Goal: Task Accomplishment & Management: Manage account settings

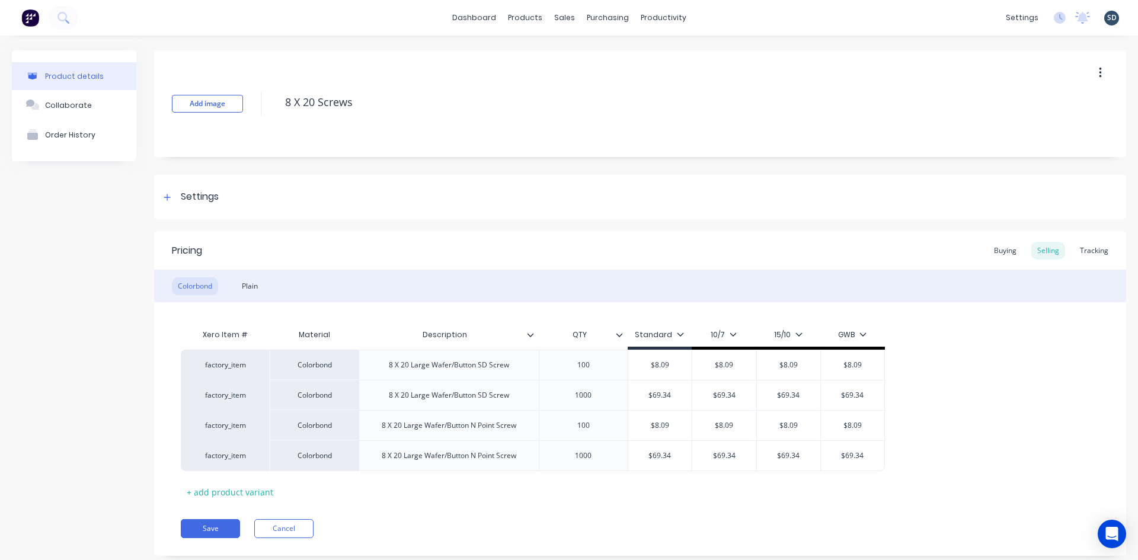
click at [730, 36] on div "Product details Collaborate Order History Add image 8 X 20 Screws Settings Prod…" at bounding box center [569, 312] width 1138 height 553
click at [729, 12] on div "dashboard products sales purchasing productivity dashboard products Product Cat…" at bounding box center [569, 18] width 1138 height 36
click at [711, 17] on div "dashboard products sales purchasing productivity dashboard products Product Cat…" at bounding box center [569, 18] width 1138 height 36
click at [724, 24] on div "dashboard products sales purchasing productivity dashboard products Product Cat…" at bounding box center [569, 18] width 1138 height 36
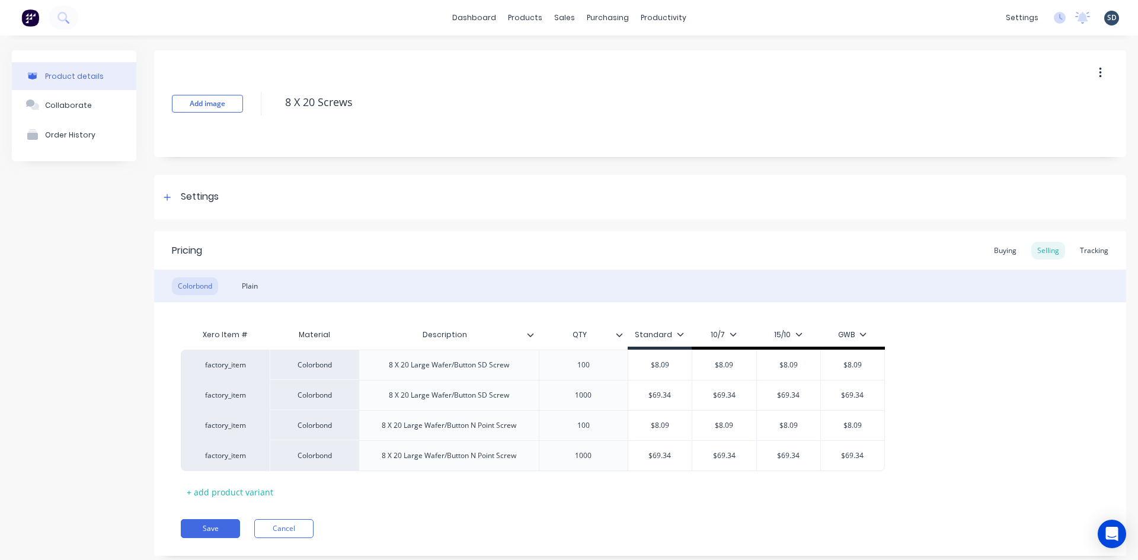
click at [751, 46] on div "Product details Collaborate Order History Add image 8 X 20 Screws Settings Prod…" at bounding box center [569, 312] width 1138 height 553
click at [601, 56] on div "Sales Orders" at bounding box center [604, 57] width 49 height 11
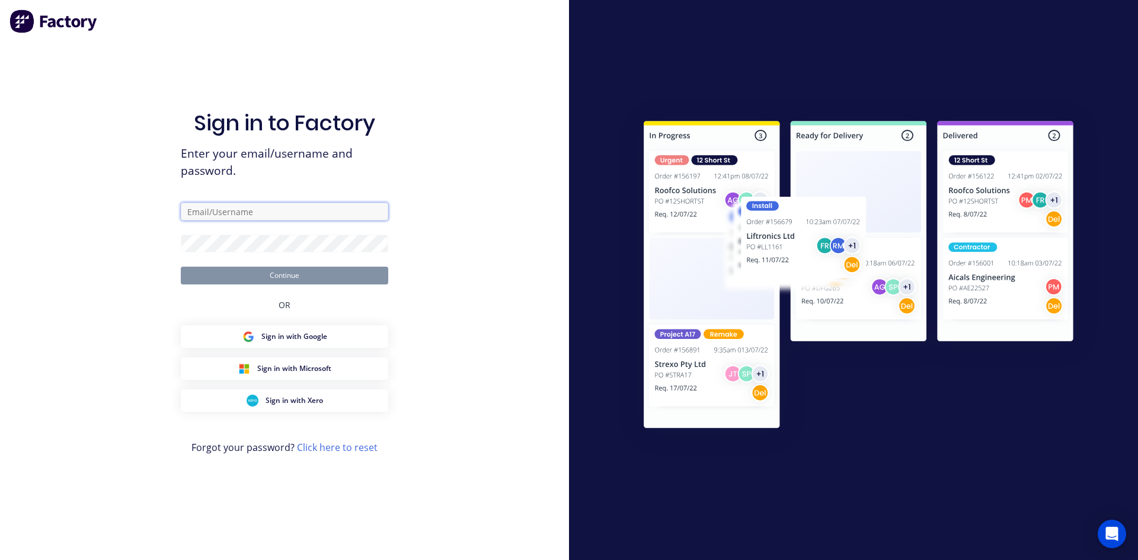
click at [271, 215] on input "text" at bounding box center [285, 212] width 208 height 18
click at [313, 213] on input "admin@rbsgroup.com.au" at bounding box center [285, 212] width 208 height 18
type input "S"
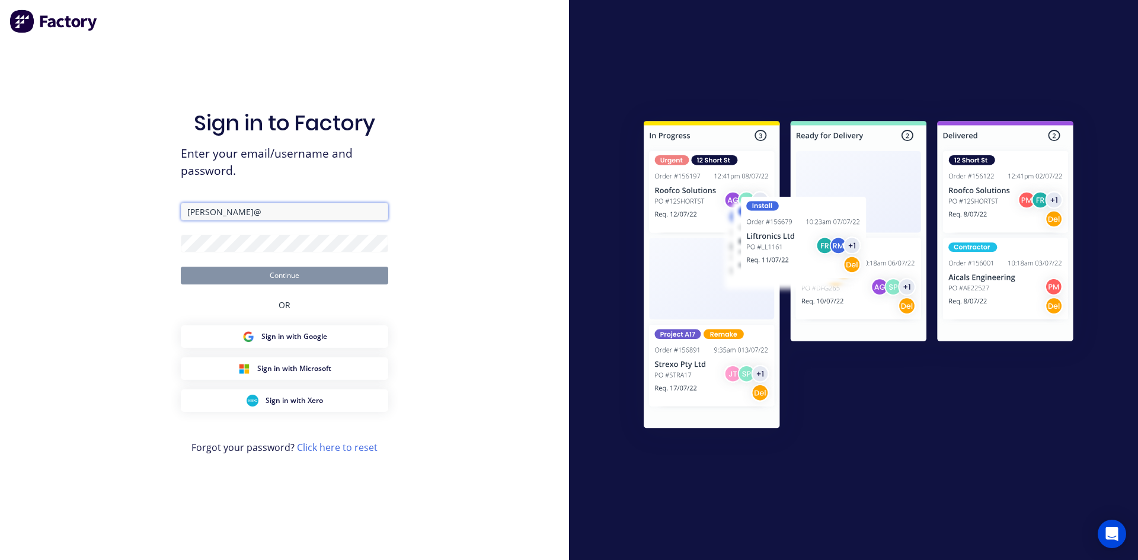
type input "sam@rbsgroup.com.au"
click at [301, 272] on button "Continue" at bounding box center [285, 276] width 208 height 18
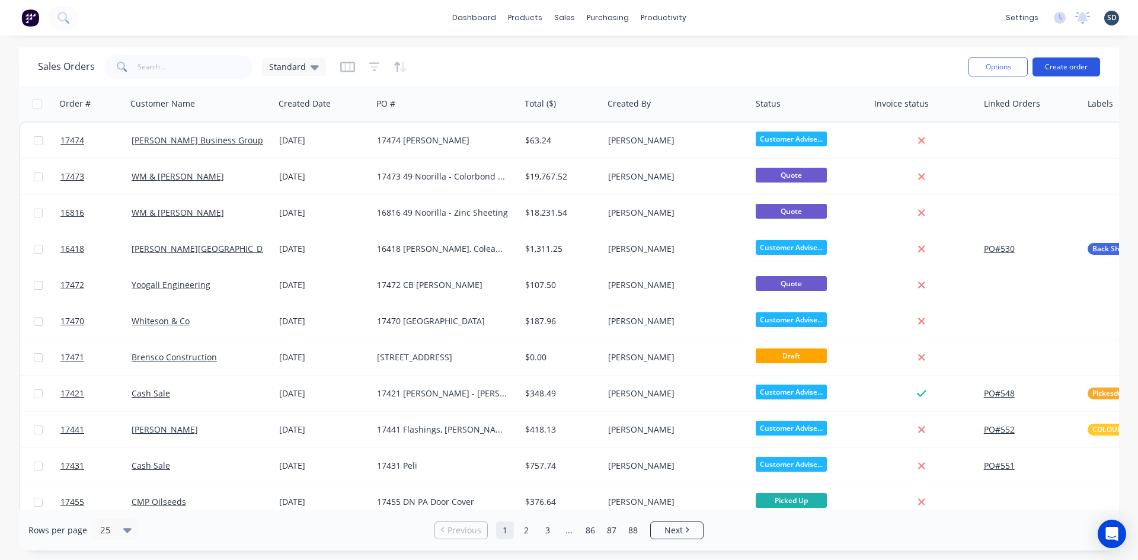
click at [1071, 68] on button "Create order" at bounding box center [1067, 67] width 68 height 19
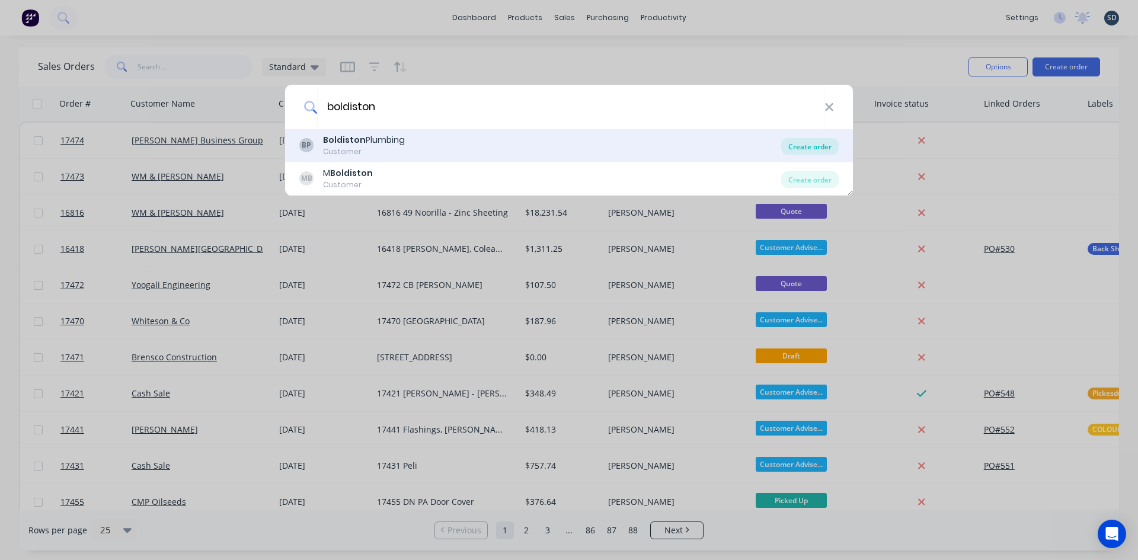
type input "boldiston"
click at [810, 150] on div "Create order" at bounding box center [810, 146] width 58 height 17
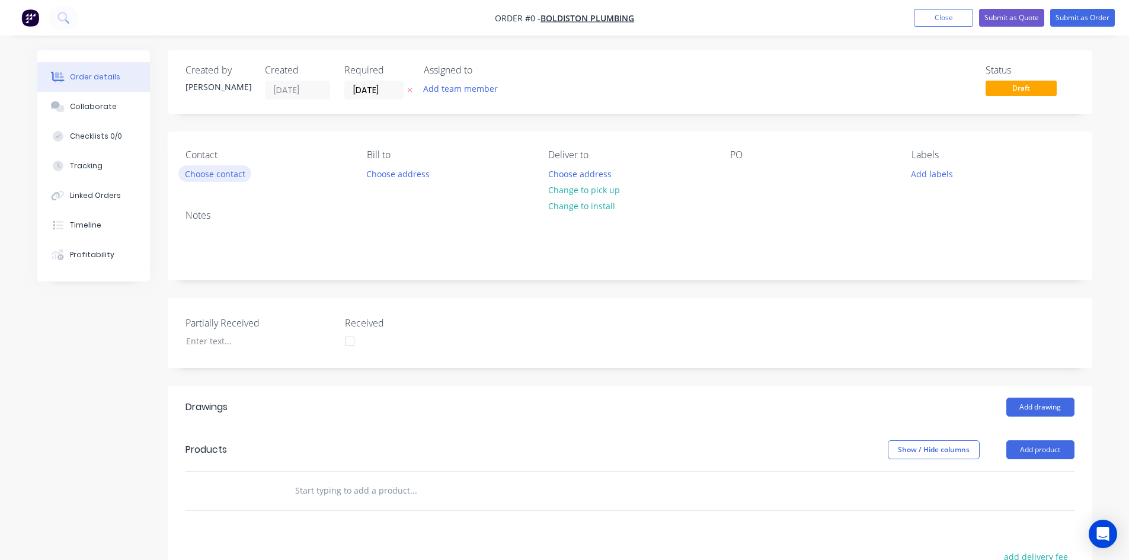
click at [229, 177] on button "Choose contact" at bounding box center [214, 173] width 73 height 16
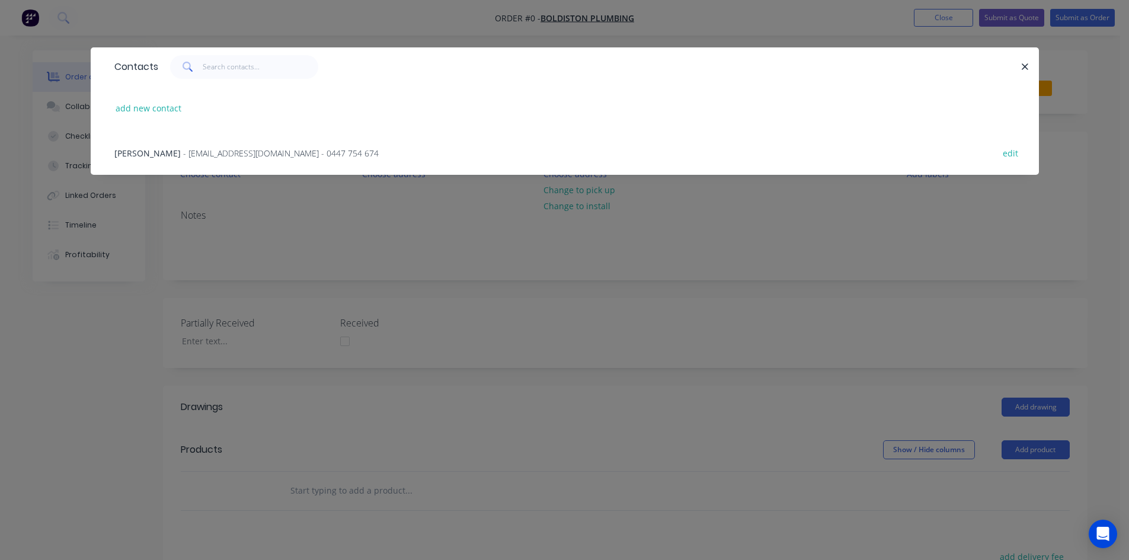
click at [229, 151] on span "- admin@boldistonplumbing.com.au - 0447 754 674" at bounding box center [281, 153] width 196 height 11
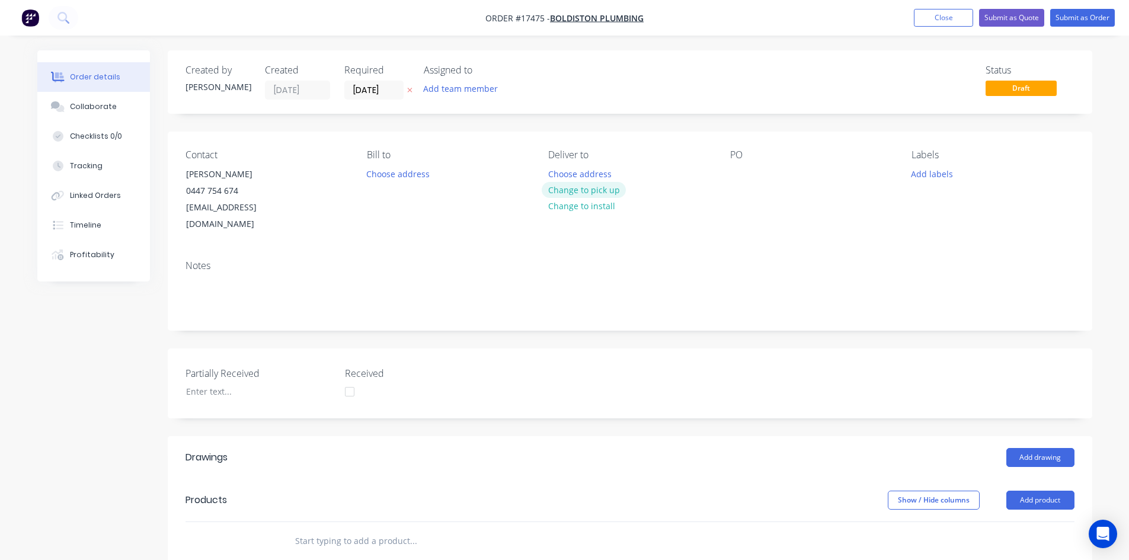
click at [598, 193] on button "Change to pick up" at bounding box center [584, 190] width 84 height 16
click at [738, 176] on div at bounding box center [739, 173] width 19 height 17
click at [755, 219] on div "Contact Alistair 0447 754 674 admin@boldistonplumbing.com.au Bill to Choose add…" at bounding box center [630, 191] width 925 height 119
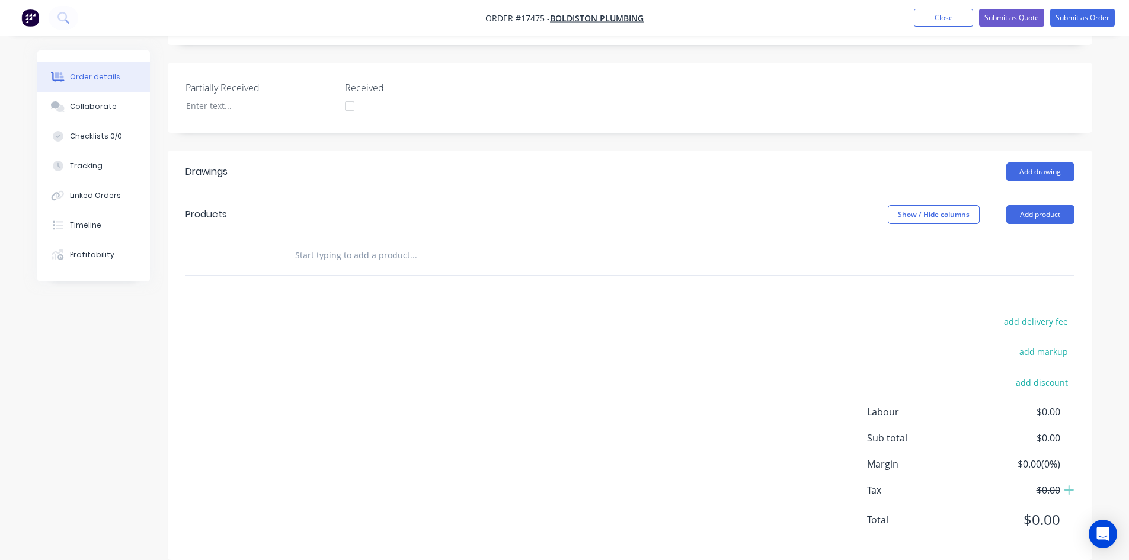
scroll to position [287, 0]
click at [358, 247] on input "text" at bounding box center [413, 254] width 237 height 24
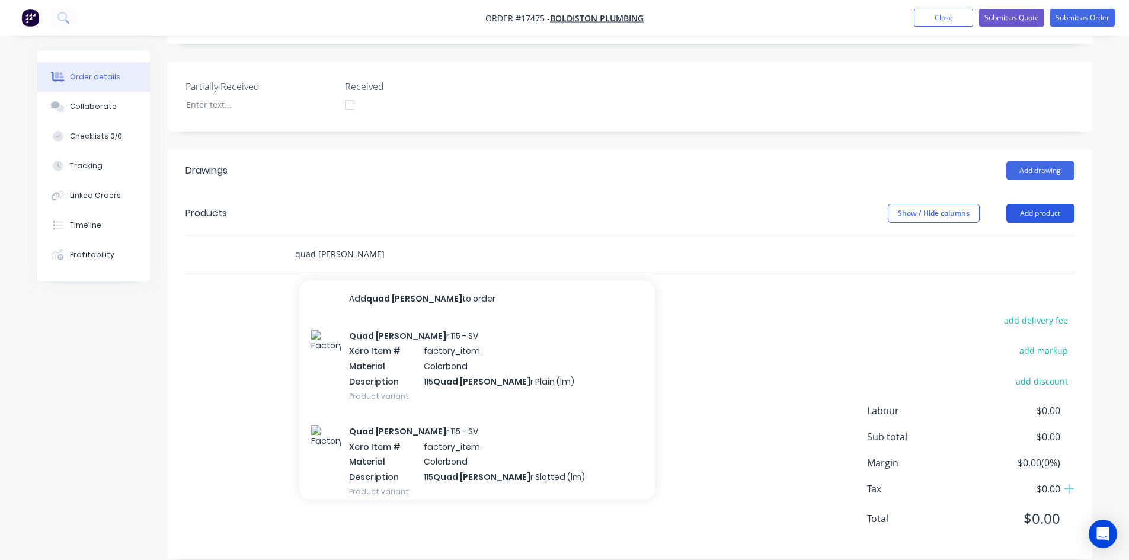
type input "quad gutte"
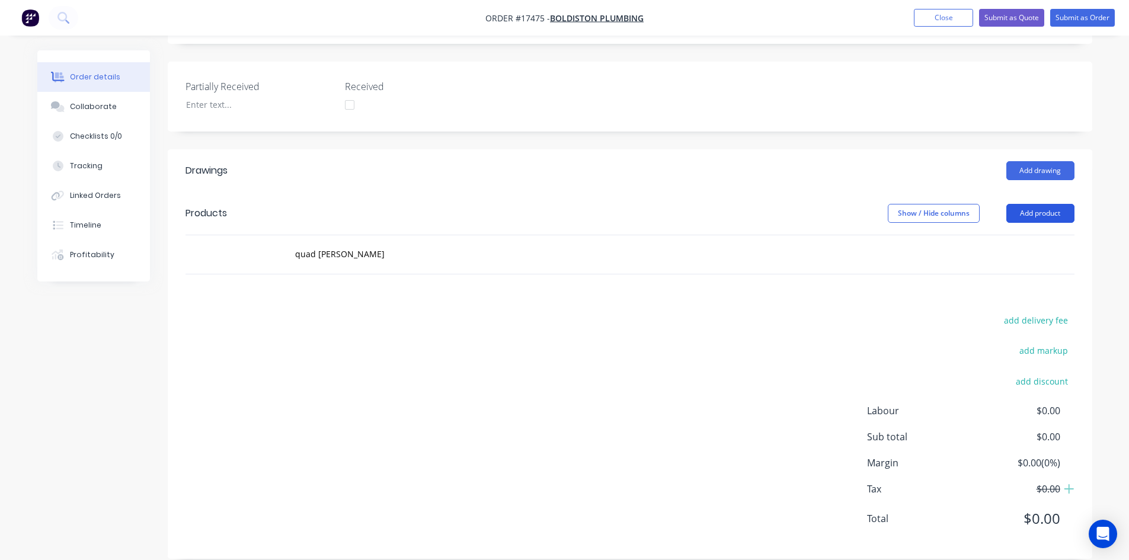
click at [1050, 204] on button "Add product" at bounding box center [1041, 213] width 68 height 19
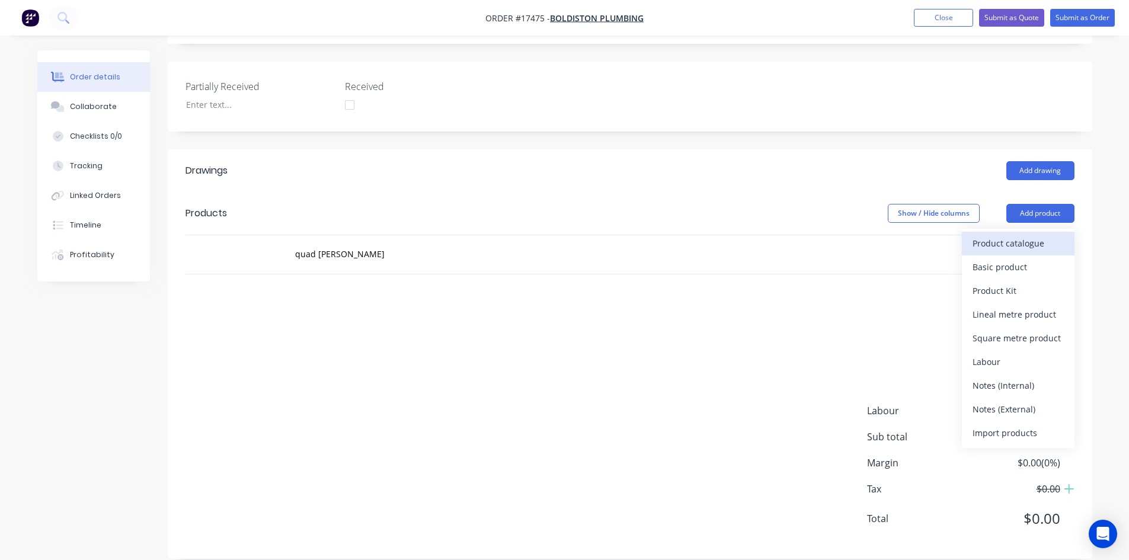
click at [1041, 235] on div "Product catalogue" at bounding box center [1018, 243] width 91 height 17
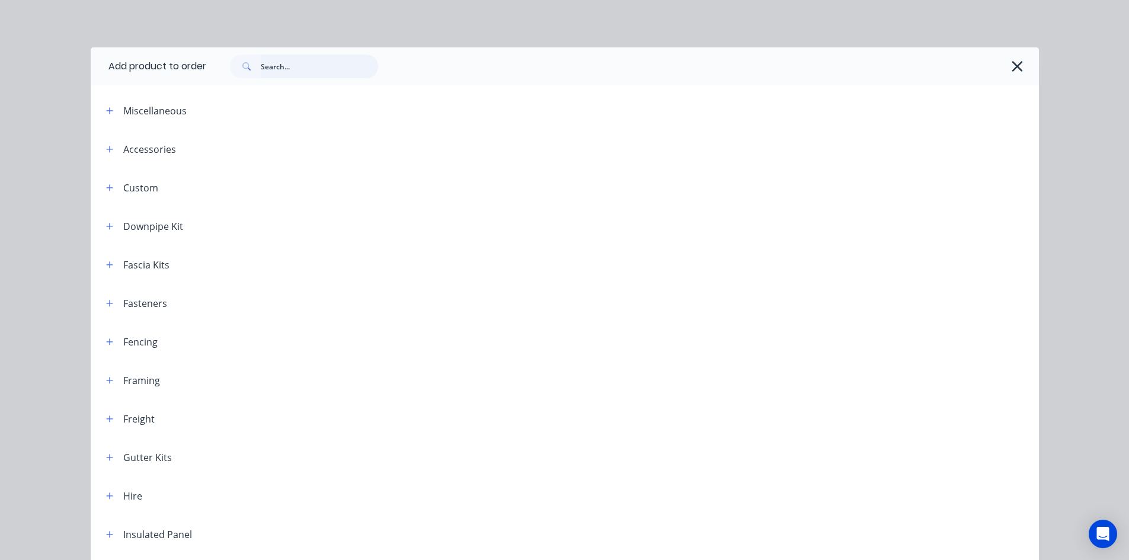
click at [275, 68] on input "text" at bounding box center [319, 67] width 117 height 24
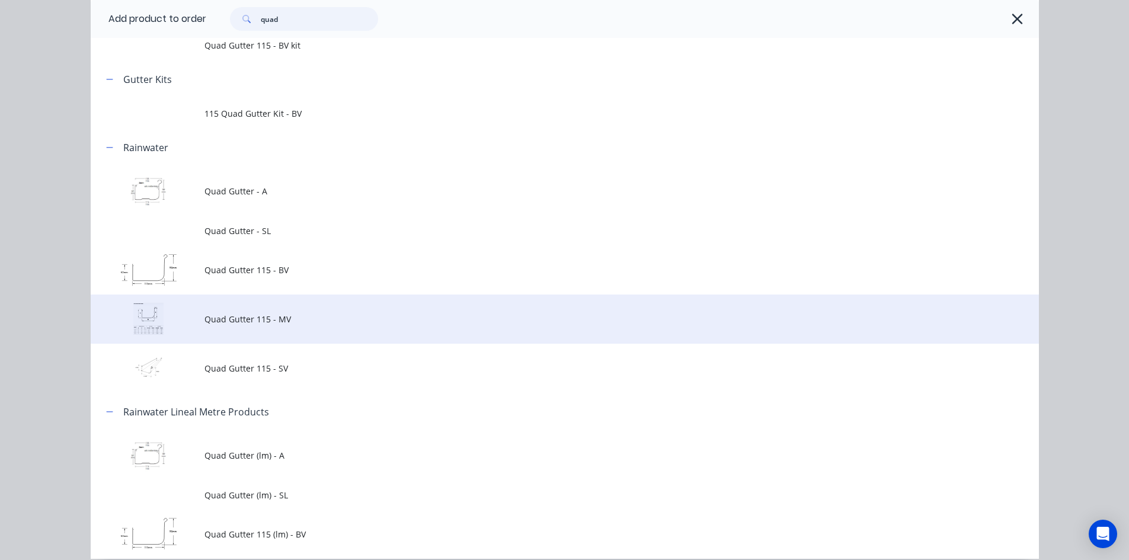
scroll to position [119, 0]
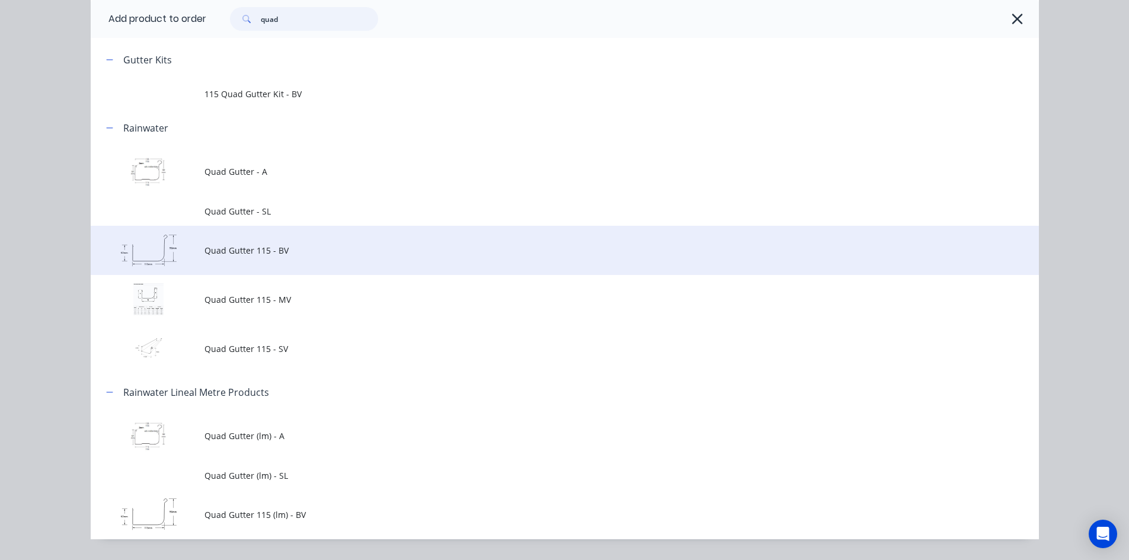
type input "quad"
click at [327, 246] on span "Quad Gutter 115 - BV" at bounding box center [539, 250] width 668 height 12
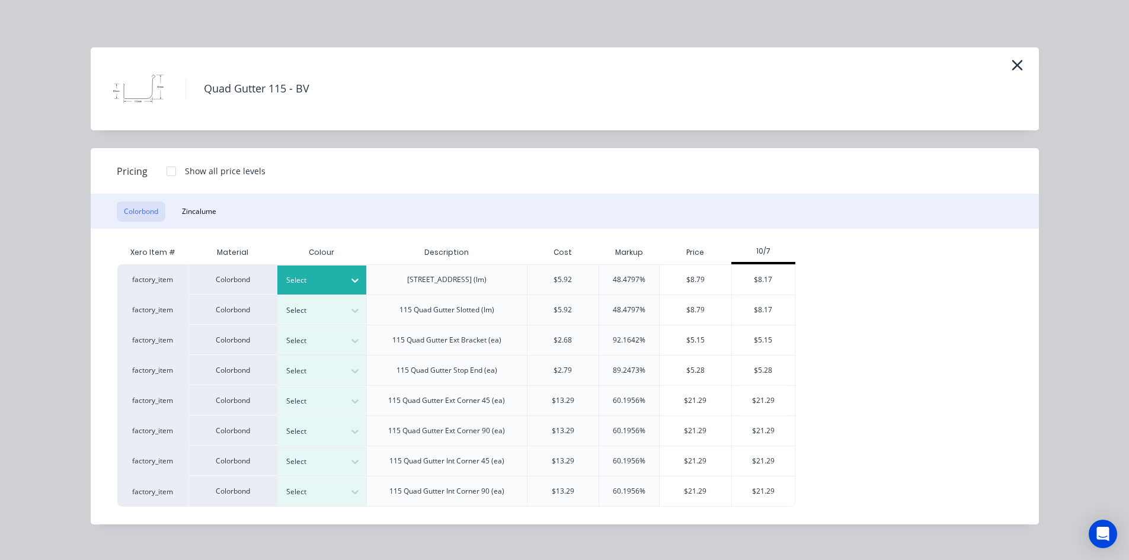
click at [351, 282] on icon at bounding box center [355, 281] width 12 height 12
click at [769, 280] on div "$8.17" at bounding box center [763, 280] width 63 height 30
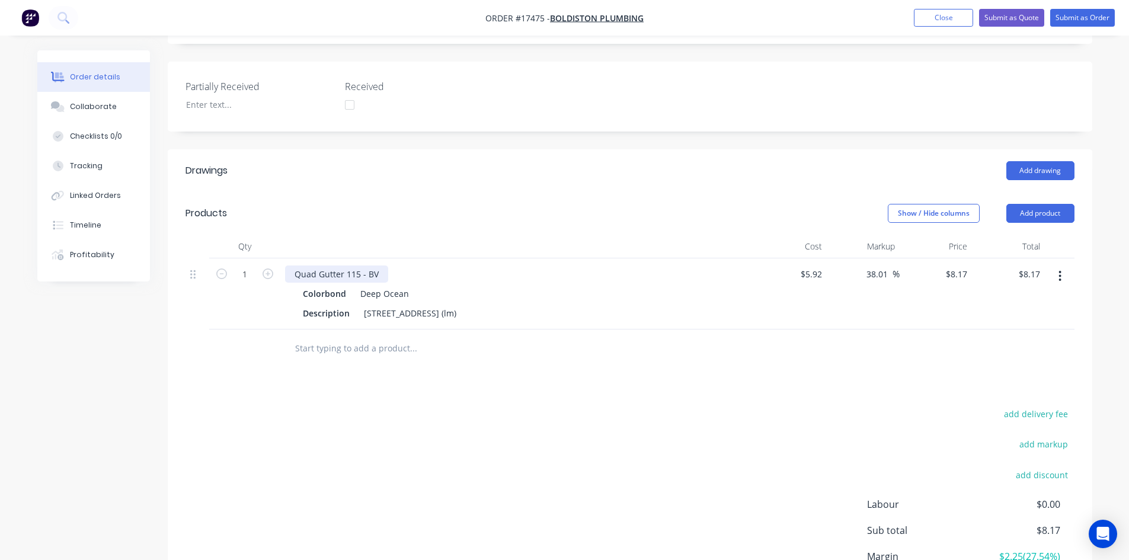
click at [379, 266] on div "Quad Gutter 115 - BV" at bounding box center [336, 274] width 103 height 17
copy div "Quad Gutter 115 - BV"
click at [365, 337] on input "text" at bounding box center [413, 349] width 237 height 24
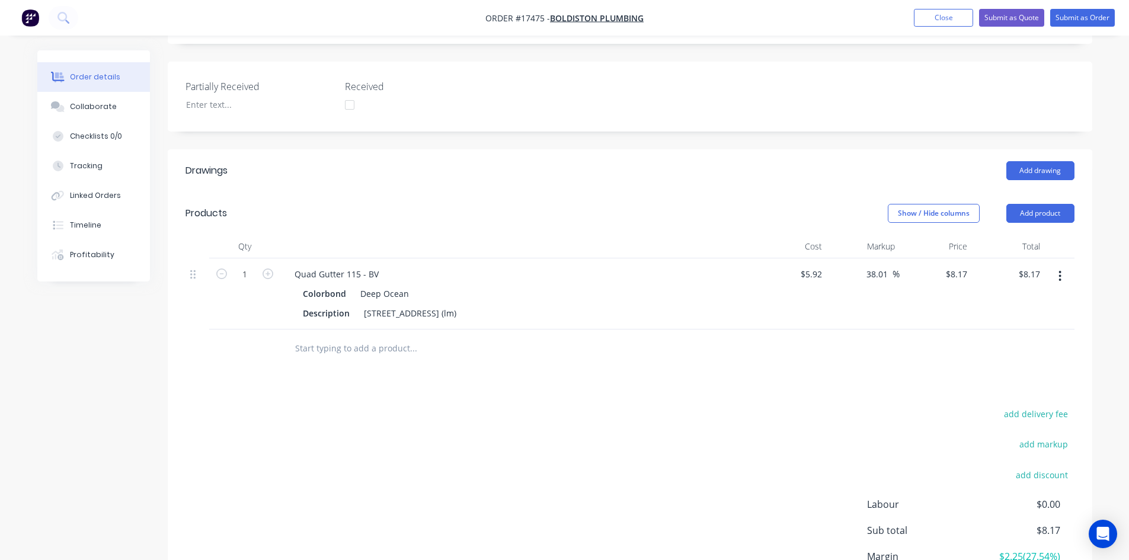
paste input "Quad Gutter 115 - BV"
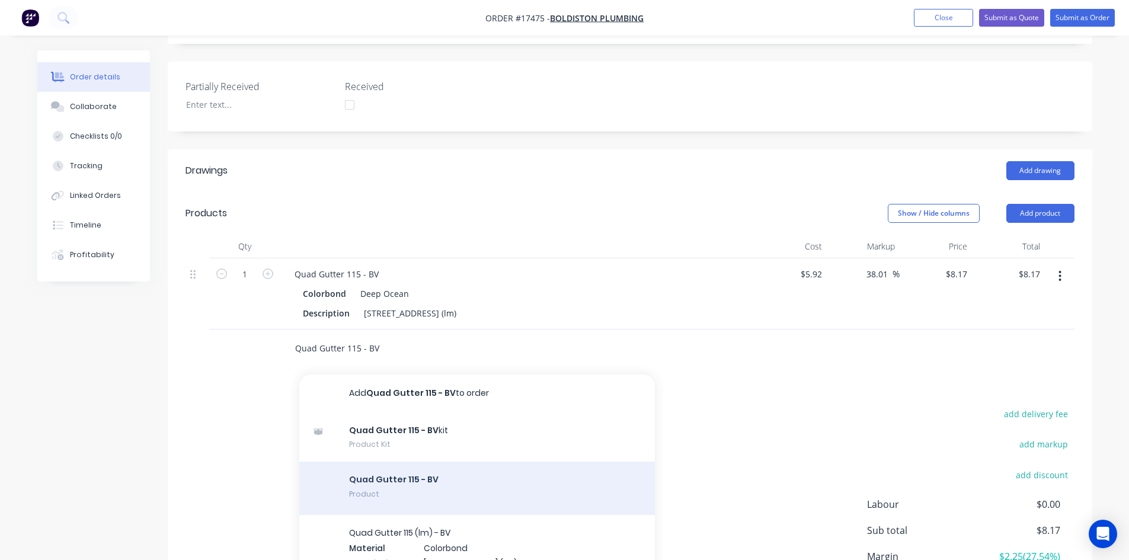
type input "Quad Gutter 115 - BV"
click at [460, 471] on div "Quad Gutter 115 - BV Product" at bounding box center [477, 488] width 356 height 53
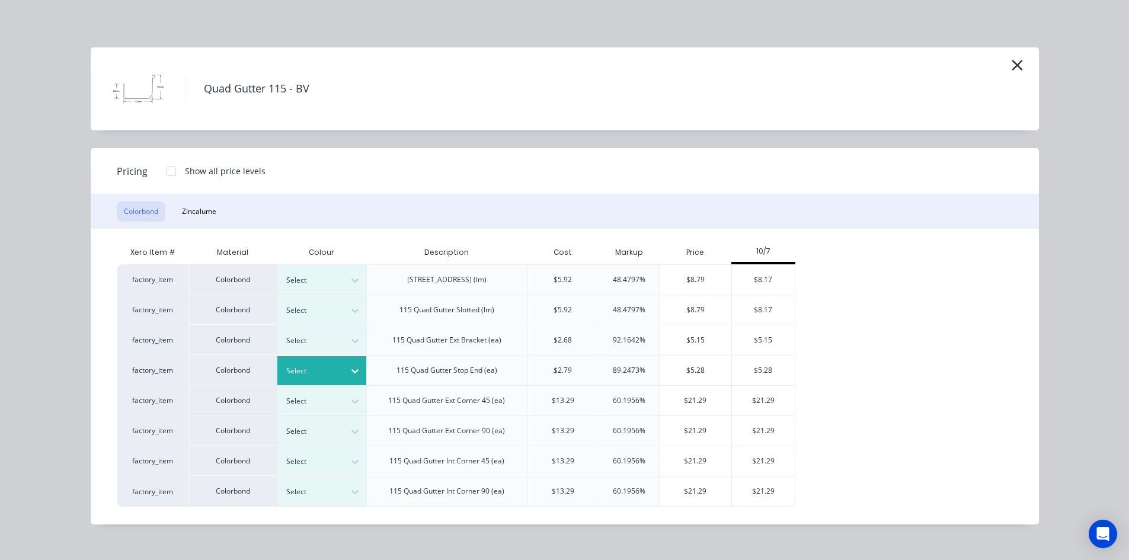
click at [339, 371] on div at bounding box center [312, 371] width 53 height 13
click at [698, 368] on div "$5.28" at bounding box center [696, 371] width 72 height 30
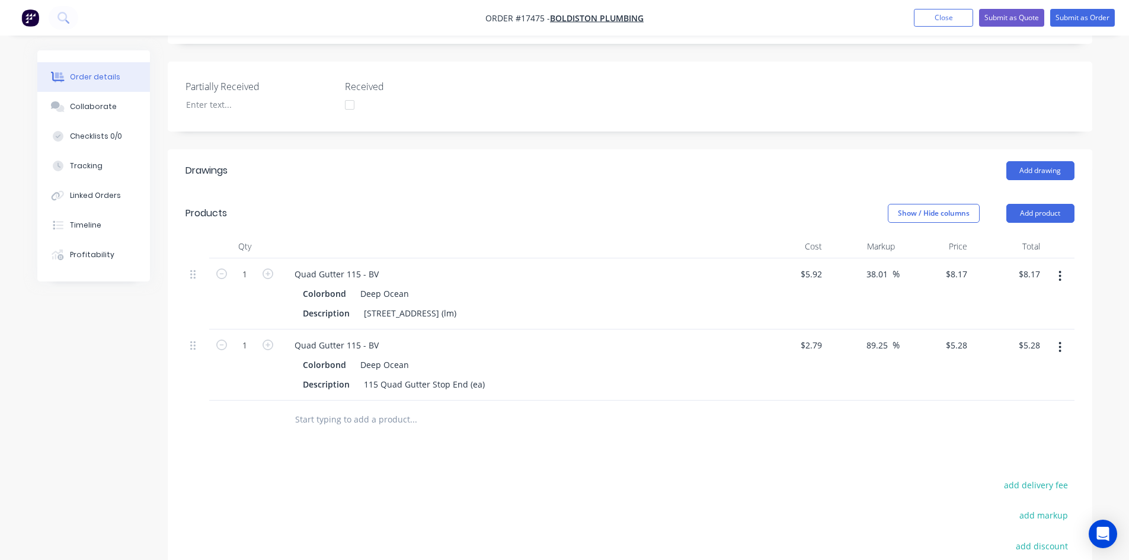
click at [356, 408] on input "text" at bounding box center [413, 420] width 237 height 24
paste input "Quad Gutter 115 - BV"
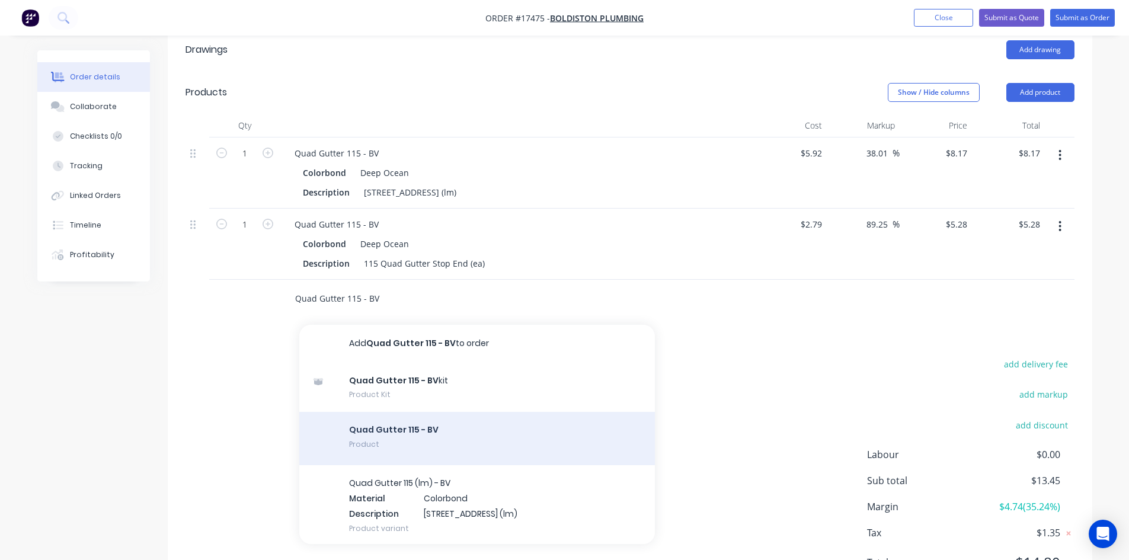
scroll to position [452, 0]
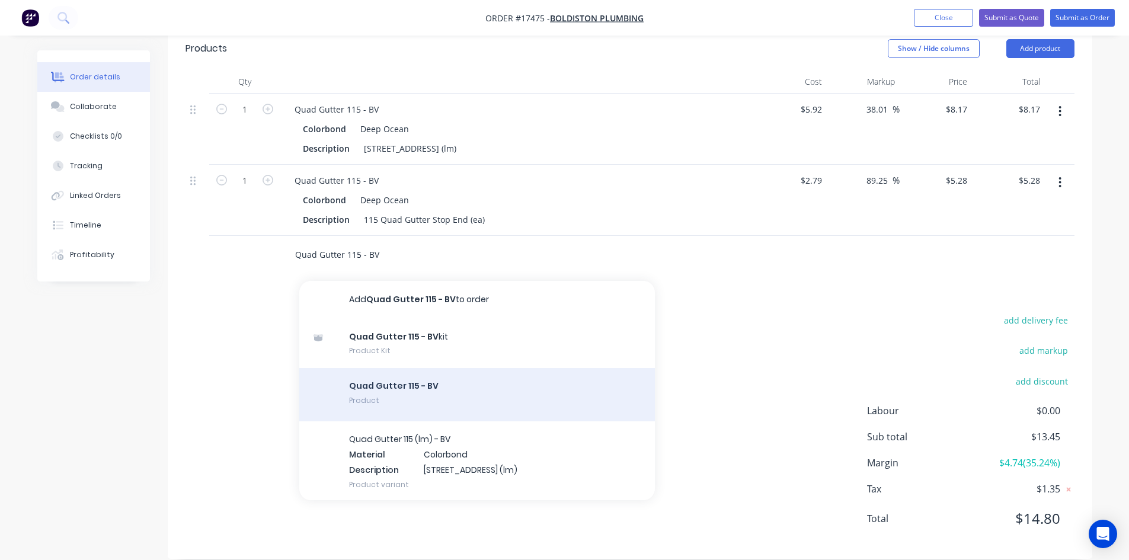
type input "Quad Gutter 115 - BV"
click at [411, 376] on div "Quad Gutter 115 - BV Product" at bounding box center [477, 394] width 356 height 53
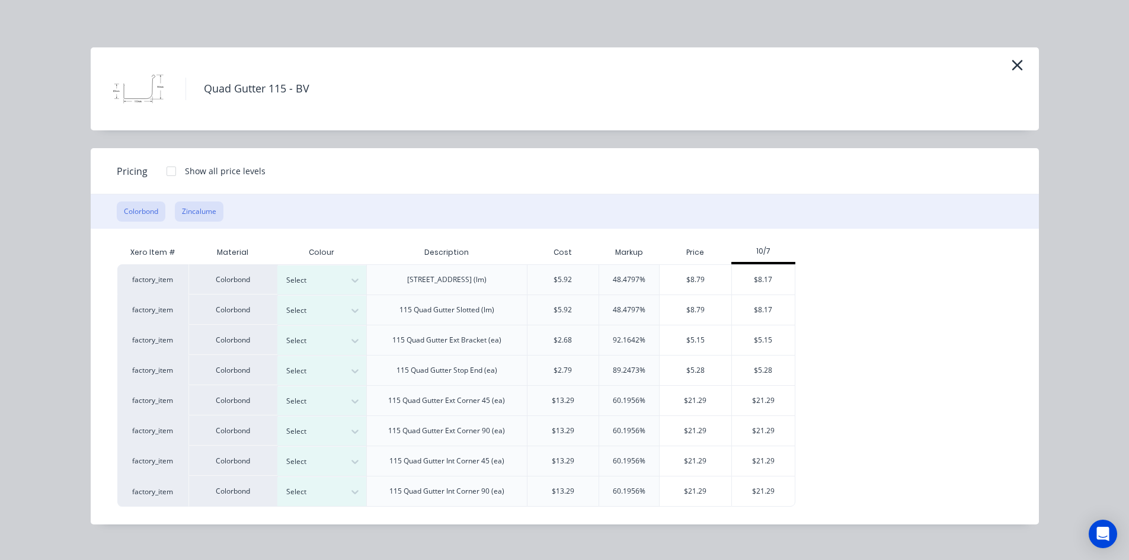
click at [197, 210] on button "Zincalume" at bounding box center [199, 212] width 49 height 20
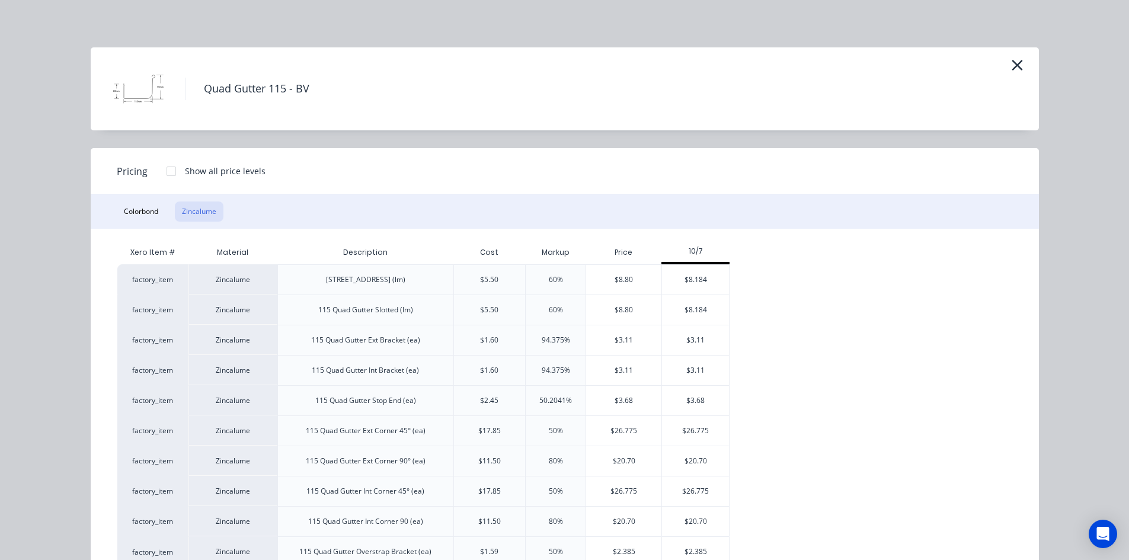
scroll to position [42, 0]
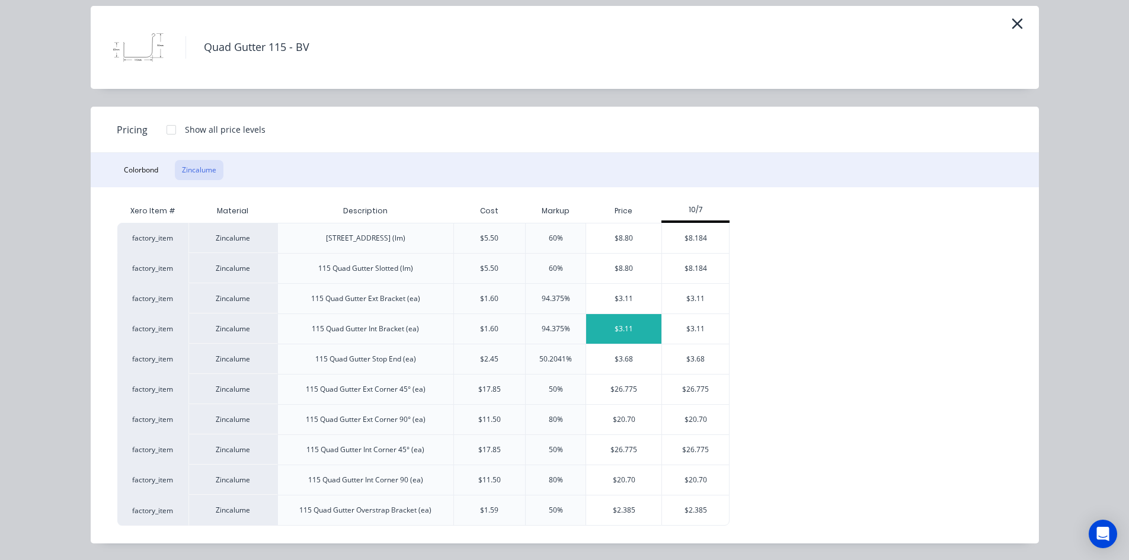
click at [627, 327] on div "$3.11" at bounding box center [623, 329] width 75 height 30
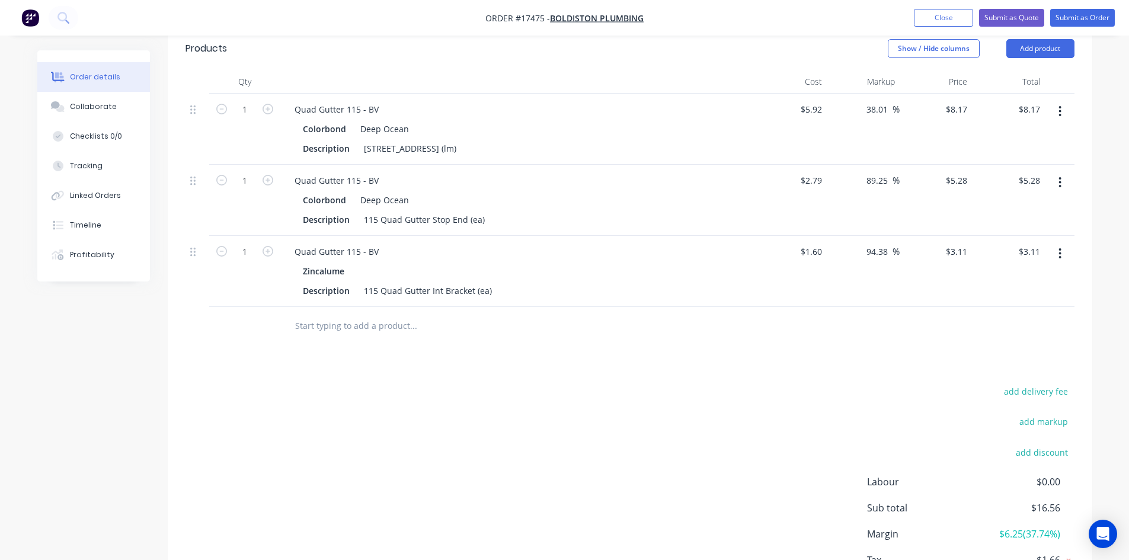
click at [332, 315] on input "text" at bounding box center [413, 326] width 237 height 24
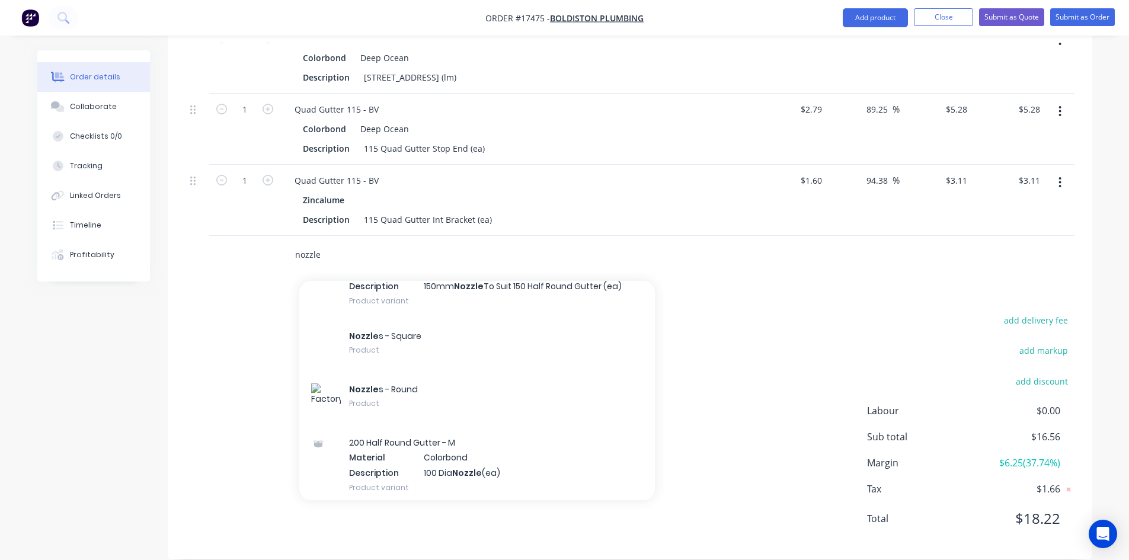
scroll to position [3083, 0]
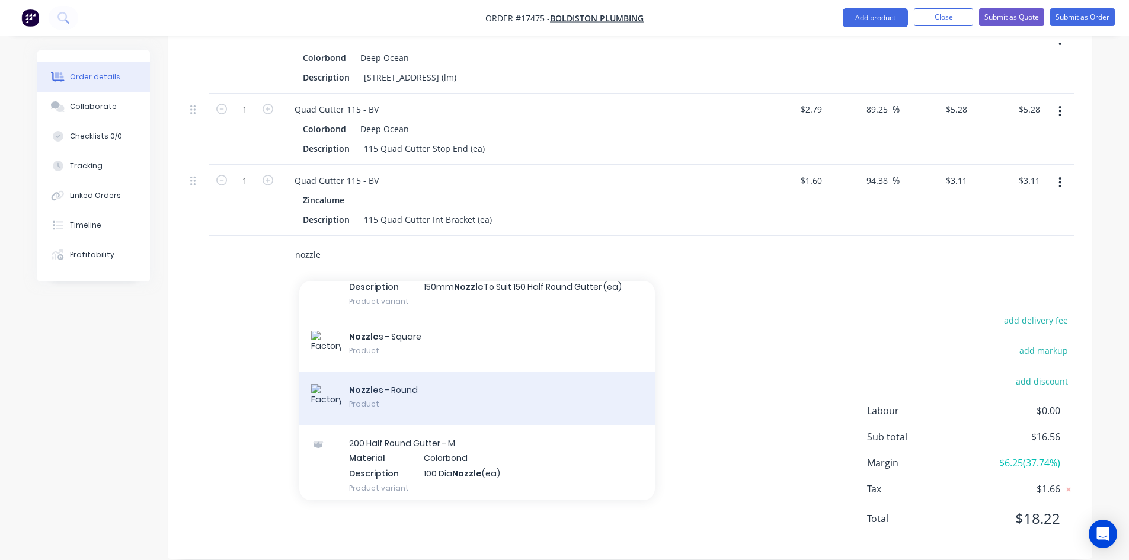
type input "nozzle"
click at [420, 380] on div "Nozzle s - Round Product" at bounding box center [477, 398] width 356 height 53
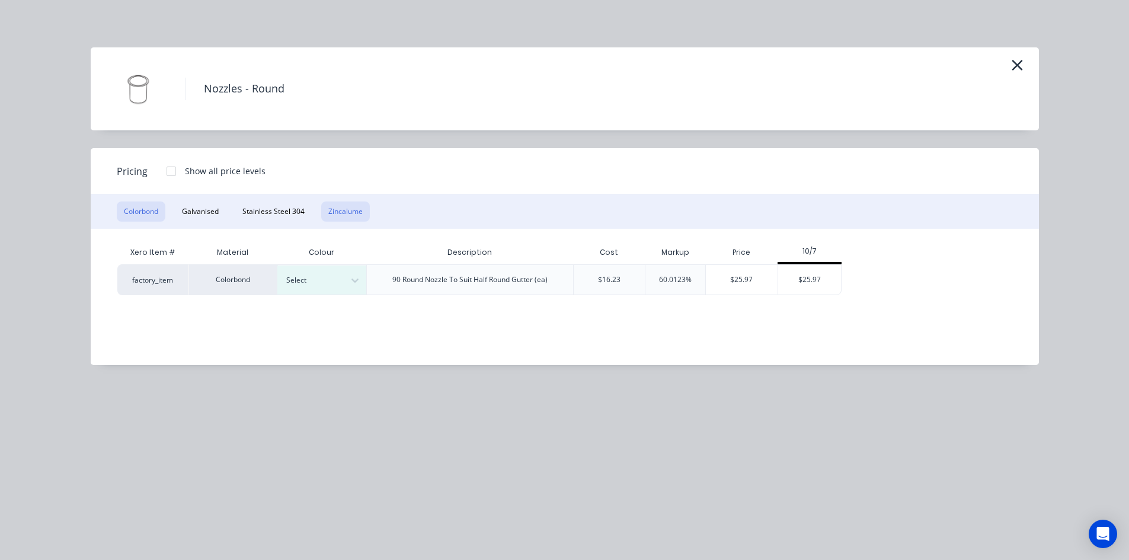
click at [348, 209] on button "Zincalume" at bounding box center [345, 212] width 49 height 20
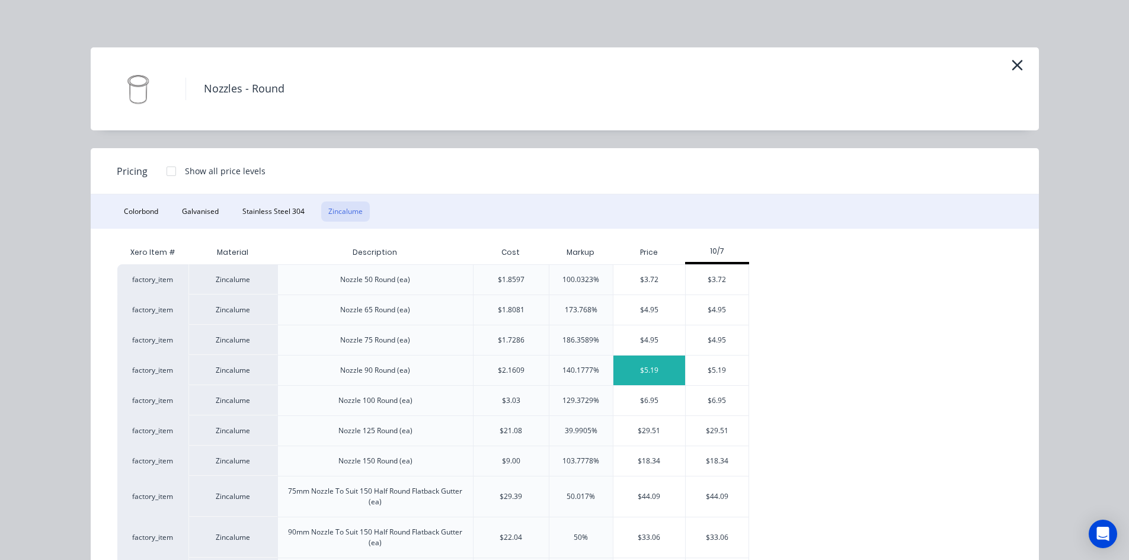
click at [650, 372] on div "$5.19" at bounding box center [650, 371] width 72 height 30
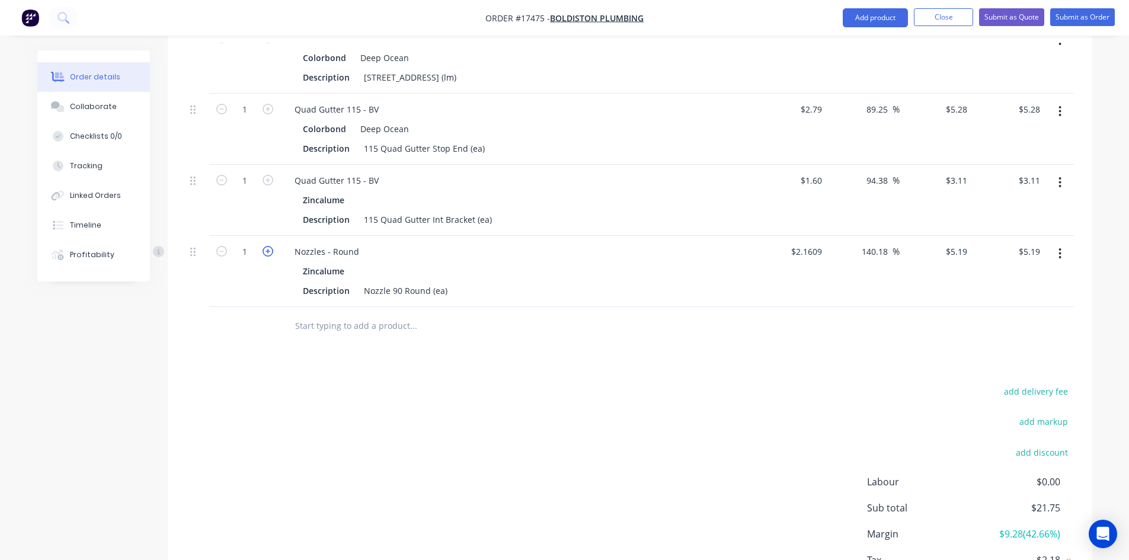
click at [268, 246] on icon "button" at bounding box center [268, 251] width 11 height 11
type input "2"
type input "$10.38"
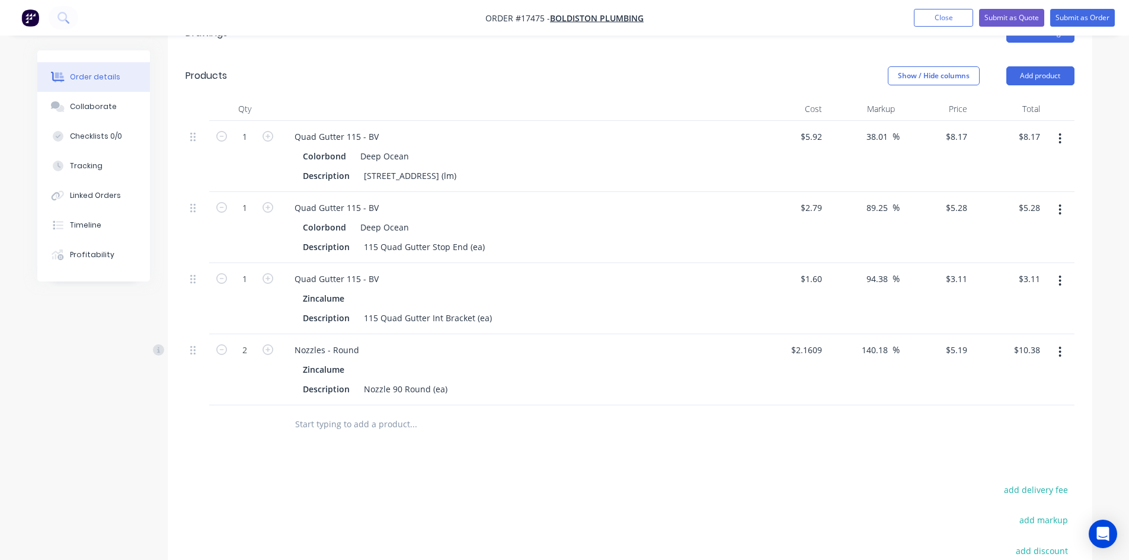
scroll to position [404, 0]
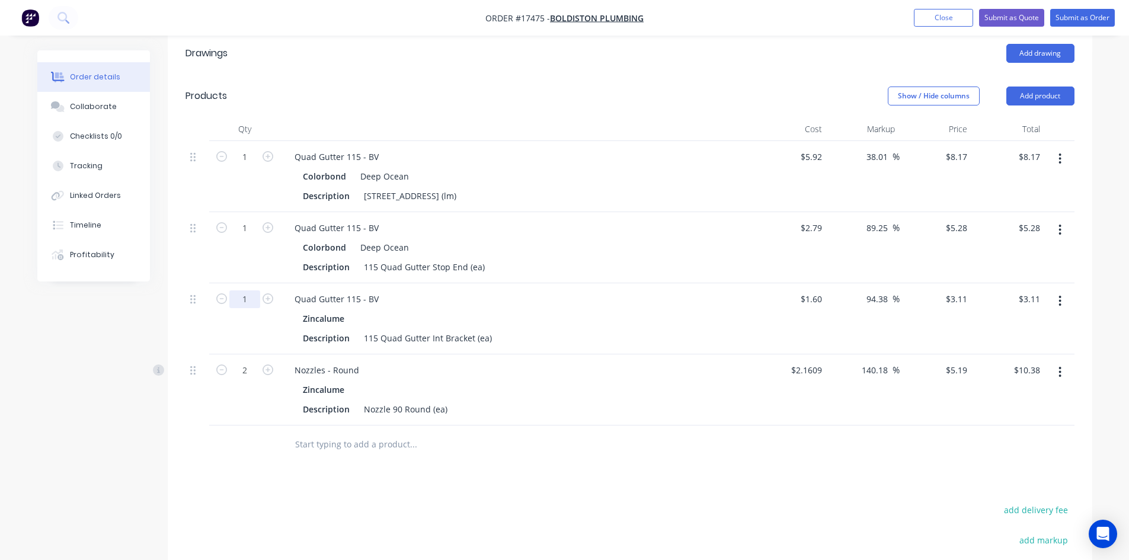
click at [251, 166] on input "1" at bounding box center [244, 157] width 31 height 18
type input "18"
type input "$55.98"
click at [577, 467] on div "Drawings Add drawing Products Show / Hide columns Add product Qty Cost Markup P…" at bounding box center [630, 390] width 925 height 717
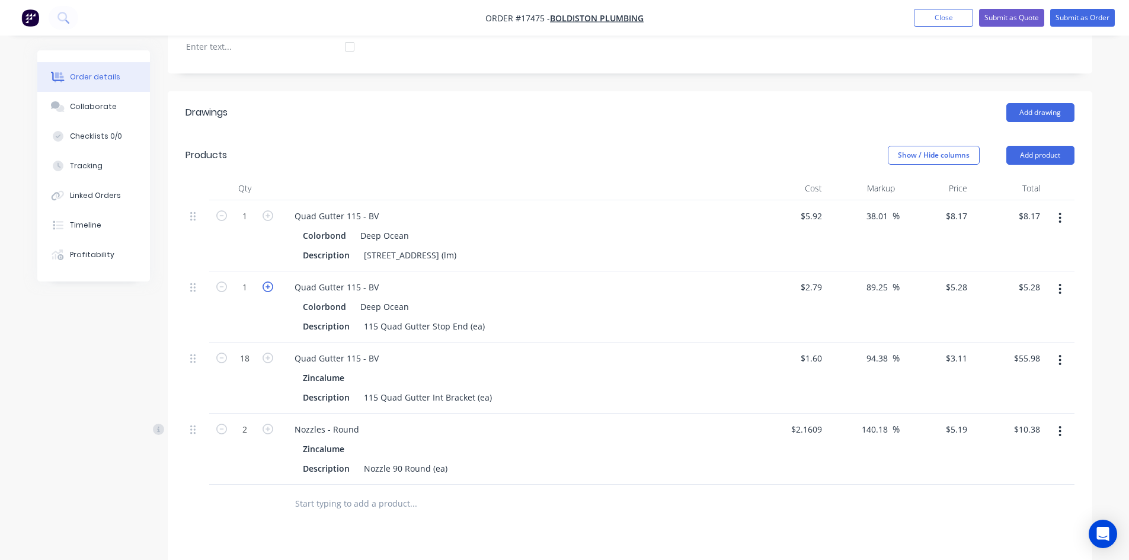
click at [272, 282] on icon "button" at bounding box center [268, 287] width 11 height 11
type input "2"
type input "$10.56"
click at [272, 282] on icon "button" at bounding box center [268, 287] width 11 height 11
type input "3"
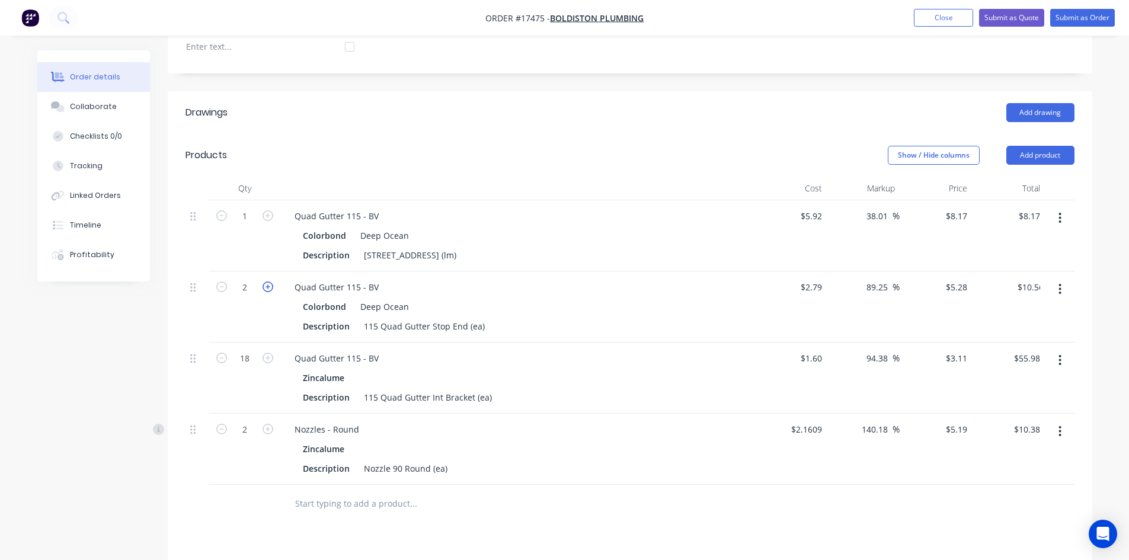
type input "$15.84"
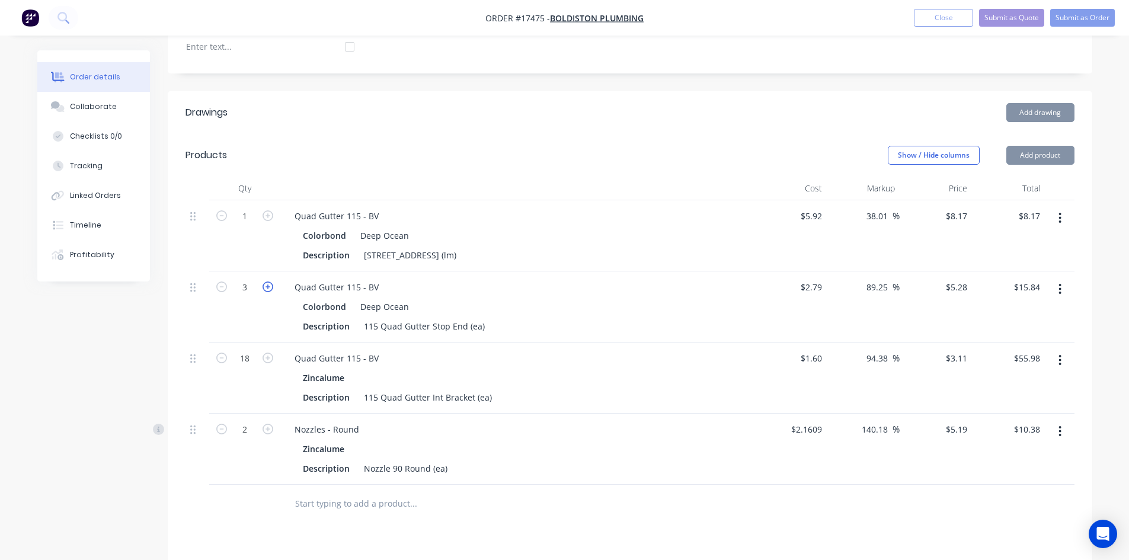
click at [272, 282] on icon "button" at bounding box center [268, 287] width 11 height 11
type input "4"
type input "$21.12"
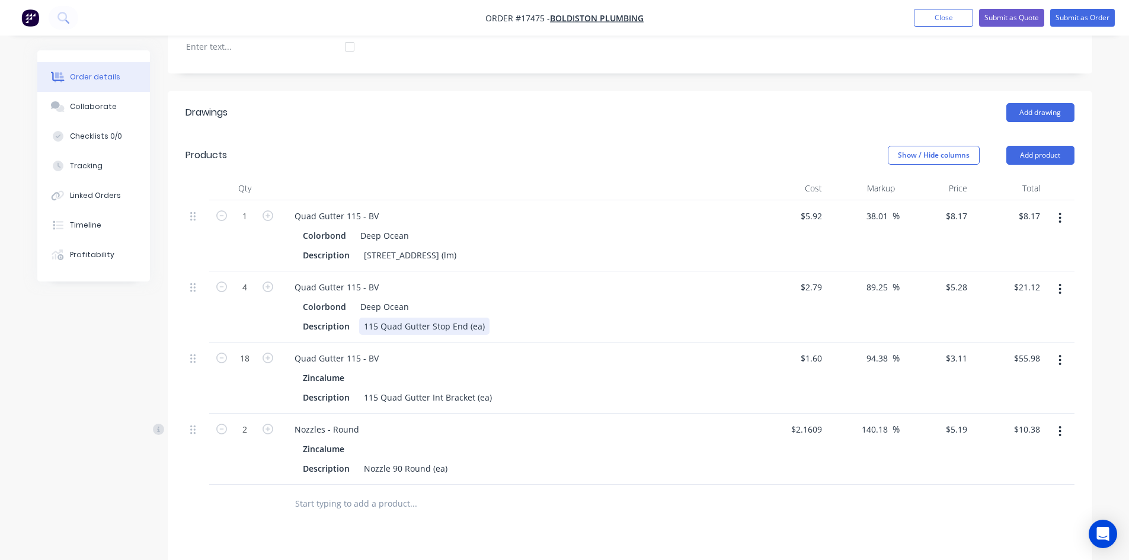
click at [484, 318] on div "115 Quad Gutter Stop End (ea)" at bounding box center [424, 326] width 130 height 17
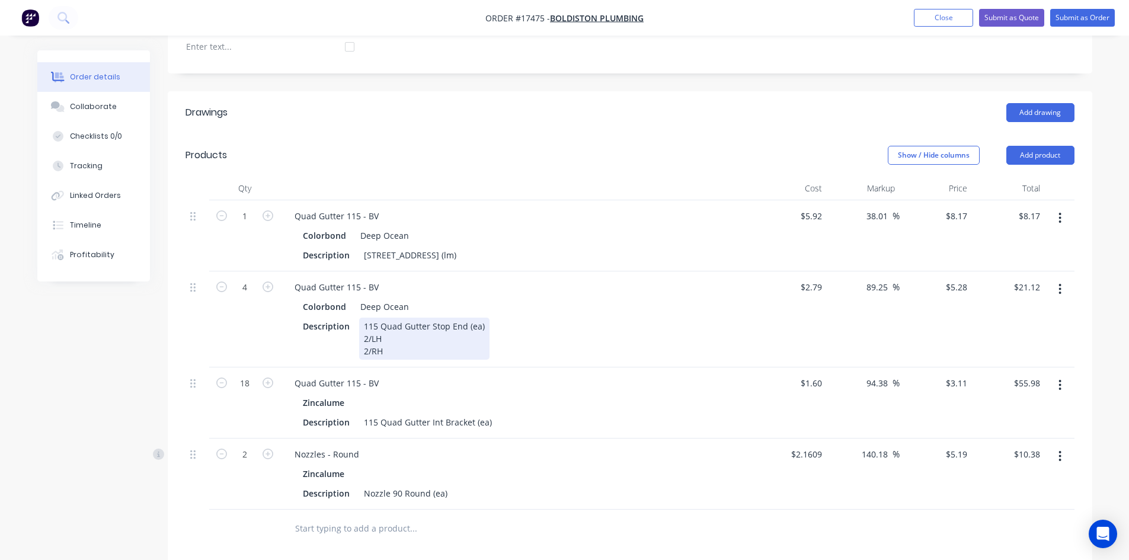
click at [579, 318] on div "Description 115 Quad Gutter Stop End (ea) 2/LH 2/RH" at bounding box center [515, 339] width 434 height 42
click at [637, 327] on div "Description 115 Quad Gutter Stop End (ea) 2/LH 2/RH" at bounding box center [515, 339] width 434 height 42
click at [630, 396] on div "Zincalume Description 115 Quad Gutter Int Bracket (ea)" at bounding box center [517, 412] width 465 height 37
click at [640, 486] on div "Nozzles - Round Zincalume Description Nozzle 90 Round (ea)" at bounding box center [517, 474] width 474 height 71
click at [646, 519] on div at bounding box center [493, 529] width 417 height 24
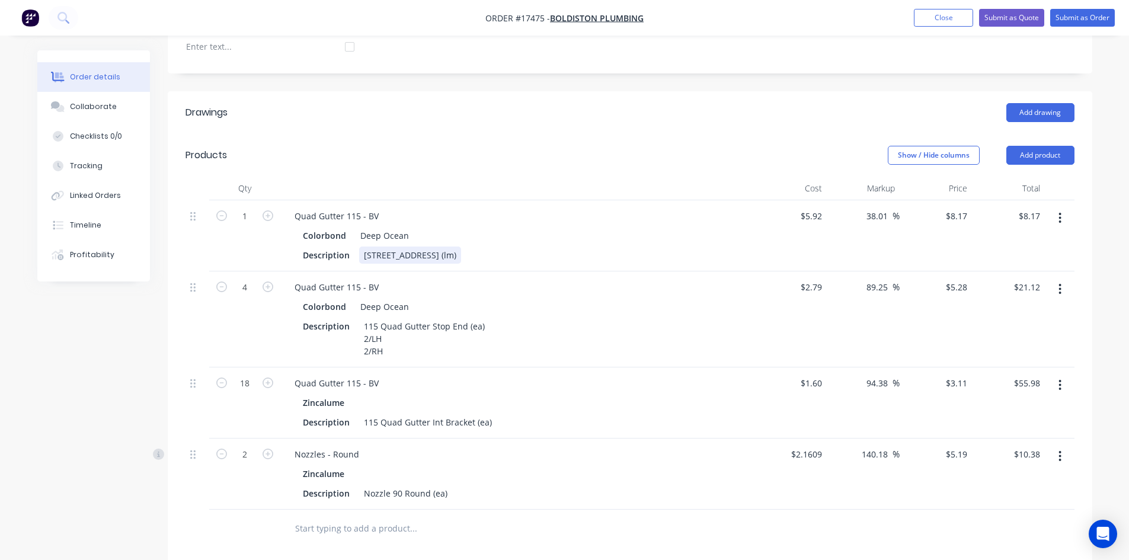
click at [461, 247] on div "115 Quad Gutter Plain (lm)" at bounding box center [410, 255] width 102 height 17
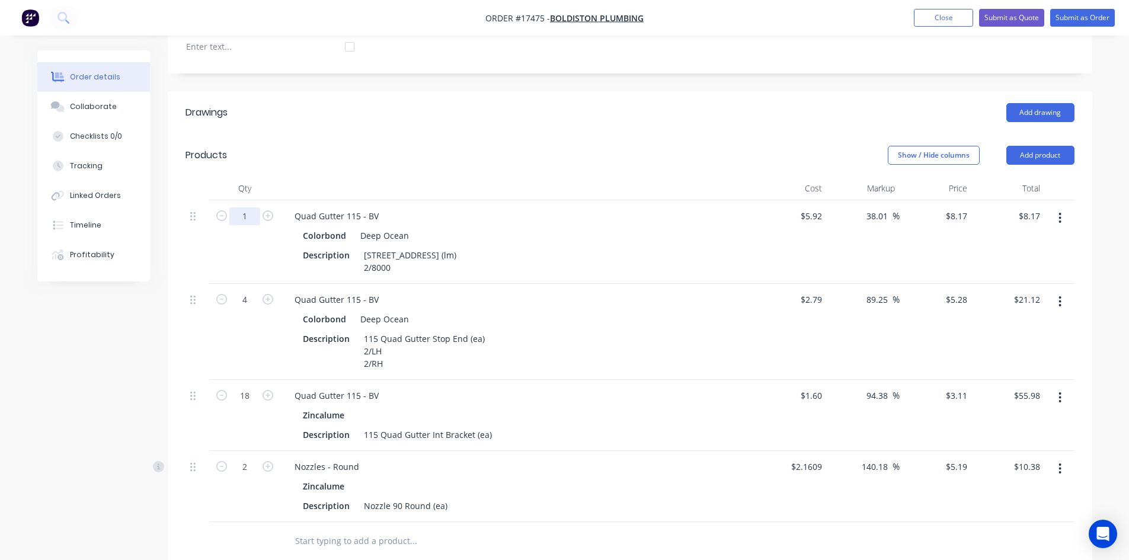
click at [245, 208] on input "1" at bounding box center [244, 217] width 31 height 18
type input "16"
type input "$130.72"
click at [361, 134] on header "Products Show / Hide columns Add product" at bounding box center [630, 155] width 925 height 43
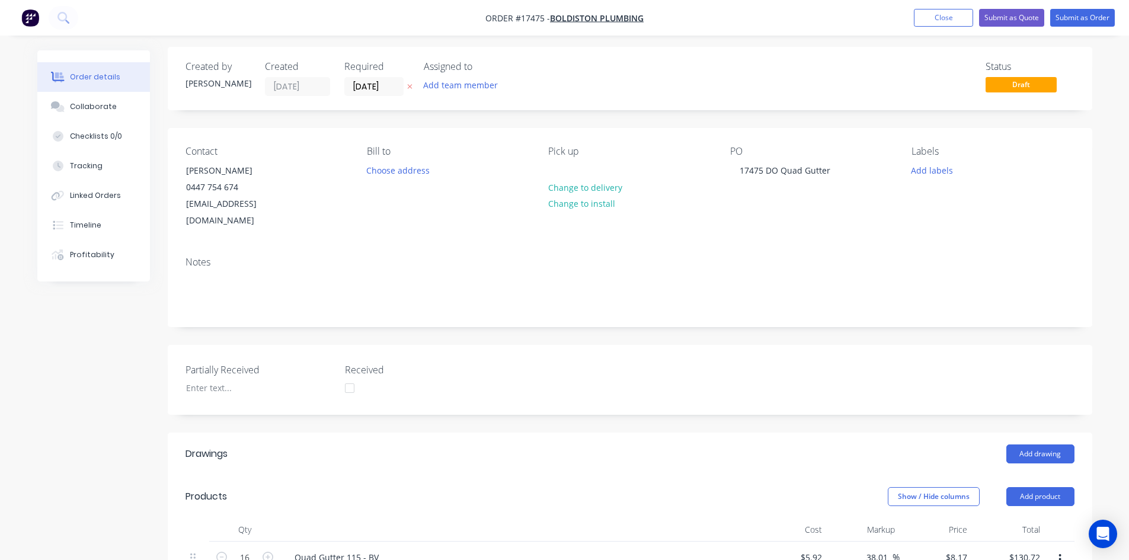
scroll to position [0, 0]
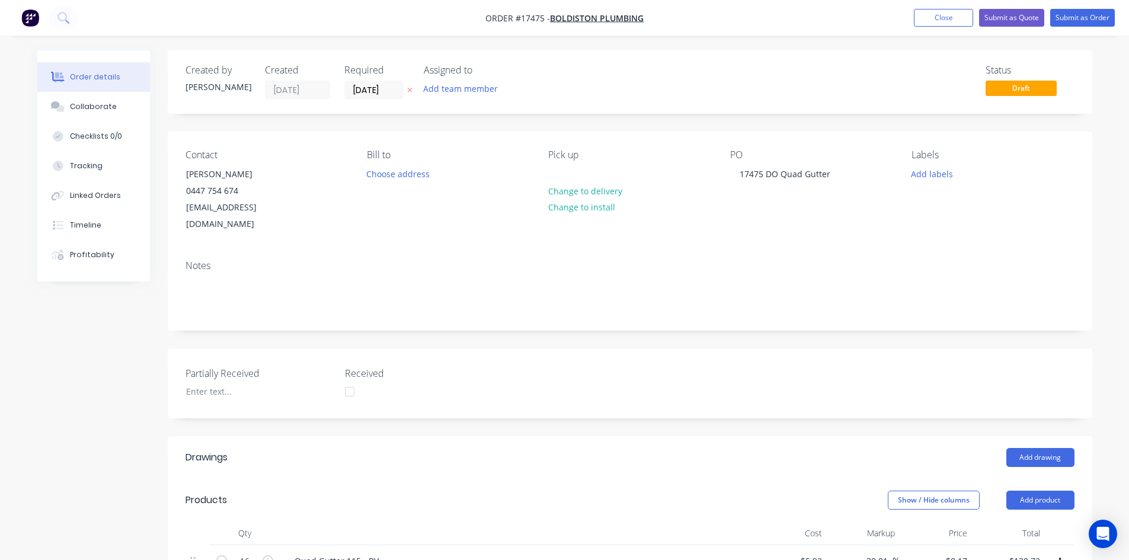
drag, startPoint x: 598, startPoint y: 125, endPoint x: 582, endPoint y: 124, distance: 15.4
drag, startPoint x: 581, startPoint y: 124, endPoint x: 561, endPoint y: 124, distance: 20.2
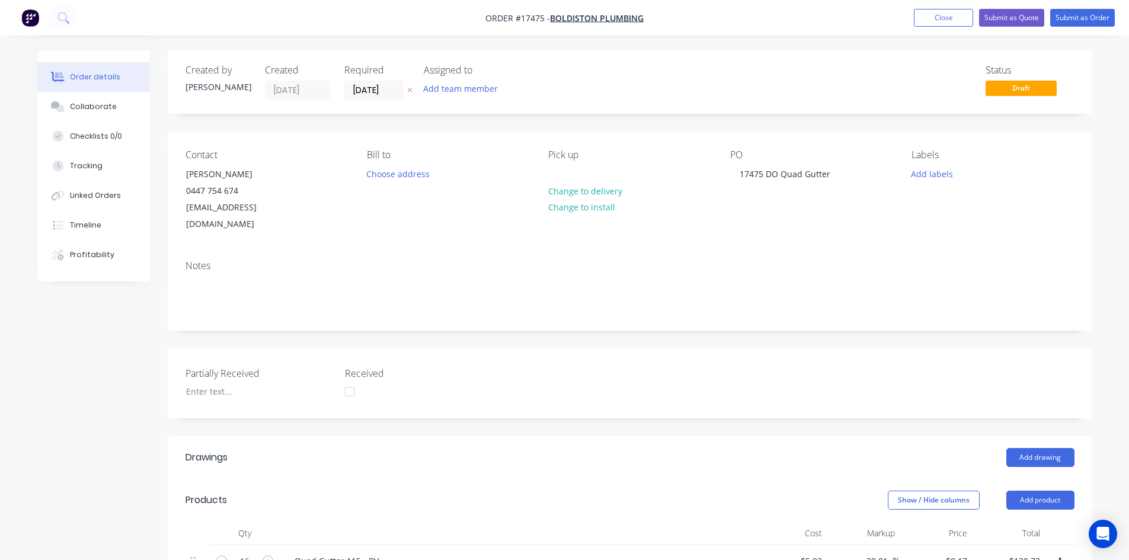
click at [1087, 16] on button "Submit as Order" at bounding box center [1083, 18] width 65 height 18
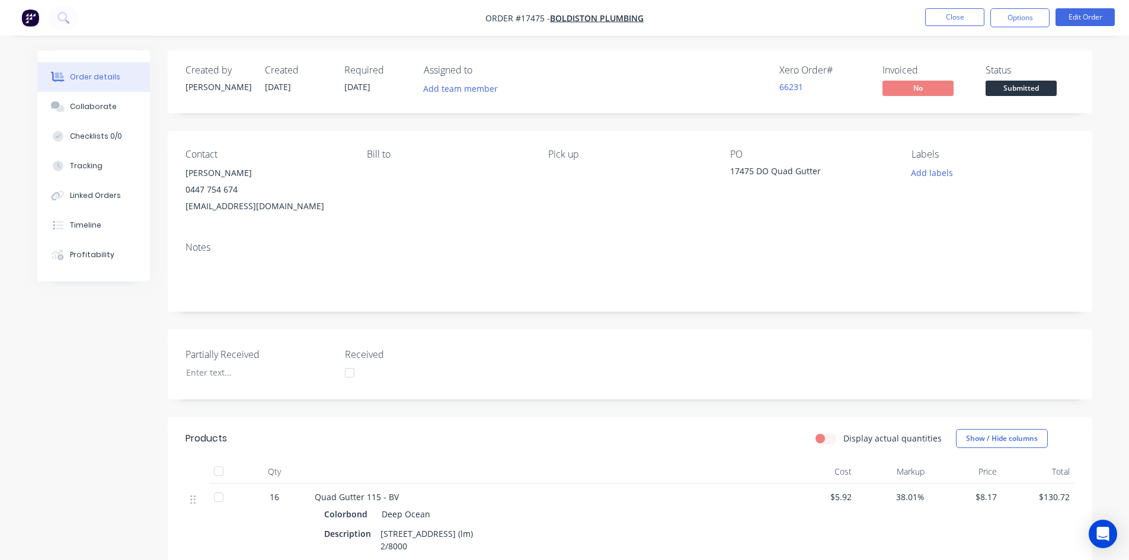
click at [1020, 89] on span "Submitted" at bounding box center [1021, 88] width 71 height 15
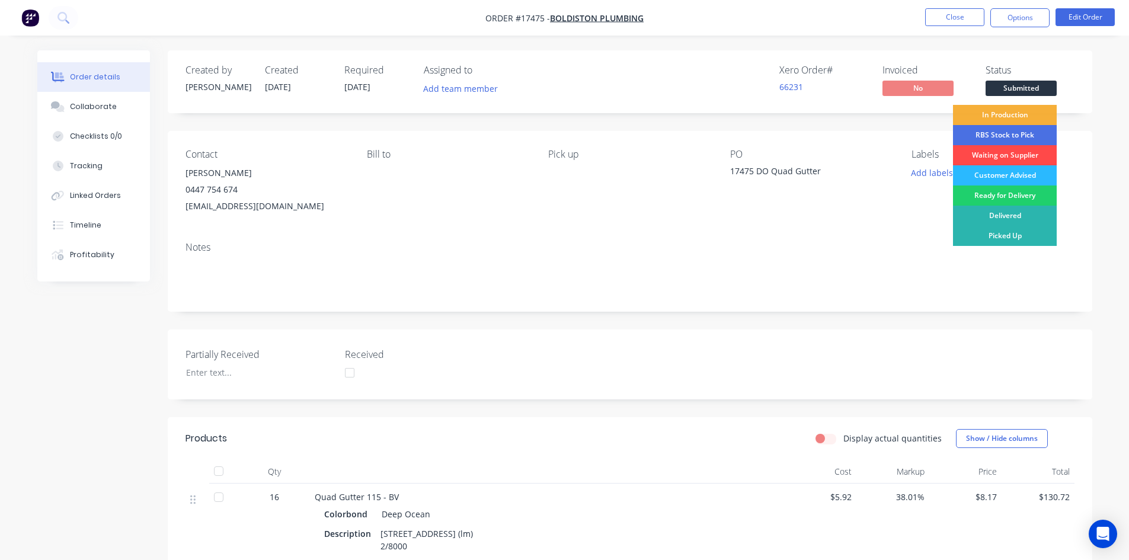
click at [1004, 161] on div "Waiting on Supplier" at bounding box center [1005, 155] width 104 height 20
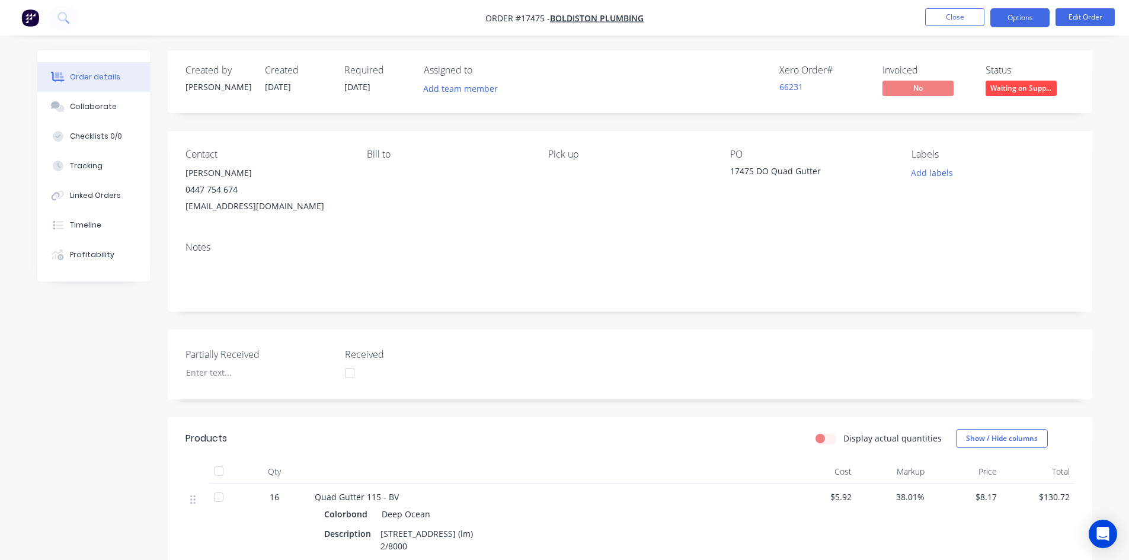
click at [1012, 18] on button "Options" at bounding box center [1020, 17] width 59 height 19
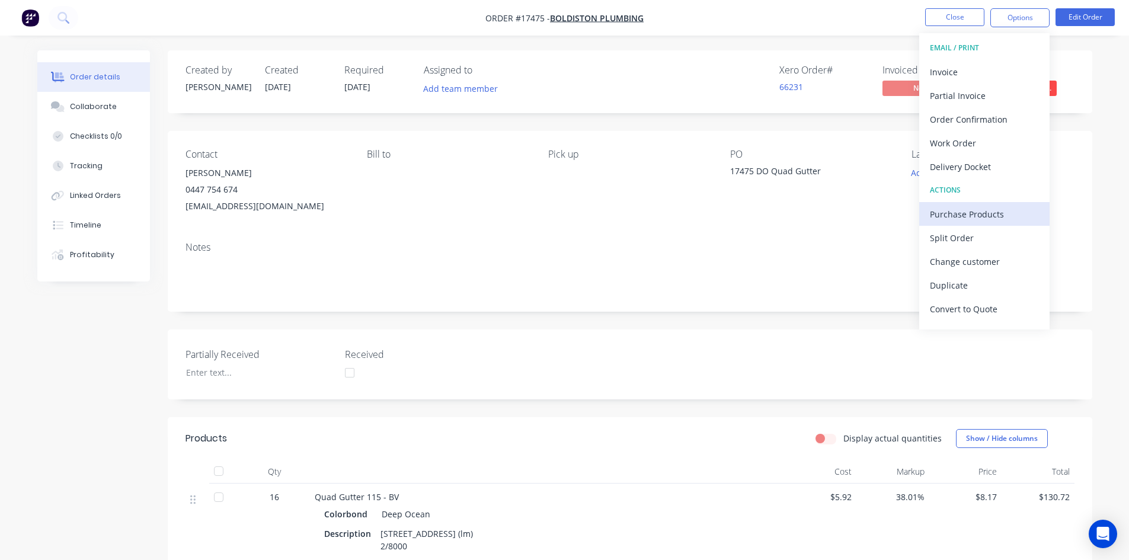
click at [978, 214] on div "Purchase Products" at bounding box center [984, 214] width 109 height 17
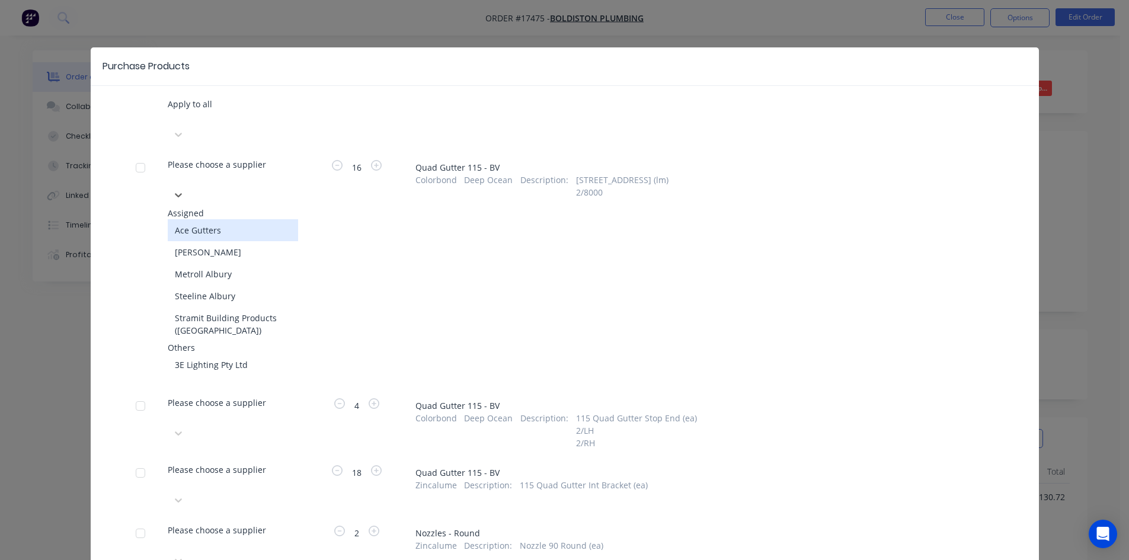
click at [170, 171] on div at bounding box center [169, 178] width 2 height 15
click at [228, 241] on div "[PERSON_NAME]" at bounding box center [233, 252] width 130 height 22
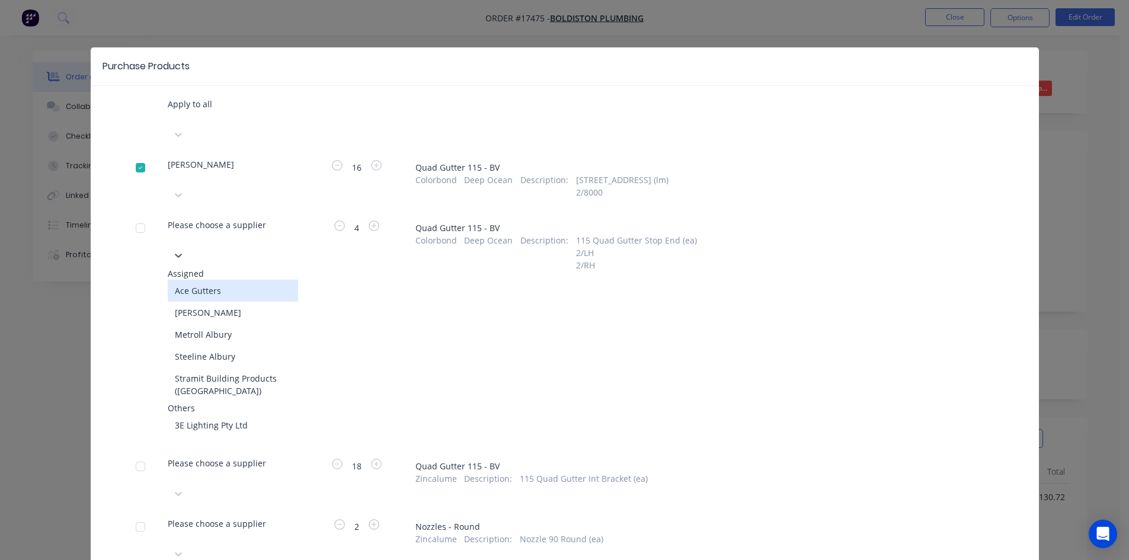
click at [170, 231] on div at bounding box center [169, 238] width 2 height 15
click at [230, 302] on div "[PERSON_NAME]" at bounding box center [233, 313] width 130 height 22
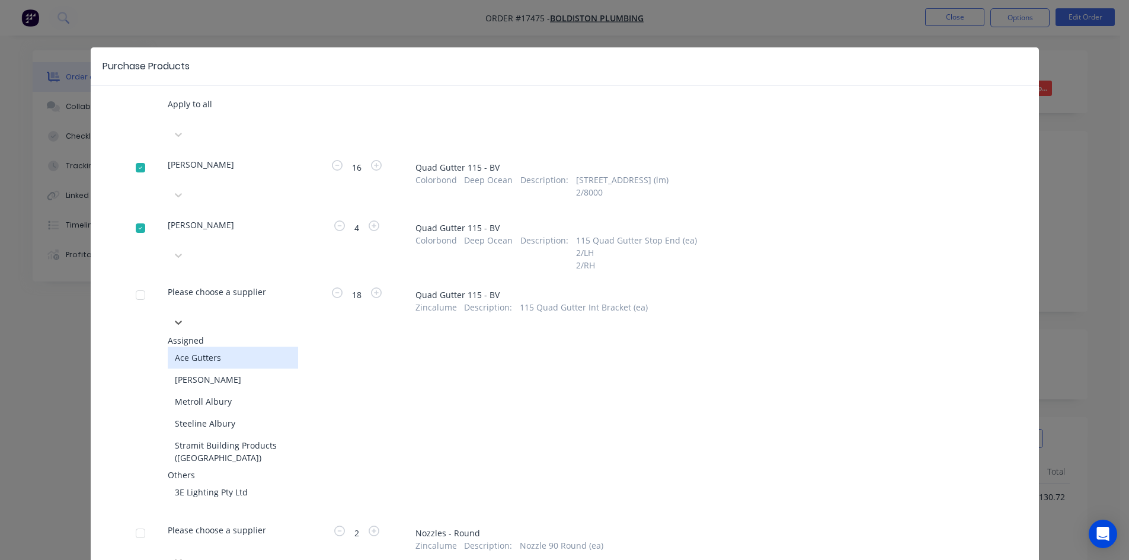
click at [170, 298] on div at bounding box center [169, 305] width 2 height 15
click at [259, 369] on div "[PERSON_NAME]" at bounding box center [233, 380] width 130 height 22
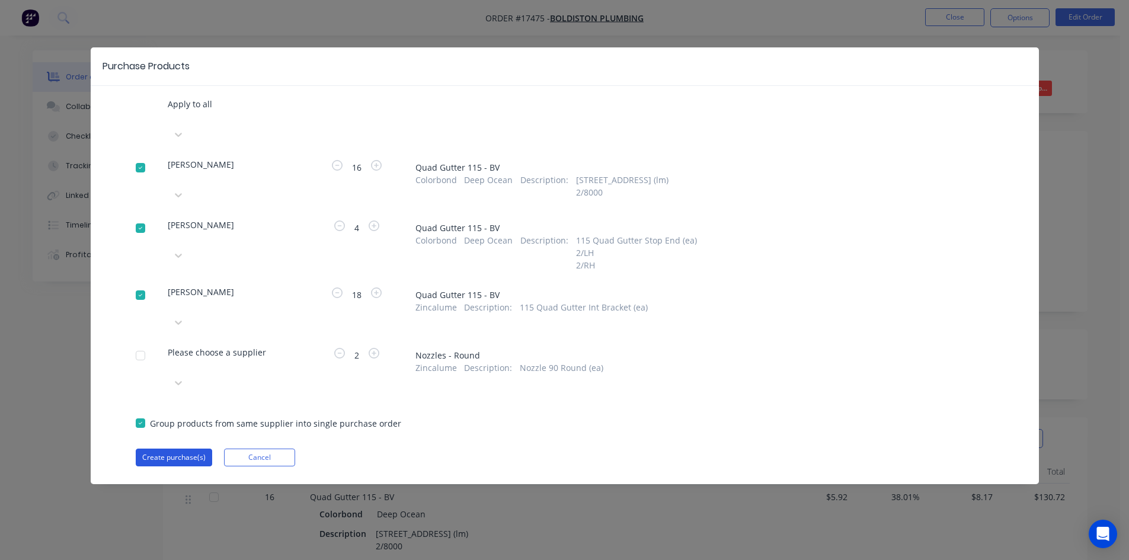
click at [179, 449] on button "Create purchase(s)" at bounding box center [174, 458] width 76 height 18
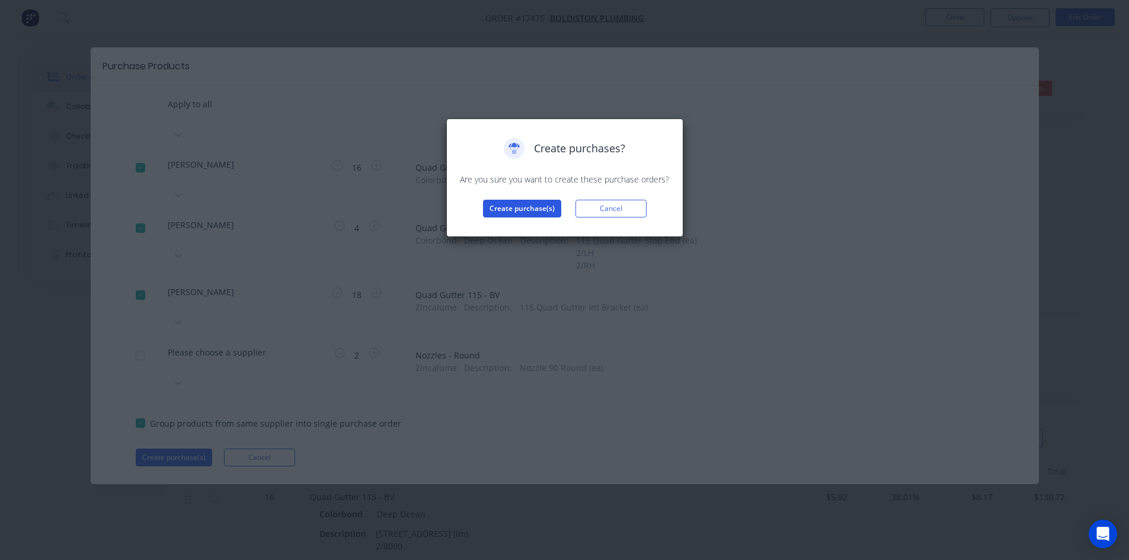
click at [518, 204] on button "Create purchase(s)" at bounding box center [522, 209] width 78 height 18
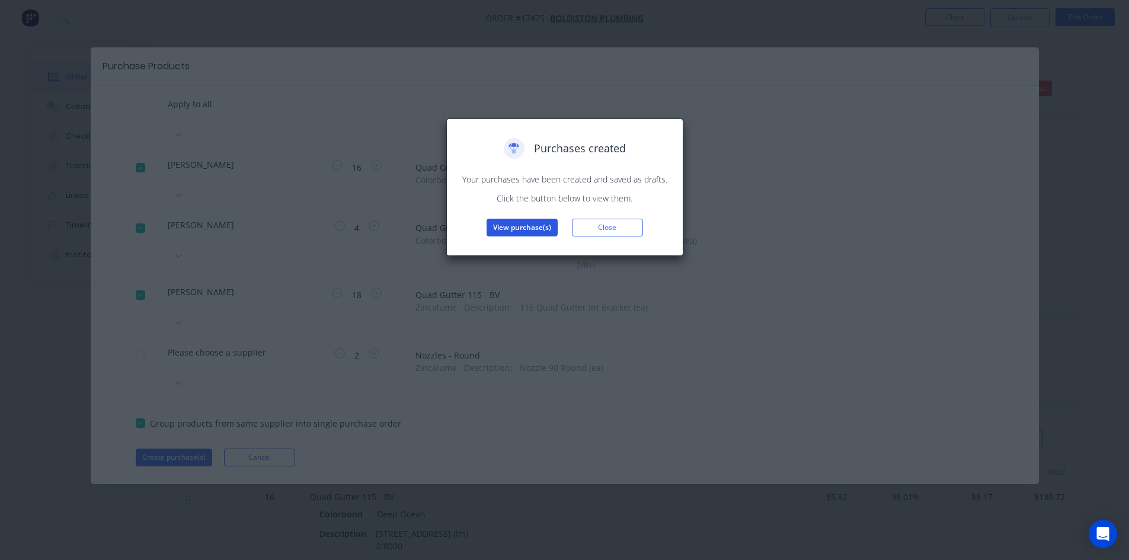
click at [521, 232] on button "View purchase(s)" at bounding box center [522, 228] width 71 height 18
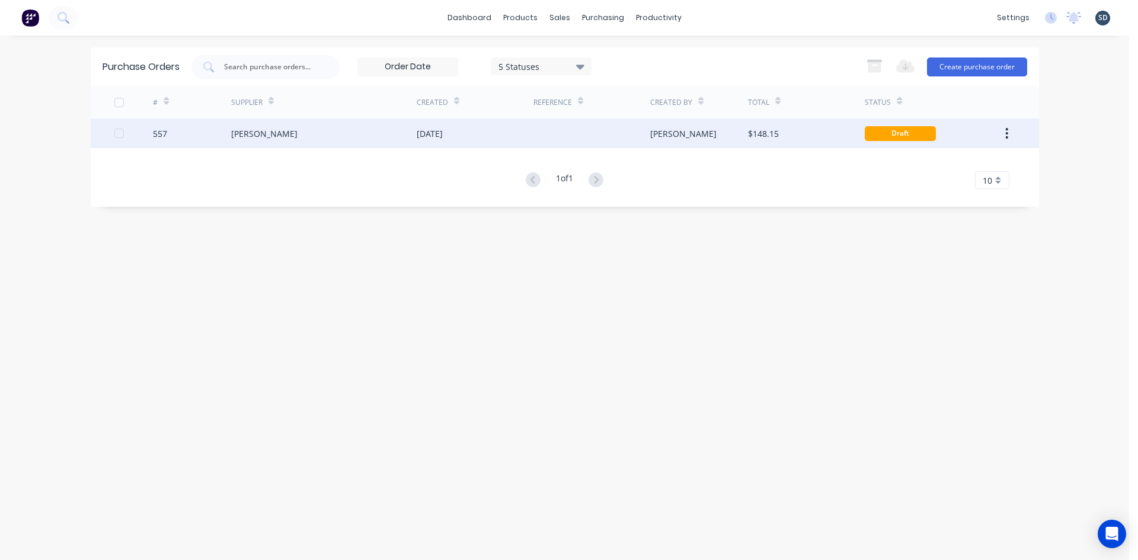
click at [491, 142] on div "[DATE]" at bounding box center [475, 134] width 117 height 30
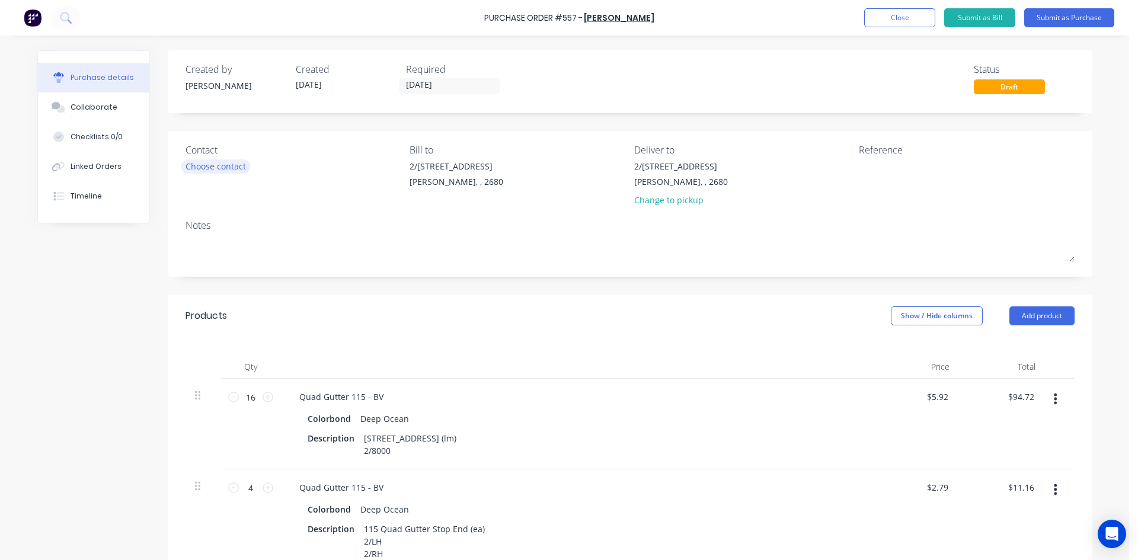
click at [210, 162] on div "Choose contact" at bounding box center [216, 166] width 60 height 12
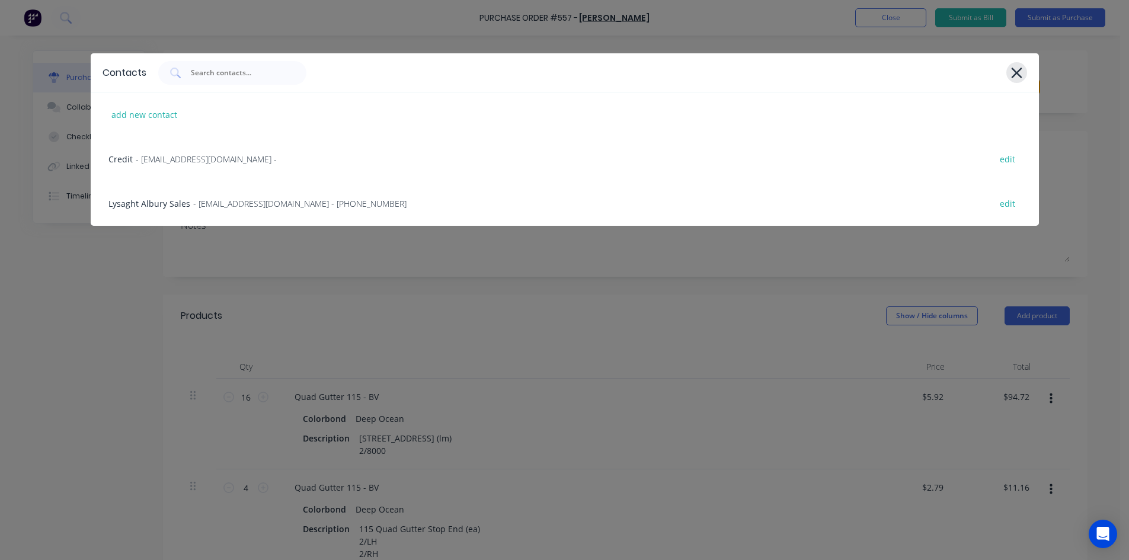
click at [1013, 72] on icon at bounding box center [1017, 73] width 12 height 17
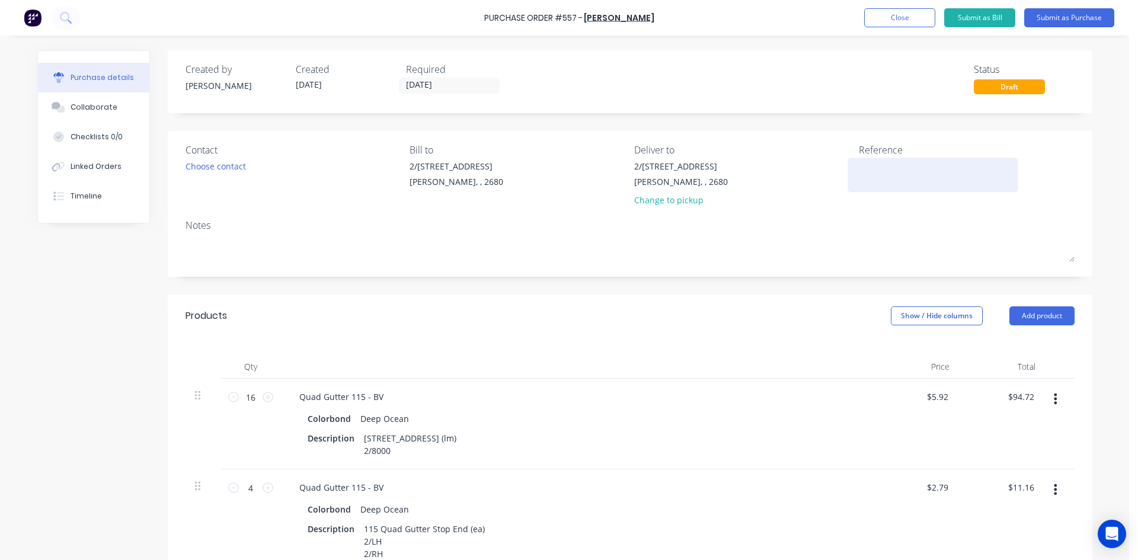
click at [859, 163] on textarea at bounding box center [933, 173] width 148 height 27
type textarea "557 /"
click at [105, 165] on div "Linked Orders" at bounding box center [96, 166] width 51 height 11
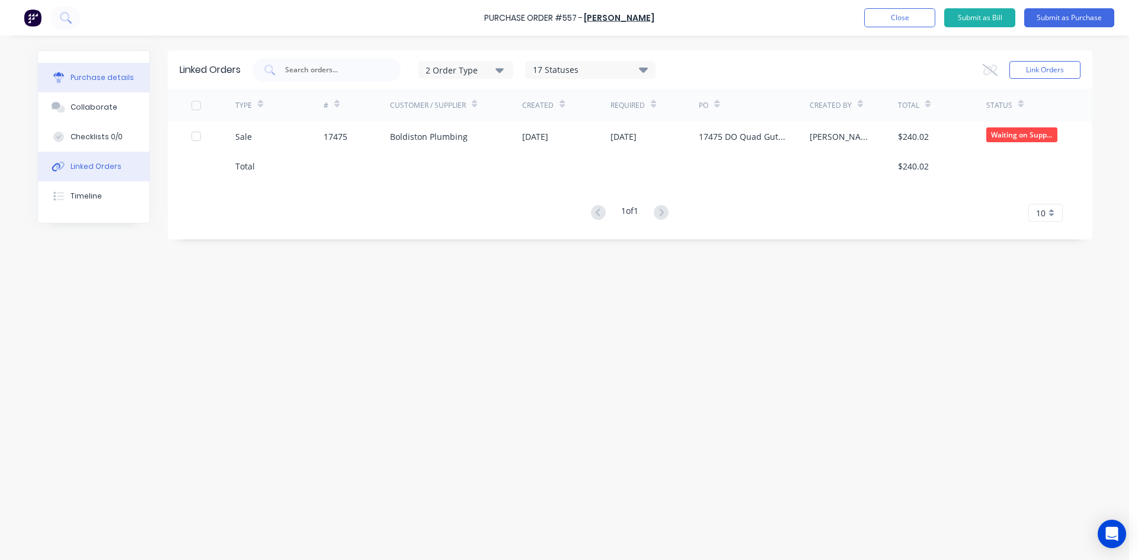
click at [123, 79] on div "Purchase details" at bounding box center [102, 77] width 63 height 11
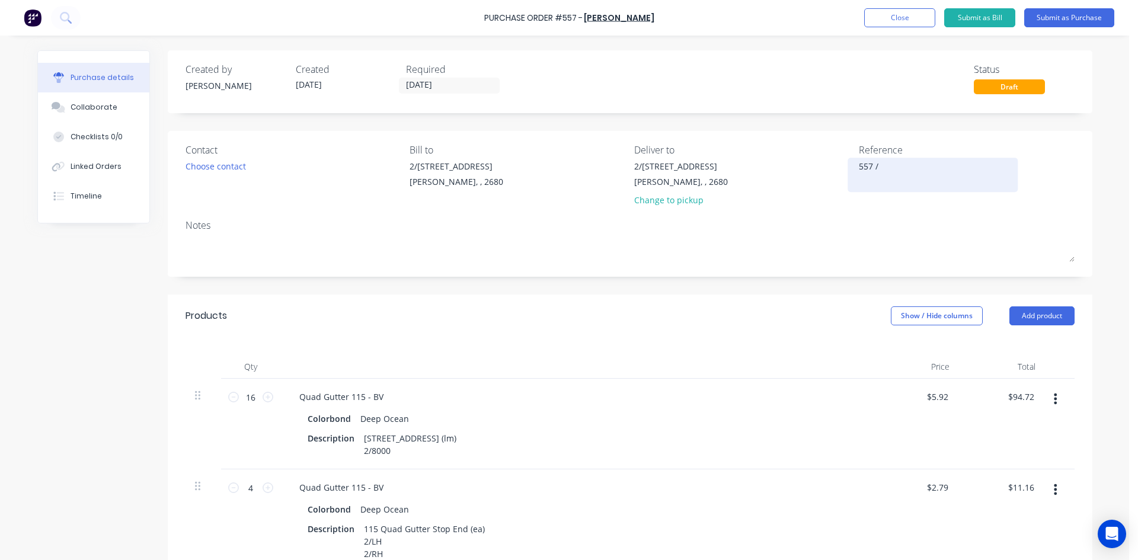
click at [895, 170] on textarea "557 /" at bounding box center [933, 173] width 148 height 27
type textarea "557 / 17475 Boldiston"
click at [831, 228] on div "Notes" at bounding box center [630, 225] width 889 height 14
click at [458, 90] on input "[DATE]" at bounding box center [450, 85] width 100 height 15
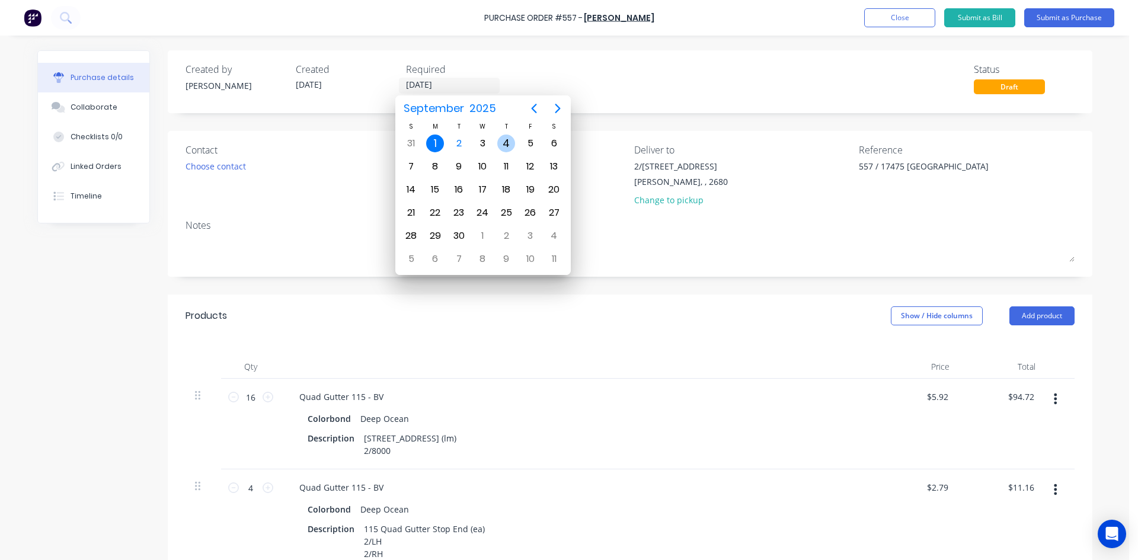
click at [510, 143] on div "4" at bounding box center [506, 144] width 18 height 18
type input "[DATE]"
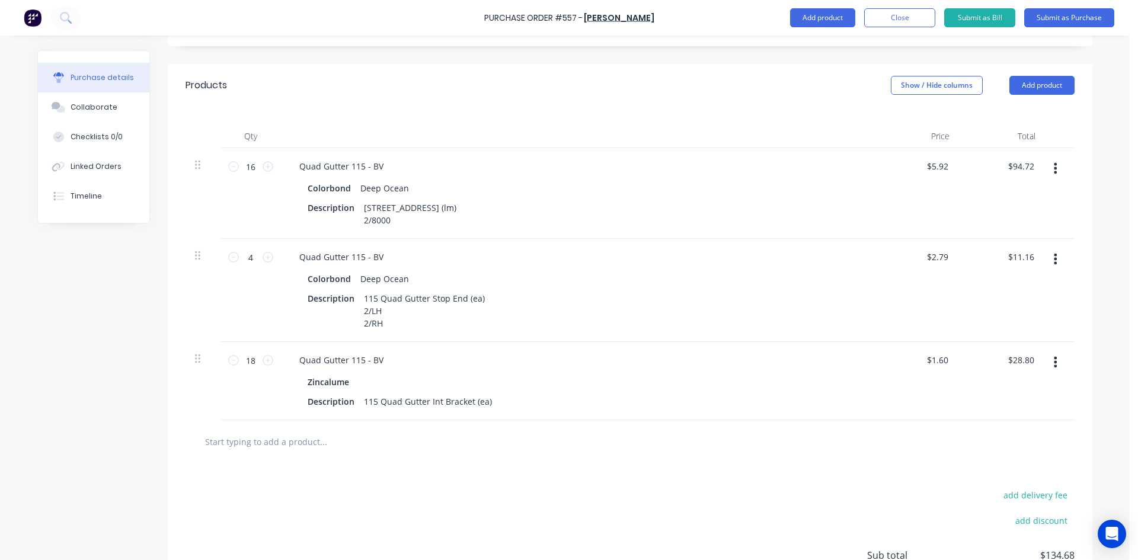
scroll to position [341, 0]
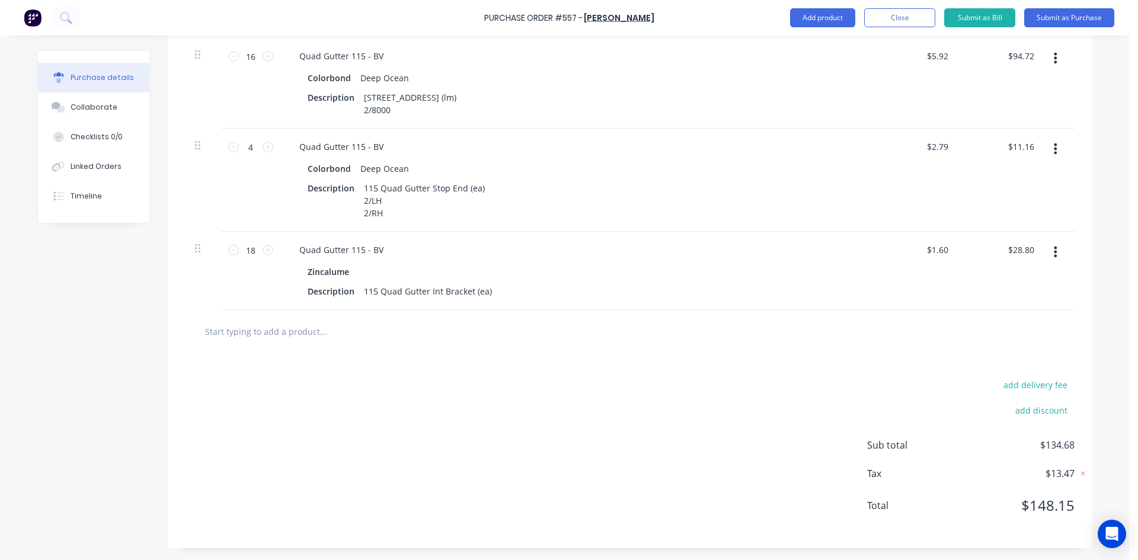
click at [317, 331] on input "text" at bounding box center [323, 332] width 237 height 24
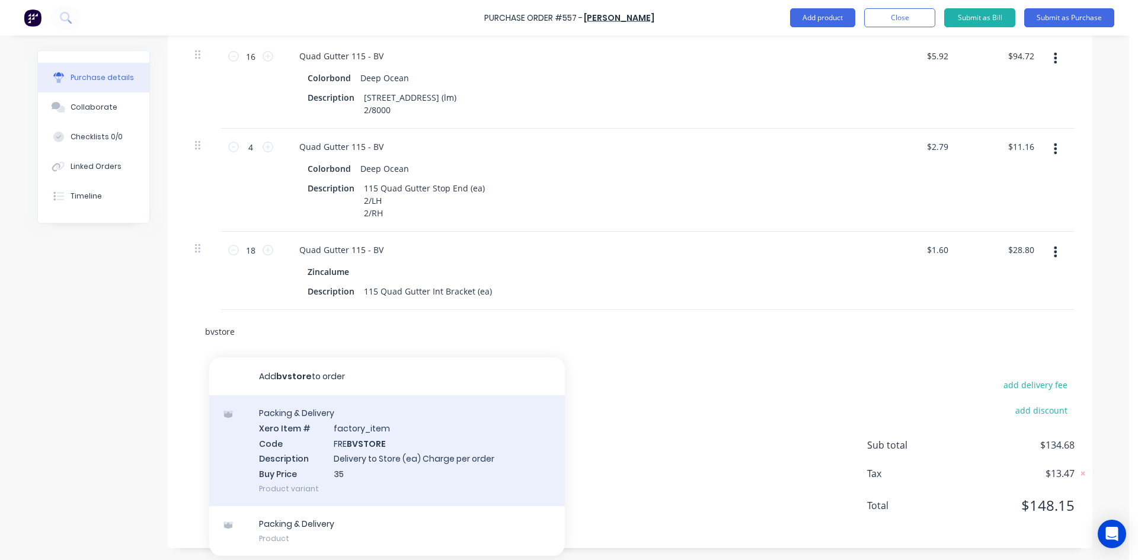
type input "bvstore"
click at [403, 447] on div "Packing & Delivery Xero Item # factory_item Code FRE BVSTORE Description Delive…" at bounding box center [387, 450] width 356 height 111
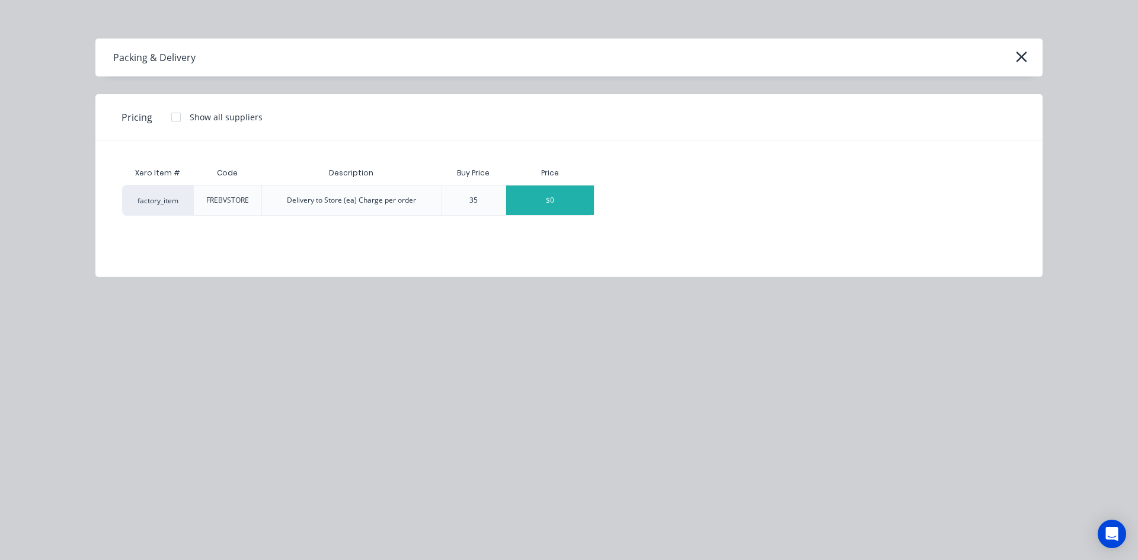
click at [561, 209] on div "$0" at bounding box center [550, 201] width 88 height 30
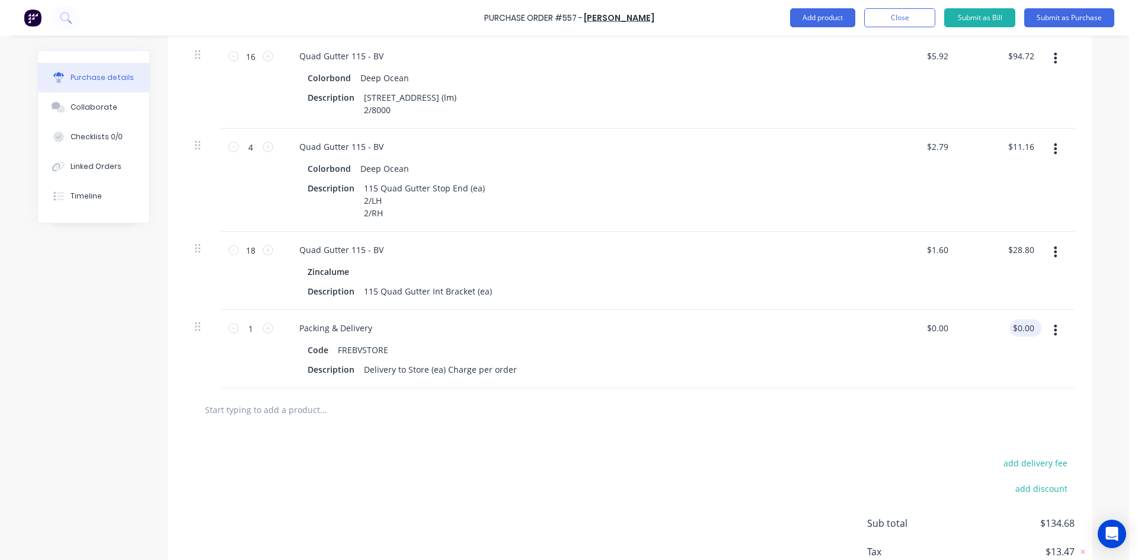
type input "0.00"
click at [1016, 325] on input "0.00" at bounding box center [1023, 328] width 27 height 17
type input "0.0000"
type input "$0.00"
click at [944, 327] on input "0.0000" at bounding box center [937, 328] width 27 height 17
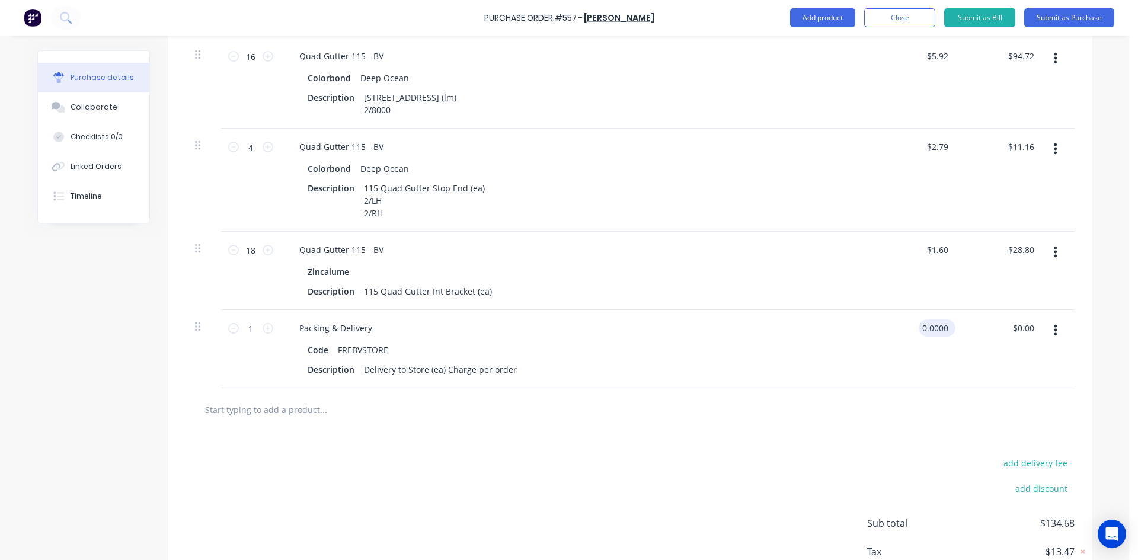
click at [944, 327] on input "0.0000" at bounding box center [935, 328] width 32 height 17
type input "$35.00"
click at [885, 414] on div at bounding box center [630, 410] width 870 height 24
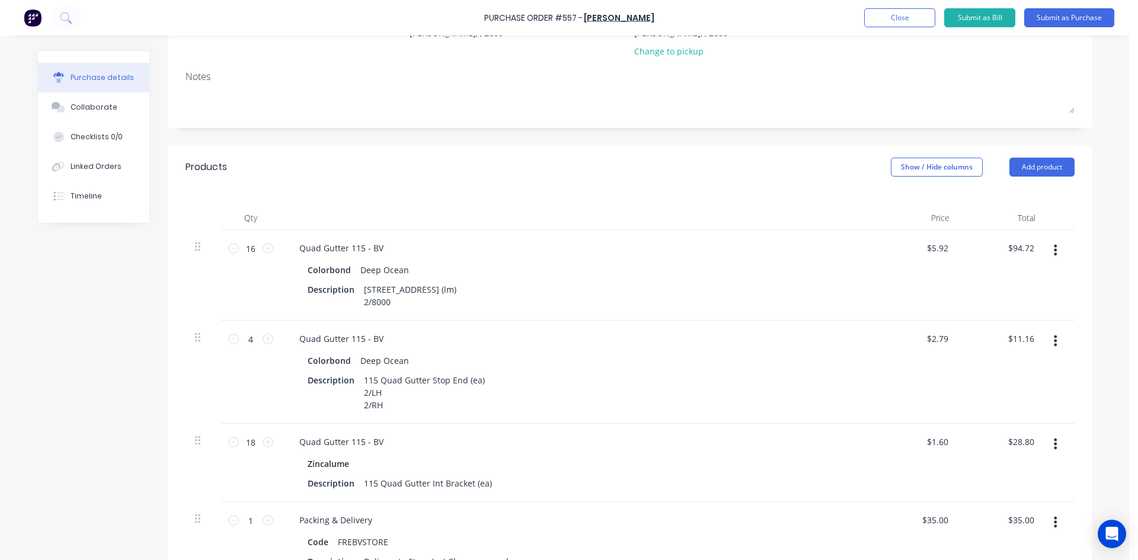
scroll to position [0, 0]
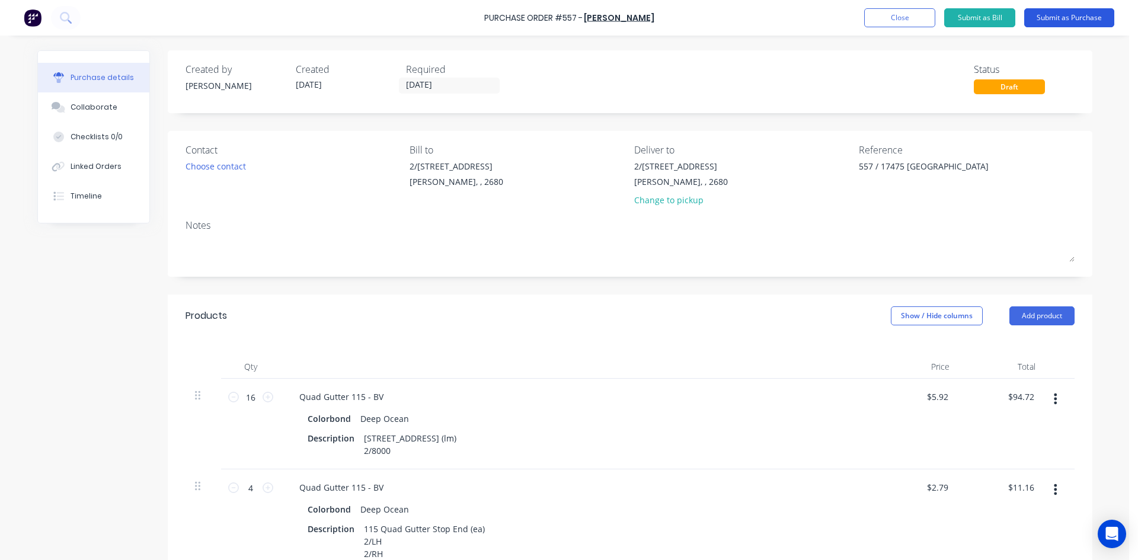
click at [1058, 20] on button "Submit as Purchase" at bounding box center [1069, 17] width 90 height 19
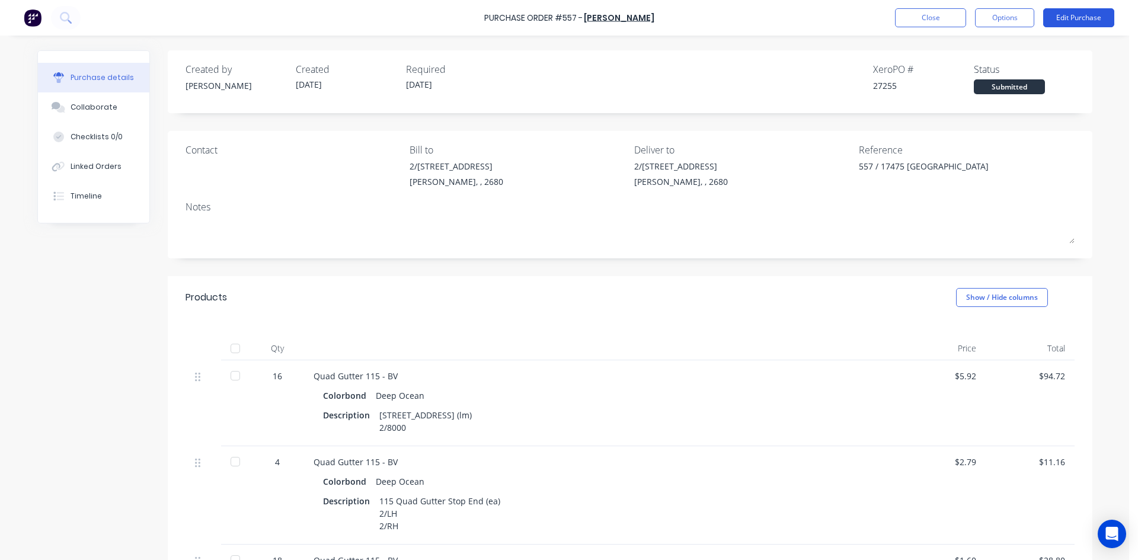
click at [1072, 18] on button "Edit Purchase" at bounding box center [1078, 17] width 71 height 19
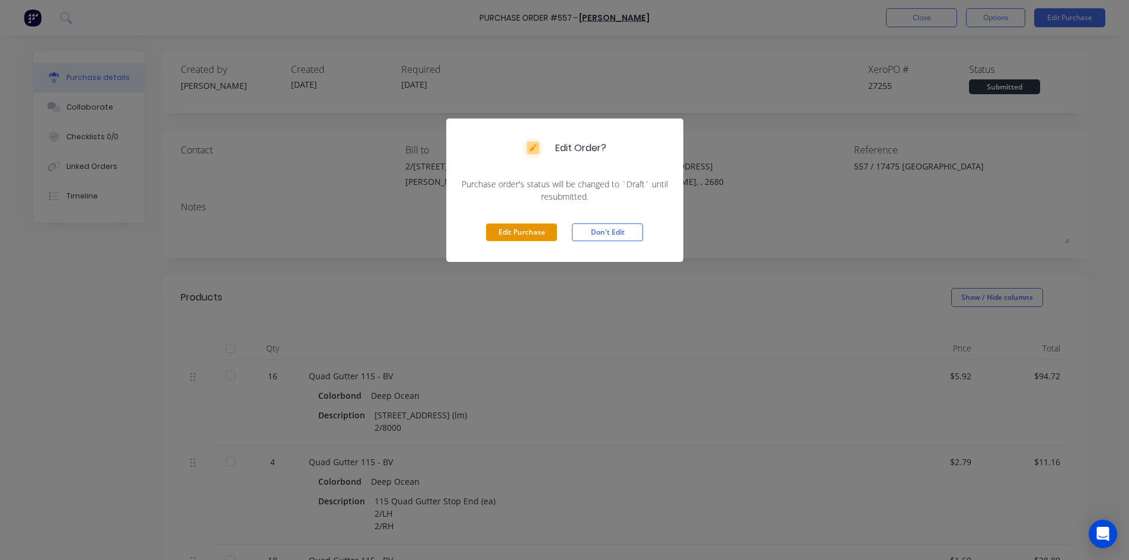
click at [534, 232] on button "Edit Purchase" at bounding box center [521, 233] width 71 height 18
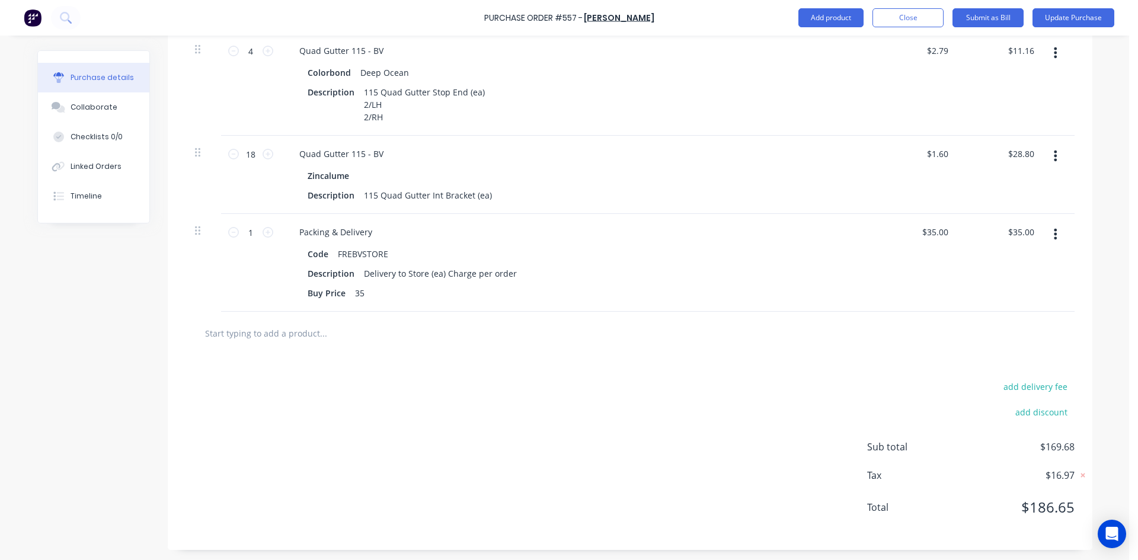
scroll to position [439, 0]
click at [278, 331] on input "text" at bounding box center [323, 332] width 237 height 24
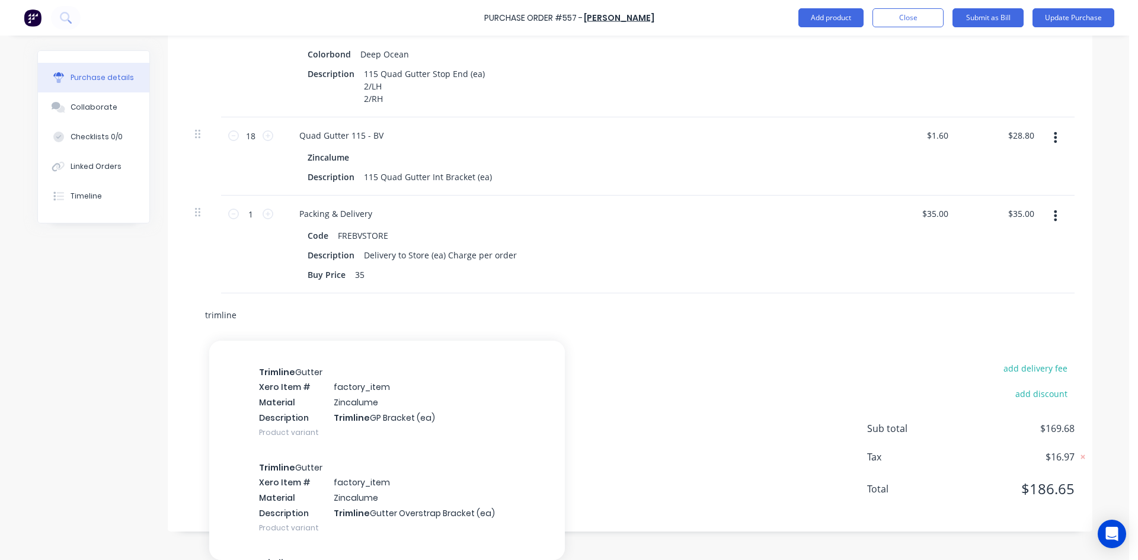
scroll to position [771, 0]
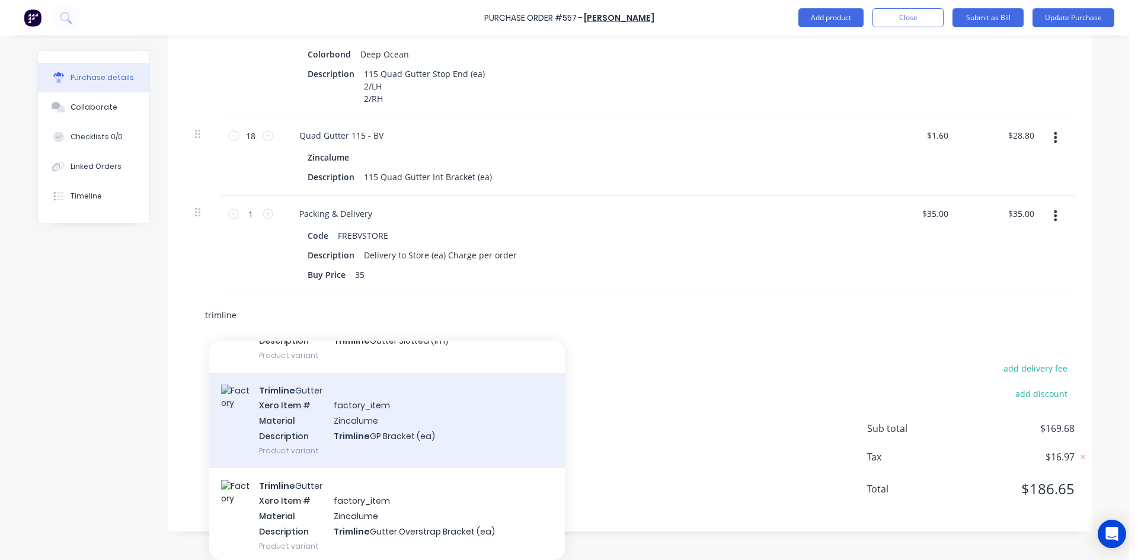
type input "trimline"
click at [355, 424] on div "Trimline Gutter Xero Item # factory_item Material Zincalume Description Trimlin…" at bounding box center [387, 420] width 356 height 95
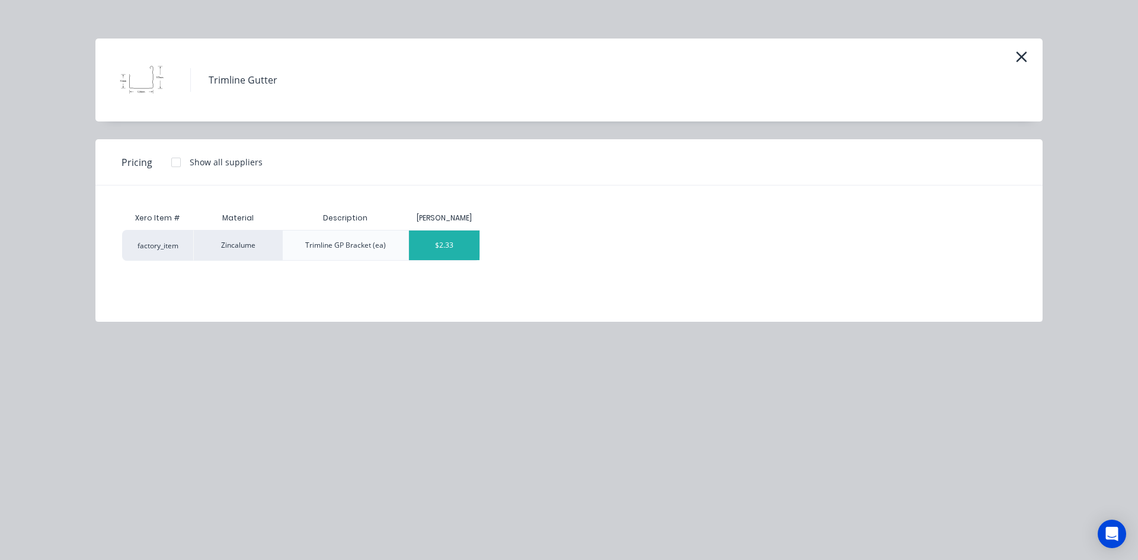
click at [451, 245] on div "$2.33" at bounding box center [444, 246] width 71 height 30
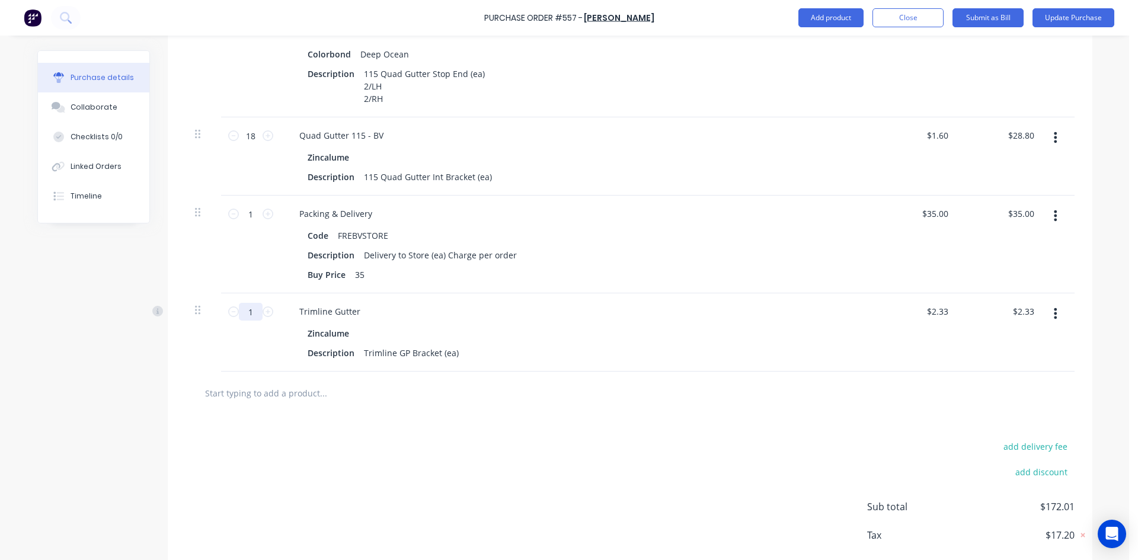
click at [250, 308] on input "1" at bounding box center [251, 312] width 24 height 18
type input "2"
type input "$4.66"
type input "20"
type input "$46.60"
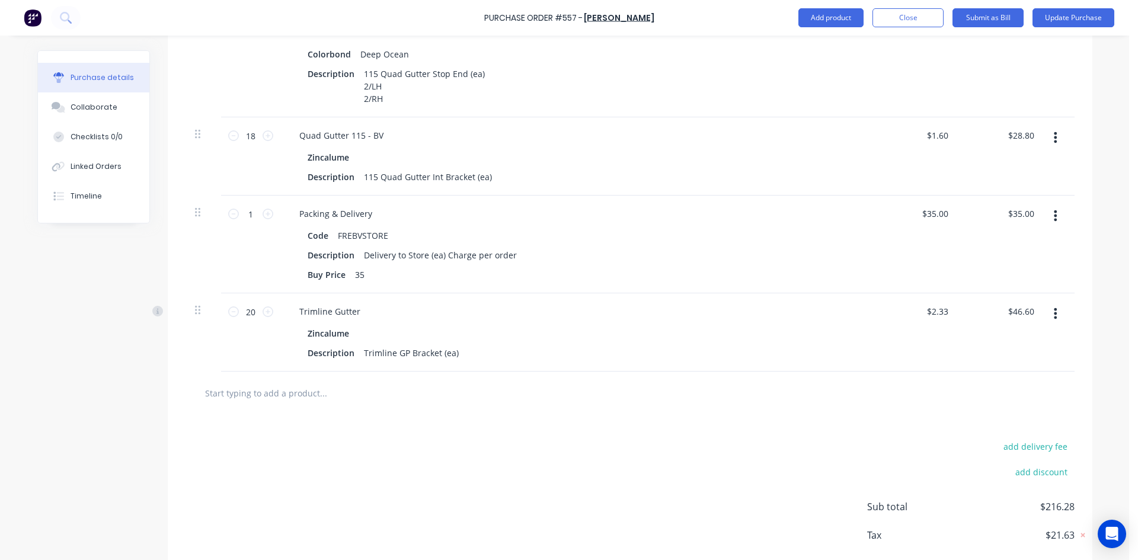
click at [501, 461] on div "add delivery fee add discount Sub total $216.28 Tax $21.63 Total $237.91" at bounding box center [630, 512] width 925 height 195
click at [247, 316] on input "20" at bounding box center [251, 312] width 24 height 18
type input "1"
type input "$2.33"
type input "10"
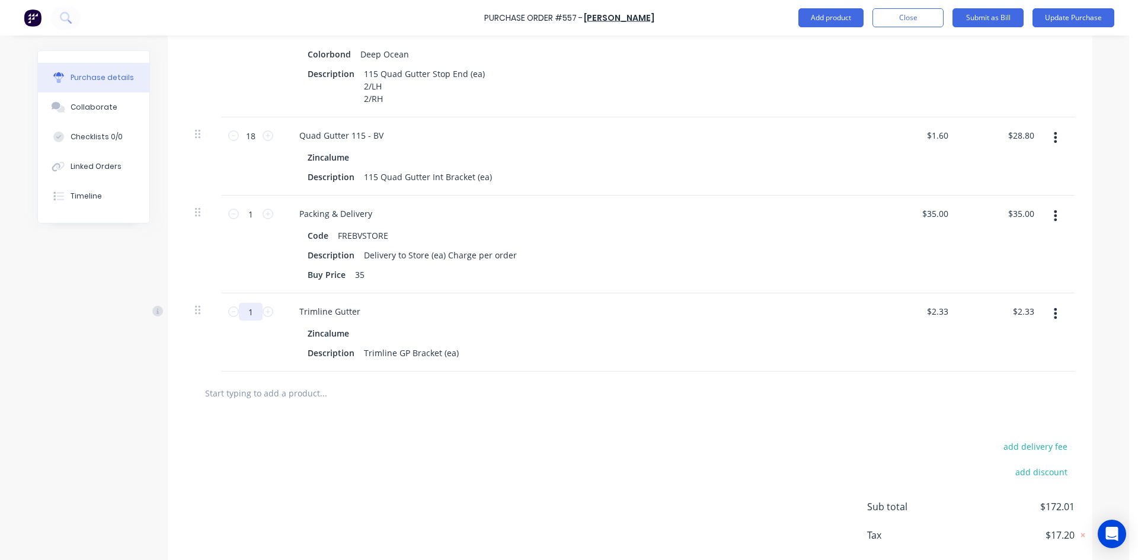
type input "$23.30"
type input "10"
click at [390, 427] on div "add delivery fee add discount Sub total $192.98 Tax $19.30 Total $212.28" at bounding box center [630, 512] width 925 height 195
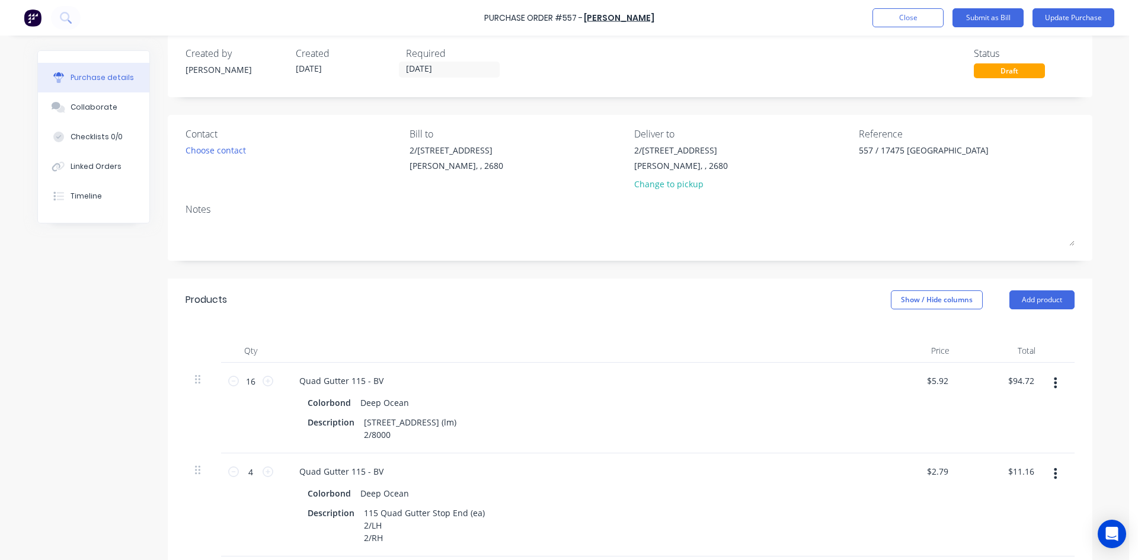
scroll to position [0, 0]
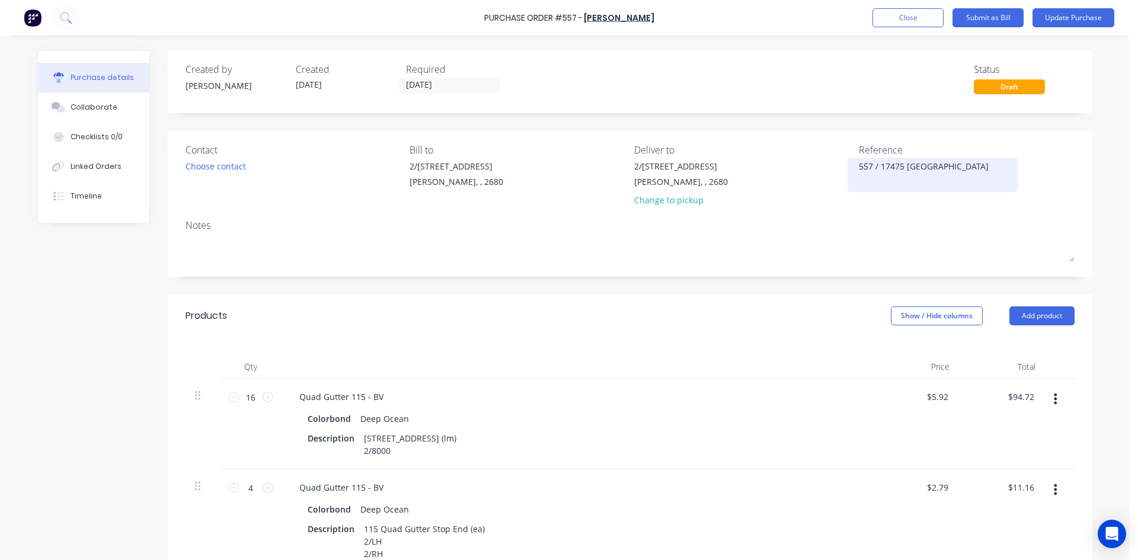
click at [944, 166] on textarea "557 / 17475 Boldiston" at bounding box center [933, 173] width 148 height 27
type textarea "557 / 17475 [GEOGRAPHIC_DATA] / Stock"
click at [1057, 179] on div "557 / 17475 [GEOGRAPHIC_DATA] / Stock" at bounding box center [967, 175] width 216 height 30
click at [1063, 14] on button "Update Purchase" at bounding box center [1074, 17] width 82 height 19
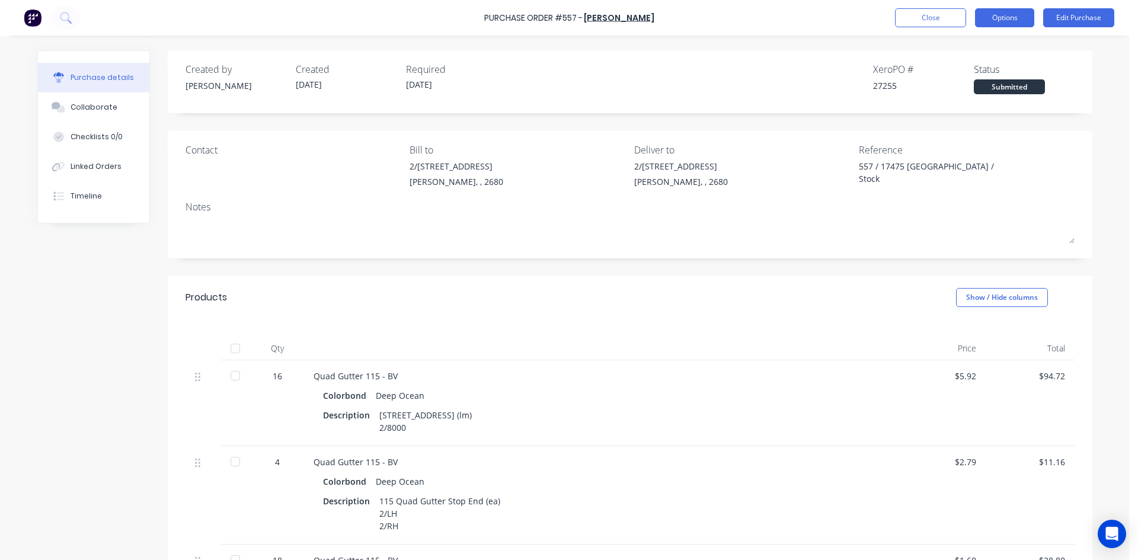
click at [999, 24] on button "Options" at bounding box center [1004, 17] width 59 height 19
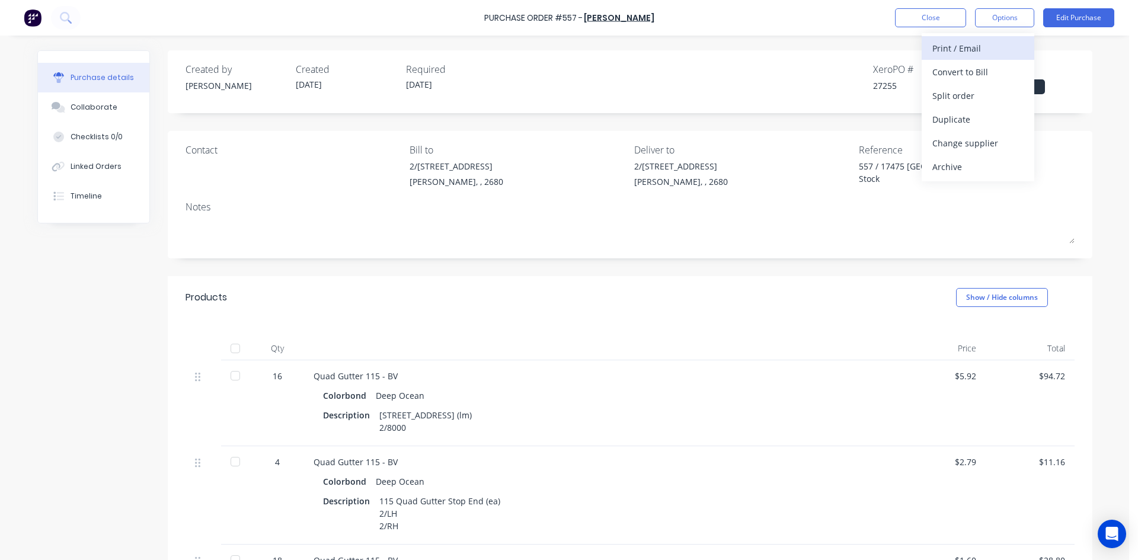
click at [982, 52] on div "Print / Email" at bounding box center [978, 48] width 91 height 17
click at [984, 72] on div "With pricing" at bounding box center [978, 71] width 91 height 17
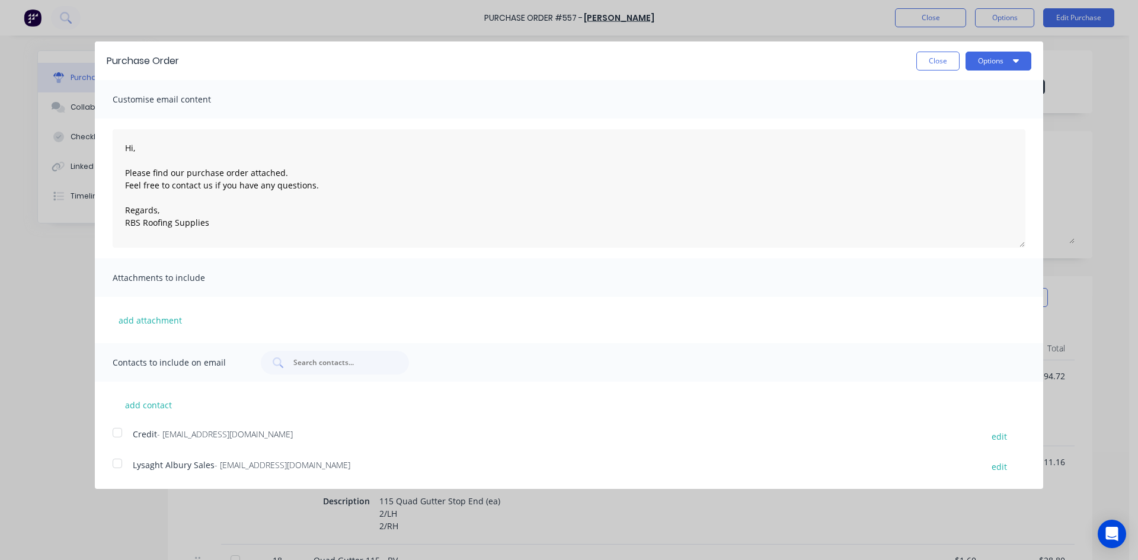
click at [123, 466] on div at bounding box center [118, 464] width 24 height 24
click at [988, 68] on button "Options" at bounding box center [999, 61] width 66 height 19
click at [985, 110] on div "Email" at bounding box center [975, 114] width 91 height 17
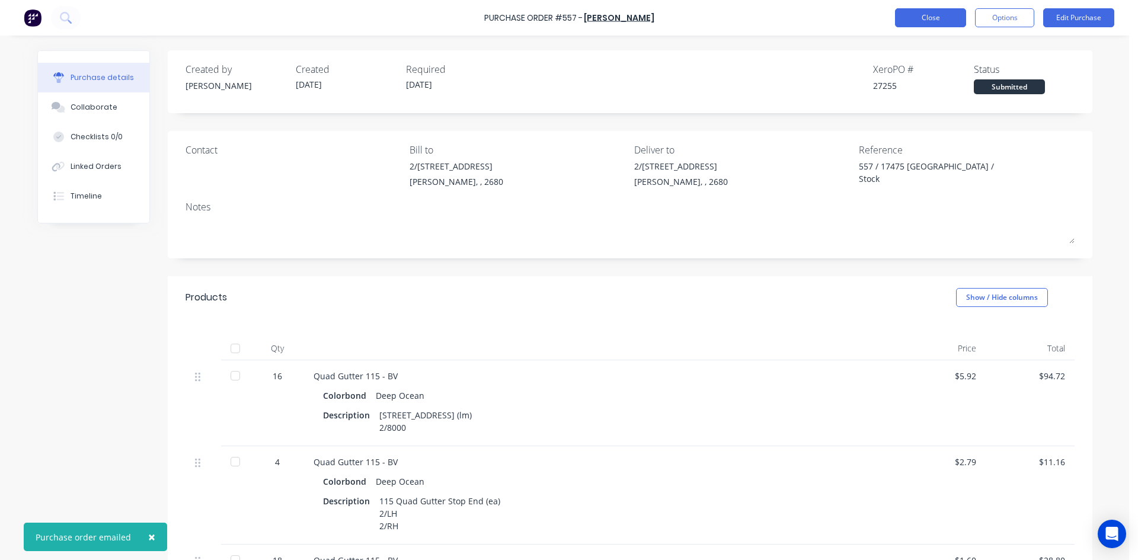
click at [940, 12] on button "Close" at bounding box center [930, 17] width 71 height 19
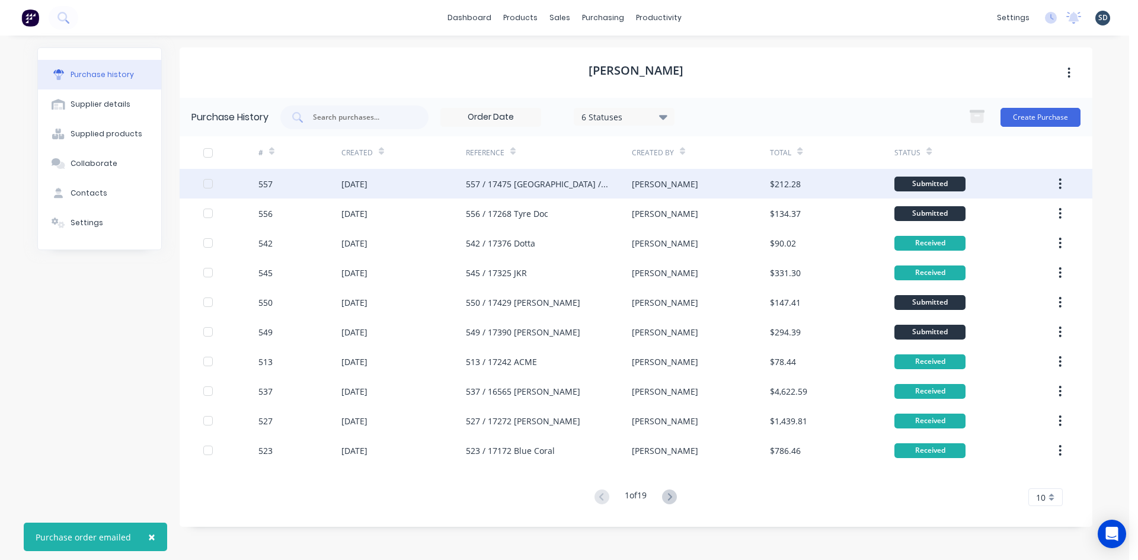
click at [414, 190] on div "[DATE]" at bounding box center [403, 184] width 125 height 30
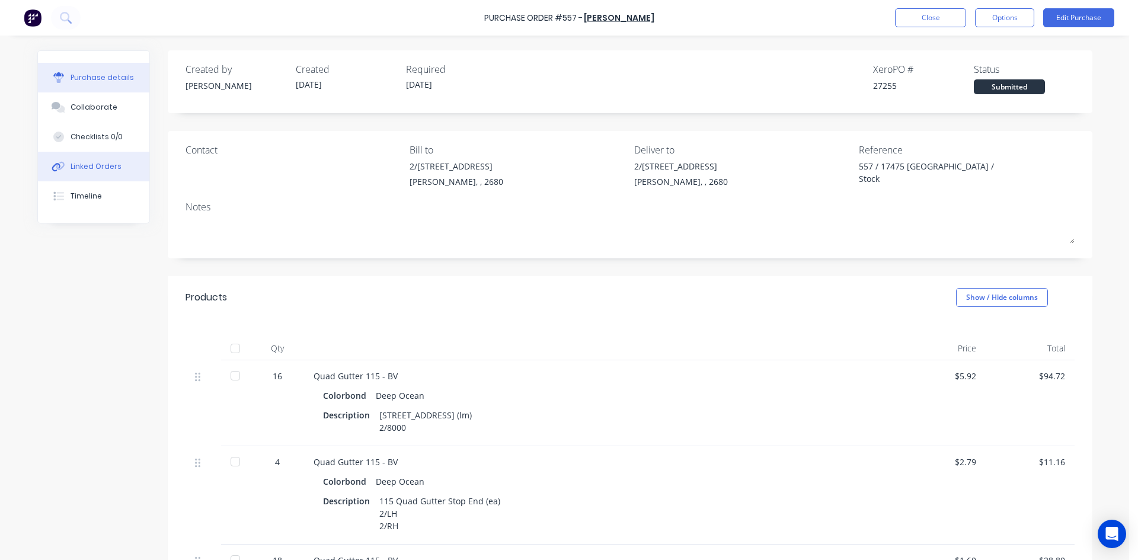
click at [84, 165] on div "Linked Orders" at bounding box center [96, 166] width 51 height 11
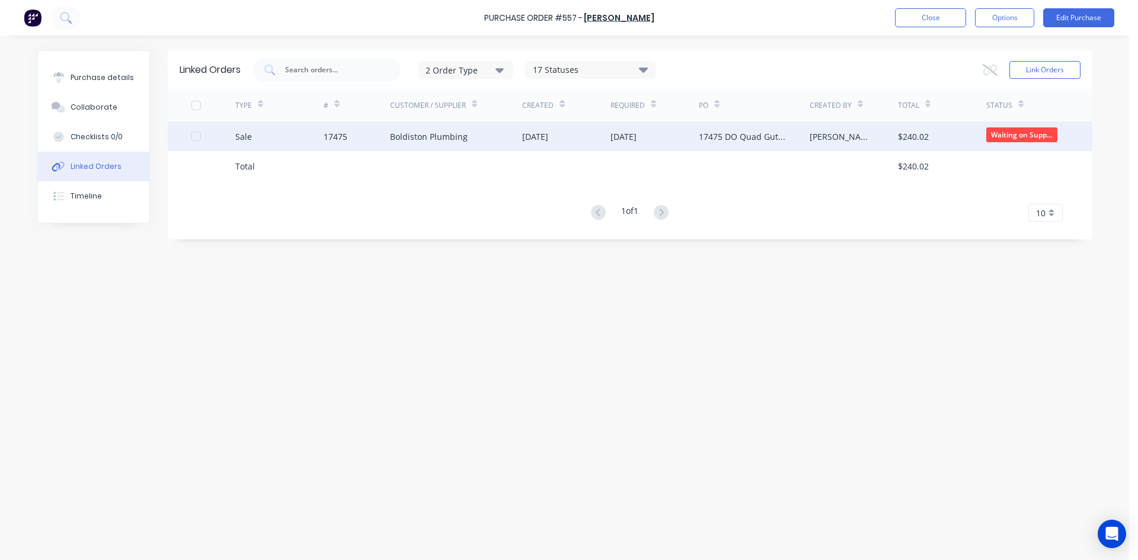
click at [431, 143] on div "Boldiston Plumbing" at bounding box center [456, 137] width 133 height 30
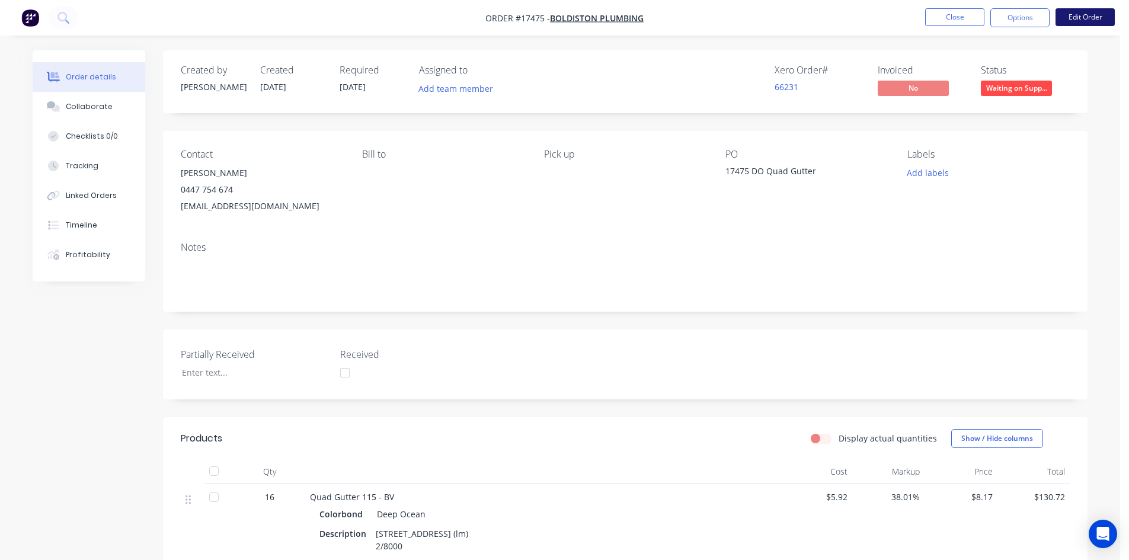
click at [1088, 21] on button "Edit Order" at bounding box center [1085, 17] width 59 height 18
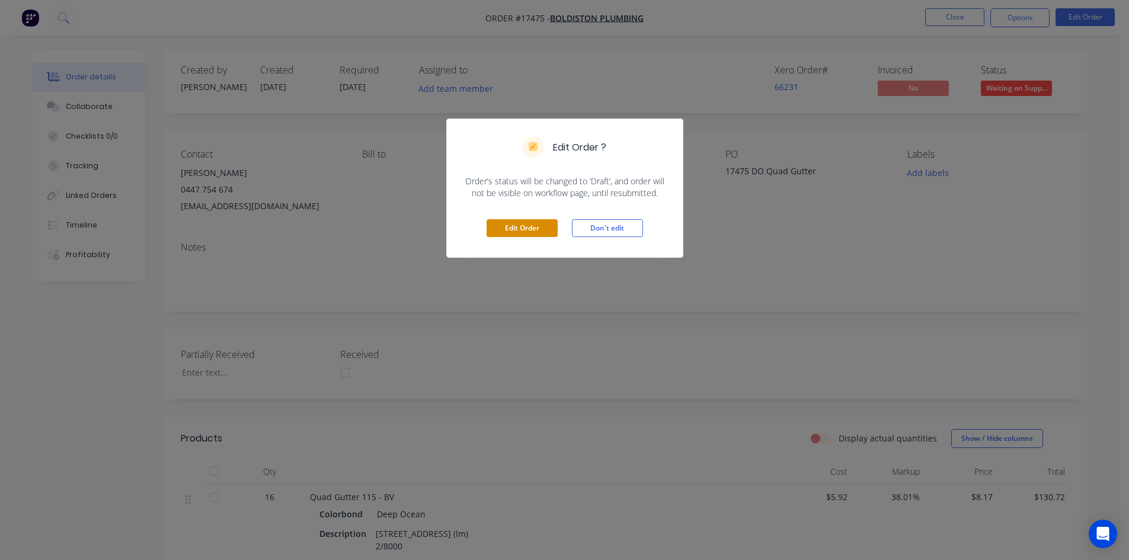
click at [526, 231] on button "Edit Order" at bounding box center [522, 228] width 71 height 18
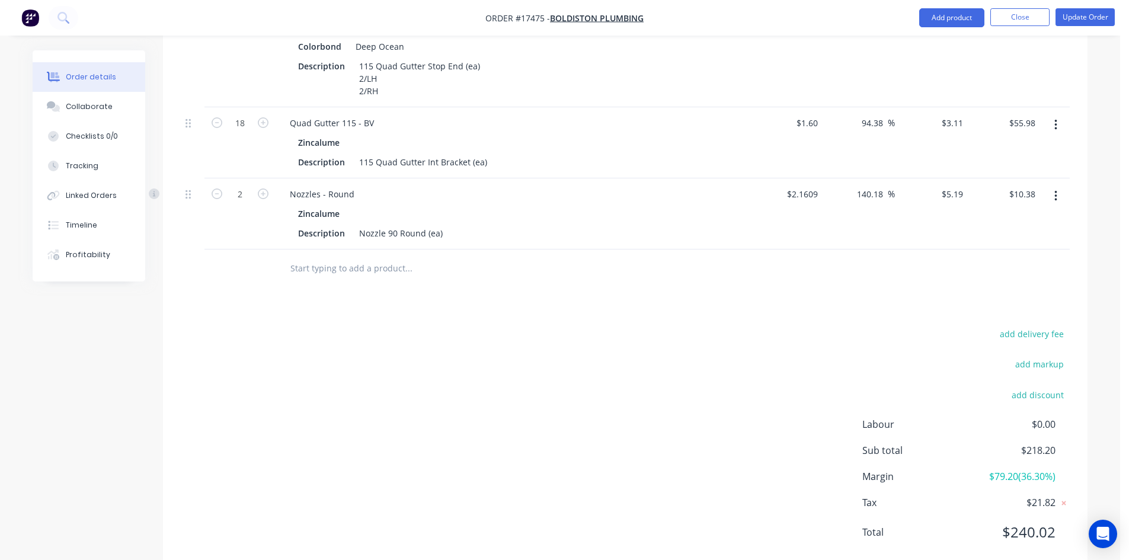
scroll to position [631, 0]
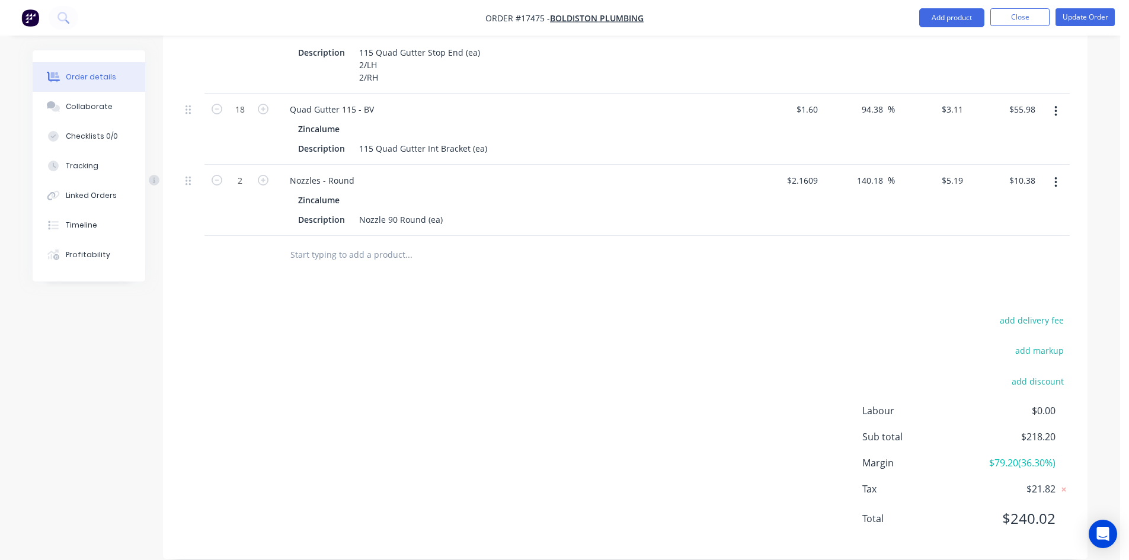
click at [360, 243] on input "text" at bounding box center [408, 255] width 237 height 24
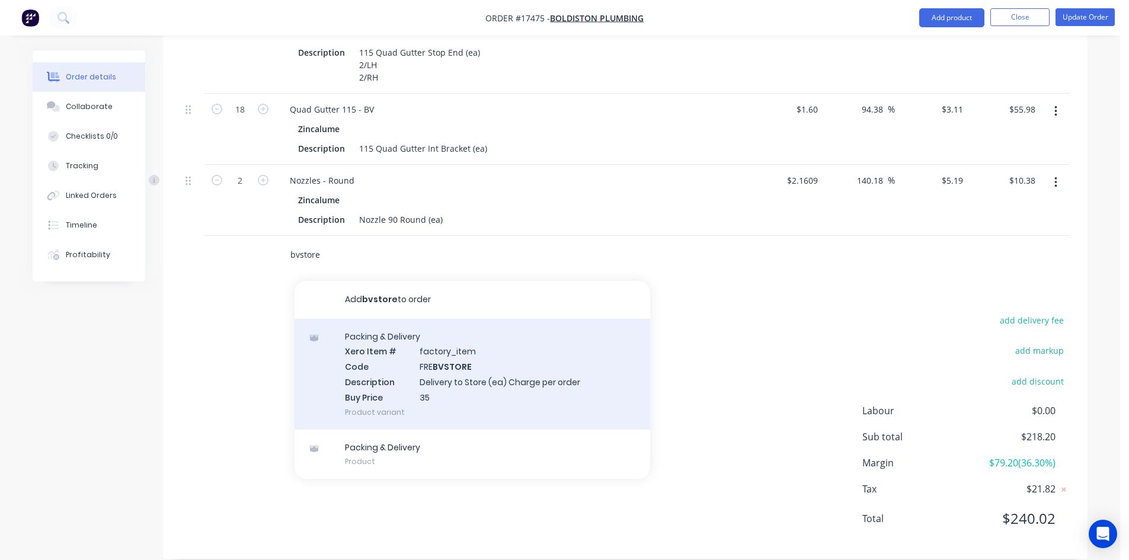
type input "bvstore"
click at [497, 353] on div "Packing & Delivery Xero Item # factory_item Code FRE BVSTORE Description Delive…" at bounding box center [473, 374] width 356 height 111
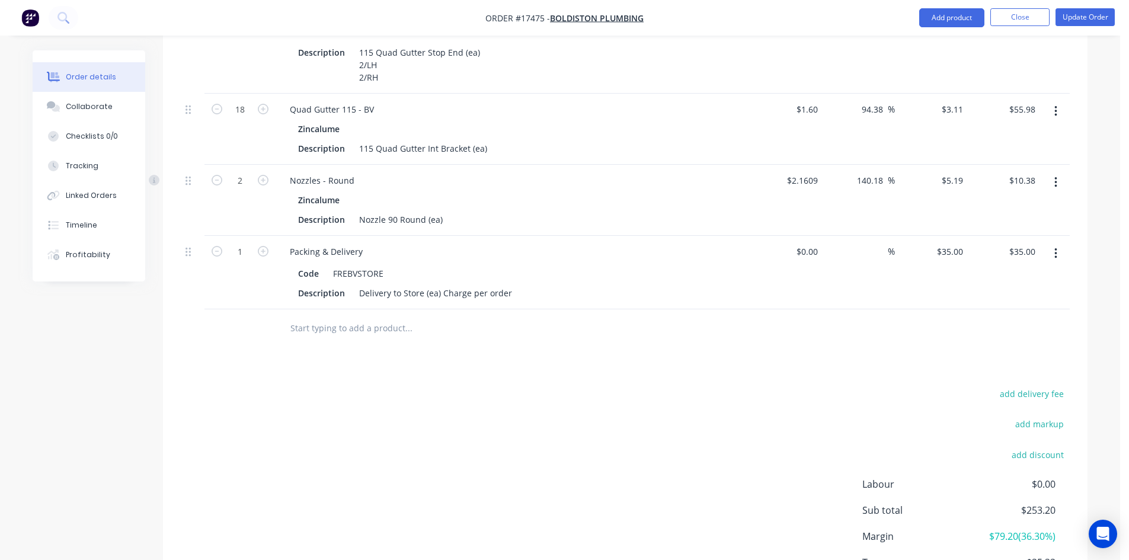
click at [627, 342] on div "Drawings Add drawing Products Show / Hide columns Add product Qty Cost Markup P…" at bounding box center [625, 219] width 925 height 828
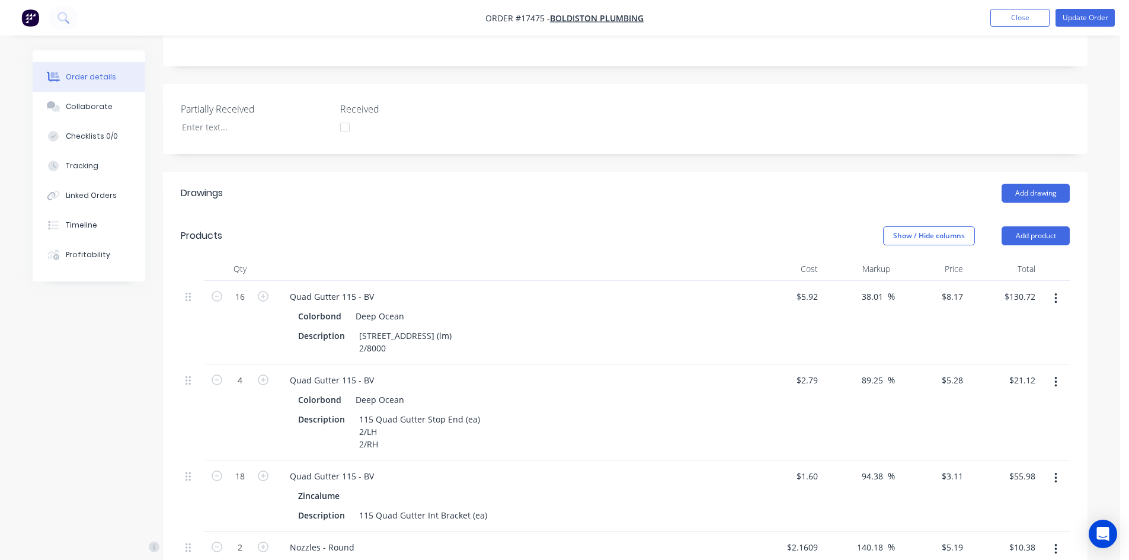
scroll to position [0, 0]
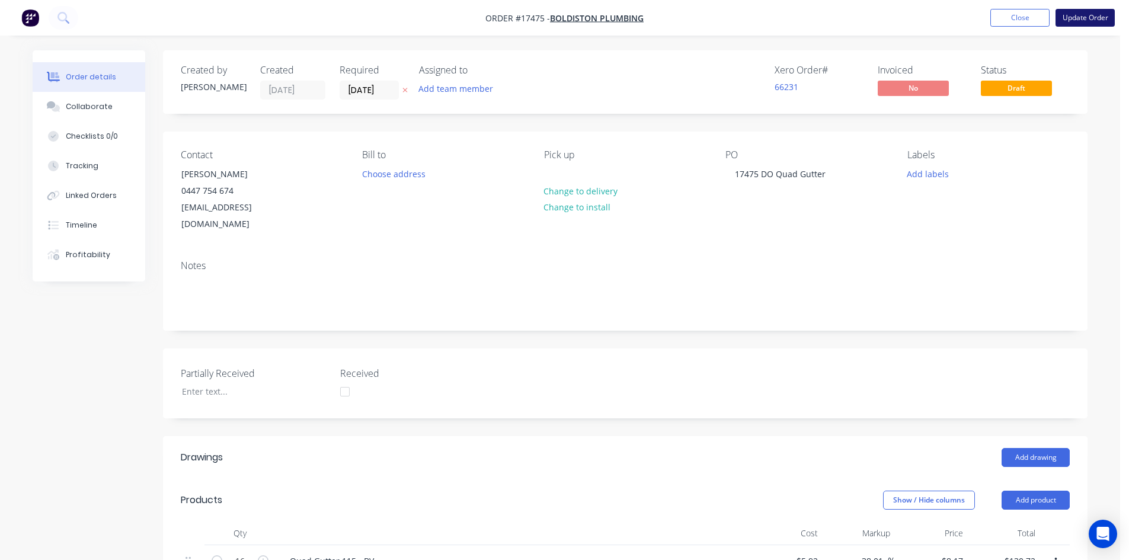
click at [1074, 12] on button "Update Order" at bounding box center [1085, 18] width 59 height 18
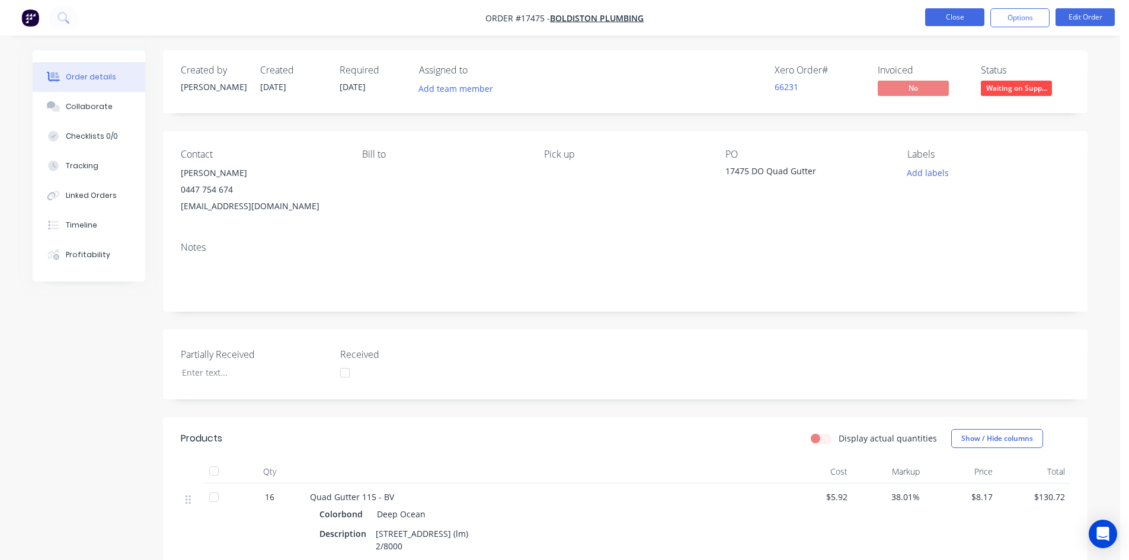
click at [949, 20] on button "Close" at bounding box center [954, 17] width 59 height 18
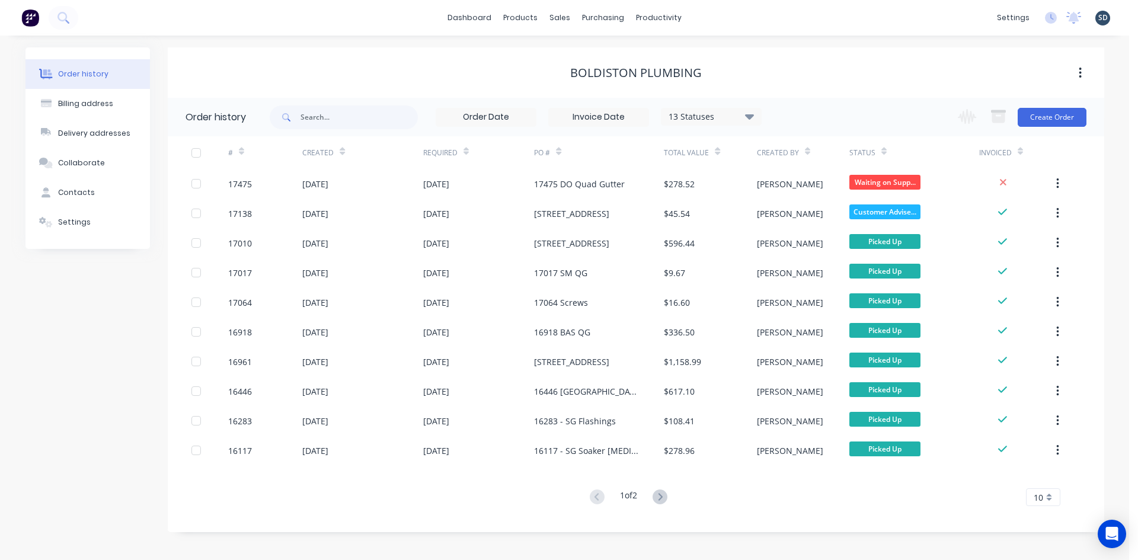
click at [719, 17] on div "dashboard products sales purchasing productivity dashboard products Product Cat…" at bounding box center [564, 18] width 1129 height 36
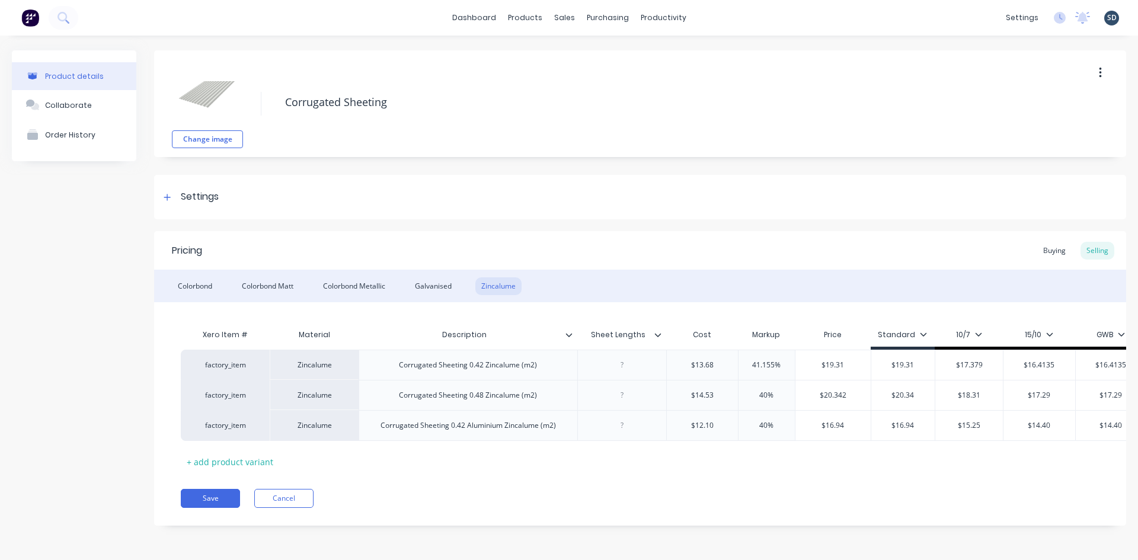
scroll to position [0, 30]
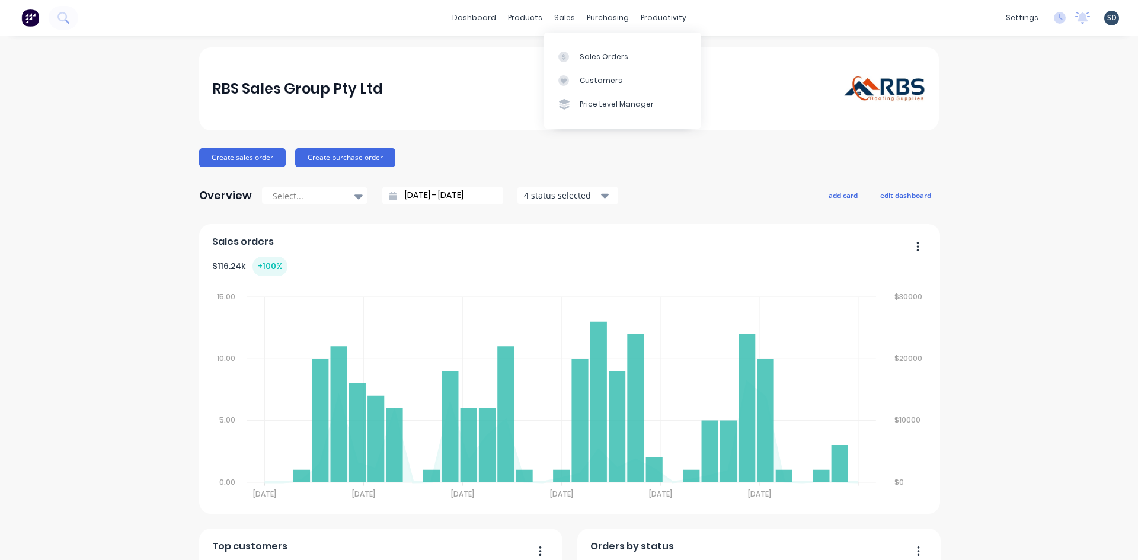
click at [583, 56] on div "Sales Orders" at bounding box center [604, 57] width 49 height 11
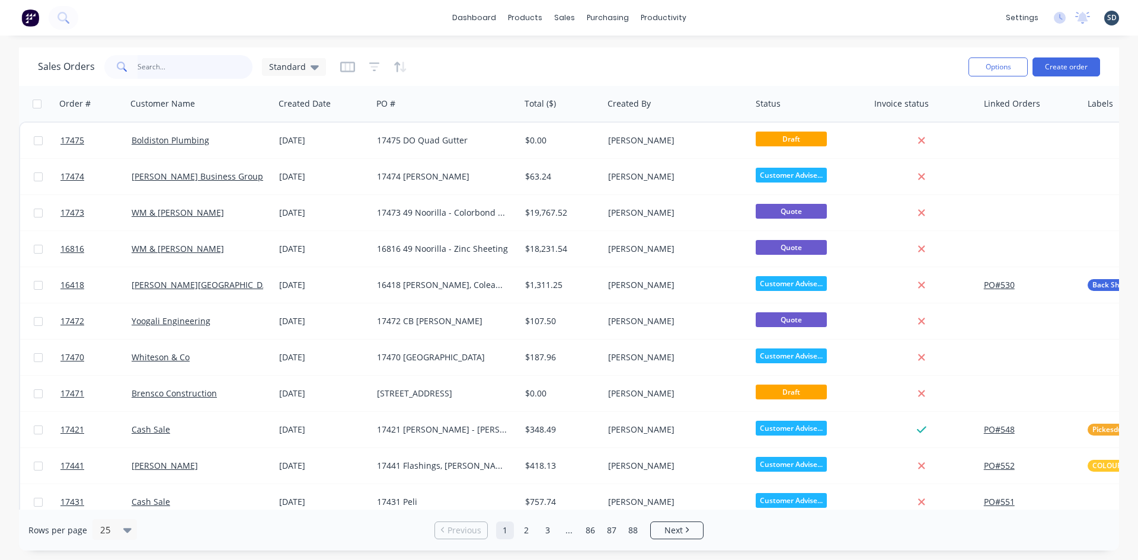
click at [196, 62] on input "text" at bounding box center [196, 67] width 116 height 24
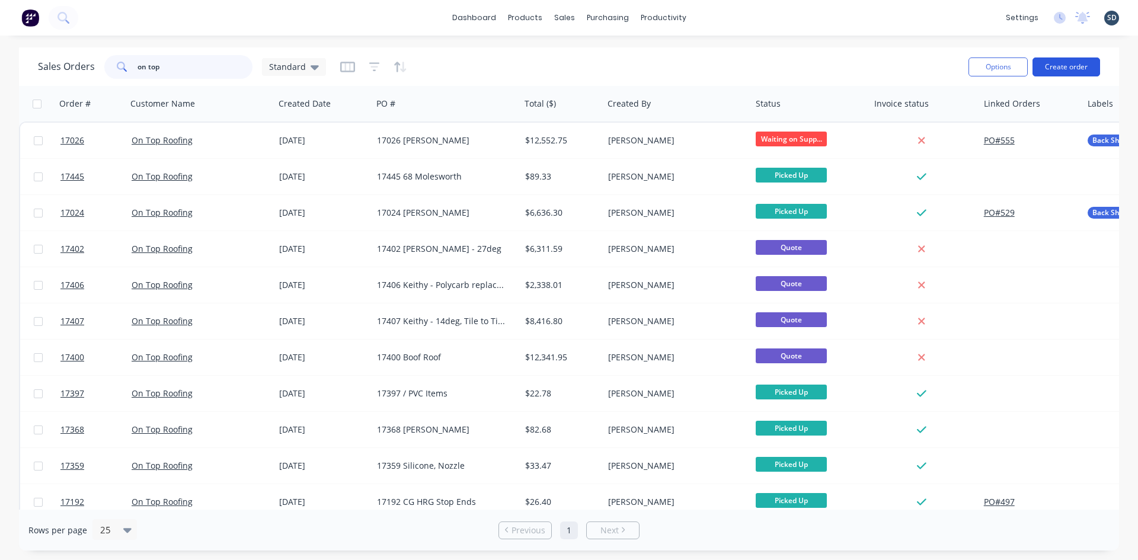
type input "on top"
click at [1069, 67] on button "Create order" at bounding box center [1067, 67] width 68 height 19
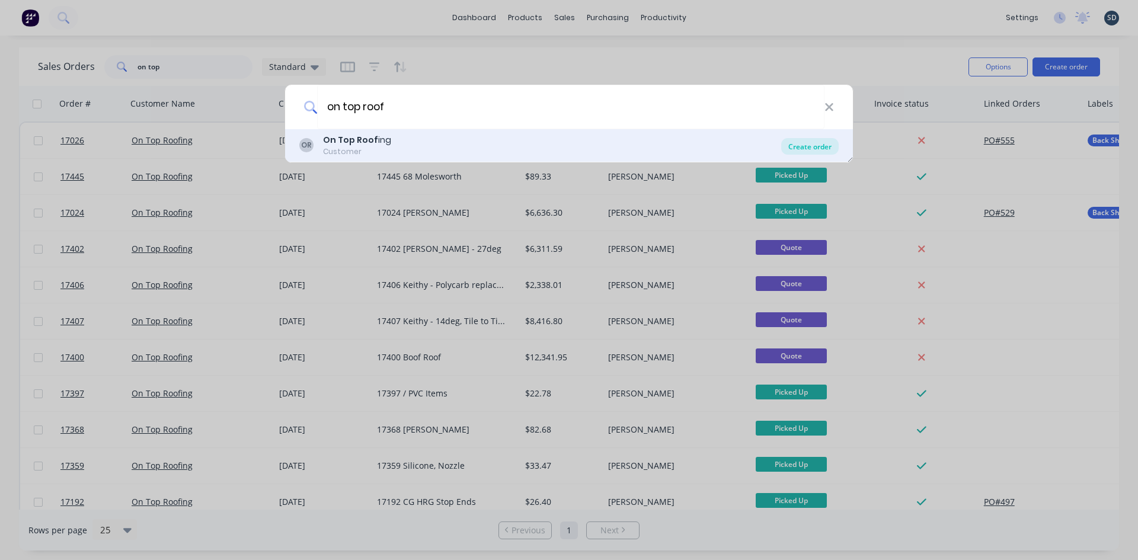
type input "on top roof"
click at [819, 146] on div "Create order" at bounding box center [810, 146] width 58 height 17
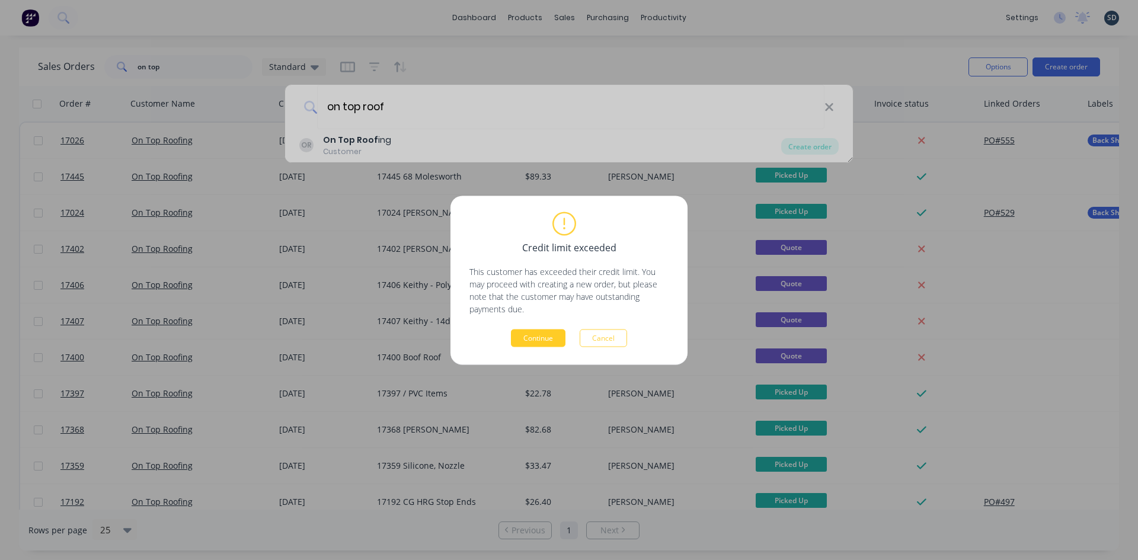
click at [551, 336] on button "Continue" at bounding box center [538, 338] width 55 height 18
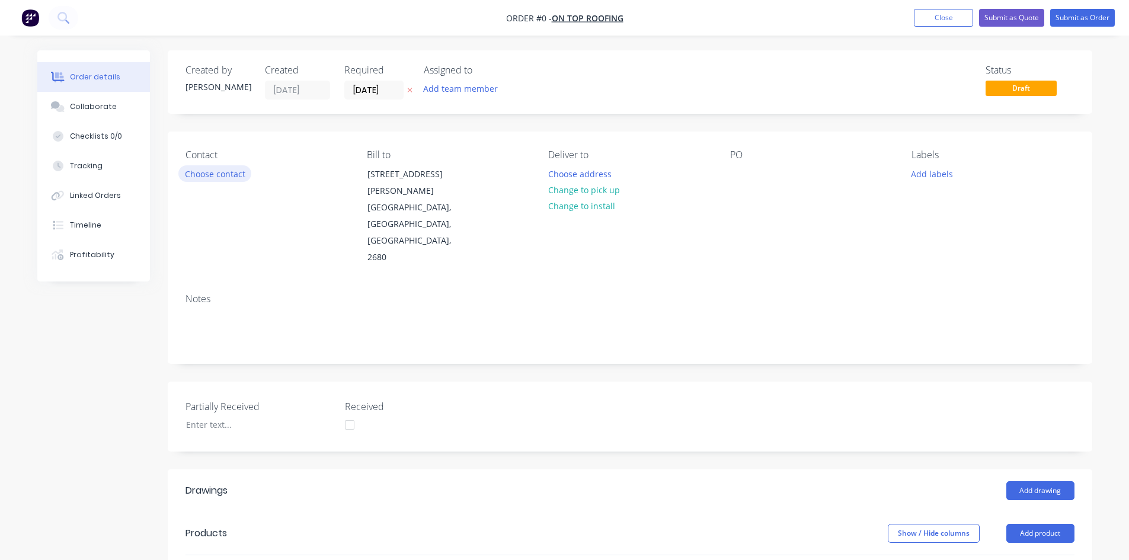
click at [218, 172] on button "Choose contact" at bounding box center [214, 173] width 73 height 16
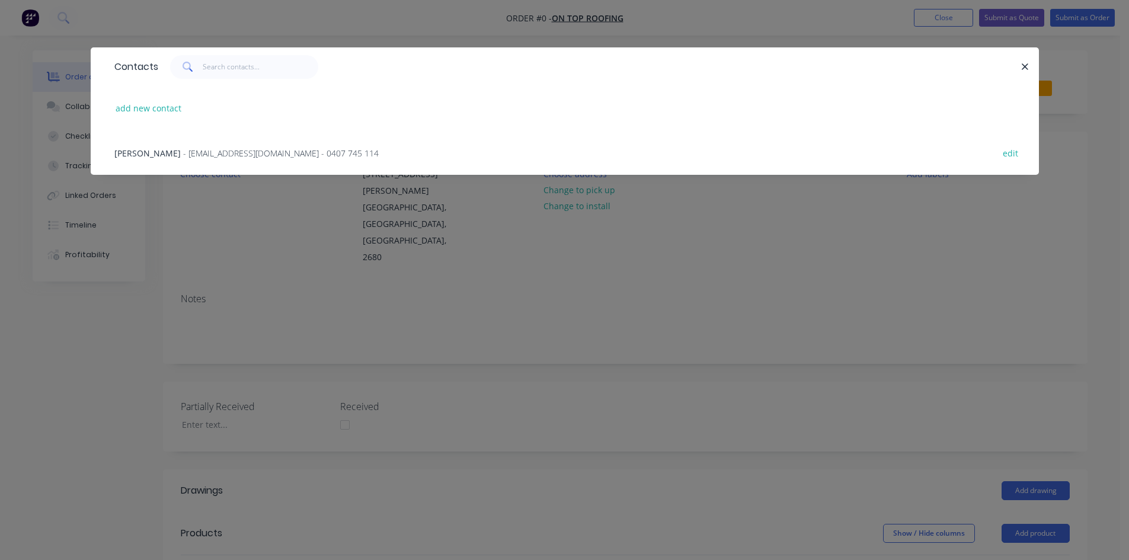
click at [213, 157] on span "- jockbeazley@ontoproofing24.onmicrosoft.com - 0407 745 114" at bounding box center [281, 153] width 196 height 11
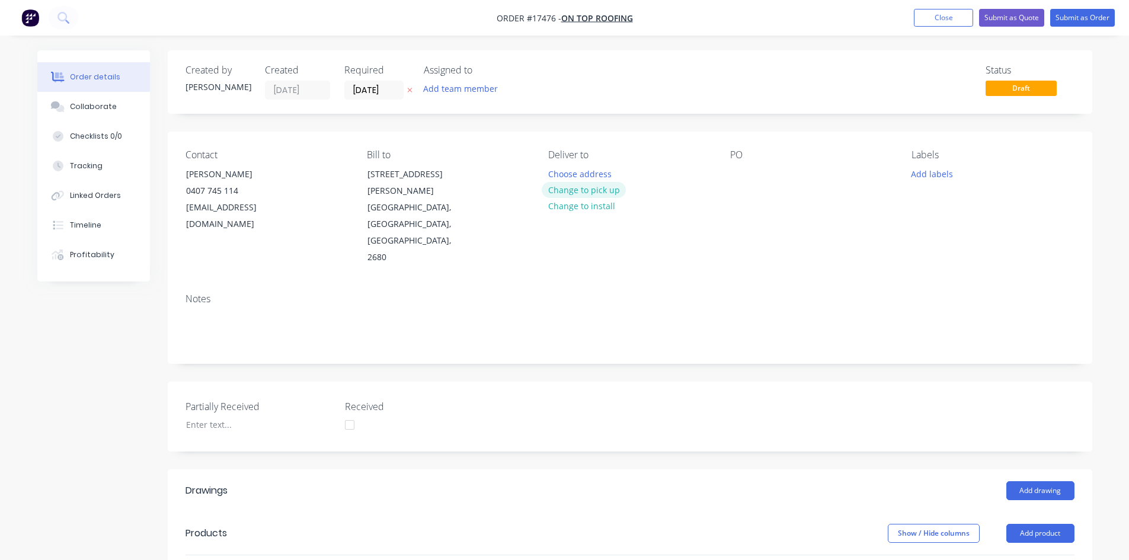
click at [593, 187] on button "Change to pick up" at bounding box center [584, 190] width 84 height 16
click at [729, 172] on div "Contact Jock Beazley 0407 745 114 jockbeazley@ontoproofing24.onmicrosoft.com Bi…" at bounding box center [630, 208] width 925 height 152
click at [734, 171] on div at bounding box center [739, 173] width 19 height 17
click at [793, 174] on div "17476 PVC Fitings" at bounding box center [774, 173] width 88 height 17
click at [784, 210] on div "PO 17476 PVC Fittings" at bounding box center [811, 207] width 162 height 117
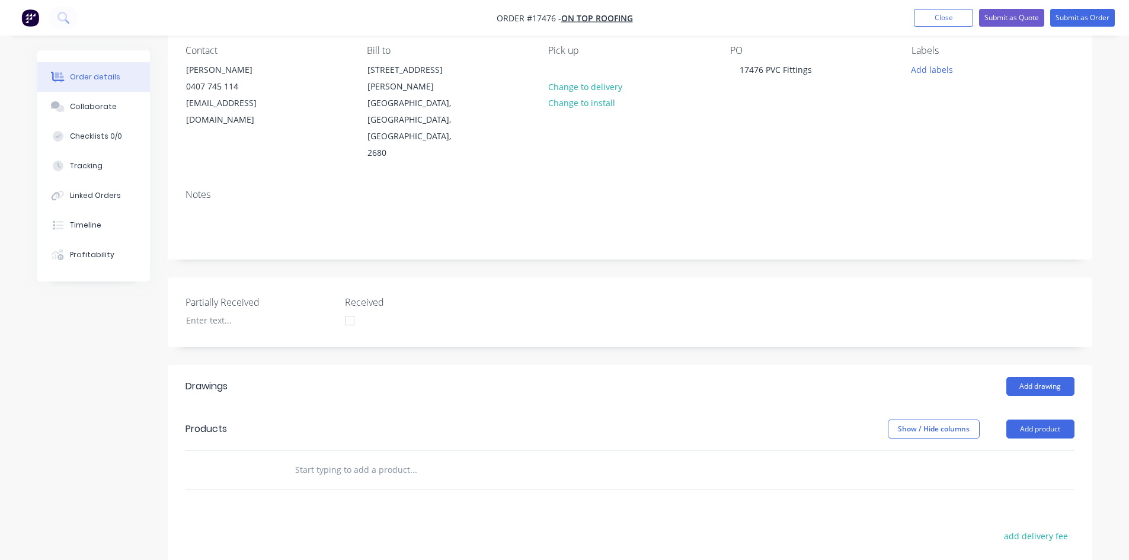
scroll to position [178, 0]
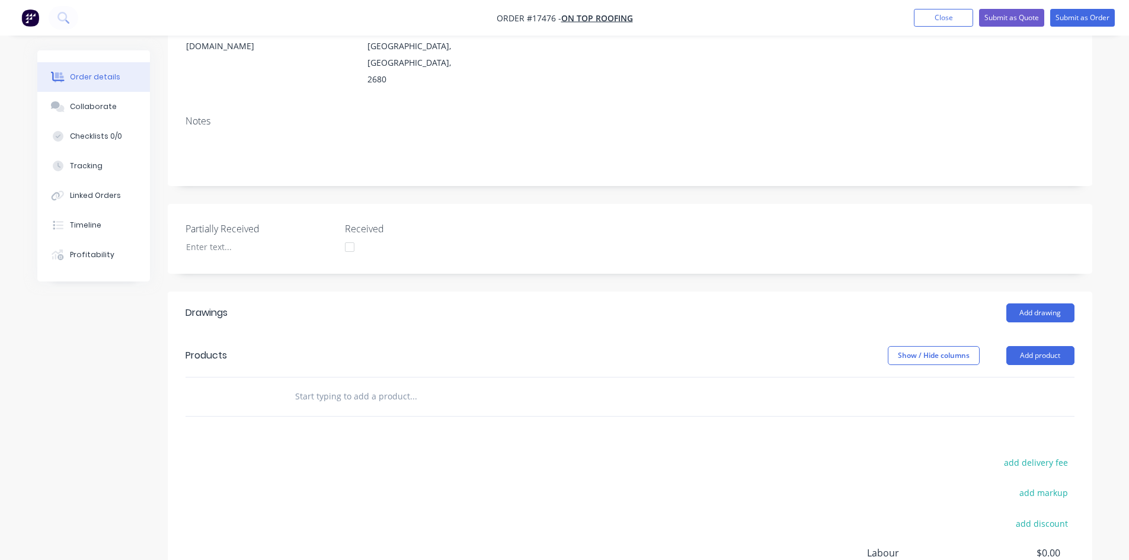
click at [362, 385] on input "text" at bounding box center [413, 397] width 237 height 24
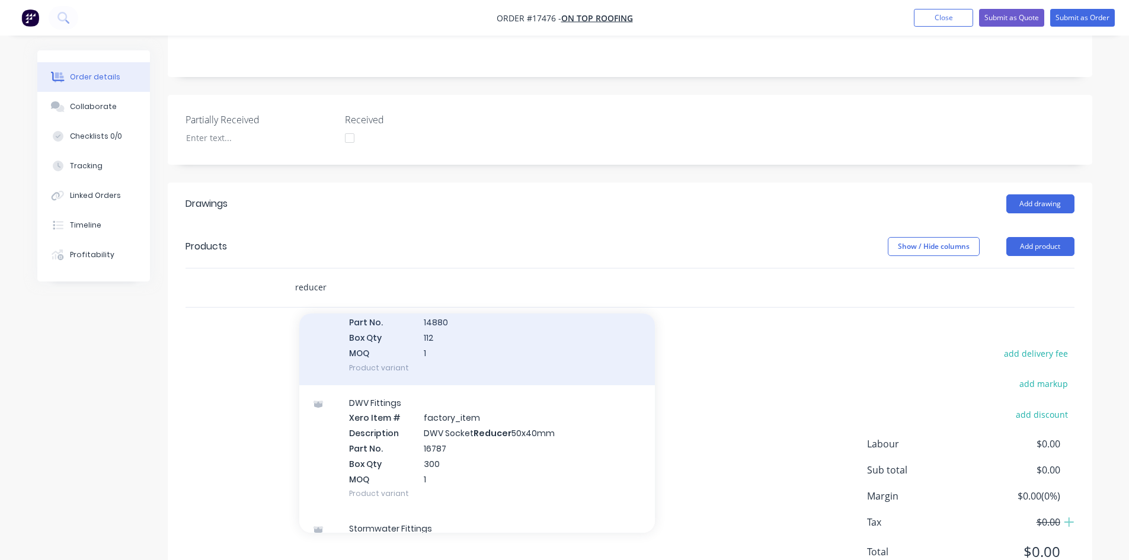
scroll to position [415, 0]
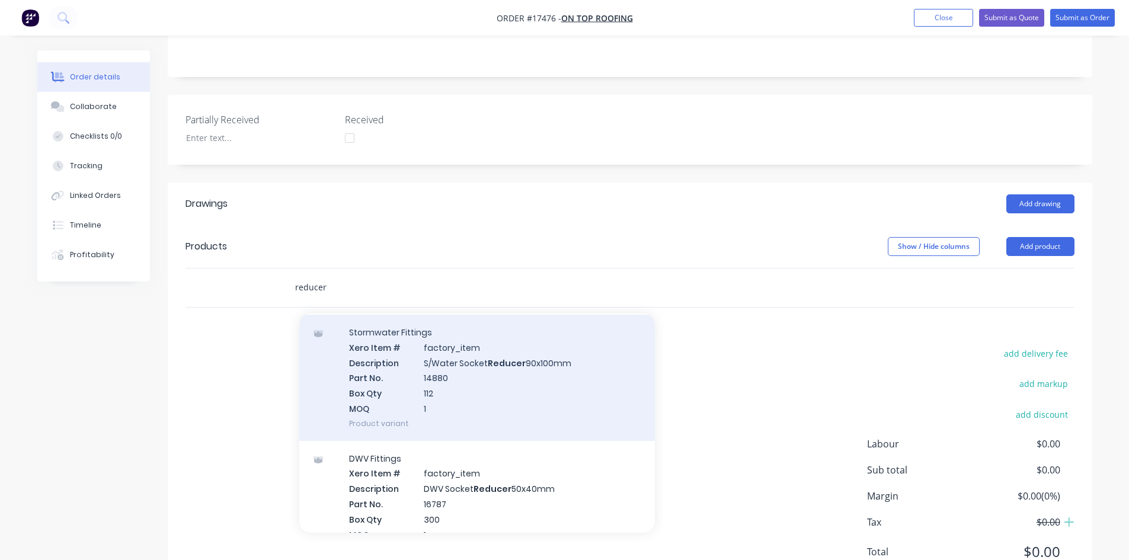
type input "reducer"
click at [490, 336] on div "Stormwater Fittings Xero Item # factory_item Description S/Water Socket Reducer…" at bounding box center [477, 378] width 356 height 126
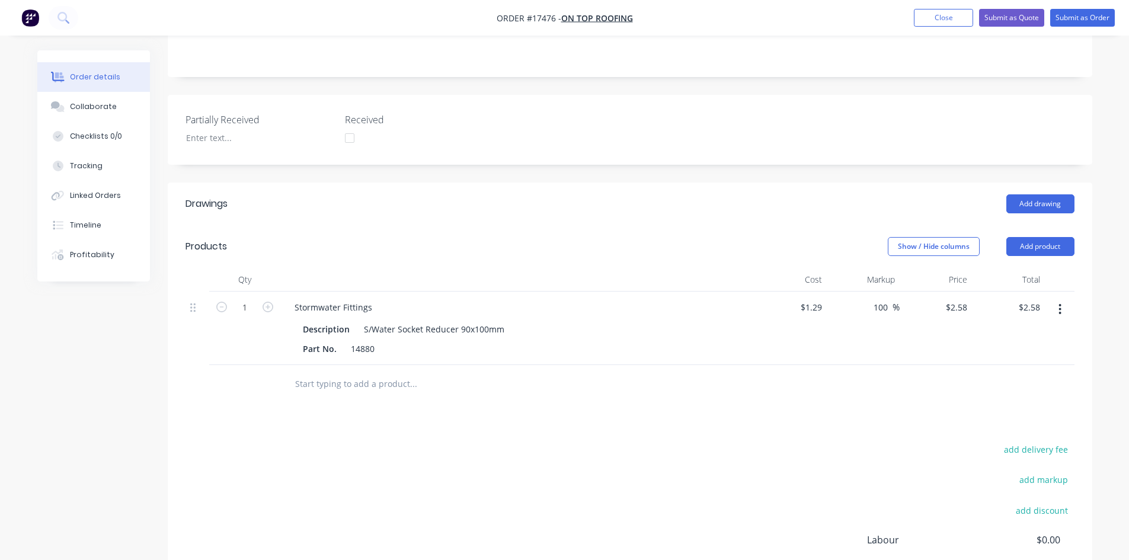
click at [348, 372] on input "text" at bounding box center [413, 384] width 237 height 24
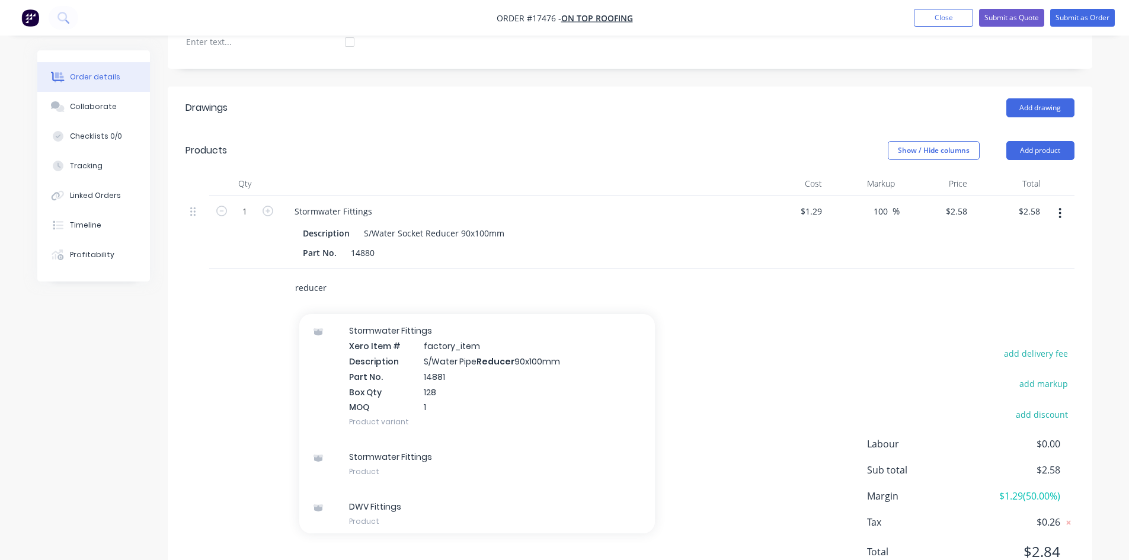
scroll to position [675, 0]
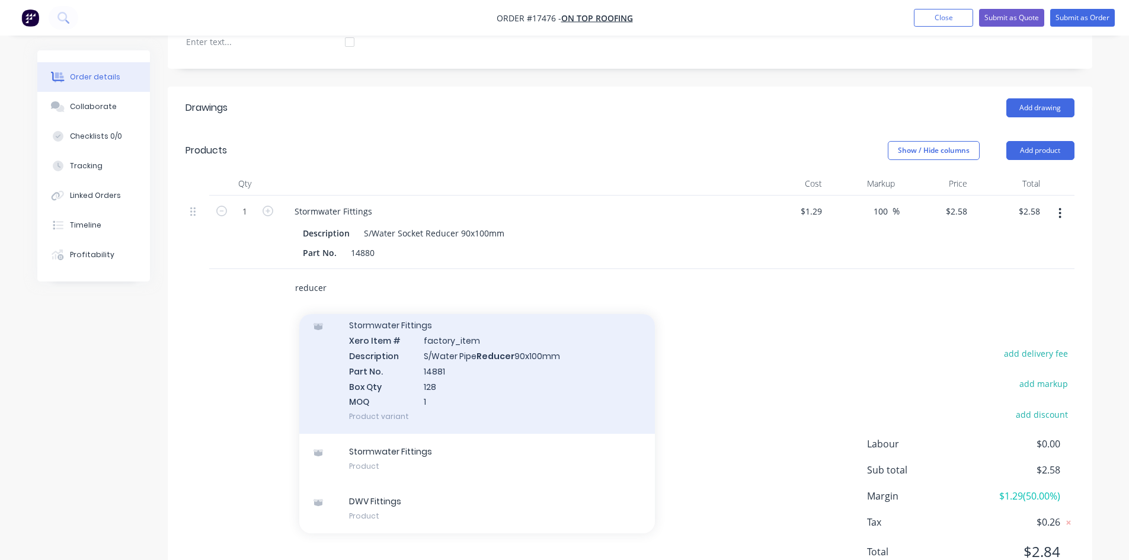
type input "reducer"
click at [469, 350] on div "Stormwater Fittings Xero Item # factory_item Description S/Water Pipe Reducer 9…" at bounding box center [477, 371] width 356 height 126
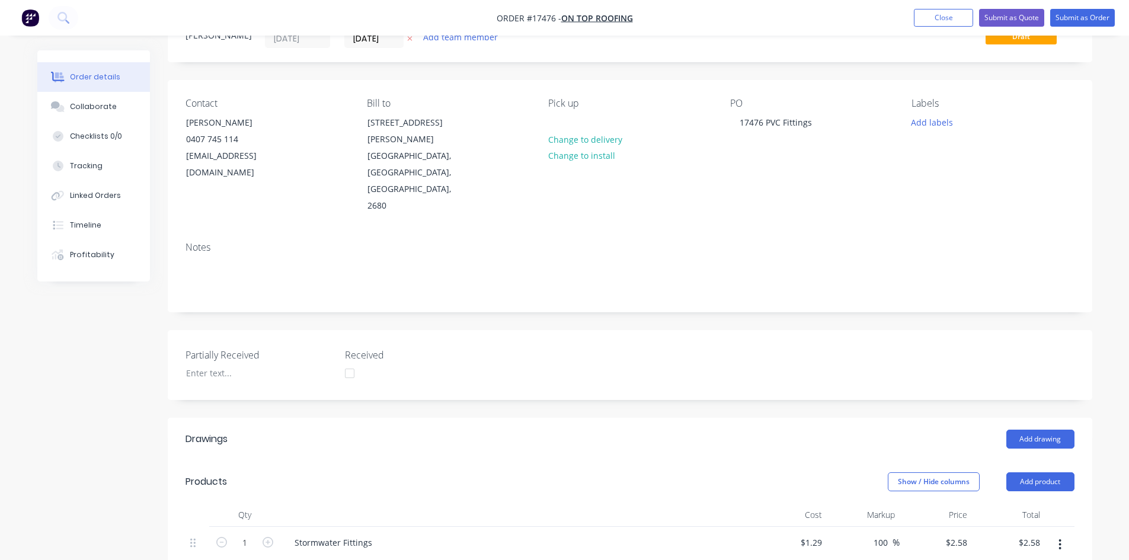
scroll to position [42, 0]
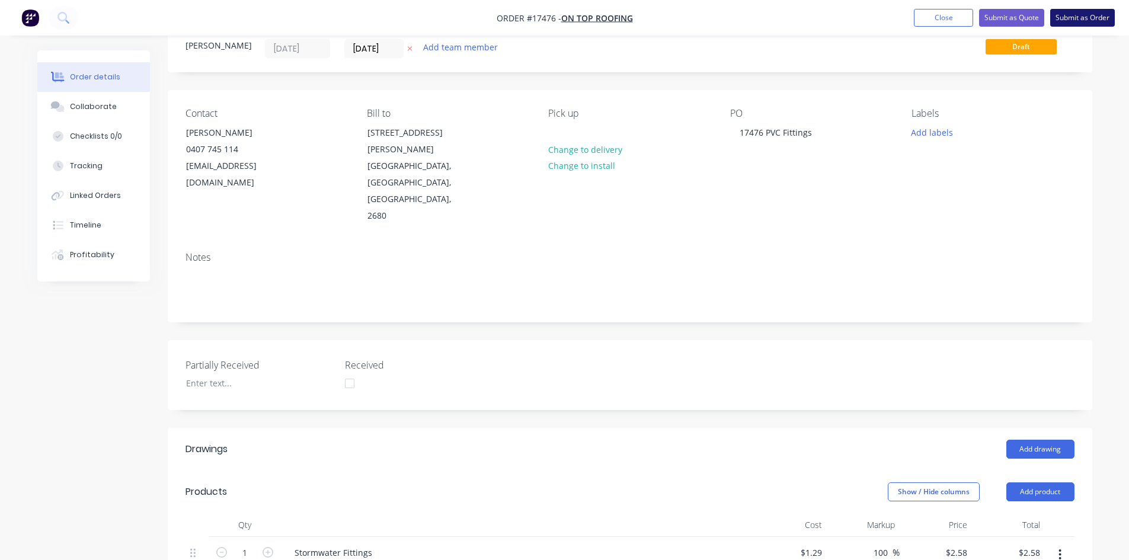
click at [1085, 18] on button "Submit as Order" at bounding box center [1083, 18] width 65 height 18
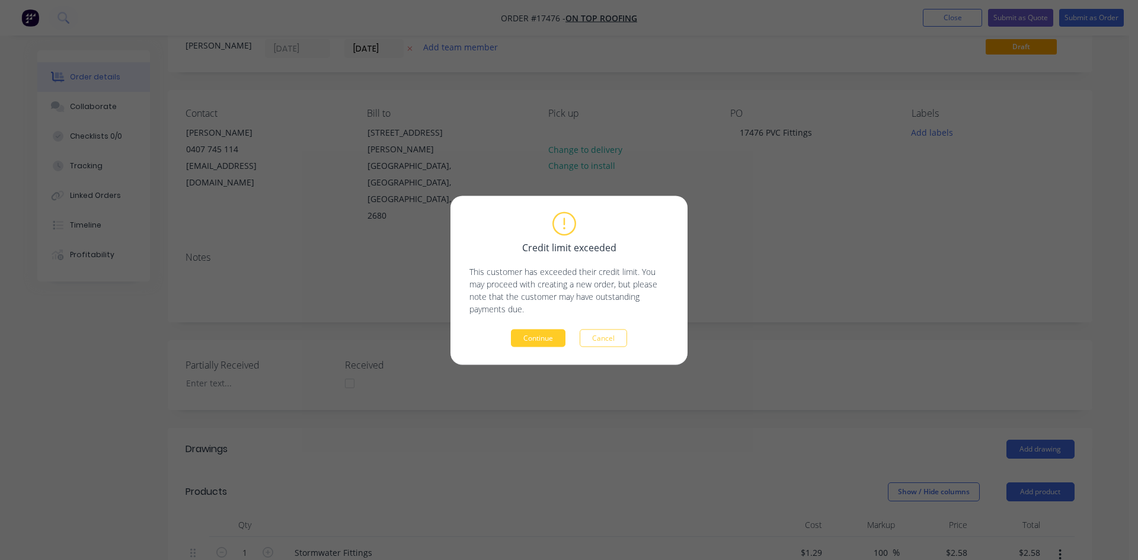
click at [537, 337] on button "Continue" at bounding box center [538, 338] width 55 height 18
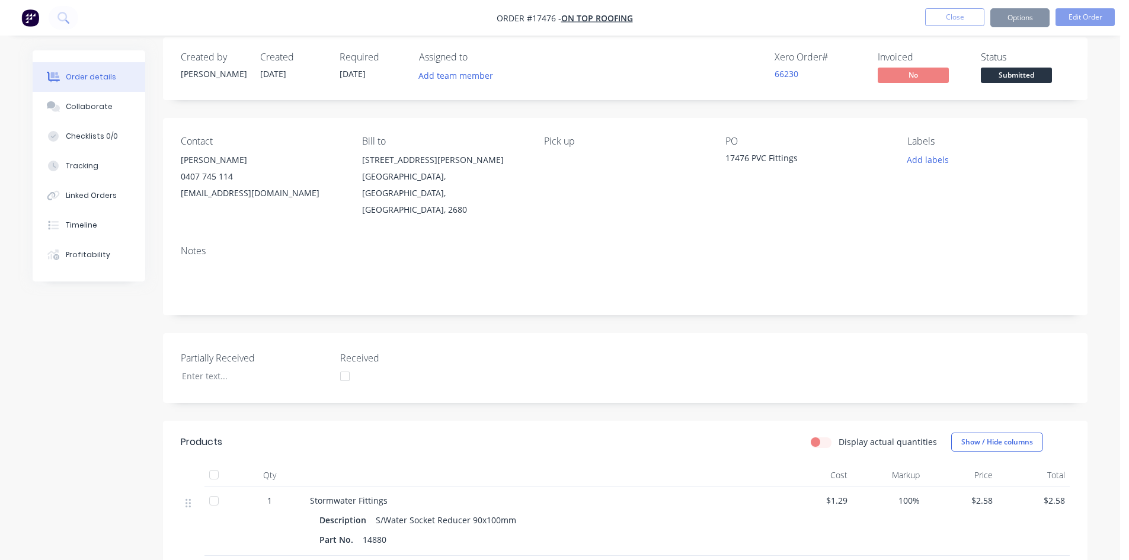
scroll to position [0, 0]
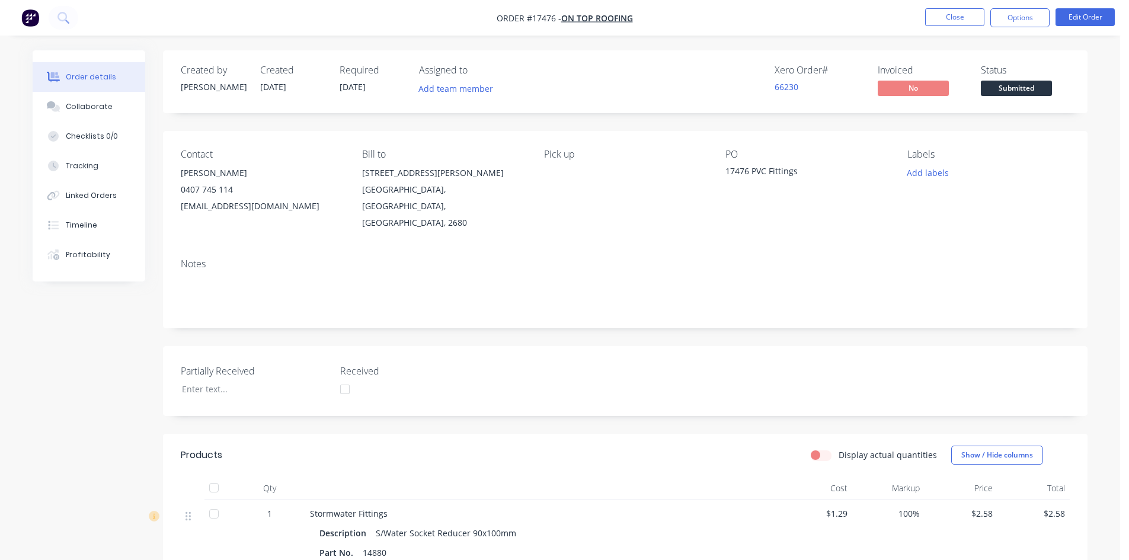
click at [1013, 84] on span "Submitted" at bounding box center [1016, 88] width 71 height 15
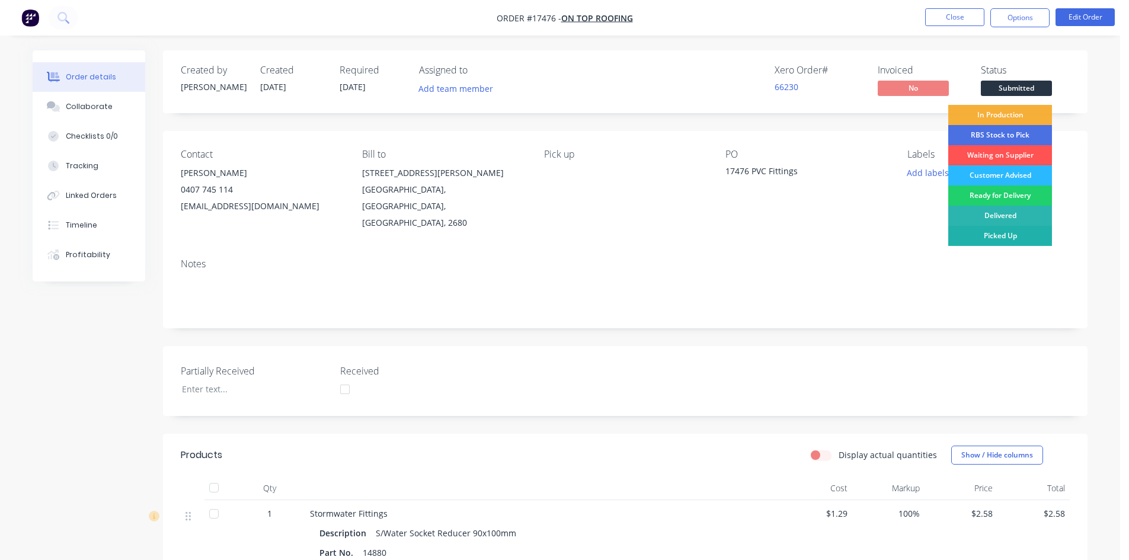
click at [1000, 235] on div "Picked Up" at bounding box center [1001, 236] width 104 height 20
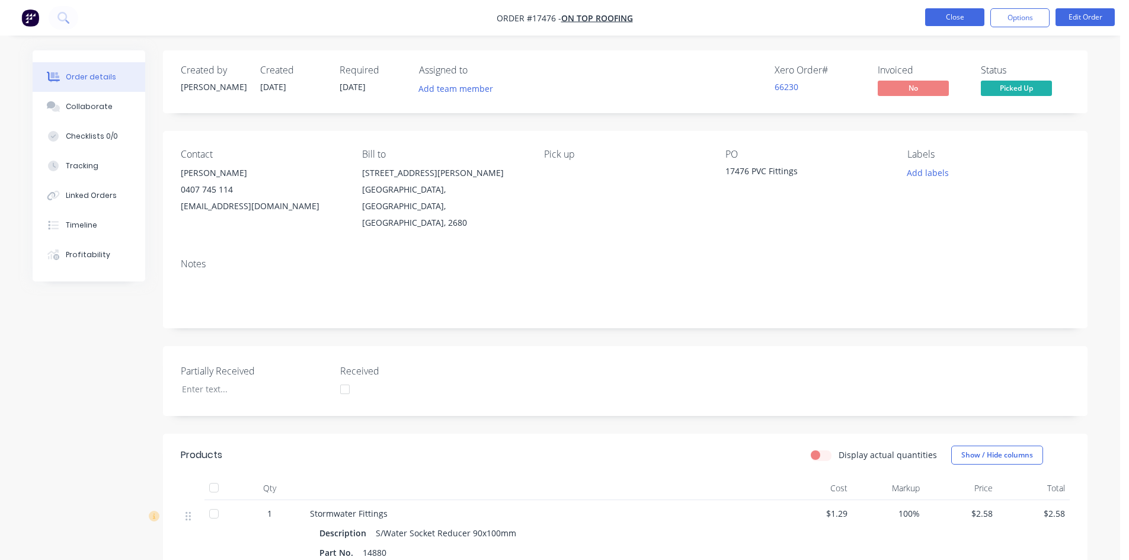
click at [957, 16] on button "Close" at bounding box center [954, 17] width 59 height 18
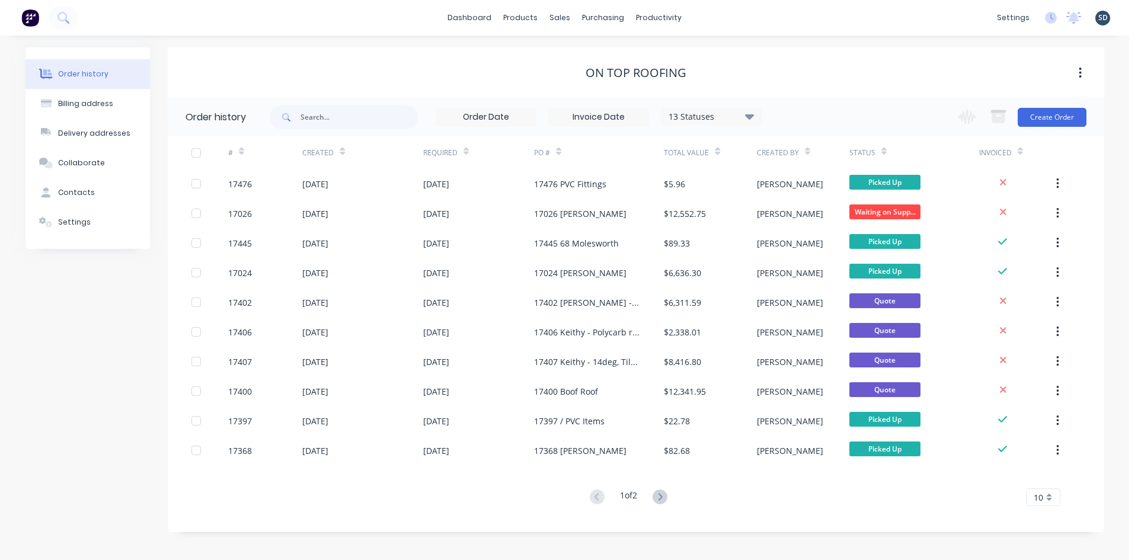
click at [758, 25] on div "dashboard products sales purchasing productivity dashboard products Product Cat…" at bounding box center [564, 18] width 1129 height 36
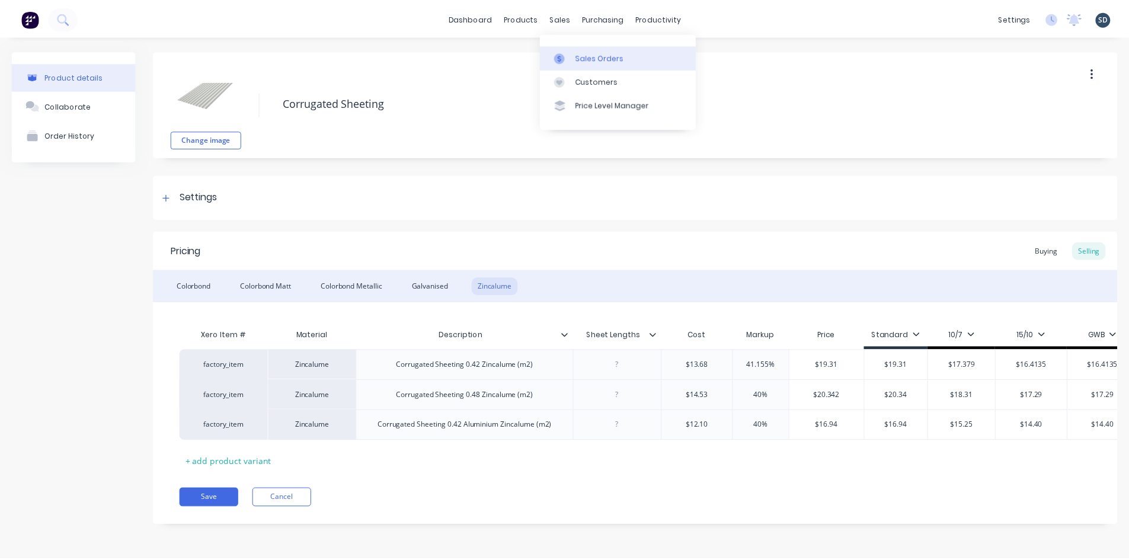
scroll to position [0, 30]
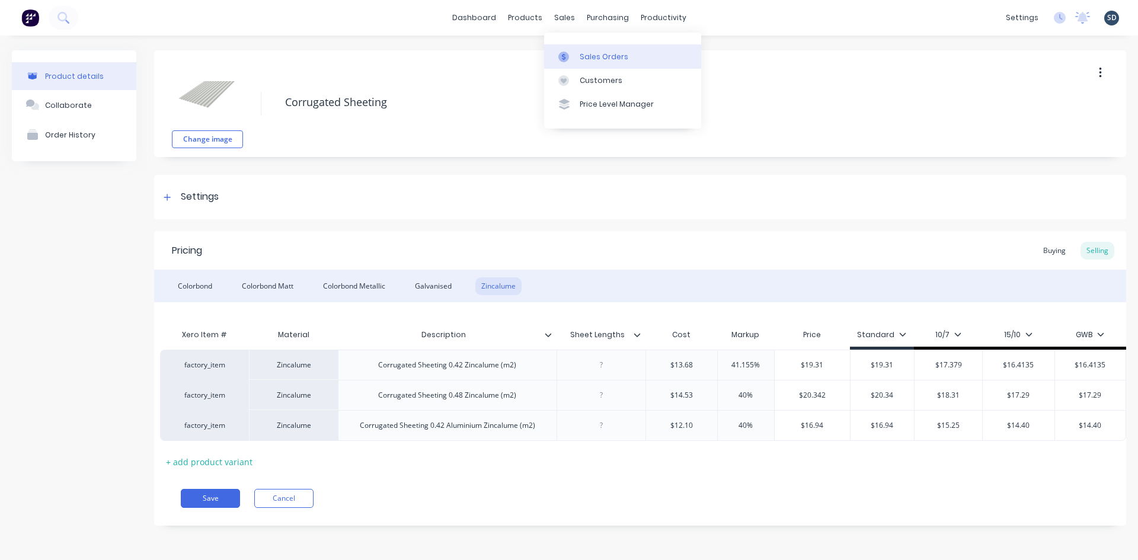
click at [600, 58] on div "Sales Orders" at bounding box center [604, 57] width 49 height 11
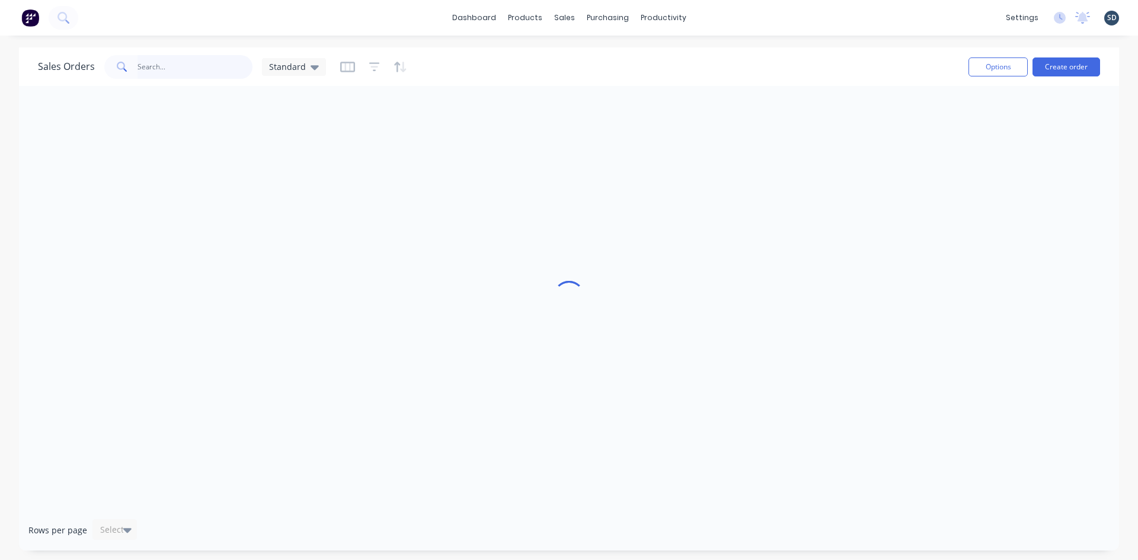
click at [139, 62] on input "text" at bounding box center [196, 67] width 116 height 24
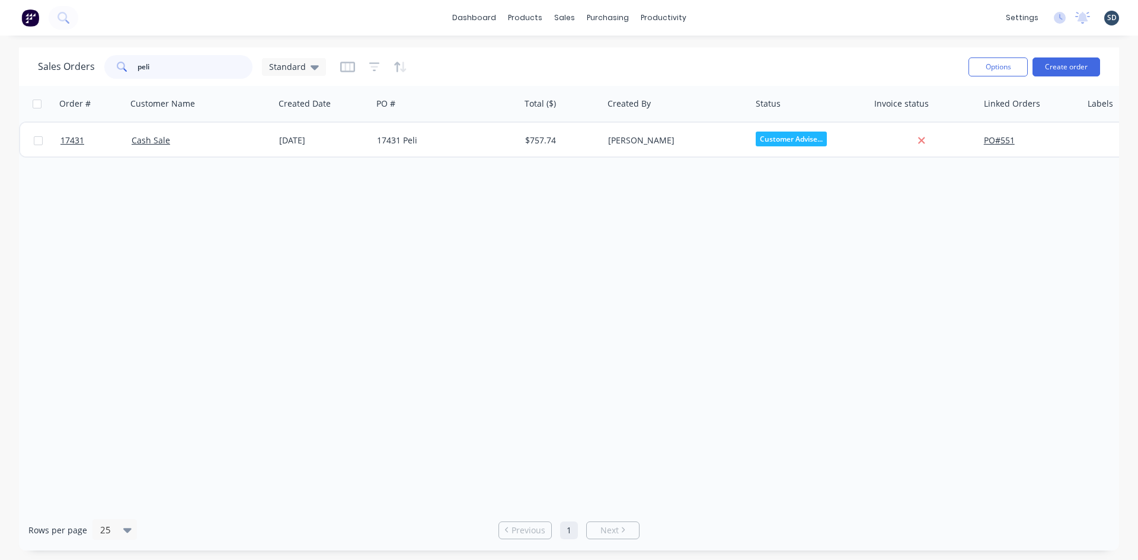
type input "peli"
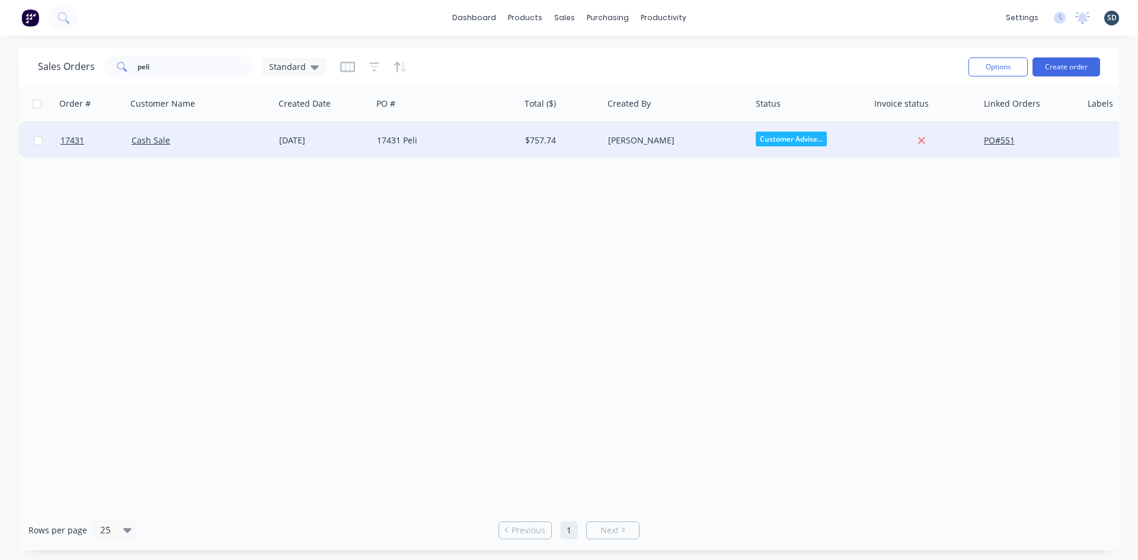
click at [451, 143] on div "17431 Peli" at bounding box center [443, 141] width 132 height 12
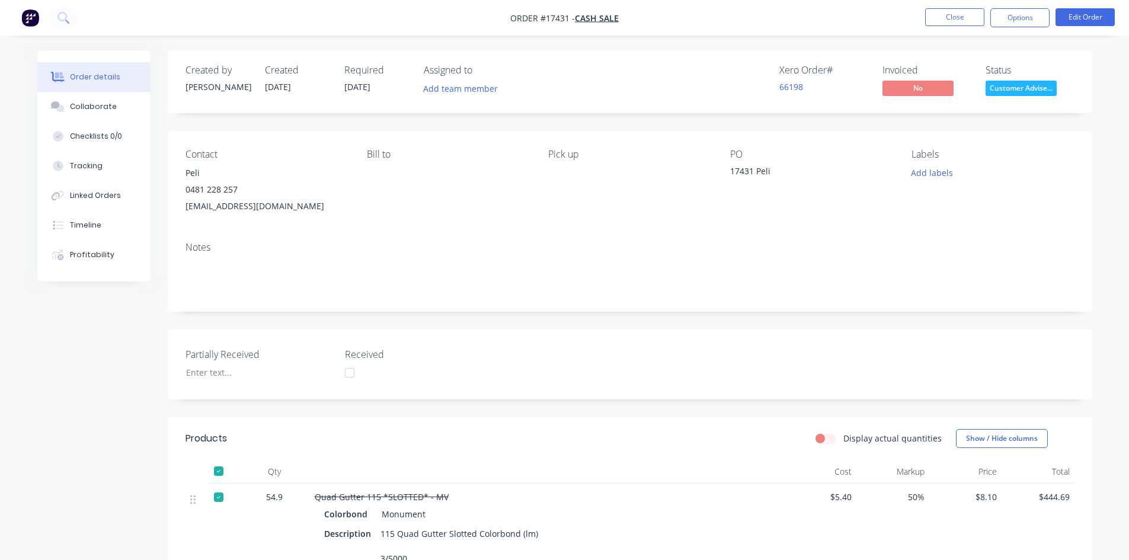
click at [672, 20] on nav "Order #17431 - Cash Sale Close Options Edit Order" at bounding box center [564, 18] width 1129 height 36
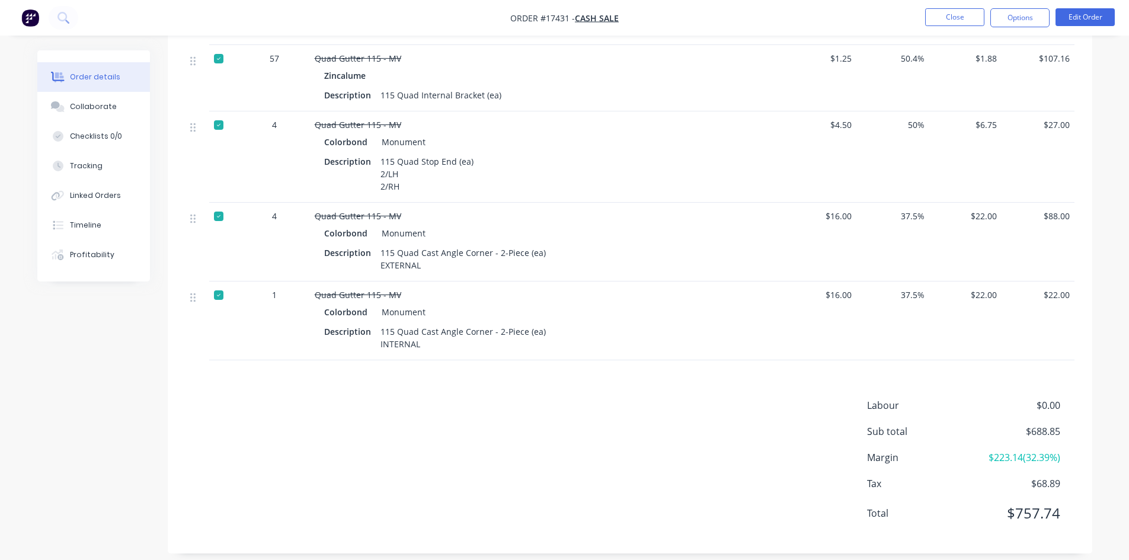
scroll to position [604, 0]
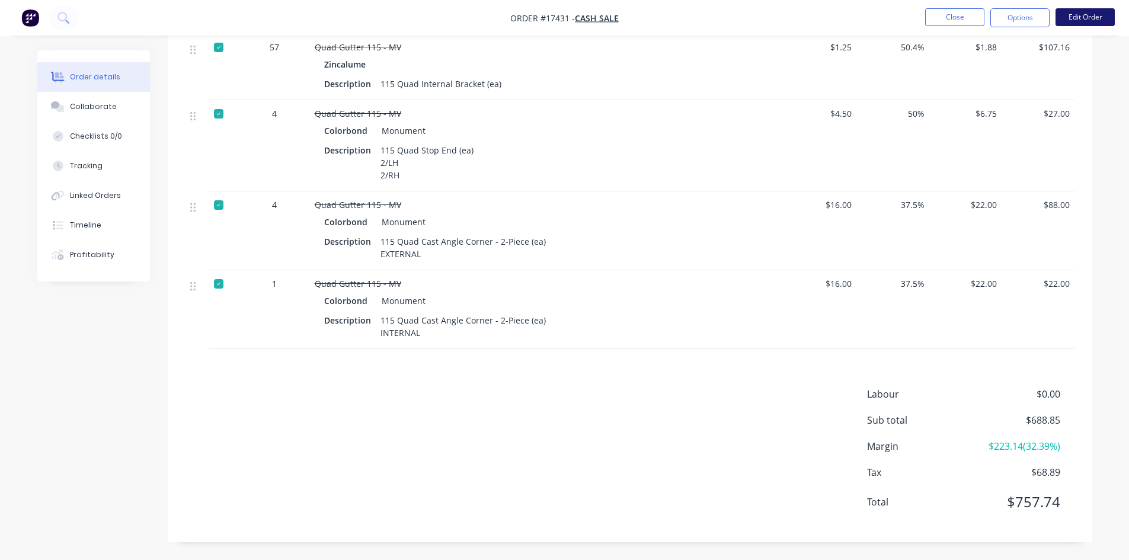
click at [1101, 16] on button "Edit Order" at bounding box center [1085, 17] width 59 height 18
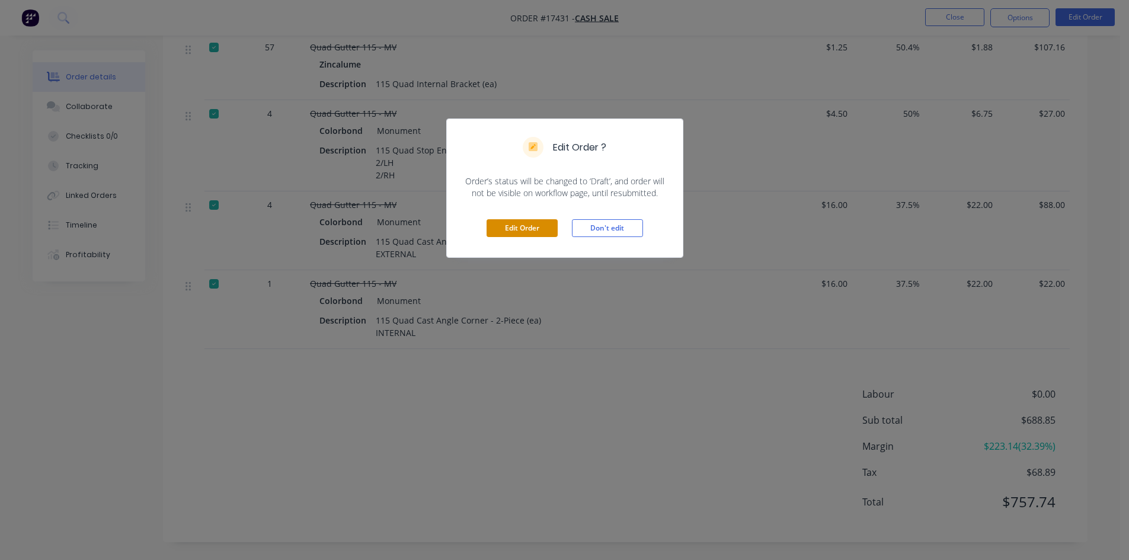
click at [516, 229] on button "Edit Order" at bounding box center [522, 228] width 71 height 18
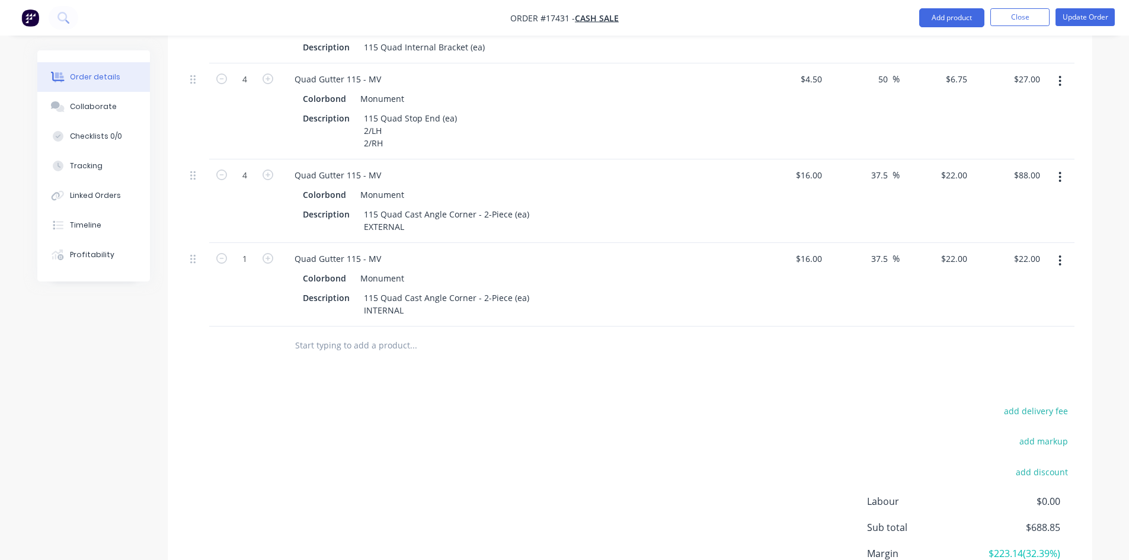
scroll to position [802, 0]
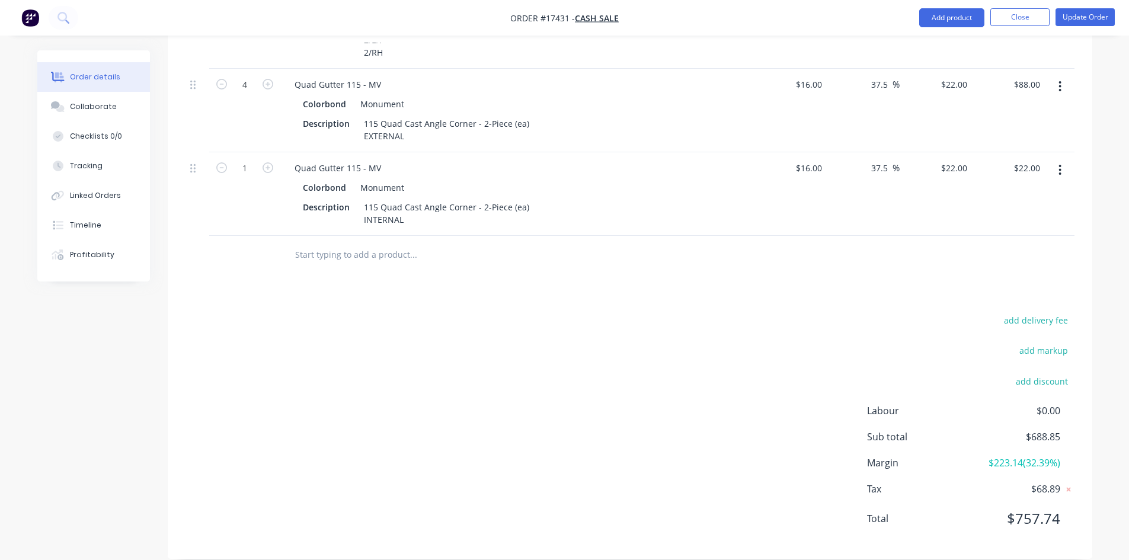
click at [373, 250] on input "text" at bounding box center [413, 255] width 237 height 24
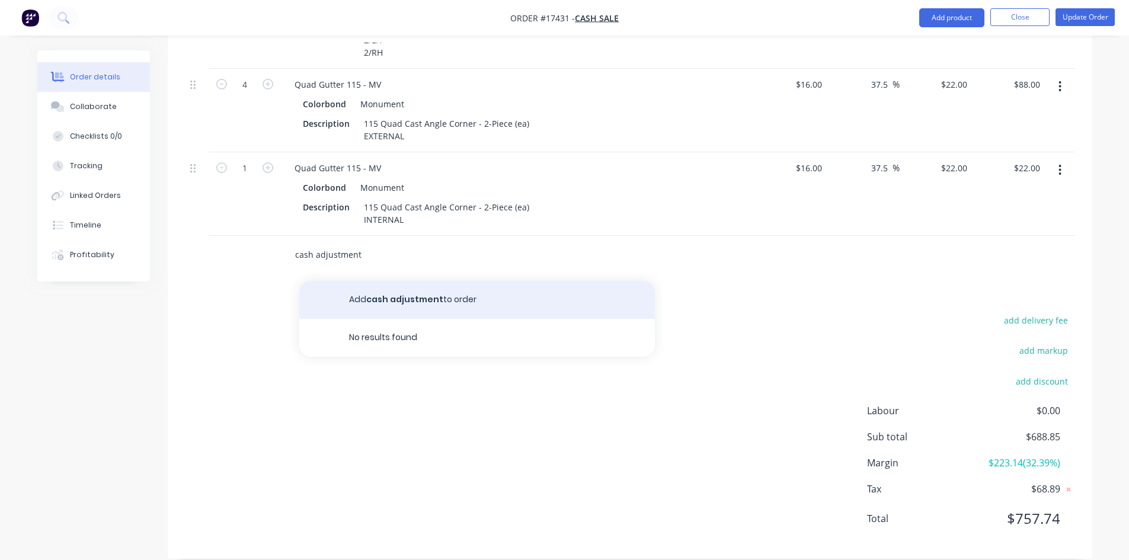
type input "cash adjustment"
click at [404, 281] on button "Add cash adjustment to order" at bounding box center [477, 300] width 356 height 38
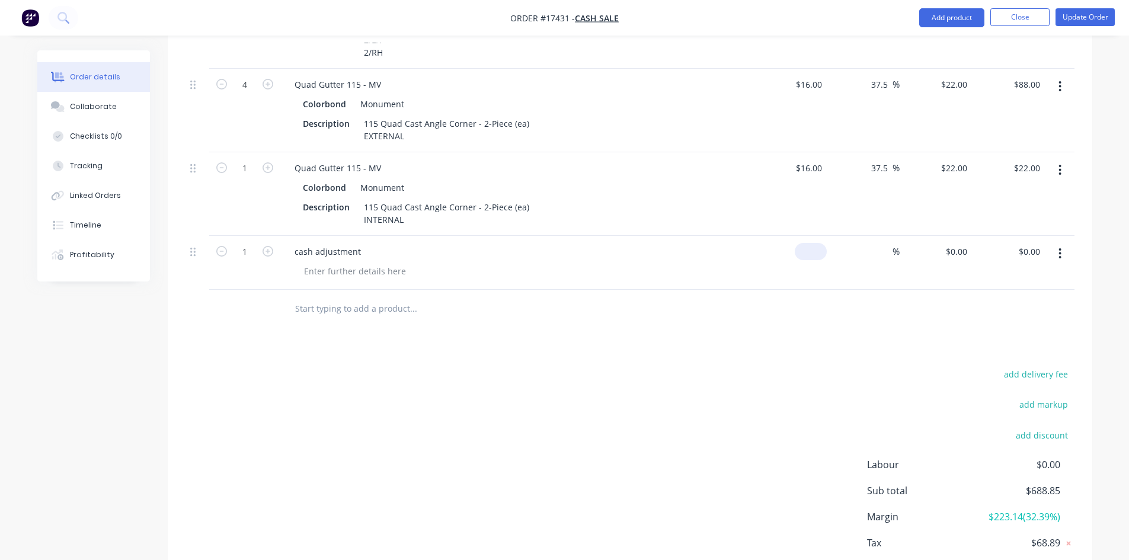
click at [815, 243] on input at bounding box center [813, 251] width 27 height 17
click at [815, 243] on input at bounding box center [820, 251] width 14 height 17
click at [779, 317] on div "Drawings Add drawing Products Show / Hide columns Add product Qty Cost Markup P…" at bounding box center [630, 123] width 925 height 979
click at [813, 243] on input "0" at bounding box center [813, 251] width 27 height 17
type input "$0.00"
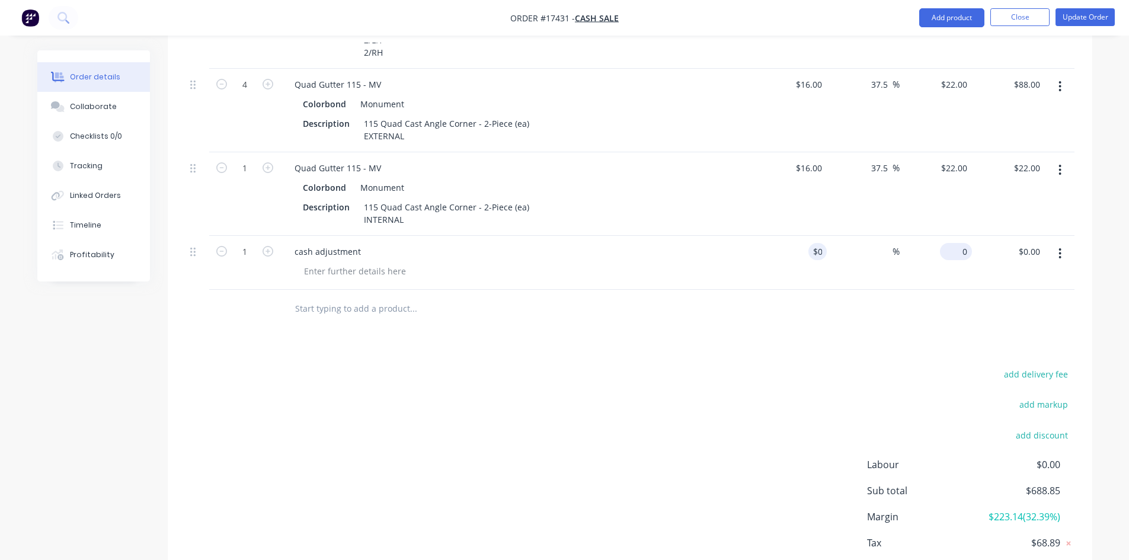
click at [957, 243] on div "0 $0.00" at bounding box center [956, 251] width 32 height 17
type input "$0.00"
click at [1042, 243] on input "0.00" at bounding box center [1031, 251] width 27 height 17
click at [1042, 243] on input "0.00" at bounding box center [1034, 251] width 23 height 17
type input "-.65"
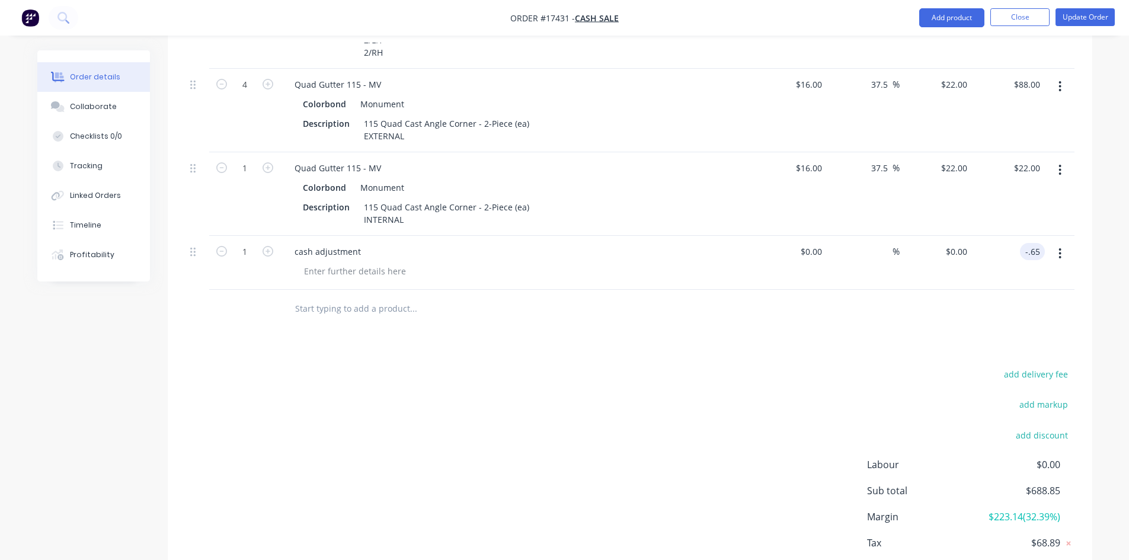
type input "$-0.65"
click at [887, 366] on div "add delivery fee add markup add discount Labour $0.00 Sub total $688.85 Margin …" at bounding box center [630, 480] width 889 height 229
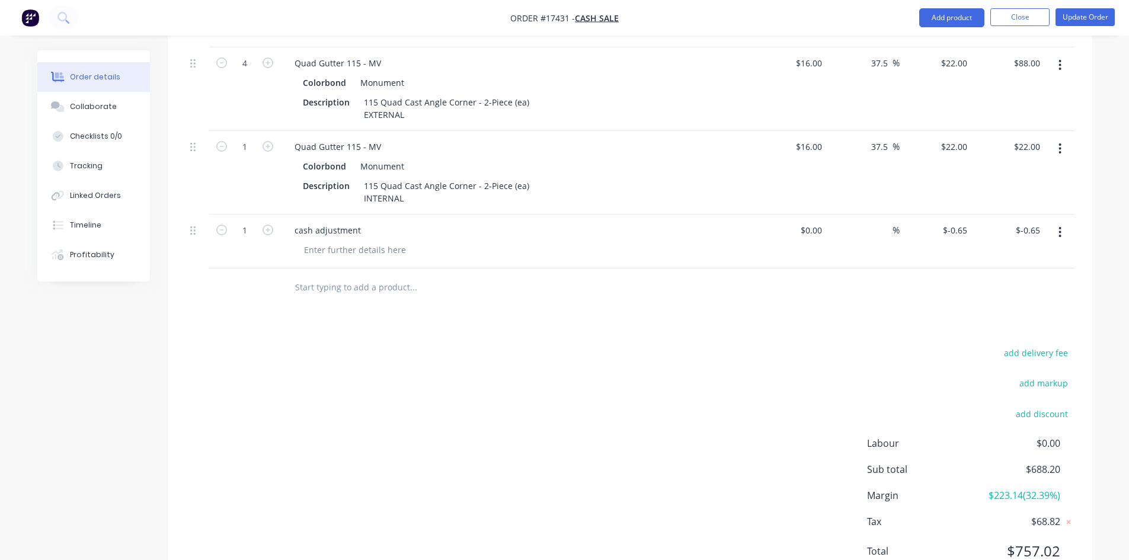
scroll to position [797, 0]
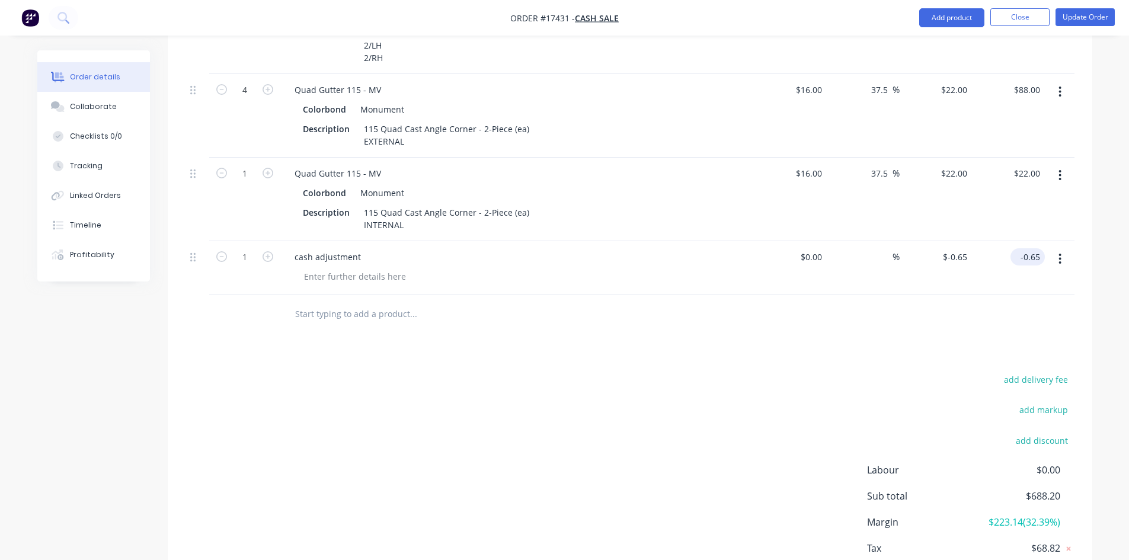
click at [1037, 248] on input "-0.65" at bounding box center [1031, 256] width 30 height 17
click at [1039, 248] on input "-0.65" at bounding box center [1032, 256] width 25 height 17
click at [1035, 248] on input "-0.65" at bounding box center [1032, 256] width 25 height 17
click at [1042, 248] on input "-0.65" at bounding box center [1032, 256] width 25 height 17
type input "-.66"
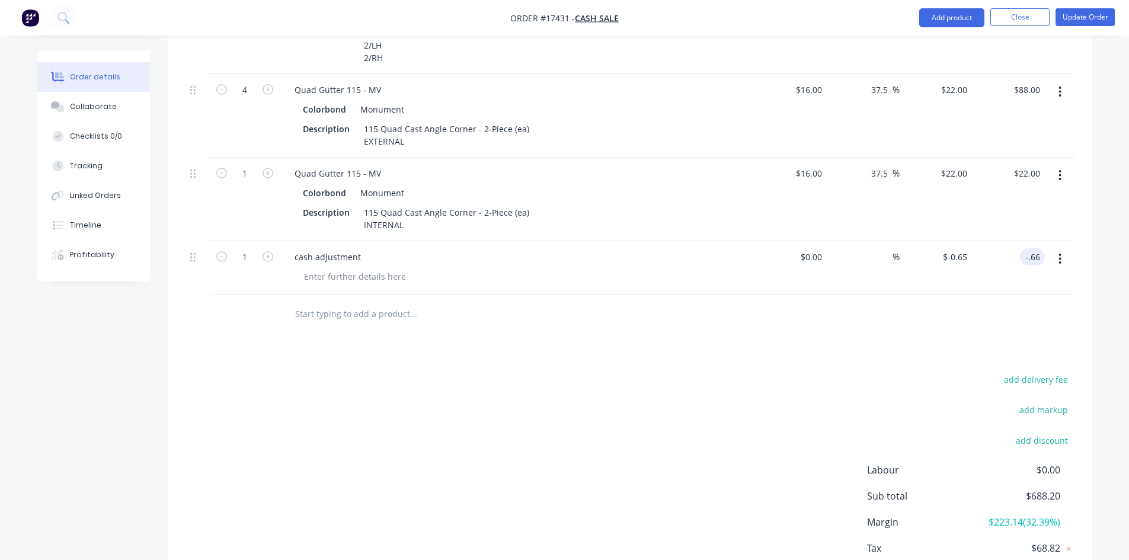
type input "$-0.66"
click at [739, 390] on div "add delivery fee add markup add discount Labour $0.00 Sub total $688.20 Margin …" at bounding box center [630, 486] width 889 height 229
click at [1031, 248] on input "-0.66" at bounding box center [1031, 256] width 30 height 17
type input "0"
type input "-.67"
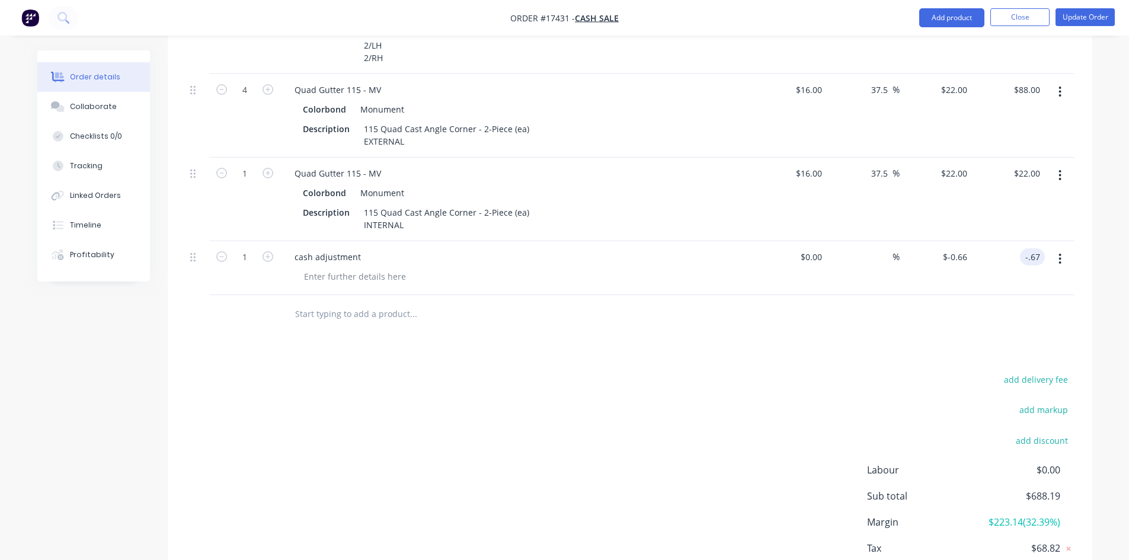
type input "$-0.67"
click at [764, 372] on div "add delivery fee add markup add discount Labour $0.00 Sub total $688.19 Margin …" at bounding box center [630, 486] width 889 height 229
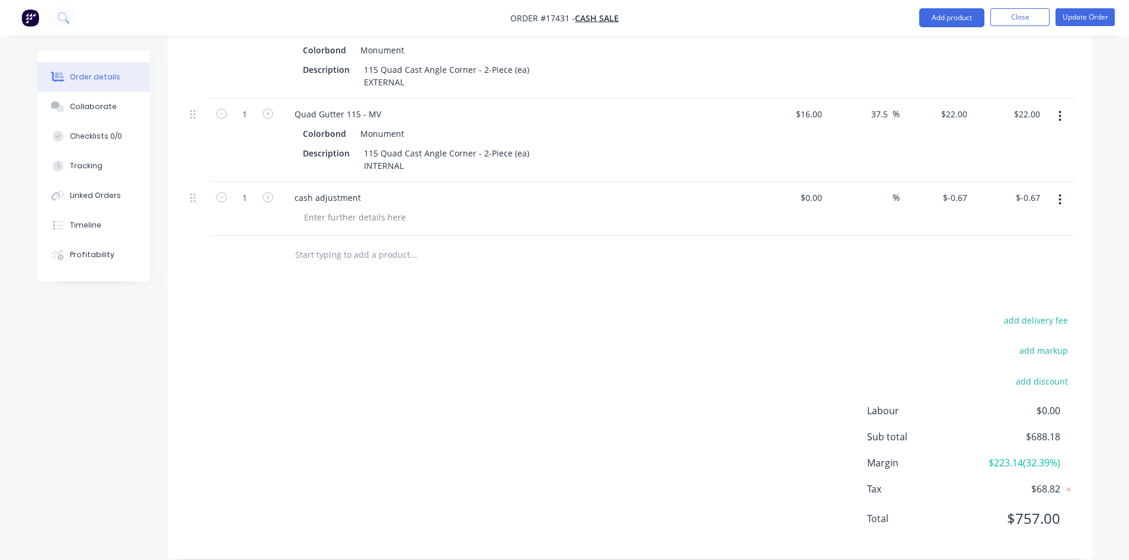
click at [741, 378] on div "add delivery fee add markup add discount Labour $0.00 Sub total $688.18 Margin …" at bounding box center [630, 426] width 889 height 229
click at [1070, 23] on button "Update Order" at bounding box center [1085, 17] width 59 height 18
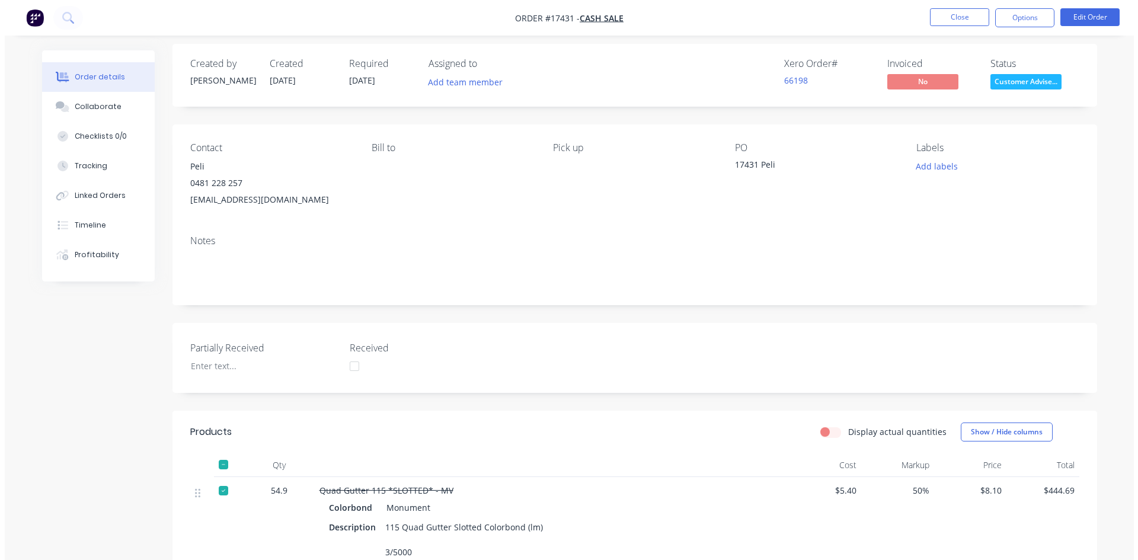
scroll to position [0, 0]
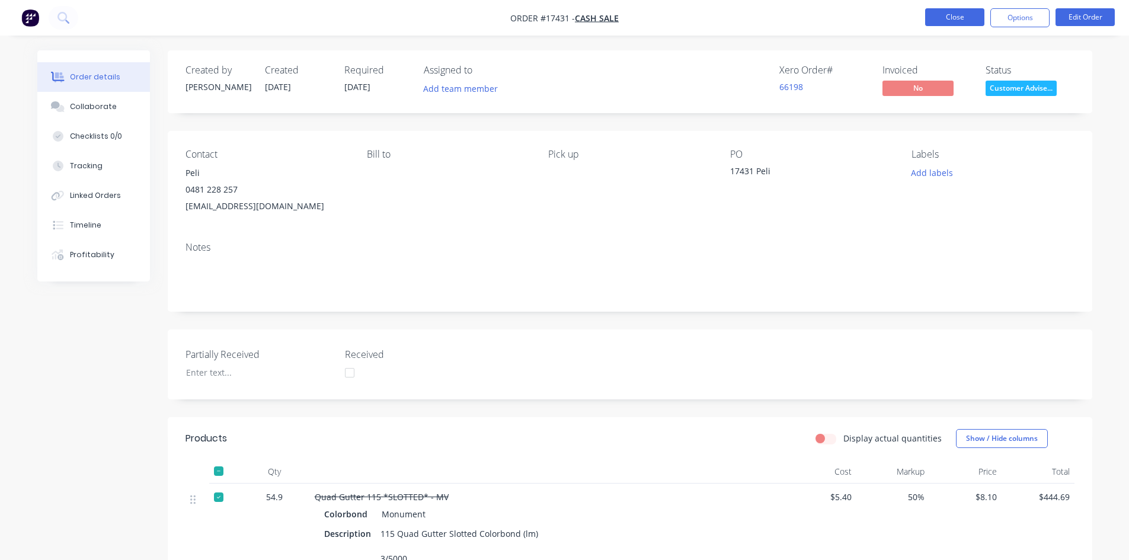
click at [953, 20] on button "Close" at bounding box center [954, 17] width 59 height 18
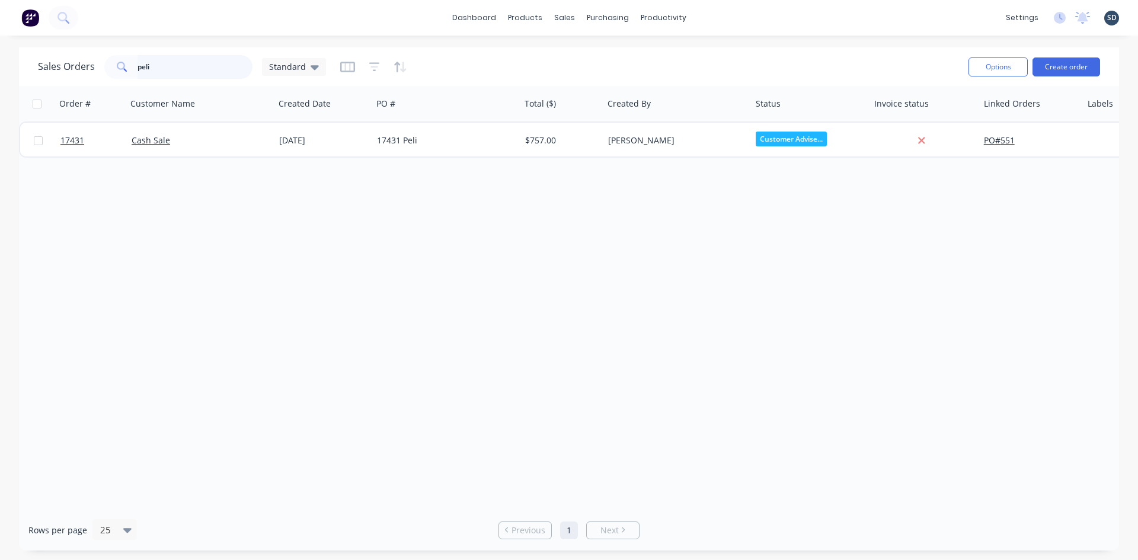
click at [171, 65] on input "peli" at bounding box center [196, 67] width 116 height 24
type input "stramit"
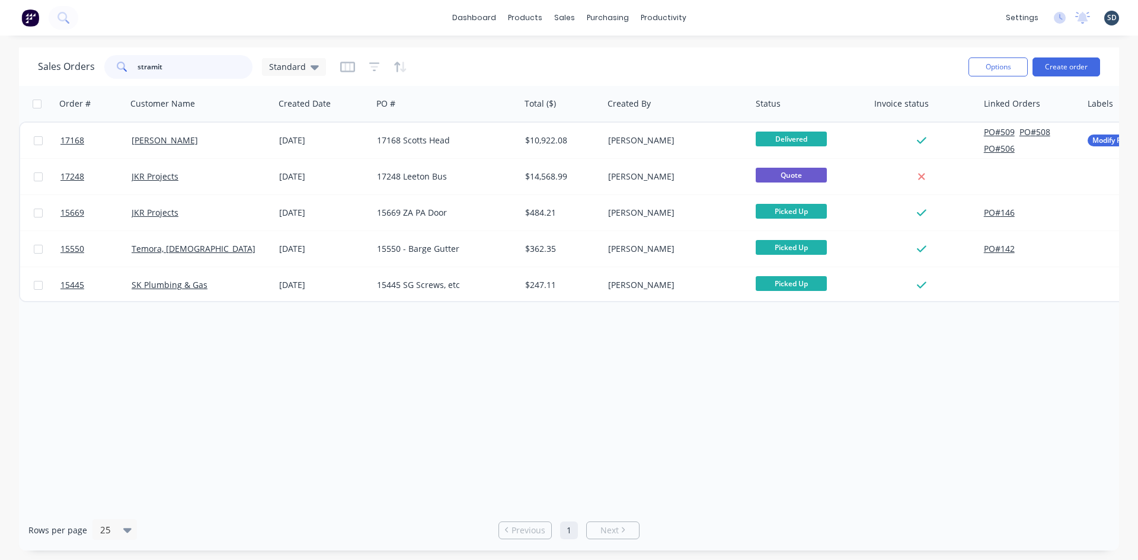
drag, startPoint x: 203, startPoint y: 59, endPoint x: 136, endPoint y: 70, distance: 67.4
click at [138, 70] on input "stramit" at bounding box center [196, 67] width 116 height 24
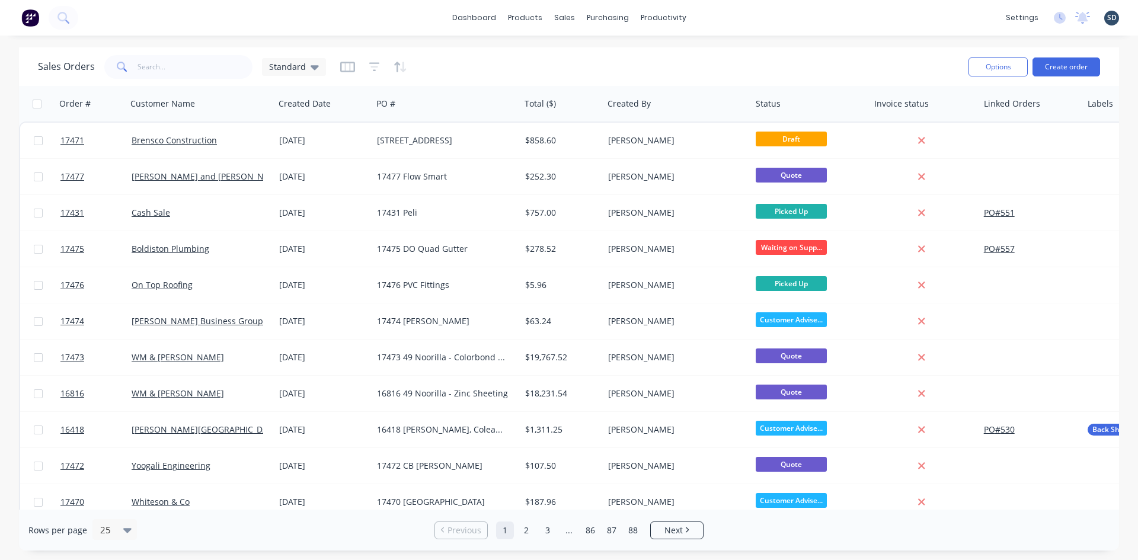
click at [644, 62] on div "Sales Orders Standard" at bounding box center [498, 66] width 921 height 29
click at [629, 52] on div "Purchase Orders" at bounding box center [646, 57] width 63 height 11
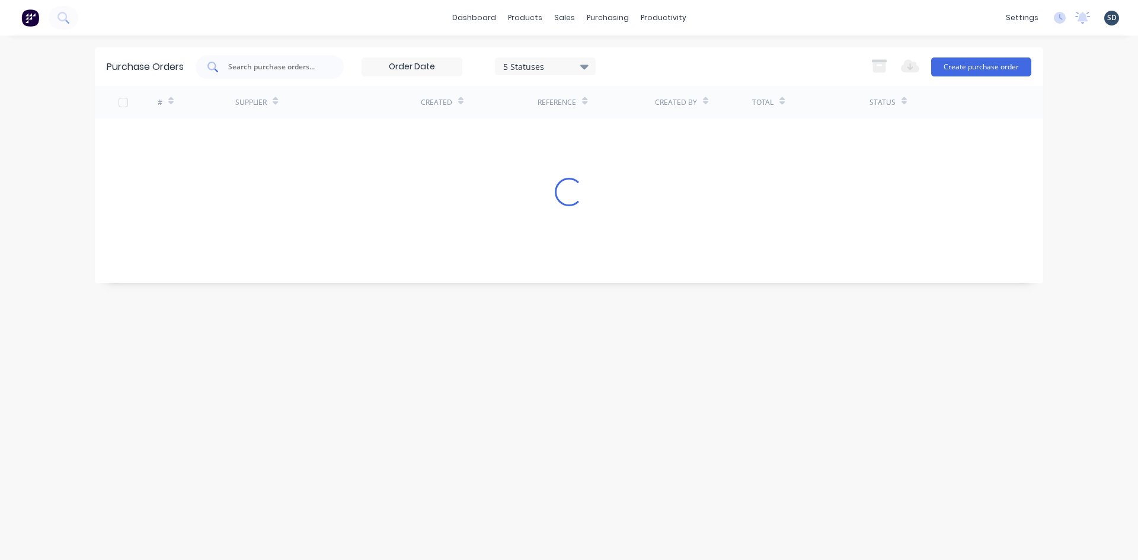
click at [244, 68] on input "text" at bounding box center [276, 67] width 98 height 12
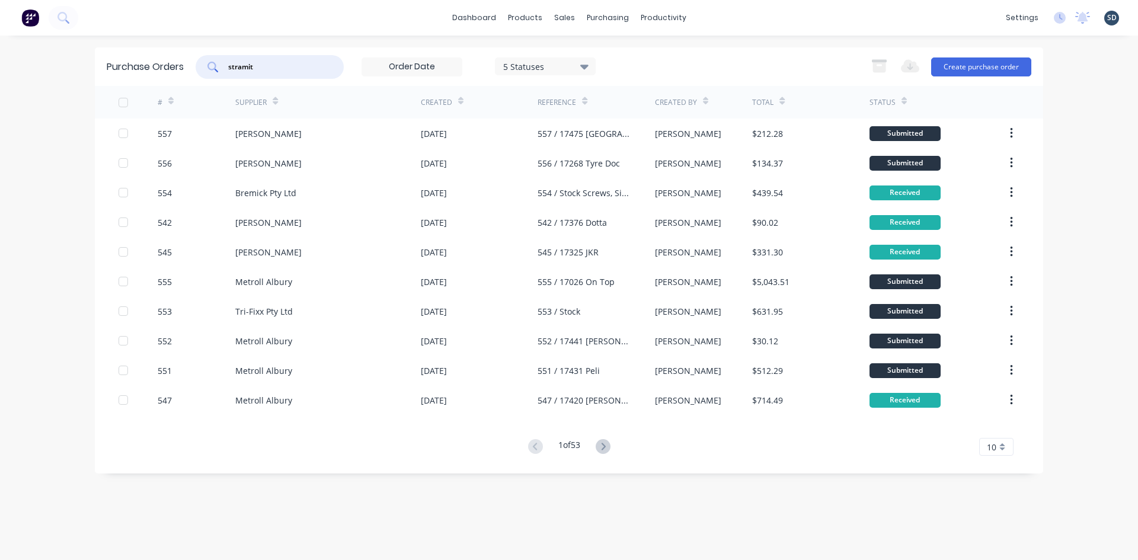
type input "stramit"
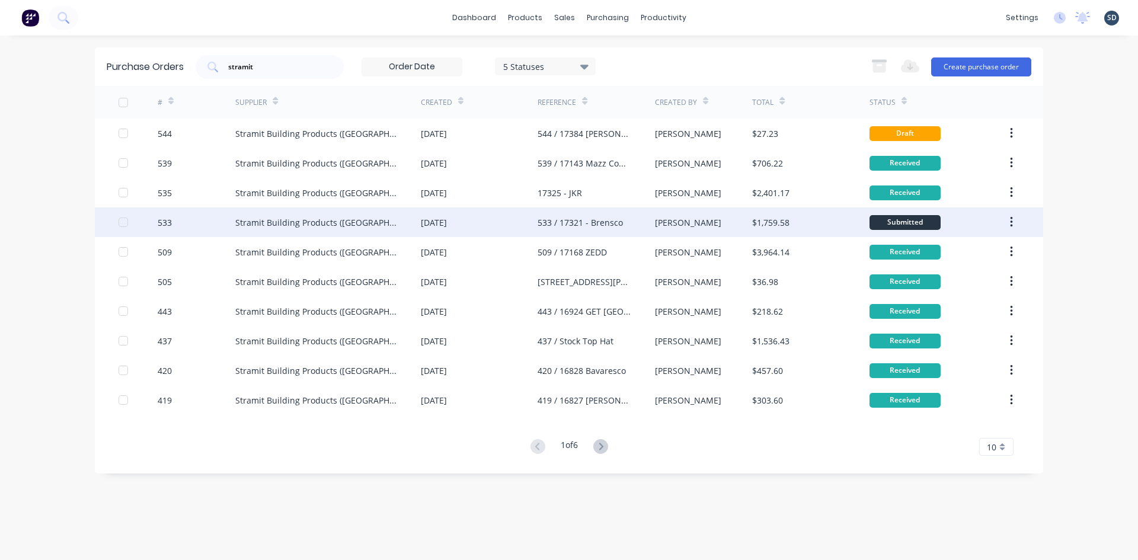
click at [496, 224] on div "08 Aug 2025" at bounding box center [479, 223] width 117 height 30
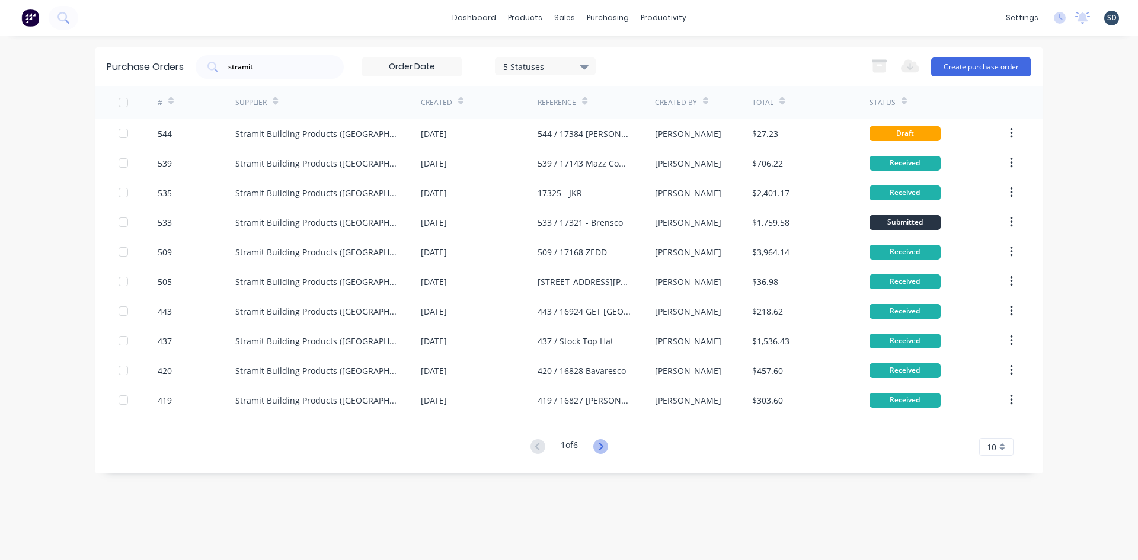
click at [603, 449] on icon at bounding box center [601, 446] width 4 height 7
click at [535, 446] on icon at bounding box center [538, 446] width 15 height 15
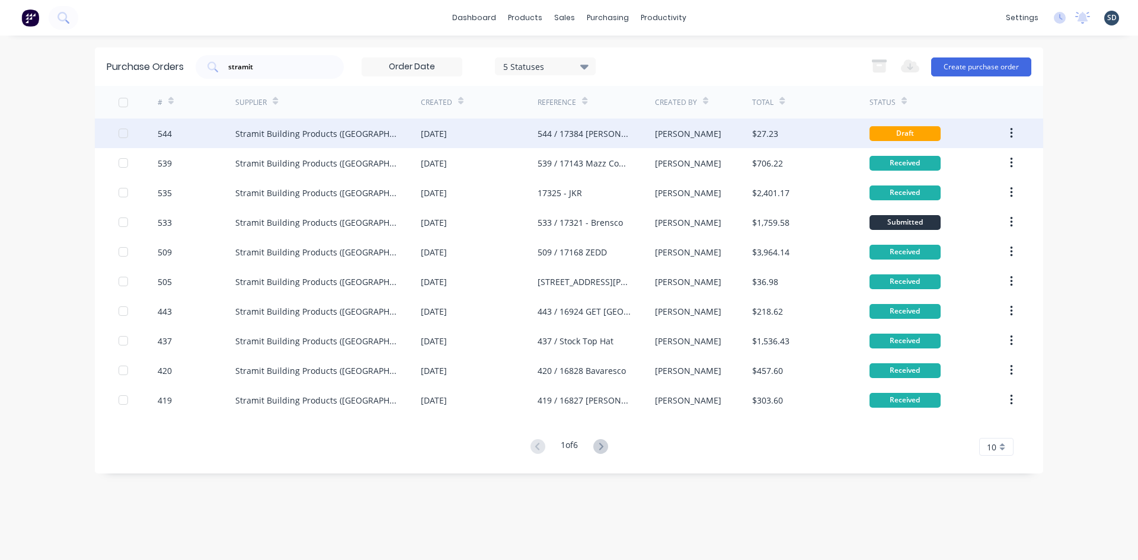
click at [492, 133] on div "19 Aug 2025" at bounding box center [479, 134] width 117 height 30
click at [508, 136] on div "19 Aug 2025" at bounding box center [479, 134] width 117 height 30
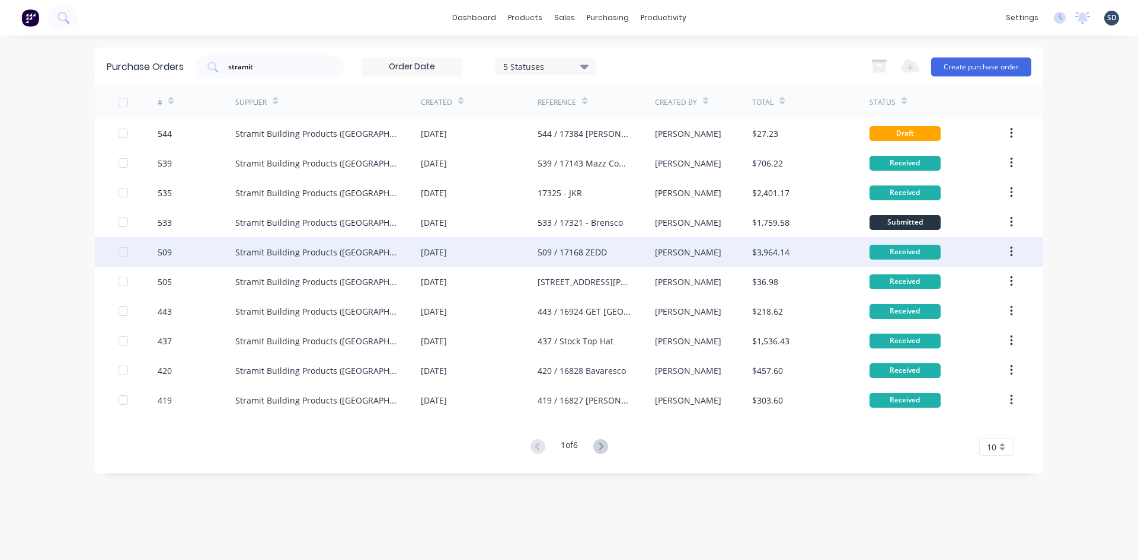
click at [481, 252] on div "25 Jul 2025" at bounding box center [479, 252] width 117 height 30
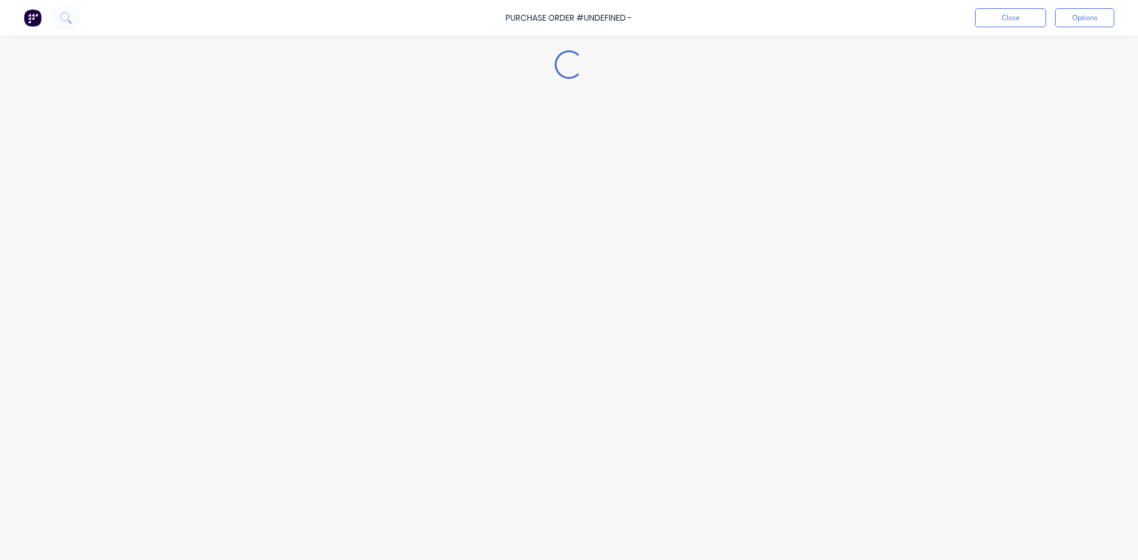
type textarea "x"
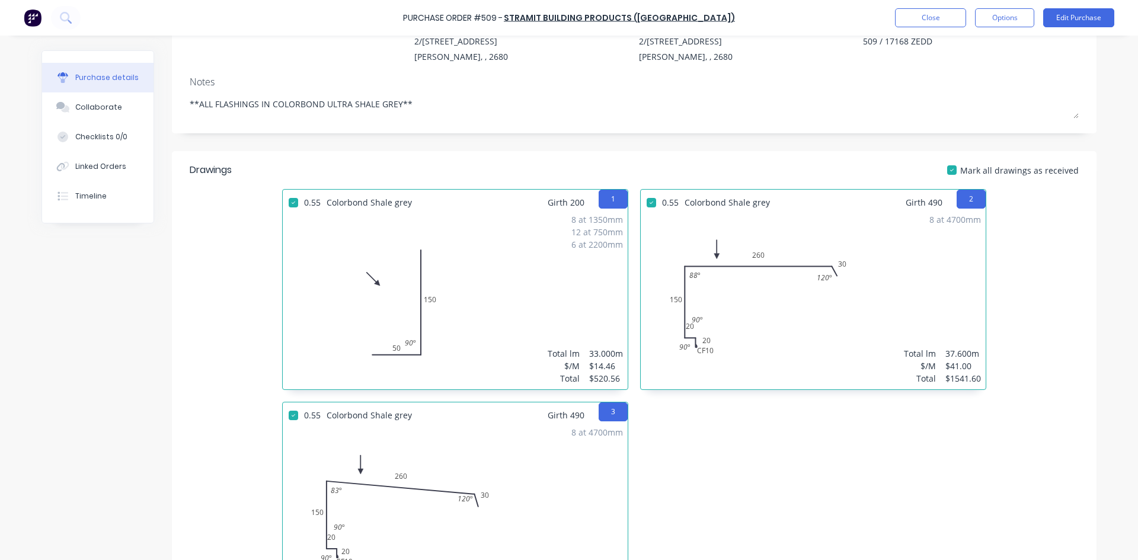
scroll to position [119, 0]
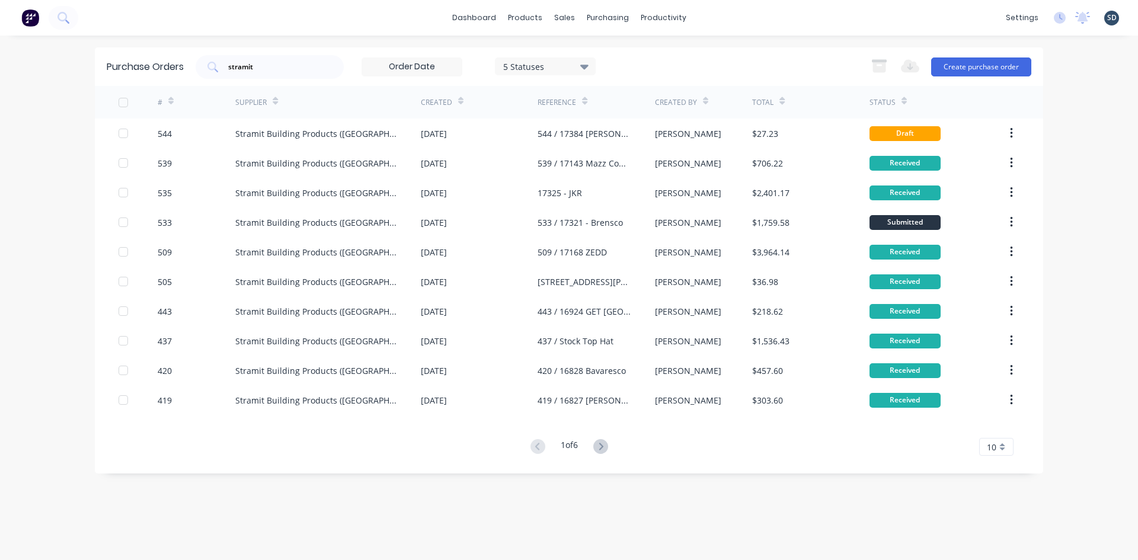
click at [711, 14] on div "dashboard products sales purchasing productivity dashboard products Product Cat…" at bounding box center [569, 18] width 1138 height 36
click at [726, 18] on div "dashboard products sales purchasing productivity dashboard products Product Cat…" at bounding box center [569, 18] width 1138 height 36
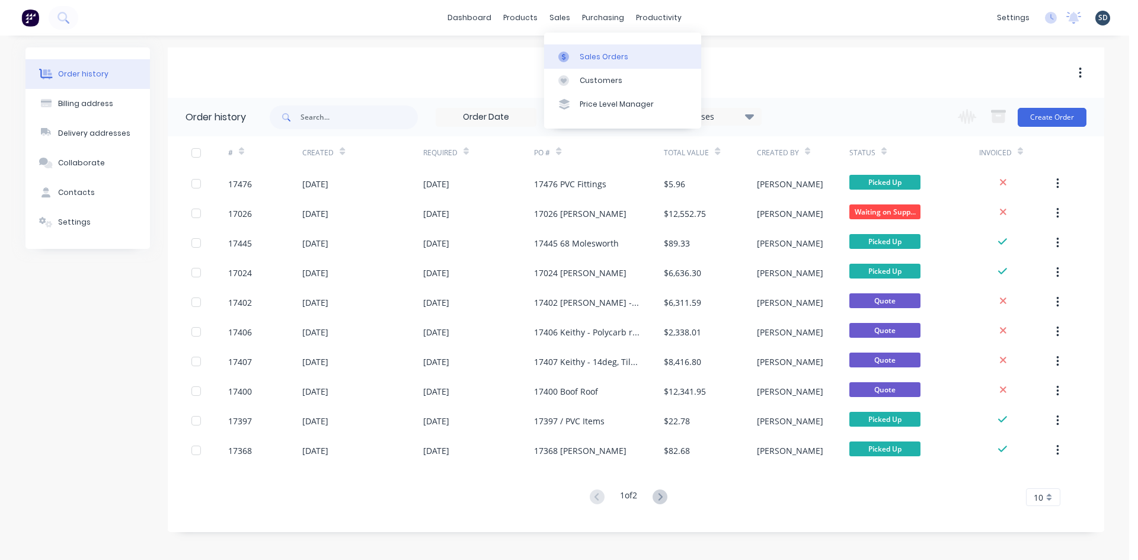
click at [584, 54] on div "Sales Orders" at bounding box center [604, 57] width 49 height 11
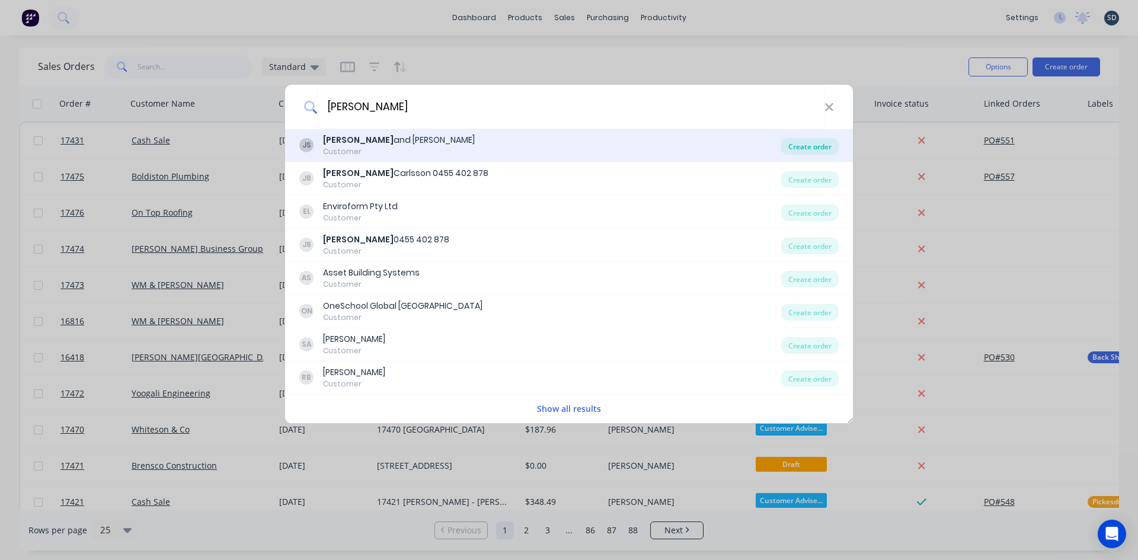
type input "[PERSON_NAME]"
click at [816, 149] on div "Create order" at bounding box center [810, 146] width 58 height 17
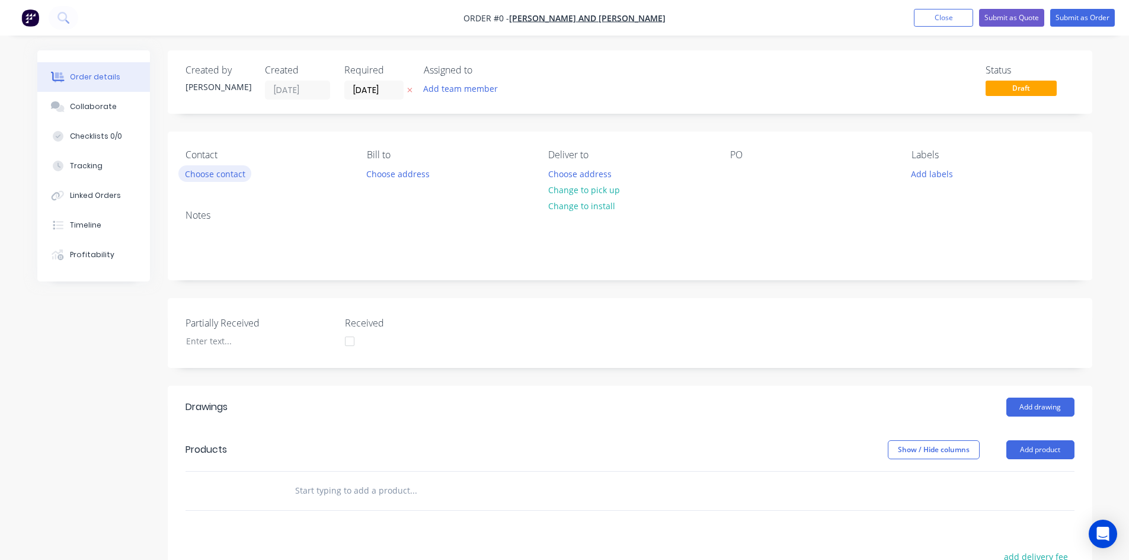
click at [225, 173] on button "Choose contact" at bounding box center [214, 173] width 73 height 16
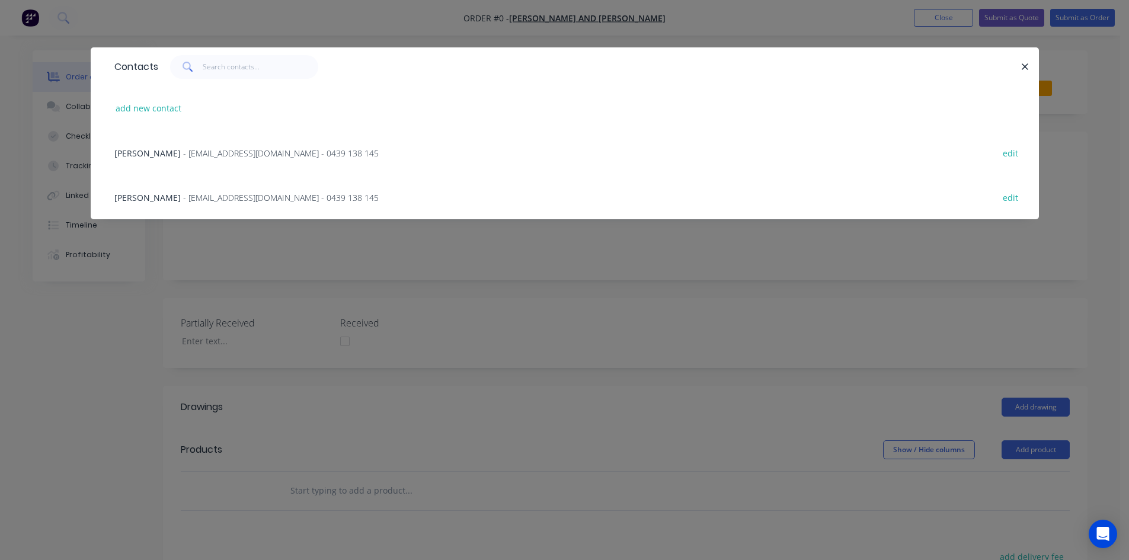
click at [274, 197] on span "- [EMAIL_ADDRESS][DOMAIN_NAME] - 0439 138 145" at bounding box center [281, 197] width 196 height 11
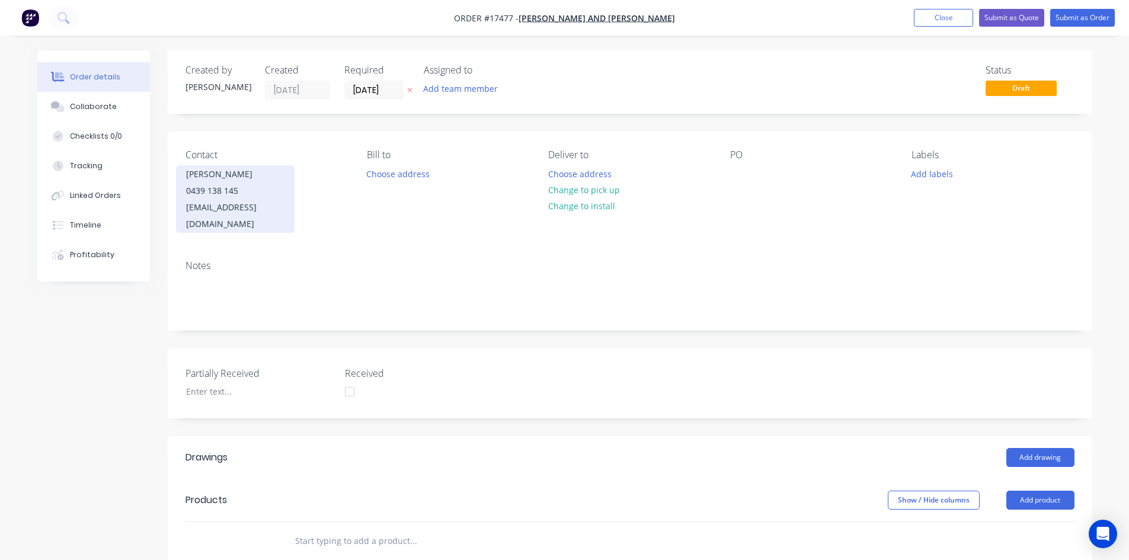
click at [279, 183] on div "0439 138 145" at bounding box center [235, 191] width 98 height 17
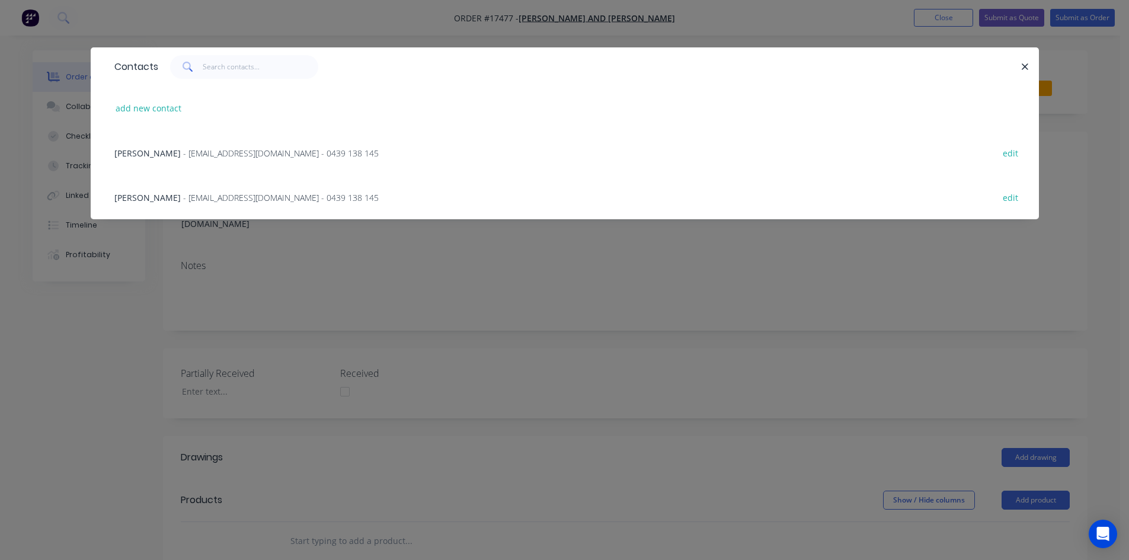
click at [272, 154] on span "- [EMAIL_ADDRESS][DOMAIN_NAME] - 0439 138 145" at bounding box center [281, 153] width 196 height 11
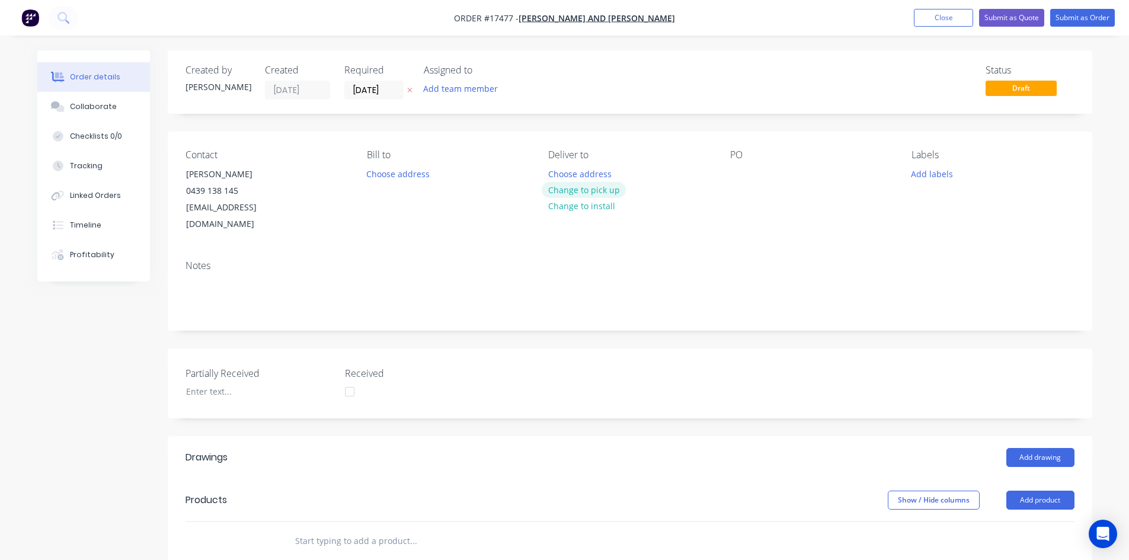
click at [606, 187] on button "Change to pick up" at bounding box center [584, 190] width 84 height 16
click at [746, 175] on div at bounding box center [739, 173] width 19 height 17
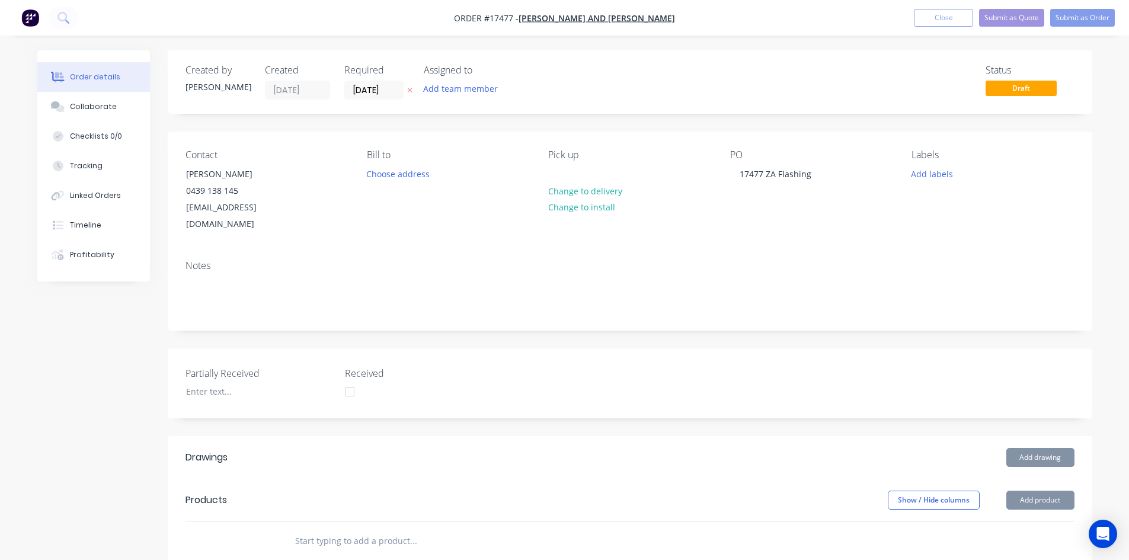
click at [821, 260] on div "Notes" at bounding box center [630, 265] width 889 height 11
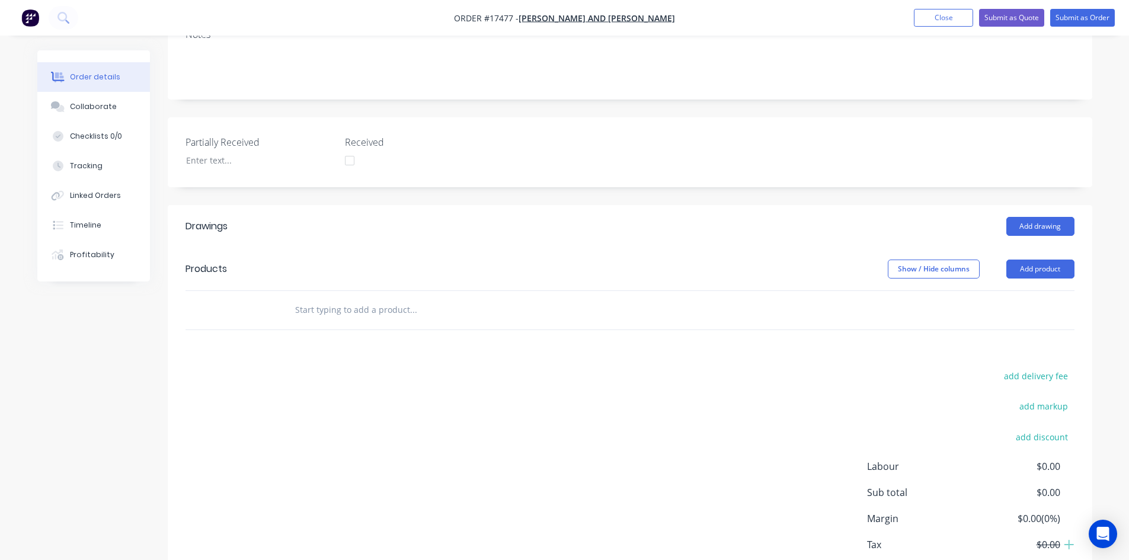
scroll to position [237, 0]
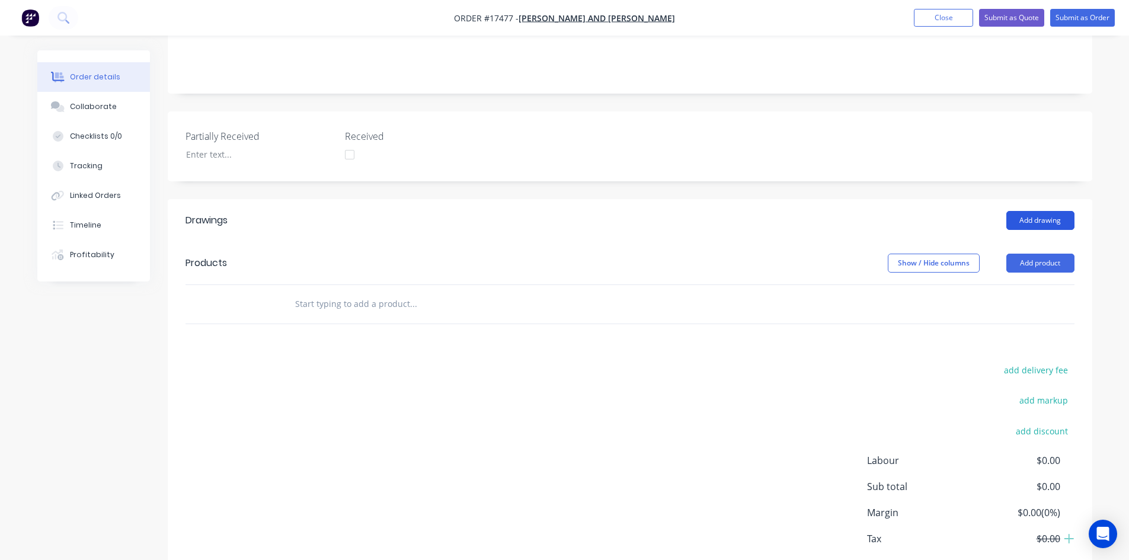
click at [1038, 211] on button "Add drawing" at bounding box center [1041, 220] width 68 height 19
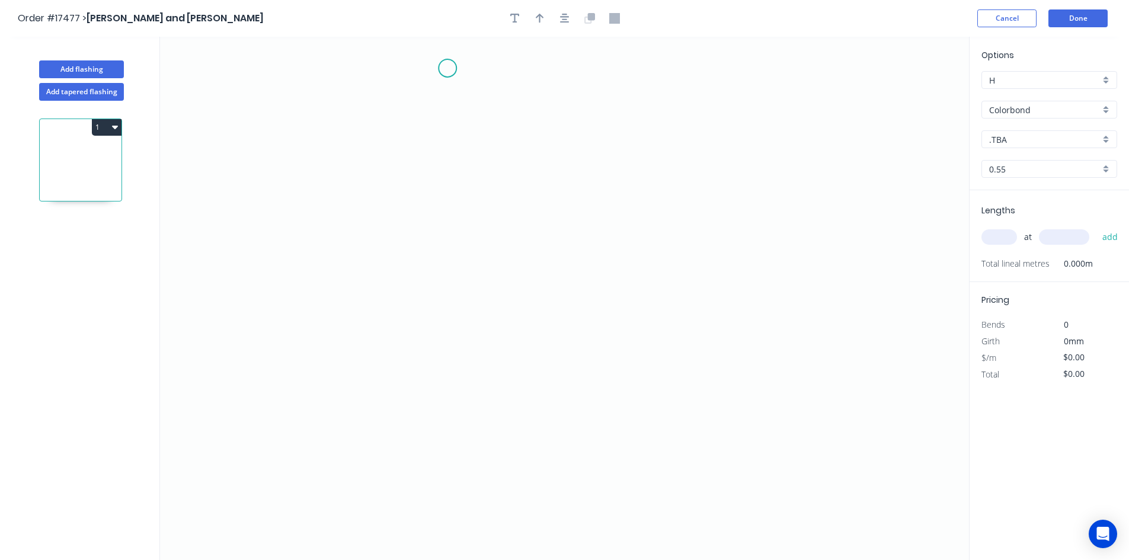
click at [448, 68] on icon "0" at bounding box center [564, 299] width 809 height 524
click at [448, 213] on icon "0" at bounding box center [564, 299] width 809 height 524
click at [590, 218] on icon "0 ?" at bounding box center [564, 299] width 809 height 524
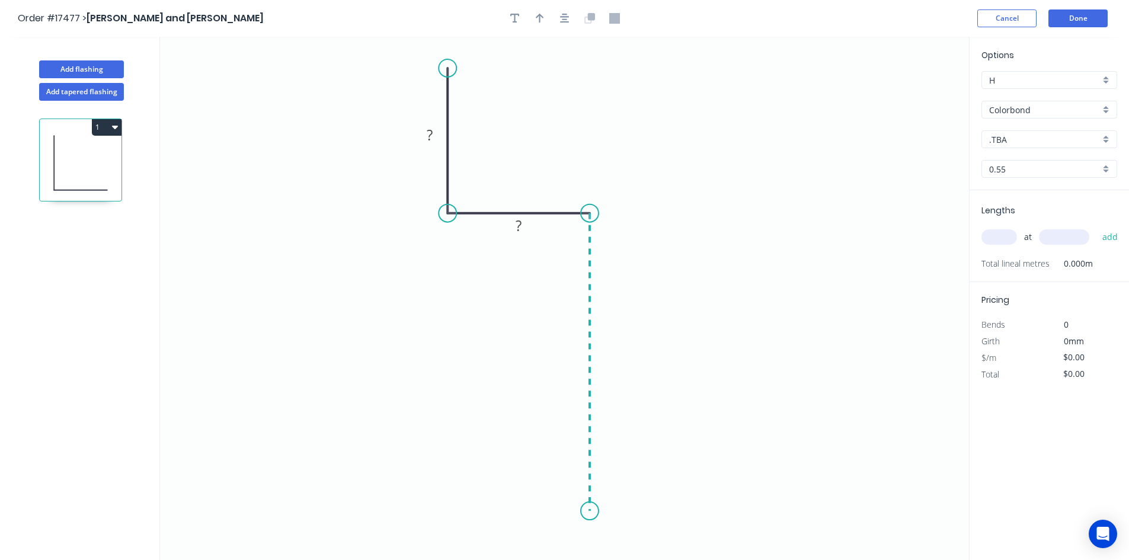
click at [584, 512] on icon "0 ? ?" at bounding box center [564, 299] width 809 height 524
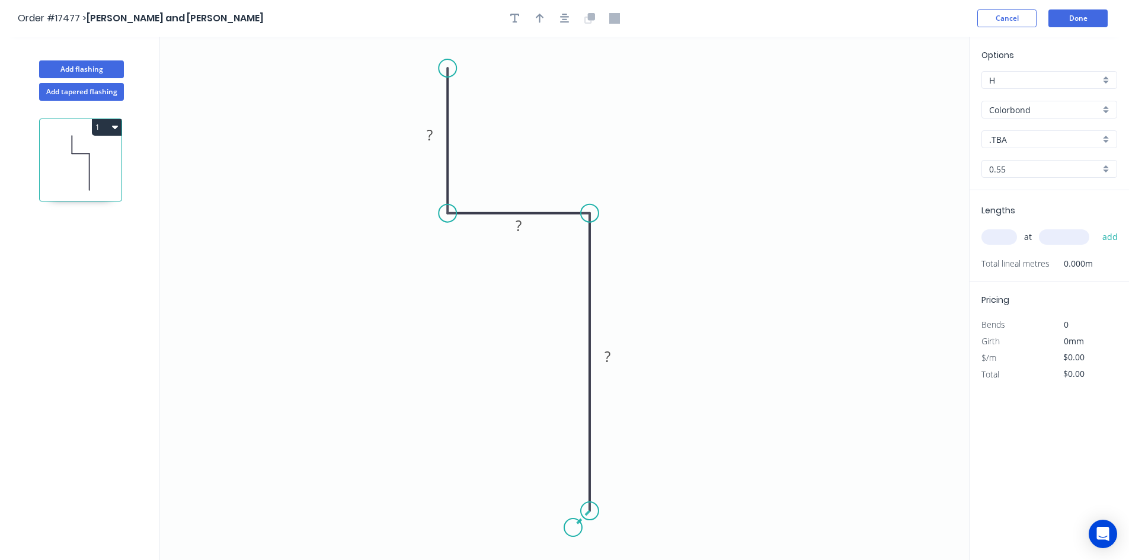
click at [573, 529] on icon "0 ? ? ?" at bounding box center [564, 299] width 809 height 524
click at [601, 526] on rect at bounding box center [594, 527] width 24 height 17
click at [611, 358] on rect at bounding box center [608, 357] width 24 height 17
click at [520, 229] on tspan "?" at bounding box center [519, 226] width 6 height 20
click at [432, 139] on tspan "?" at bounding box center [430, 135] width 6 height 20
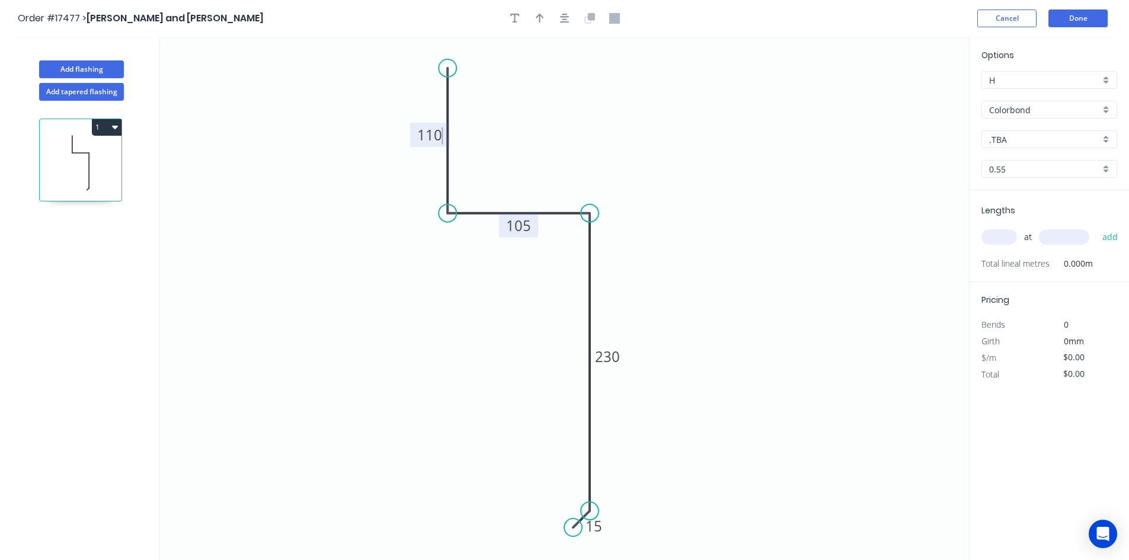
click at [718, 137] on icon "0 110 105 230 15" at bounding box center [564, 299] width 809 height 524
type input "$22.78"
drag, startPoint x: 571, startPoint y: 17, endPoint x: 564, endPoint y: 17, distance: 7.1
click at [571, 17] on button "button" at bounding box center [565, 18] width 18 height 18
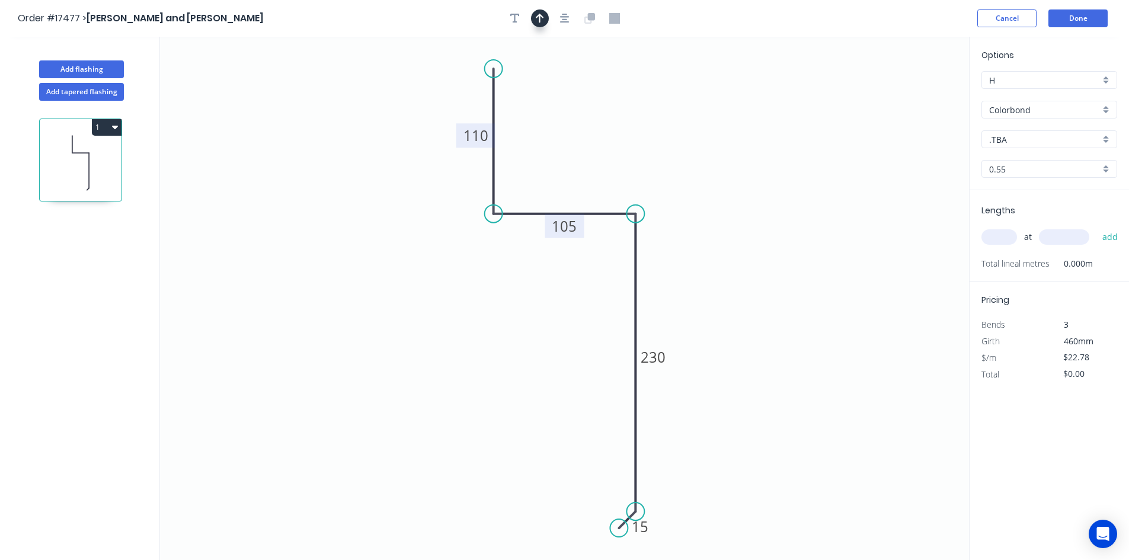
click at [542, 17] on icon "button" at bounding box center [540, 18] width 8 height 9
click at [910, 93] on icon at bounding box center [909, 82] width 11 height 38
drag, startPoint x: 910, startPoint y: 94, endPoint x: 696, endPoint y: 151, distance: 221.5
click at [696, 151] on icon at bounding box center [705, 141] width 34 height 34
click at [1071, 108] on input "Colorbond" at bounding box center [1045, 110] width 111 height 12
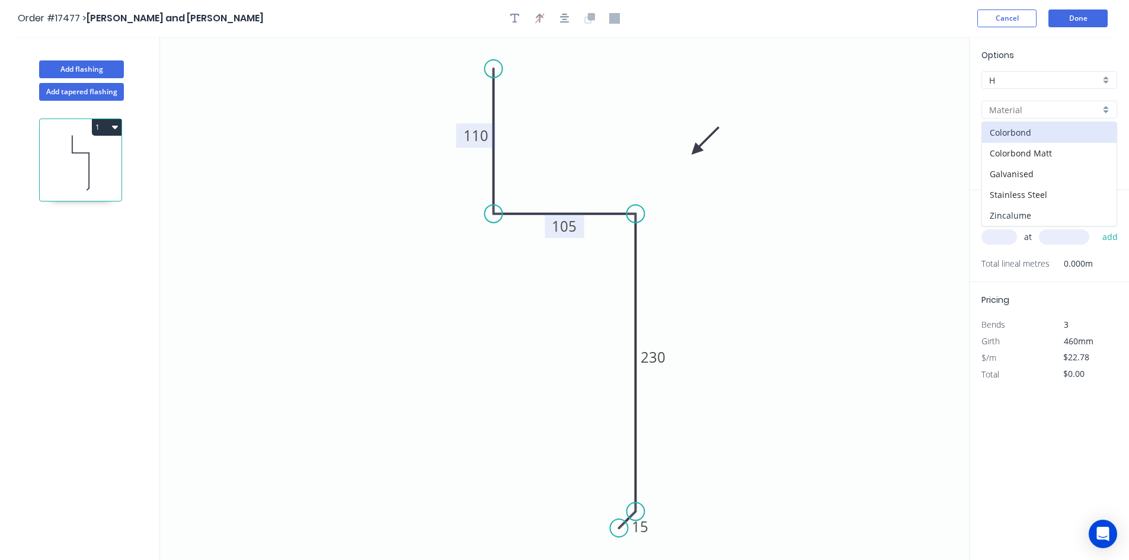
click at [1059, 208] on div "Zincalume" at bounding box center [1049, 215] width 135 height 21
type input "Zincalume"
type input "$15.71"
click at [1004, 234] on input "text" at bounding box center [1000, 236] width 36 height 15
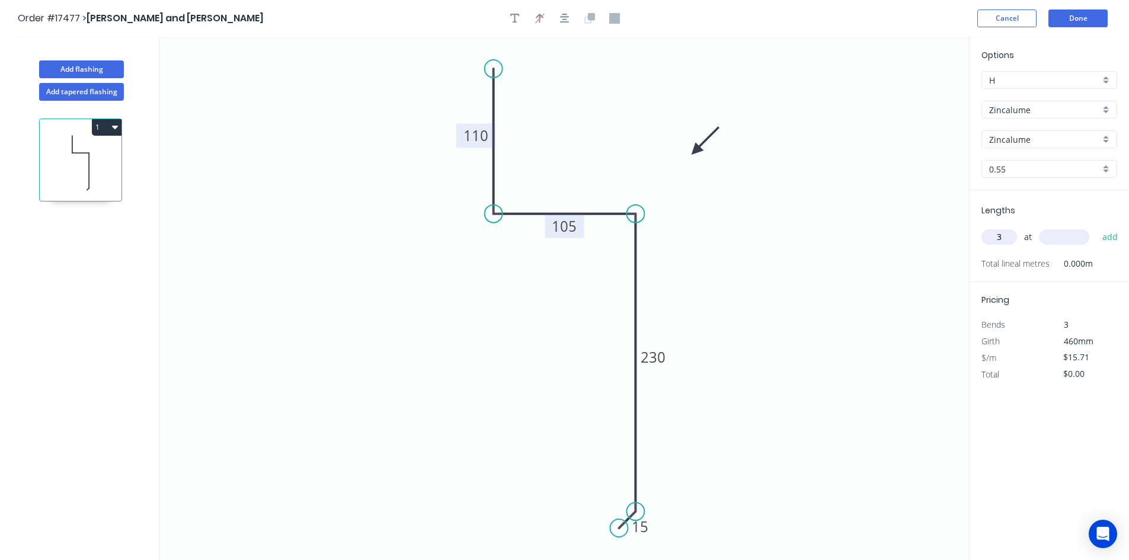
type input "3"
click at [1070, 235] on input "text" at bounding box center [1064, 236] width 50 height 15
type input "3950"
click at [1105, 235] on button "add" at bounding box center [1111, 237] width 28 height 20
type input "$186.16"
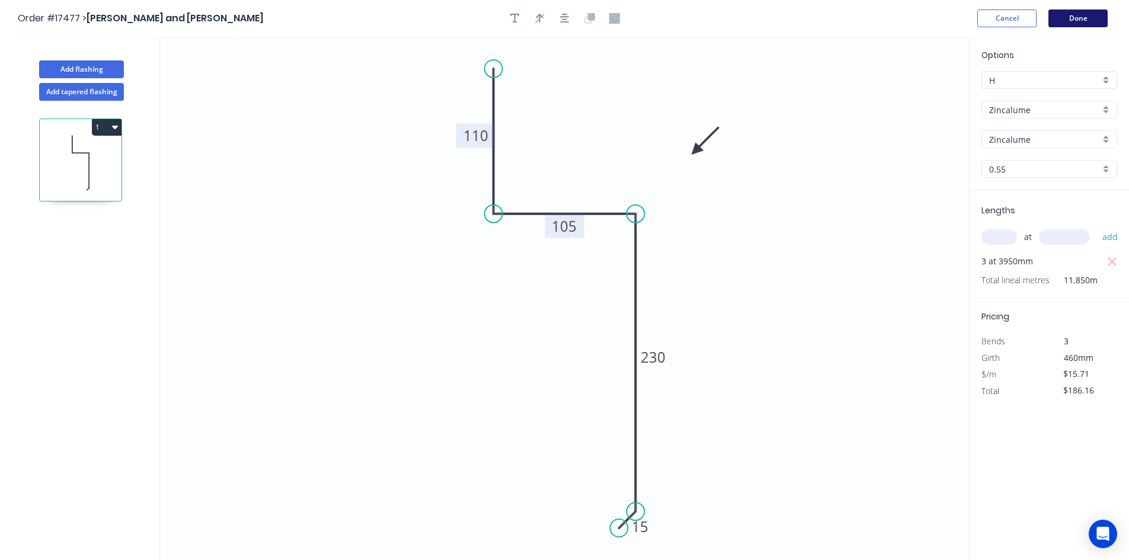
click at [1091, 17] on button "Done" at bounding box center [1078, 18] width 59 height 18
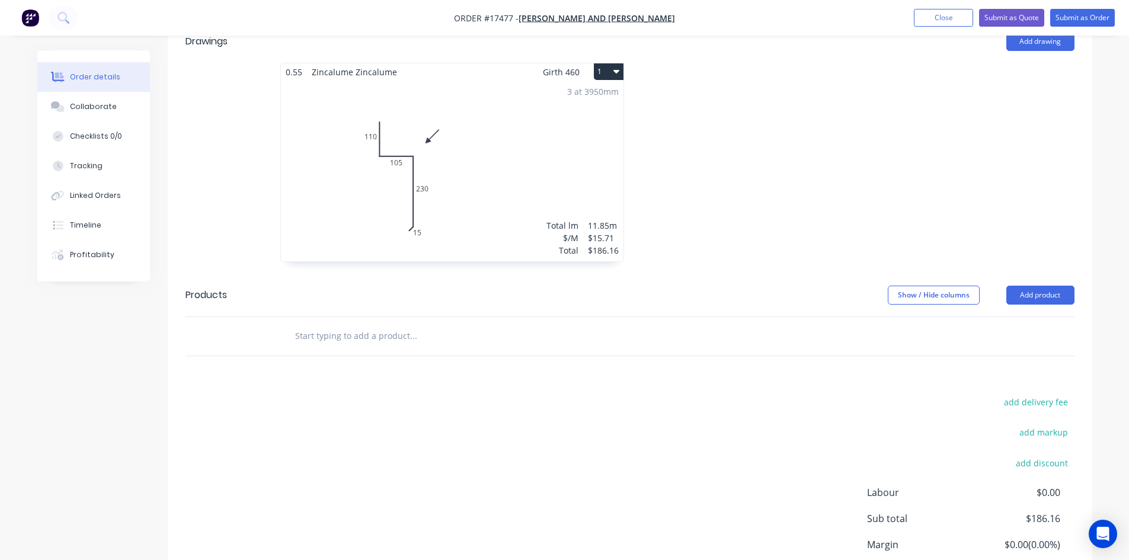
scroll to position [474, 0]
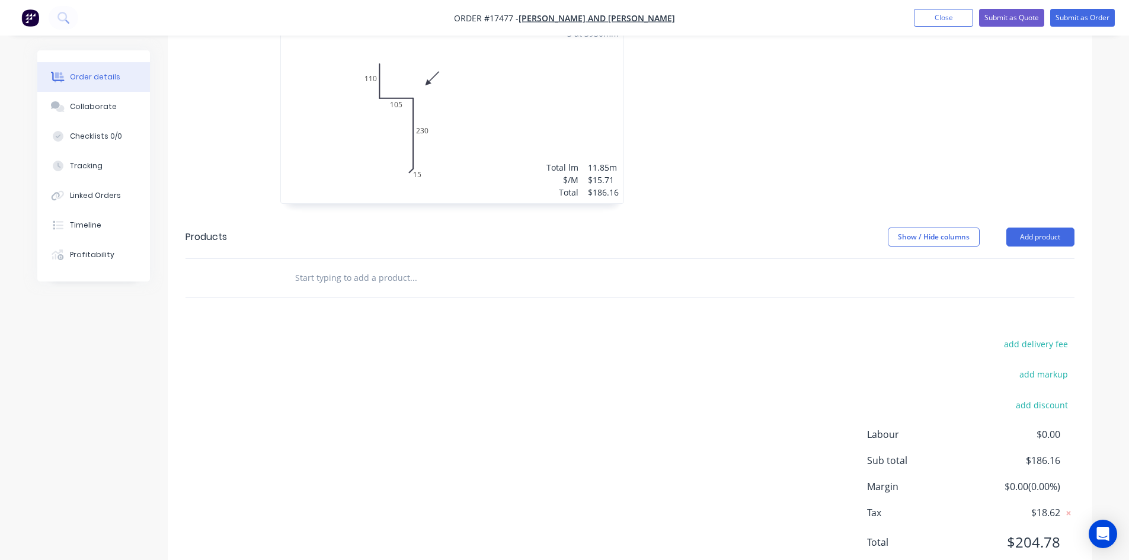
click at [365, 266] on input "text" at bounding box center [413, 278] width 237 height 24
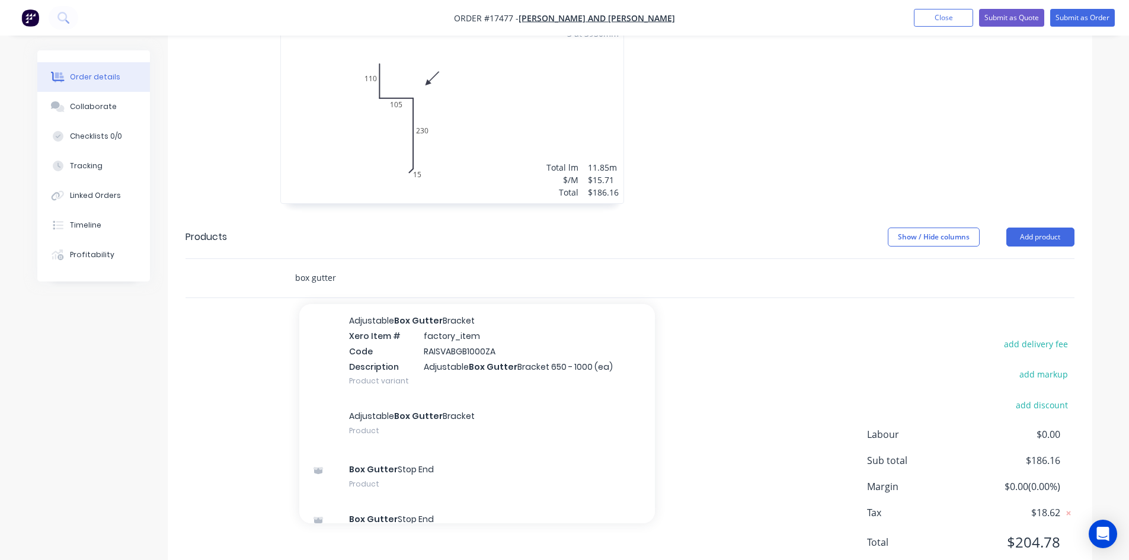
scroll to position [356, 0]
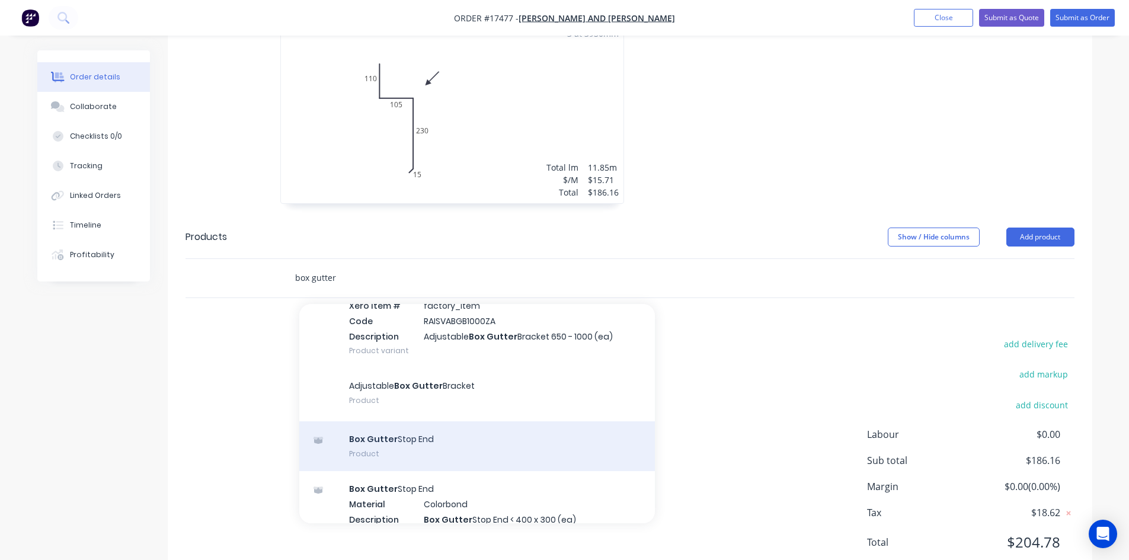
type input "box gutter"
click at [446, 424] on div "Box Gutter Stop End Product" at bounding box center [477, 447] width 356 height 50
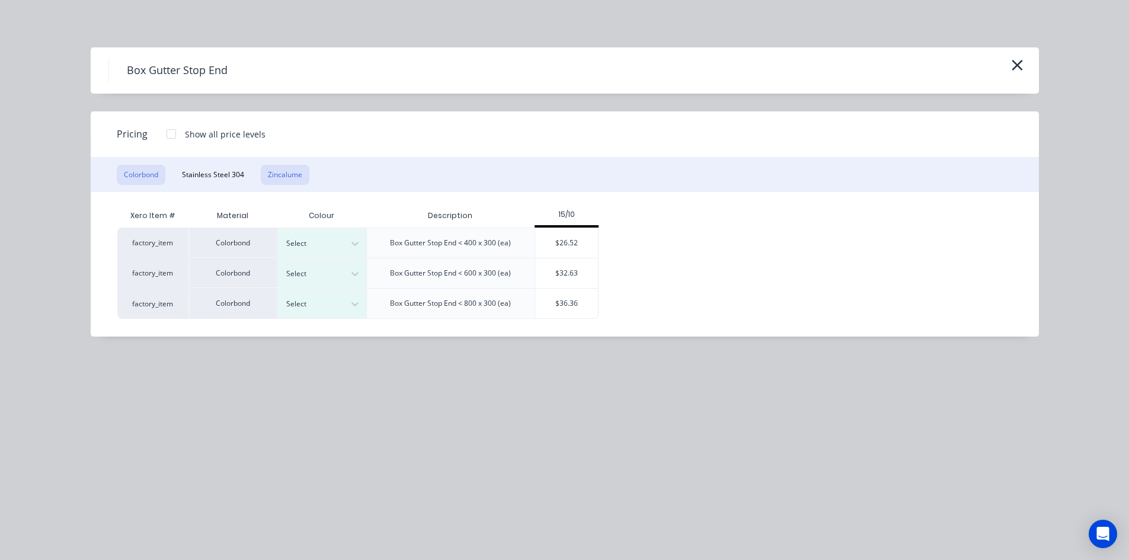
click at [282, 170] on button "Zincalume" at bounding box center [285, 175] width 49 height 20
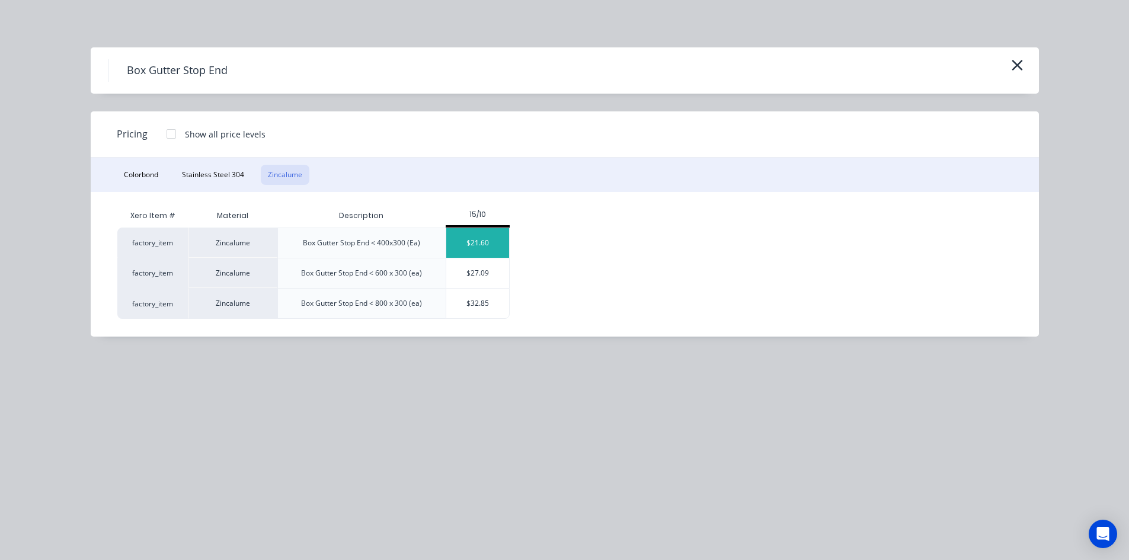
click at [491, 242] on div "$21.60" at bounding box center [477, 243] width 63 height 30
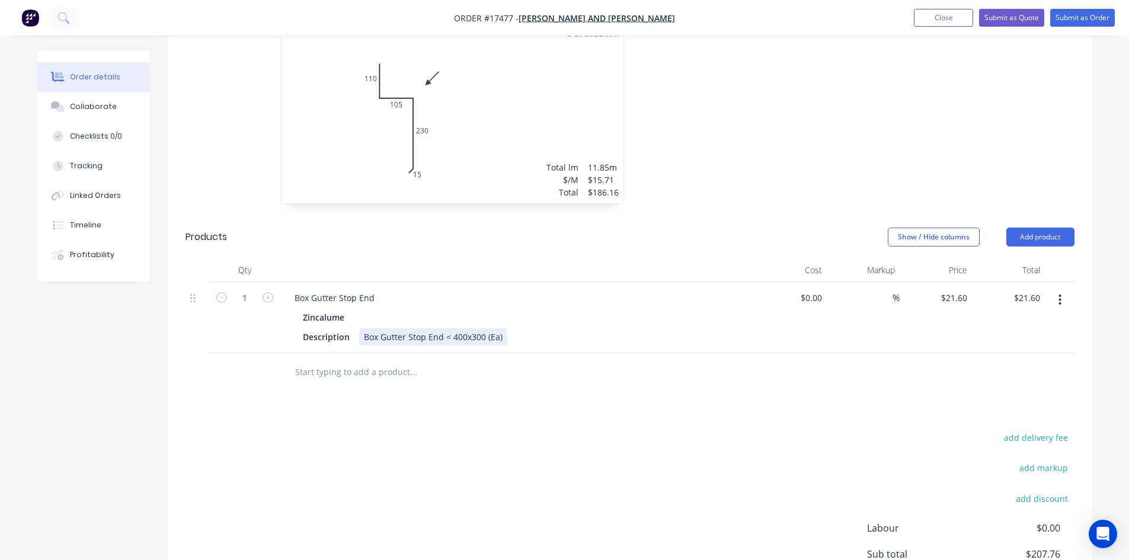
click at [501, 328] on div "Box Gutter Stop End < 400x300 (Ea)" at bounding box center [433, 336] width 148 height 17
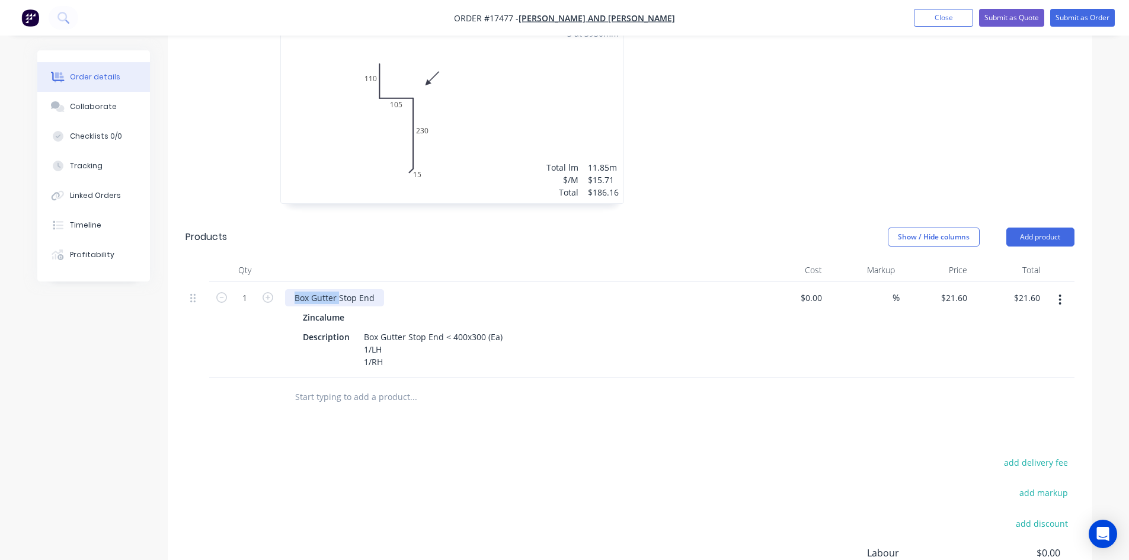
drag, startPoint x: 338, startPoint y: 280, endPoint x: 289, endPoint y: 280, distance: 48.6
click at [289, 289] on div "Box Gutter Stop End" at bounding box center [334, 297] width 99 height 17
drag, startPoint x: 407, startPoint y: 320, endPoint x: 349, endPoint y: 318, distance: 57.5
click at [349, 328] on div "Description Box Gutter Stop End < 400x300 (Ea) 1/LH 1/RH" at bounding box center [515, 349] width 434 height 42
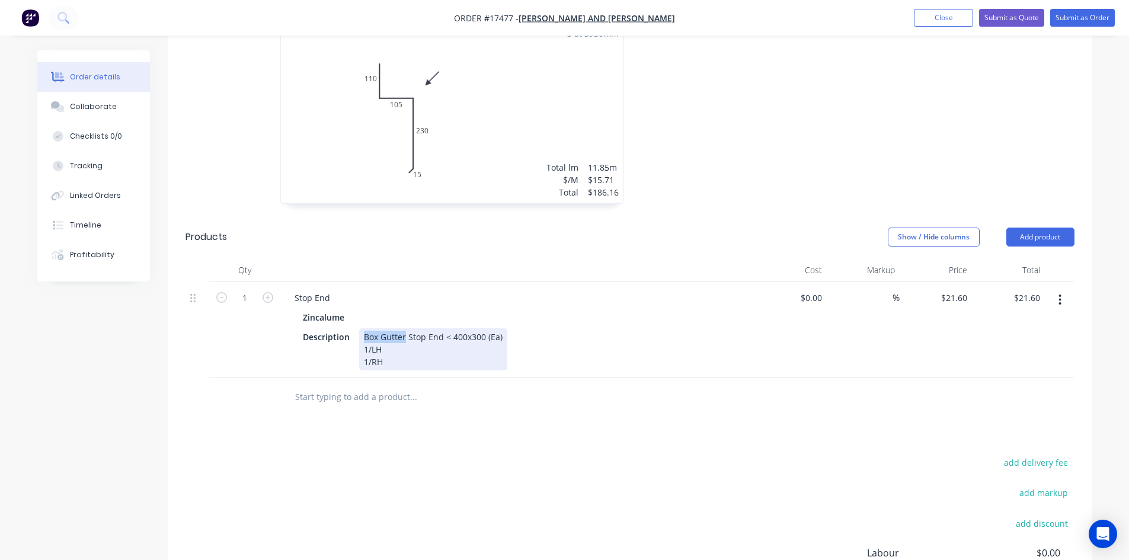
drag, startPoint x: 406, startPoint y: 320, endPoint x: 355, endPoint y: 320, distance: 50.4
click at [355, 328] on div "Description Box Gutter Stop End < 400x300 (Ea) 1/LH 1/RH" at bounding box center [515, 349] width 434 height 42
drag, startPoint x: 419, startPoint y: 318, endPoint x: 401, endPoint y: 318, distance: 18.4
click at [401, 328] on div "Stop End < 400x300 (Ea) 1/LH 1/RH" at bounding box center [411, 349] width 104 height 42
drag, startPoint x: 419, startPoint y: 320, endPoint x: 430, endPoint y: 320, distance: 11.9
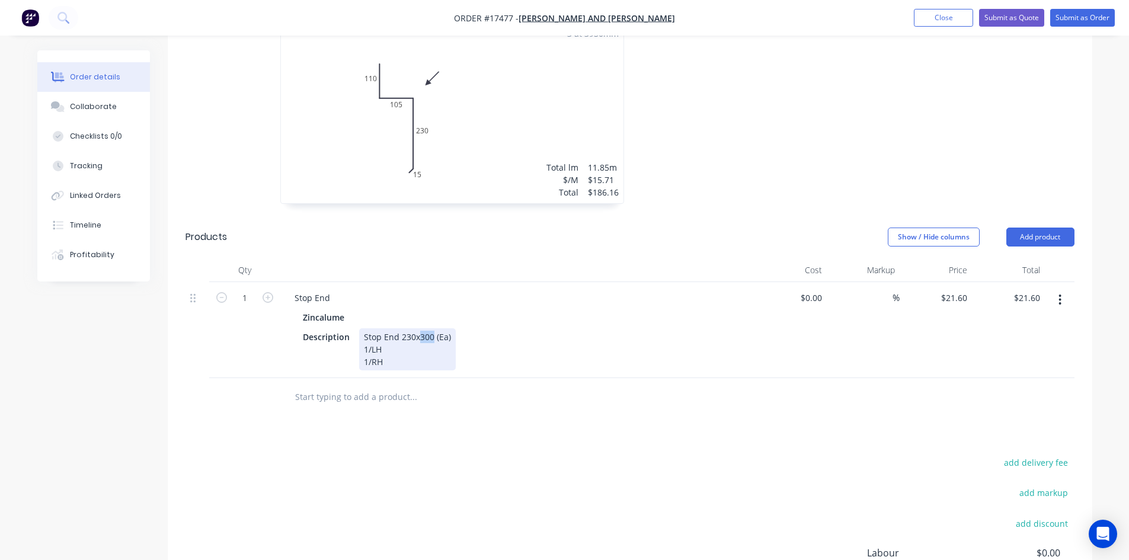
click at [430, 328] on div "Stop End 230x300 (Ea) 1/LH 1/RH" at bounding box center [407, 349] width 97 height 42
click at [532, 424] on div "Drawings Add drawing 0.55 Zincalume Zincalume Girth 460 1 0 110 105 230 15 0 11…" at bounding box center [630, 331] width 925 height 739
click at [266, 292] on icon "button" at bounding box center [268, 297] width 11 height 11
type input "2"
type input "$43.20"
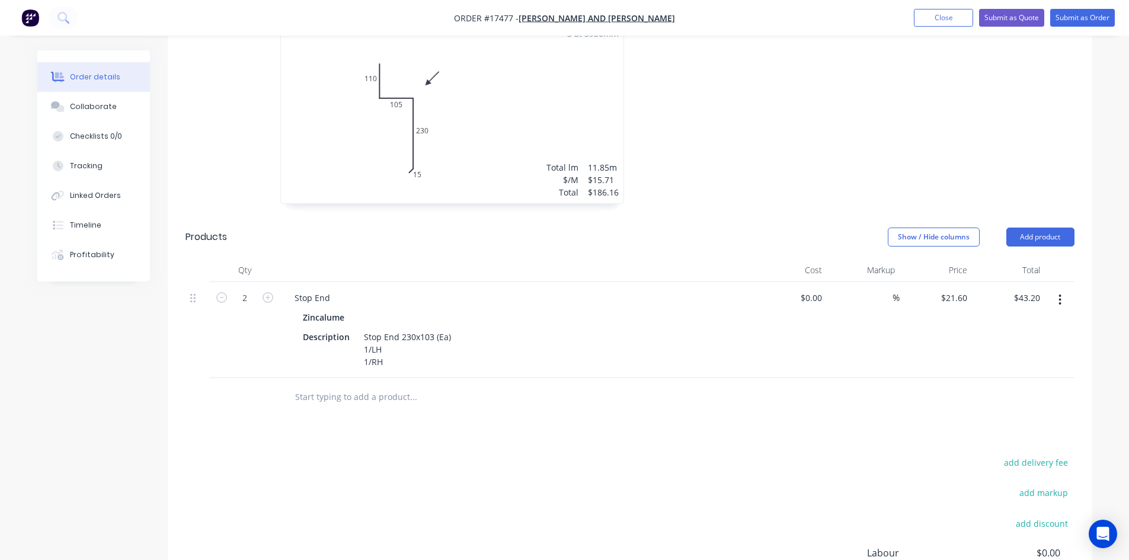
click at [551, 433] on div "Drawings Add drawing 0.55 Zincalume Zincalume Girth 460 1 0 110 105 230 15 0 11…" at bounding box center [630, 331] width 925 height 739
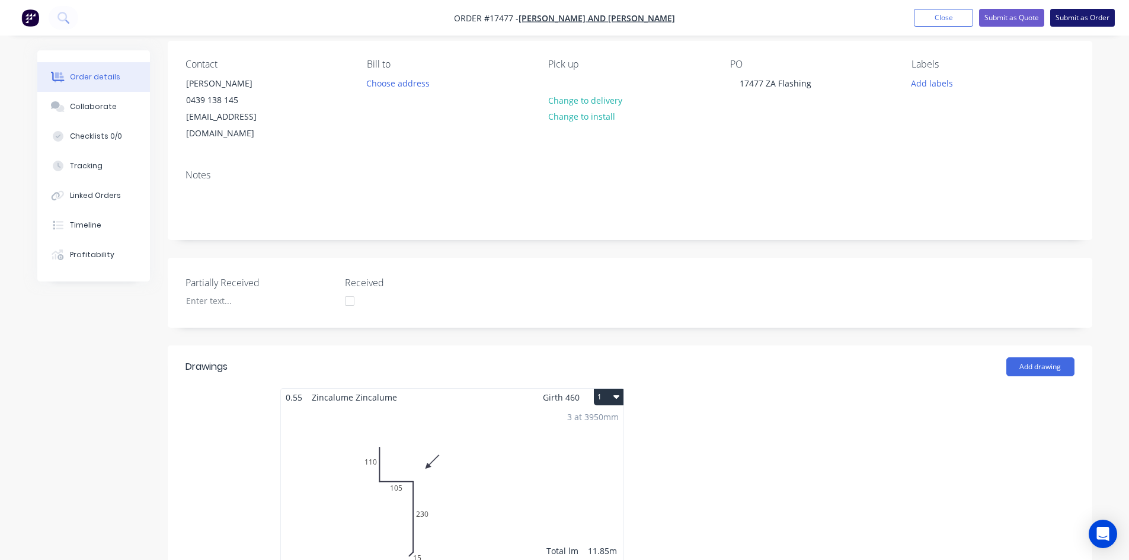
scroll to position [0, 0]
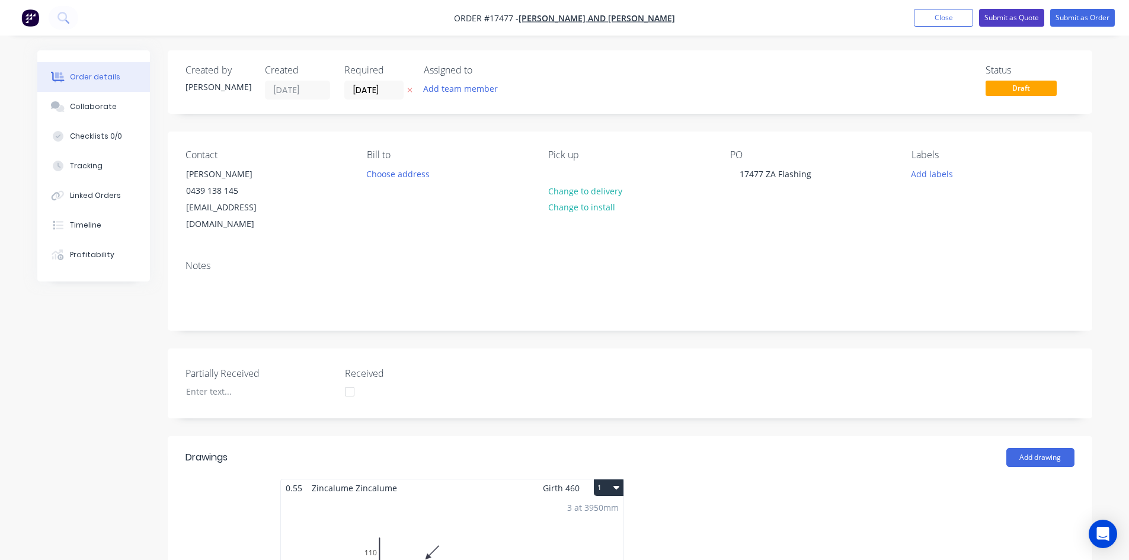
click at [1014, 16] on button "Submit as Quote" at bounding box center [1011, 18] width 65 height 18
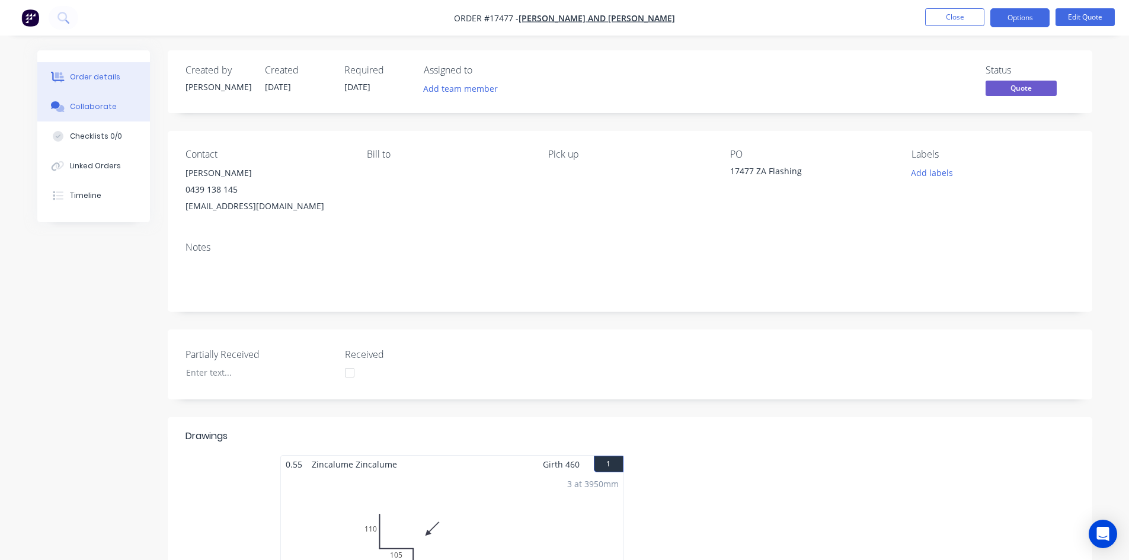
click at [98, 114] on button "Collaborate" at bounding box center [93, 107] width 113 height 30
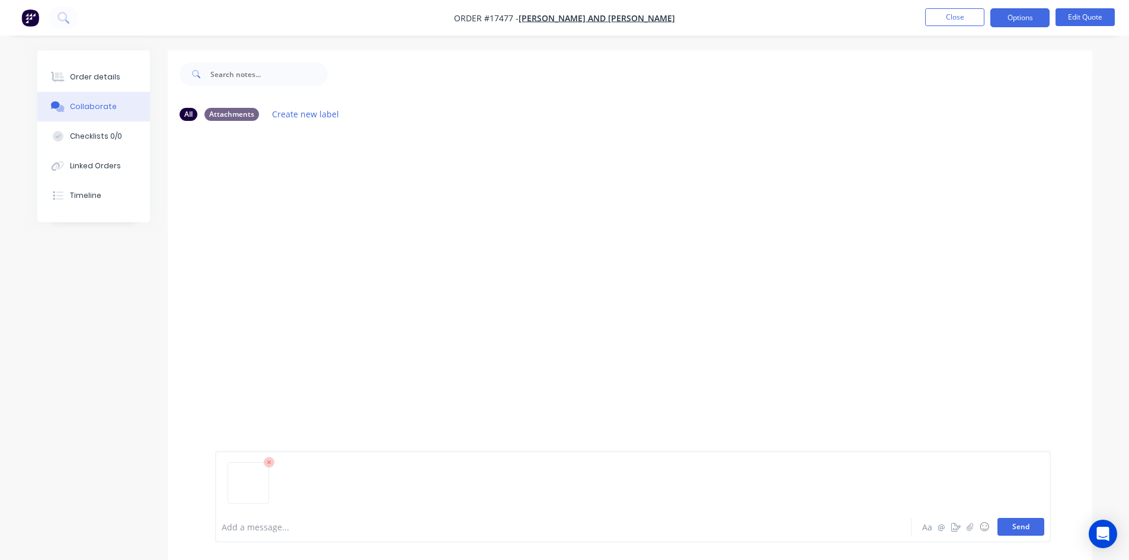
click at [1040, 529] on button "Send" at bounding box center [1021, 527] width 47 height 18
click at [119, 79] on button "Order details" at bounding box center [93, 77] width 113 height 30
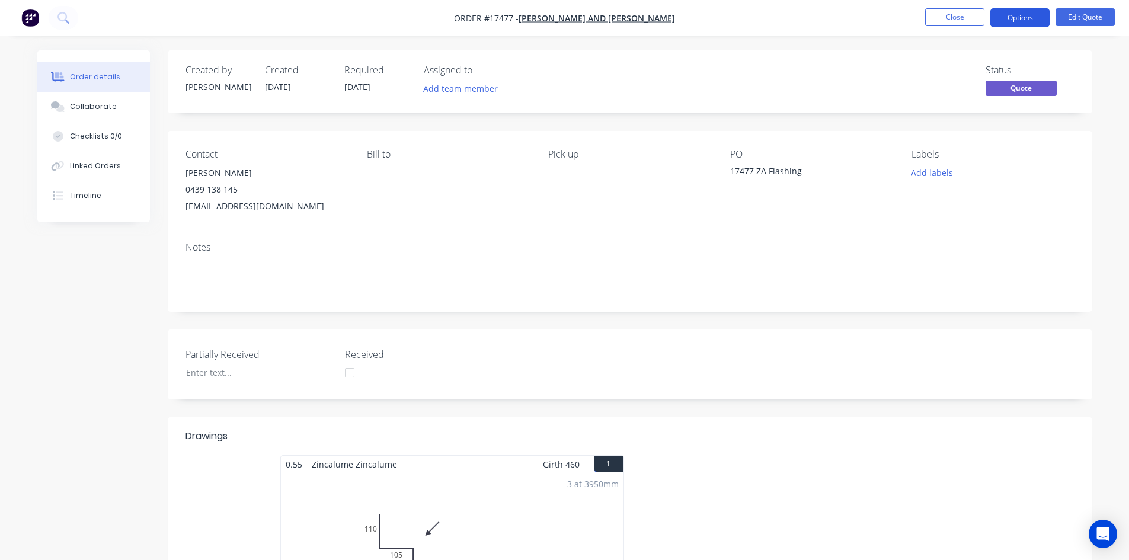
click at [1030, 19] on button "Options" at bounding box center [1020, 17] width 59 height 19
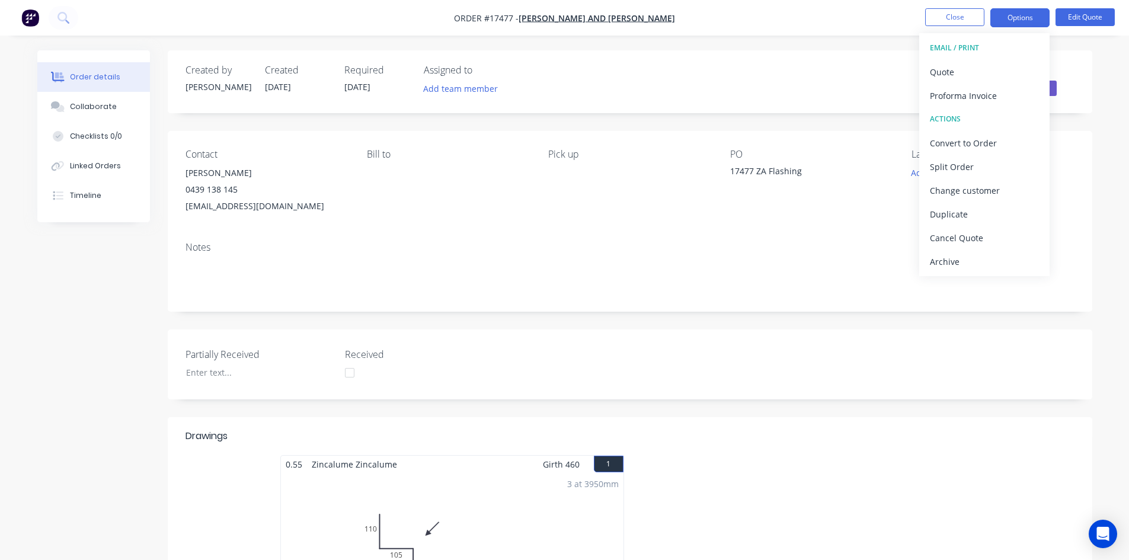
click at [744, 51] on div "Created by Sam Created 02/09/25 Required 02/09/25 Assigned to Add team member S…" at bounding box center [630, 81] width 925 height 63
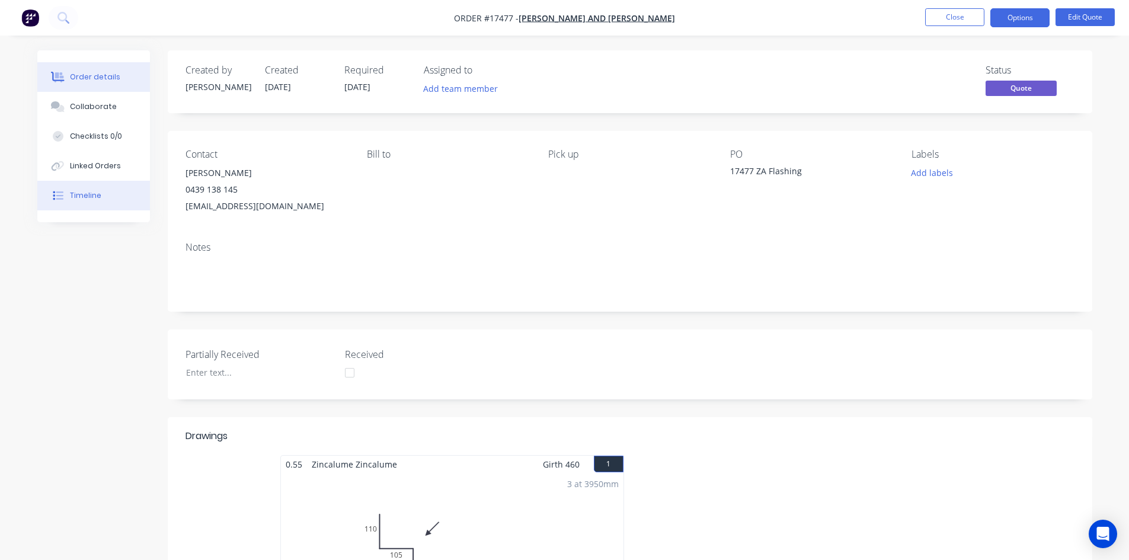
click at [116, 198] on button "Timeline" at bounding box center [93, 196] width 113 height 30
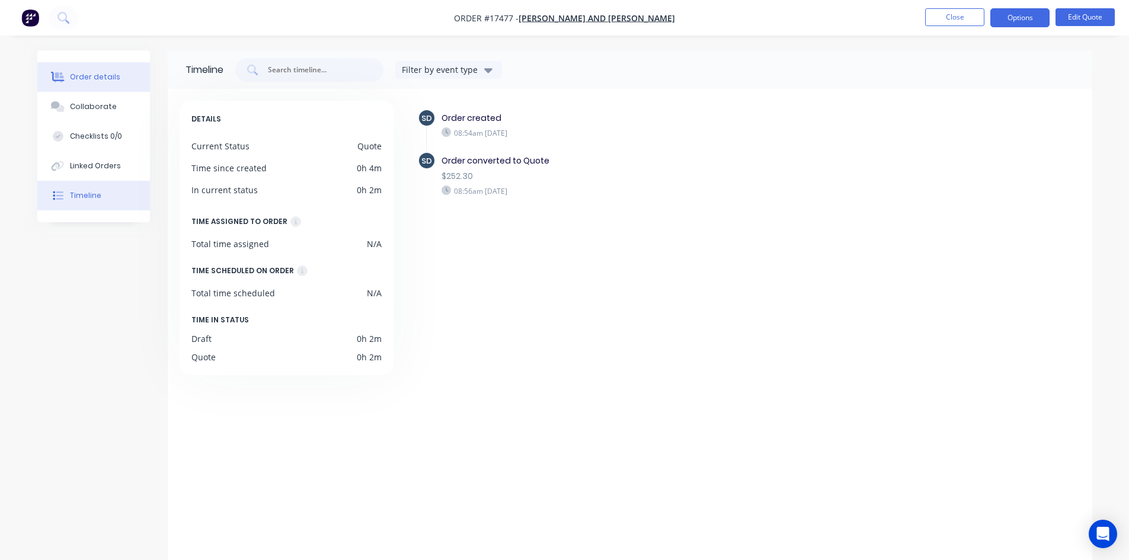
click at [125, 73] on button "Order details" at bounding box center [93, 77] width 113 height 30
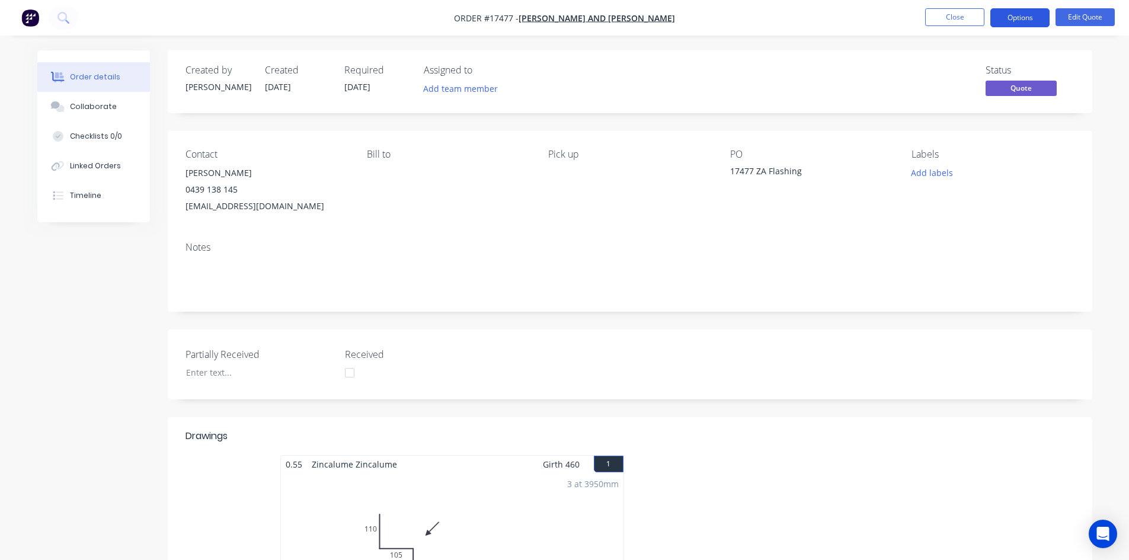
click at [1029, 21] on button "Options" at bounding box center [1020, 17] width 59 height 19
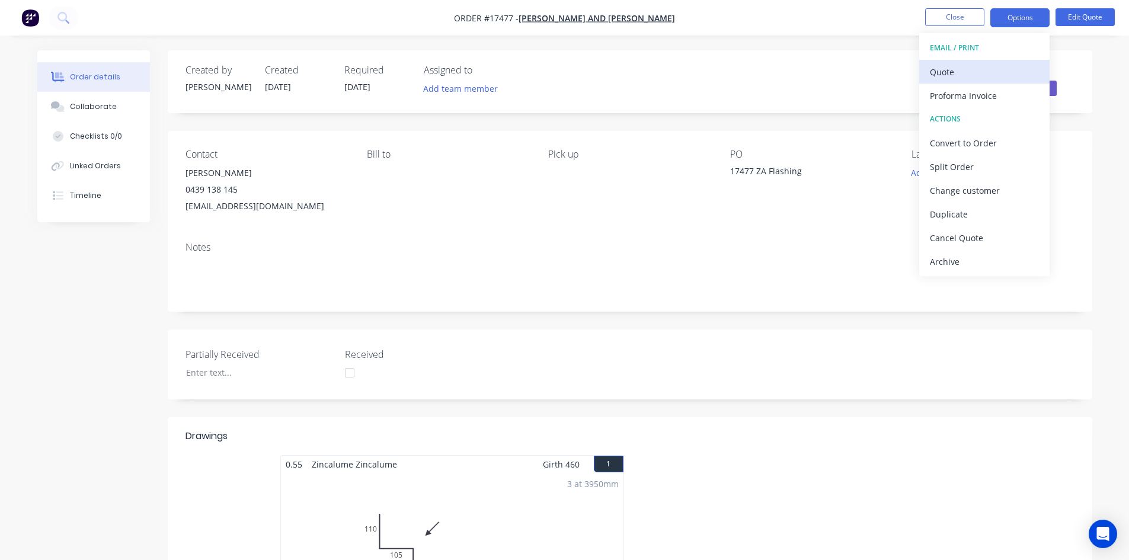
click at [998, 73] on div "Quote" at bounding box center [984, 71] width 109 height 17
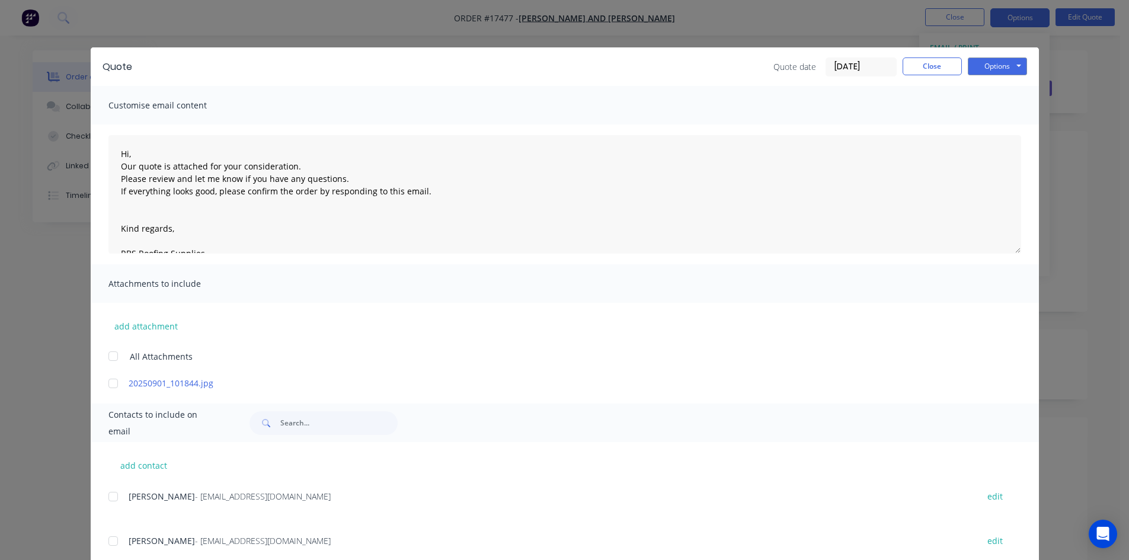
click at [110, 497] on div at bounding box center [113, 497] width 24 height 24
click at [1003, 71] on button "Options" at bounding box center [997, 67] width 59 height 18
click at [922, 65] on button "Close" at bounding box center [932, 67] width 59 height 18
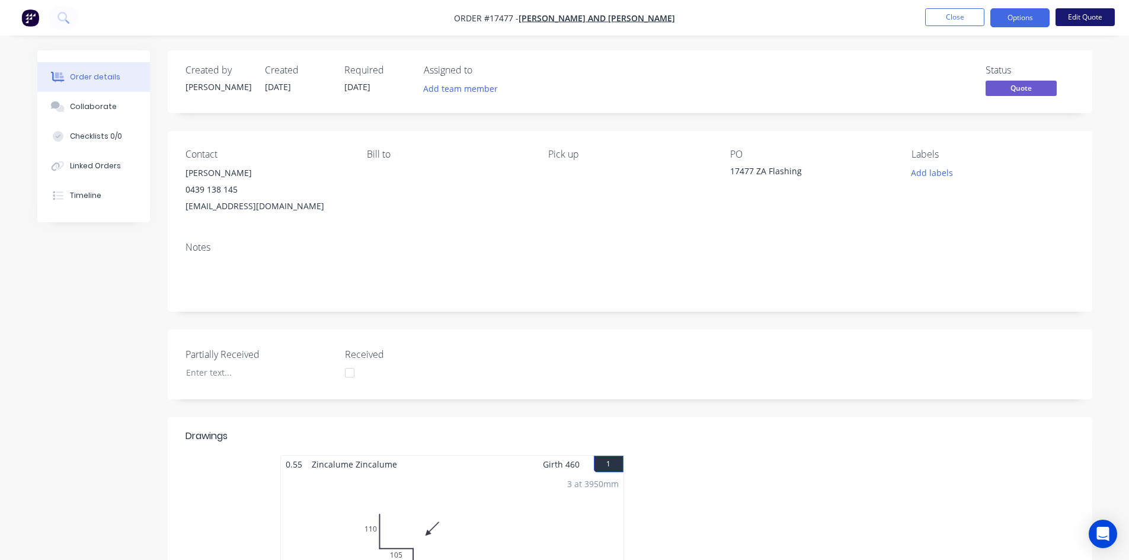
click at [1094, 12] on button "Edit Quote" at bounding box center [1085, 17] width 59 height 18
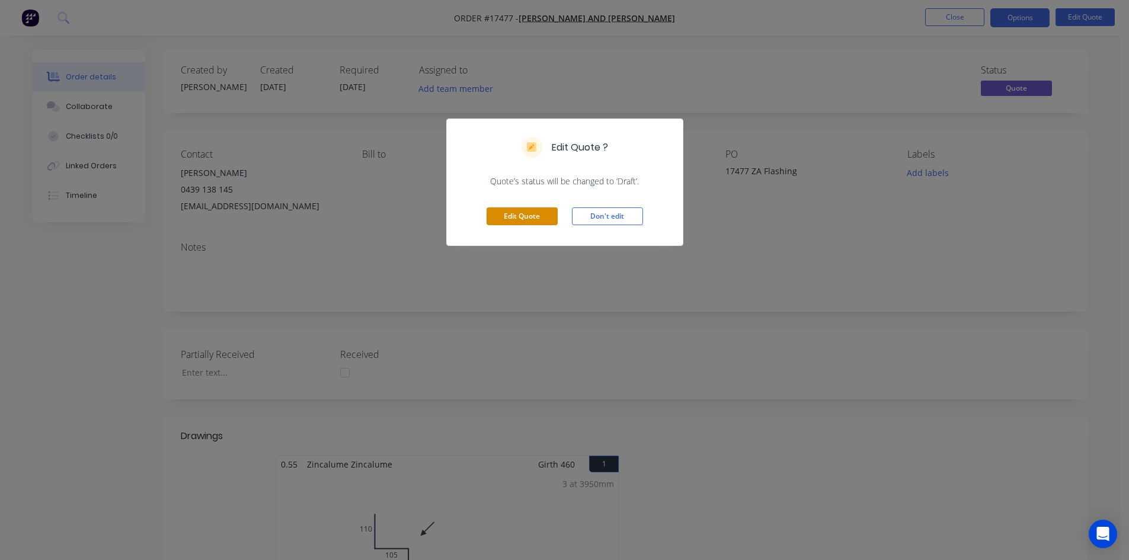
click at [526, 216] on button "Edit Quote" at bounding box center [522, 217] width 71 height 18
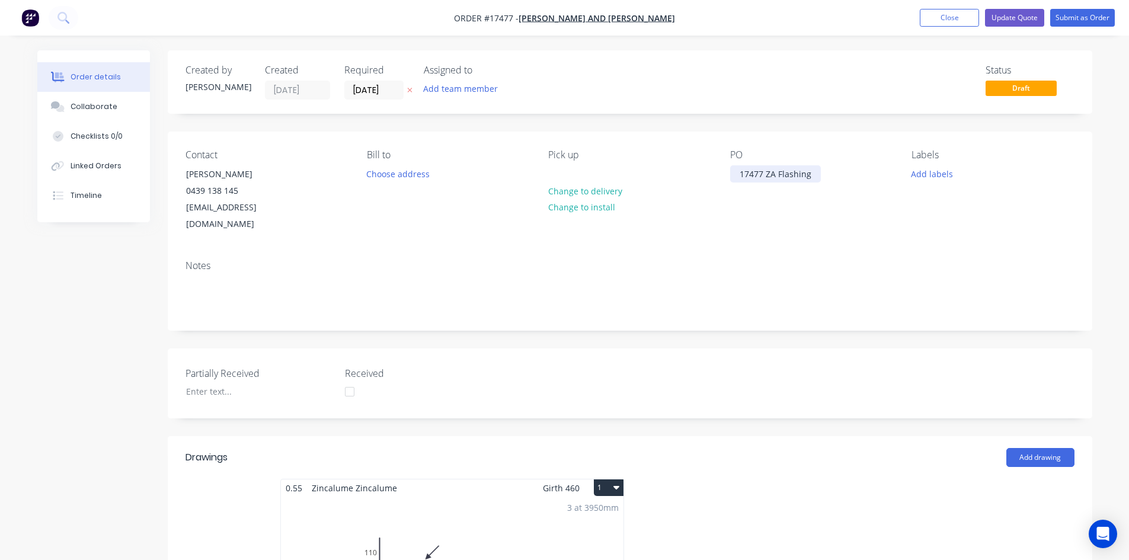
click at [813, 174] on div "17477 ZA Flashing" at bounding box center [775, 173] width 91 height 17
drag, startPoint x: 812, startPoint y: 174, endPoint x: 768, endPoint y: 174, distance: 44.5
click at [768, 174] on div "17477 ZA Flashing" at bounding box center [775, 173] width 91 height 17
click at [795, 233] on div "Contact Jay Sargeant 0439 138 145 jaysargeant1982@gmail.com Bill to Choose addr…" at bounding box center [630, 191] width 925 height 119
click at [1025, 14] on button "Update Quote" at bounding box center [1014, 18] width 59 height 18
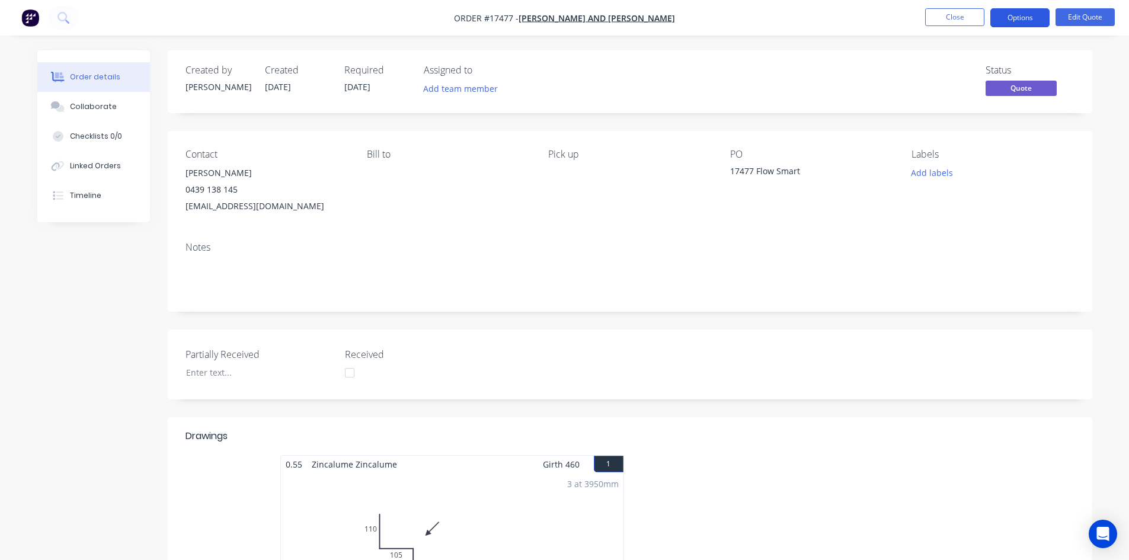
click at [1024, 18] on button "Options" at bounding box center [1020, 17] width 59 height 19
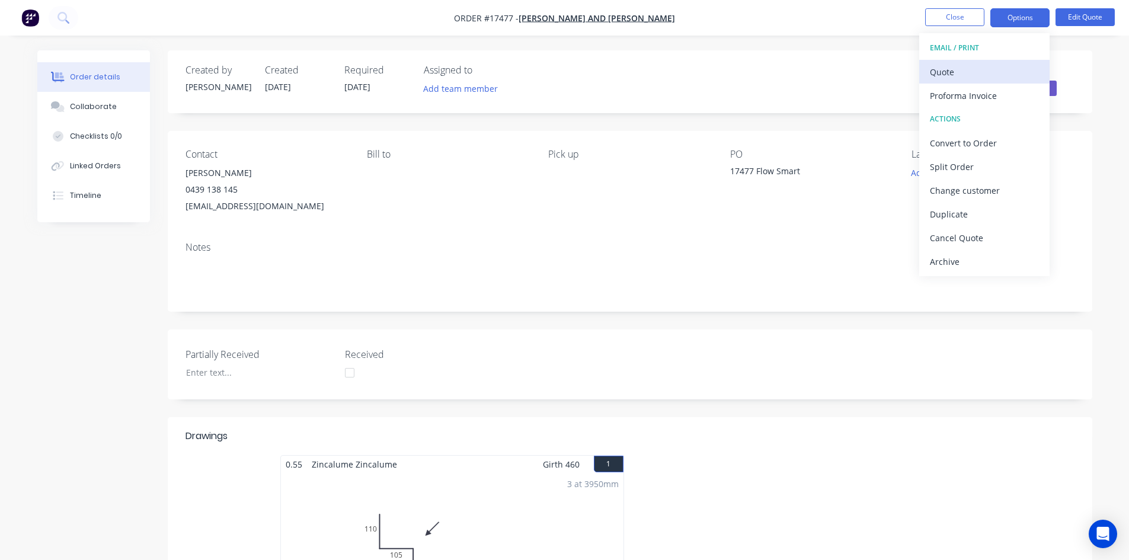
click at [1003, 68] on div "Quote" at bounding box center [984, 71] width 109 height 17
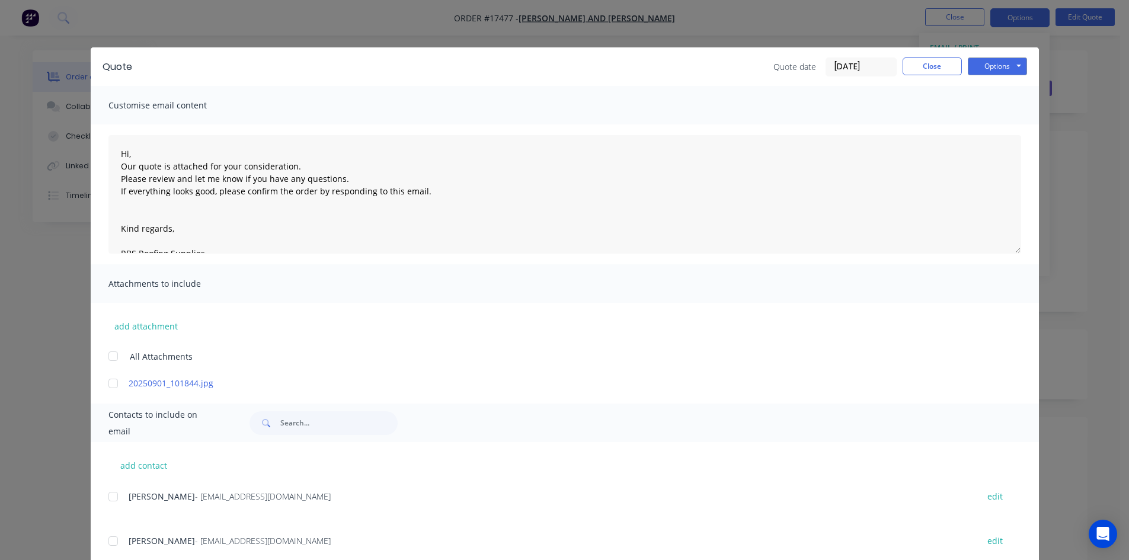
click at [110, 500] on div at bounding box center [113, 497] width 24 height 24
click at [1011, 64] on button "Options" at bounding box center [997, 67] width 59 height 18
click at [976, 127] on button "Email" at bounding box center [1006, 127] width 76 height 20
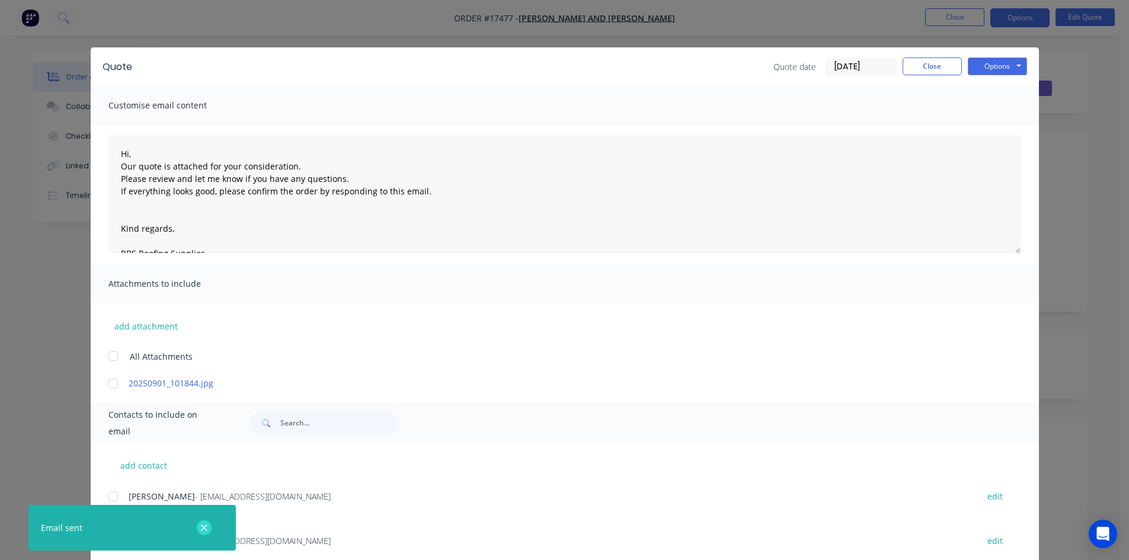
click at [198, 529] on button "button" at bounding box center [204, 528] width 15 height 15
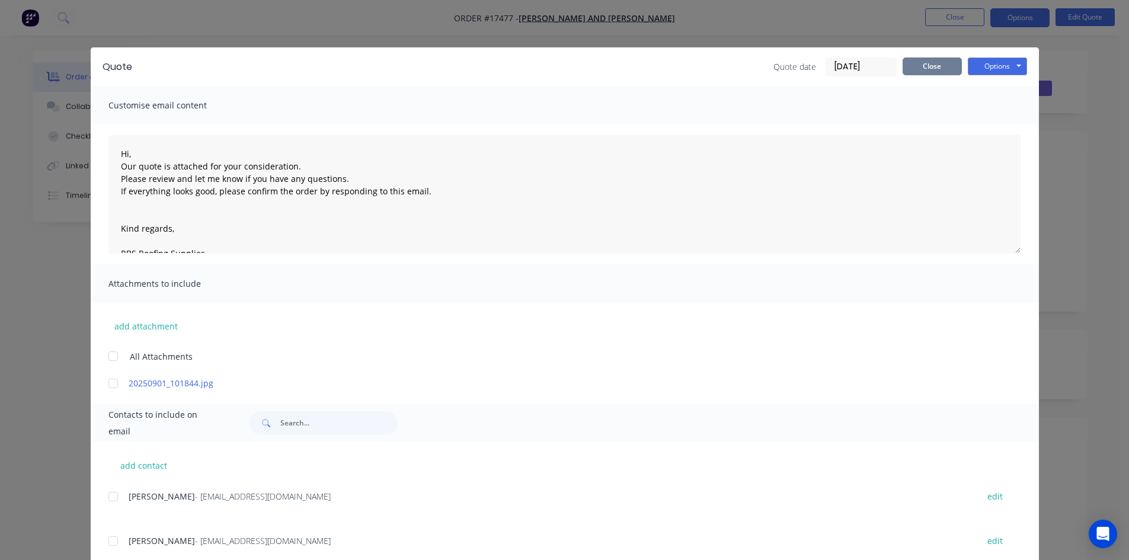
click at [936, 67] on button "Close" at bounding box center [932, 67] width 59 height 18
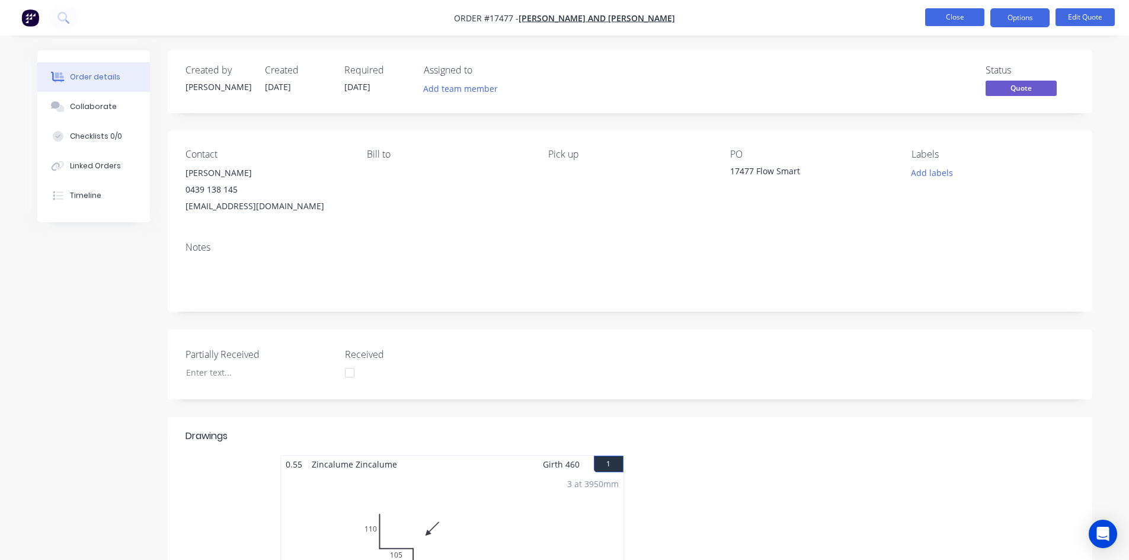
click at [955, 23] on button "Close" at bounding box center [954, 17] width 59 height 18
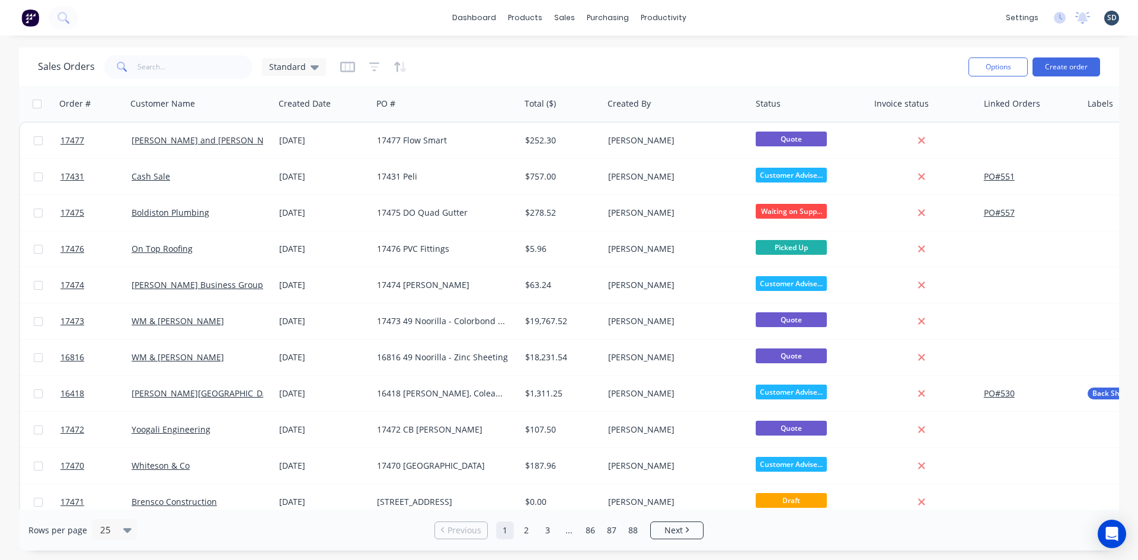
click at [728, 15] on div "dashboard products sales purchasing productivity dashboard products Product Cat…" at bounding box center [569, 18] width 1138 height 36
click at [727, 15] on div "dashboard products sales purchasing productivity dashboard products Product Cat…" at bounding box center [569, 18] width 1138 height 36
click at [752, 15] on div "dashboard products sales purchasing productivity dashboard products Product Cat…" at bounding box center [569, 18] width 1138 height 36
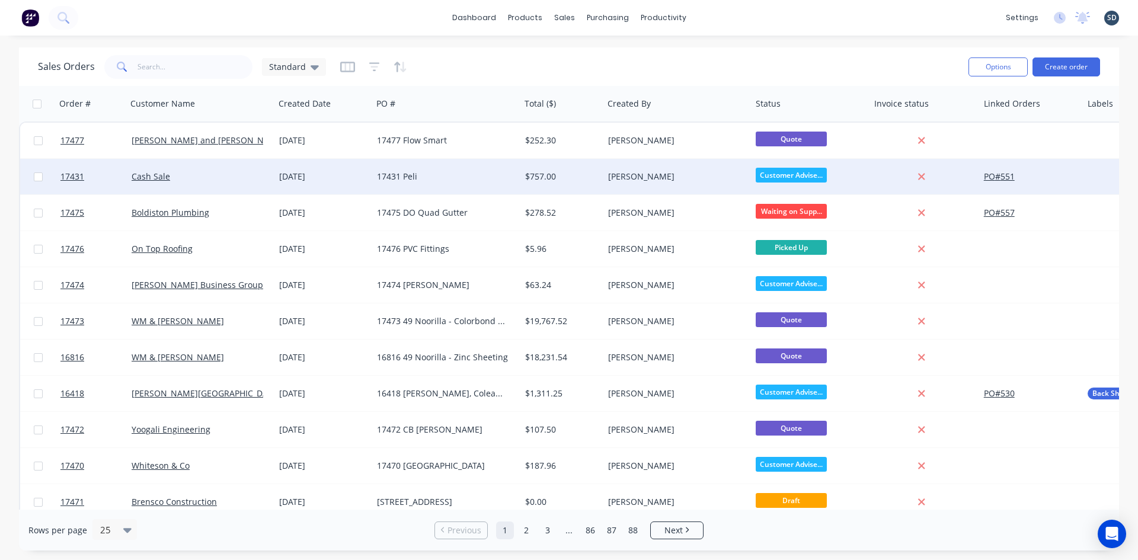
click at [473, 181] on div "17431 Peli" at bounding box center [443, 177] width 132 height 12
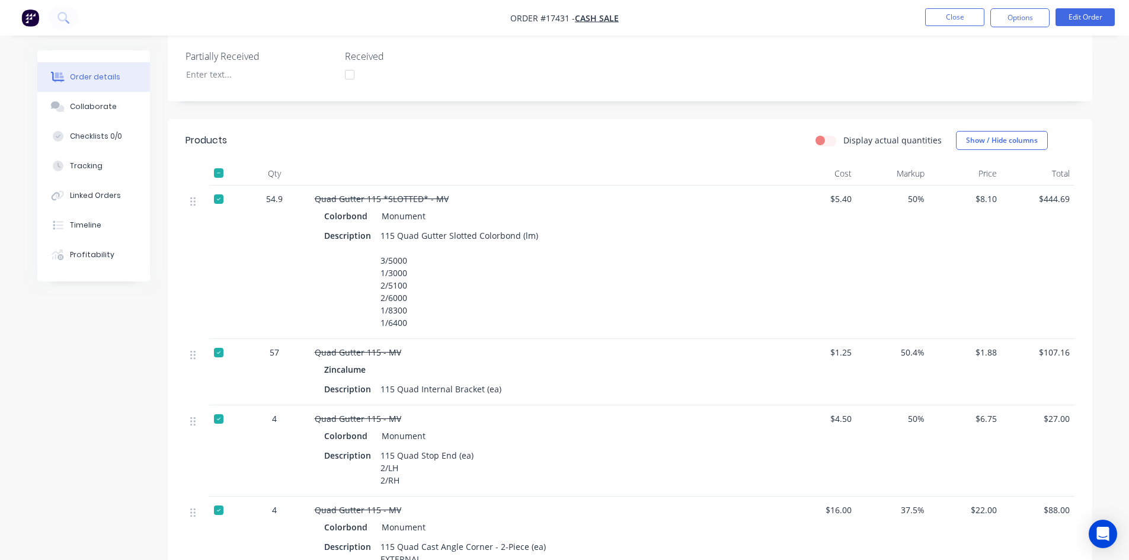
scroll to position [296, 0]
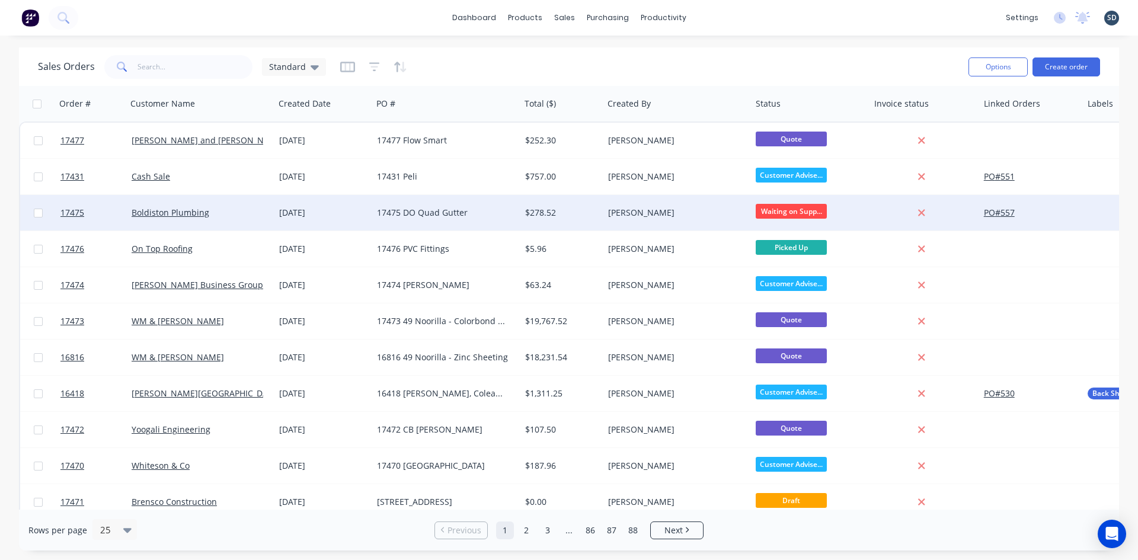
click at [496, 212] on div "17475 DO Quad Gutter" at bounding box center [443, 213] width 132 height 12
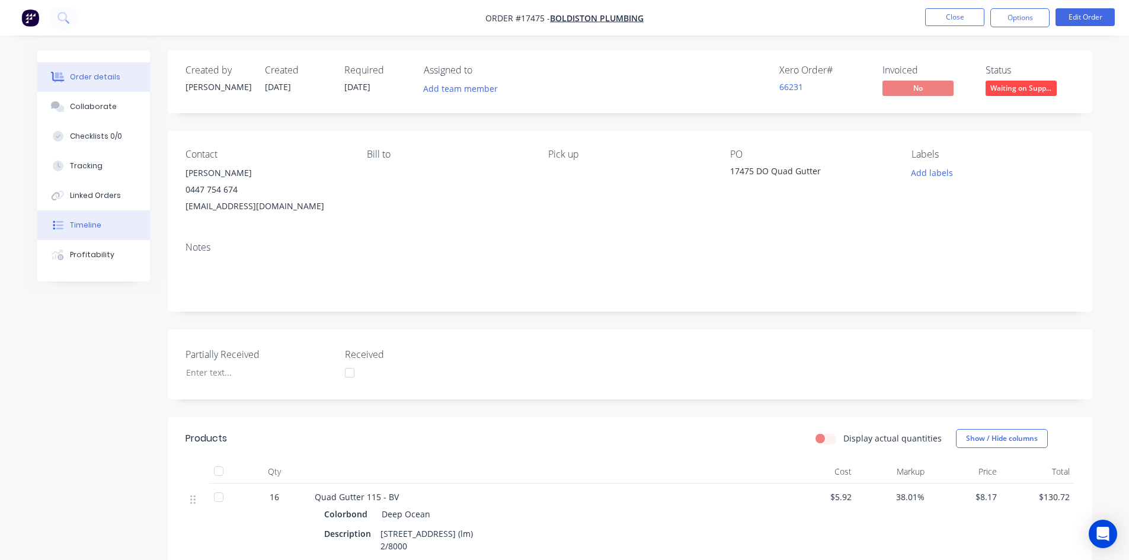
click at [114, 222] on button "Timeline" at bounding box center [93, 225] width 113 height 30
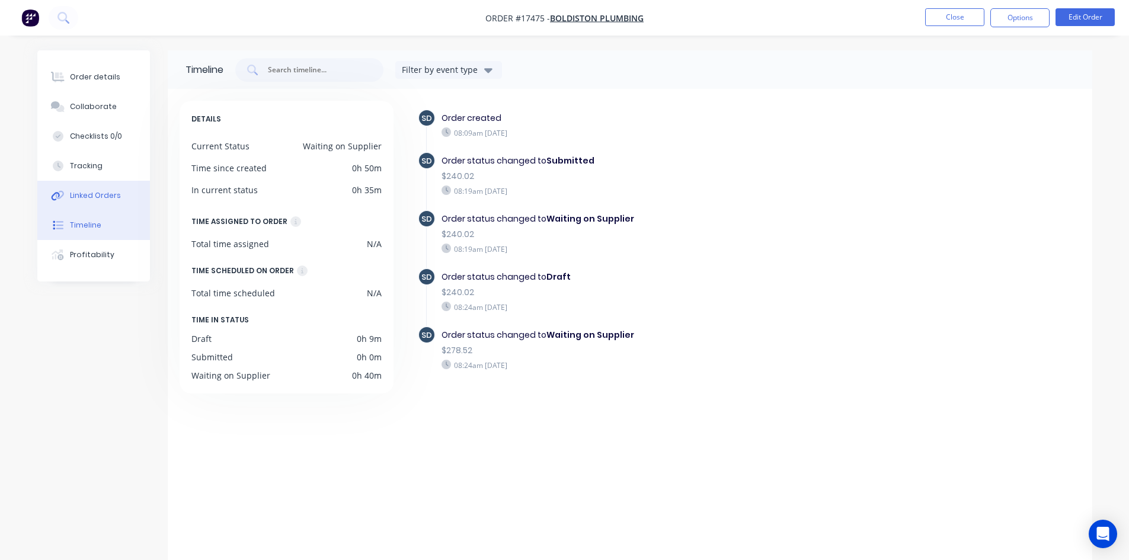
click at [97, 188] on button "Linked Orders" at bounding box center [93, 196] width 113 height 30
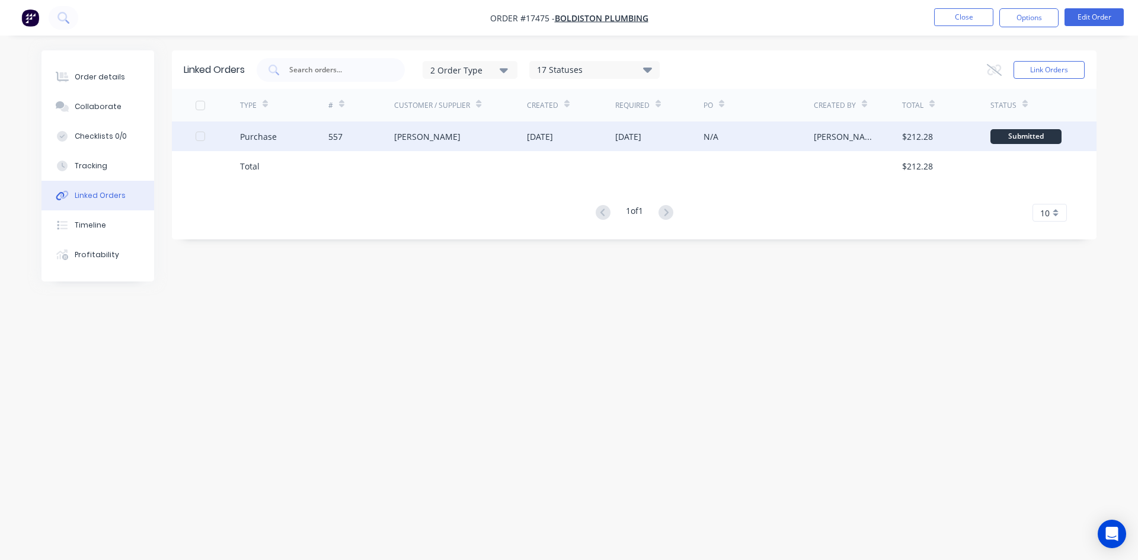
click at [553, 142] on div "[DATE]" at bounding box center [540, 136] width 26 height 12
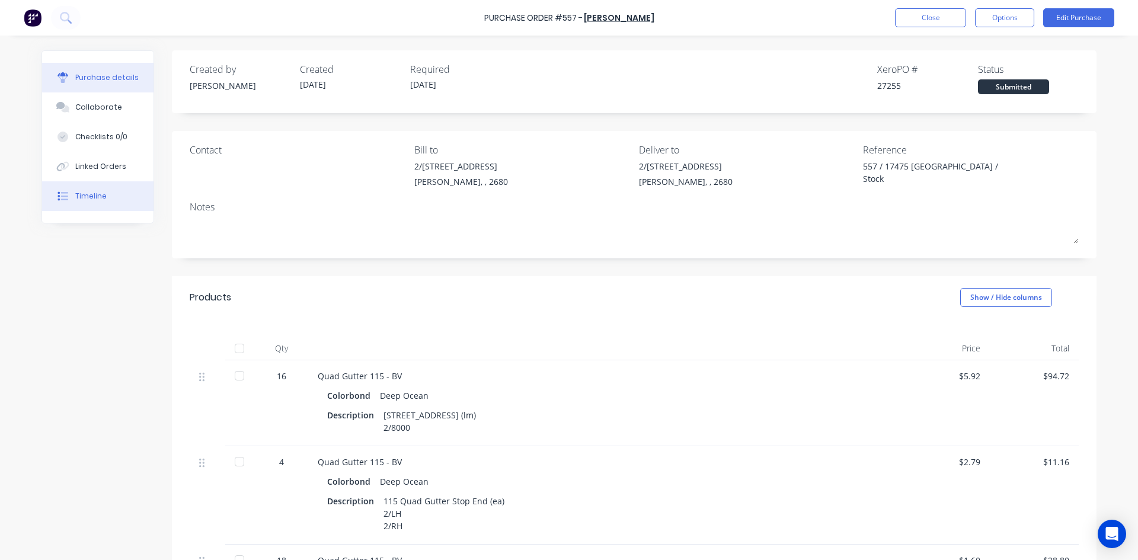
click at [120, 198] on button "Timeline" at bounding box center [97, 196] width 111 height 30
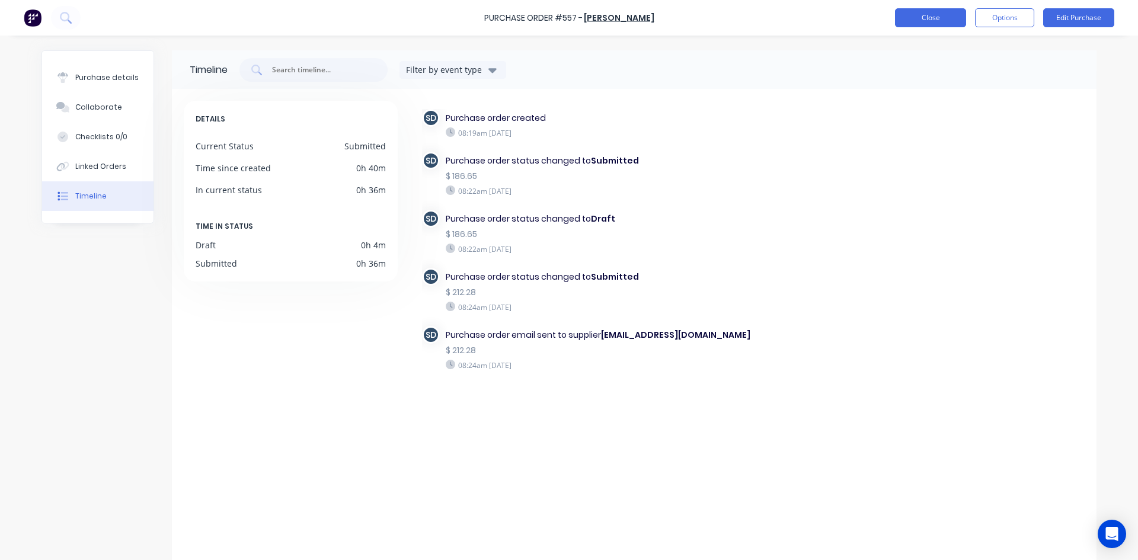
click at [922, 20] on button "Close" at bounding box center [930, 17] width 71 height 19
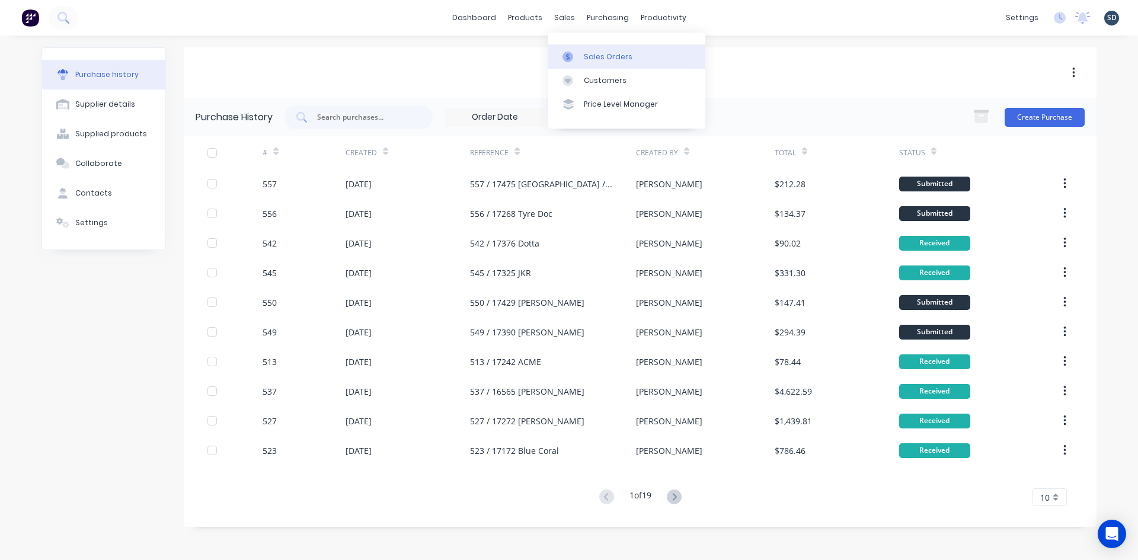
click at [608, 53] on div "Sales Orders" at bounding box center [608, 57] width 49 height 11
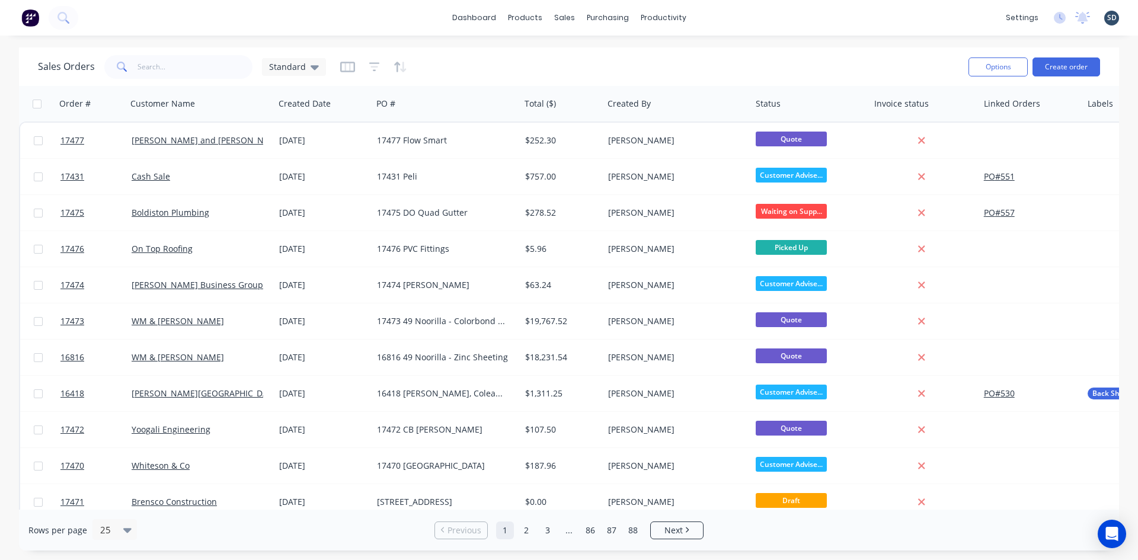
click at [723, 15] on div "dashboard products sales purchasing productivity dashboard products Product Cat…" at bounding box center [569, 18] width 1138 height 36
click at [721, 15] on div "dashboard products sales purchasing productivity dashboard products Product Cat…" at bounding box center [569, 18] width 1138 height 36
click at [730, 15] on div "dashboard products sales purchasing productivity dashboard products Product Cat…" at bounding box center [569, 18] width 1138 height 36
click at [729, 15] on div "dashboard products sales purchasing productivity dashboard products Product Cat…" at bounding box center [569, 18] width 1138 height 36
click at [722, 16] on div "dashboard products sales purchasing productivity dashboard products Product Cat…" at bounding box center [569, 18] width 1138 height 36
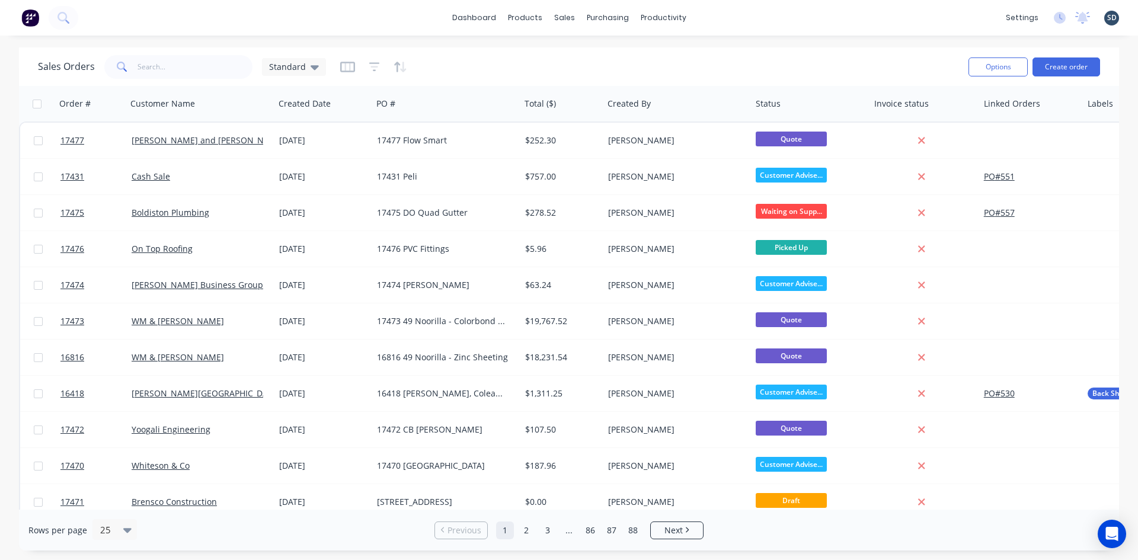
click at [722, 16] on div "dashboard products sales purchasing productivity dashboard products Product Cat…" at bounding box center [569, 18] width 1138 height 36
click at [712, 18] on div "dashboard products sales purchasing productivity dashboard products Product Cat…" at bounding box center [569, 18] width 1138 height 36
click at [715, 17] on div "dashboard products sales purchasing productivity dashboard products Product Cat…" at bounding box center [569, 18] width 1138 height 36
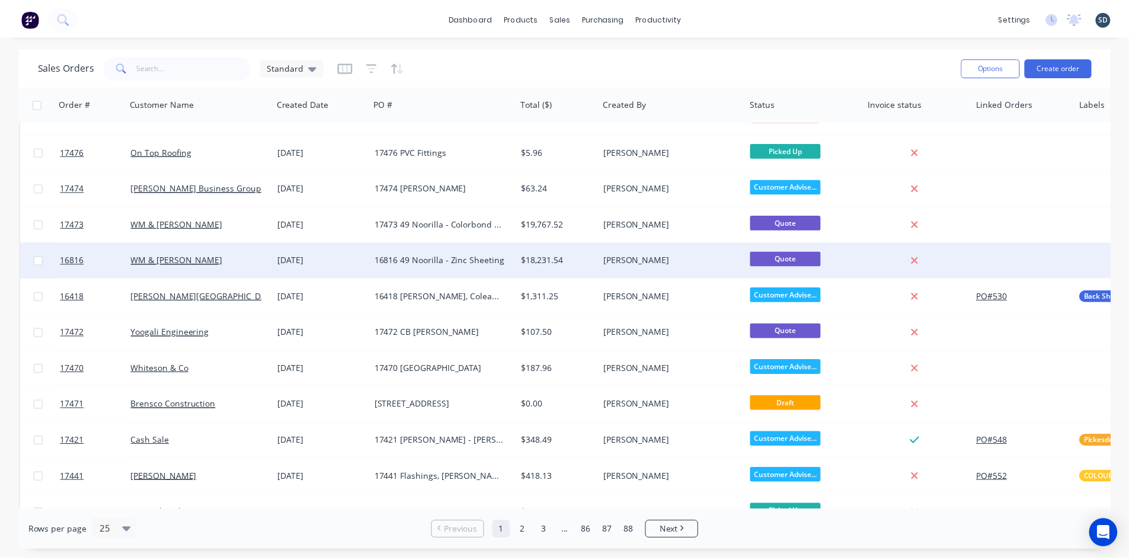
scroll to position [119, 0]
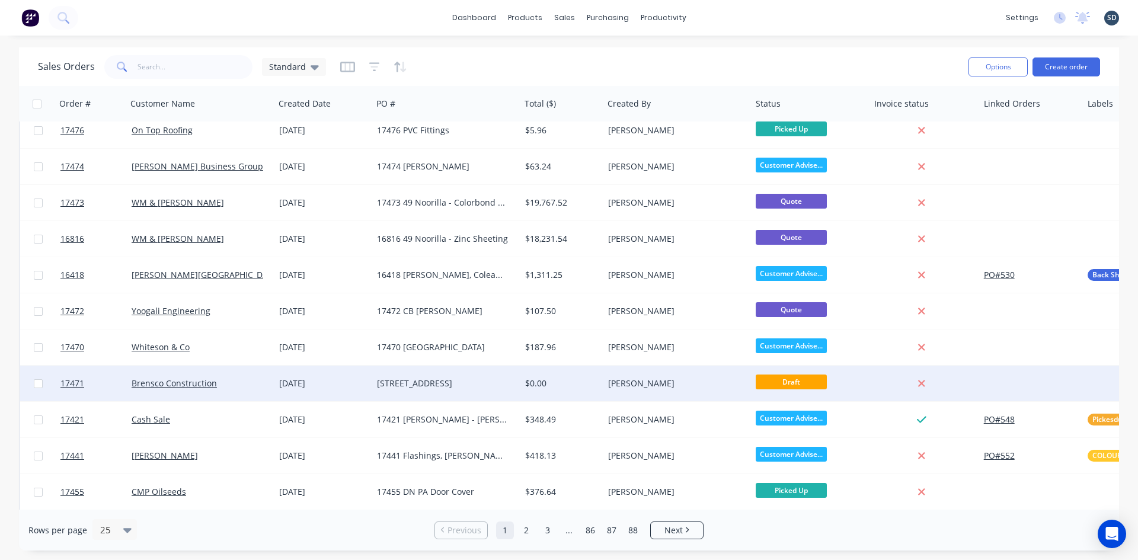
click at [464, 381] on div "[STREET_ADDRESS]" at bounding box center [443, 384] width 132 height 12
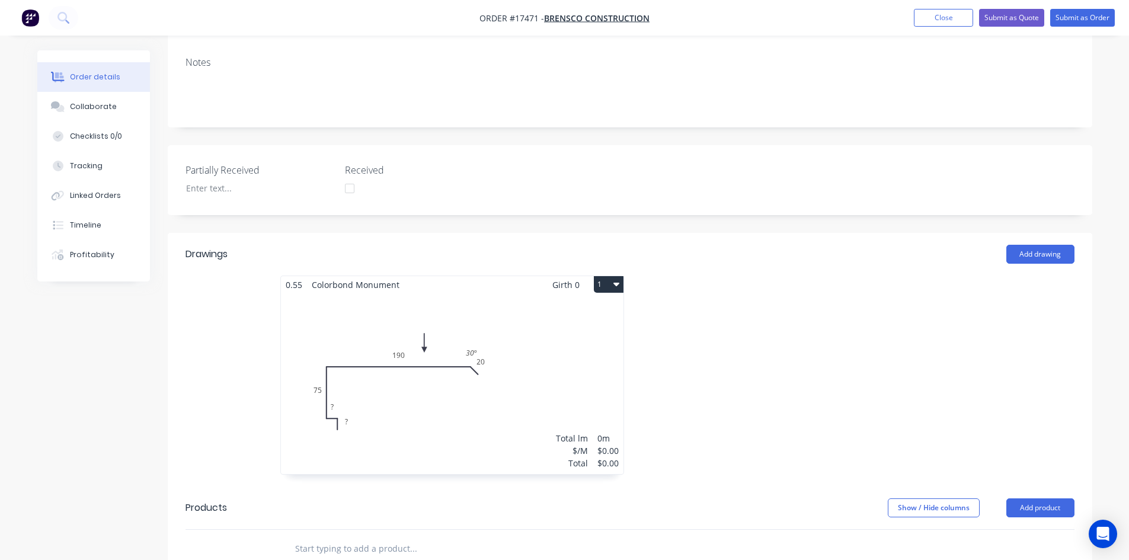
scroll to position [296, 0]
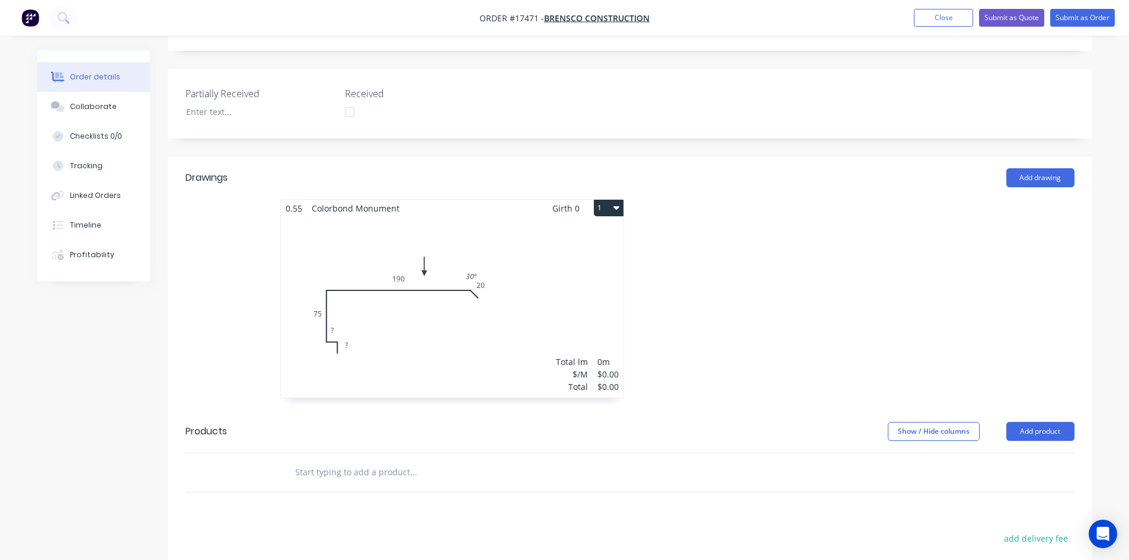
click at [517, 117] on div "Created by [PERSON_NAME] Created [DATE] Required [DATE] Assigned to Add team me…" at bounding box center [630, 265] width 925 height 1023
click at [552, 119] on div "Created by Sam Created 01/09/25 Required 01/09/25 Assigned to Add team member S…" at bounding box center [630, 265] width 925 height 1023
click at [931, 15] on button "Close" at bounding box center [943, 18] width 59 height 18
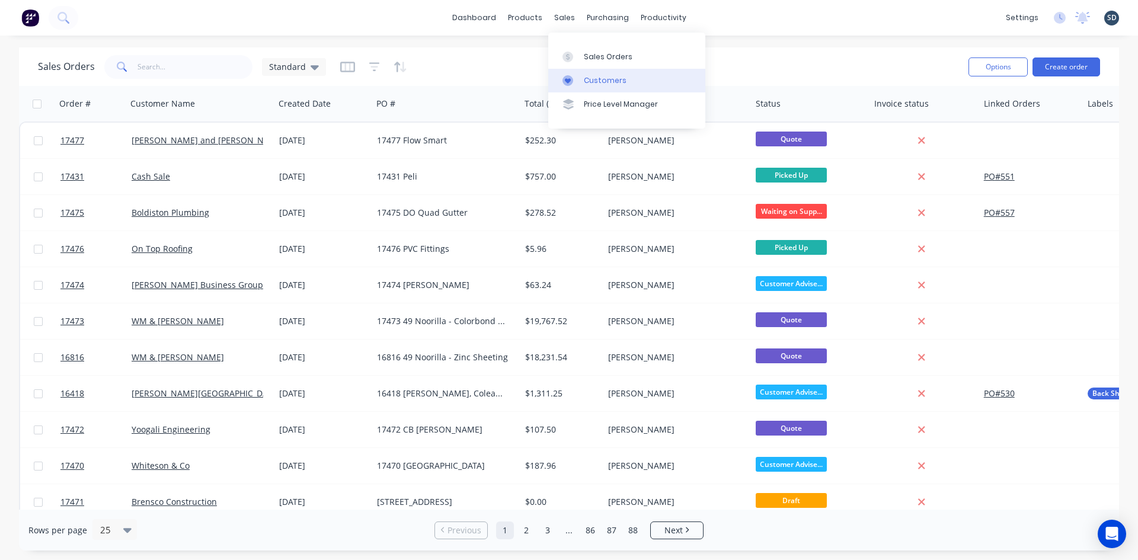
click at [604, 84] on div "Customers" at bounding box center [605, 80] width 43 height 11
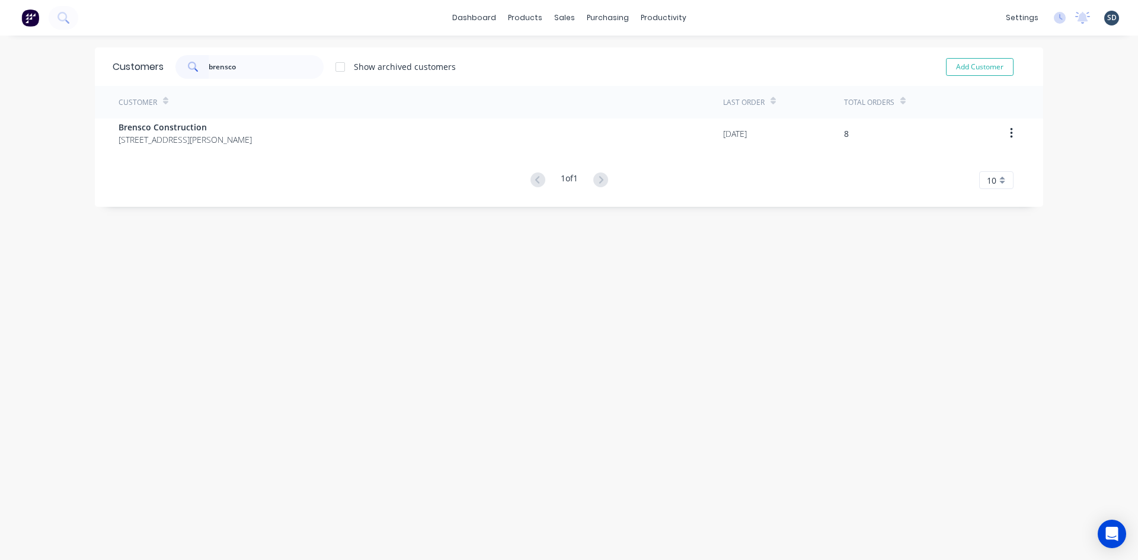
type input "brensco"
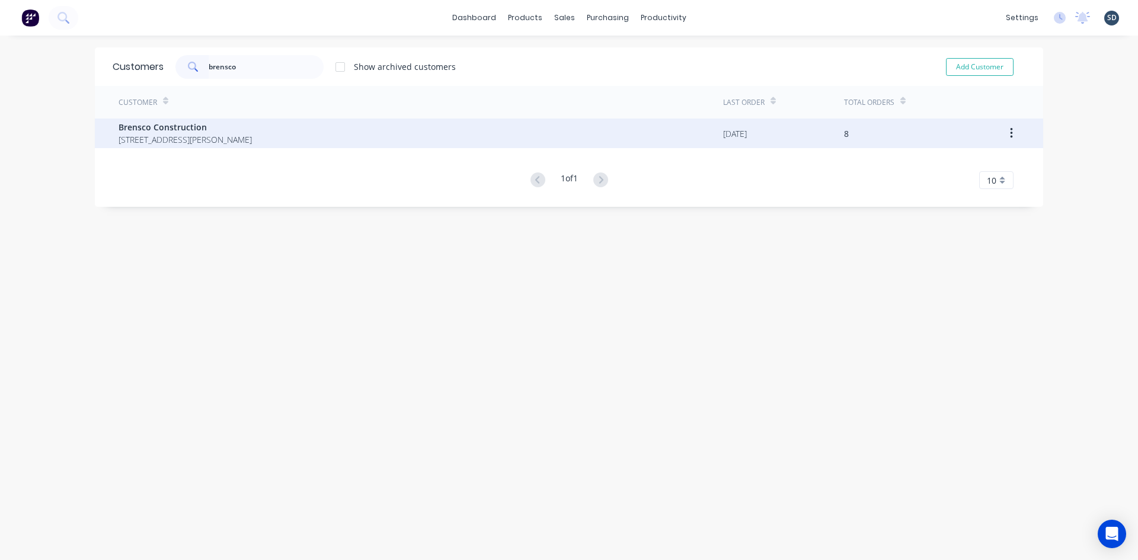
click at [433, 139] on div "Brensco Construction [STREET_ADDRESS][PERSON_NAME]" at bounding box center [421, 134] width 605 height 30
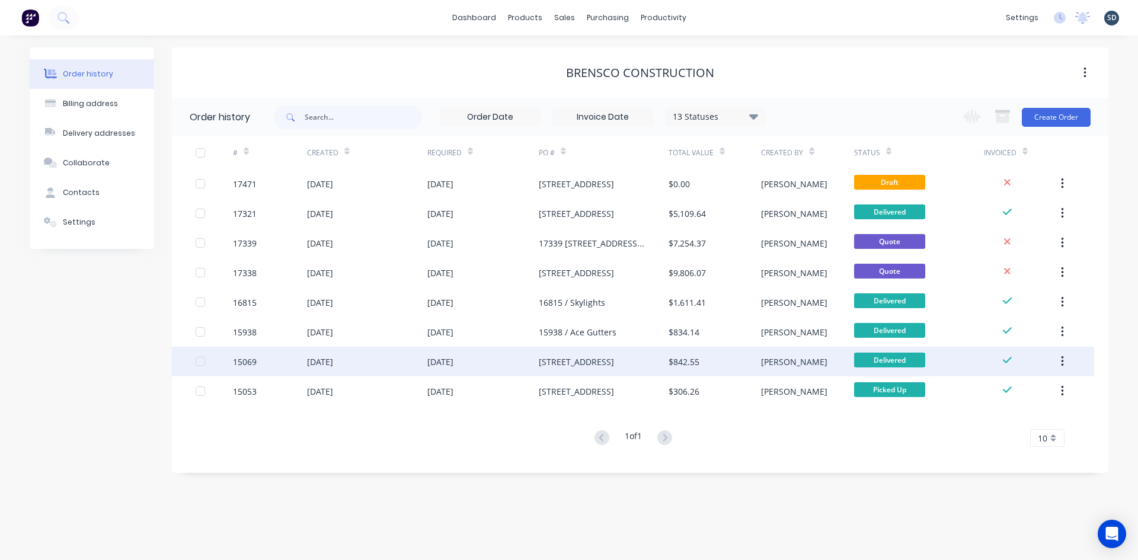
click at [510, 359] on div "[DATE]" at bounding box center [482, 362] width 111 height 30
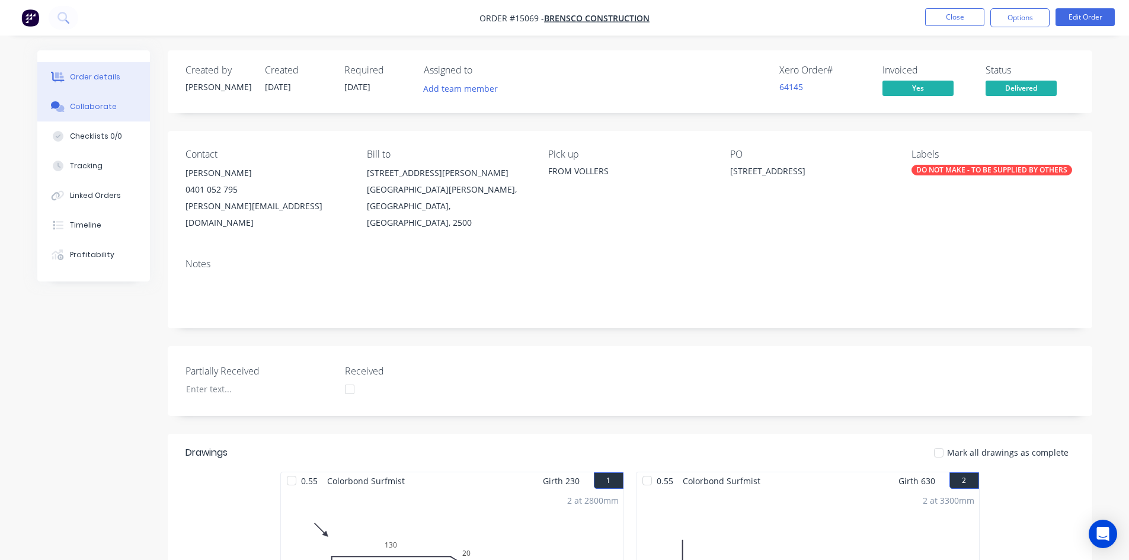
click at [125, 104] on button "Collaborate" at bounding box center [93, 107] width 113 height 30
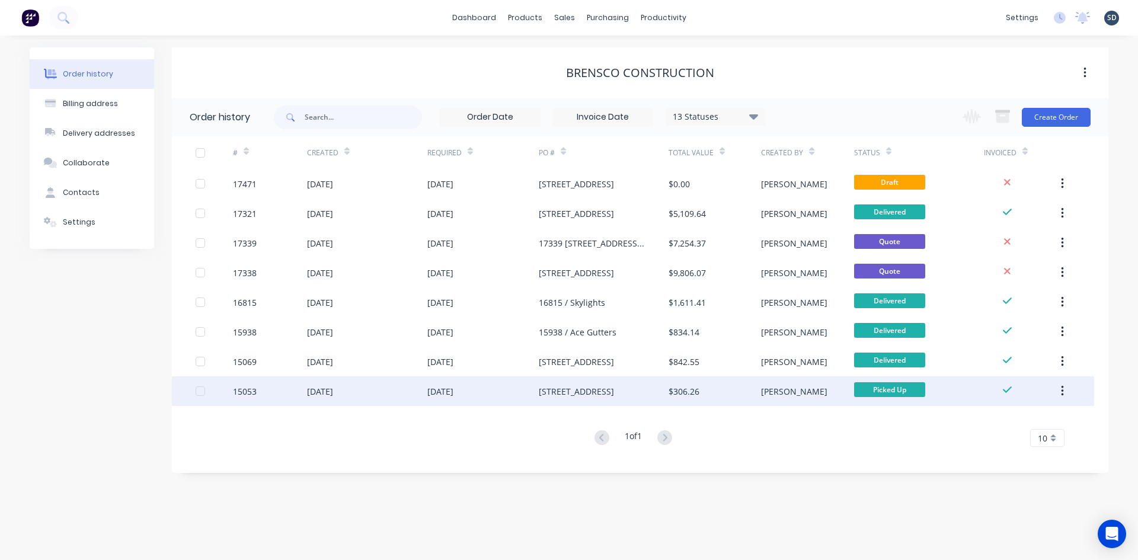
click at [502, 388] on div "[DATE]" at bounding box center [482, 391] width 111 height 30
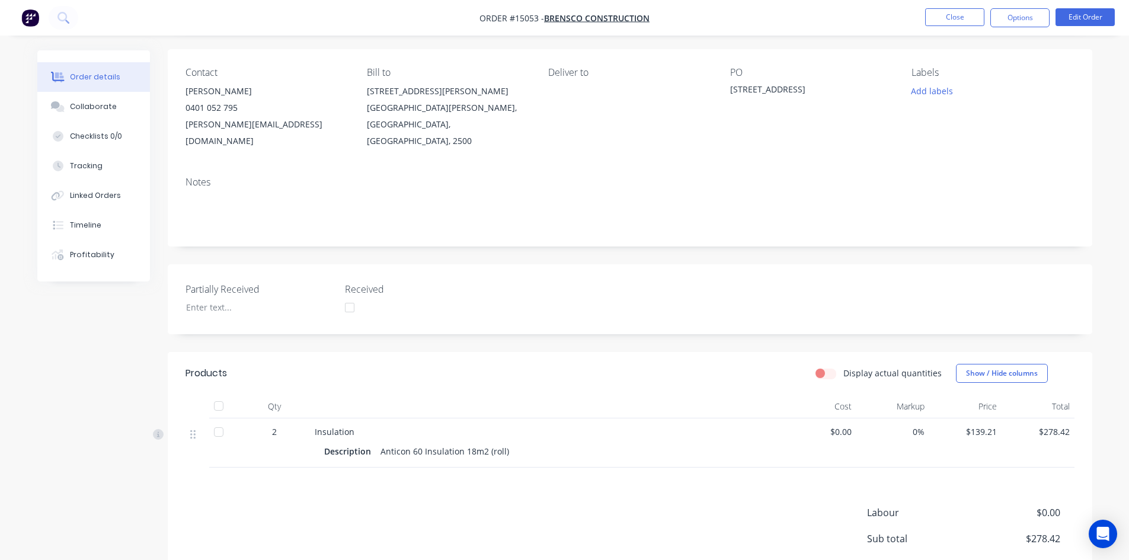
scroll to position [184, 0]
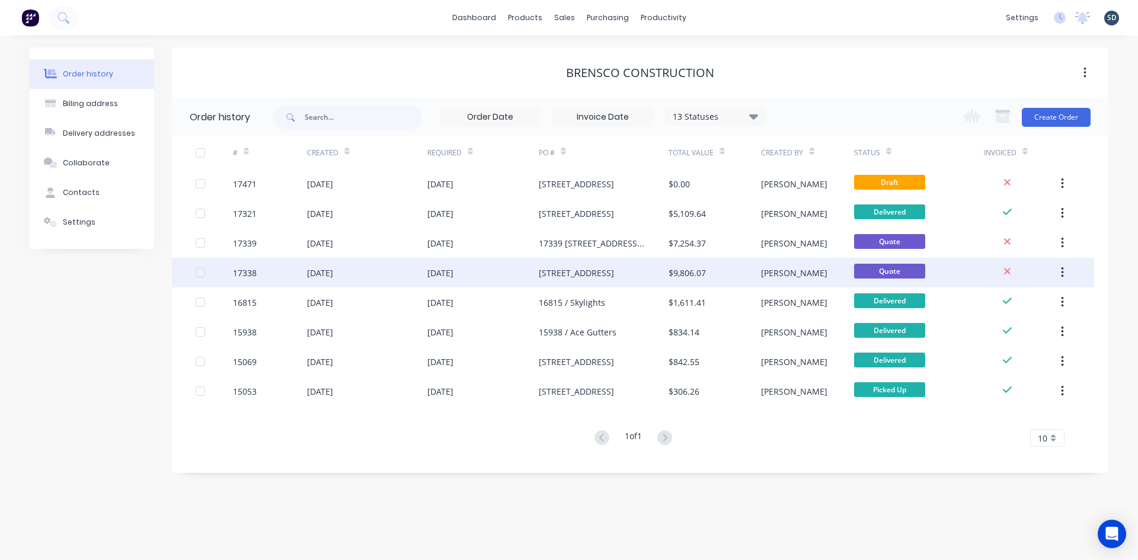
click at [577, 277] on div "[STREET_ADDRESS]" at bounding box center [576, 273] width 75 height 12
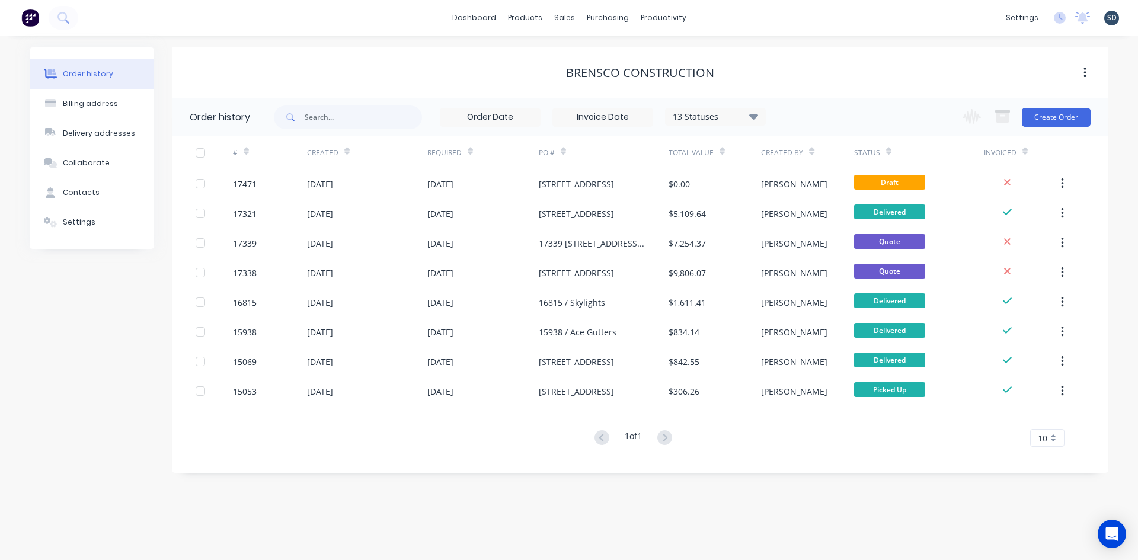
click at [734, 17] on div "dashboard products sales purchasing productivity dashboard products Product Cat…" at bounding box center [569, 18] width 1138 height 36
drag, startPoint x: 734, startPoint y: 17, endPoint x: 727, endPoint y: 19, distance: 7.3
click at [726, 19] on div "dashboard products sales purchasing productivity dashboard products Product Cat…" at bounding box center [569, 18] width 1138 height 36
click at [726, 14] on div "dashboard products sales purchasing productivity dashboard products Product Cat…" at bounding box center [569, 18] width 1138 height 36
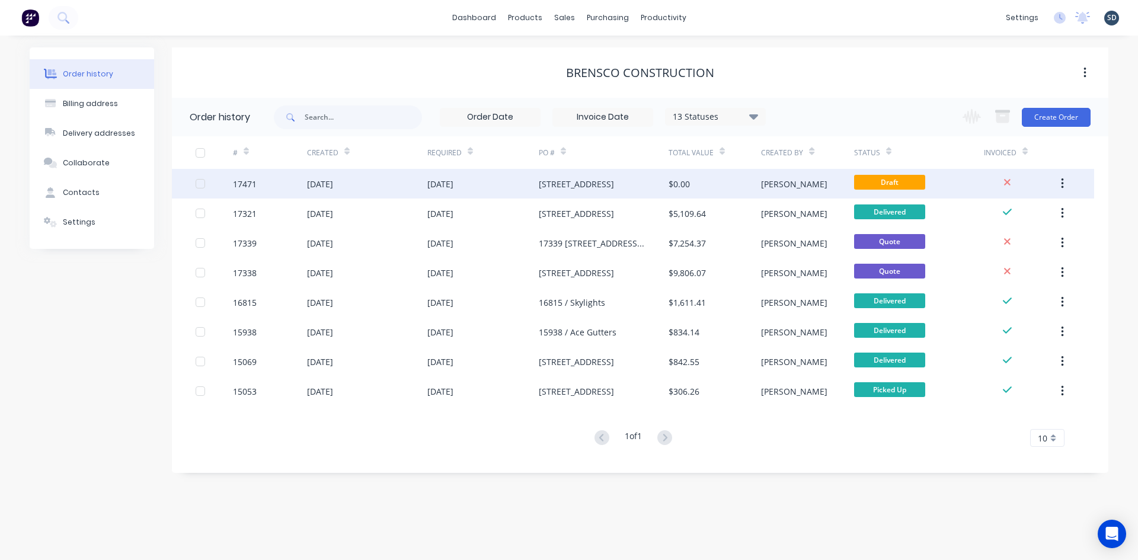
click at [612, 185] on div "[STREET_ADDRESS]" at bounding box center [576, 184] width 75 height 12
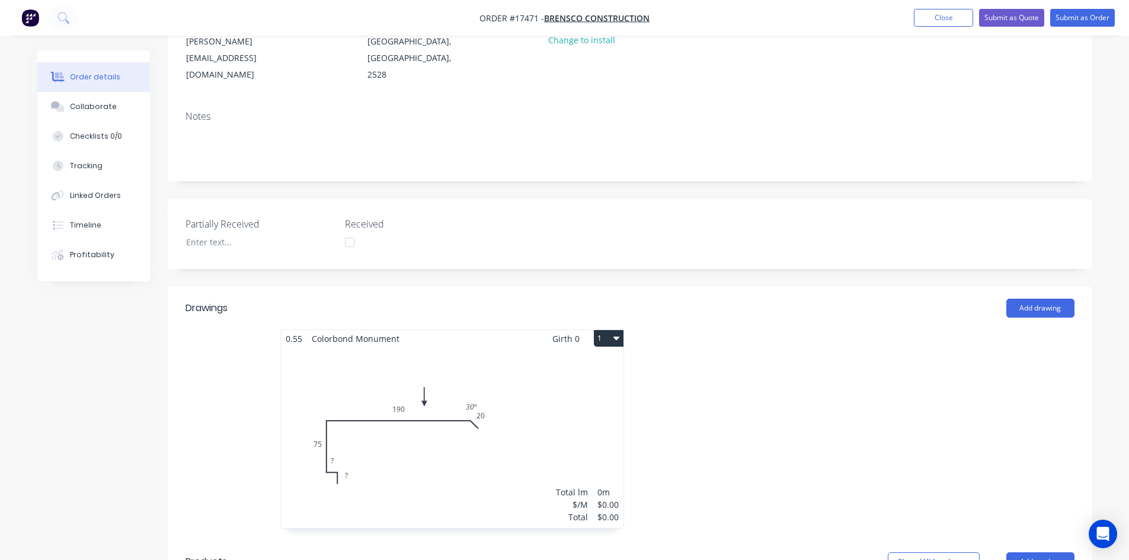
scroll to position [356, 0]
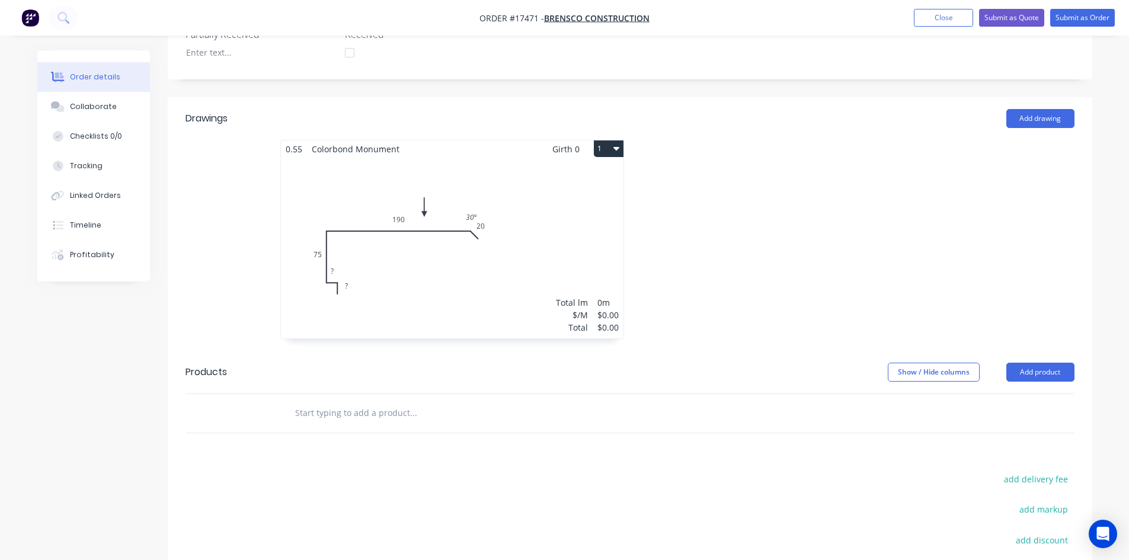
click at [458, 275] on div "Total lm $/M Total 0m $0.00 $0.00" at bounding box center [452, 248] width 343 height 181
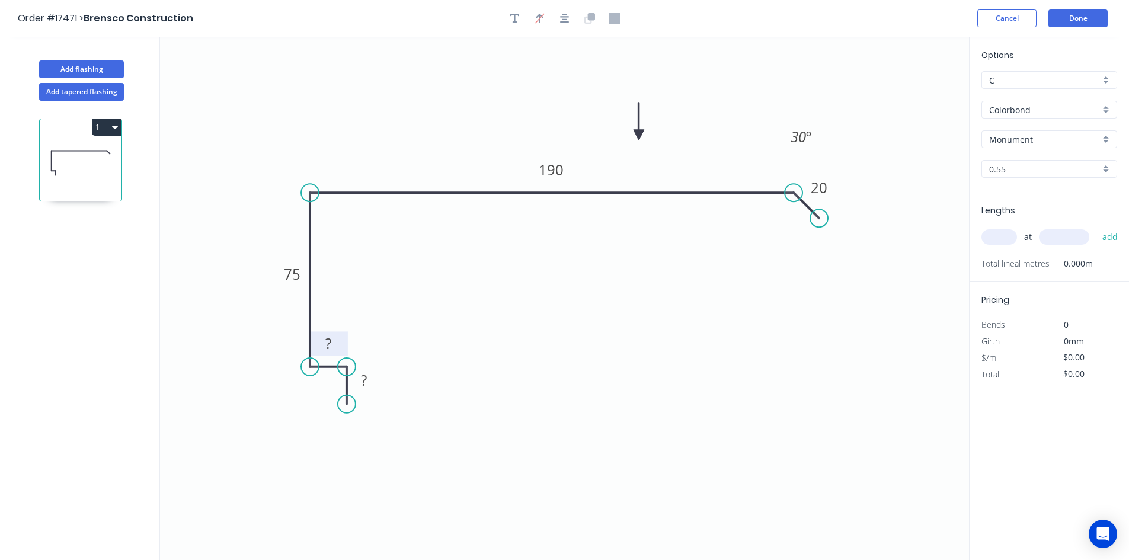
click at [333, 340] on rect at bounding box center [329, 344] width 24 height 17
drag, startPoint x: 347, startPoint y: 410, endPoint x: 347, endPoint y: 416, distance: 6.5
click at [347, 416] on circle at bounding box center [347, 416] width 18 height 18
click at [362, 388] on tspan "?" at bounding box center [364, 386] width 6 height 20
click at [591, 297] on icon "0 20 15 75 190 20 30 º" at bounding box center [564, 299] width 809 height 524
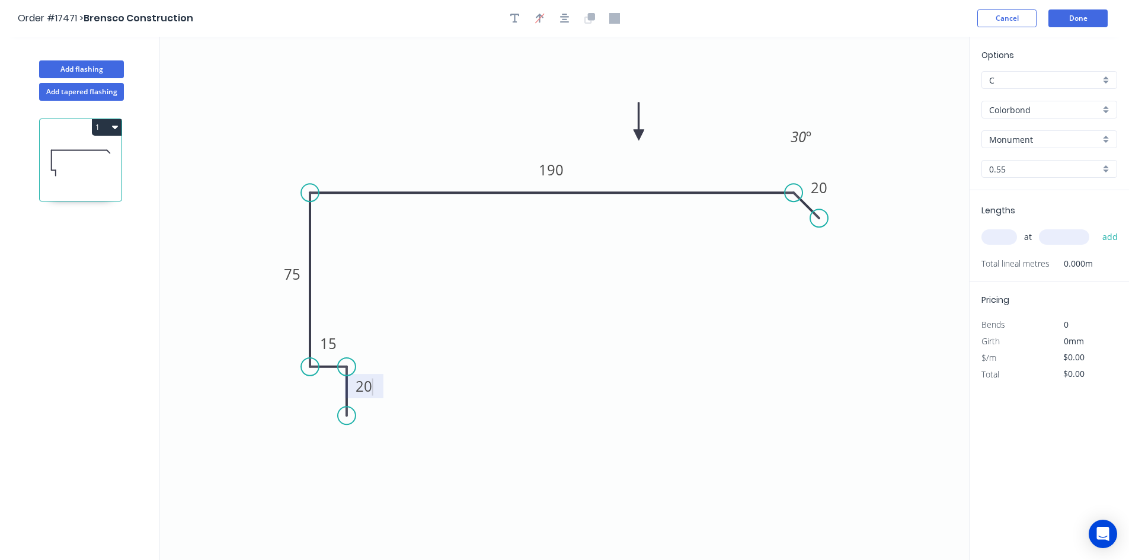
type input "$28.19"
drag, startPoint x: 815, startPoint y: 136, endPoint x: 788, endPoint y: 226, distance: 94.7
click at [788, 226] on rect at bounding box center [774, 230] width 39 height 24
click at [771, 226] on tspan "30" at bounding box center [771, 228] width 15 height 20
click at [786, 308] on icon "0 20 15 75 190 20 150 º" at bounding box center [564, 299] width 809 height 524
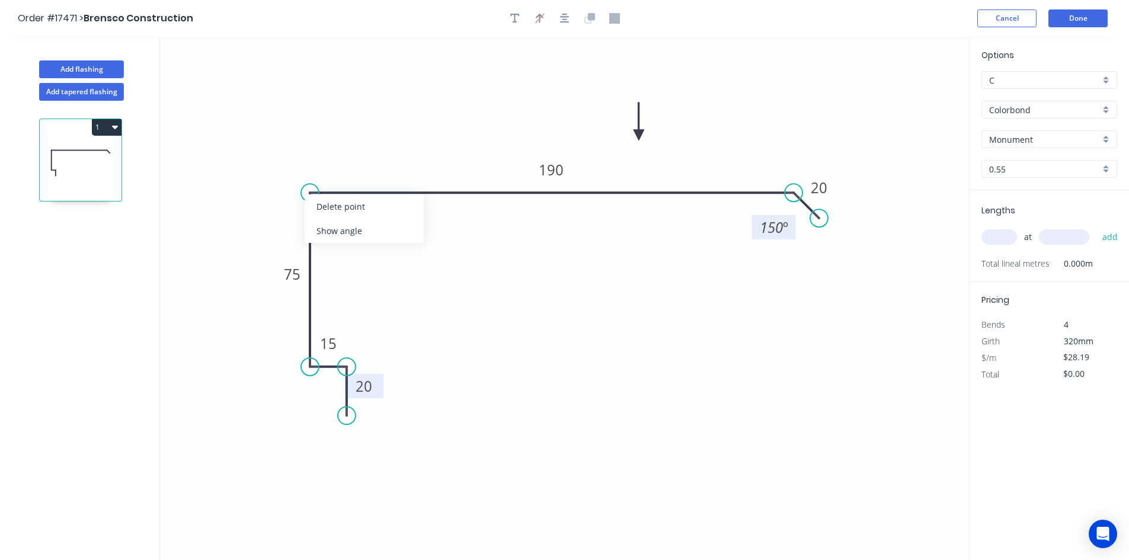
click at [375, 138] on icon "0 20 15 75 190 20 150 º" at bounding box center [564, 299] width 809 height 524
click at [1082, 21] on button "Done" at bounding box center [1078, 18] width 59 height 18
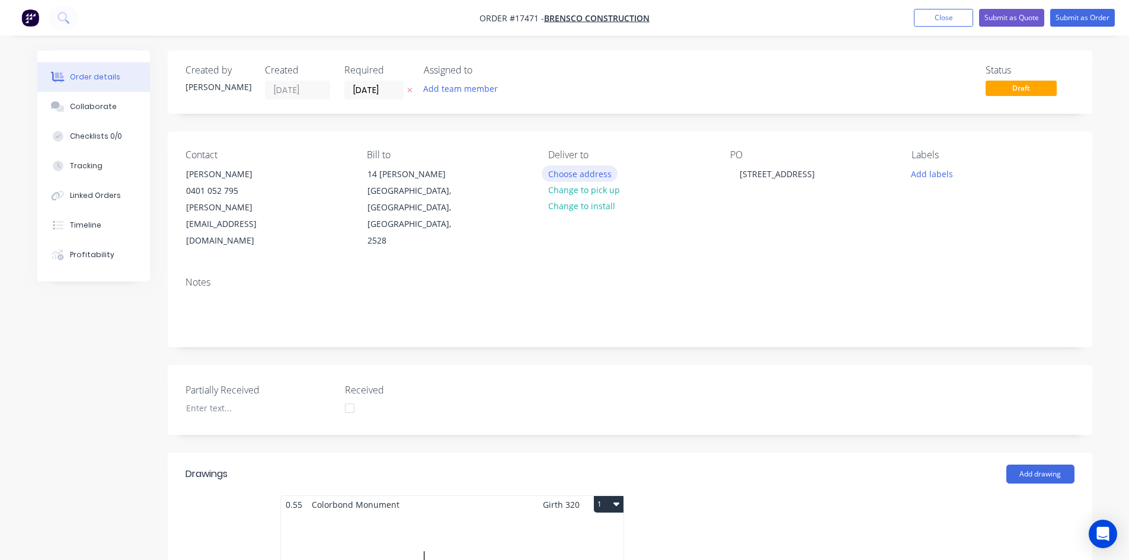
click at [604, 175] on button "Choose address" at bounding box center [580, 173] width 76 height 16
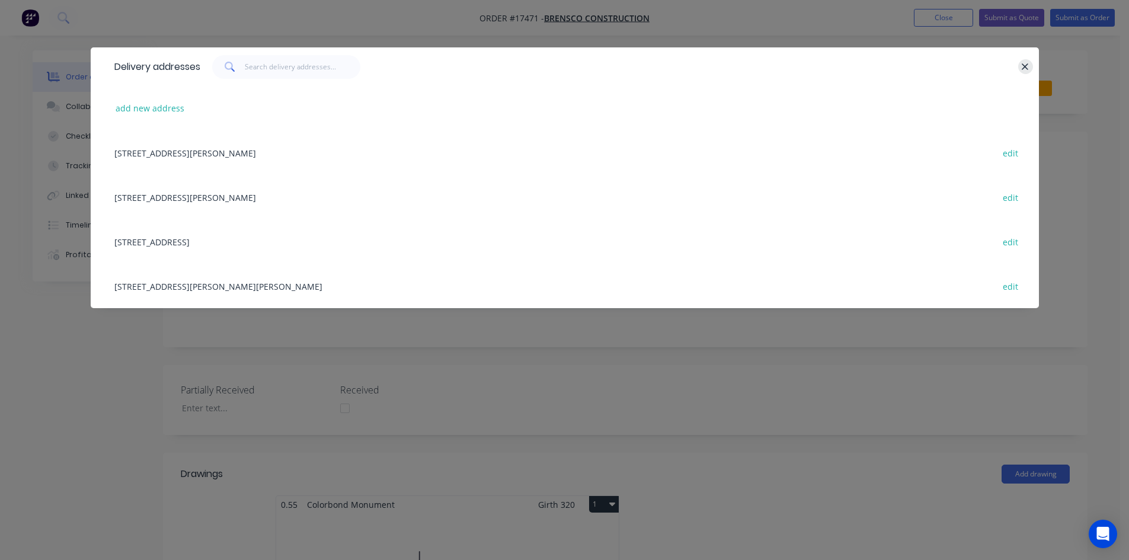
click at [1023, 67] on icon "button" at bounding box center [1026, 67] width 8 height 11
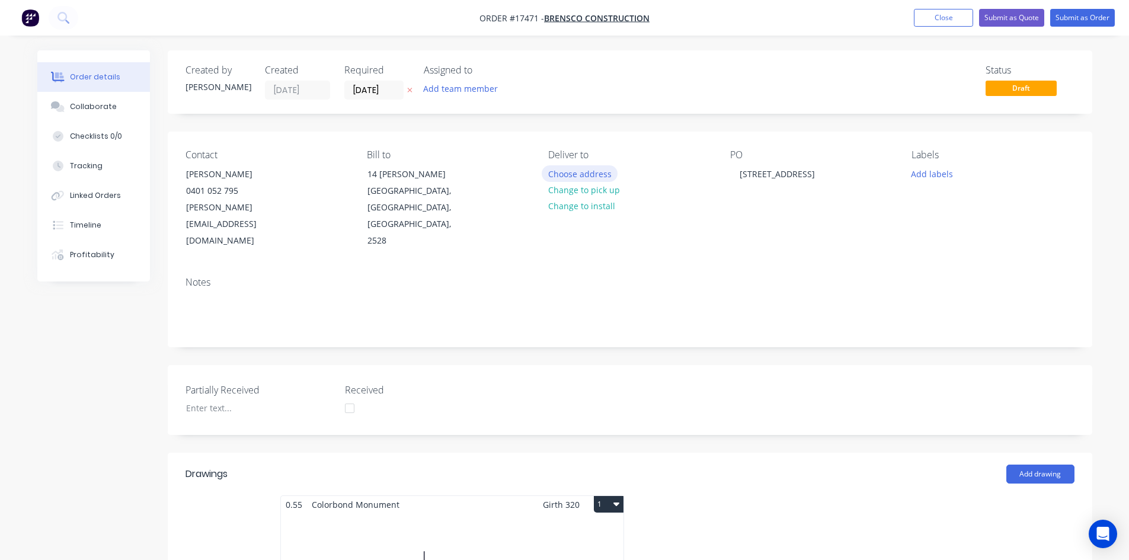
click at [594, 176] on button "Choose address" at bounding box center [580, 173] width 76 height 16
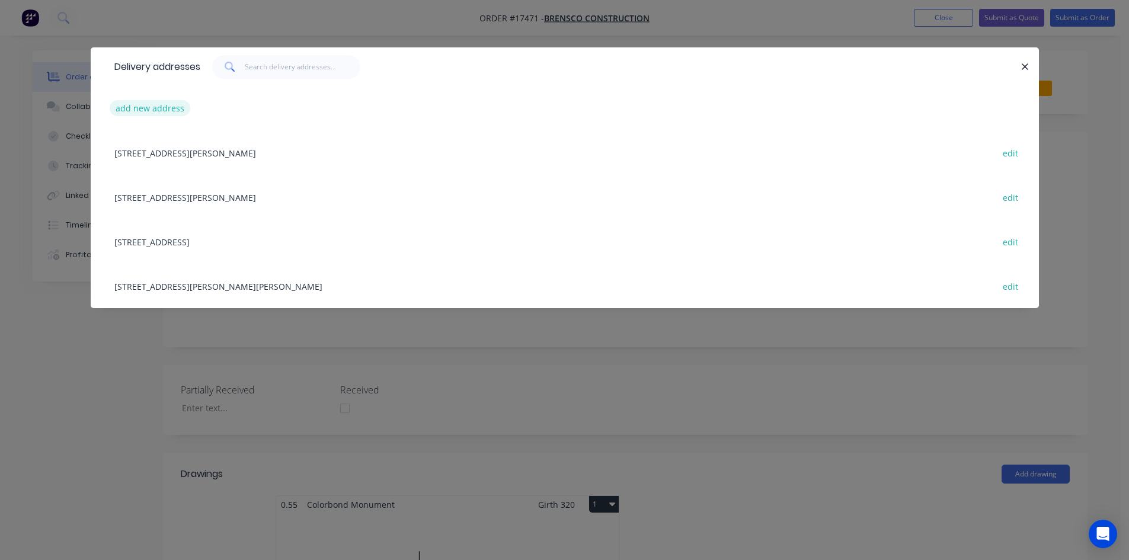
click at [165, 110] on button "add new address" at bounding box center [150, 108] width 81 height 16
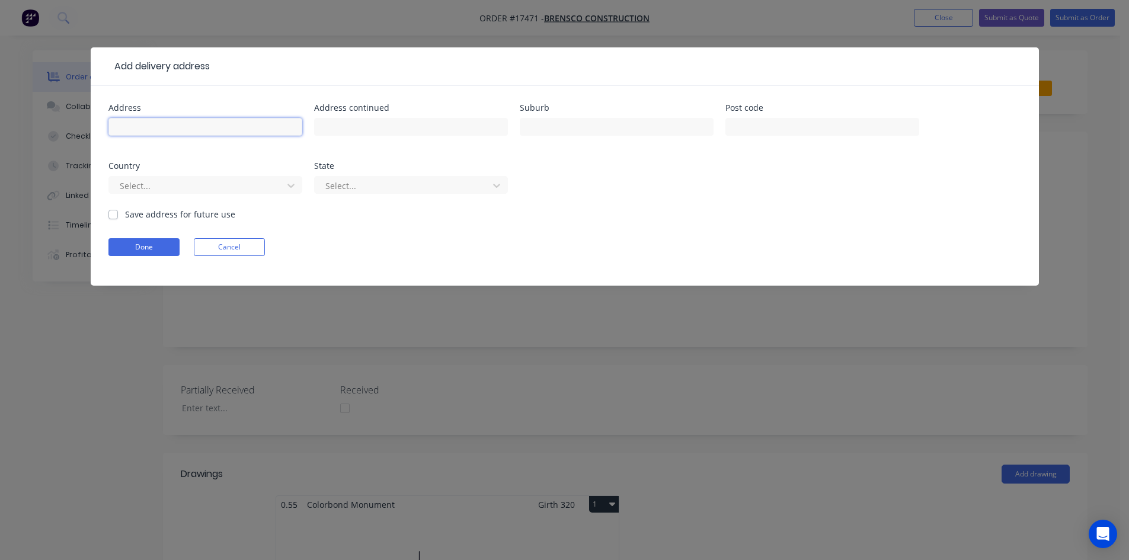
click at [155, 127] on input "text" at bounding box center [205, 127] width 194 height 18
type input "[STREET_ADDRESS]"
click at [125, 214] on label "Save address for future use" at bounding box center [180, 214] width 110 height 12
click at [113, 214] on input "Save address for future use" at bounding box center [112, 213] width 9 height 11
checkbox input "true"
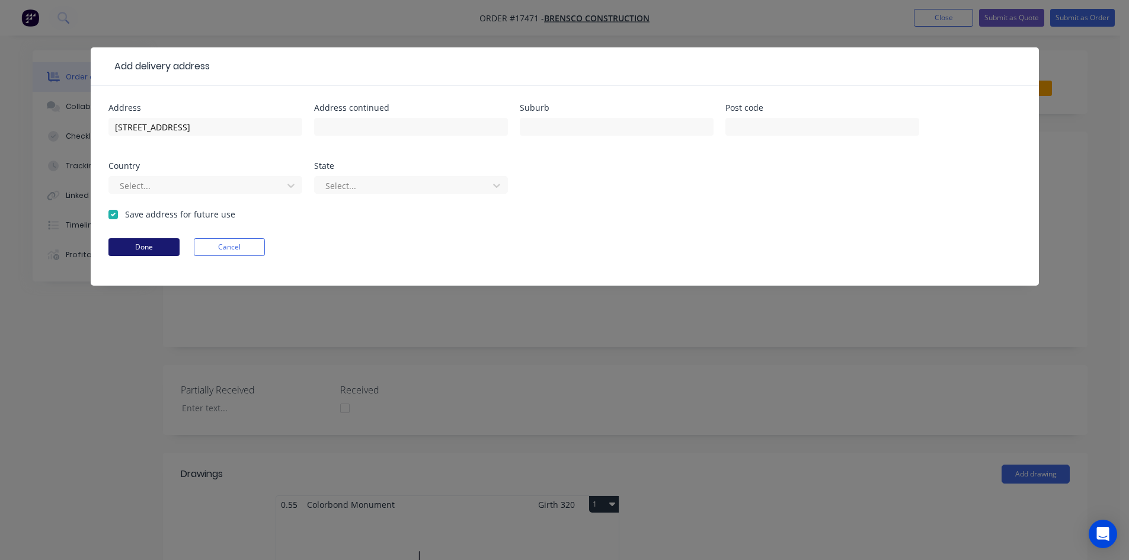
click at [133, 248] on button "Done" at bounding box center [143, 247] width 71 height 18
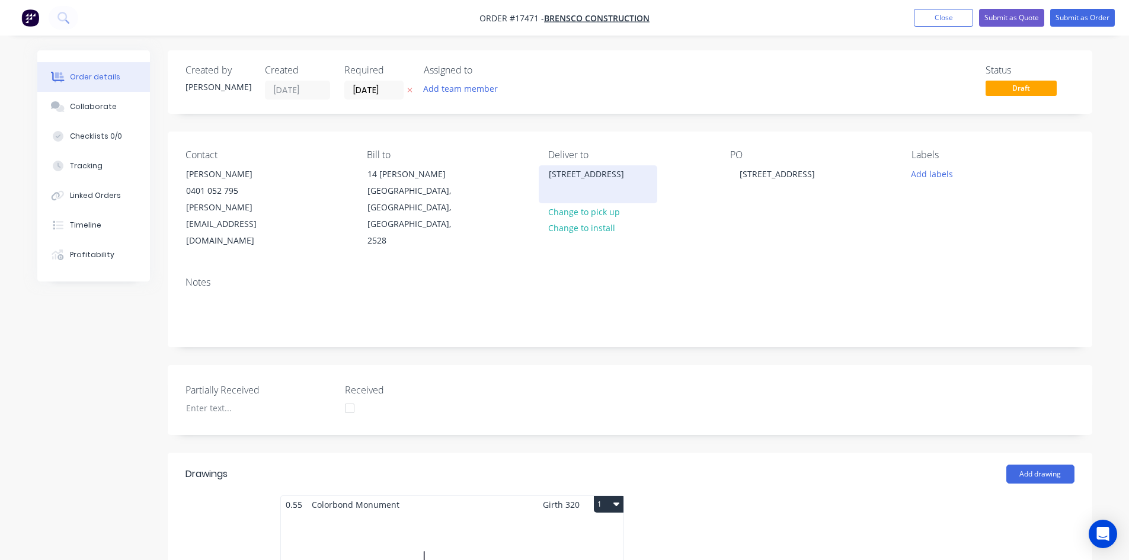
click at [625, 186] on div "[STREET_ADDRESS]" at bounding box center [598, 184] width 119 height 38
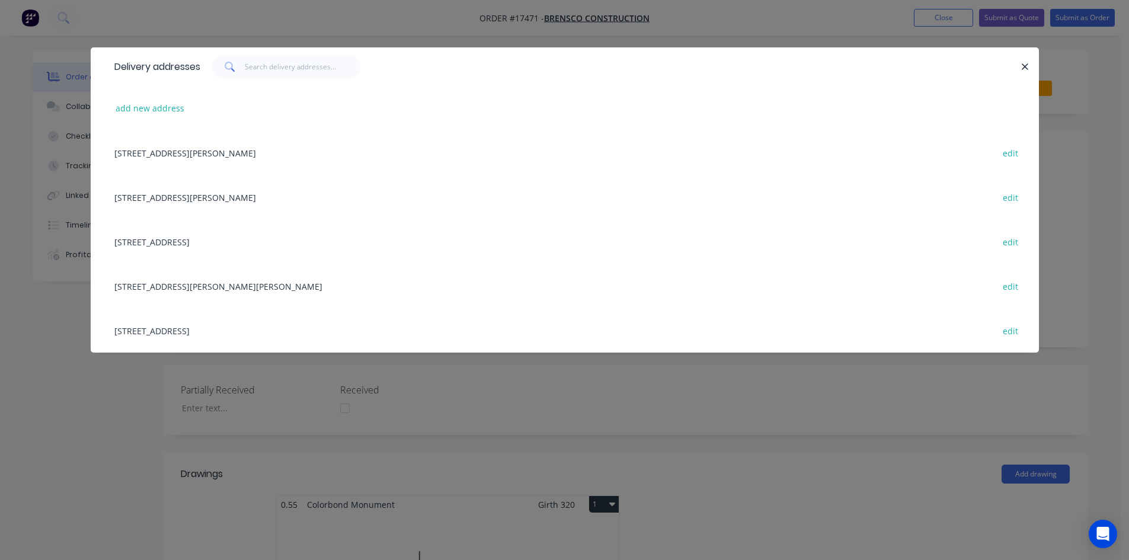
click at [229, 330] on div "153 New Mt Pleasant Rd edit" at bounding box center [564, 330] width 913 height 44
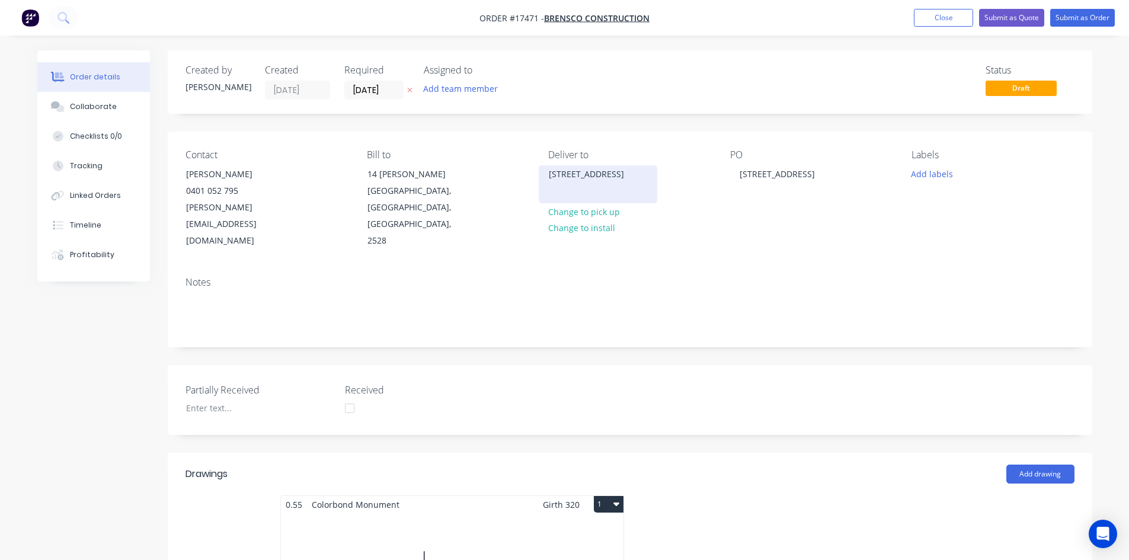
click at [592, 176] on div "[STREET_ADDRESS]" at bounding box center [598, 174] width 98 height 17
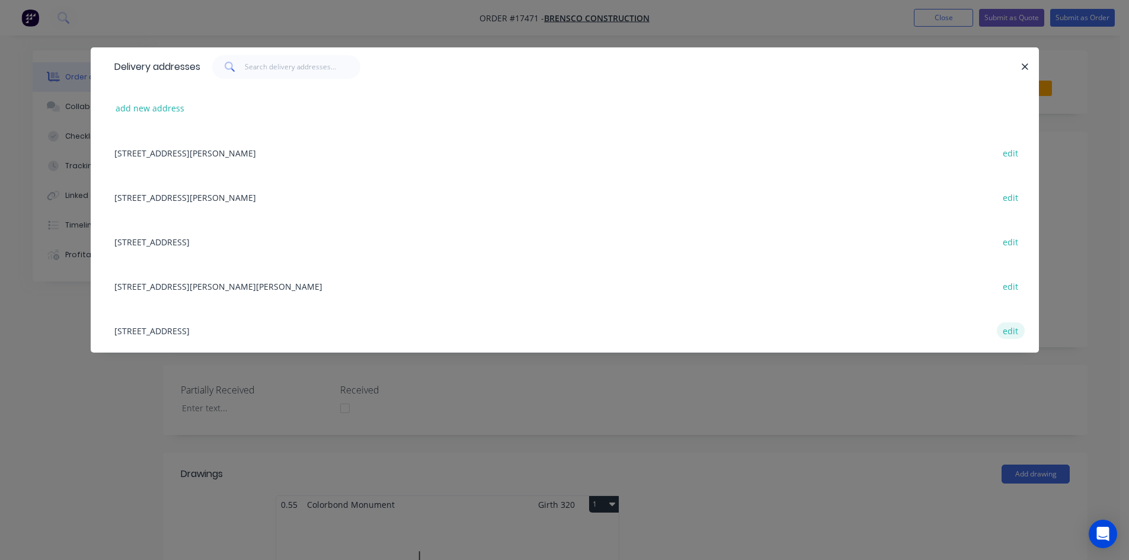
click at [1011, 333] on button "edit" at bounding box center [1011, 331] width 28 height 16
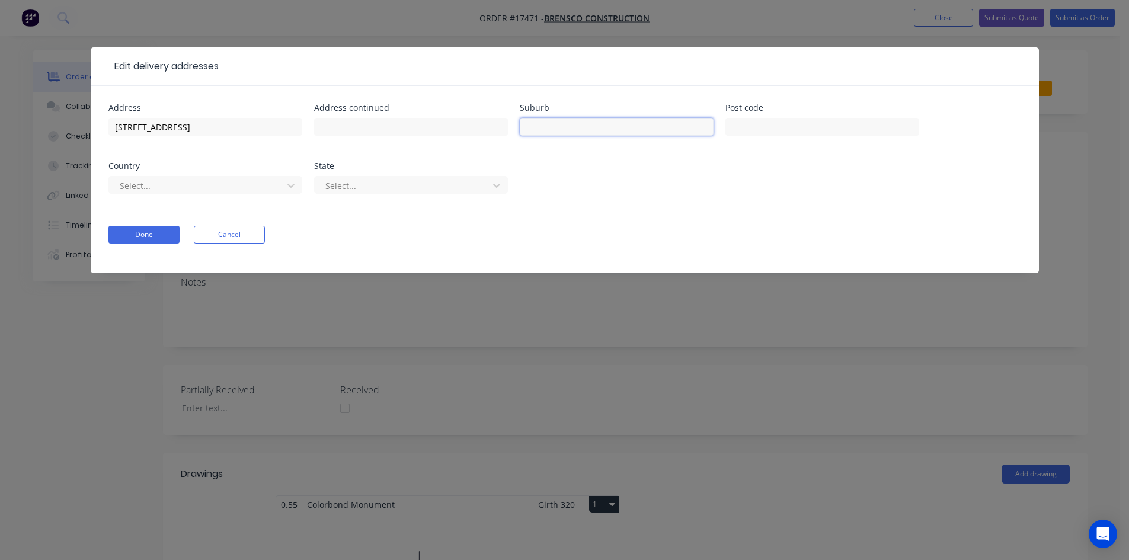
click at [564, 131] on input "text" at bounding box center [617, 127] width 194 height 18
type input "Mt Pleasant"
click at [159, 237] on button "Done" at bounding box center [143, 235] width 71 height 18
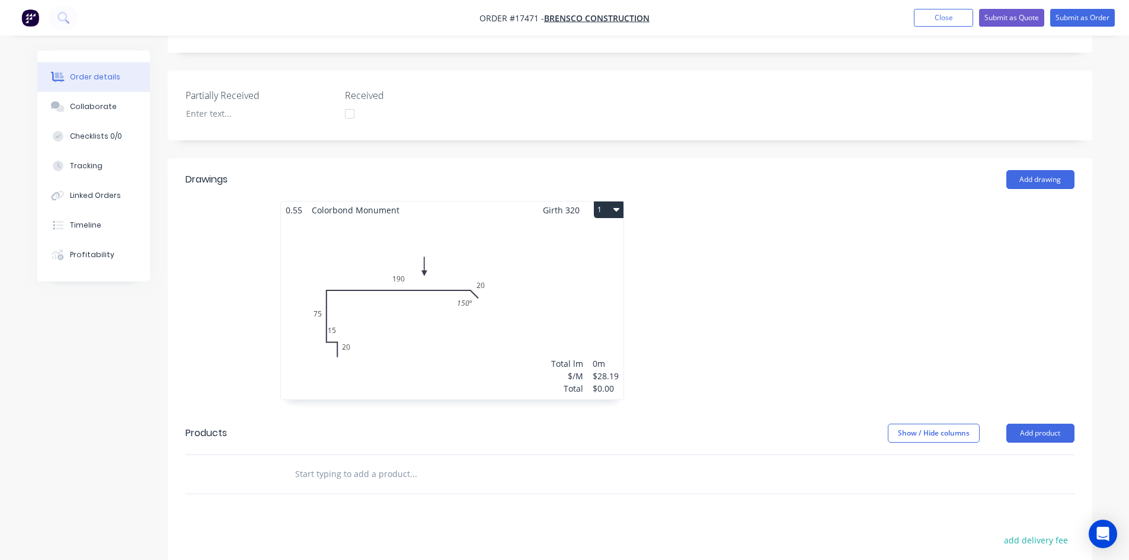
scroll to position [296, 0]
click at [545, 257] on div "Total lm $/M Total 0m $28.19 $0.00" at bounding box center [452, 307] width 343 height 181
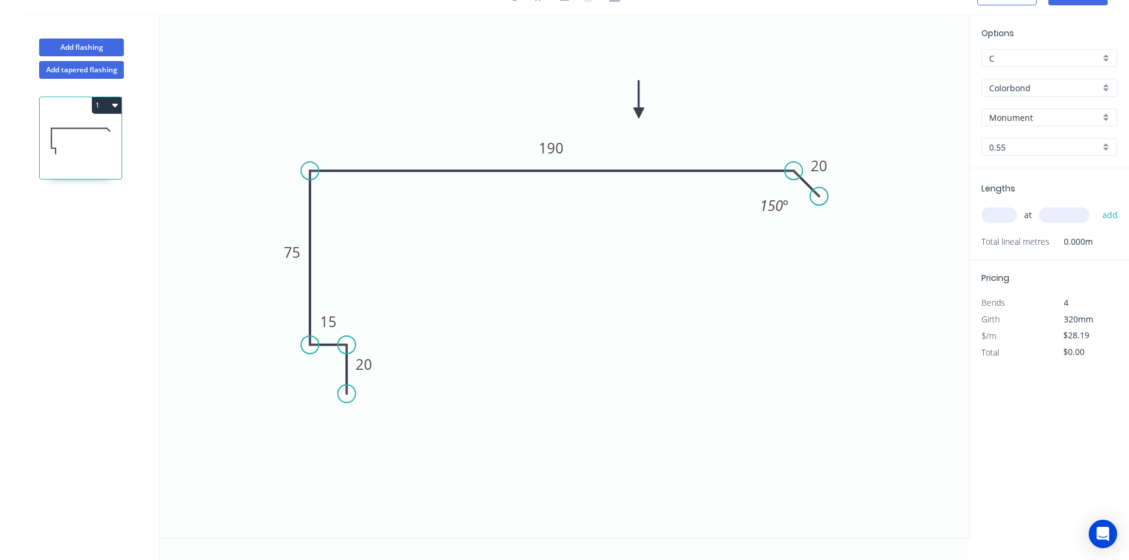
scroll to position [22, 0]
click at [1007, 218] on input "text" at bounding box center [1000, 215] width 36 height 15
type input "2"
click at [1047, 217] on input "text" at bounding box center [1064, 215] width 50 height 15
type input "2400"
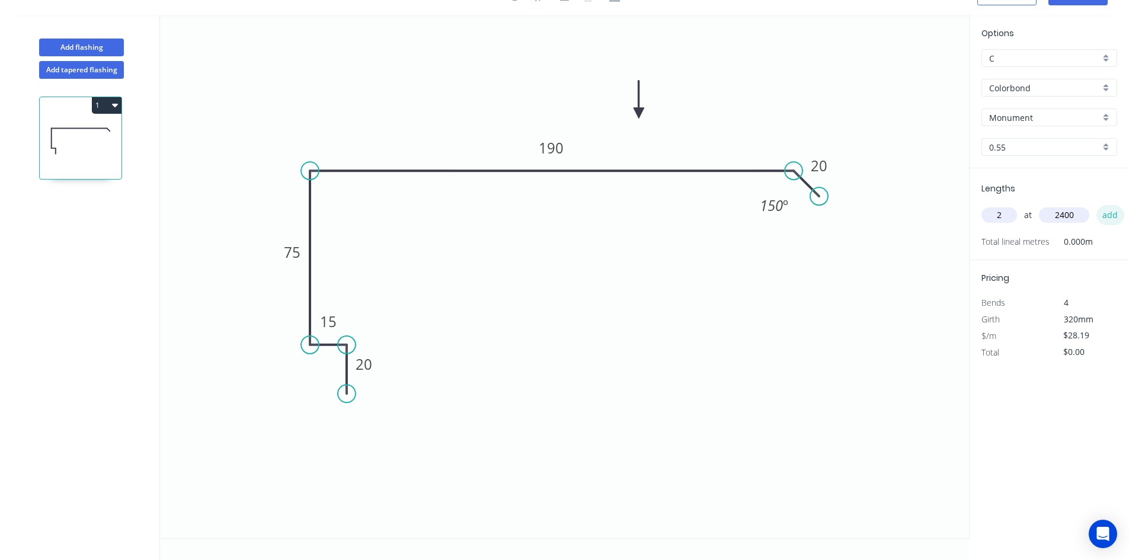
click at [1112, 218] on button "add" at bounding box center [1111, 215] width 28 height 20
click at [116, 103] on icon "button" at bounding box center [115, 104] width 6 height 9
click at [103, 135] on div "Duplicate" at bounding box center [65, 134] width 91 height 17
type input "$0.00"
click at [81, 245] on icon at bounding box center [81, 238] width 82 height 76
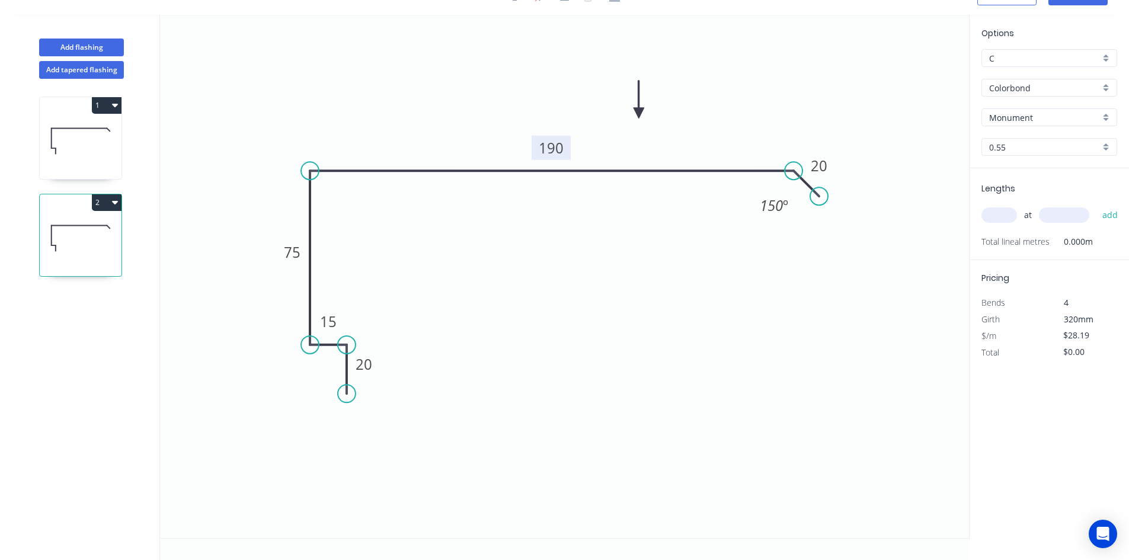
click at [558, 156] on tspan "190" at bounding box center [551, 148] width 25 height 20
click at [604, 325] on icon "0 20 15 75 165 20 150 º" at bounding box center [564, 277] width 809 height 524
type input "$23.98"
drag, startPoint x: 790, startPoint y: 168, endPoint x: 761, endPoint y: 173, distance: 29.4
click at [761, 173] on circle at bounding box center [761, 171] width 18 height 18
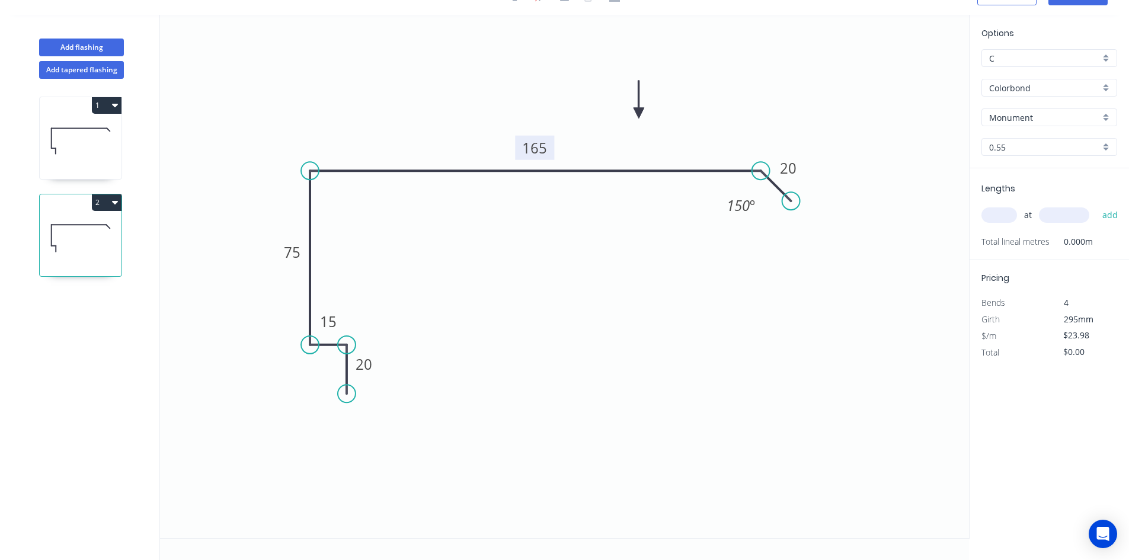
drag, startPoint x: 824, startPoint y: 199, endPoint x: 791, endPoint y: 202, distance: 33.3
click at [791, 202] on circle at bounding box center [792, 201] width 18 height 18
click at [751, 76] on icon "0 20 15 75 165 20 150 º" at bounding box center [564, 277] width 809 height 524
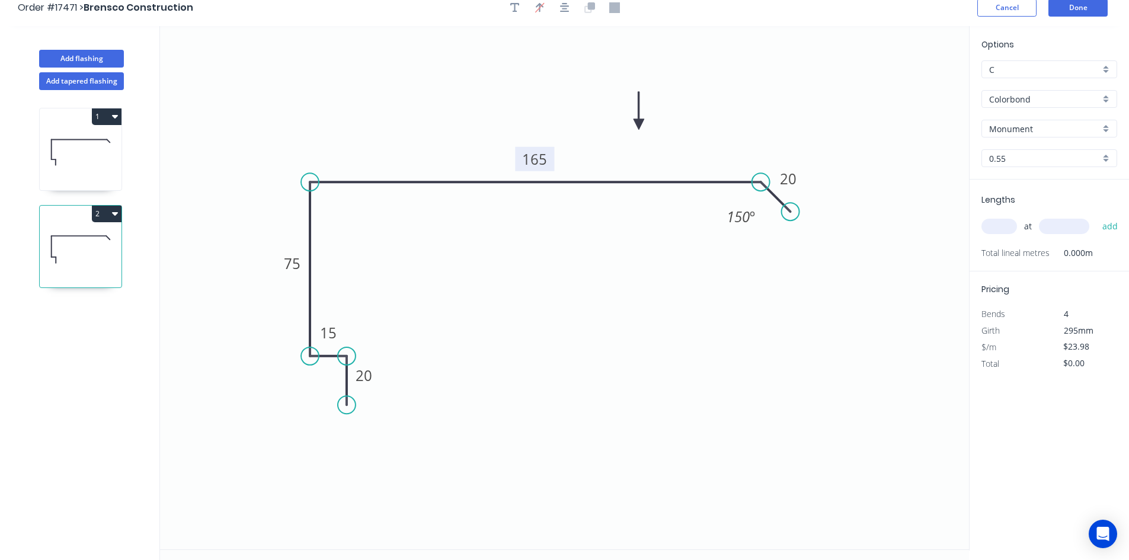
scroll to position [0, 0]
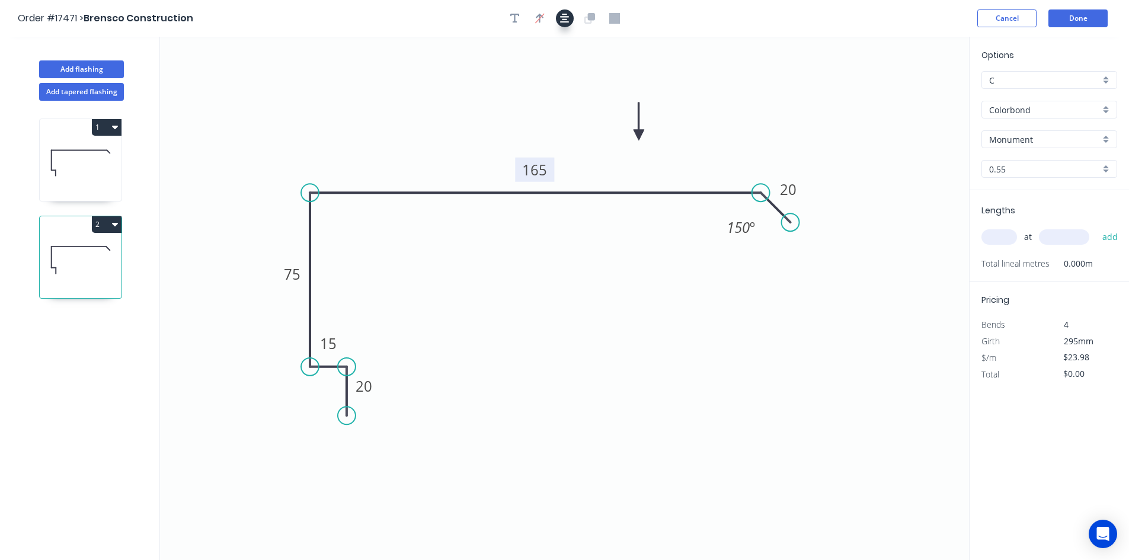
click at [573, 18] on button "button" at bounding box center [565, 18] width 18 height 18
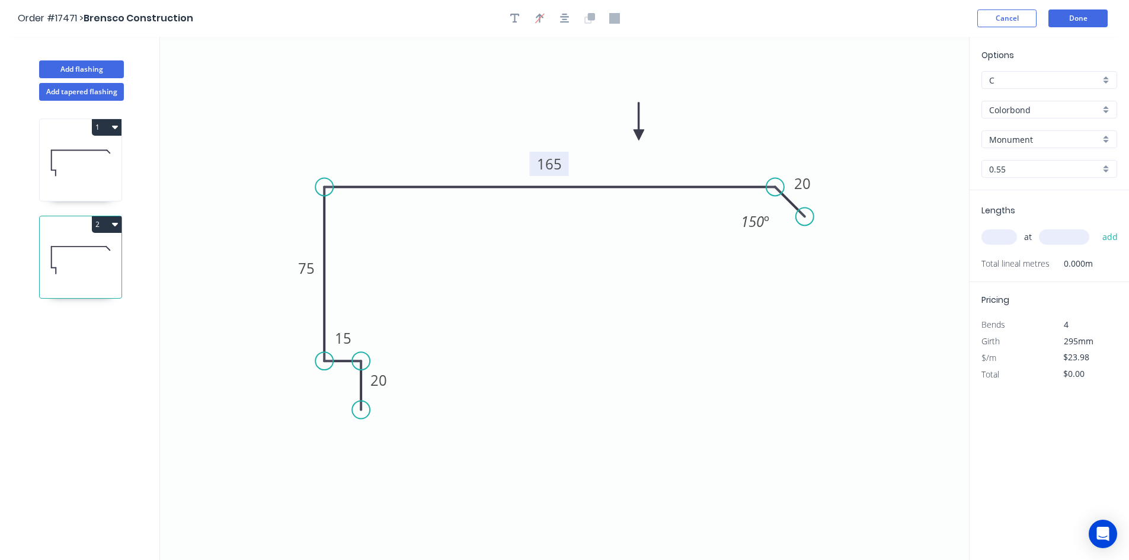
click at [1003, 241] on input "text" at bounding box center [1000, 236] width 36 height 15
type input "2"
click at [1064, 238] on input "text" at bounding box center [1064, 236] width 50 height 15
type input "2400"
click at [1109, 234] on button "add" at bounding box center [1111, 237] width 28 height 20
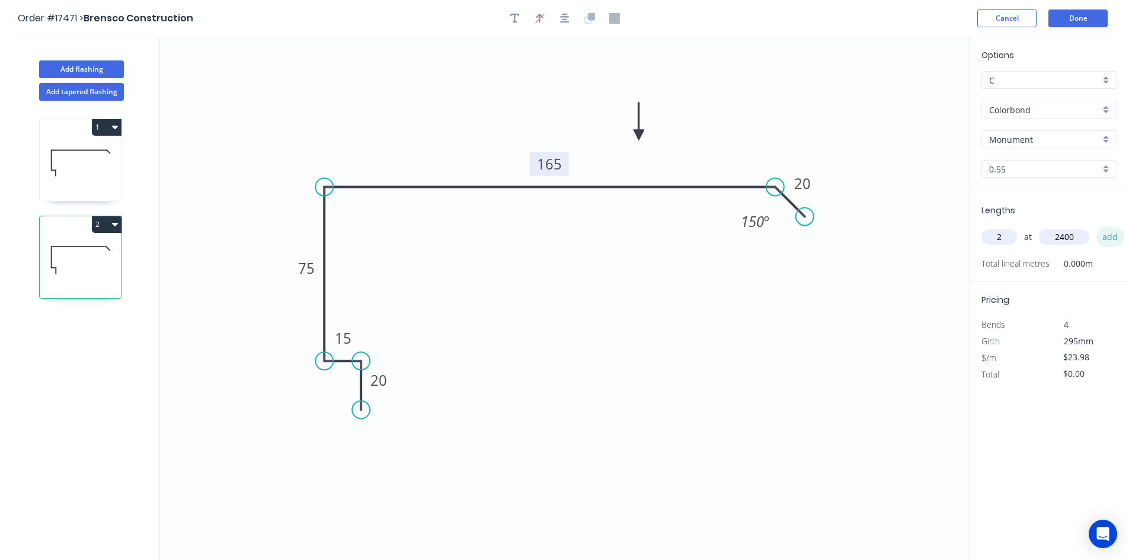
type input "$115.10"
click at [83, 69] on button "Add flashing" at bounding box center [81, 69] width 85 height 18
type input "$0.00"
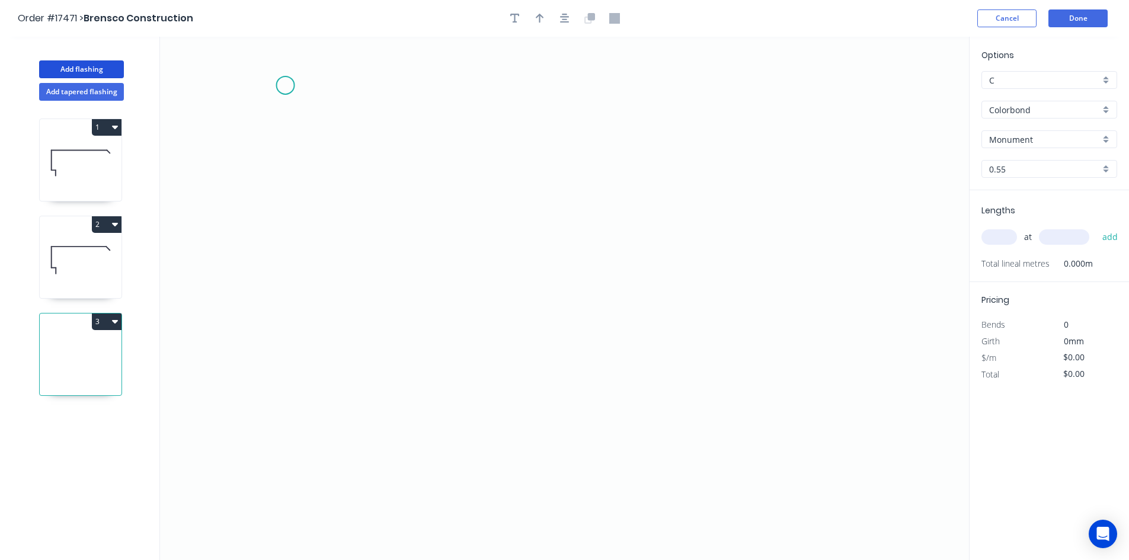
click at [286, 84] on icon "0" at bounding box center [564, 299] width 809 height 524
click at [286, 310] on icon "0" at bounding box center [564, 299] width 809 height 524
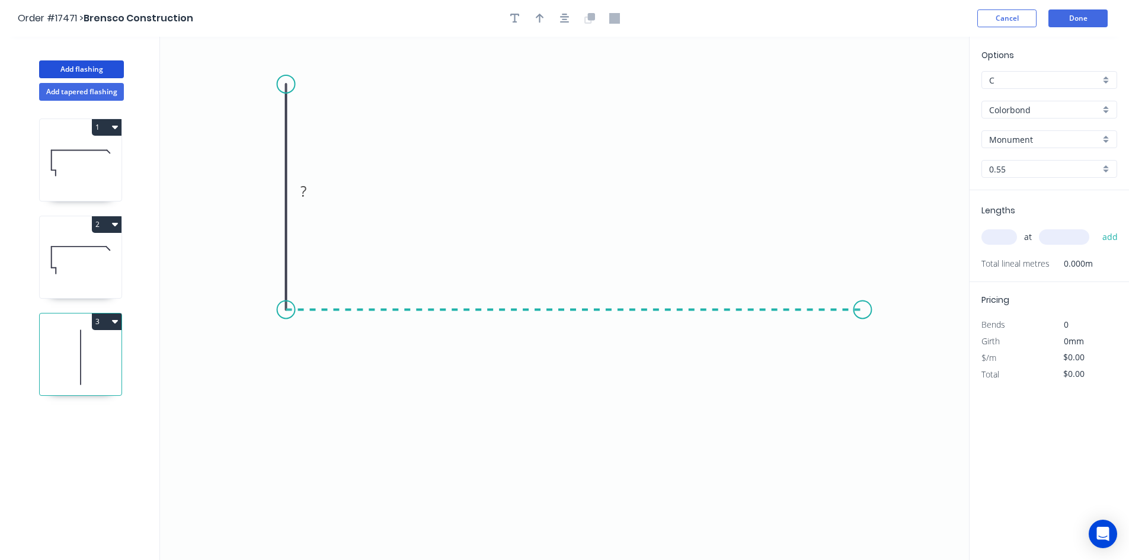
click at [863, 309] on icon "0 ?" at bounding box center [564, 299] width 809 height 524
click at [890, 337] on icon at bounding box center [877, 323] width 28 height 28
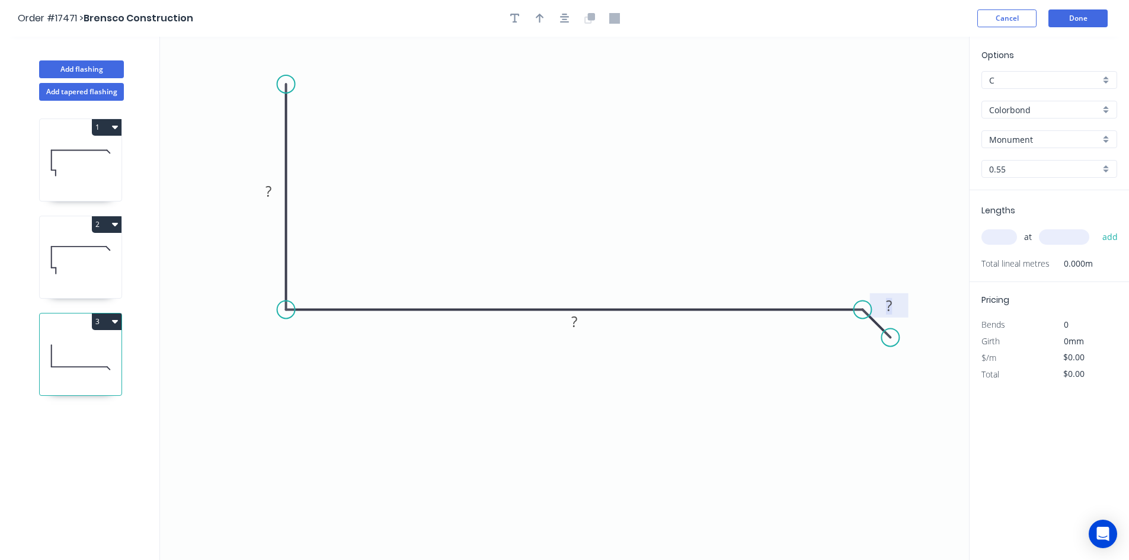
click at [895, 302] on rect at bounding box center [889, 306] width 24 height 17
click at [581, 324] on rect at bounding box center [575, 322] width 24 height 17
click at [277, 189] on rect at bounding box center [269, 192] width 24 height 17
click at [674, 130] on icon "0 140 350 20" at bounding box center [564, 299] width 809 height 524
type input "$32.14"
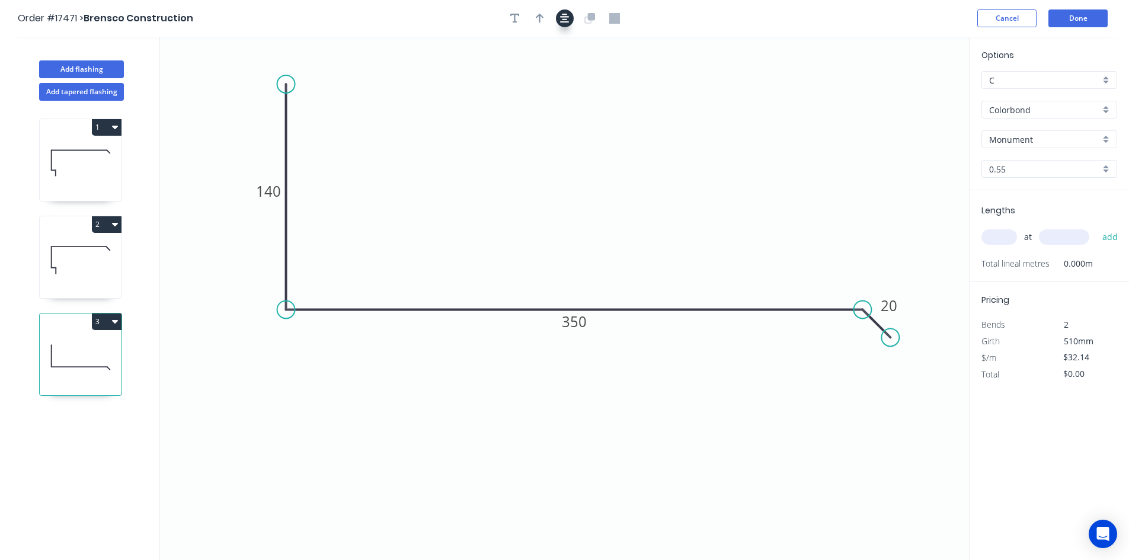
click at [563, 17] on icon "button" at bounding box center [564, 18] width 9 height 9
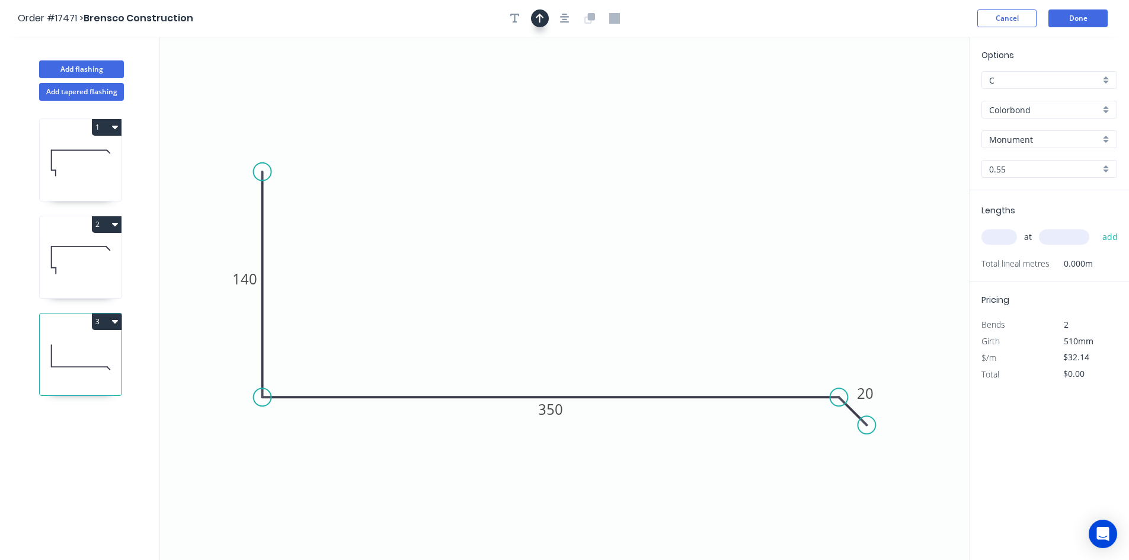
click at [539, 18] on icon "button" at bounding box center [540, 18] width 8 height 11
drag, startPoint x: 908, startPoint y: 96, endPoint x: 656, endPoint y: 267, distance: 304.4
click at [656, 267] on icon at bounding box center [656, 253] width 11 height 38
click at [1004, 234] on input "text" at bounding box center [1000, 236] width 36 height 15
type input "2"
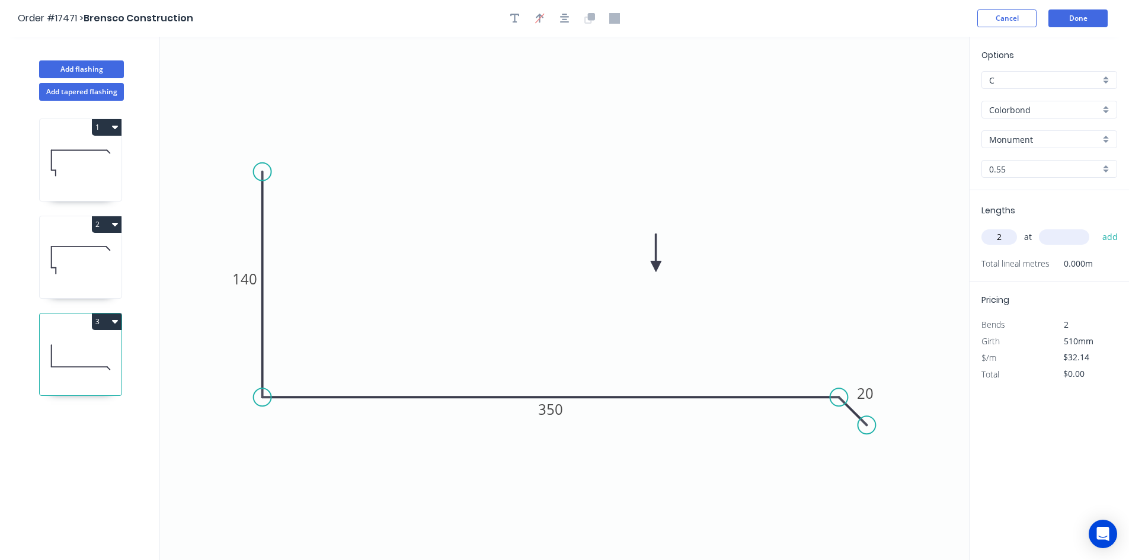
click at [1072, 238] on input "text" at bounding box center [1064, 236] width 50 height 15
type input "2400"
click at [1104, 238] on button "add" at bounding box center [1111, 237] width 28 height 20
type input "$154.27"
click at [101, 174] on icon at bounding box center [81, 163] width 82 height 76
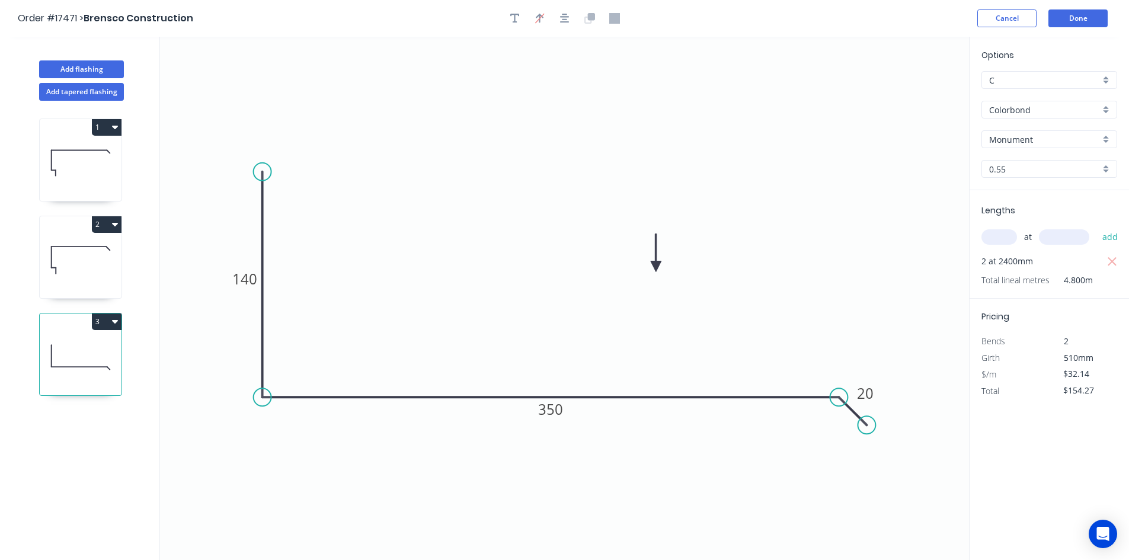
type input "$28.19"
type input "$135.31"
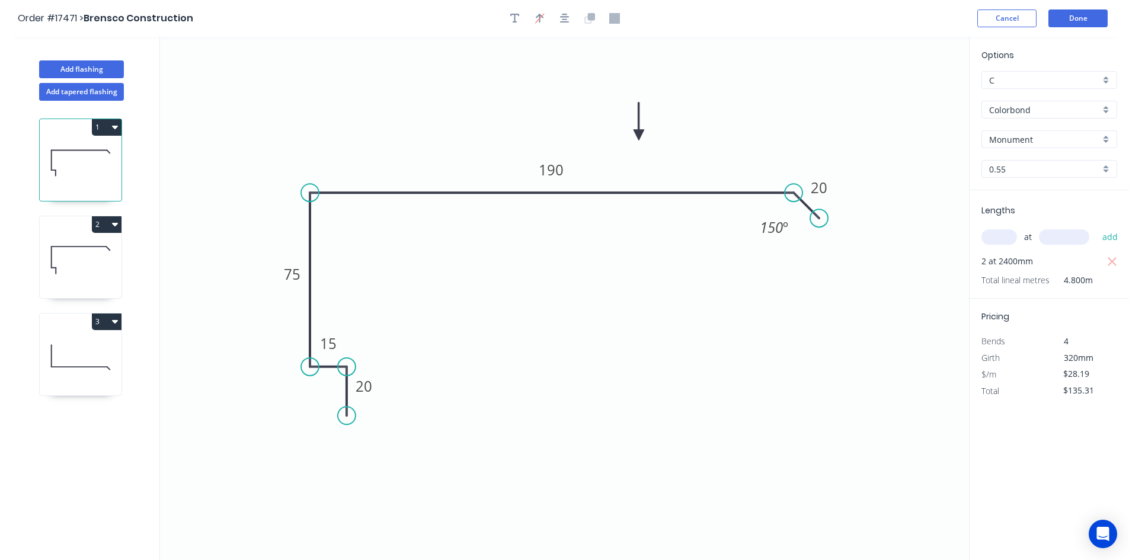
click at [994, 241] on input "text" at bounding box center [1000, 236] width 36 height 15
type input "2"
click at [1072, 238] on input "text" at bounding box center [1064, 236] width 50 height 15
type input "2900"
click at [1104, 234] on button "add" at bounding box center [1111, 237] width 28 height 20
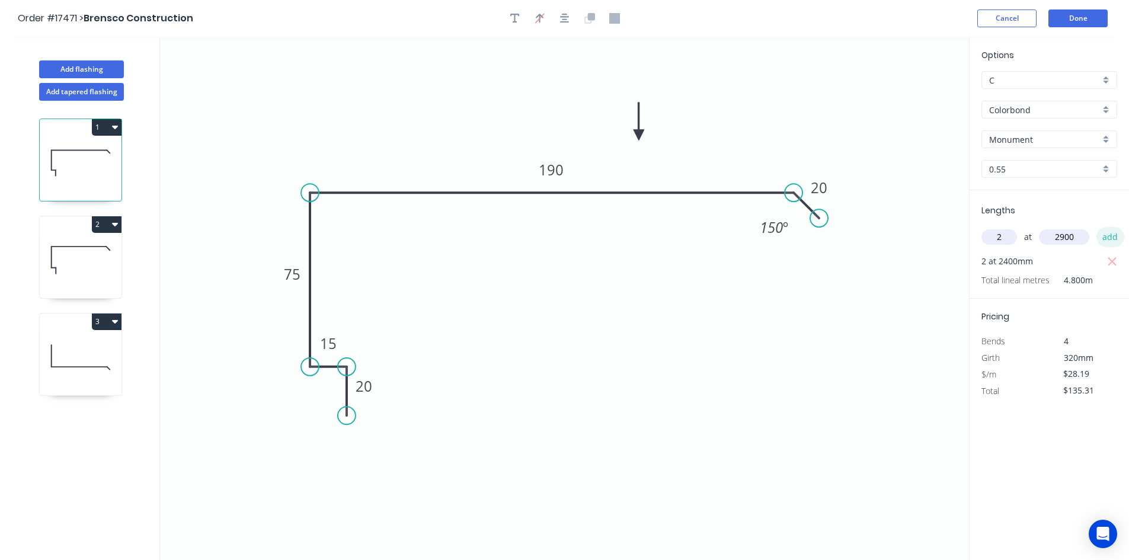
type input "$298.81"
click at [87, 253] on icon at bounding box center [81, 260] width 82 height 76
type input "$23.98"
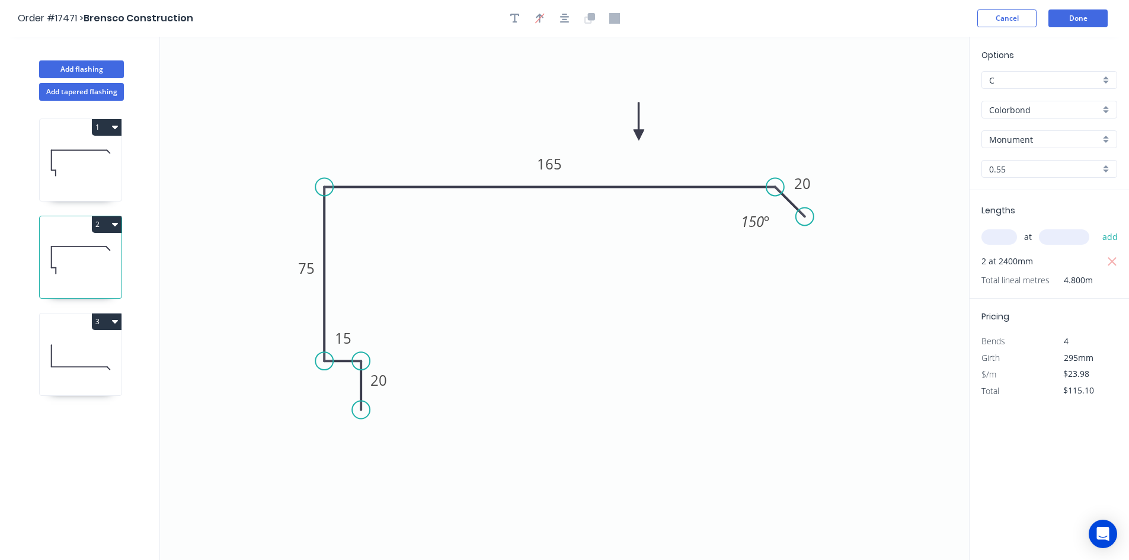
click at [115, 224] on icon "button" at bounding box center [115, 225] width 6 height 4
click at [95, 254] on div "Duplicate" at bounding box center [65, 253] width 91 height 17
type input "$0.00"
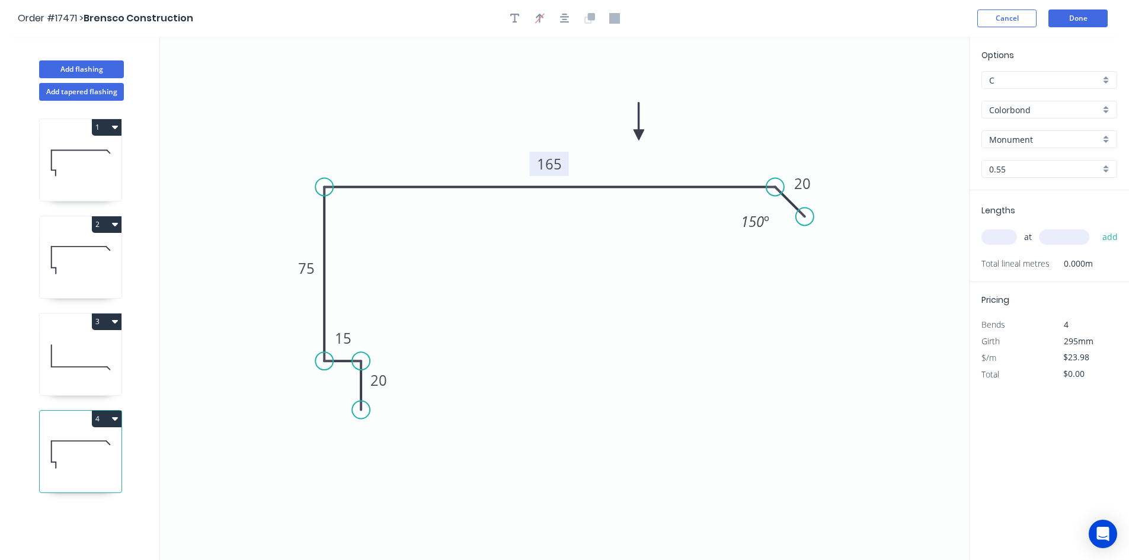
click at [535, 163] on rect at bounding box center [548, 164] width 39 height 24
click at [546, 161] on tspan "165" at bounding box center [549, 164] width 25 height 20
click at [661, 356] on icon "0 20 15 75 170 20 150 º" at bounding box center [564, 299] width 809 height 524
click at [1000, 234] on input "text" at bounding box center [1000, 236] width 36 height 15
type input "2"
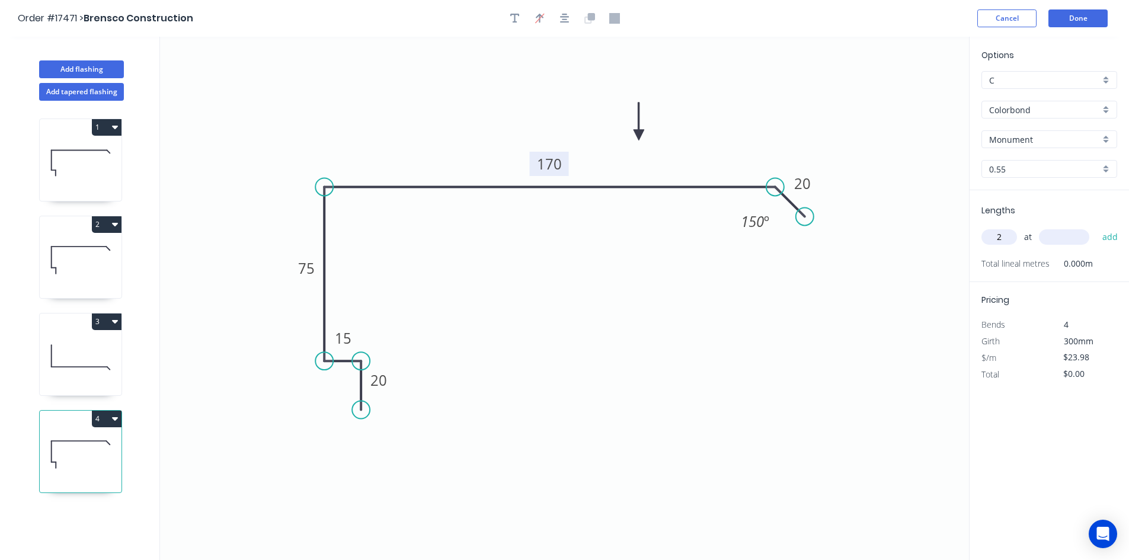
click at [1058, 236] on input "text" at bounding box center [1064, 236] width 50 height 15
type input "2900"
click at [1117, 238] on button "add" at bounding box center [1111, 237] width 28 height 20
type input "$139.08"
click at [116, 126] on icon "button" at bounding box center [115, 128] width 6 height 4
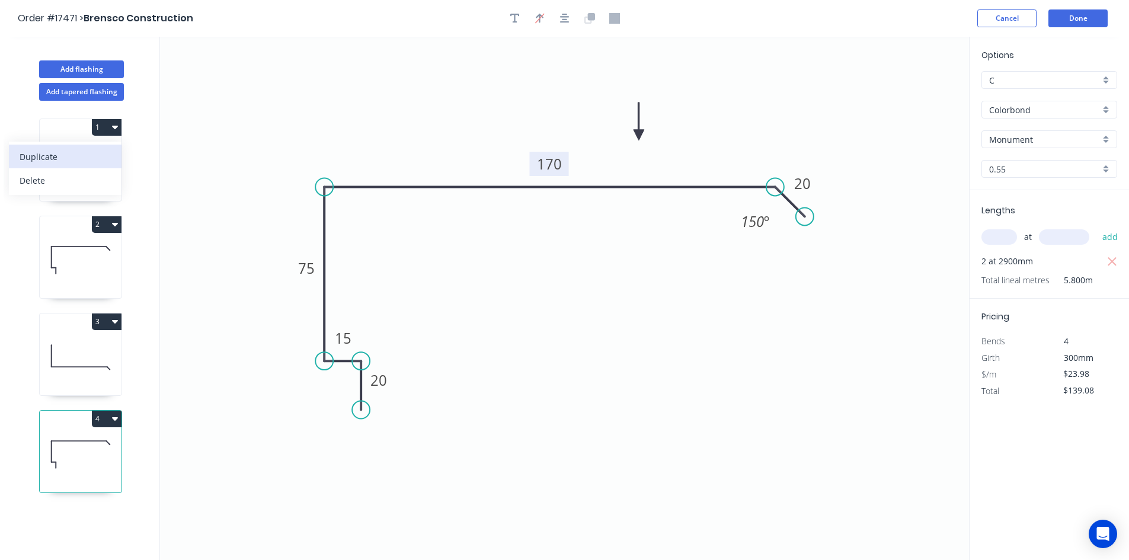
click at [95, 157] on div "Duplicate" at bounding box center [65, 156] width 91 height 17
type input "$28.19"
type input "$0.00"
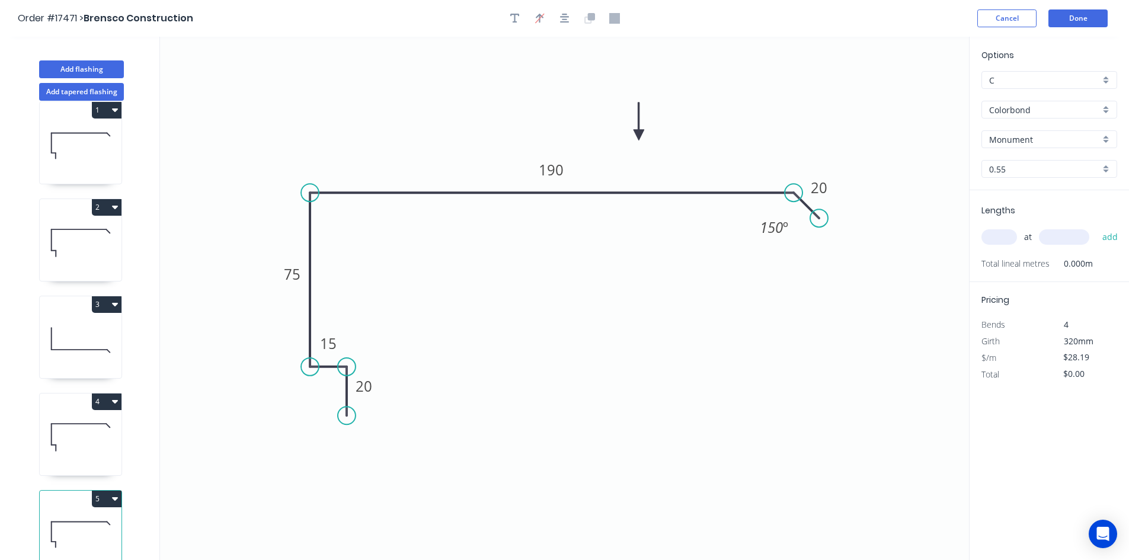
scroll to position [31, 0]
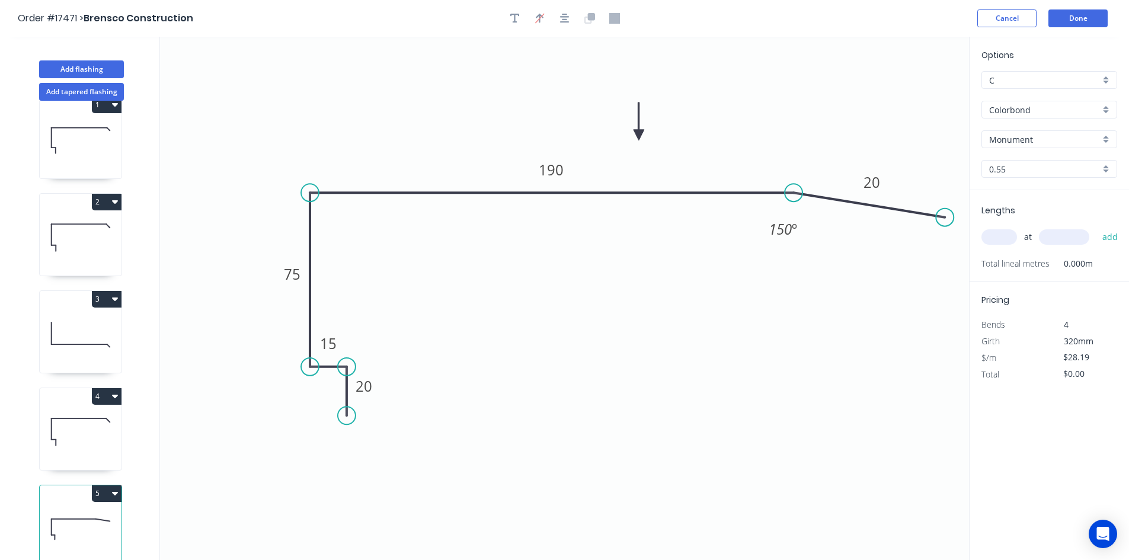
drag, startPoint x: 817, startPoint y: 218, endPoint x: 946, endPoint y: 218, distance: 128.7
click at [946, 218] on circle at bounding box center [945, 218] width 18 height 18
drag, startPoint x: 793, startPoint y: 193, endPoint x: 924, endPoint y: 202, distance: 131.4
click at [924, 202] on circle at bounding box center [924, 196] width 18 height 18
click at [614, 175] on tspan "190" at bounding box center [616, 171] width 25 height 20
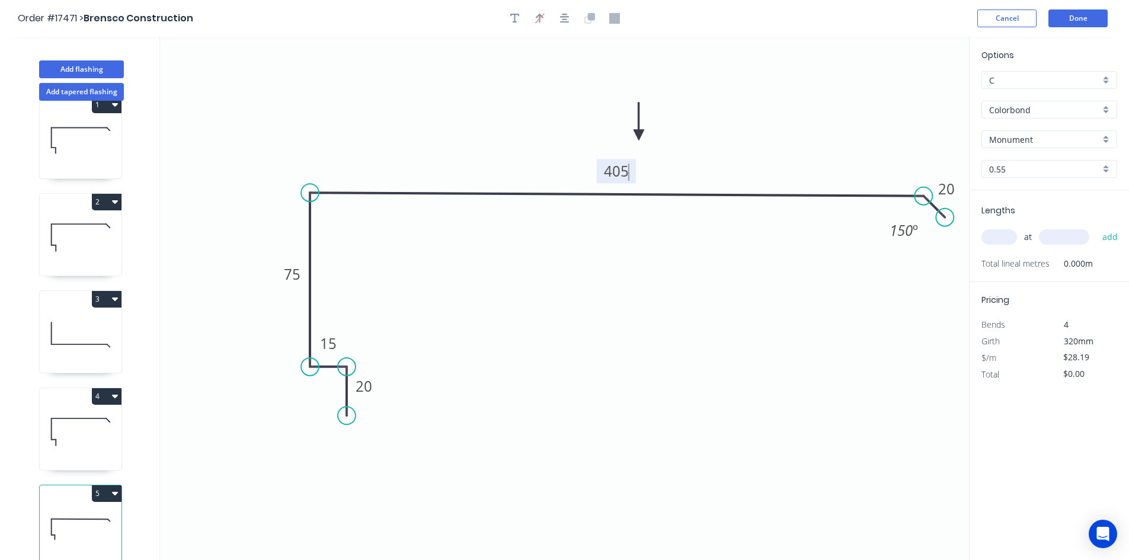
click at [681, 360] on icon "0 20 15 75 405 20 150 º" at bounding box center [564, 299] width 809 height 524
type input "$36.64"
click at [560, 15] on icon "button" at bounding box center [564, 18] width 9 height 11
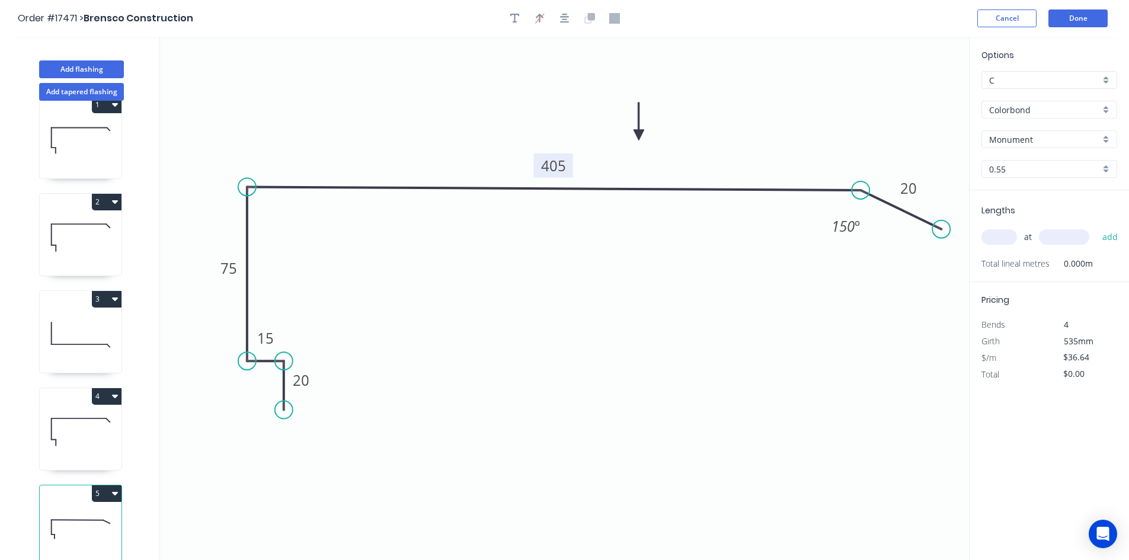
drag, startPoint x: 884, startPoint y: 210, endPoint x: 942, endPoint y: 229, distance: 61.3
click at [942, 229] on circle at bounding box center [942, 230] width 18 height 18
drag, startPoint x: 857, startPoint y: 191, endPoint x: 907, endPoint y: 200, distance: 50.6
click at [907, 200] on circle at bounding box center [906, 194] width 18 height 18
drag, startPoint x: 941, startPoint y: 226, endPoint x: 935, endPoint y: 223, distance: 6.9
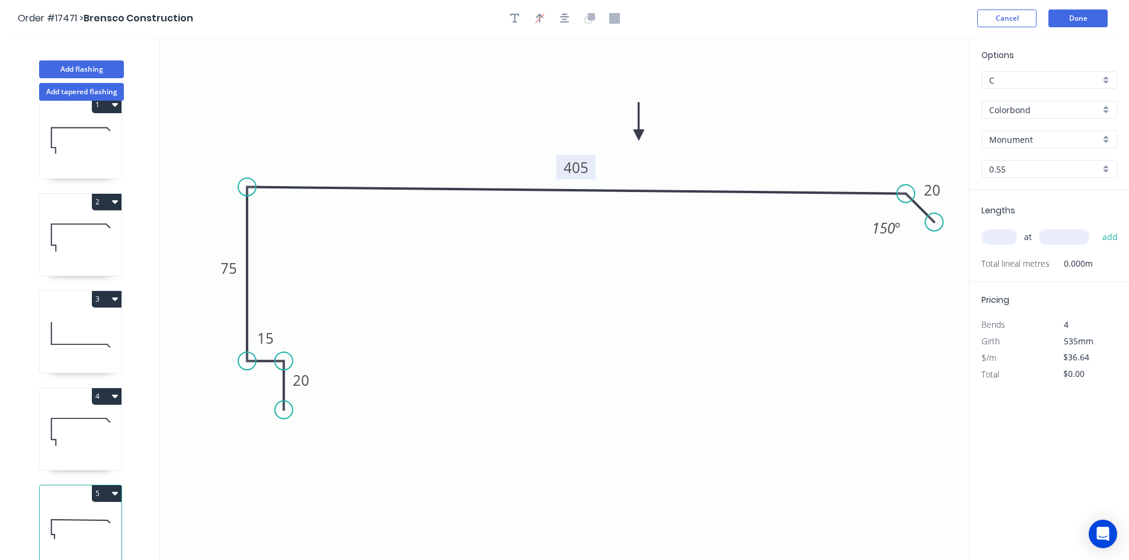
click at [935, 223] on circle at bounding box center [934, 222] width 18 height 18
click at [834, 124] on icon "0 20 15 75 405 20 150 º" at bounding box center [564, 299] width 809 height 524
click at [560, 20] on icon "button" at bounding box center [564, 18] width 9 height 11
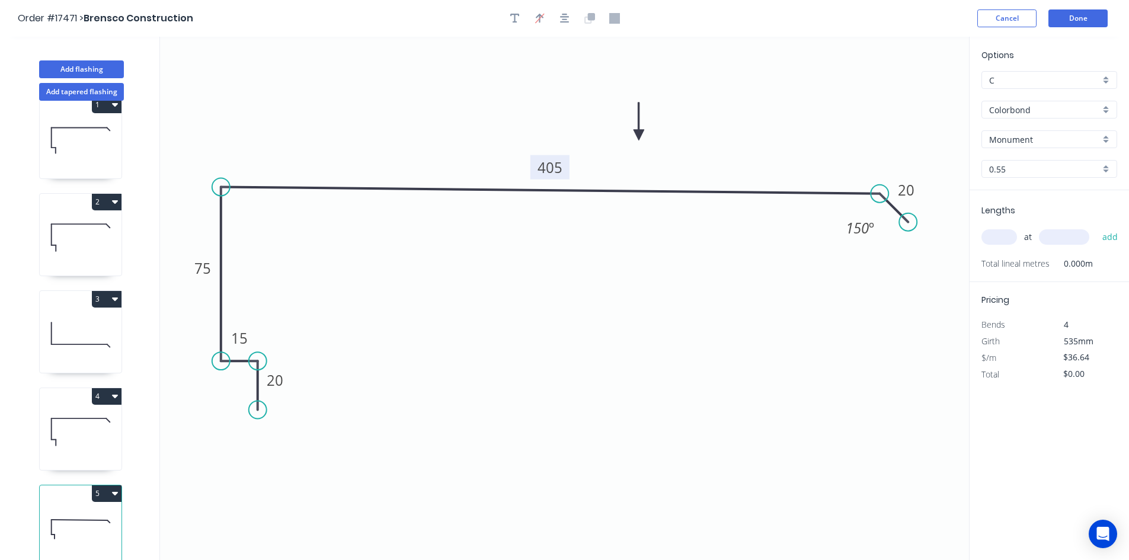
click at [995, 236] on input "text" at bounding box center [1000, 236] width 36 height 15
type input "2"
click at [1072, 239] on input "text" at bounding box center [1064, 236] width 50 height 15
type input "600"
click at [1113, 240] on button "add" at bounding box center [1111, 237] width 28 height 20
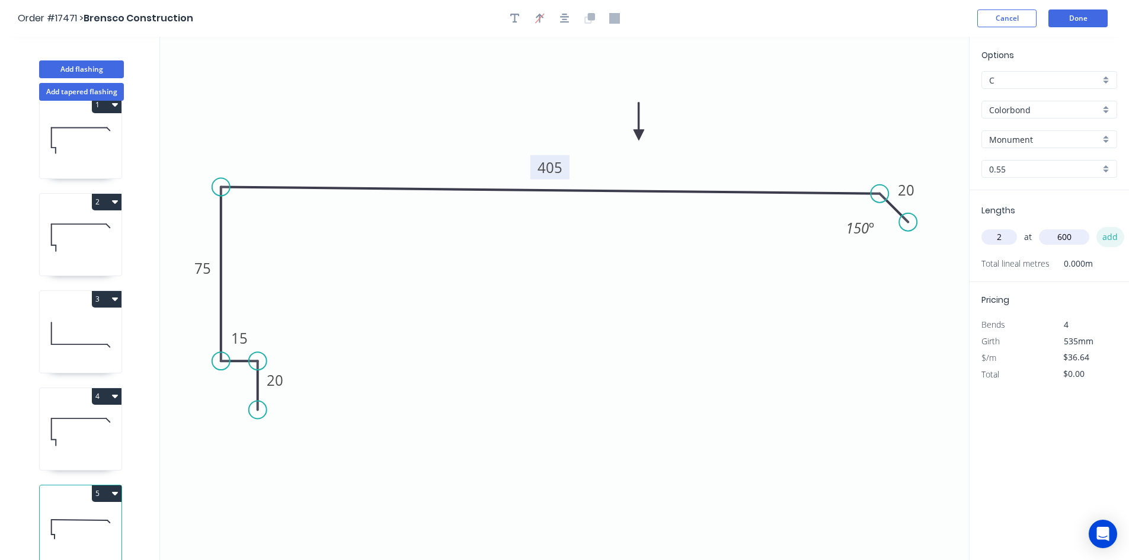
type input "$73.28"
click at [1082, 18] on button "Done" at bounding box center [1078, 18] width 59 height 18
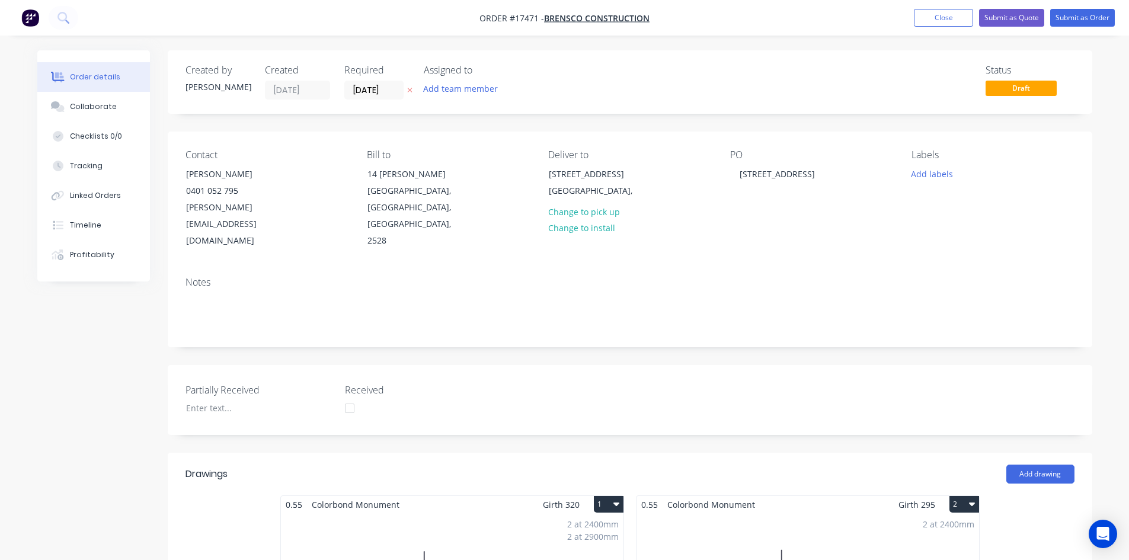
click at [688, 17] on nav "Order #17471 - Brensco Construction Add product Close Submit as Quote Submit as…" at bounding box center [564, 18] width 1129 height 36
drag, startPoint x: 677, startPoint y: 14, endPoint x: 662, endPoint y: 13, distance: 14.8
click at [662, 11] on nav "Order #17471 - Brensco Construction Add product Close Submit as Quote Submit as…" at bounding box center [564, 18] width 1129 height 36
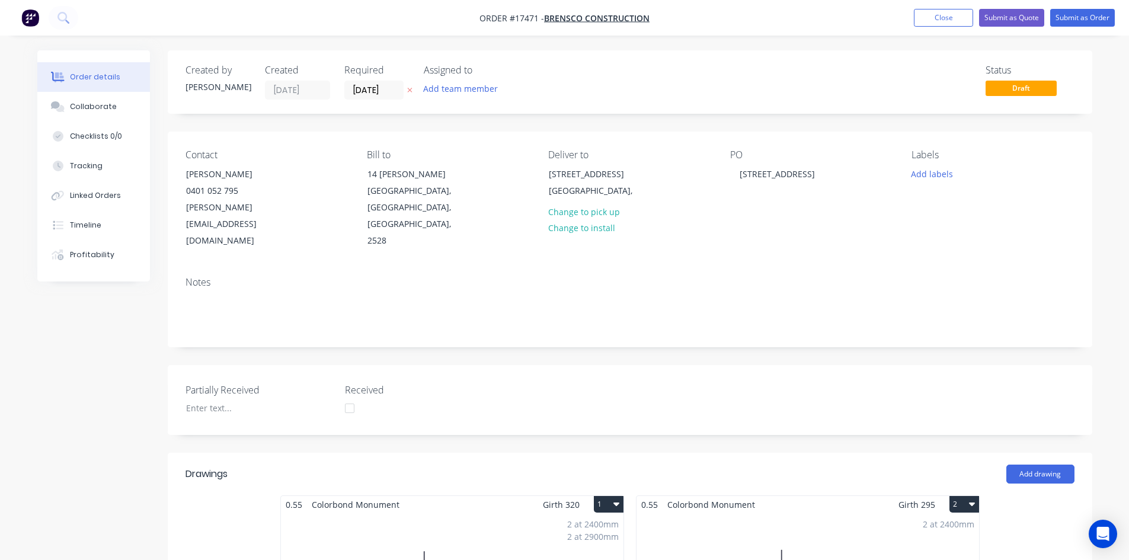
click at [662, 11] on nav "Order #17471 - Brensco Construction Add product Close Submit as Quote Submit as…" at bounding box center [564, 18] width 1129 height 36
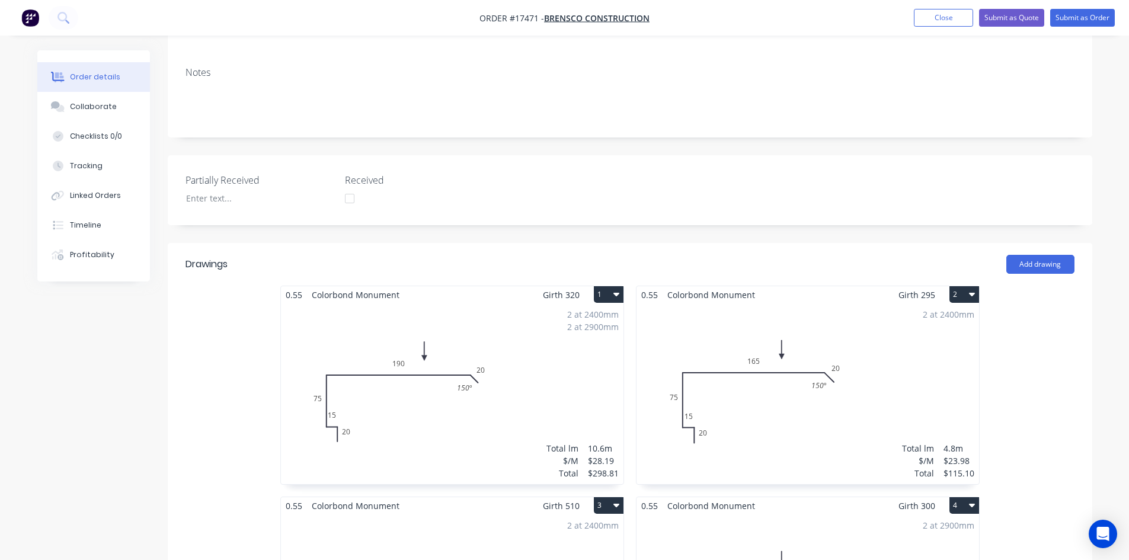
scroll to position [237, 0]
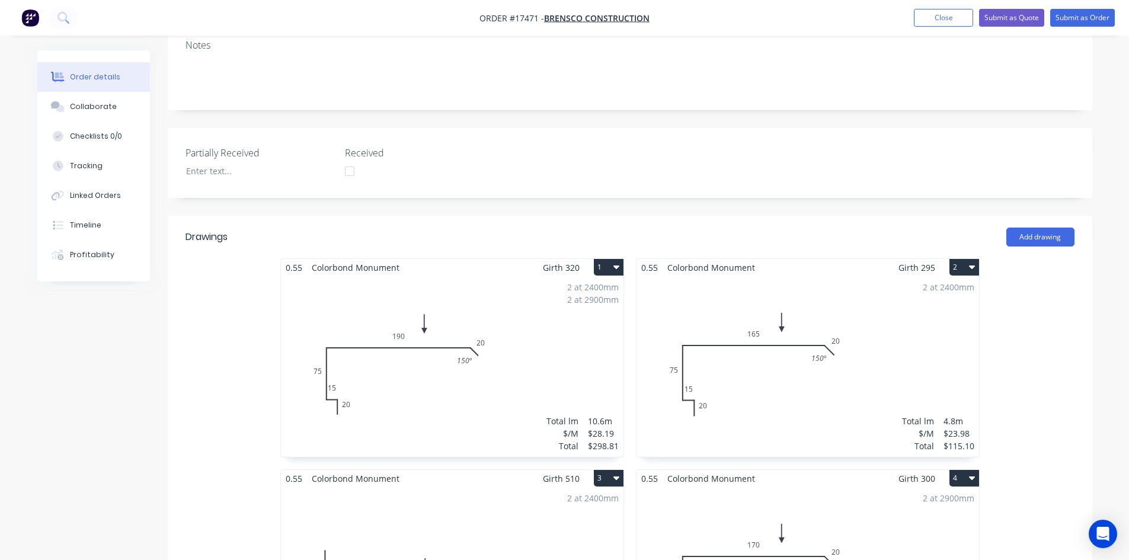
click at [624, 169] on div "Created by Sam Created 01/09/25 Required 01/09/25 Assigned to Add team member S…" at bounding box center [630, 535] width 925 height 1445
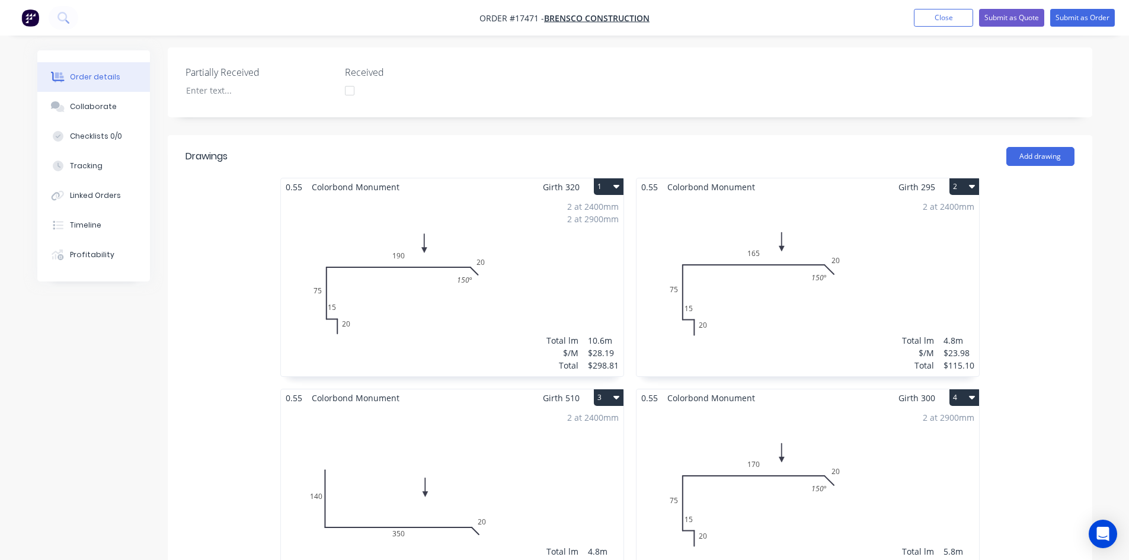
scroll to position [296, 0]
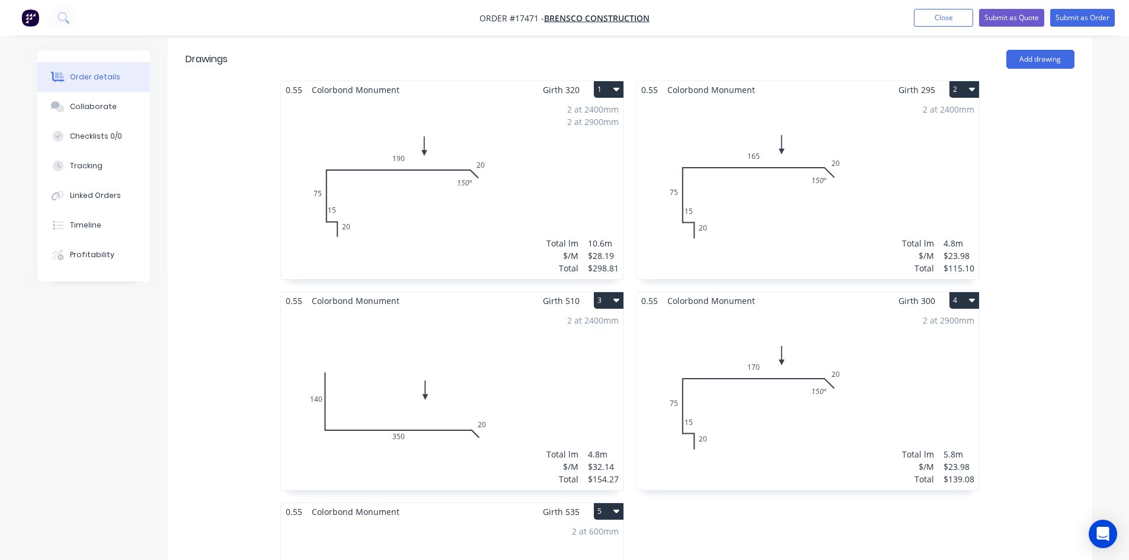
click at [452, 178] on div "2 at 2400mm 2 at 2900mm Total lm $/M Total 10.6m $28.19 $298.81" at bounding box center [452, 188] width 343 height 181
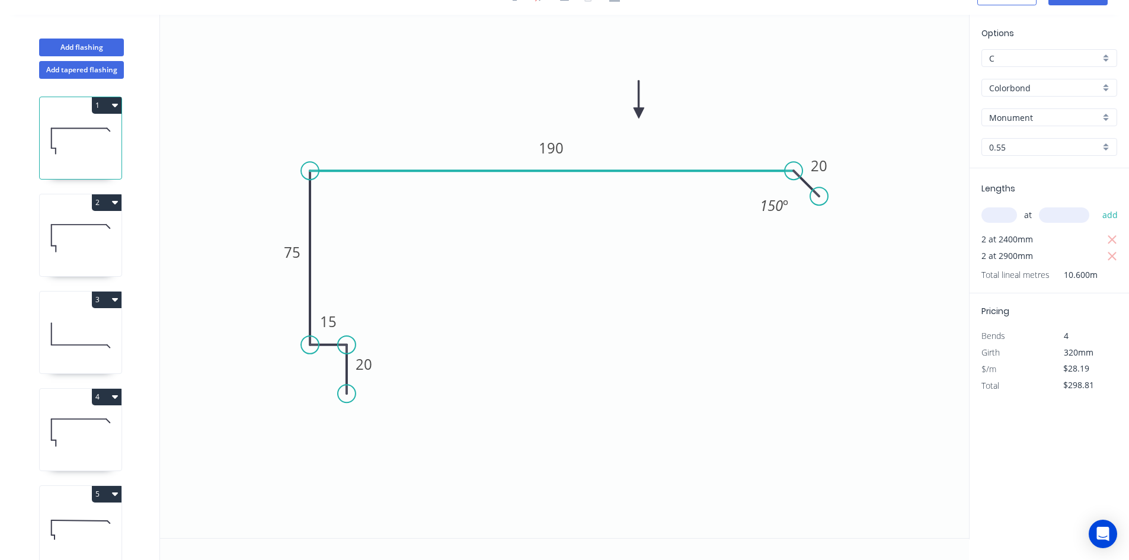
scroll to position [22, 0]
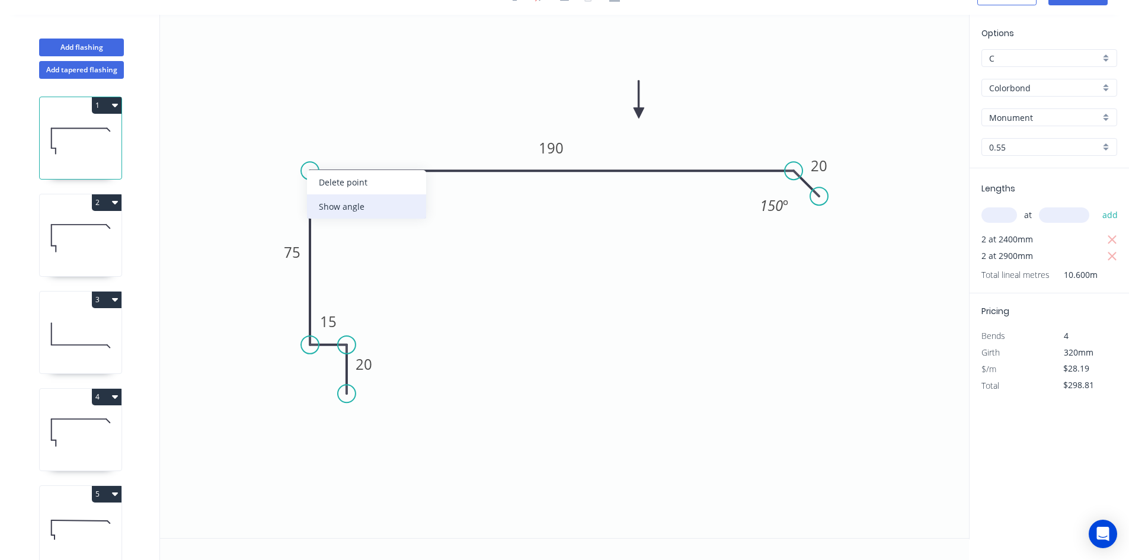
click at [335, 208] on div "Show angle" at bounding box center [366, 206] width 119 height 24
click at [327, 187] on tspan "?" at bounding box center [328, 191] width 7 height 20
click at [407, 302] on icon "0 20 15 75 190 20 88 º 150 º" at bounding box center [564, 277] width 809 height 524
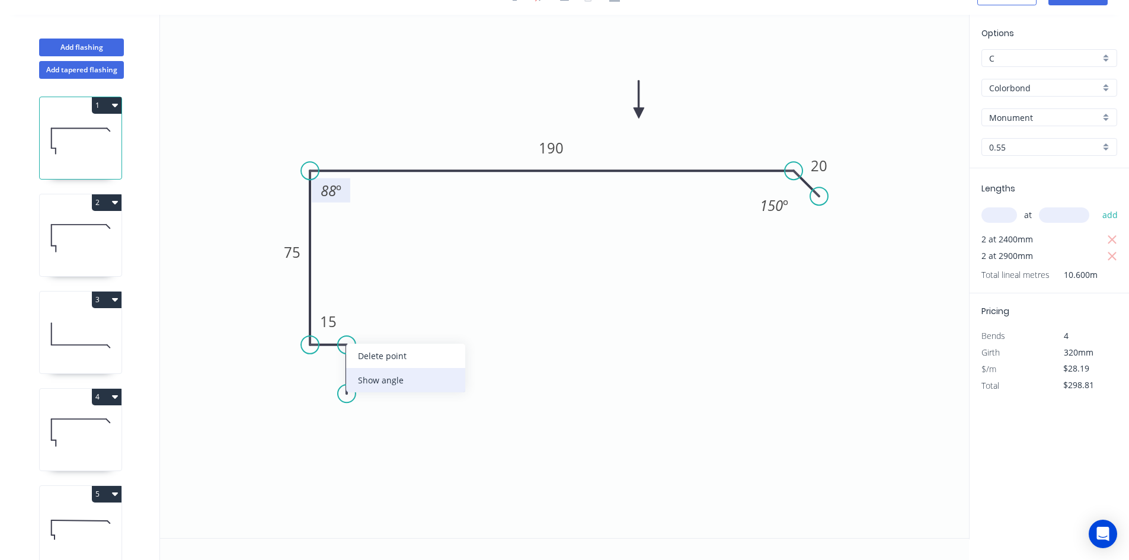
click at [401, 380] on div "Show angle" at bounding box center [405, 380] width 119 height 24
click at [328, 362] on tspan "º" at bounding box center [329, 365] width 5 height 20
drag, startPoint x: 312, startPoint y: 372, endPoint x: 379, endPoint y: 331, distance: 78.3
click at [379, 331] on rect at bounding box center [394, 323] width 39 height 24
click at [327, 395] on div "Show angle" at bounding box center [365, 390] width 119 height 24
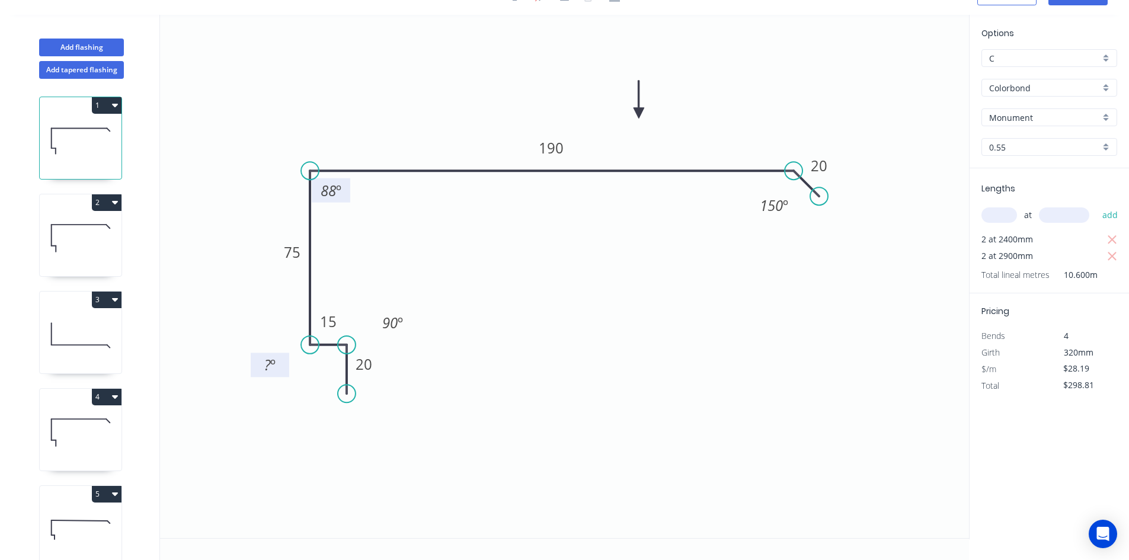
drag, startPoint x: 349, startPoint y: 320, endPoint x: 288, endPoint y: 360, distance: 73.5
click at [288, 361] on rect at bounding box center [270, 365] width 39 height 24
click at [267, 364] on tspan "?" at bounding box center [267, 365] width 7 height 20
click at [704, 404] on icon "0 20 15 75 190 20 88 º 150 º 90 º 90 º" at bounding box center [564, 277] width 809 height 524
click at [84, 241] on icon at bounding box center [81, 238] width 82 height 76
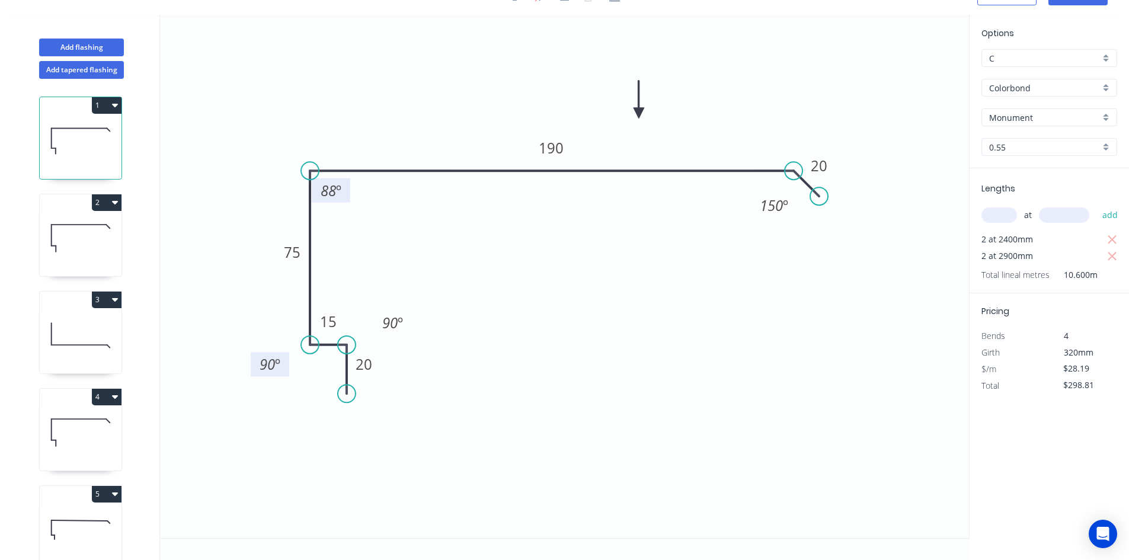
type input "$23.98"
type input "$115.10"
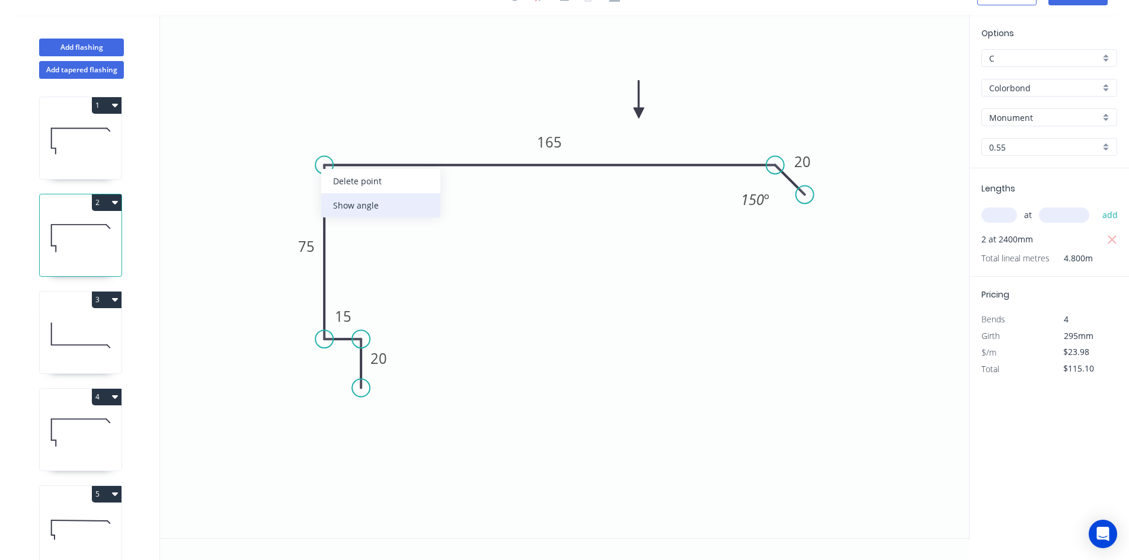
click at [358, 201] on div "Show angle" at bounding box center [380, 205] width 119 height 24
click at [339, 186] on rect at bounding box center [346, 185] width 24 height 17
click at [391, 234] on icon "0 20 15 75 165 20 88 º 150 º" at bounding box center [564, 277] width 809 height 524
drag, startPoint x: 413, startPoint y: 372, endPoint x: 406, endPoint y: 371, distance: 6.6
click at [413, 372] on div "Show angle" at bounding box center [427, 378] width 119 height 24
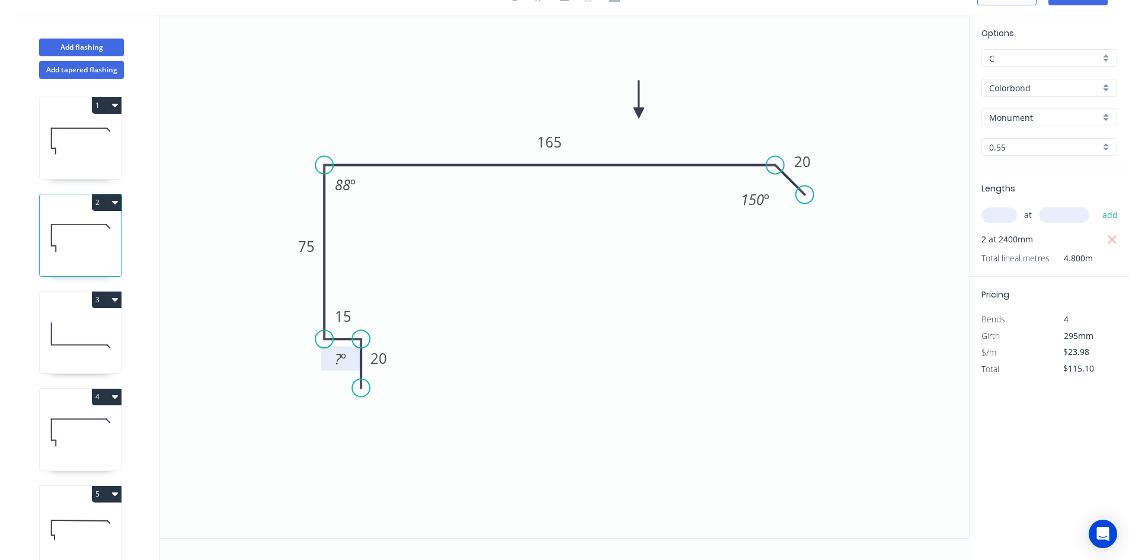
click at [342, 357] on tspan "º" at bounding box center [343, 359] width 5 height 20
click at [454, 270] on icon "0 20 15 75 165 20 88 º 150 º 90 º" at bounding box center [564, 277] width 809 height 524
drag, startPoint x: 325, startPoint y: 362, endPoint x: 392, endPoint y: 320, distance: 79.3
click at [392, 320] on rect at bounding box center [408, 317] width 39 height 24
click at [355, 388] on div "Show angle" at bounding box center [377, 384] width 119 height 24
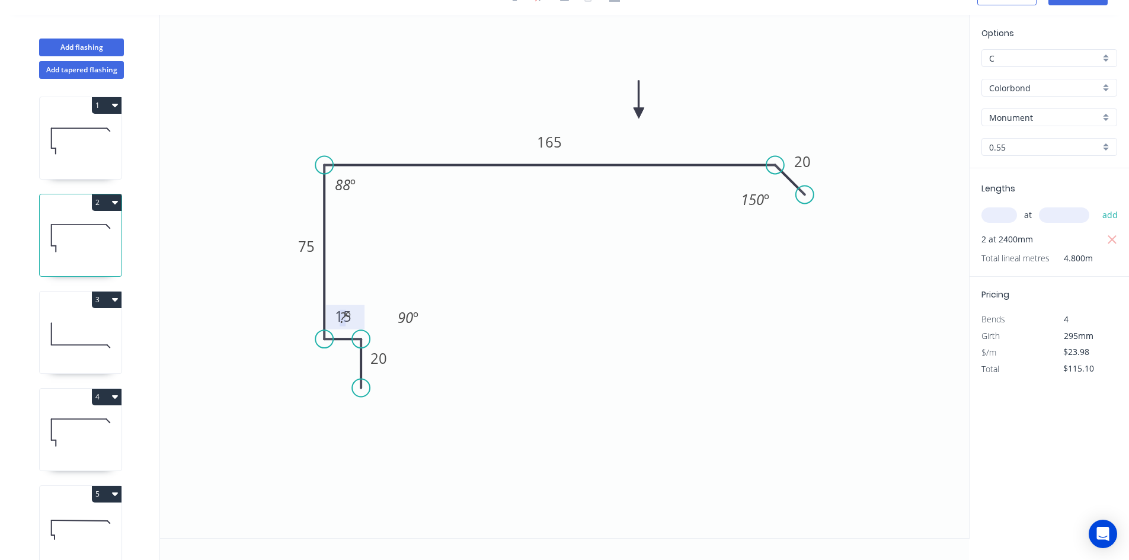
drag, startPoint x: 351, startPoint y: 321, endPoint x: 355, endPoint y: 332, distance: 11.8
click at [355, 332] on icon "0 20 15 75 165 20 88 º 150 º ? º 90 º" at bounding box center [564, 277] width 809 height 524
click at [339, 376] on div "Show angle" at bounding box center [382, 383] width 119 height 24
click at [350, 318] on tspan "º" at bounding box center [348, 318] width 5 height 20
drag, startPoint x: 363, startPoint y: 309, endPoint x: 296, endPoint y: 357, distance: 82.4
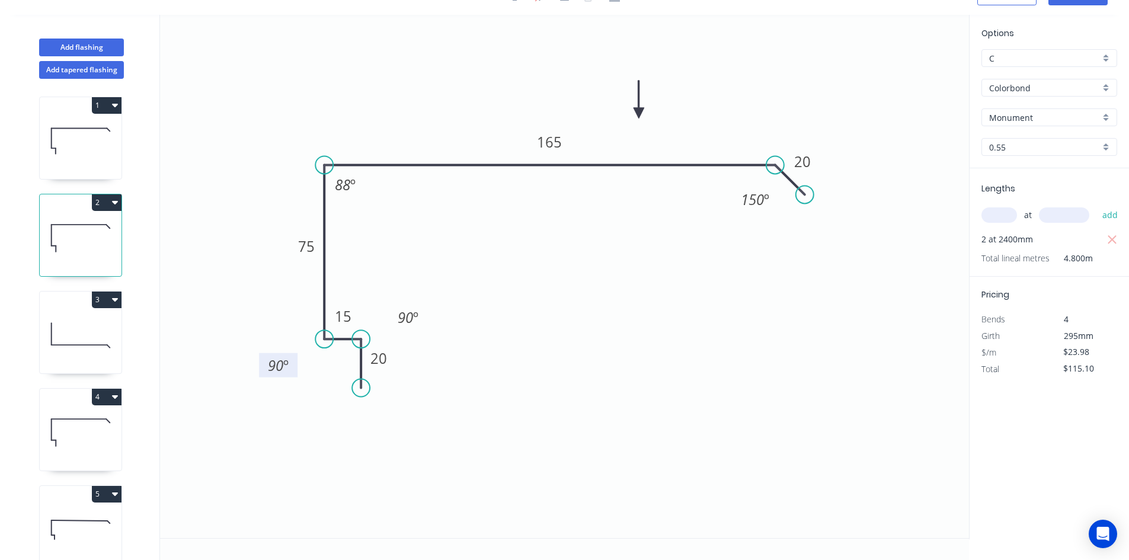
click at [296, 357] on rect at bounding box center [278, 365] width 39 height 24
drag, startPoint x: 548, startPoint y: 405, endPoint x: 411, endPoint y: 398, distance: 137.1
click at [548, 405] on icon "0 20 15 75 165 20 88 º 150 º 90 º 90 º" at bounding box center [564, 277] width 809 height 524
click at [95, 330] on icon at bounding box center [81, 336] width 82 height 76
type input "$32.14"
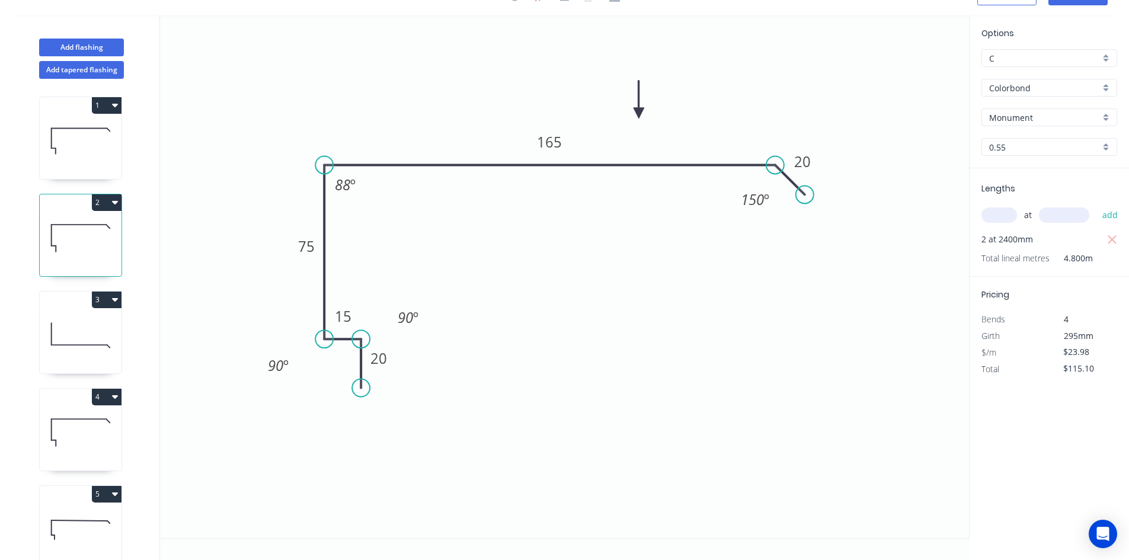
type input "$154.27"
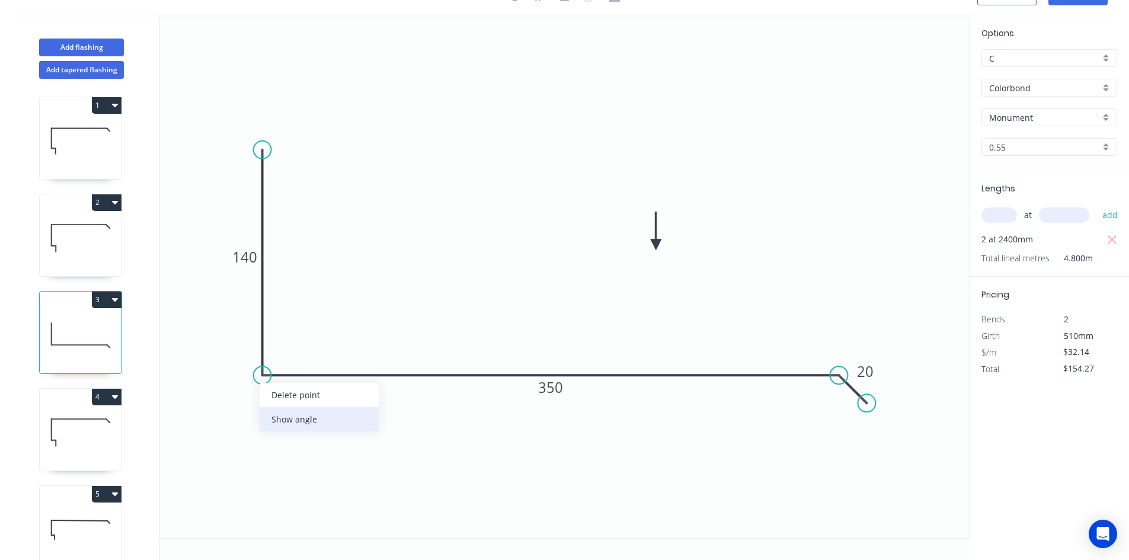
click at [304, 418] on div "Show angle" at bounding box center [319, 419] width 119 height 24
click at [282, 352] on tspan "?" at bounding box center [280, 354] width 7 height 20
click at [366, 270] on icon "0 140 350 20 90 º" at bounding box center [564, 277] width 809 height 524
click at [870, 419] on div "Show angle" at bounding box center [897, 420] width 119 height 24
click at [830, 403] on tspan "º" at bounding box center [830, 402] width 5 height 20
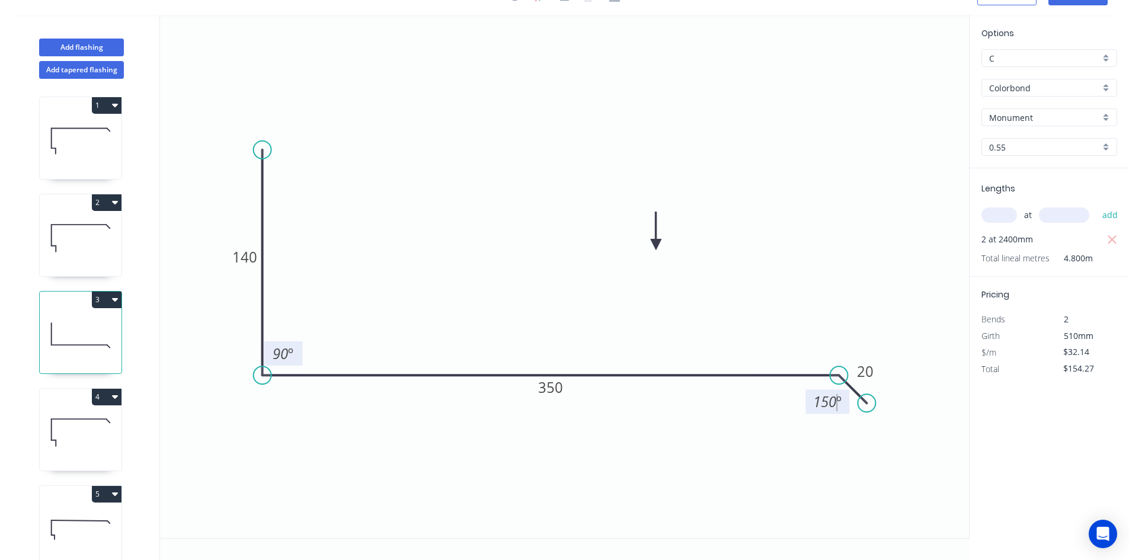
click at [825, 481] on icon "0 140 350 20 90 º 150 º" at bounding box center [564, 277] width 809 height 524
click at [110, 430] on icon at bounding box center [81, 433] width 82 height 76
type input "$23.98"
type input "$139.08"
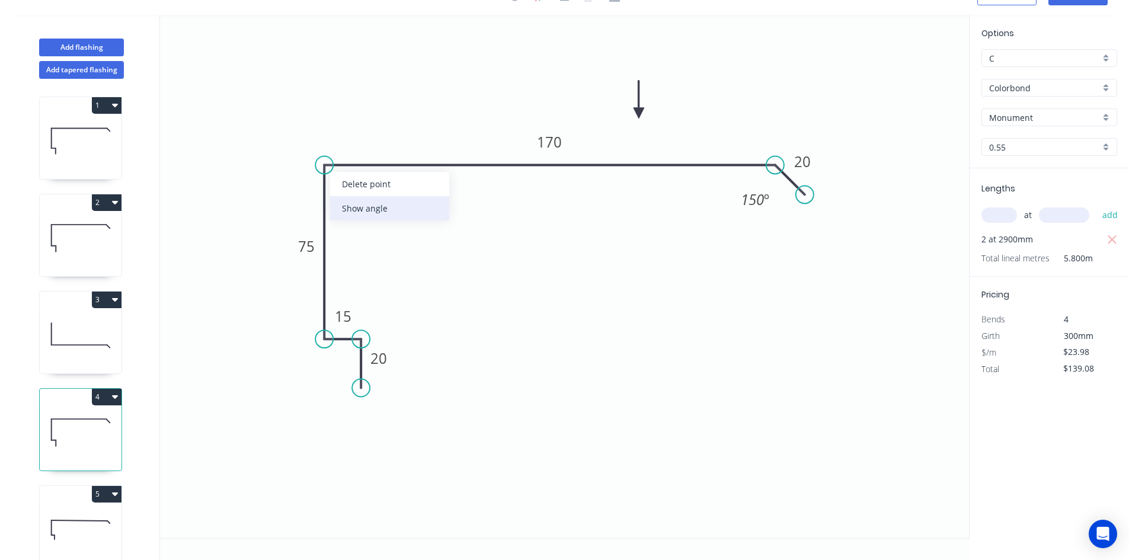
click at [356, 209] on div "Show angle" at bounding box center [389, 208] width 119 height 24
click at [343, 189] on tspan "?" at bounding box center [343, 185] width 7 height 20
click at [410, 289] on icon "0 20 15 75 170 20 88 º 150 º" at bounding box center [564, 277] width 809 height 524
click at [422, 375] on div "Show angle" at bounding box center [422, 375] width 119 height 24
click at [345, 364] on tspan "º" at bounding box center [343, 359] width 5 height 20
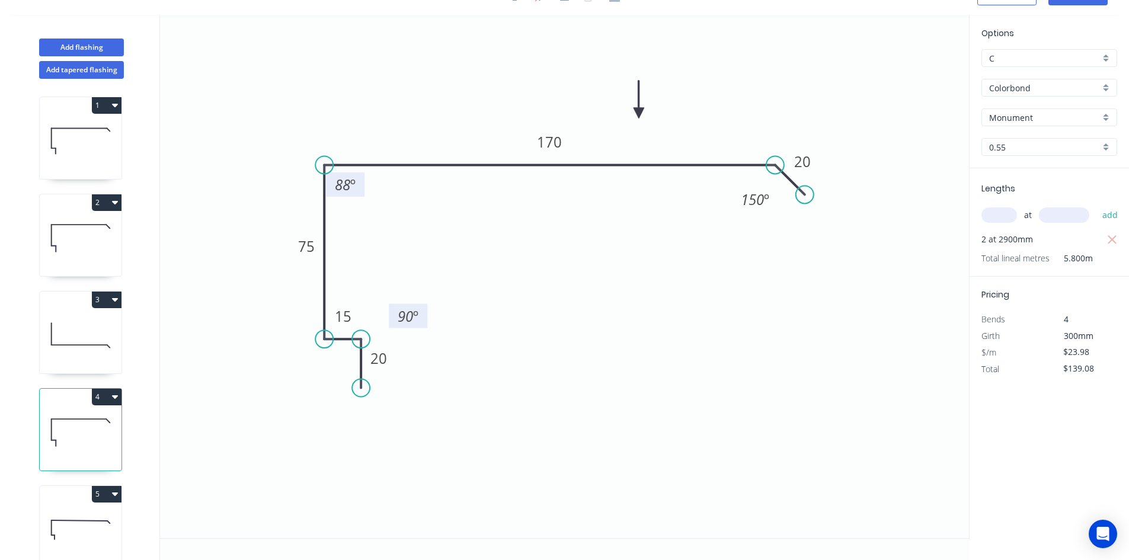
drag, startPoint x: 323, startPoint y: 365, endPoint x: 389, endPoint y: 324, distance: 77.8
click at [389, 323] on rect at bounding box center [408, 316] width 39 height 24
click at [359, 378] on div "Show angle" at bounding box center [379, 383] width 119 height 24
click at [347, 314] on tspan "º" at bounding box center [348, 318] width 5 height 20
drag, startPoint x: 362, startPoint y: 309, endPoint x: 302, endPoint y: 374, distance: 87.7
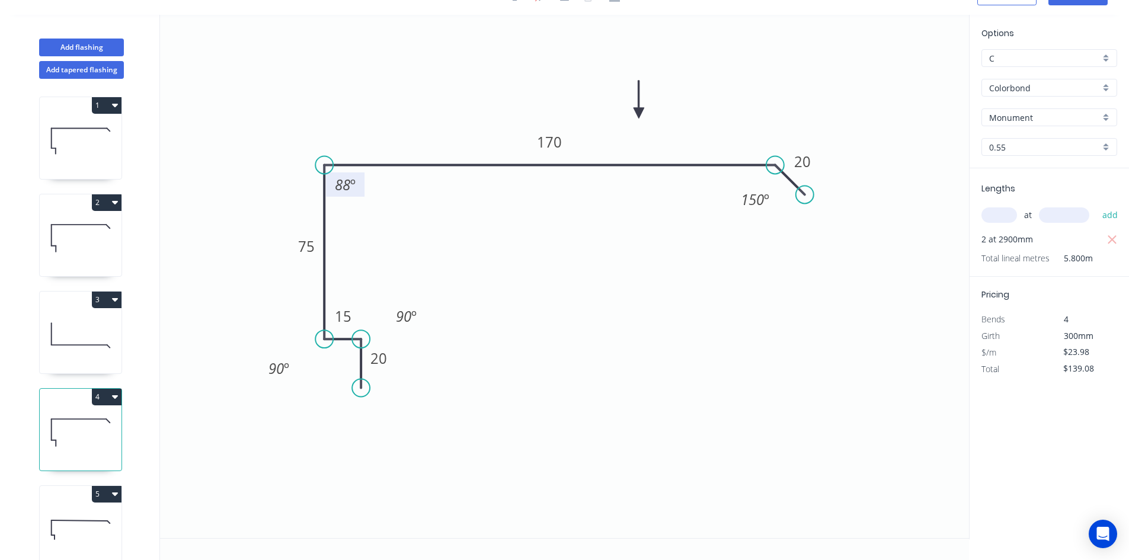
click at [295, 359] on rect at bounding box center [279, 368] width 39 height 24
click at [302, 435] on icon "0 20 15 75 170 20 88 º 150 º 90 º 90 º" at bounding box center [564, 277] width 809 height 524
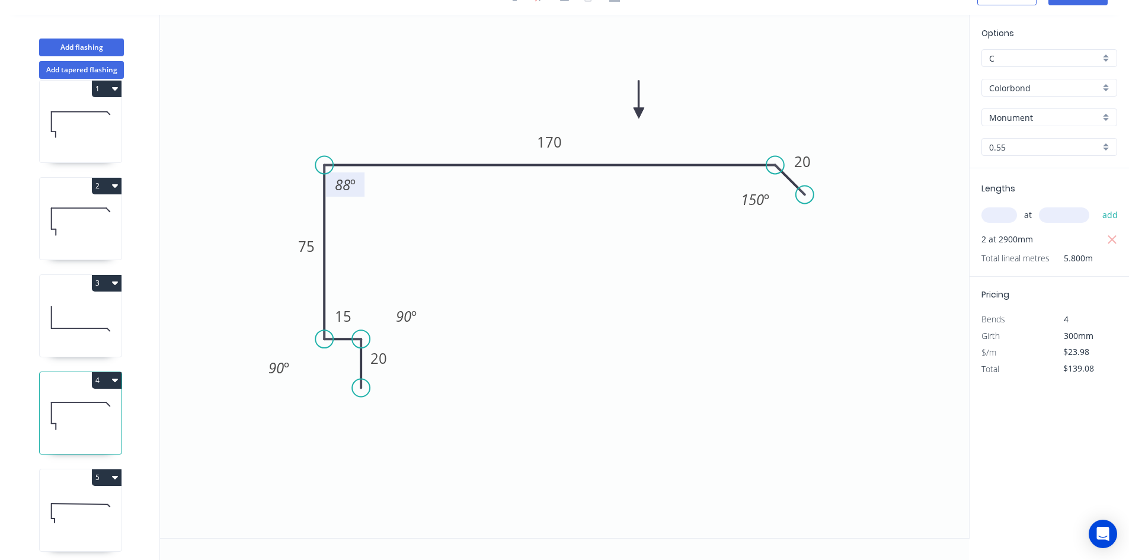
scroll to position [31, 0]
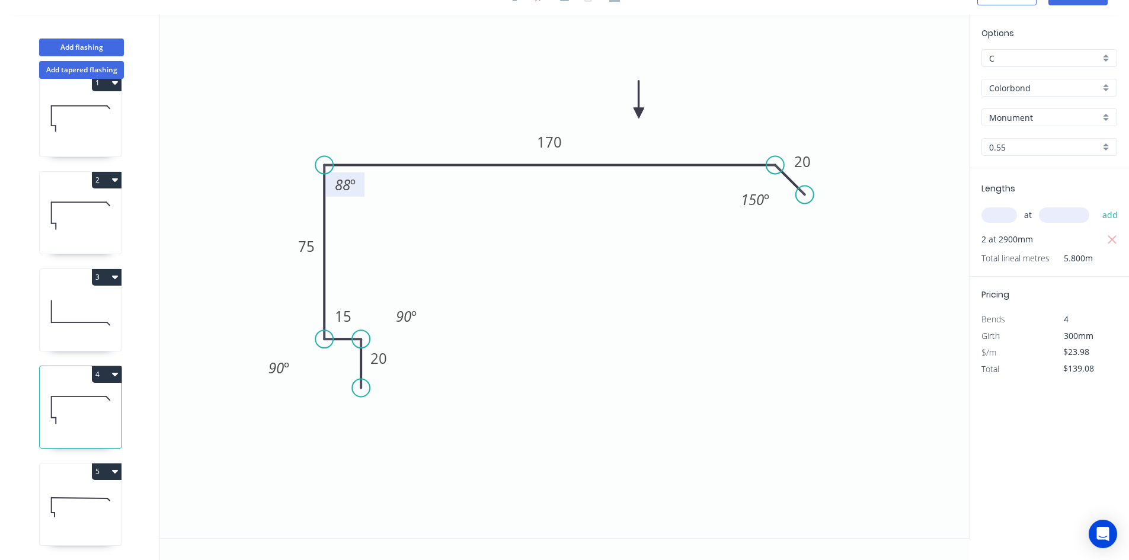
click at [72, 484] on icon at bounding box center [81, 508] width 82 height 76
type input "$36.64"
type input "$73.28"
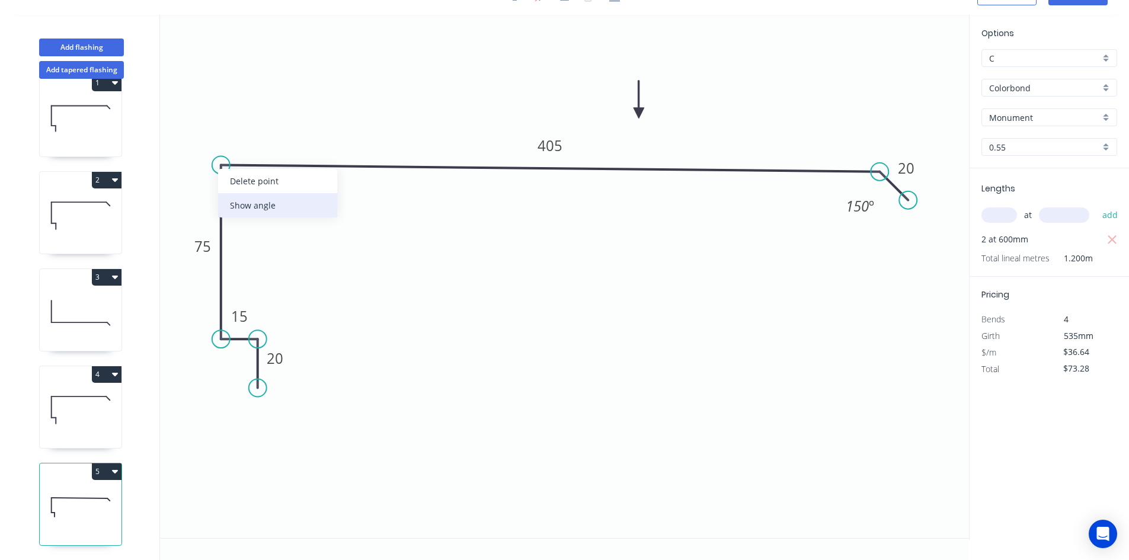
click at [253, 211] on div "Show angle" at bounding box center [277, 205] width 119 height 24
click at [240, 188] on tspan "?" at bounding box center [240, 185] width 7 height 20
click at [360, 221] on icon "0 20 15 75 405 20 88 º 150 º" at bounding box center [564, 277] width 809 height 524
click at [311, 380] on div "Show angle" at bounding box center [323, 377] width 119 height 24
click at [241, 360] on tspan "º" at bounding box center [240, 359] width 5 height 20
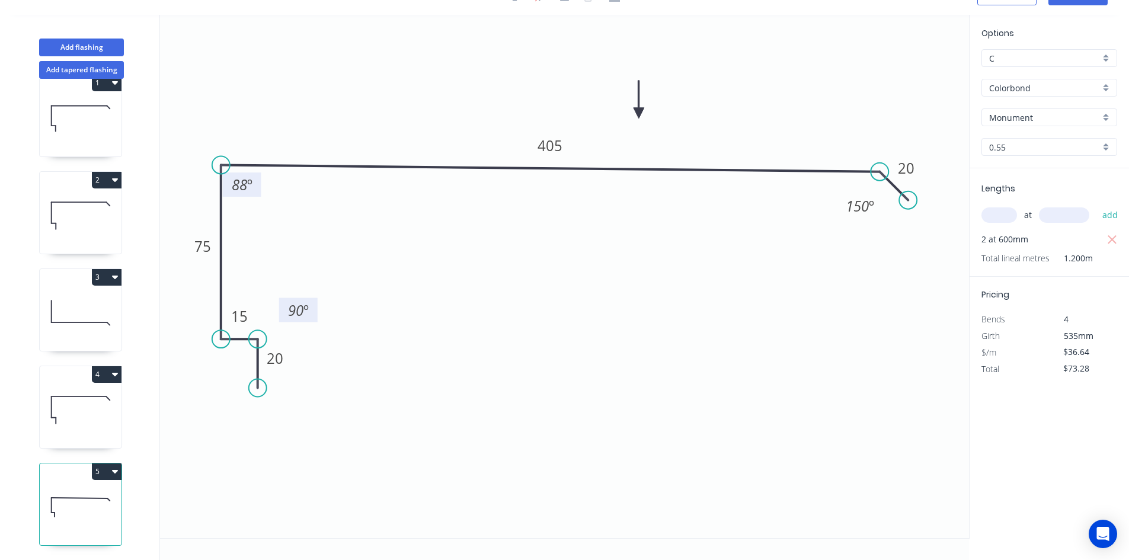
drag, startPoint x: 221, startPoint y: 365, endPoint x: 282, endPoint y: 316, distance: 78.1
click at [282, 316] on rect at bounding box center [298, 310] width 39 height 24
click at [250, 378] on div "Show angle" at bounding box center [276, 381] width 119 height 24
click at [245, 321] on tspan "º" at bounding box center [244, 318] width 5 height 20
drag, startPoint x: 258, startPoint y: 309, endPoint x: 205, endPoint y: 361, distance: 74.6
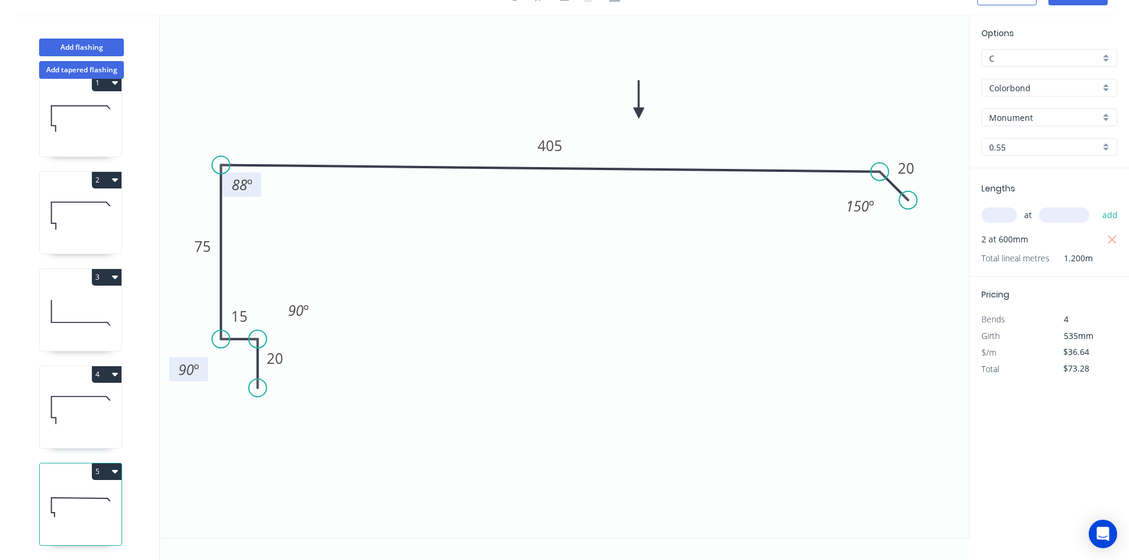
click at [205, 361] on rect at bounding box center [189, 370] width 39 height 24
click at [432, 344] on icon "0 20 15 75 405 20 88 º 150 º 90 º 90 º" at bounding box center [564, 277] width 809 height 524
click at [88, 493] on icon at bounding box center [81, 508] width 82 height 76
click at [82, 413] on icon at bounding box center [81, 410] width 82 height 76
type input "$23.98"
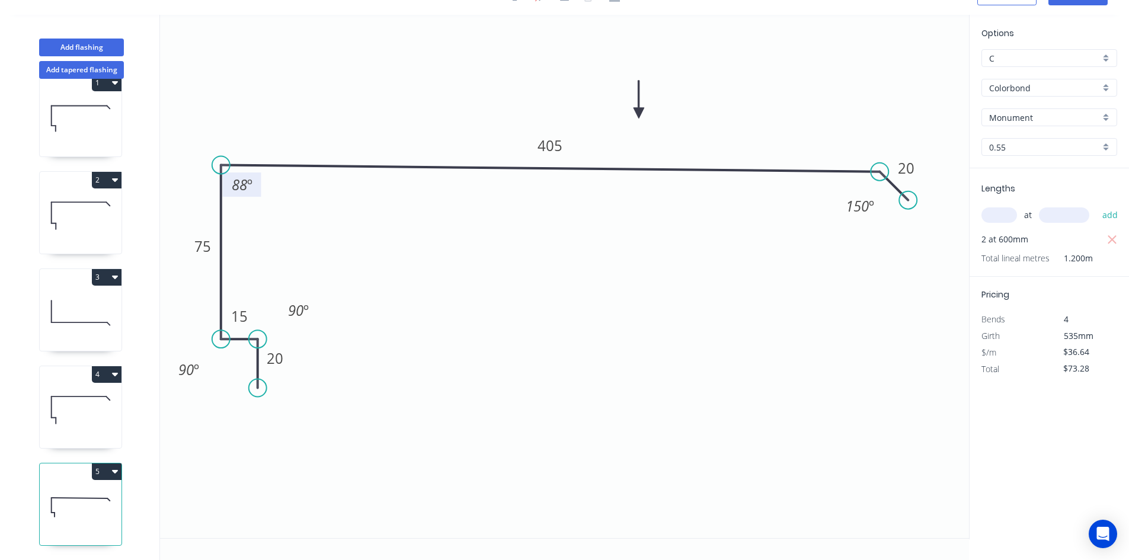
type input "$139.08"
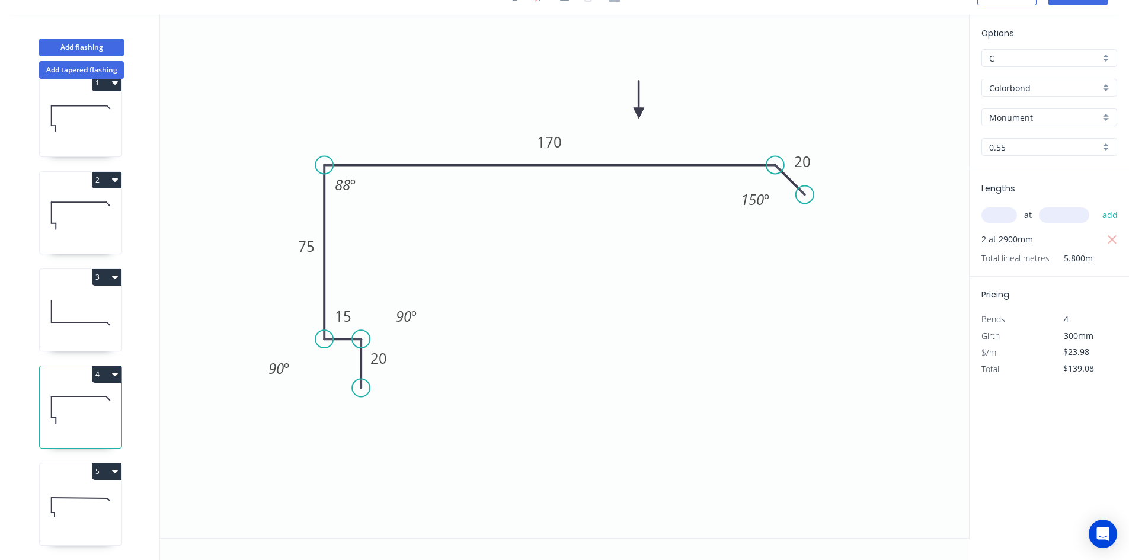
click at [66, 479] on icon at bounding box center [81, 508] width 82 height 76
type input "$36.64"
type input "$73.28"
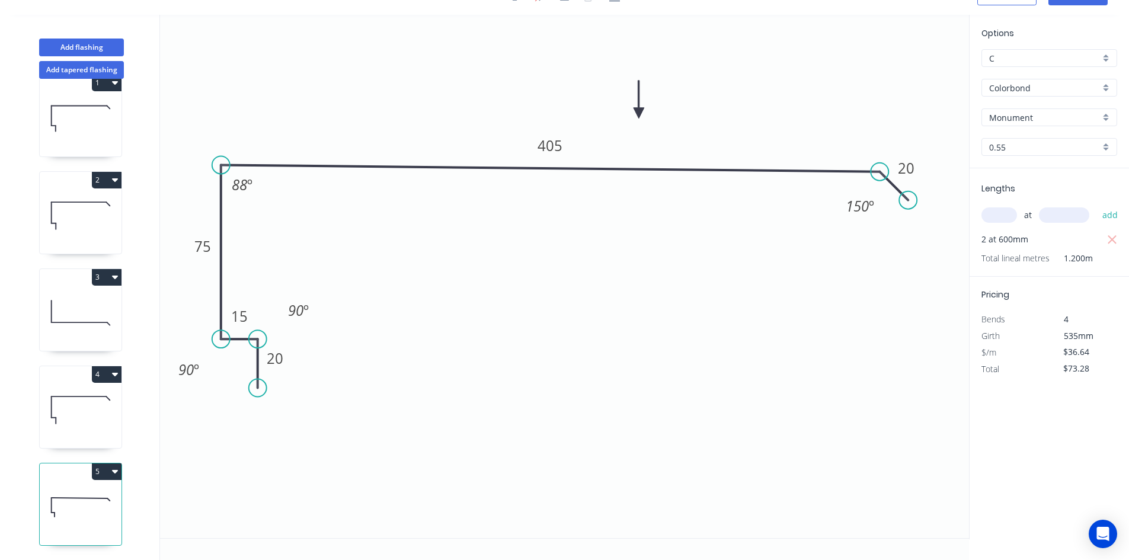
click at [74, 419] on icon at bounding box center [81, 410] width 82 height 76
type input "$23.98"
type input "$139.08"
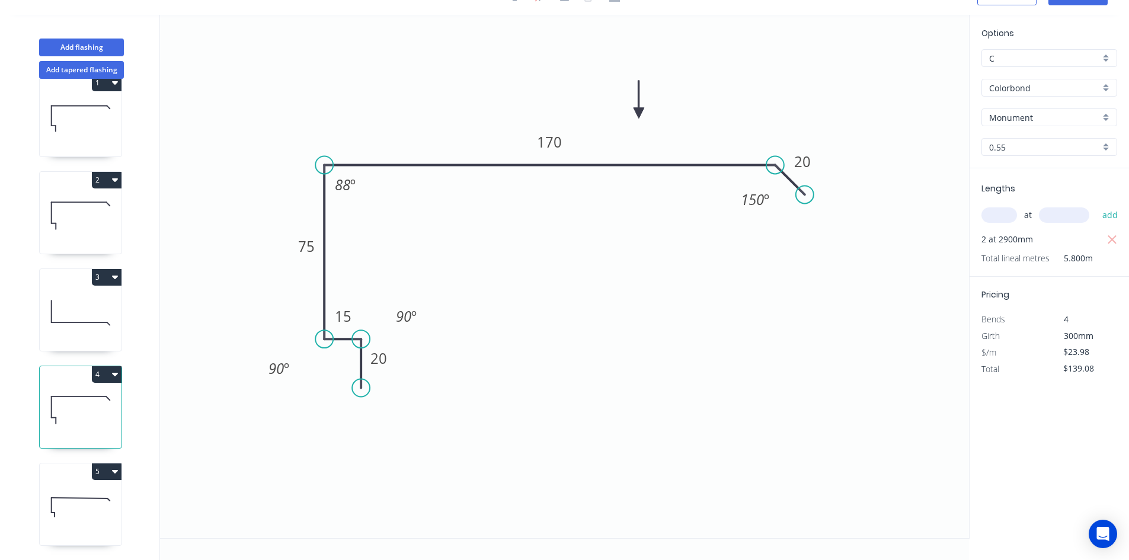
click at [91, 318] on icon at bounding box center [81, 313] width 82 height 76
type input "$32.14"
type input "$154.27"
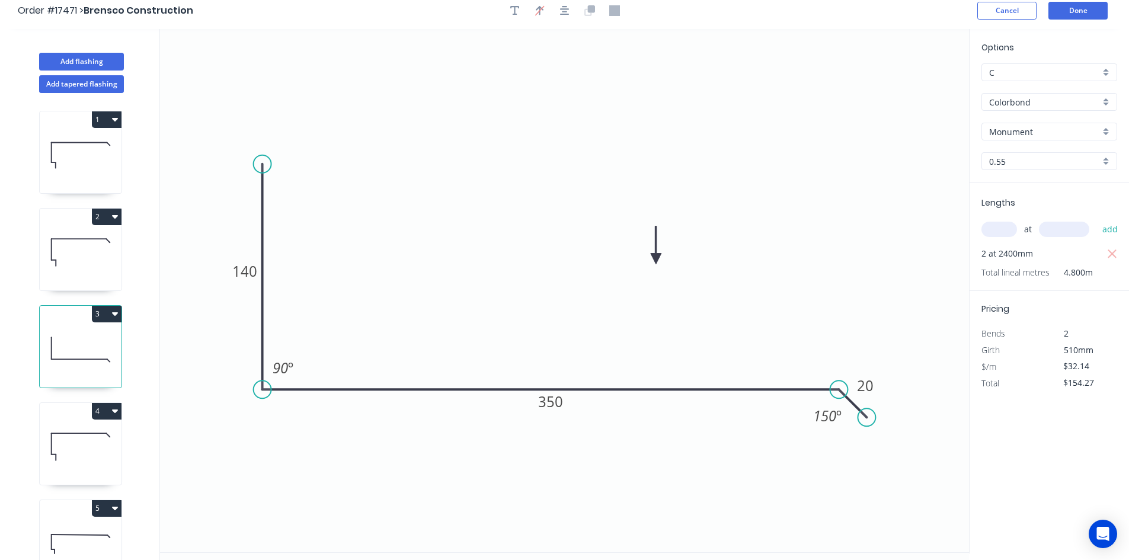
scroll to position [0, 0]
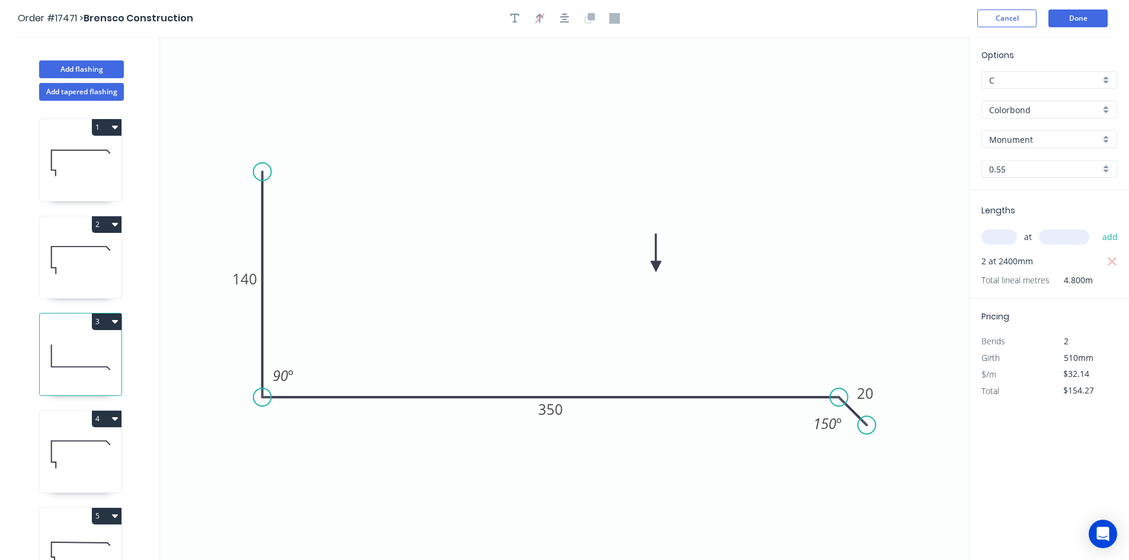
click at [84, 273] on icon at bounding box center [81, 260] width 82 height 76
type input "$23.98"
type input "$115.10"
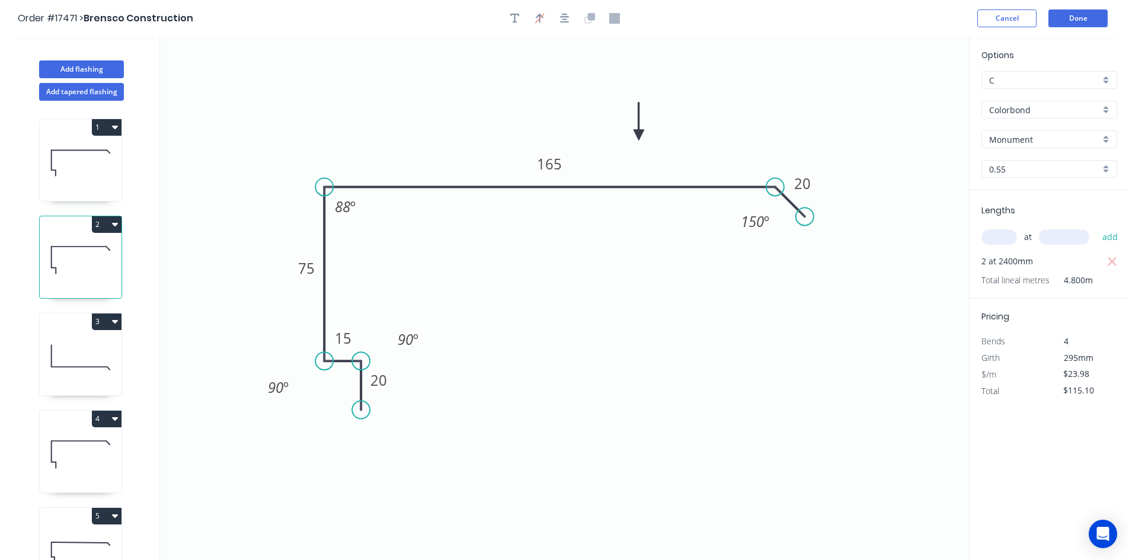
click at [91, 180] on icon at bounding box center [81, 163] width 82 height 76
type input "$28.19"
type input "$298.81"
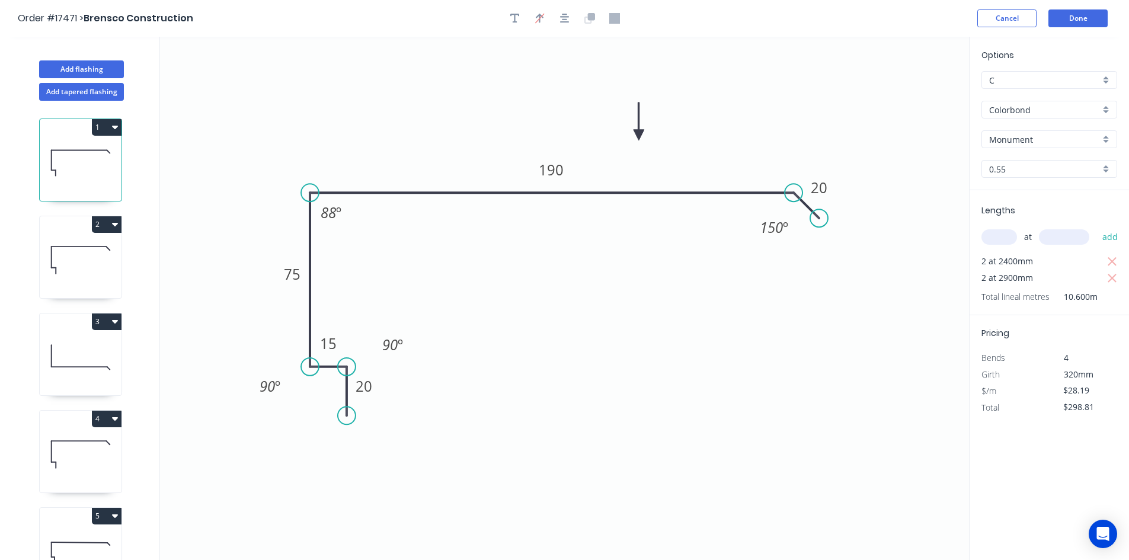
click at [83, 267] on icon at bounding box center [81, 260] width 82 height 76
type input "$23.98"
type input "$115.10"
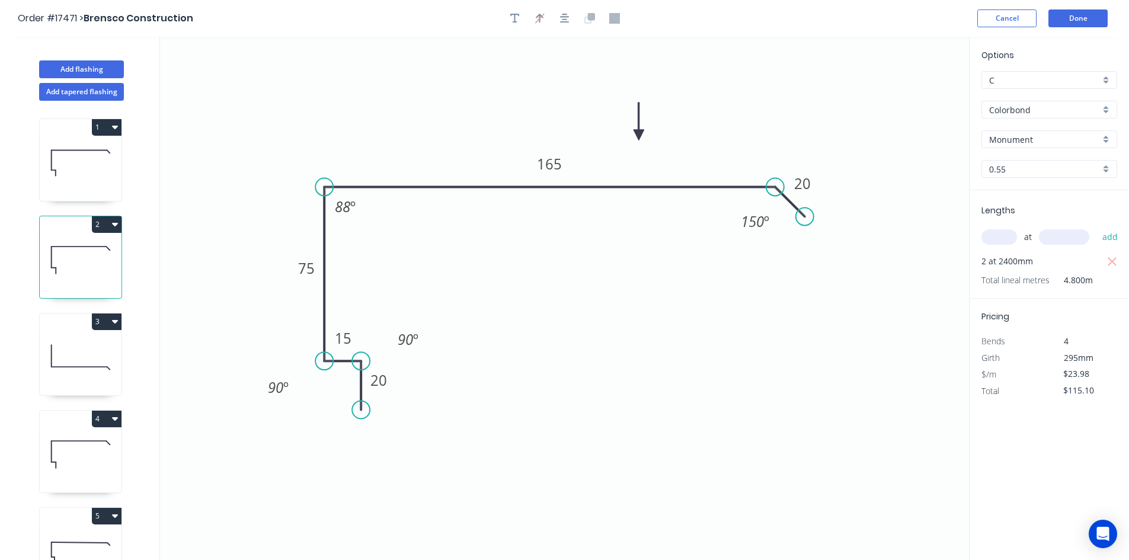
click at [82, 171] on icon at bounding box center [81, 163] width 82 height 76
type input "$28.19"
type input "$298.81"
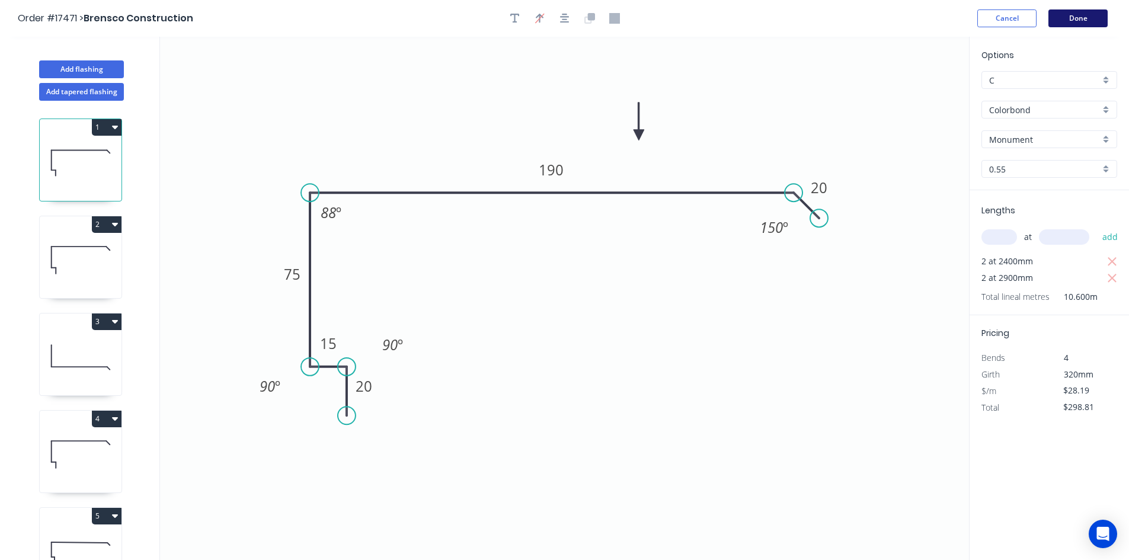
click at [1081, 21] on button "Done" at bounding box center [1078, 18] width 59 height 18
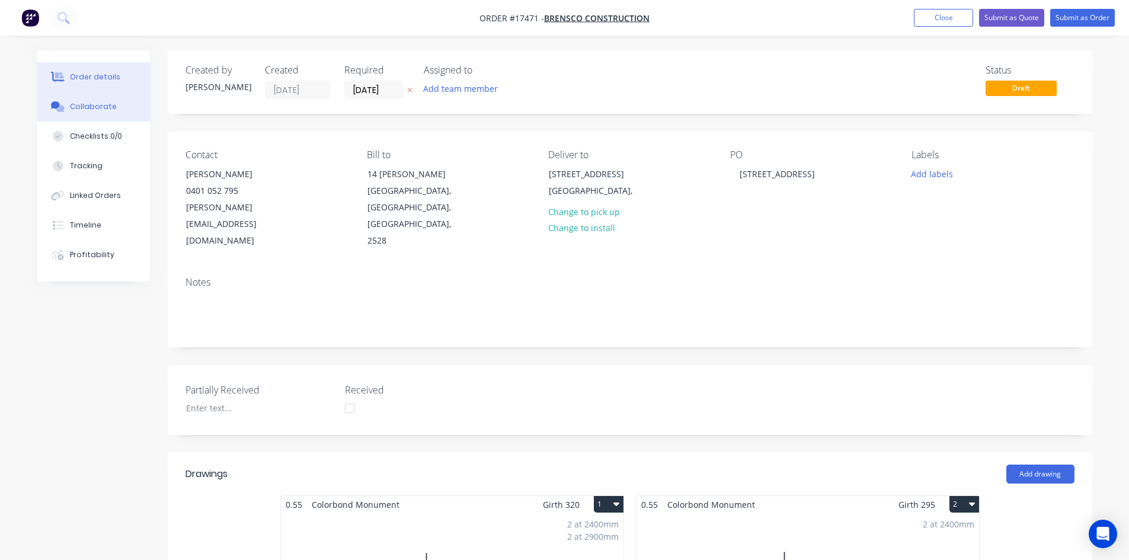
click at [123, 113] on button "Collaborate" at bounding box center [93, 107] width 113 height 30
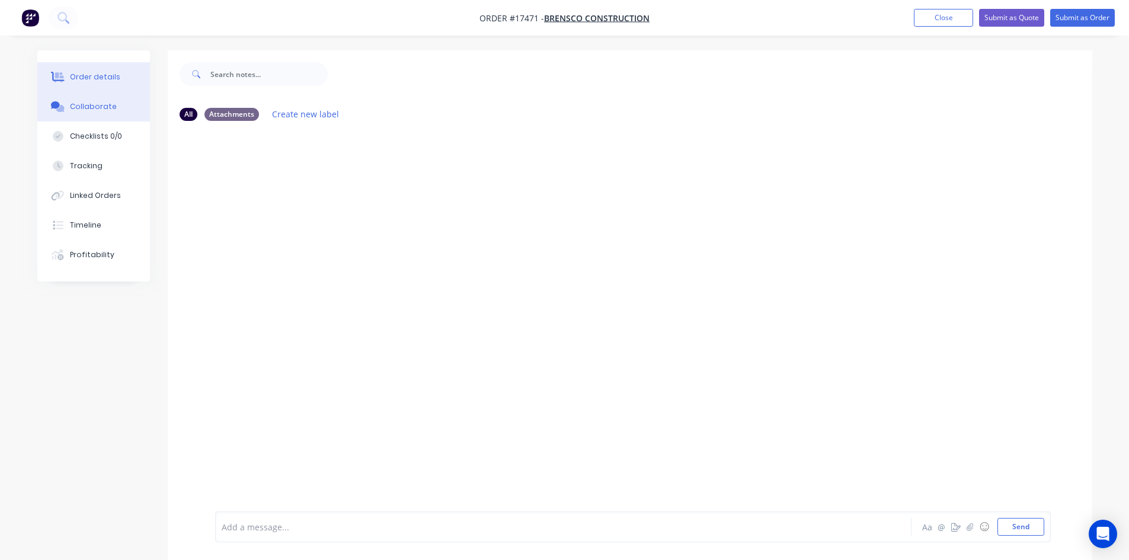
click at [124, 85] on button "Order details" at bounding box center [93, 77] width 113 height 30
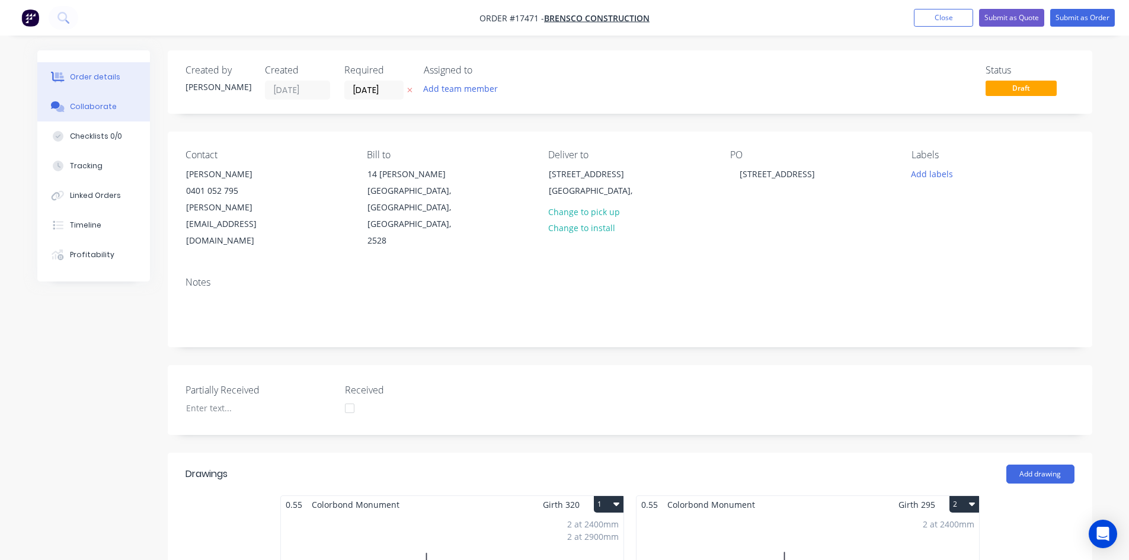
click at [112, 106] on div "Collaborate" at bounding box center [93, 106] width 47 height 11
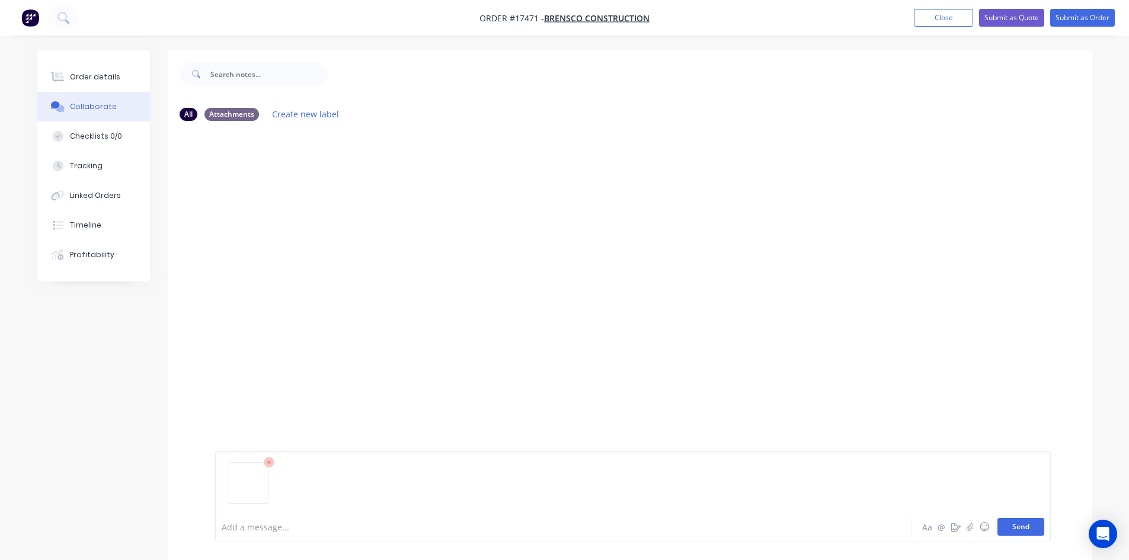
click at [1027, 526] on button "Send" at bounding box center [1021, 527] width 47 height 18
click at [97, 69] on button "Order details" at bounding box center [93, 77] width 113 height 30
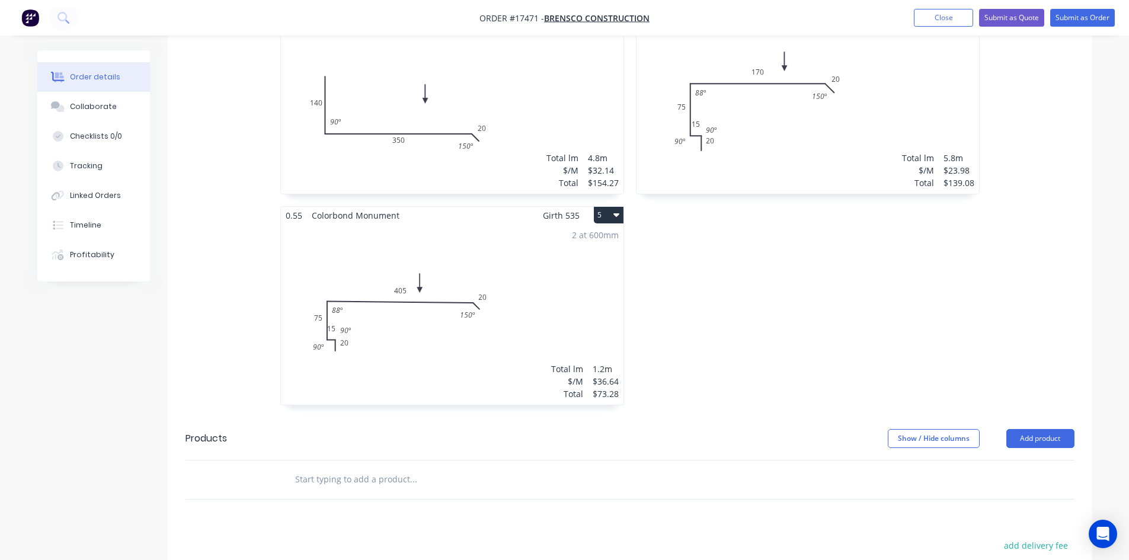
scroll to position [683, 0]
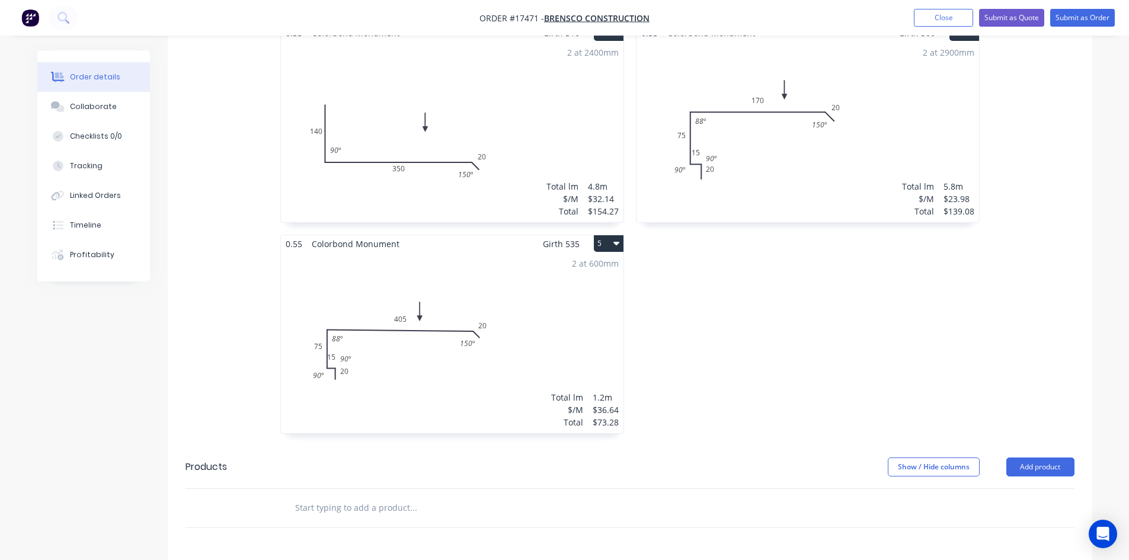
click at [699, 333] on div "0.55 Colorbond Monument Girth 295 2 0 20 15 75 165 20 88 º 150 º 90 º 90 º 0 20…" at bounding box center [808, 129] width 356 height 633
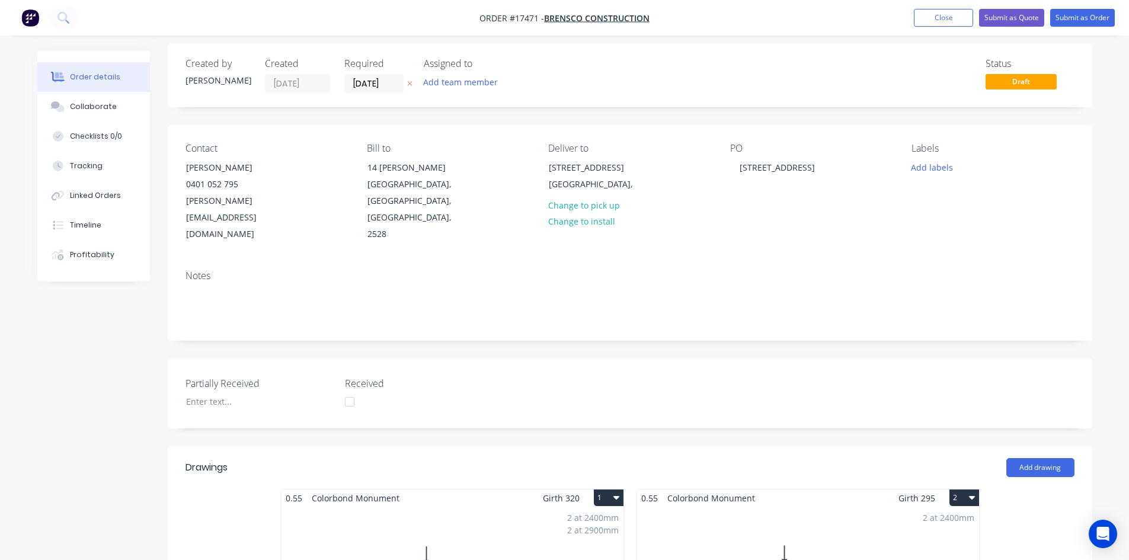
scroll to position [0, 0]
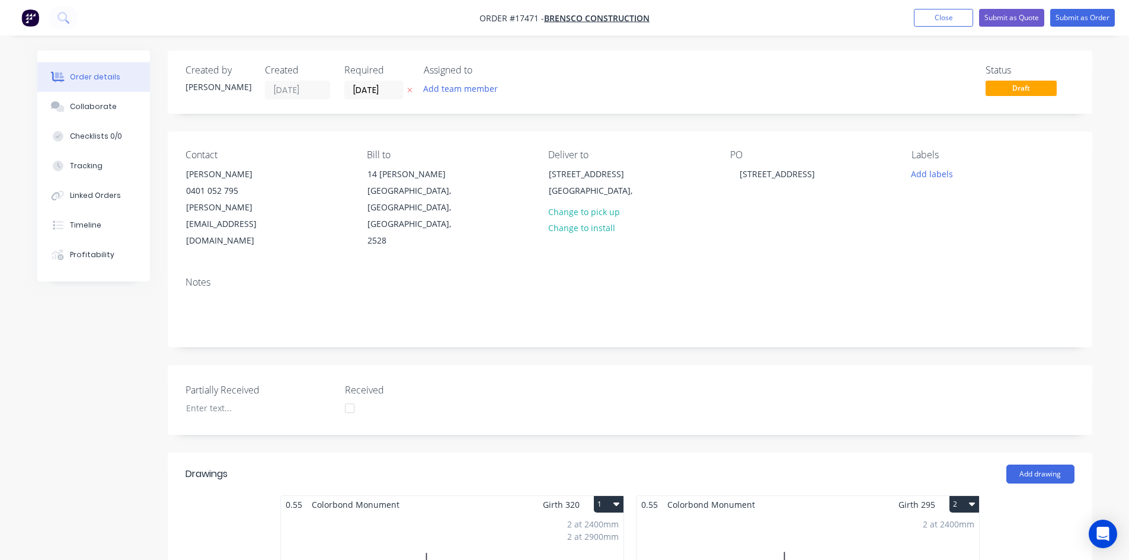
click at [629, 365] on div "Partially Received Received" at bounding box center [630, 400] width 925 height 70
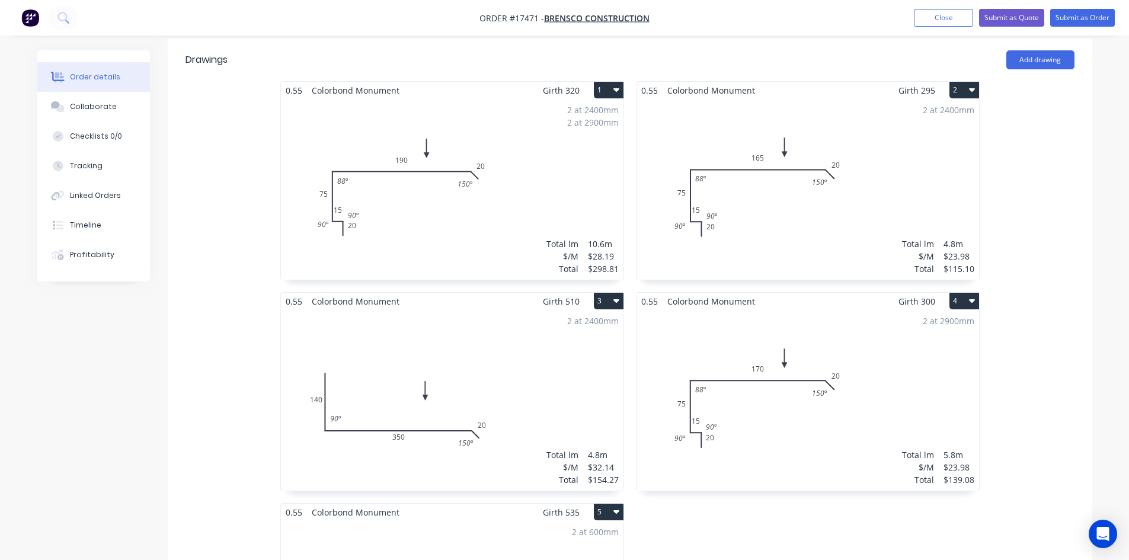
scroll to position [415, 0]
click at [229, 279] on div "0.55 Colorbond Monument Girth 320 1 0 20 15 75 190 20 88 º 150 º 90 º 90 º 0 20…" at bounding box center [630, 397] width 925 height 633
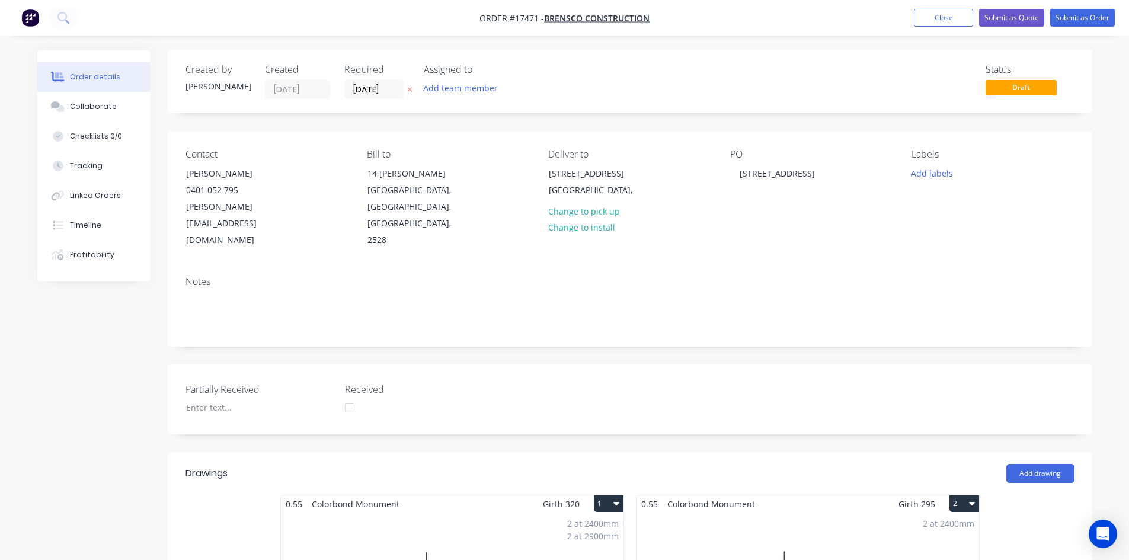
scroll to position [0, 0]
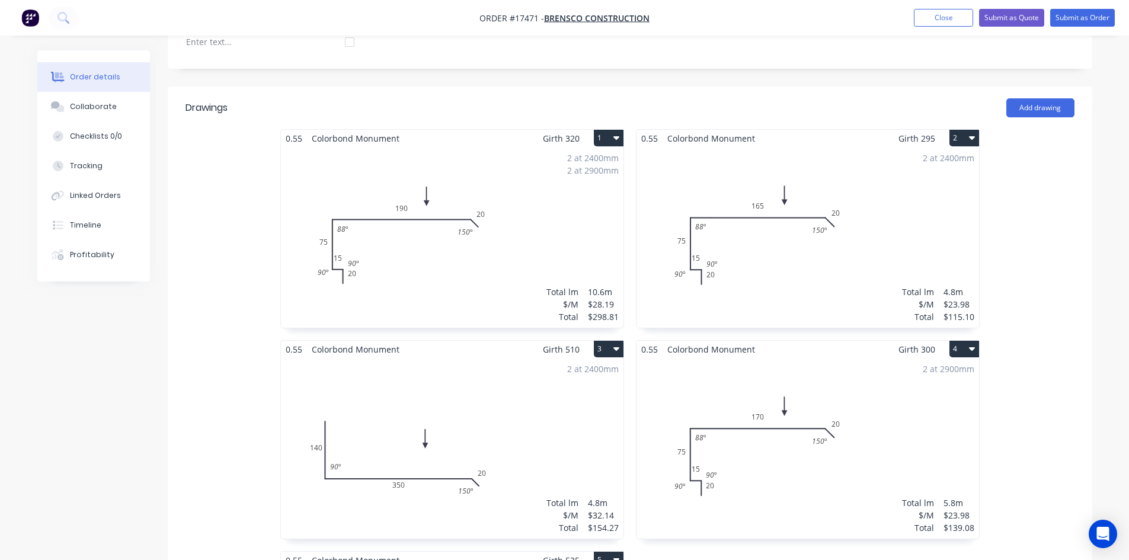
scroll to position [178, 0]
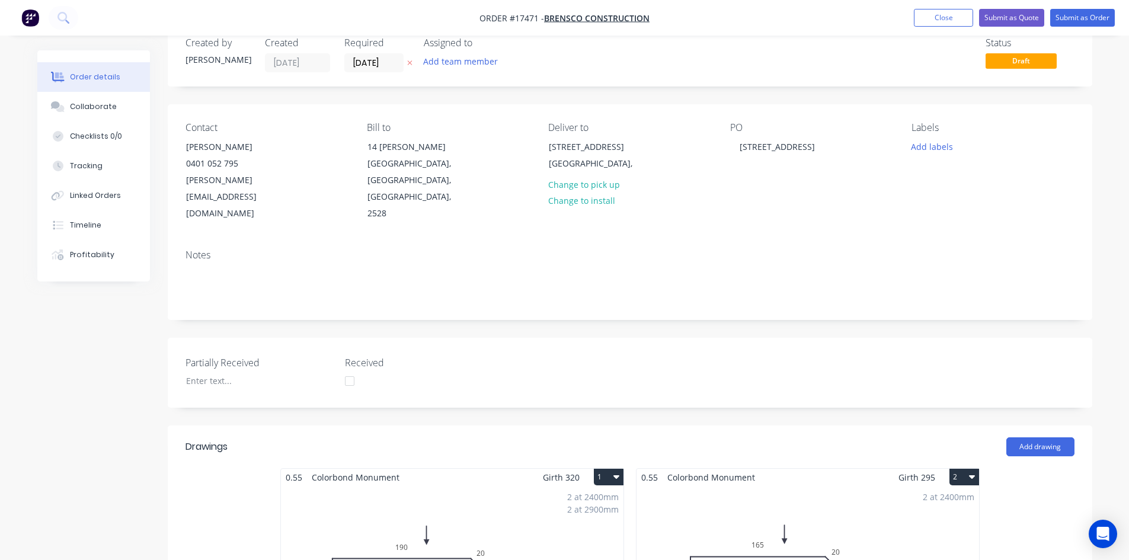
scroll to position [0, 0]
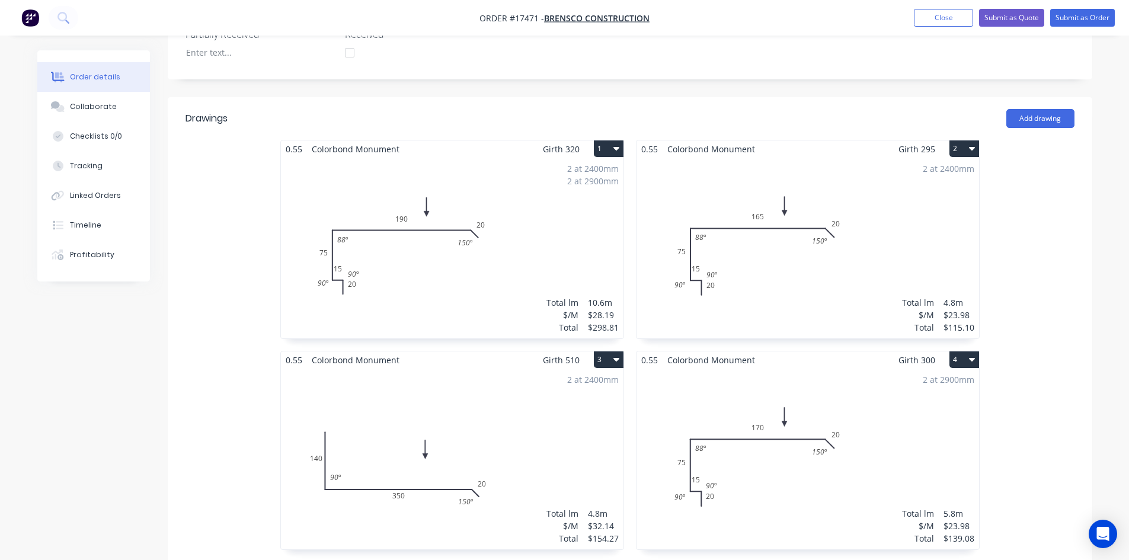
click at [620, 97] on header "Drawings Add drawing" at bounding box center [630, 118] width 925 height 43
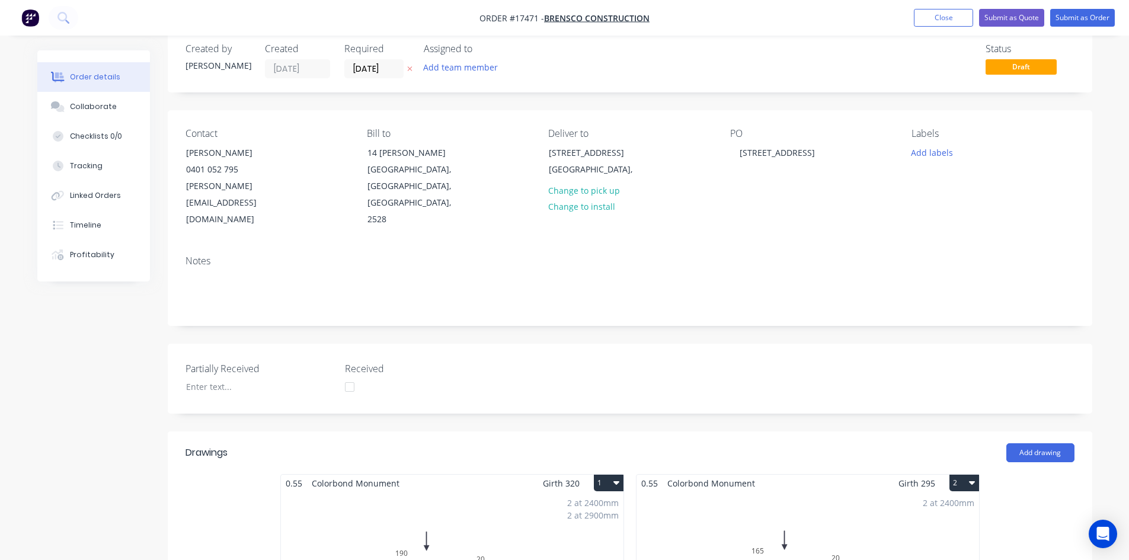
scroll to position [0, 0]
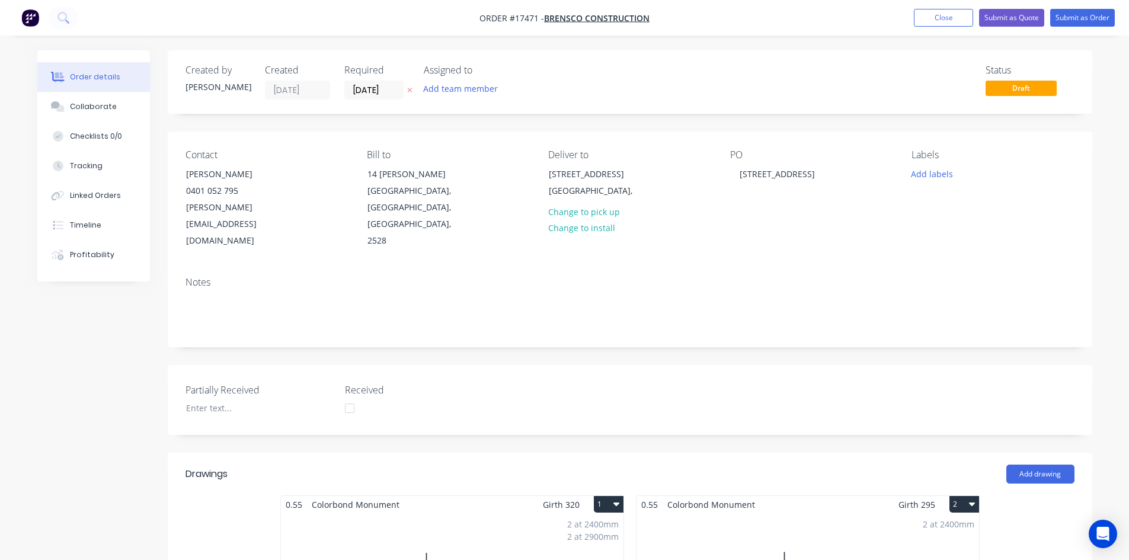
click at [692, 17] on nav "Order #17471 - Brensco Construction Add product Close Submit as Quote Submit as…" at bounding box center [564, 18] width 1129 height 36
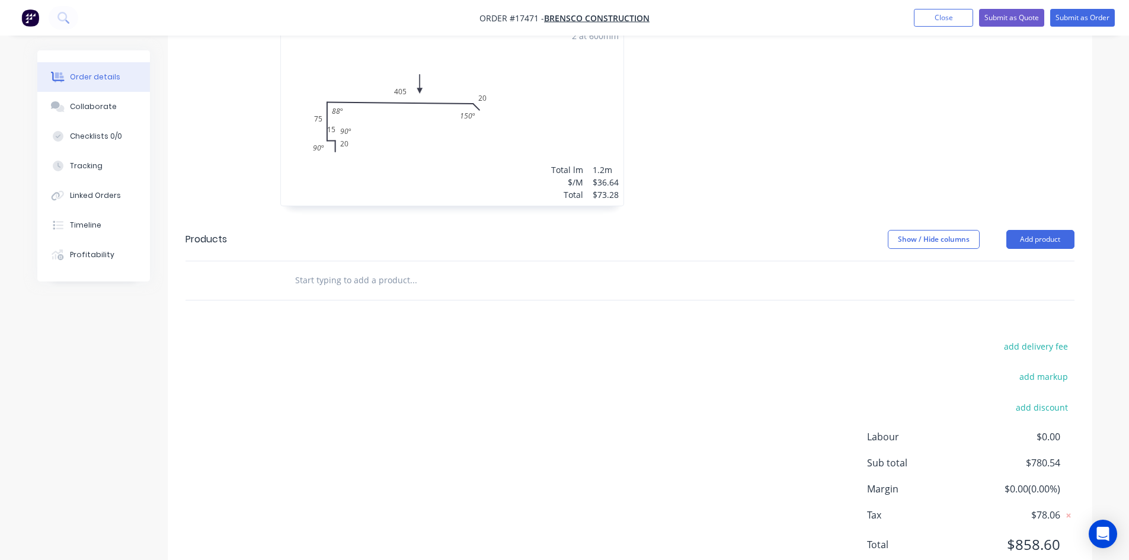
scroll to position [920, 0]
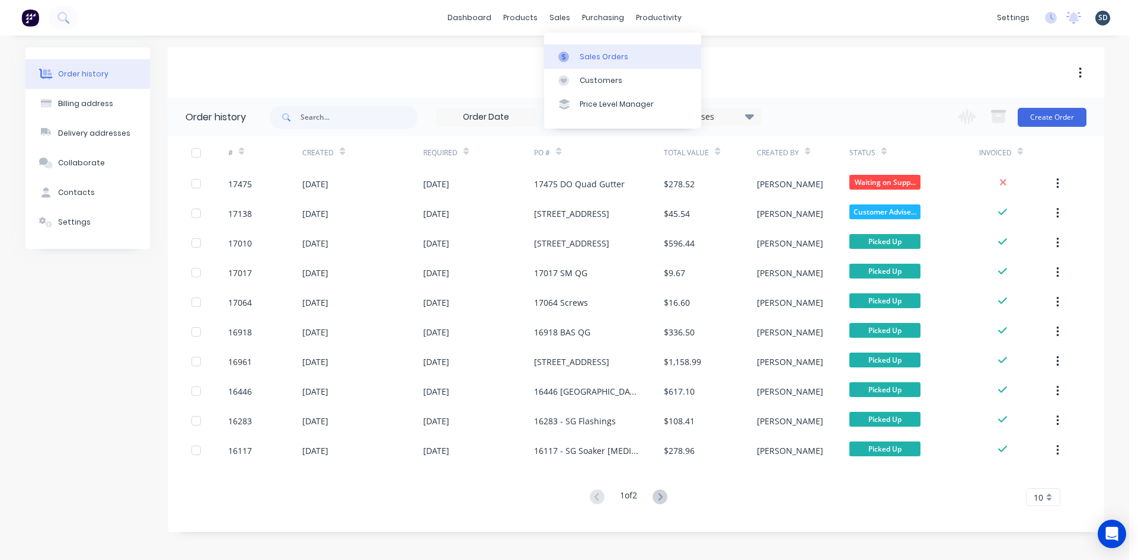
click at [588, 65] on link "Sales Orders" at bounding box center [622, 56] width 157 height 24
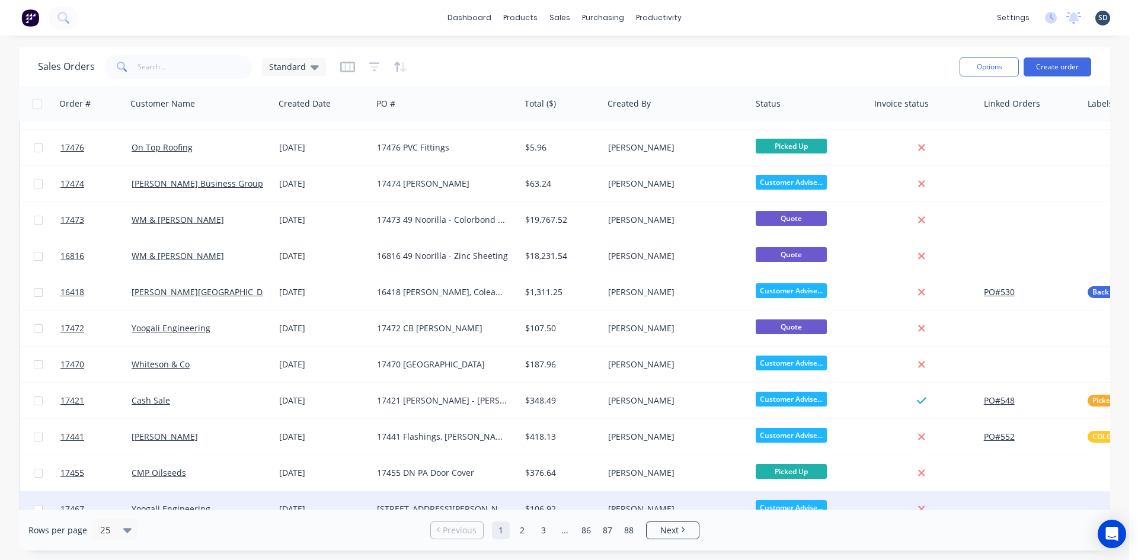
scroll to position [119, 0]
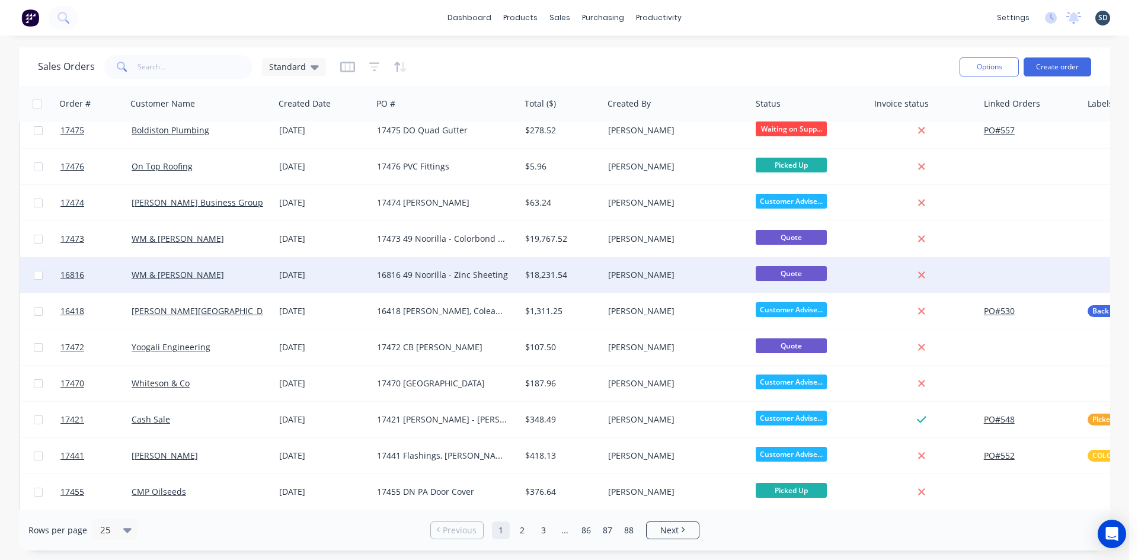
click at [253, 275] on div "WM & [PERSON_NAME]" at bounding box center [198, 275] width 132 height 12
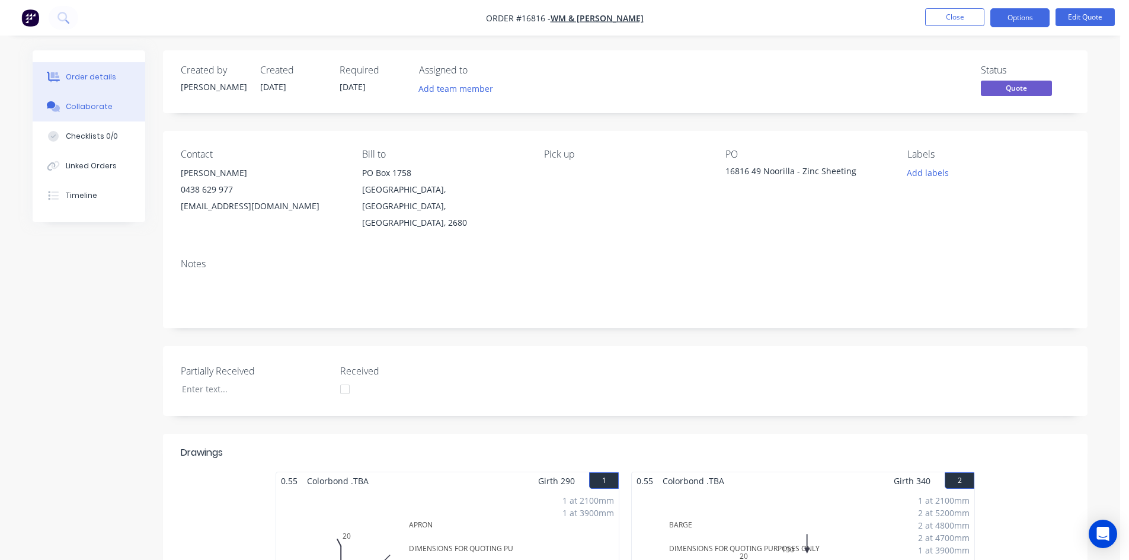
click at [120, 108] on button "Collaborate" at bounding box center [89, 107] width 113 height 30
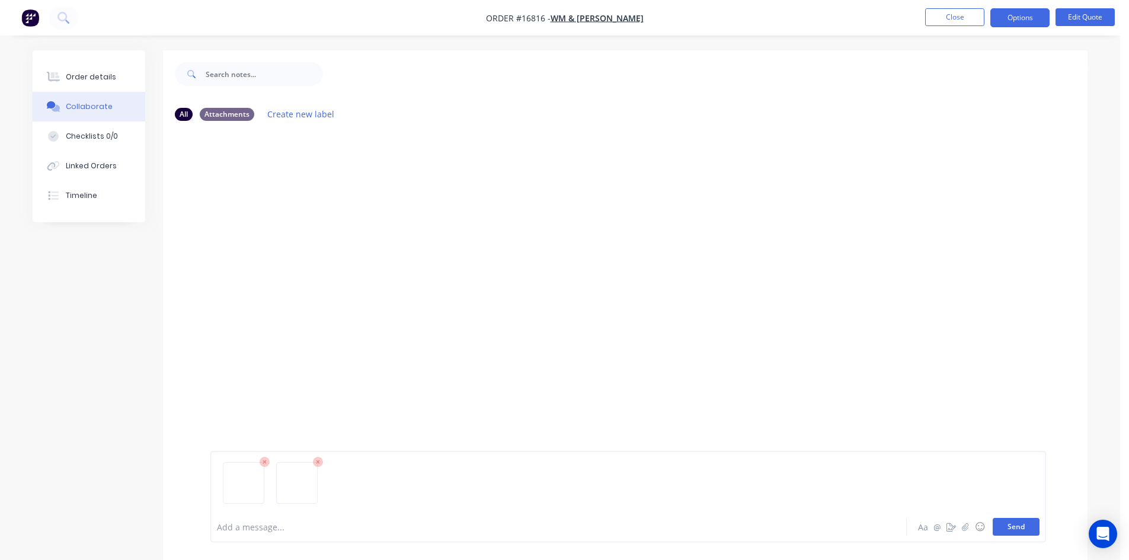
click at [1016, 524] on button "Send" at bounding box center [1016, 527] width 47 height 18
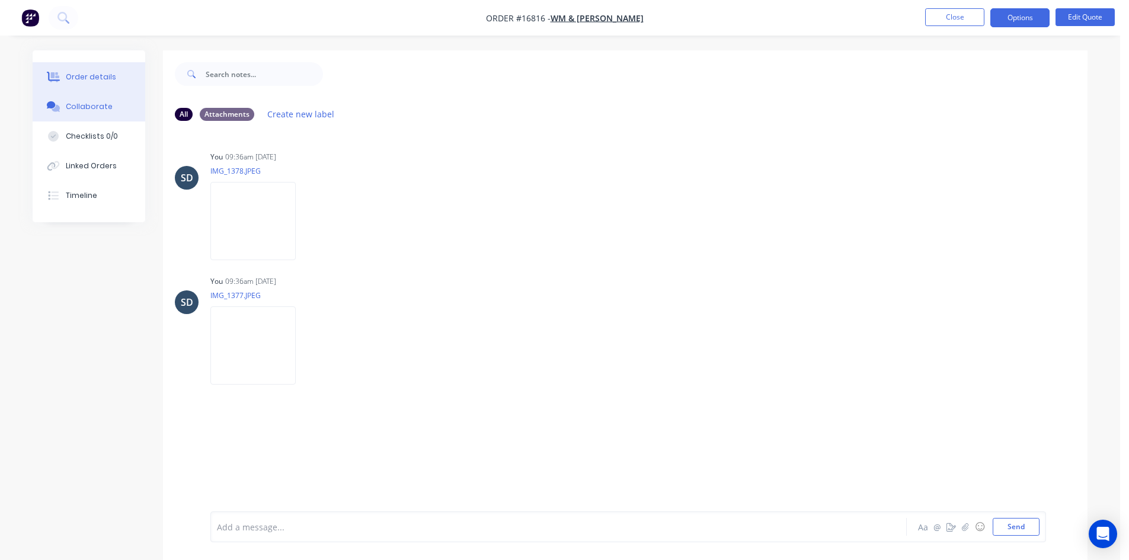
click at [114, 79] on button "Order details" at bounding box center [89, 77] width 113 height 30
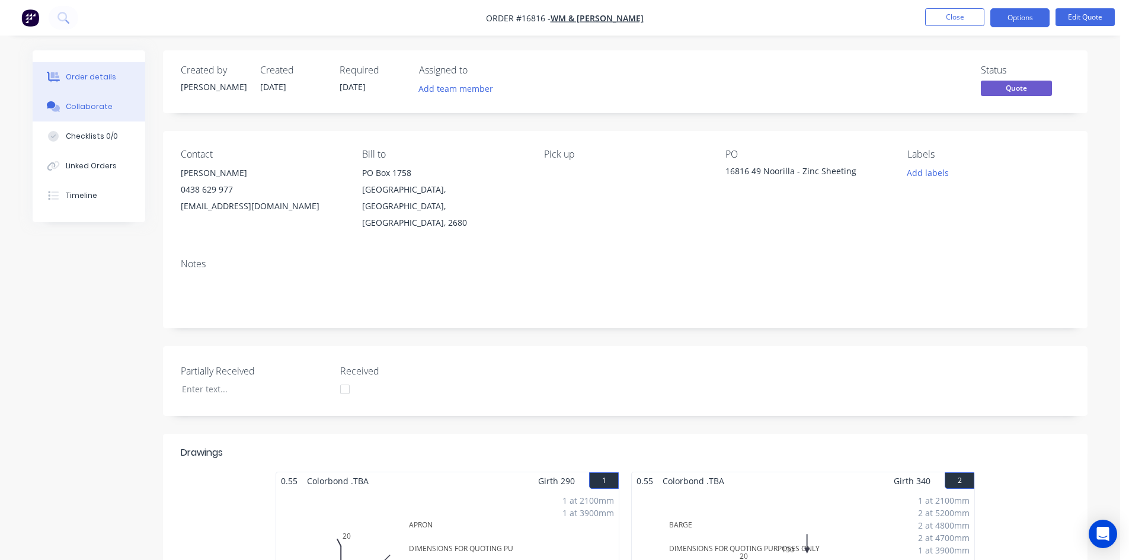
click at [122, 102] on button "Collaborate" at bounding box center [89, 107] width 113 height 30
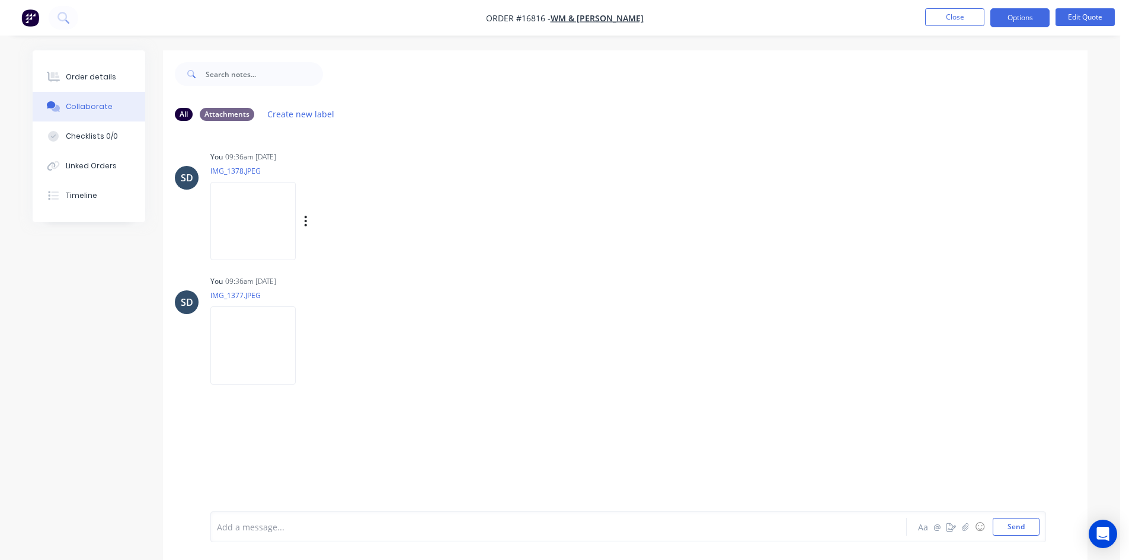
click at [260, 244] on img at bounding box center [252, 221] width 85 height 78
click at [275, 333] on img at bounding box center [252, 346] width 85 height 78
click at [72, 63] on button "Order details" at bounding box center [89, 77] width 113 height 30
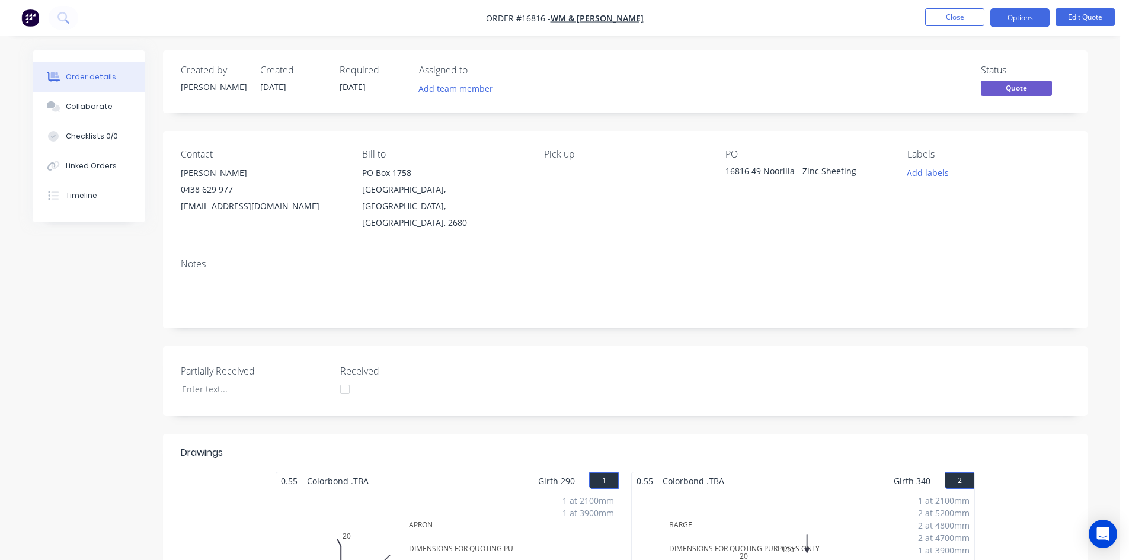
click at [729, 62] on div "Created by Sam Created 08/05/25 Required 08/05/25 Assigned to Add team member S…" at bounding box center [625, 81] width 925 height 63
click at [963, 20] on button "Close" at bounding box center [954, 17] width 59 height 18
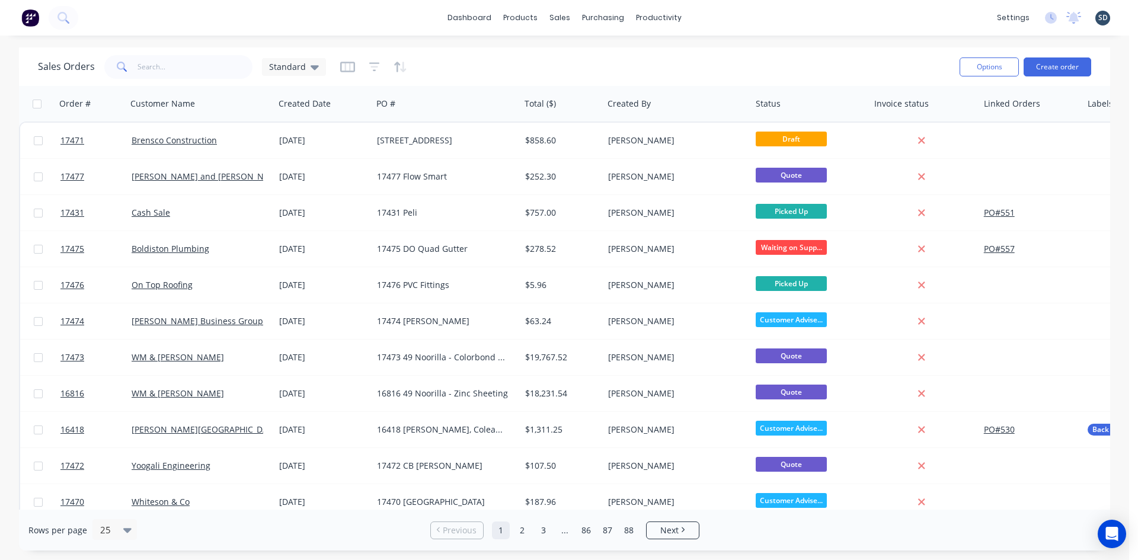
click at [710, 15] on div "dashboard products sales purchasing productivity dashboard products Product Cat…" at bounding box center [564, 18] width 1129 height 36
click at [710, 17] on div "dashboard products sales purchasing productivity dashboard products Product Cat…" at bounding box center [564, 18] width 1129 height 36
click at [708, 17] on div "dashboard products sales purchasing productivity dashboard products Product Cat…" at bounding box center [564, 18] width 1129 height 36
click at [712, 15] on div "dashboard products sales purchasing productivity dashboard products Product Cat…" at bounding box center [564, 18] width 1129 height 36
click at [714, 15] on div "dashboard products sales purchasing productivity dashboard products Product Cat…" at bounding box center [564, 18] width 1129 height 36
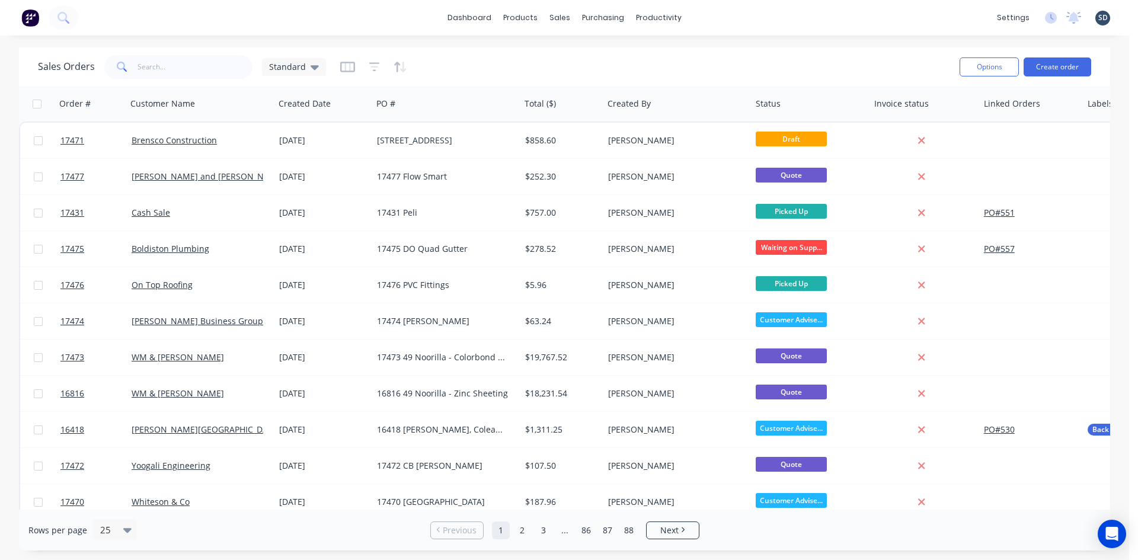
click at [704, 17] on div "dashboard products sales purchasing productivity dashboard products Product Cat…" at bounding box center [564, 18] width 1129 height 36
click at [704, 16] on div "dashboard products sales purchasing productivity dashboard products Product Cat…" at bounding box center [564, 18] width 1129 height 36
click at [742, 15] on div "dashboard products sales purchasing productivity dashboard products Product Cat…" at bounding box center [564, 18] width 1129 height 36
click at [718, 15] on div "dashboard products sales purchasing productivity dashboard products Product Cat…" at bounding box center [564, 18] width 1129 height 36
click at [724, 18] on div "dashboard products sales purchasing productivity dashboard products Product Cat…" at bounding box center [564, 18] width 1129 height 36
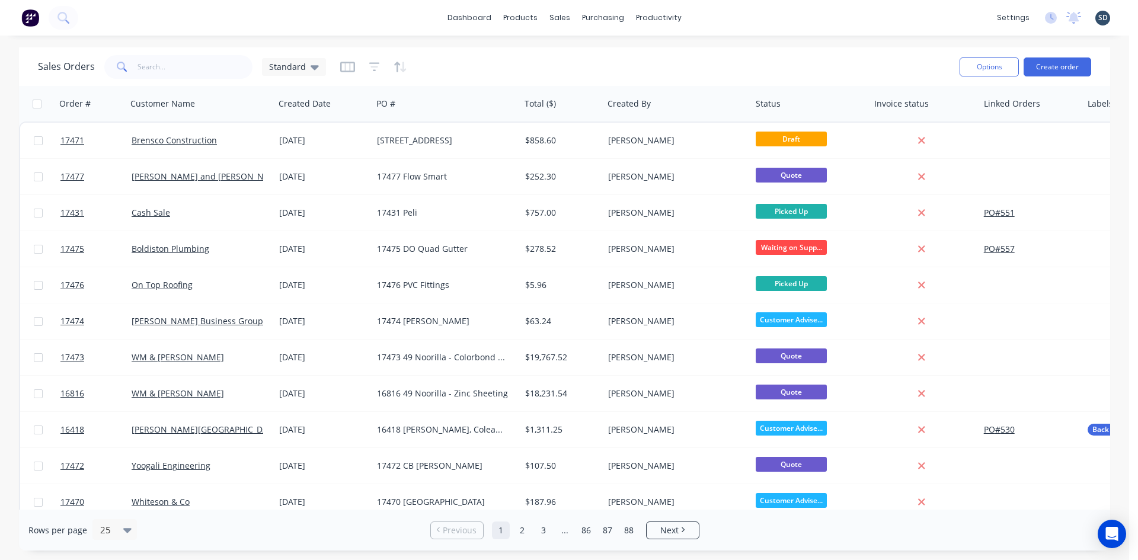
click at [724, 18] on div "dashboard products sales purchasing productivity dashboard products Product Cat…" at bounding box center [564, 18] width 1129 height 36
click at [723, 21] on div "dashboard products sales purchasing productivity dashboard products Product Cat…" at bounding box center [564, 18] width 1129 height 36
click at [704, 18] on div "dashboard products sales purchasing productivity dashboard products Product Cat…" at bounding box center [564, 18] width 1129 height 36
click at [716, 18] on div "dashboard products sales purchasing productivity dashboard products Product Cat…" at bounding box center [564, 18] width 1129 height 36
click at [723, 18] on div "dashboard products sales purchasing productivity dashboard products Product Cat…" at bounding box center [564, 18] width 1129 height 36
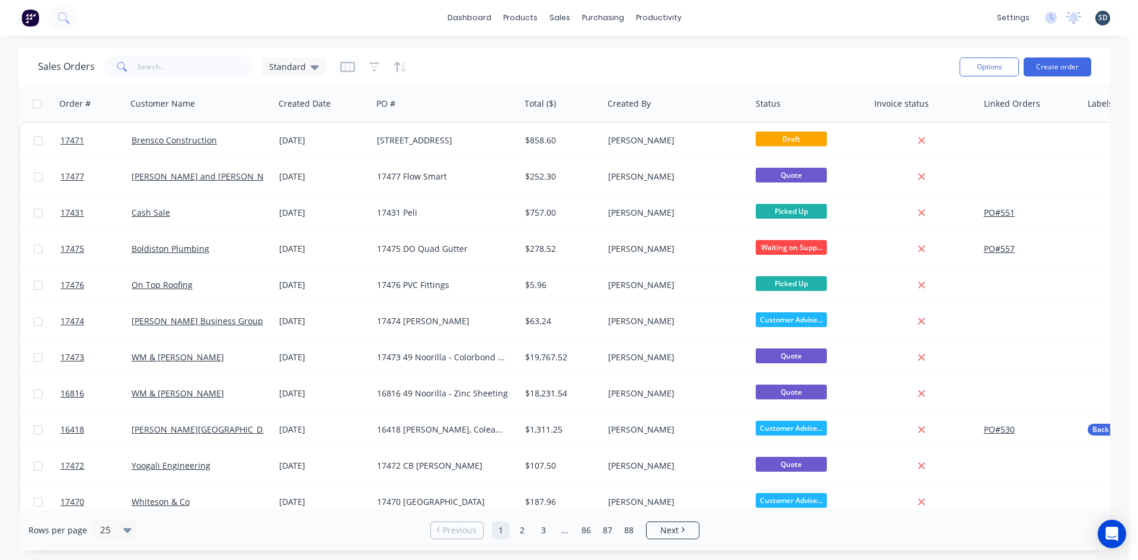
click at [719, 17] on div "dashboard products sales purchasing productivity dashboard products Product Cat…" at bounding box center [564, 18] width 1129 height 36
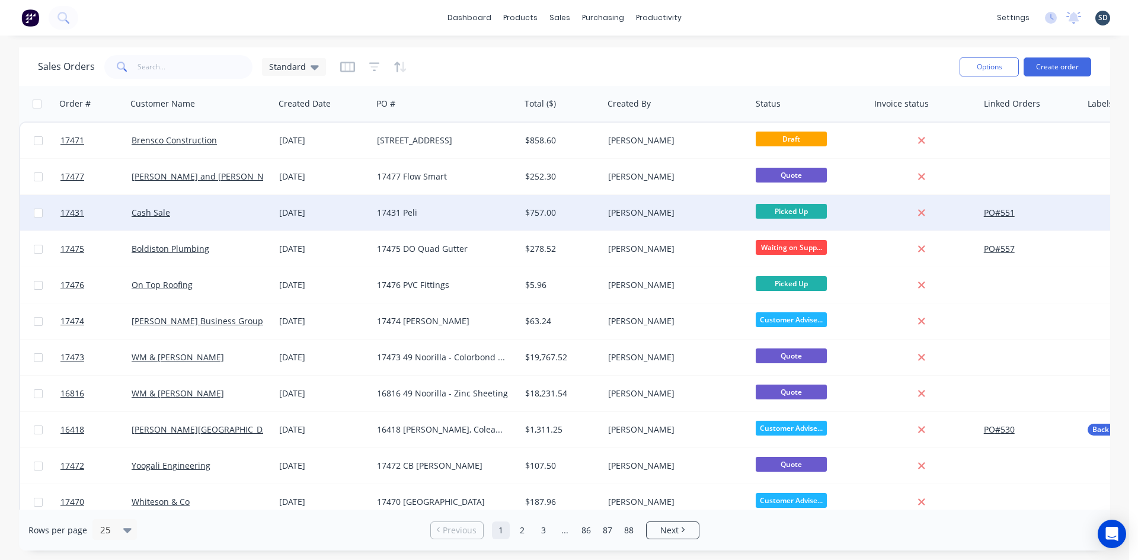
click at [212, 209] on div "Cash Sale" at bounding box center [198, 213] width 132 height 12
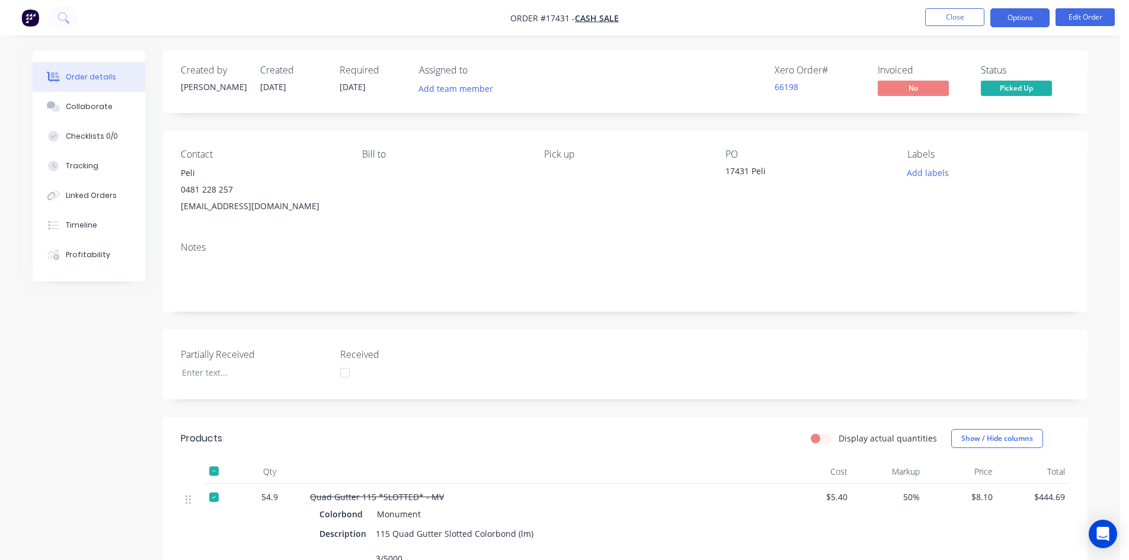
click at [1022, 15] on button "Options" at bounding box center [1020, 17] width 59 height 19
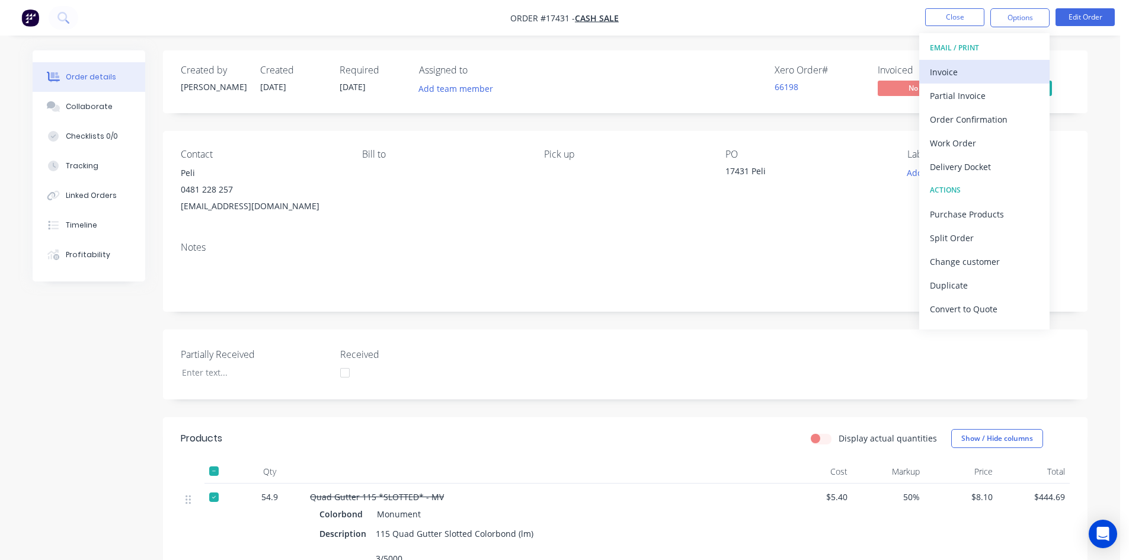
click at [998, 74] on div "Invoice" at bounding box center [984, 71] width 109 height 17
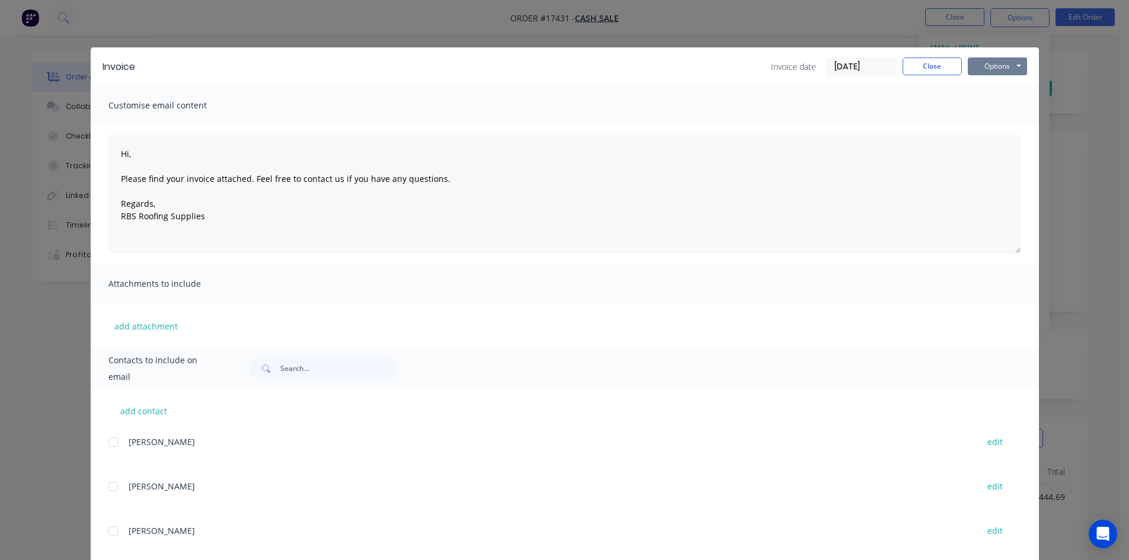
click at [1001, 70] on button "Options" at bounding box center [997, 67] width 59 height 18
click at [1002, 106] on button "Print" at bounding box center [1006, 107] width 76 height 20
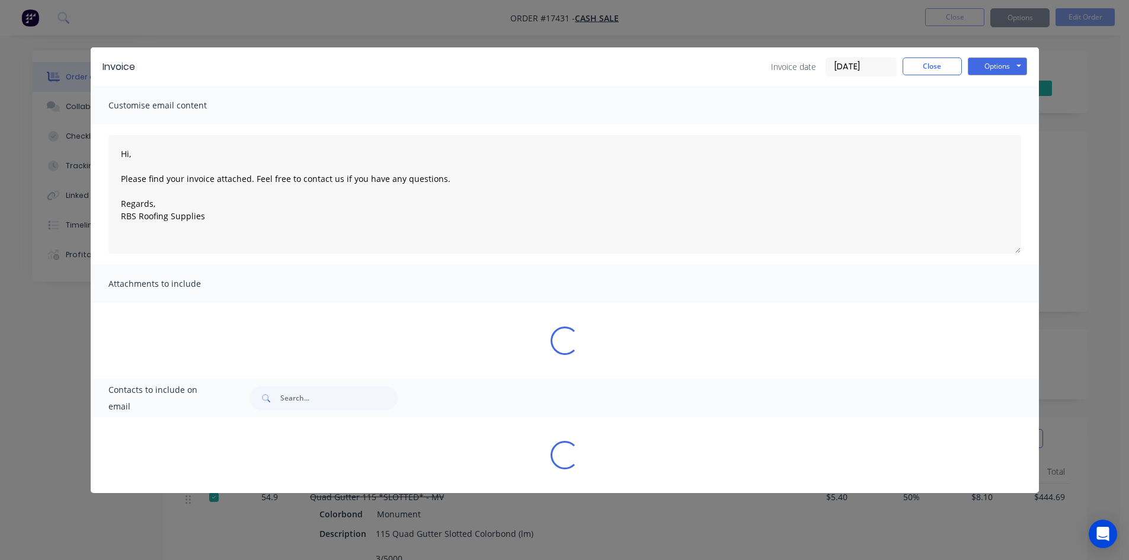
type textarea "Hi, Please find your invoice attached. Feel free to contact us if you have any …"
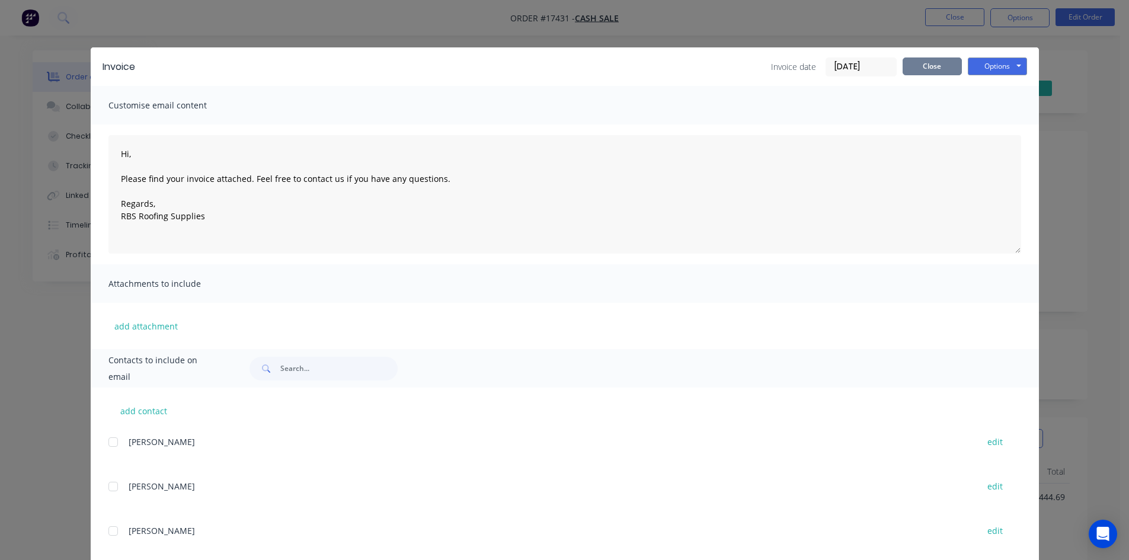
click at [906, 66] on button "Close" at bounding box center [932, 67] width 59 height 18
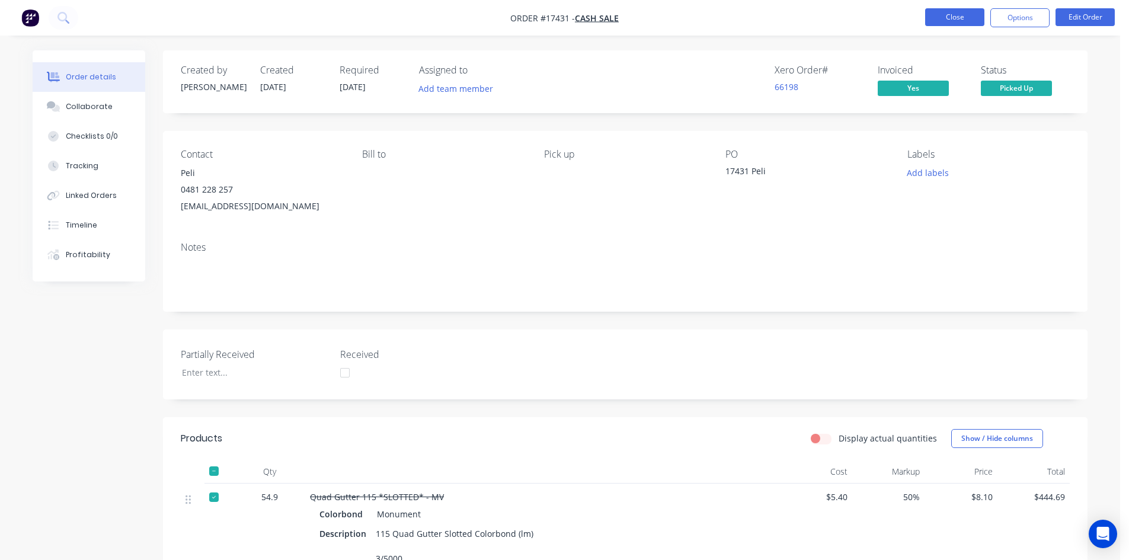
click at [972, 17] on button "Close" at bounding box center [954, 17] width 59 height 18
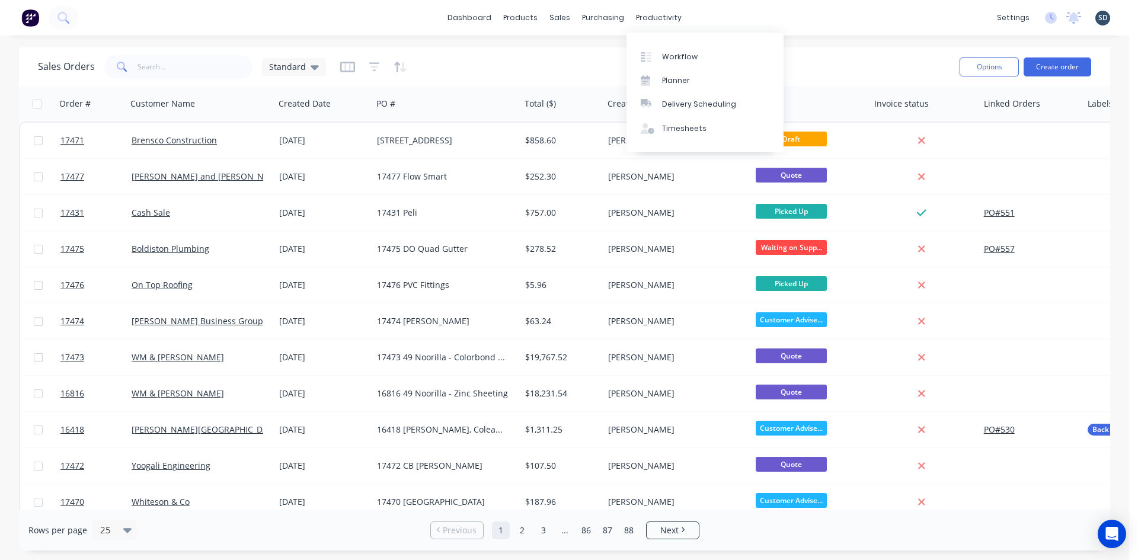
click at [731, 22] on div "dashboard products sales purchasing productivity dashboard products Product Cat…" at bounding box center [564, 18] width 1129 height 36
click at [727, 21] on div "dashboard products sales purchasing productivity dashboard products Product Cat…" at bounding box center [564, 18] width 1129 height 36
click at [713, 20] on div "dashboard products sales purchasing productivity dashboard products Product Cat…" at bounding box center [564, 18] width 1129 height 36
click at [717, 14] on div "dashboard products sales purchasing productivity dashboard products Product Cat…" at bounding box center [564, 18] width 1129 height 36
click at [181, 74] on input "text" at bounding box center [196, 67] width 116 height 24
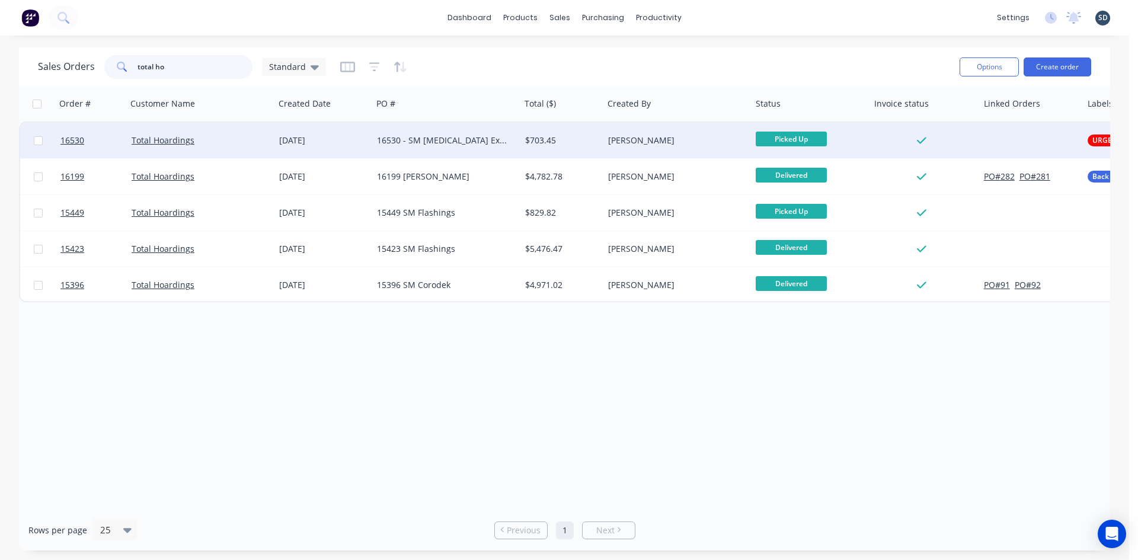
type input "total ho"
click at [257, 136] on div "Total Hoardings" at bounding box center [198, 141] width 132 height 12
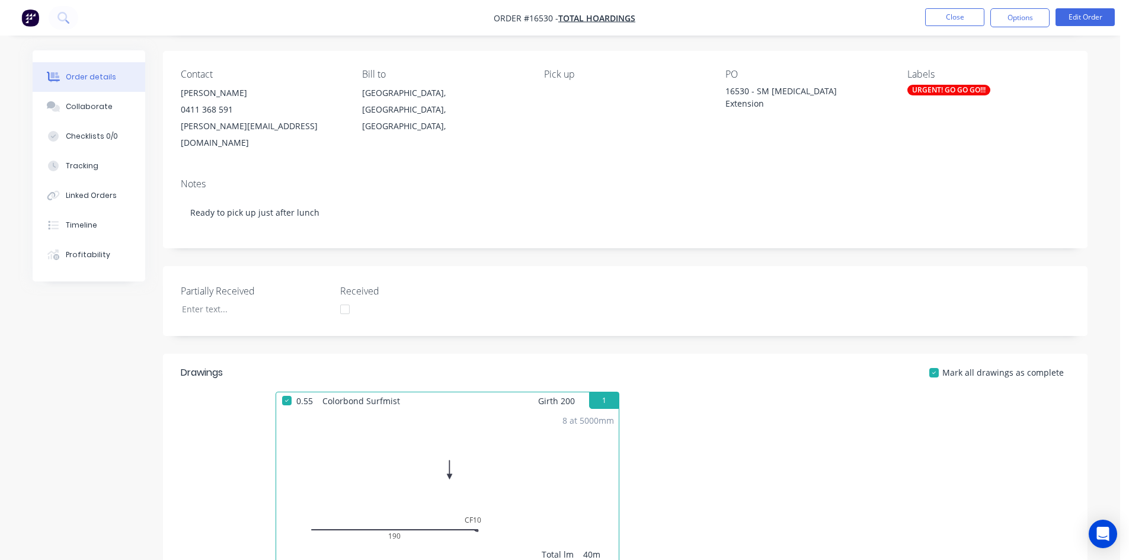
scroll to position [356, 0]
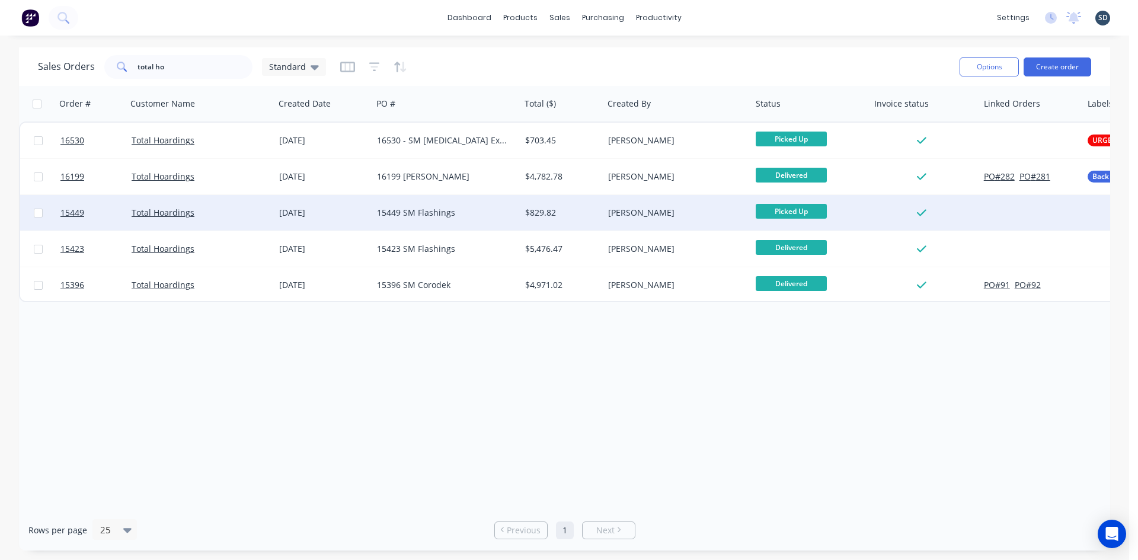
click at [254, 216] on div "Total Hoardings" at bounding box center [198, 213] width 132 height 12
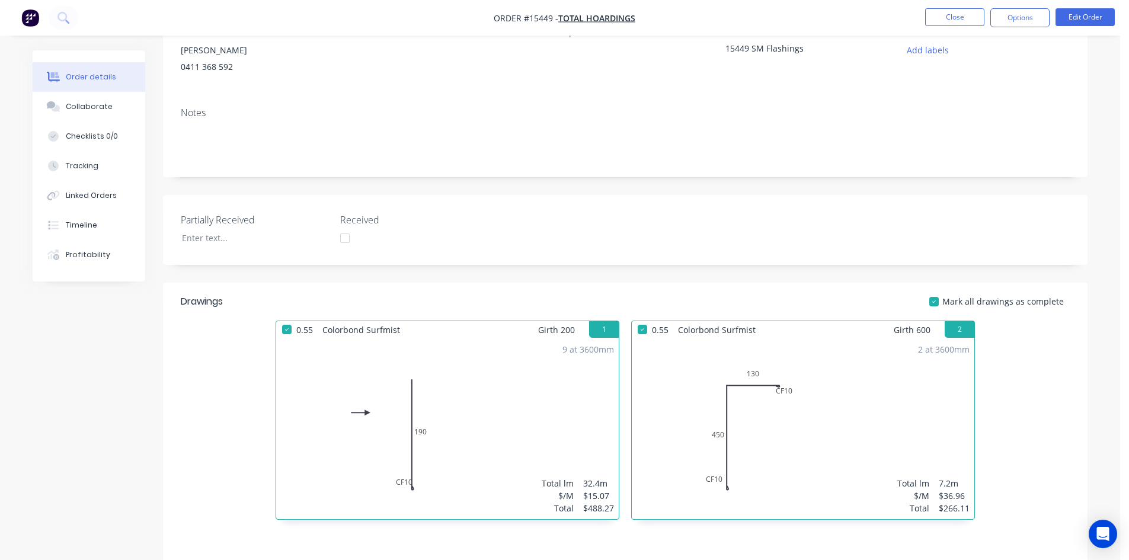
scroll to position [296, 0]
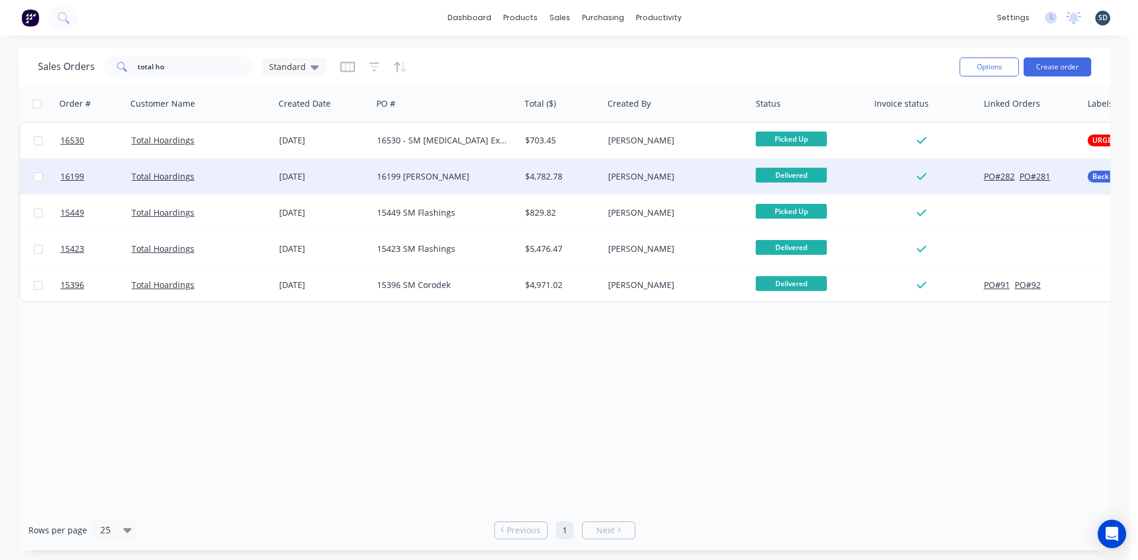
click at [252, 175] on div "Total Hoardings" at bounding box center [198, 177] width 132 height 12
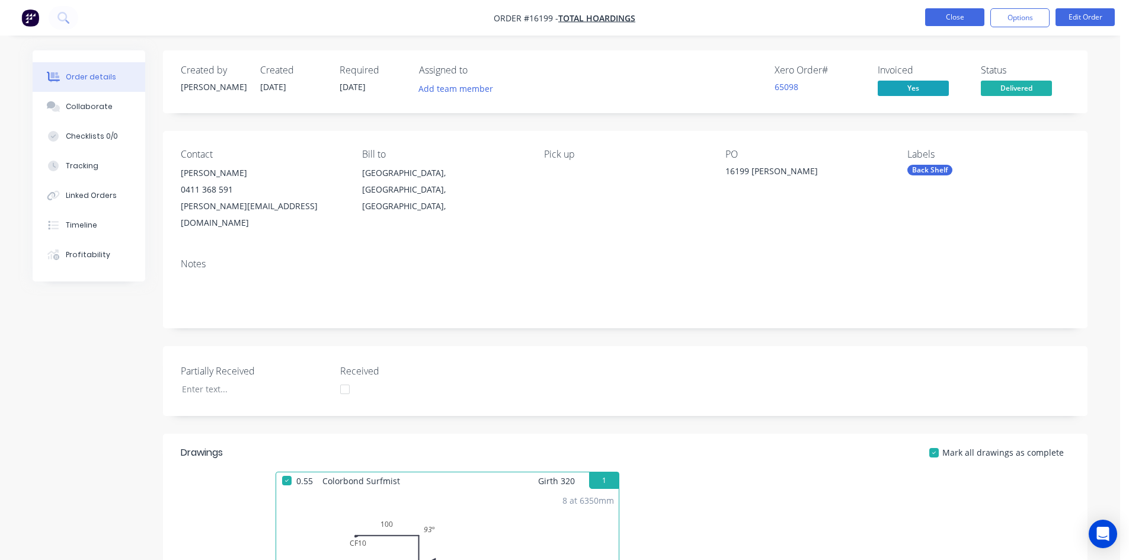
click at [961, 12] on button "Close" at bounding box center [954, 17] width 59 height 18
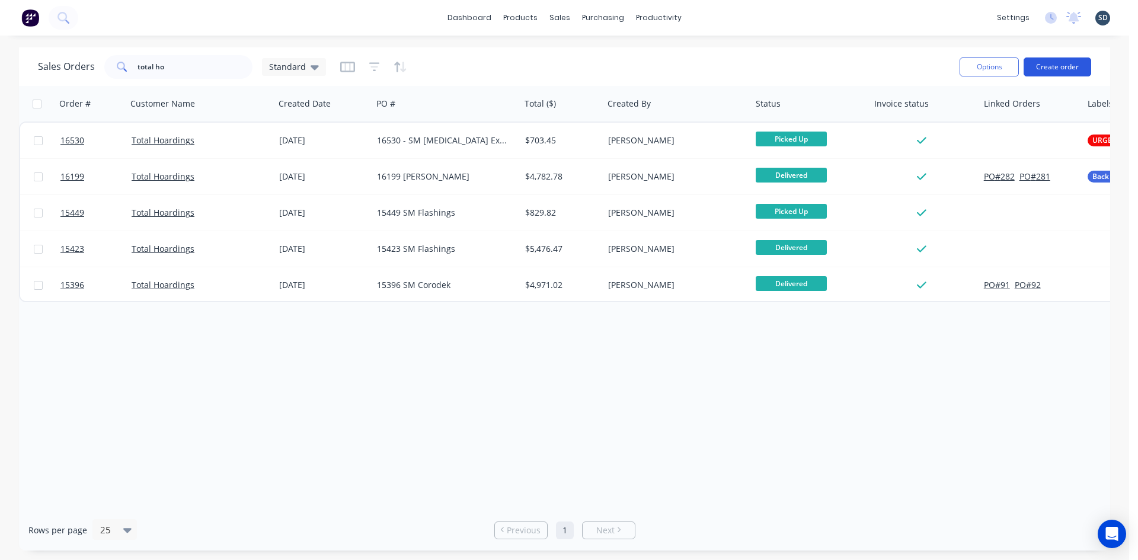
click at [1060, 65] on button "Create order" at bounding box center [1058, 67] width 68 height 19
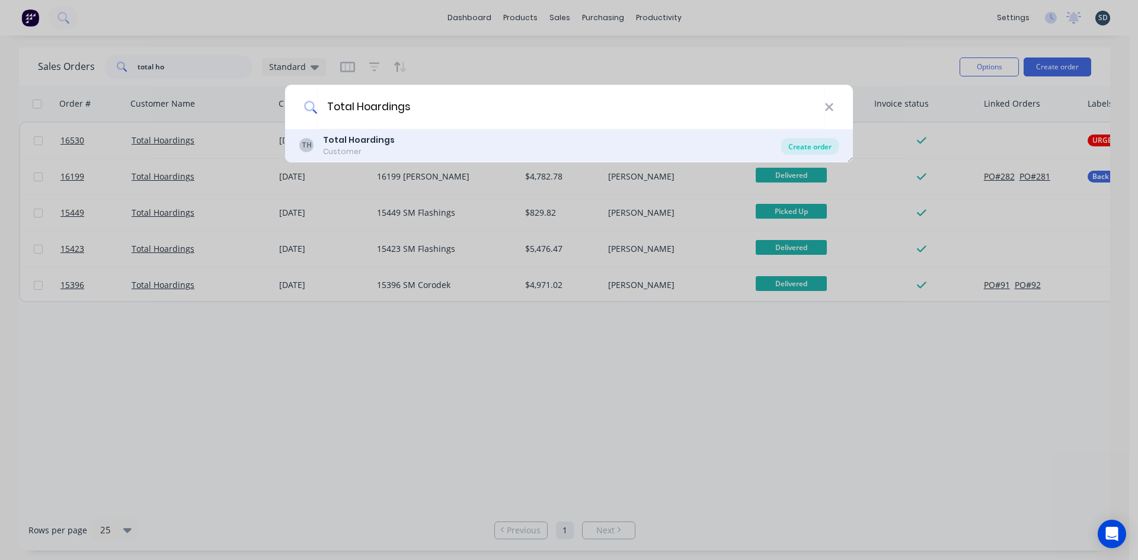
type input "Total Hoardings"
click at [809, 149] on div "Create order" at bounding box center [810, 146] width 58 height 17
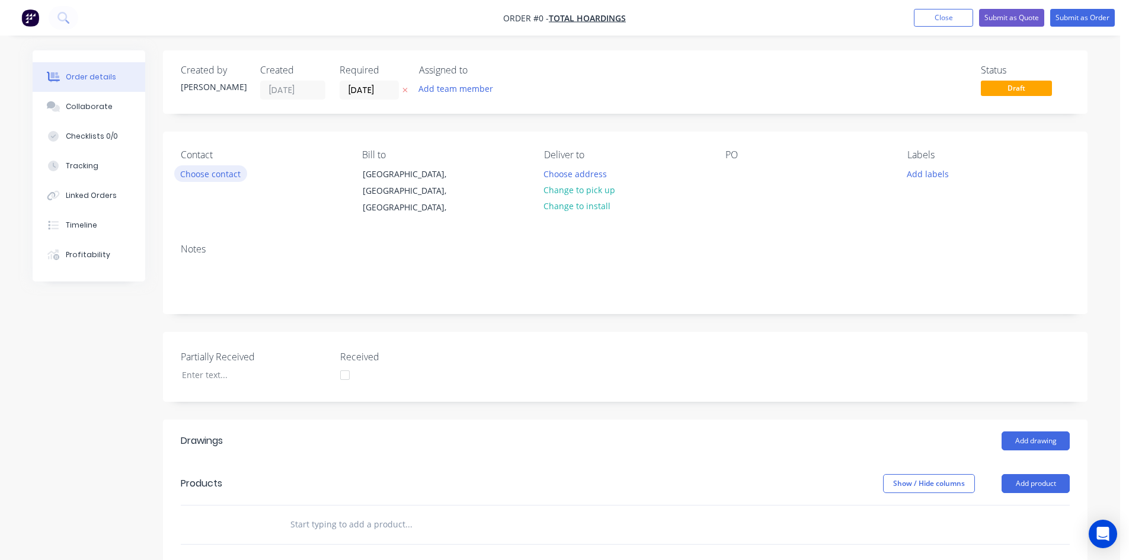
click at [234, 179] on button "Choose contact" at bounding box center [210, 173] width 73 height 16
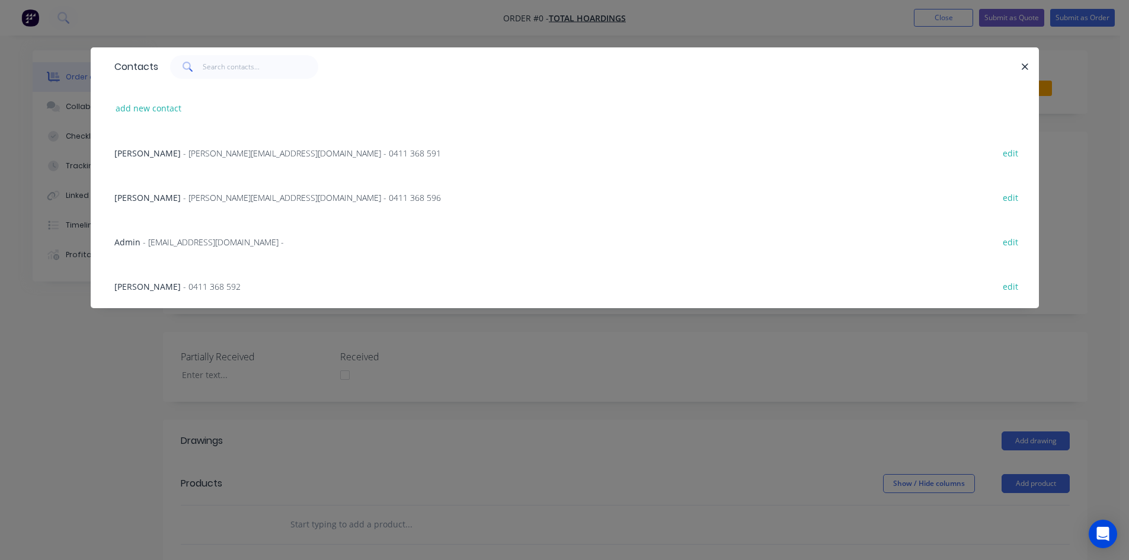
click at [184, 152] on span "- nathan@hoardings.com.au - 0411 368 591" at bounding box center [312, 153] width 258 height 11
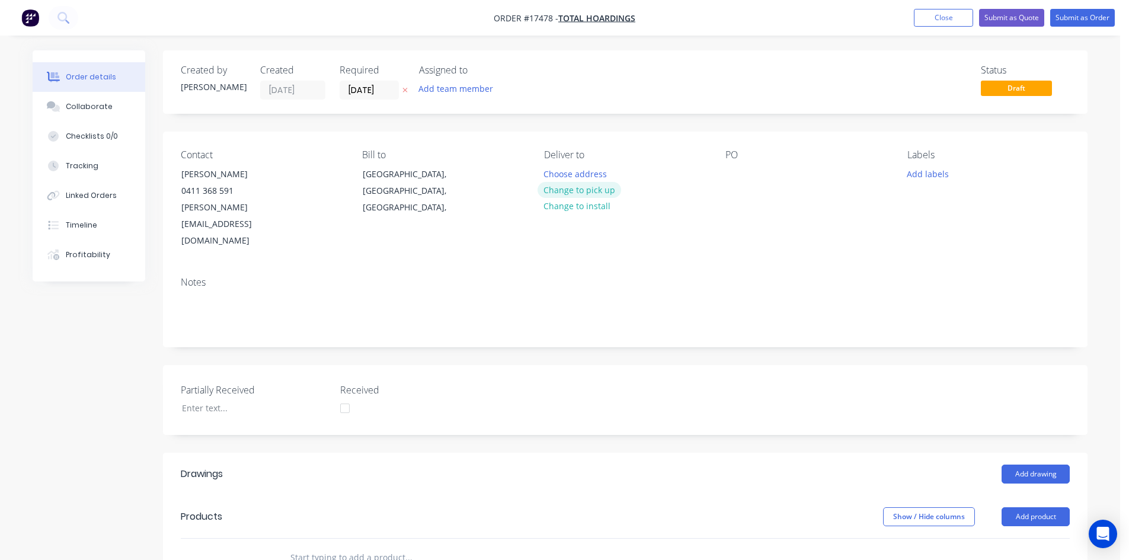
click at [561, 188] on button "Change to pick up" at bounding box center [580, 190] width 84 height 16
click at [738, 171] on div at bounding box center [735, 173] width 19 height 17
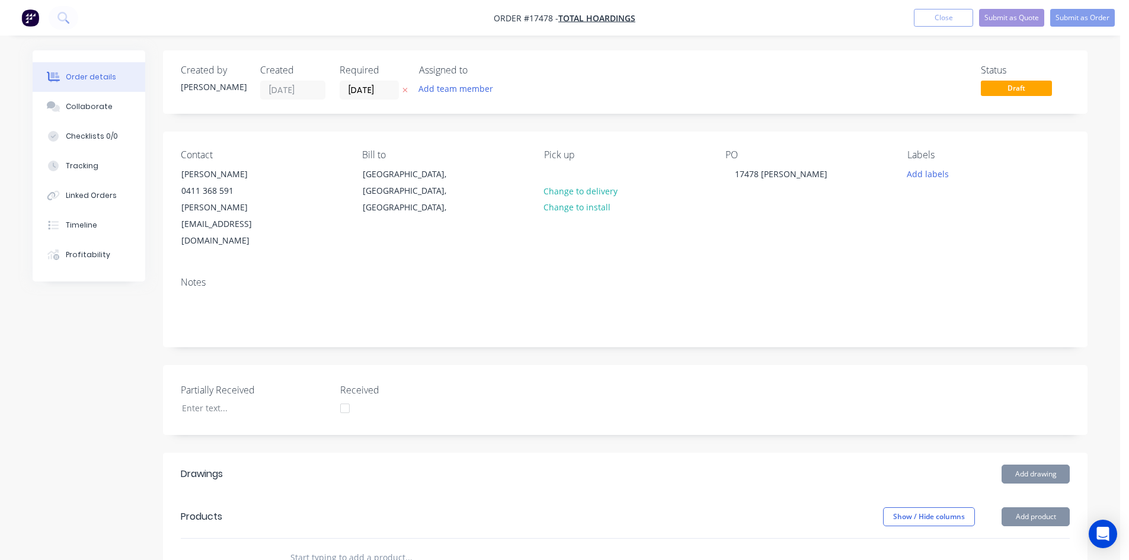
click at [851, 222] on div "Contact Nathan 0411 368 591 nathan@hoardings.com.au Bill to Sydney, New South W…" at bounding box center [625, 200] width 925 height 136
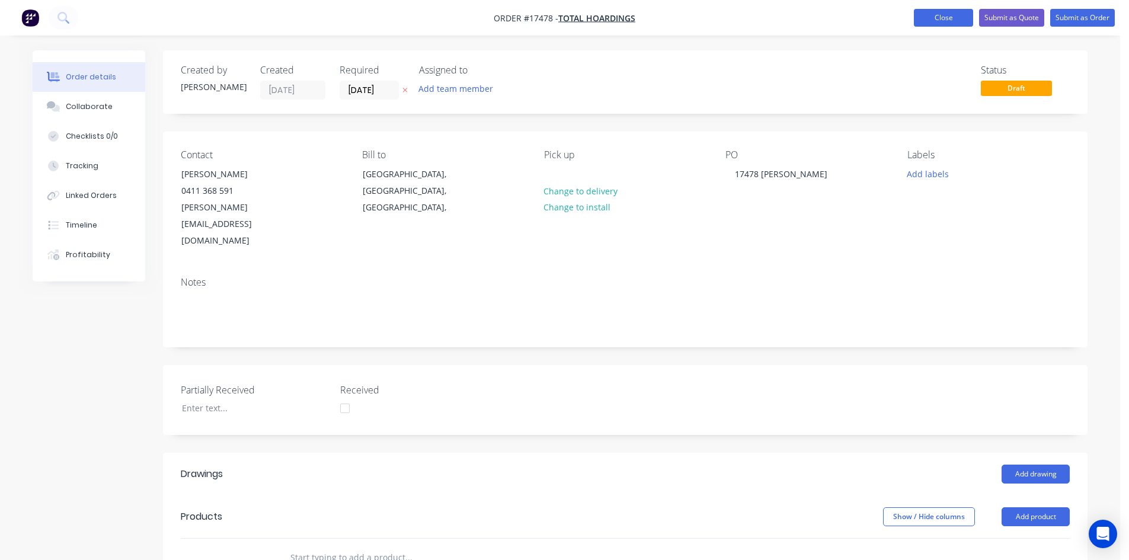
click at [943, 21] on button "Close" at bounding box center [943, 18] width 59 height 18
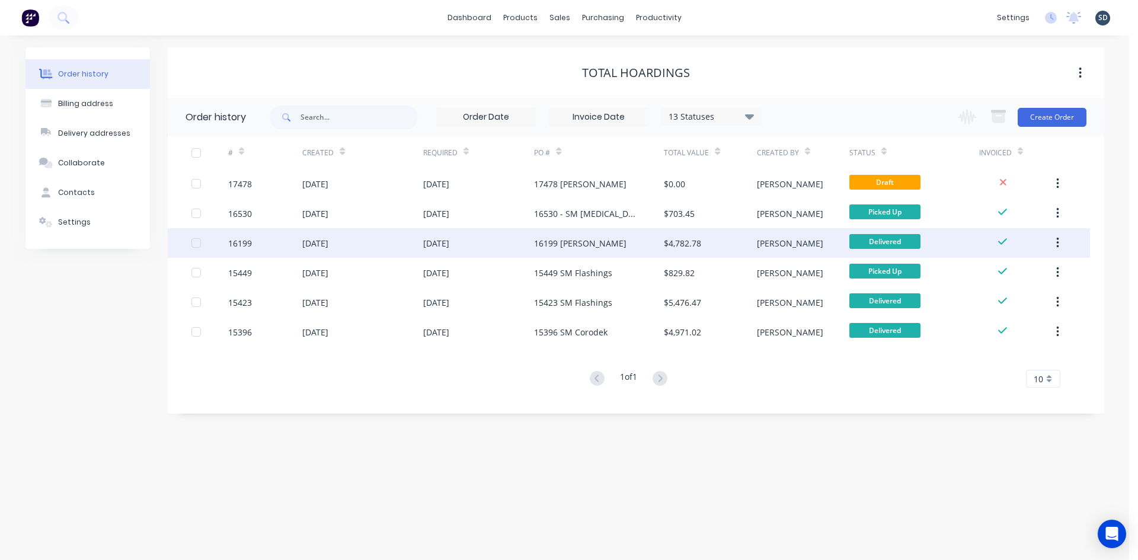
click at [508, 241] on div "[DATE]" at bounding box center [478, 243] width 111 height 30
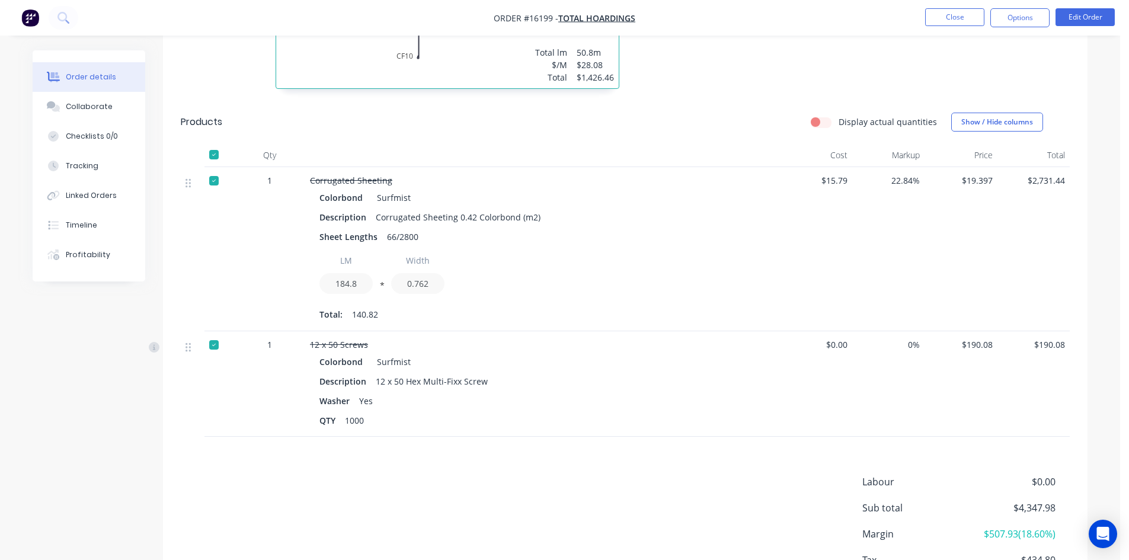
scroll to position [593, 0]
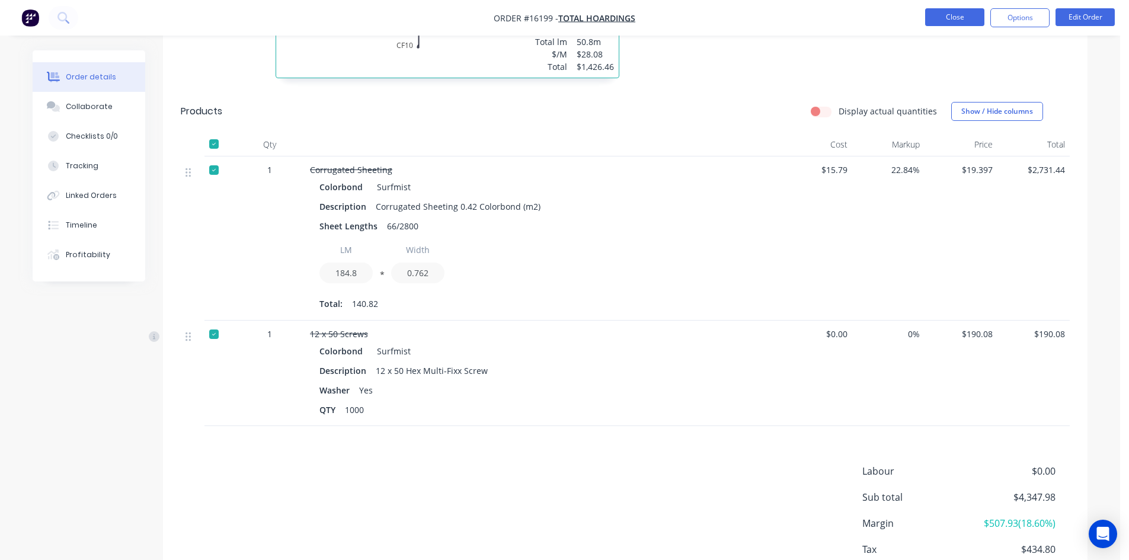
click at [950, 16] on button "Close" at bounding box center [954, 17] width 59 height 18
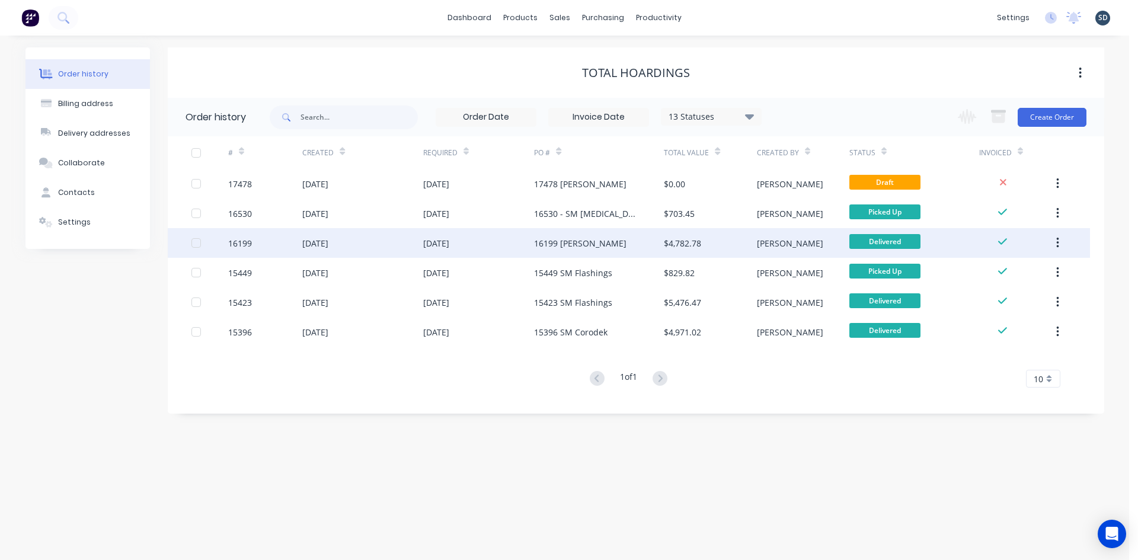
click at [352, 238] on div "[DATE]" at bounding box center [362, 243] width 120 height 30
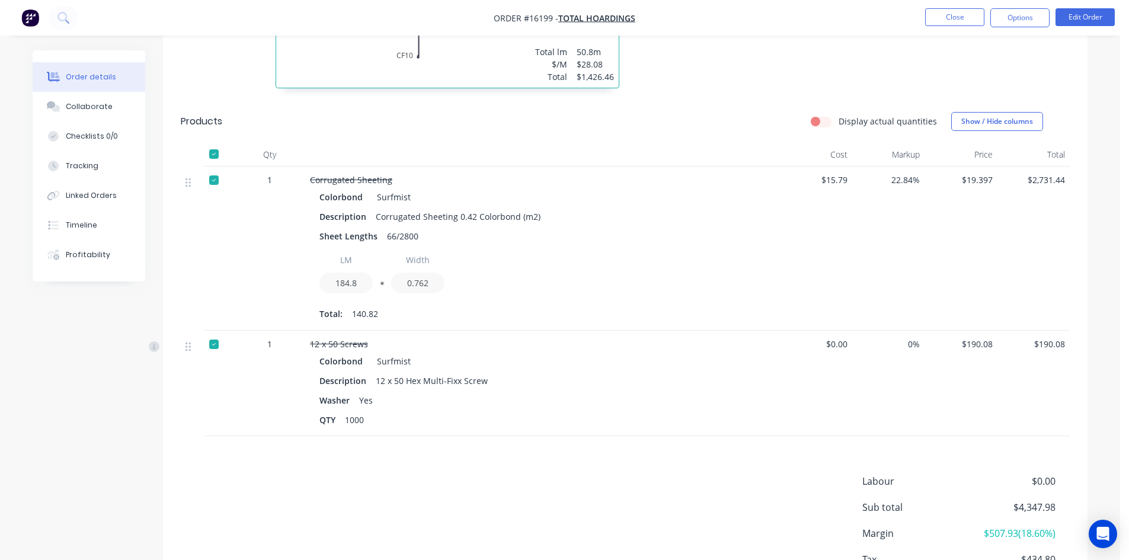
scroll to position [652, 0]
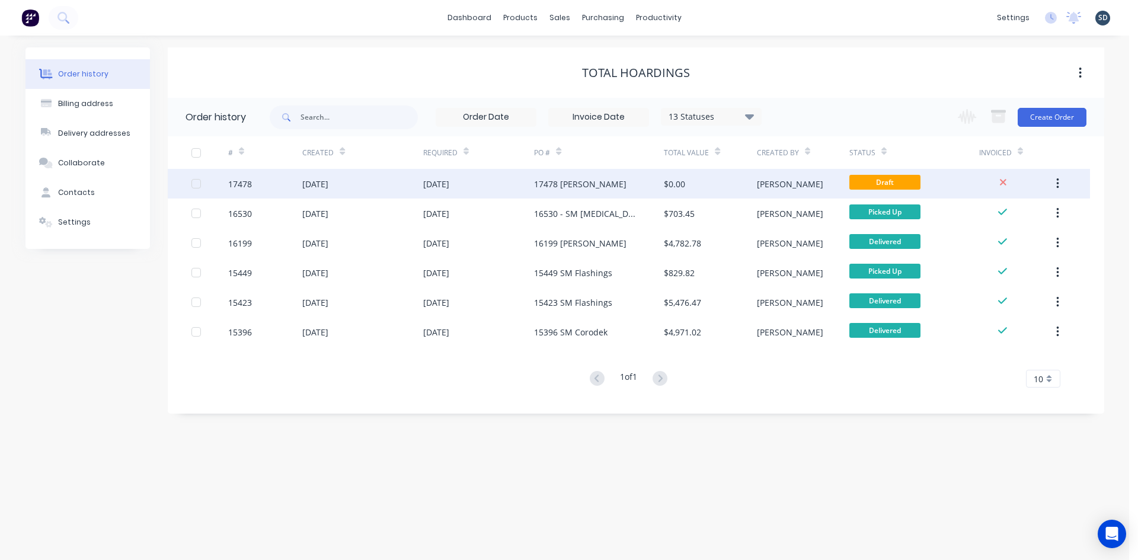
click at [633, 183] on div "17478 SM Coro" at bounding box center [599, 184] width 130 height 30
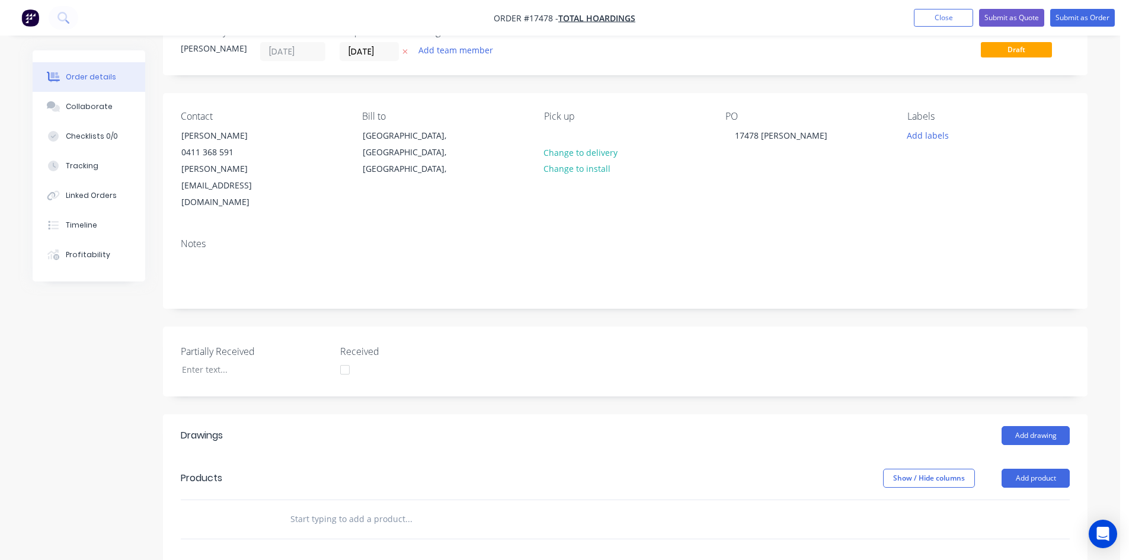
scroll to position [287, 0]
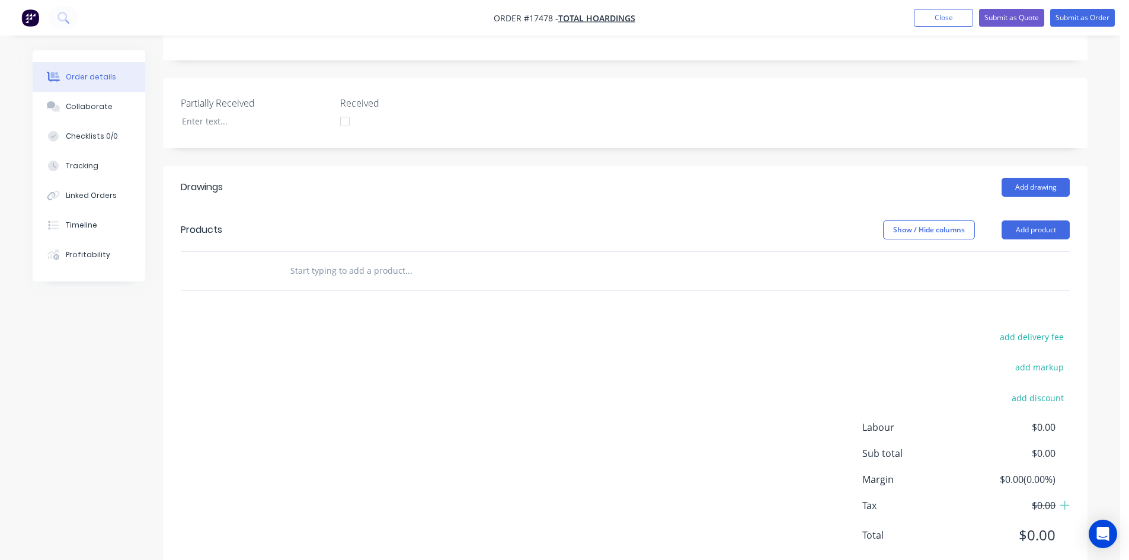
click at [328, 259] on input "text" at bounding box center [408, 271] width 237 height 24
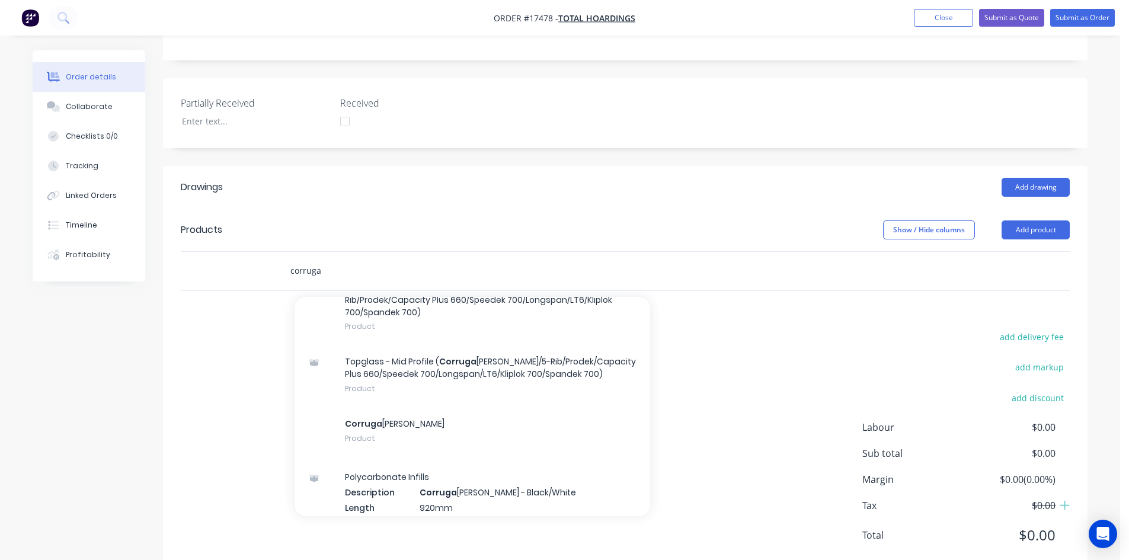
scroll to position [178, 0]
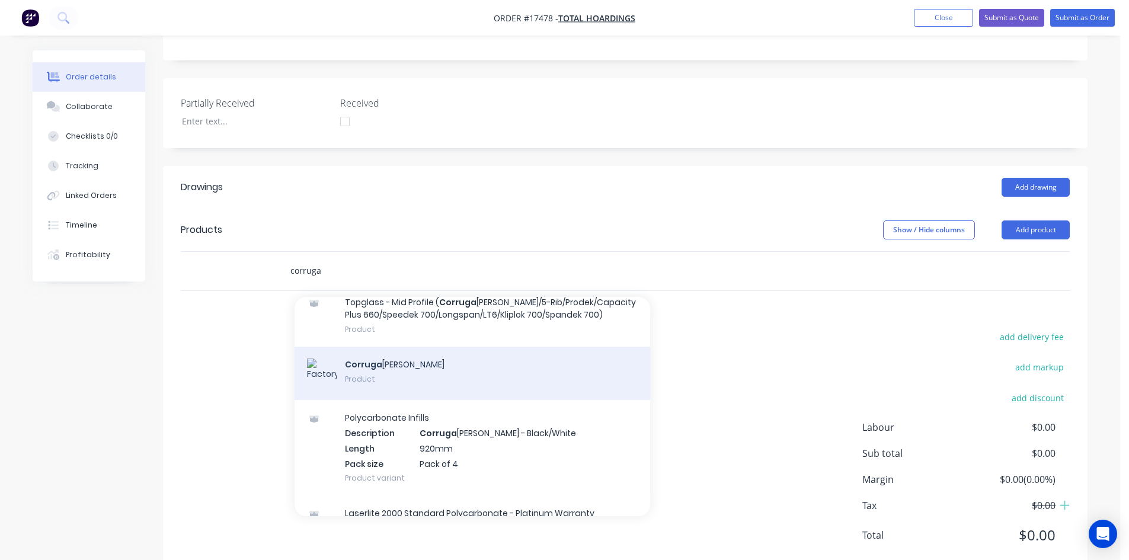
type input "corruga"
click at [458, 347] on div "Corruga ted Sheeting Product" at bounding box center [473, 373] width 356 height 53
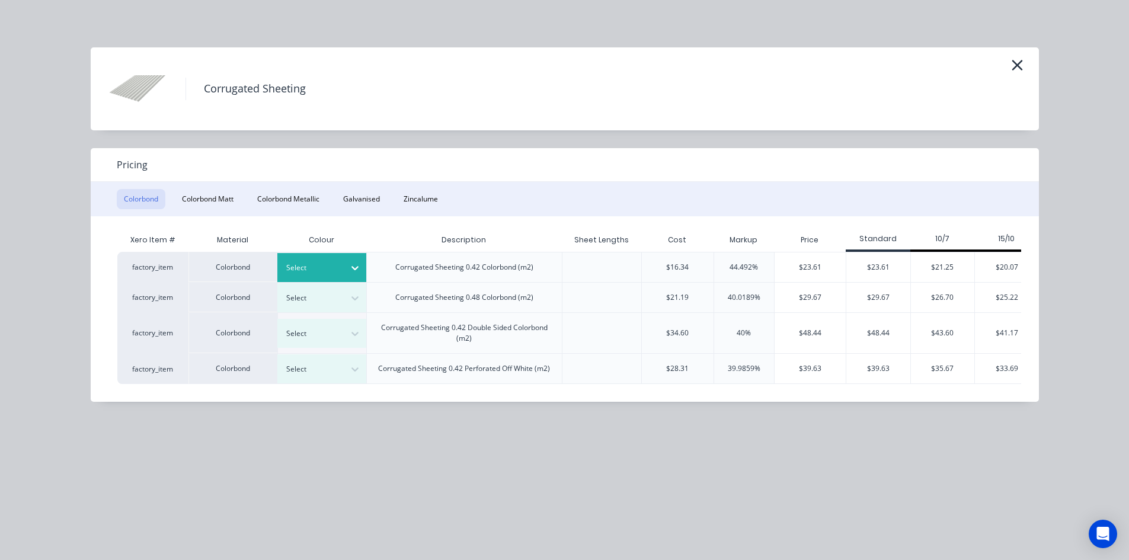
click at [353, 270] on icon at bounding box center [355, 268] width 12 height 12
click at [148, 388] on div "Surfmist" at bounding box center [74, 377] width 148 height 22
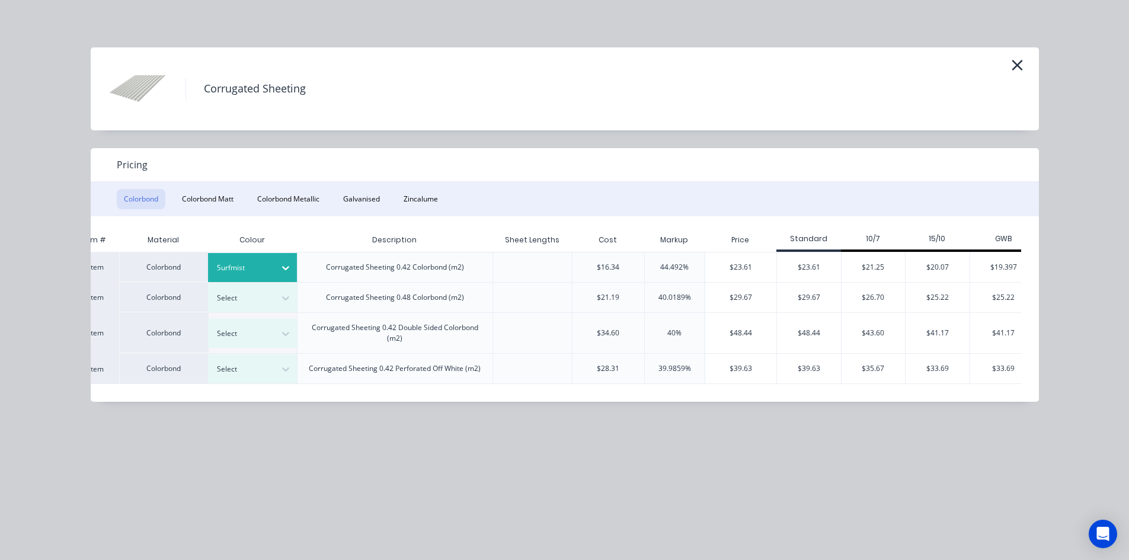
scroll to position [0, 86]
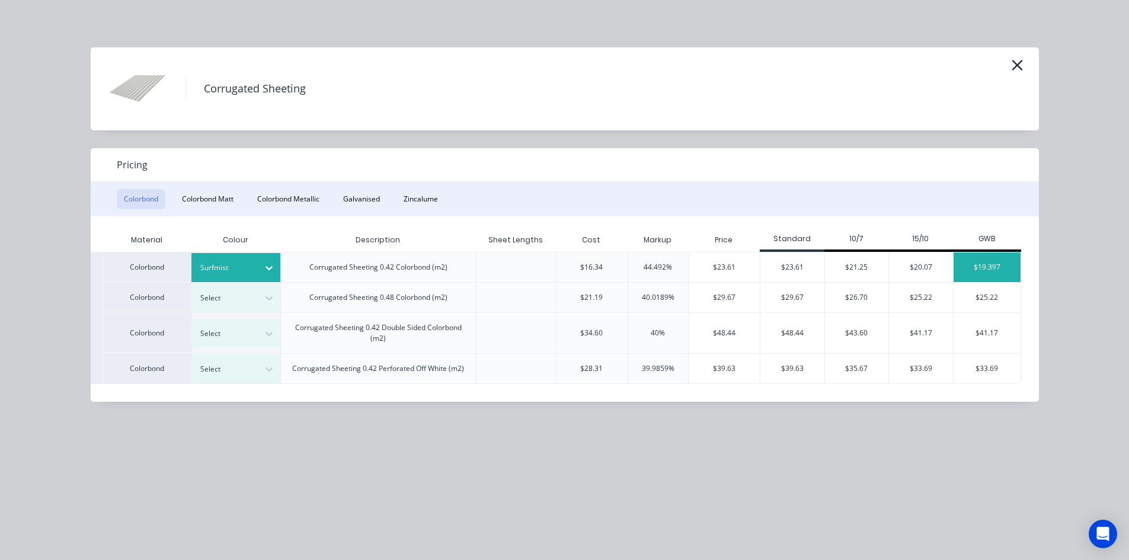
click at [998, 267] on div "$19.397" at bounding box center [987, 268] width 67 height 30
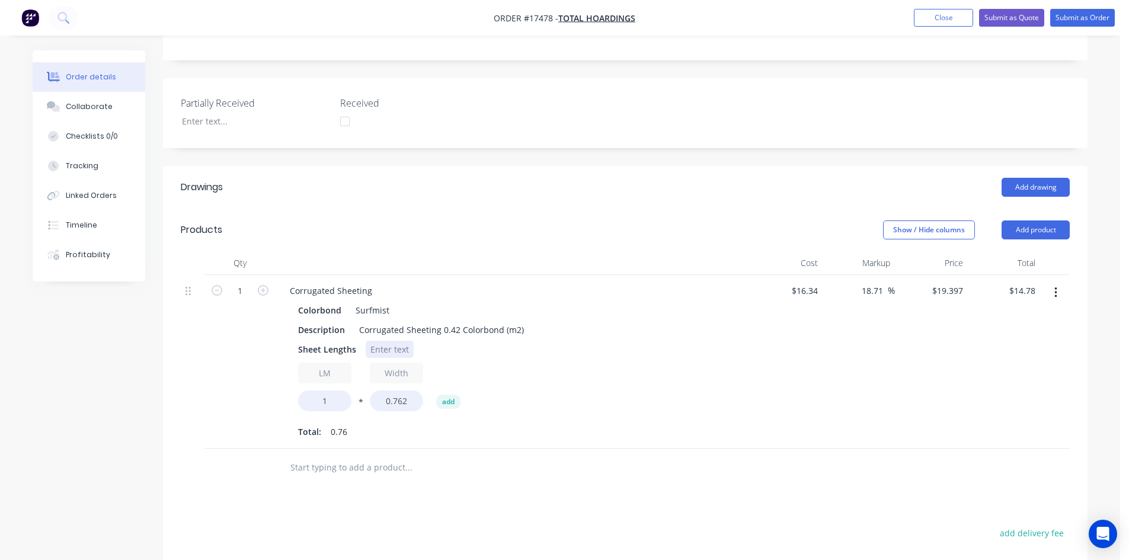
click at [393, 341] on div at bounding box center [390, 349] width 48 height 17
click at [573, 321] on div "Description Corrugated Sheeting 0.42 Colorbond (m2)" at bounding box center [510, 329] width 434 height 17
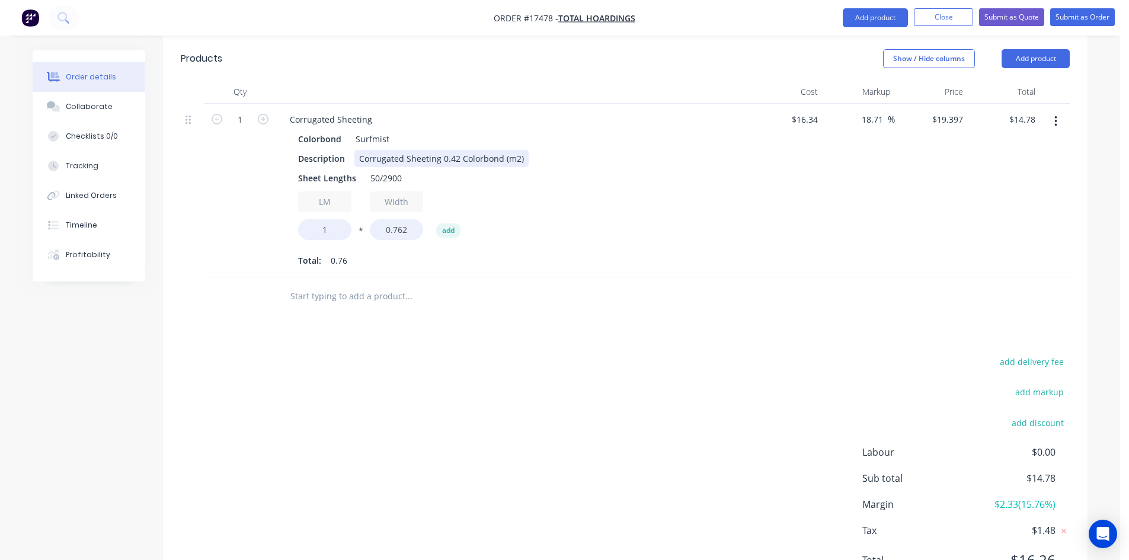
scroll to position [465, 0]
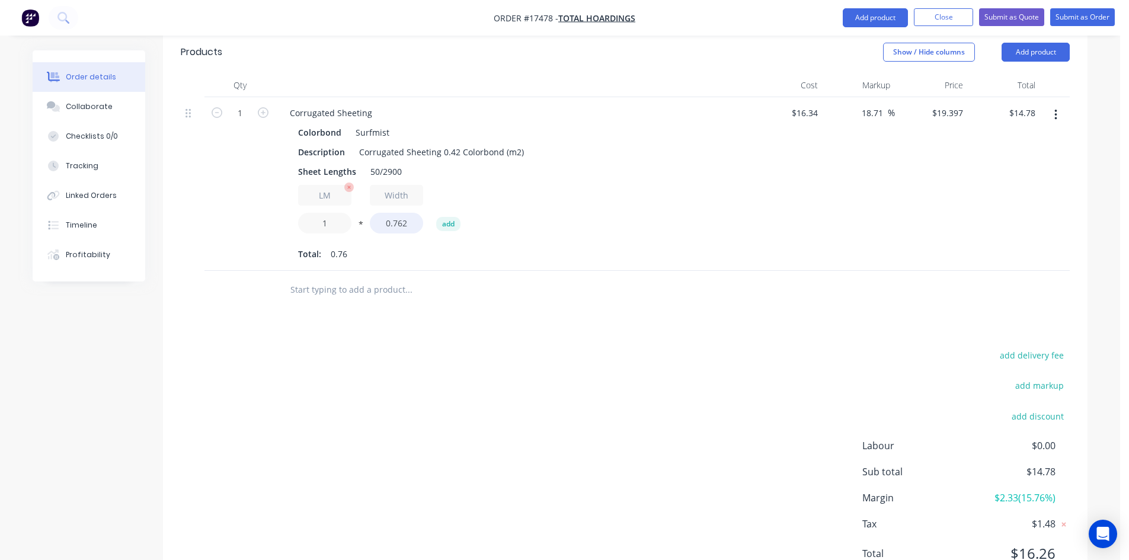
click at [327, 213] on input "1" at bounding box center [324, 223] width 53 height 21
type input "145"
type input "$2,143.17"
click at [585, 185] on div "LM 145 * Width 0.762 add" at bounding box center [512, 211] width 429 height 53
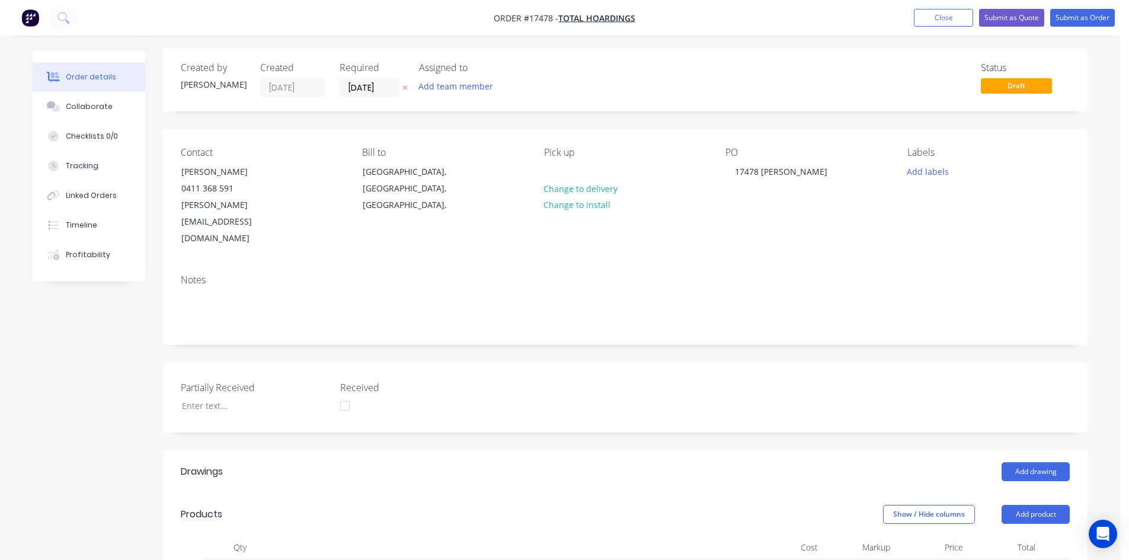
scroll to position [0, 0]
click at [496, 120] on div "Created by Sam Created 02/09/25 Required 02/09/25 Assigned to Add team member S…" at bounding box center [625, 554] width 925 height 1008
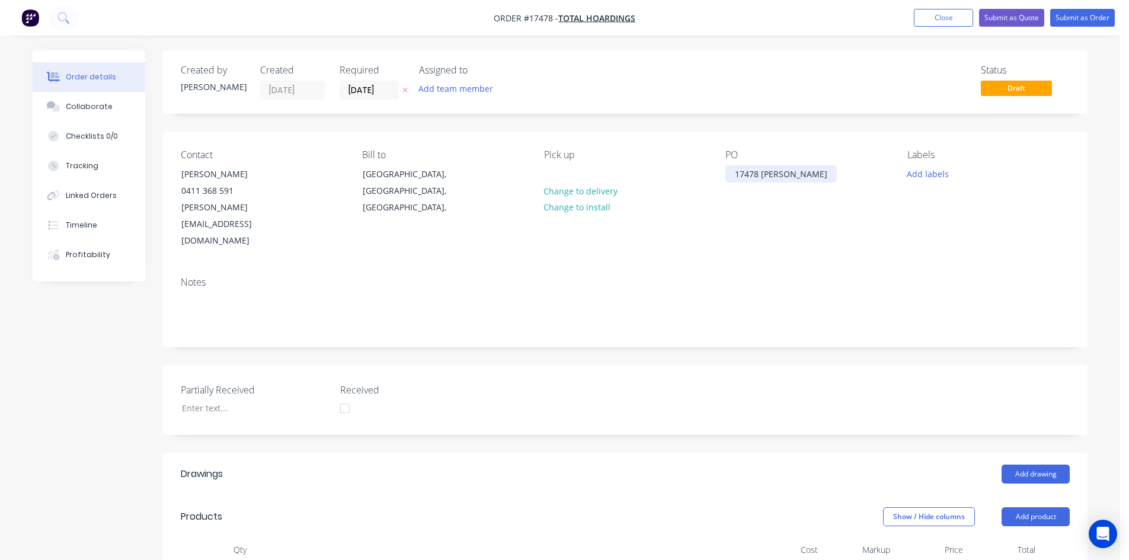
click at [789, 177] on div "17478 SM Coro" at bounding box center [781, 173] width 111 height 17
click at [796, 139] on div "Contact Nathan 0411 368 591 nathan@hoardings.com.au Bill to Sydney, New South W…" at bounding box center [625, 200] width 925 height 136
click at [1090, 17] on button "Submit as Order" at bounding box center [1083, 18] width 65 height 18
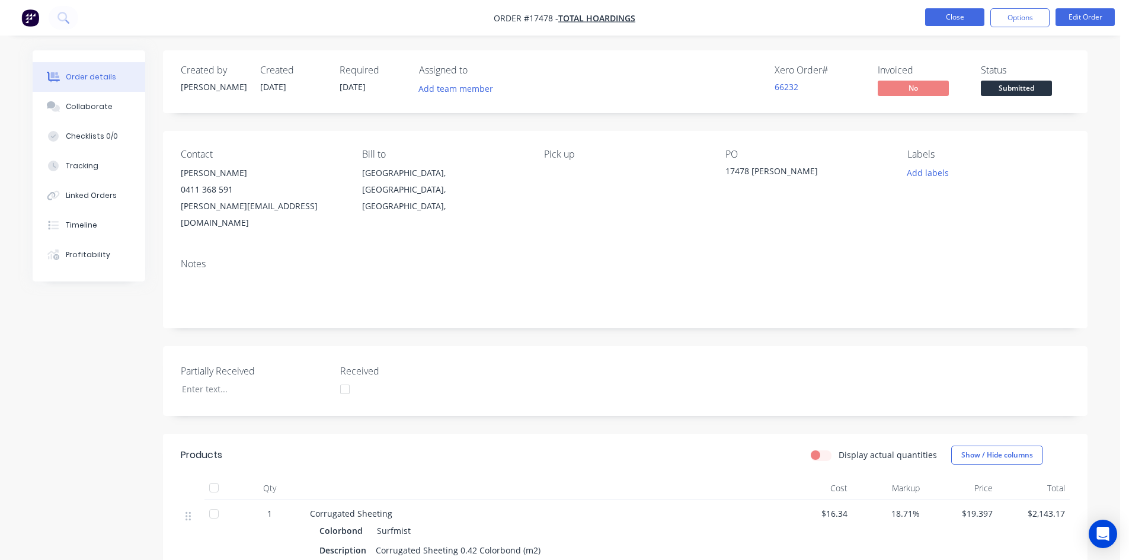
click at [960, 15] on button "Close" at bounding box center [954, 17] width 59 height 18
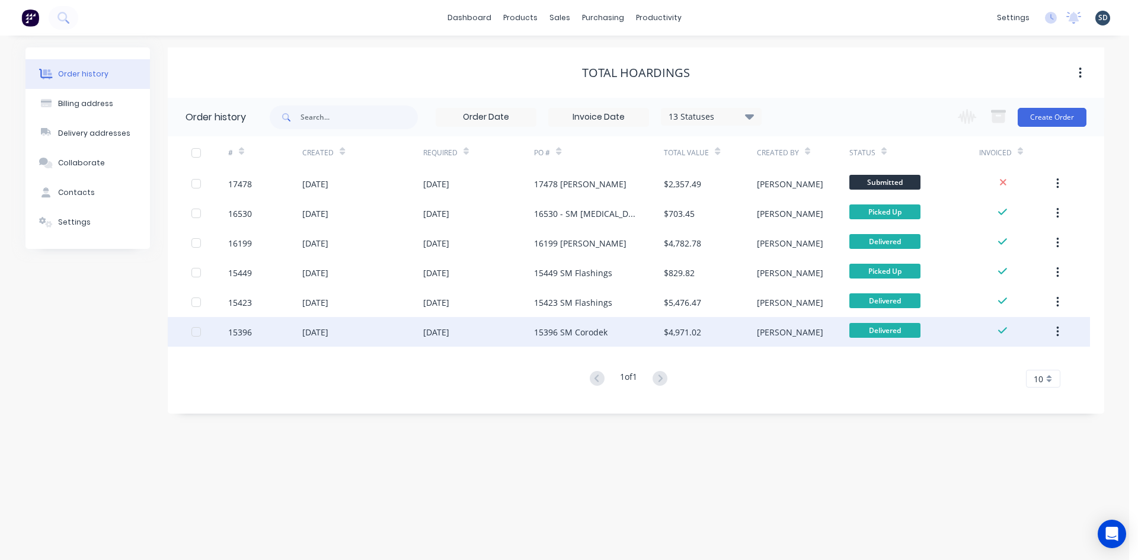
click at [490, 337] on div "30 Aug 2024" at bounding box center [478, 332] width 111 height 30
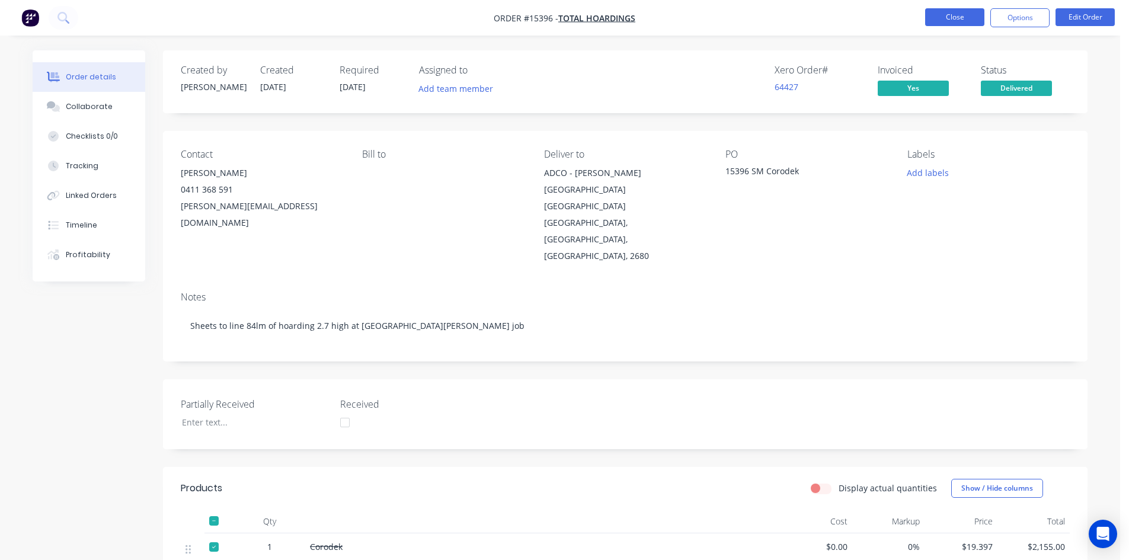
click at [953, 19] on button "Close" at bounding box center [954, 17] width 59 height 18
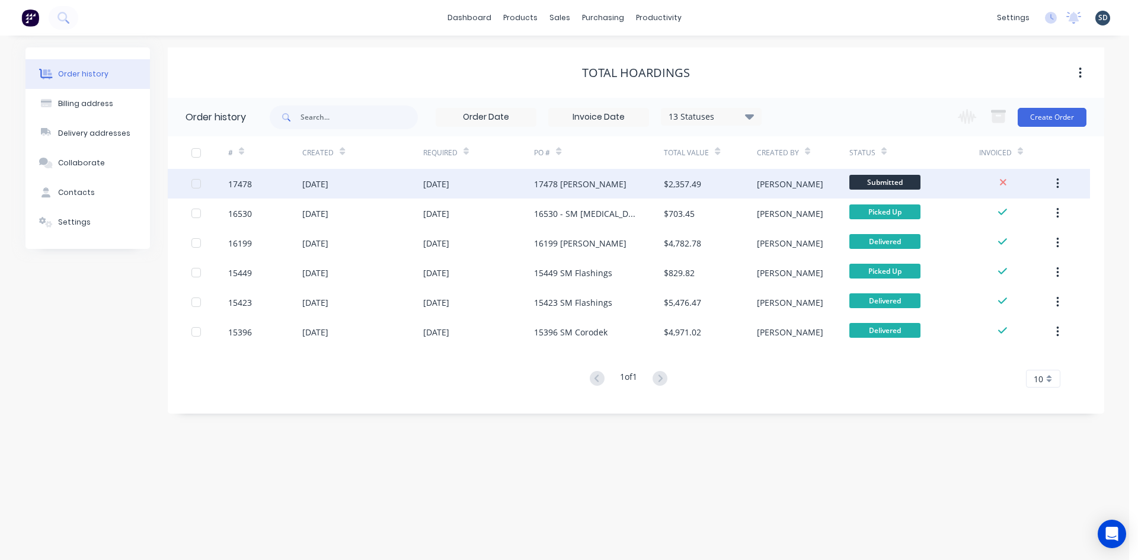
click at [503, 192] on div "[DATE]" at bounding box center [478, 184] width 111 height 30
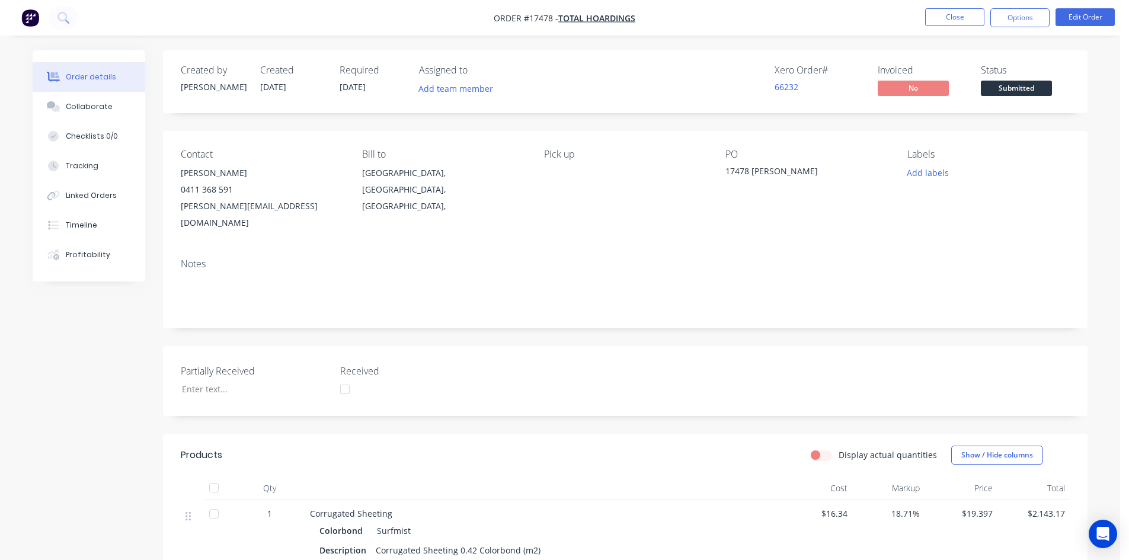
click at [365, 84] on span "02/09/25" at bounding box center [353, 86] width 26 height 11
click at [1077, 22] on button "Edit Order" at bounding box center [1085, 17] width 59 height 18
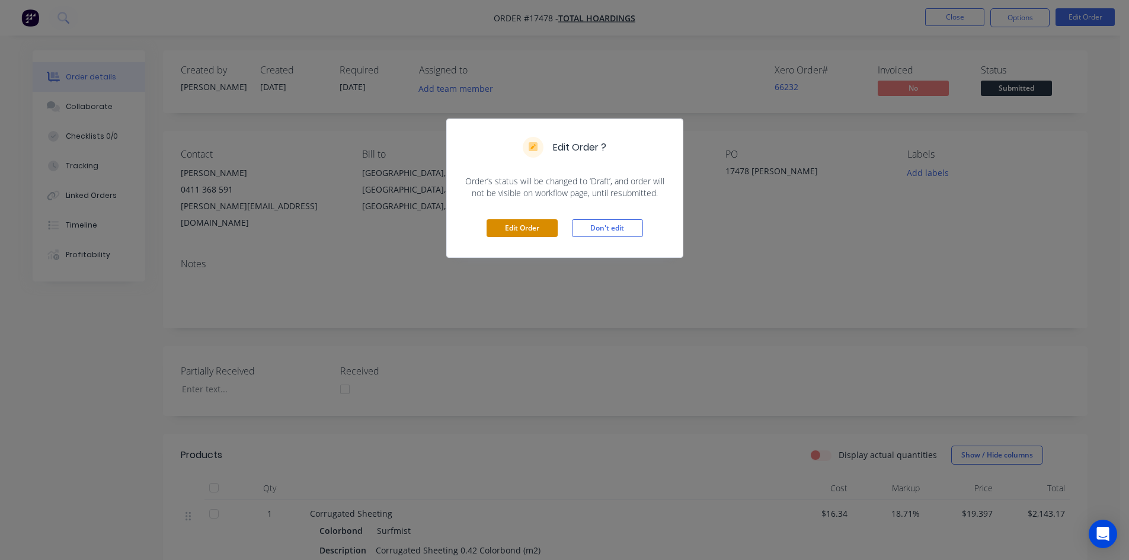
click at [517, 232] on button "Edit Order" at bounding box center [522, 228] width 71 height 18
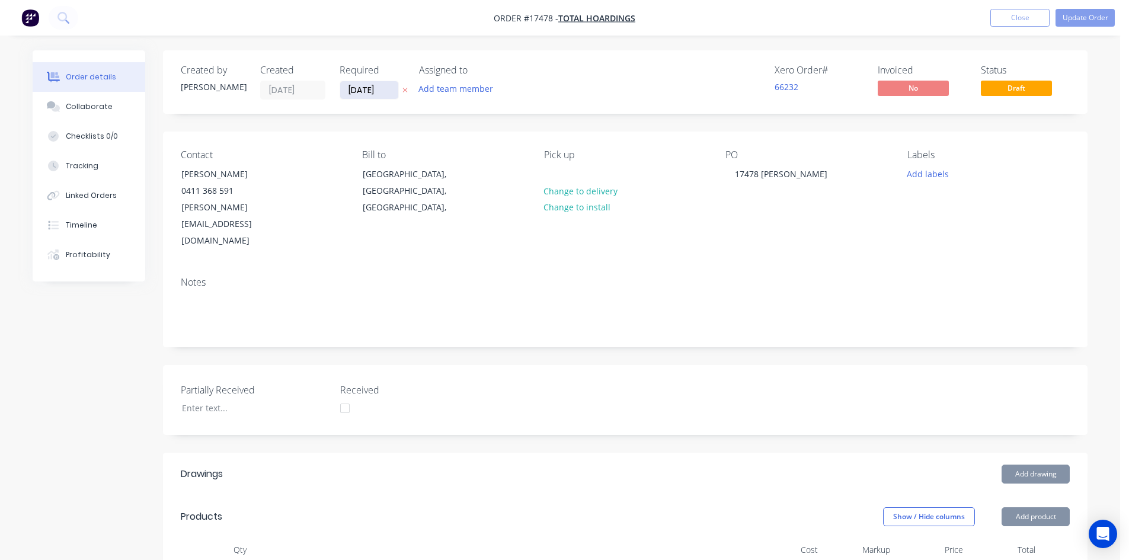
click at [367, 88] on input "02/09/25" at bounding box center [369, 90] width 58 height 18
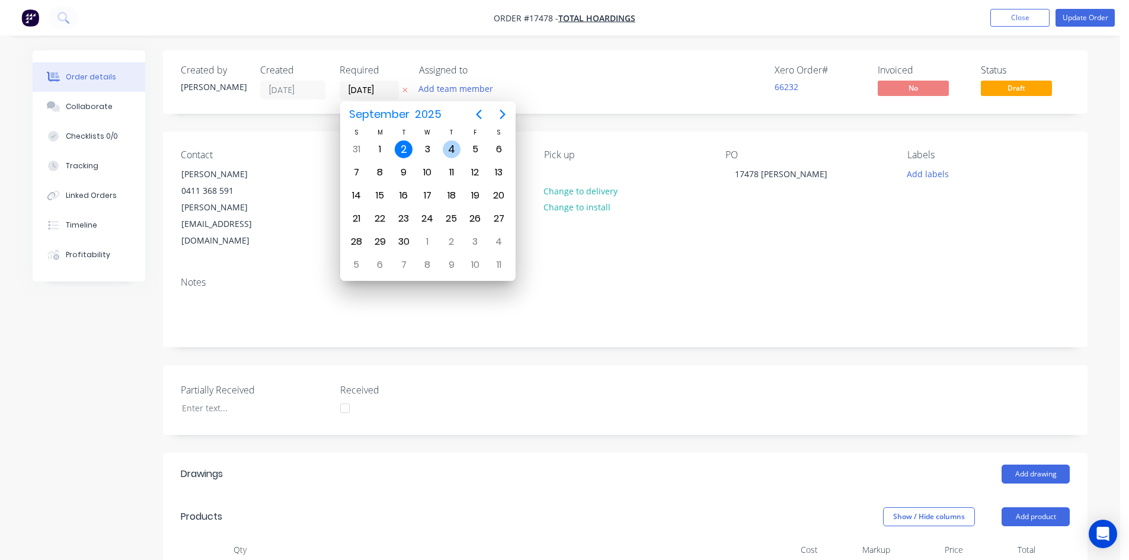
click at [454, 149] on div "4" at bounding box center [452, 150] width 18 height 18
type input "04/09/25"
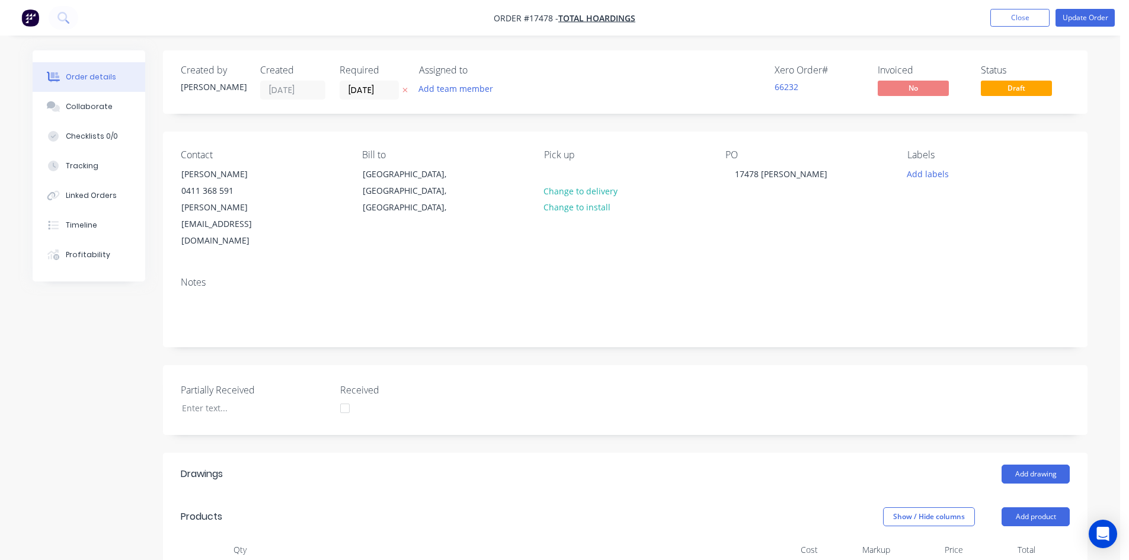
click at [568, 129] on div "Created by Sam Created 02/09/25 Required 04/09/25 Assigned to Add team member X…" at bounding box center [625, 554] width 925 height 1008
click at [1080, 15] on button "Update Order" at bounding box center [1085, 18] width 59 height 18
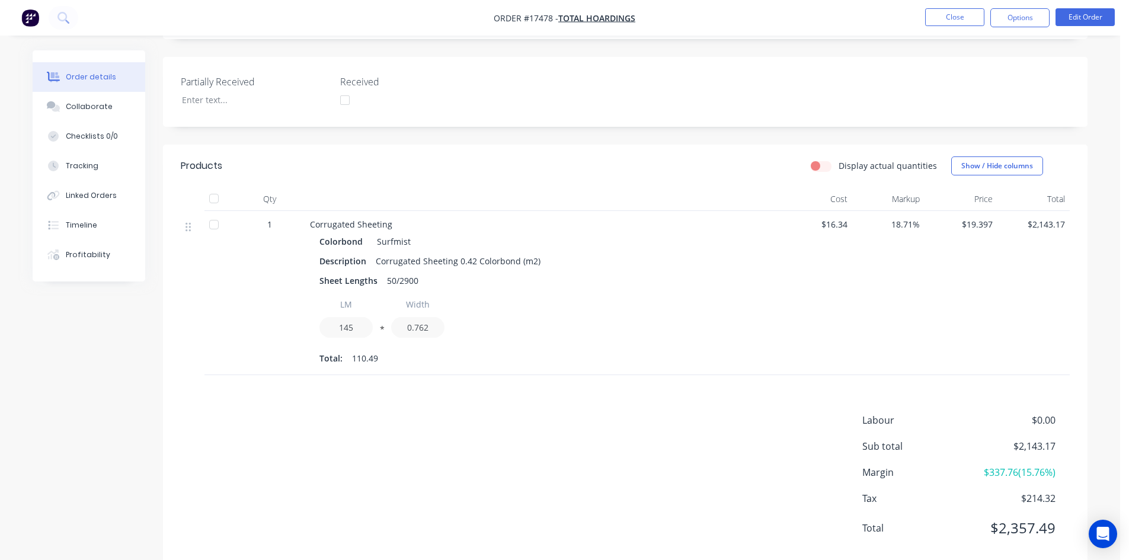
scroll to position [296, 0]
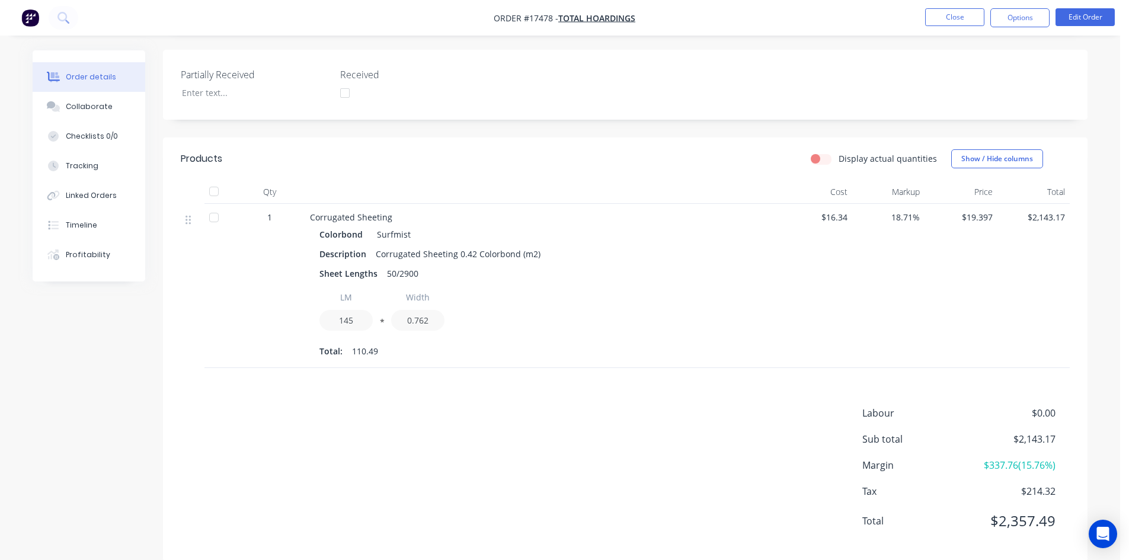
click at [576, 115] on div "Created by Sam Created 02/09/25 Required 04/09/25 Assigned to Add team member X…" at bounding box center [625, 157] width 925 height 807
click at [563, 110] on div "Created by Sam Created 02/09/25 Required 04/09/25 Assigned to Add team member X…" at bounding box center [625, 155] width 925 height 807
click at [560, 115] on div "Created by Sam Created 02/09/25 Required 04/09/25 Assigned to Add team member X…" at bounding box center [625, 155] width 925 height 807
click at [540, 110] on div "Created by Sam Created 02/09/25 Required 04/09/25 Assigned to Add team member X…" at bounding box center [625, 155] width 925 height 807
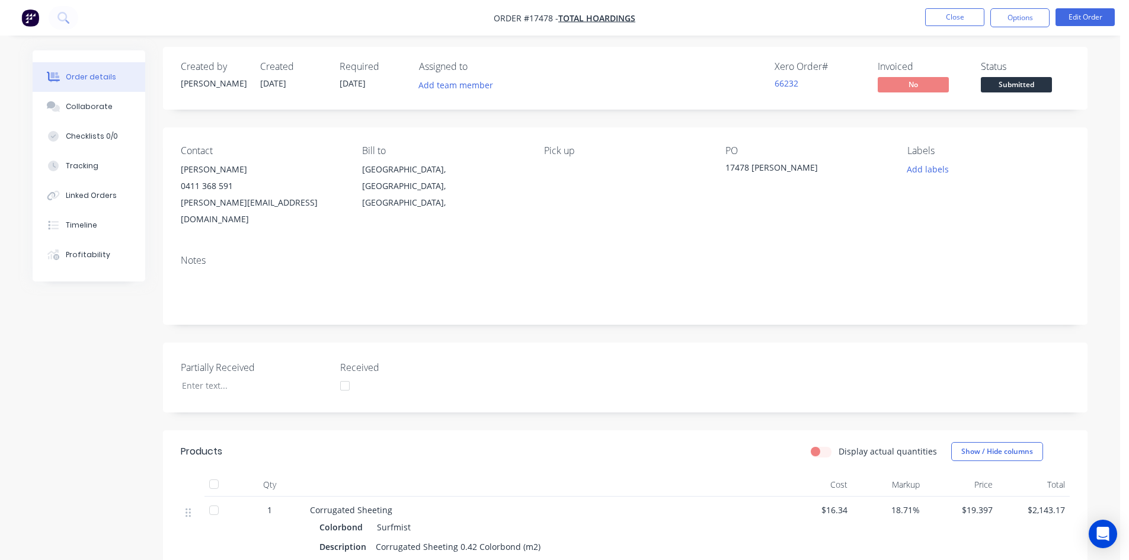
scroll to position [2, 0]
click at [1025, 20] on button "Options" at bounding box center [1020, 17] width 59 height 19
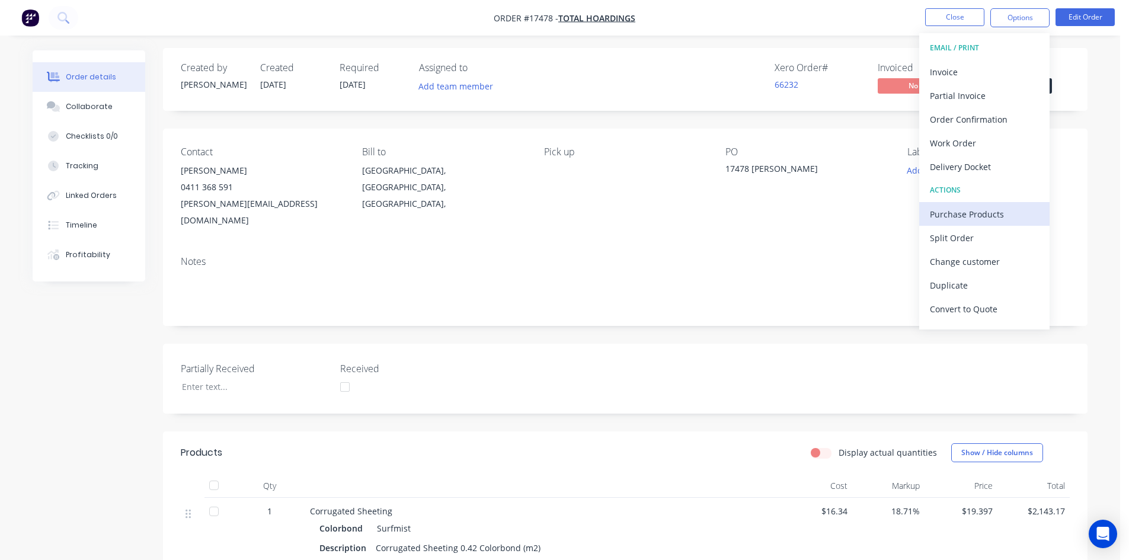
click at [982, 210] on div "Purchase Products" at bounding box center [984, 214] width 109 height 17
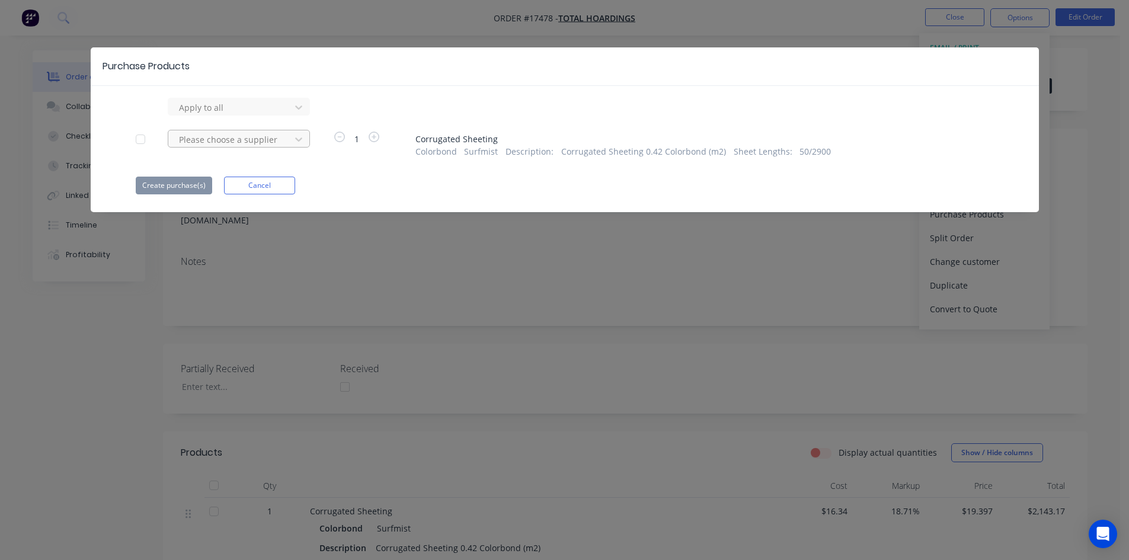
click at [270, 115] on div at bounding box center [231, 107] width 107 height 15
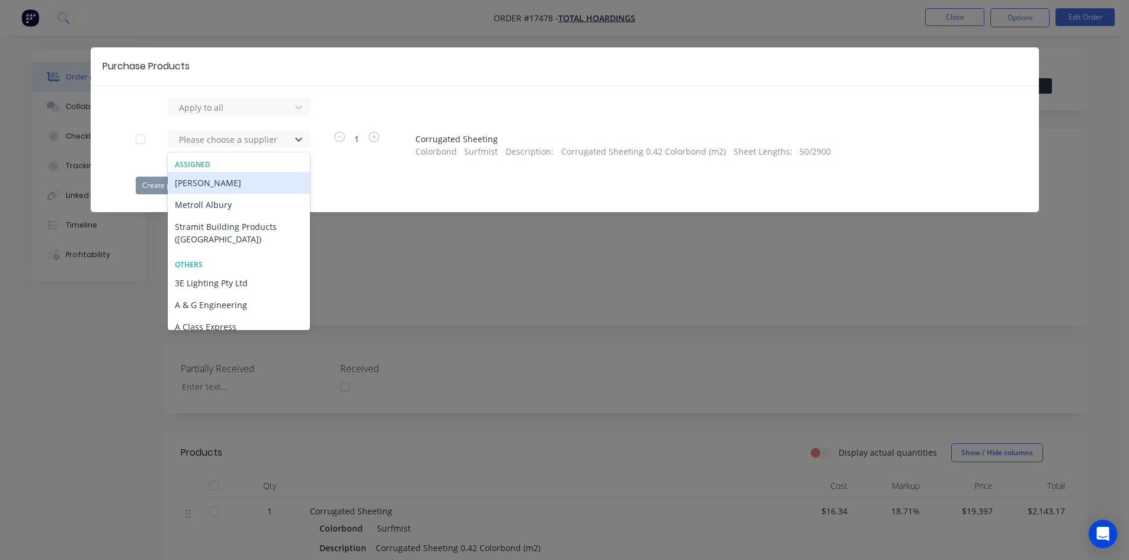
click at [242, 182] on div "Lysaght VIC" at bounding box center [239, 183] width 142 height 22
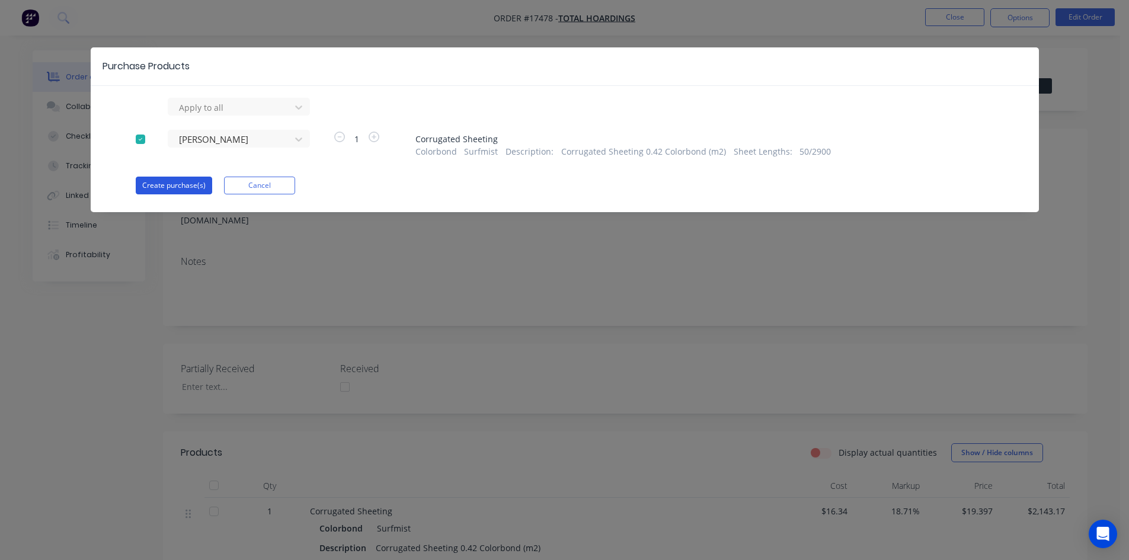
click at [175, 185] on button "Create purchase(s)" at bounding box center [174, 186] width 76 height 18
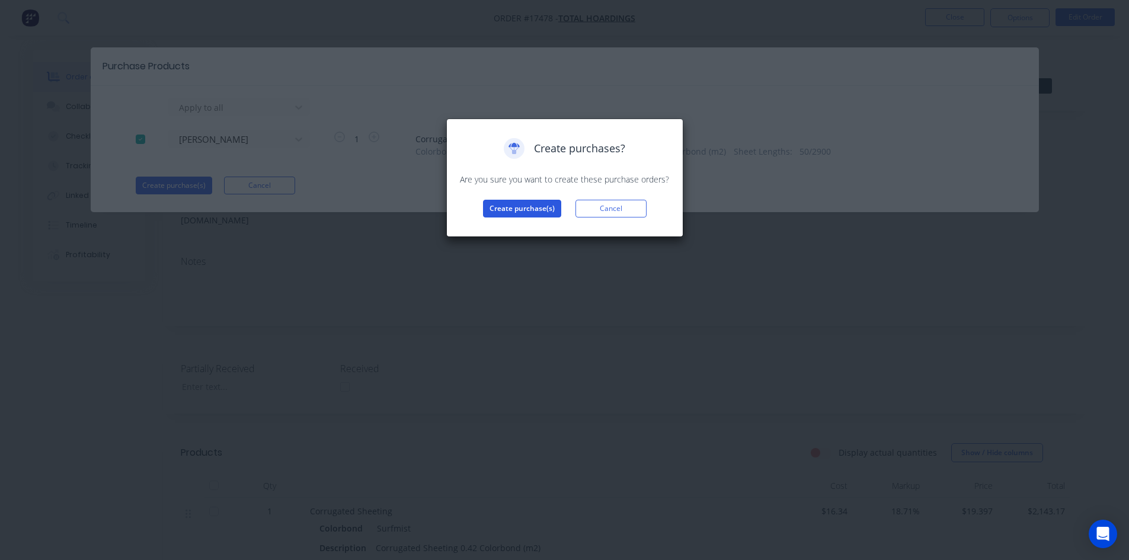
click at [517, 206] on button "Create purchase(s)" at bounding box center [522, 209] width 78 height 18
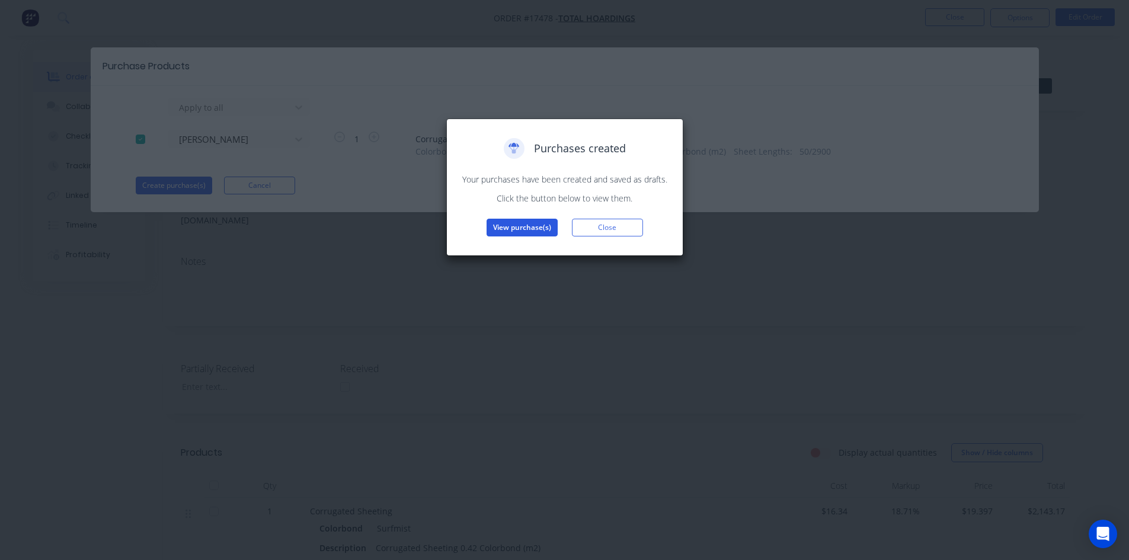
click at [536, 226] on button "View purchase(s)" at bounding box center [522, 228] width 71 height 18
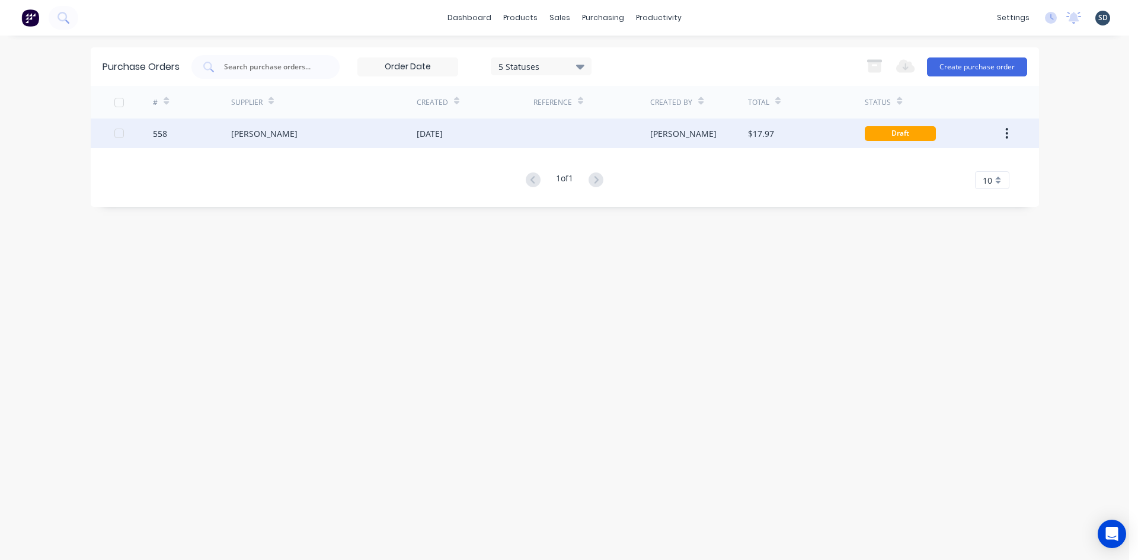
click at [303, 141] on div "[PERSON_NAME]" at bounding box center [324, 134] width 186 height 30
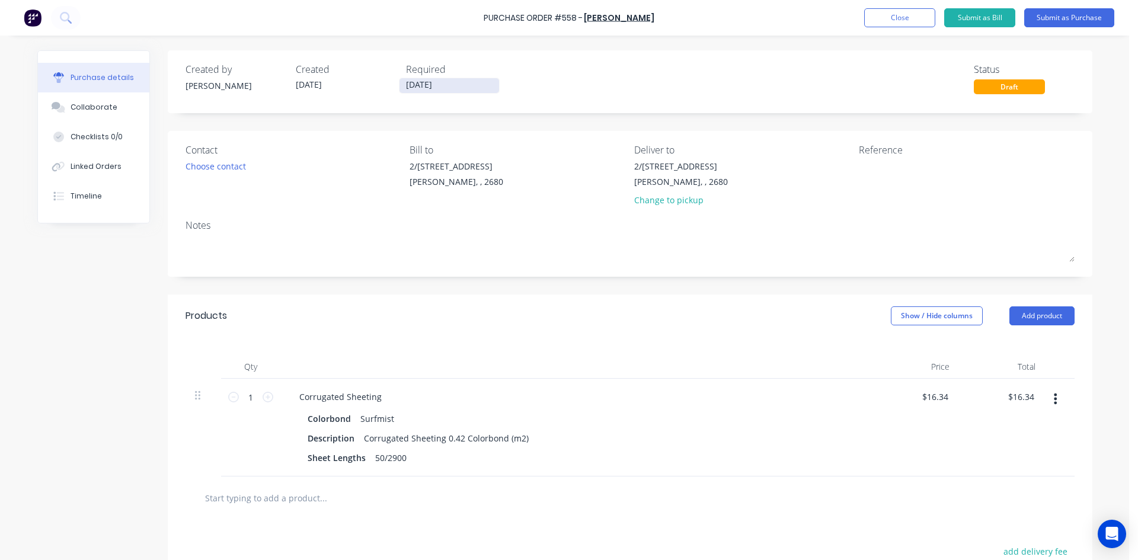
click at [454, 84] on input "[DATE]" at bounding box center [450, 85] width 100 height 15
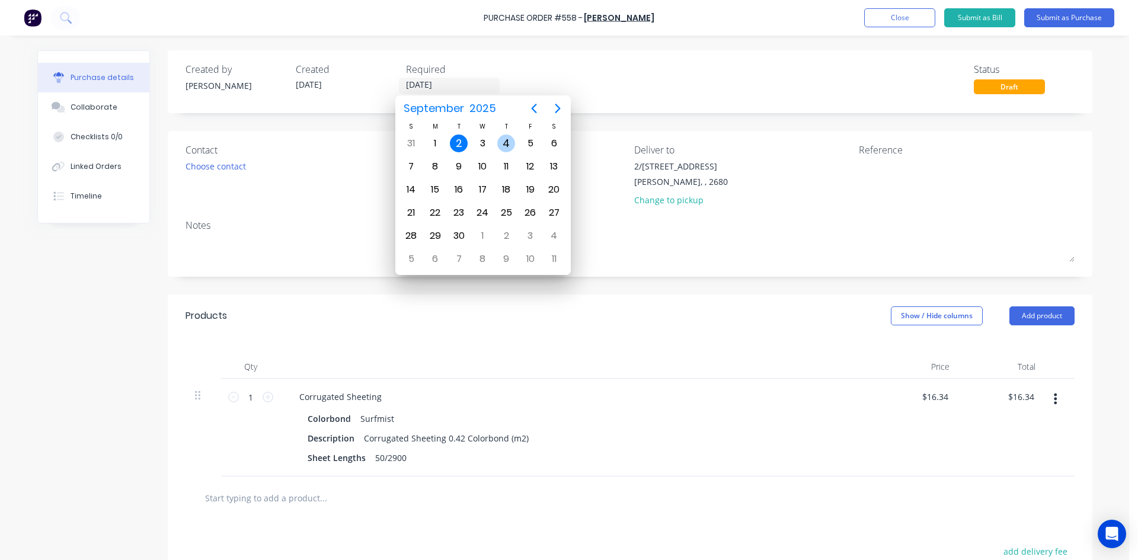
click at [510, 143] on div "4" at bounding box center [506, 144] width 18 height 18
type input "04/09/25"
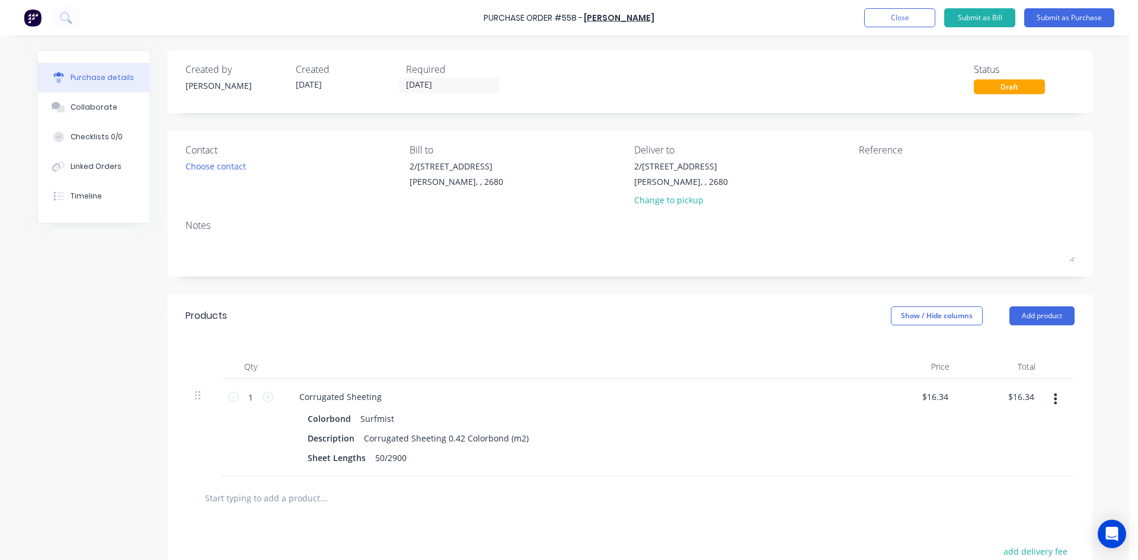
click at [536, 125] on div "Created by Sam Created 02/09/25 Required 04/09/25 Status Draft Contact Choose c…" at bounding box center [630, 382] width 925 height 665
click at [862, 167] on textarea at bounding box center [933, 173] width 148 height 27
type textarea "558 /"
type textarea "x"
type textarea "558 /"
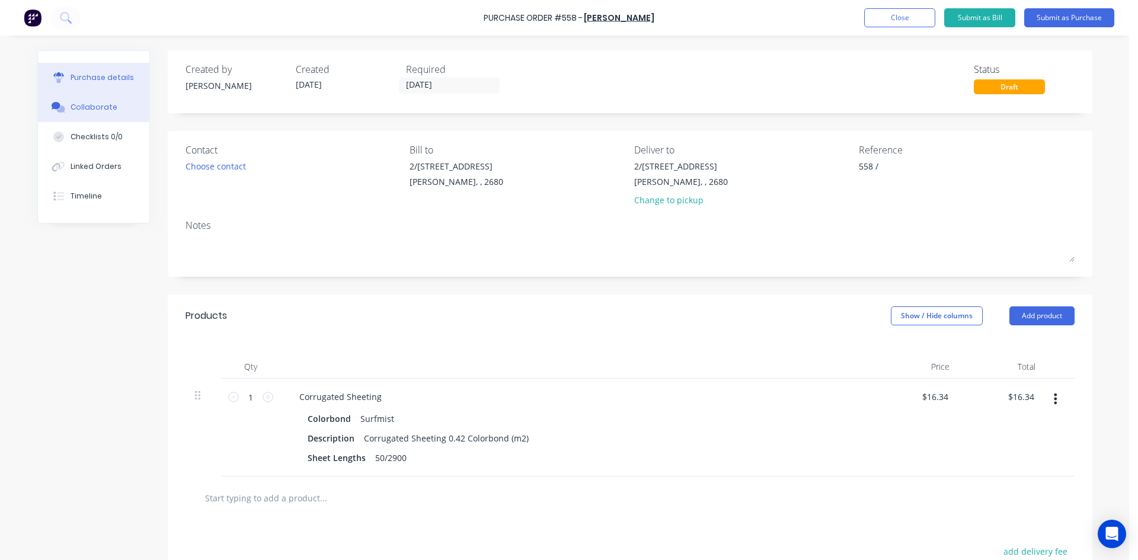
click at [84, 103] on div "Collaborate" at bounding box center [94, 107] width 47 height 11
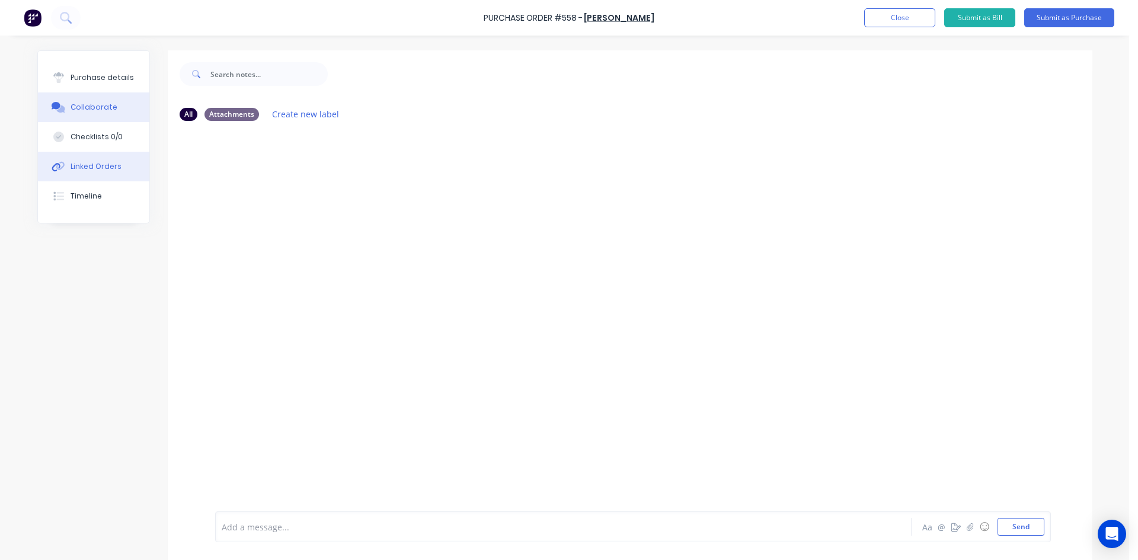
click at [100, 167] on div "Linked Orders" at bounding box center [96, 166] width 51 height 11
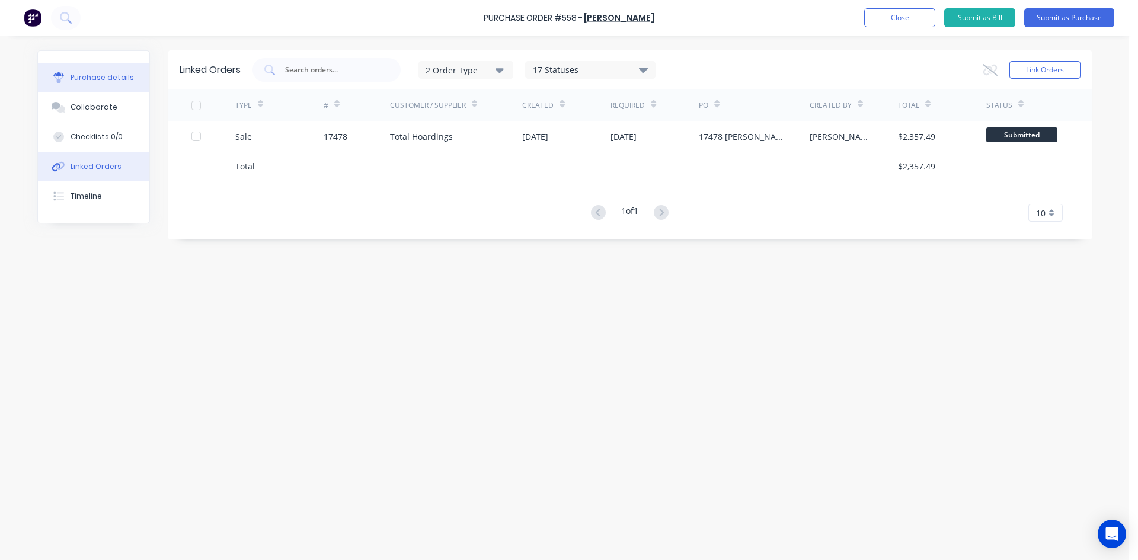
click at [104, 79] on div "Purchase details" at bounding box center [102, 77] width 63 height 11
type textarea "x"
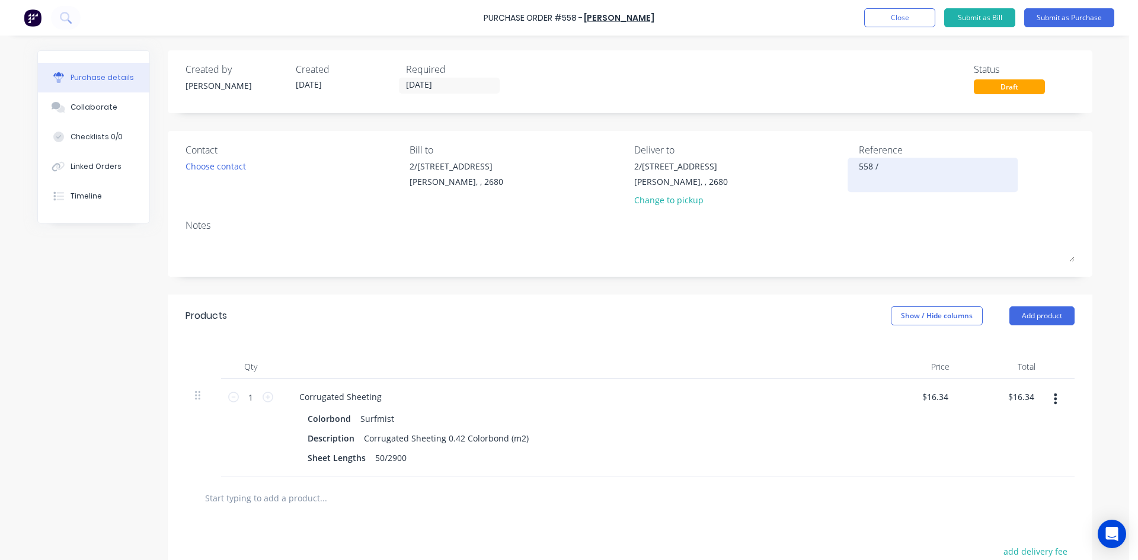
click at [906, 165] on textarea "558 /" at bounding box center [933, 173] width 148 height 27
type textarea "558 / 17478 Hoa"
type textarea "x"
type textarea "558 / 17478 Hoar"
type textarea "x"
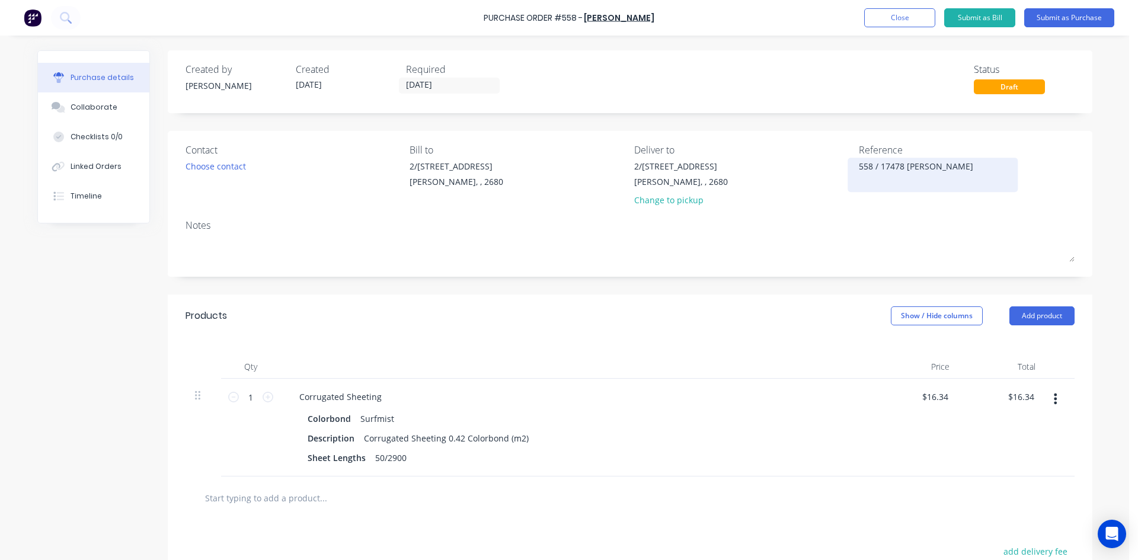
type textarea "558 / 17478 Hoard"
type textarea "x"
type textarea "558 / 17478 Hoardi"
type textarea "x"
type textarea "558 / 17478 Hoardin"
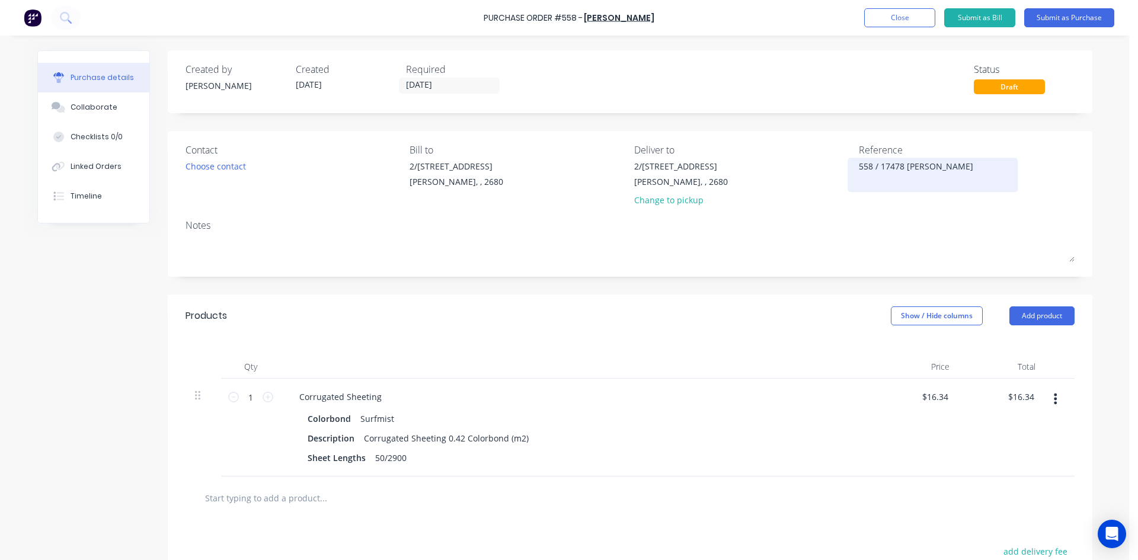
type textarea "x"
type textarea "558 / 17478 Hoarding"
type textarea "x"
type textarea "558 / 17478 Hoardings"
type textarea "x"
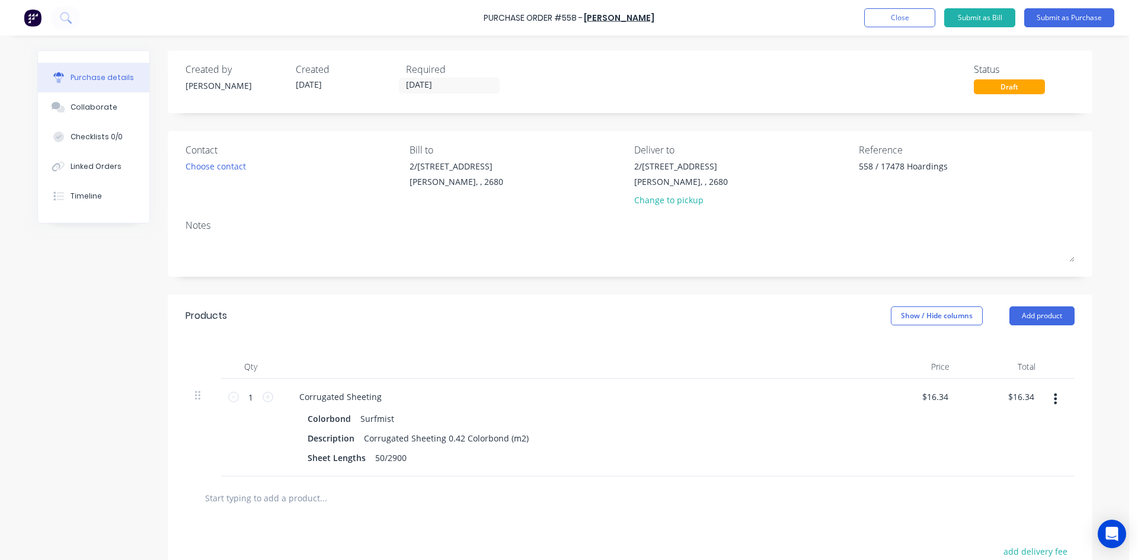
type textarea "558 / 17478 Hoardings"
click at [820, 222] on div "Notes" at bounding box center [630, 225] width 889 height 14
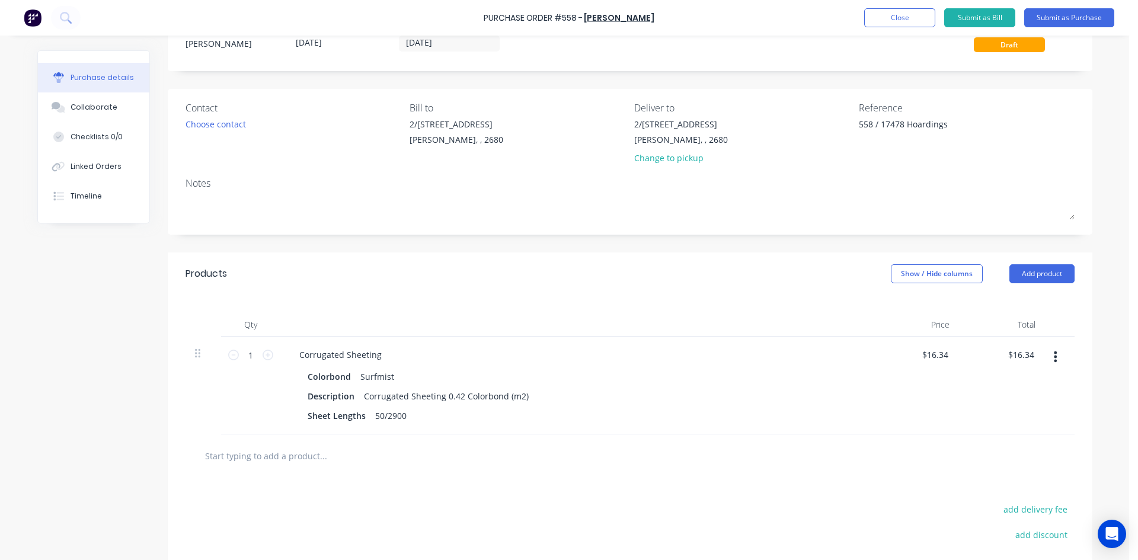
scroll to position [167, 0]
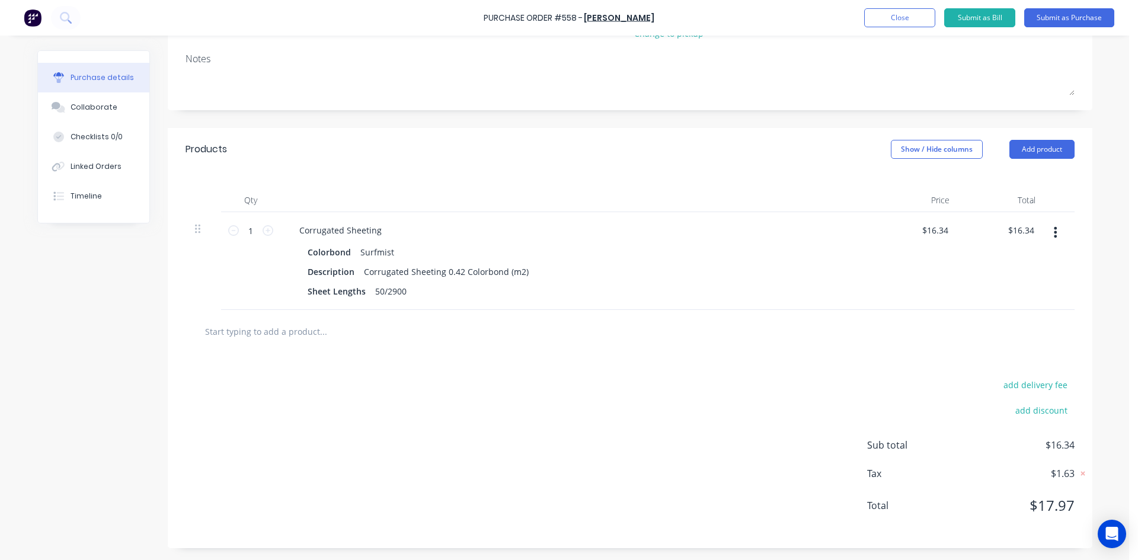
click at [553, 119] on div "Created by Sam Created 02/09/25 Required 04/09/25 Status Draft Contact Choose c…" at bounding box center [630, 216] width 925 height 665
click at [548, 122] on div "Created by Sam Created 02/09/25 Required 04/09/25 Status Draft Contact Choose c…" at bounding box center [630, 216] width 925 height 665
click at [245, 232] on input "1" at bounding box center [251, 231] width 24 height 18
type textarea "x"
type input "11"
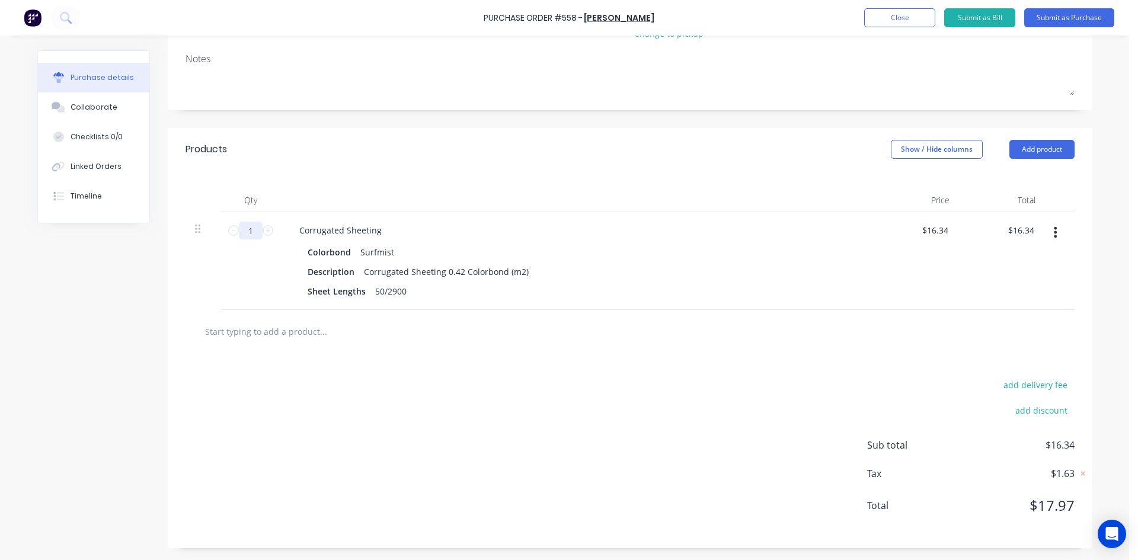
type input "$179.74"
type textarea "x"
type input "110"
type input "$1,797.40"
type textarea "x"
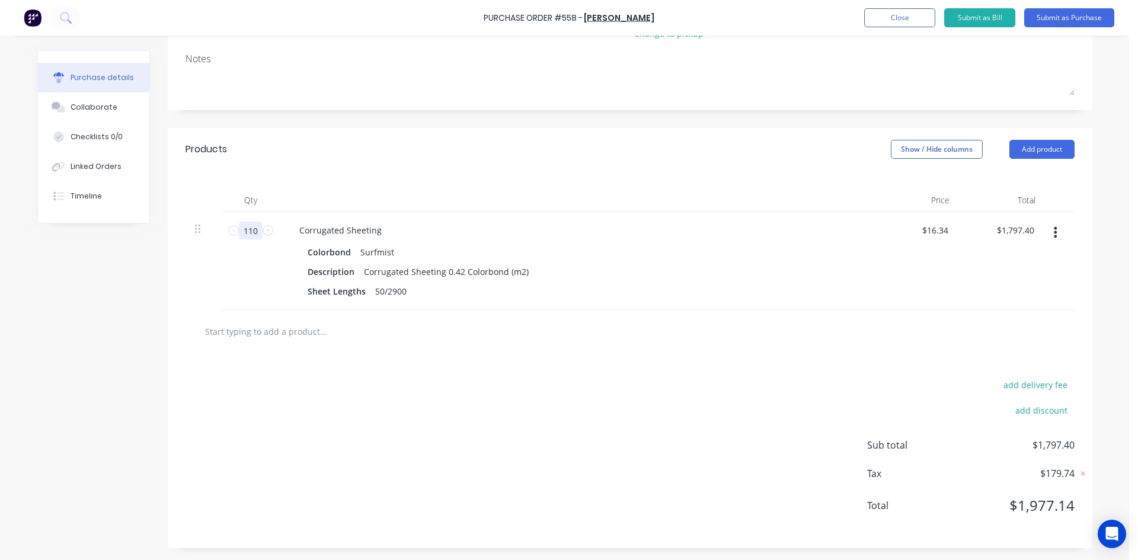
type input "110."
type textarea "x"
type input "110.4"
type input "$1,803.94"
type textarea "x"
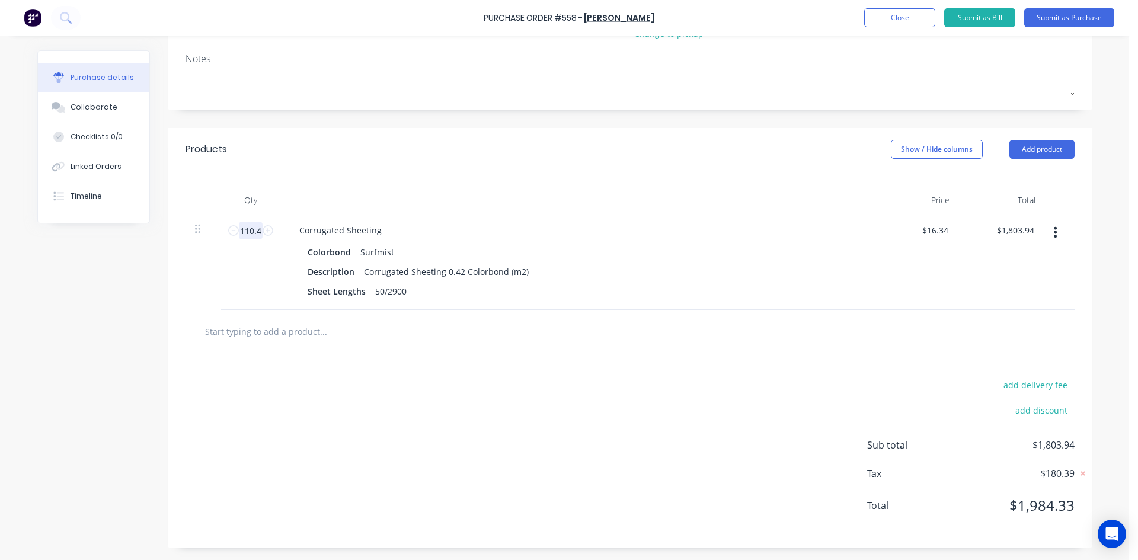
type input "110.49"
type input "$1,805.41"
type textarea "x"
type input "110.49"
click at [424, 158] on div "Products Show / Hide columns Add product" at bounding box center [630, 149] width 925 height 43
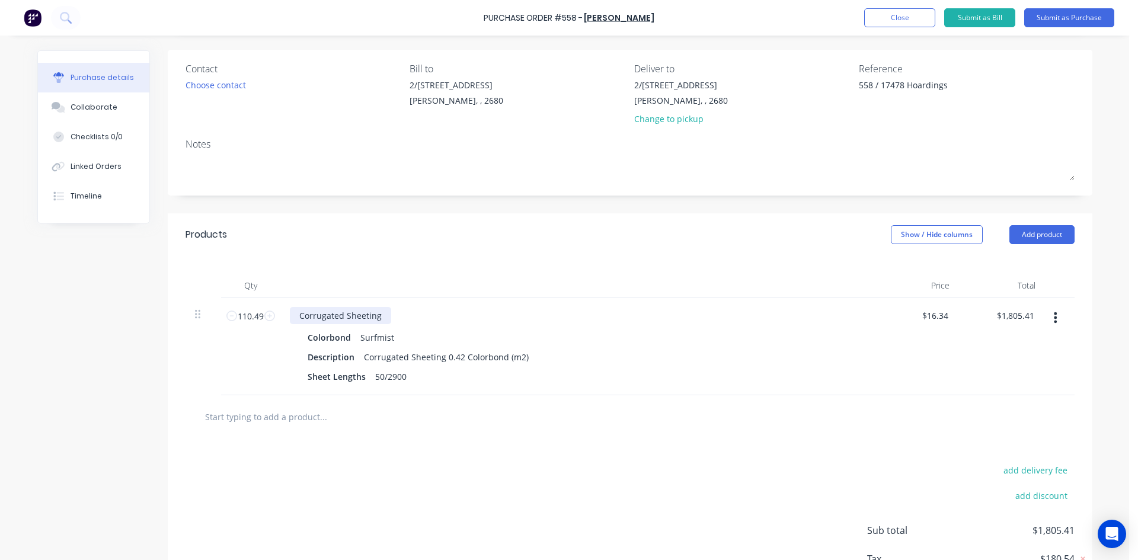
scroll to position [0, 0]
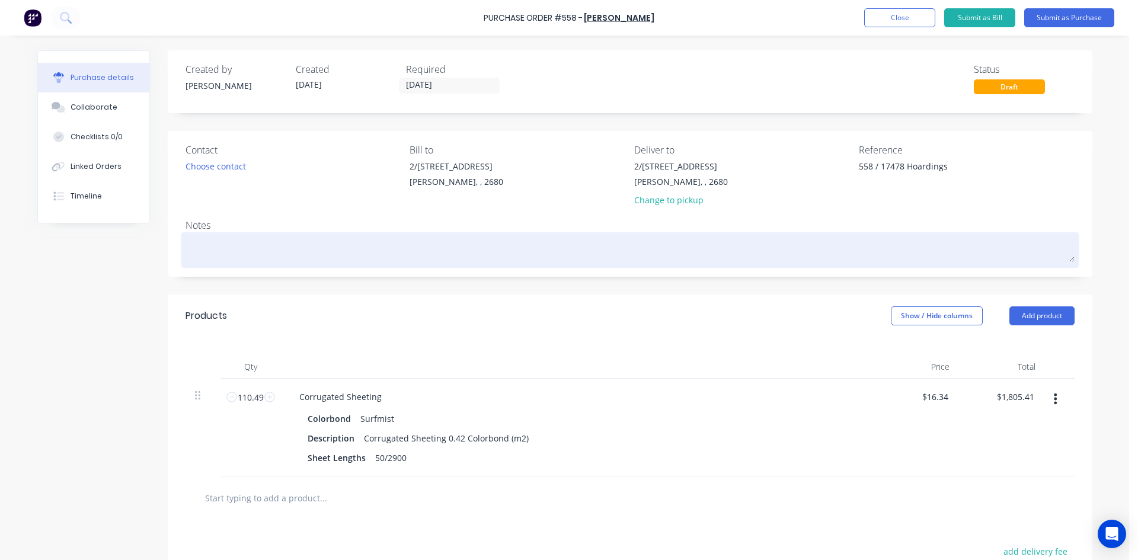
click at [232, 240] on textarea at bounding box center [630, 248] width 889 height 27
type textarea "x"
type textarea "P"
type textarea "x"
type textarea "PL"
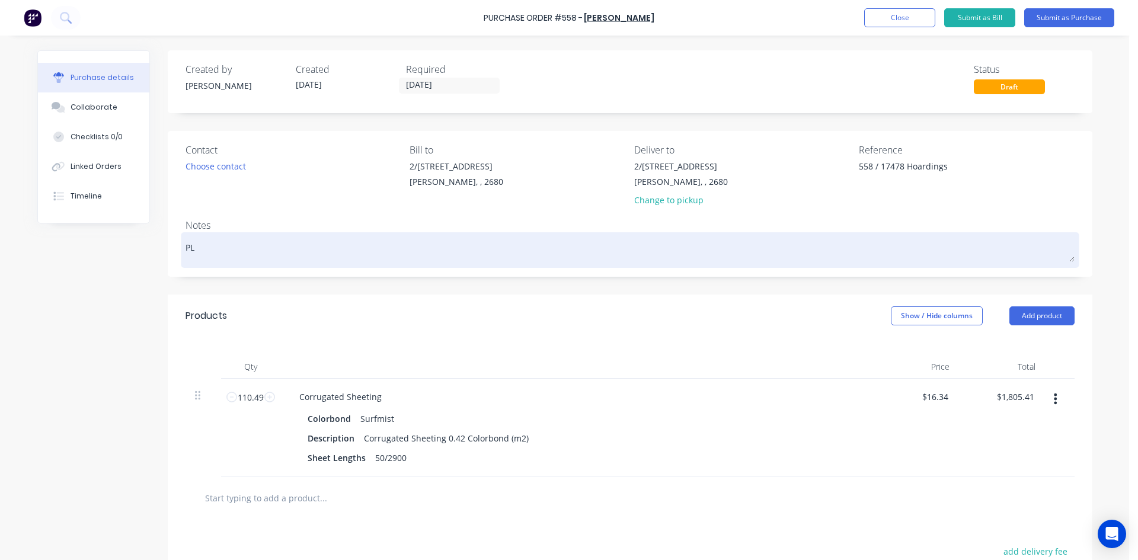
type textarea "x"
type textarea "PLE"
type textarea "x"
type textarea "PLEA"
type textarea "x"
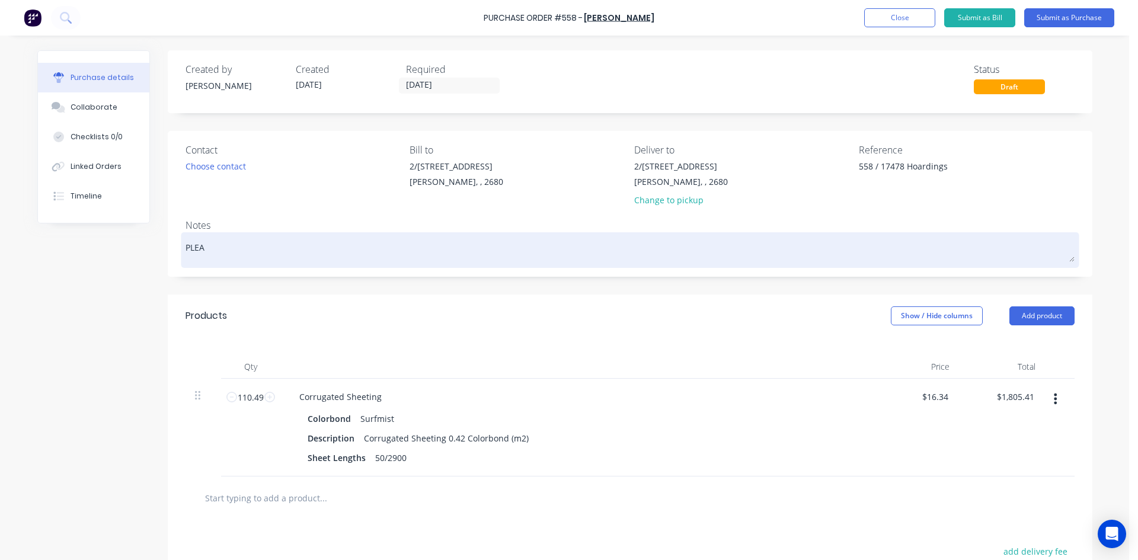
type textarea "PLEAS"
type textarea "x"
type textarea "PLEASE"
type textarea "x"
type textarea "PLEASE"
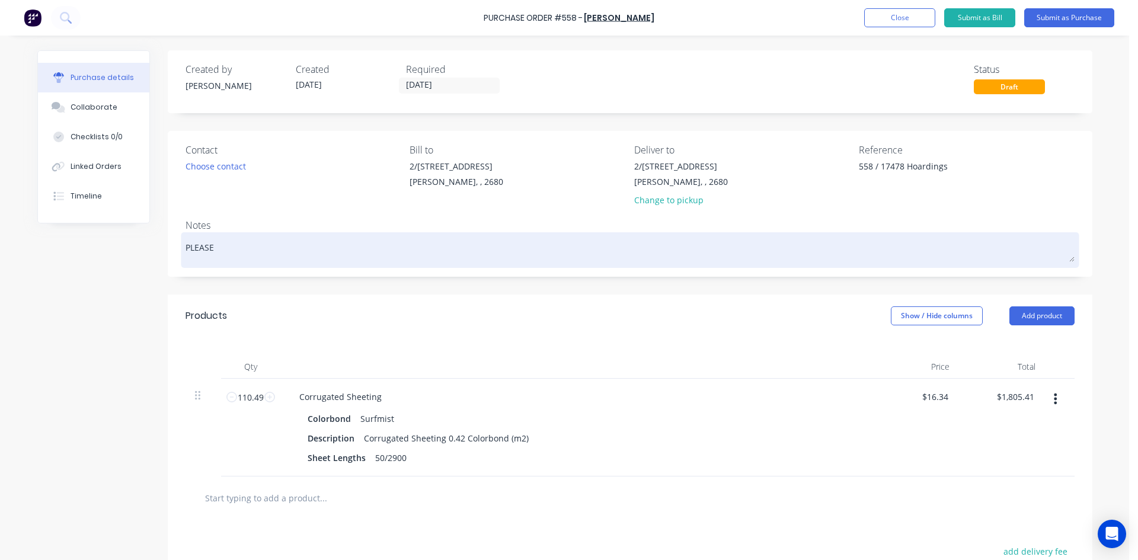
type textarea "x"
type textarea "PLEASE D"
type textarea "x"
type textarea "PLEASE DE"
type textarea "x"
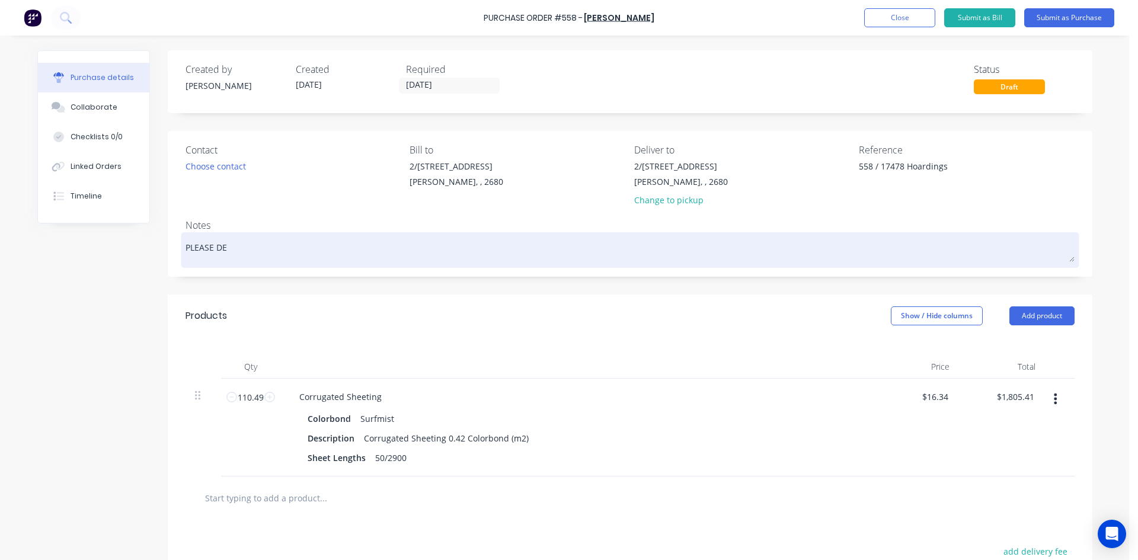
type textarea "PLEASE DEL"
type textarea "x"
type textarea "PLEASE DELI"
type textarea "x"
type textarea "PLEASE DELIV"
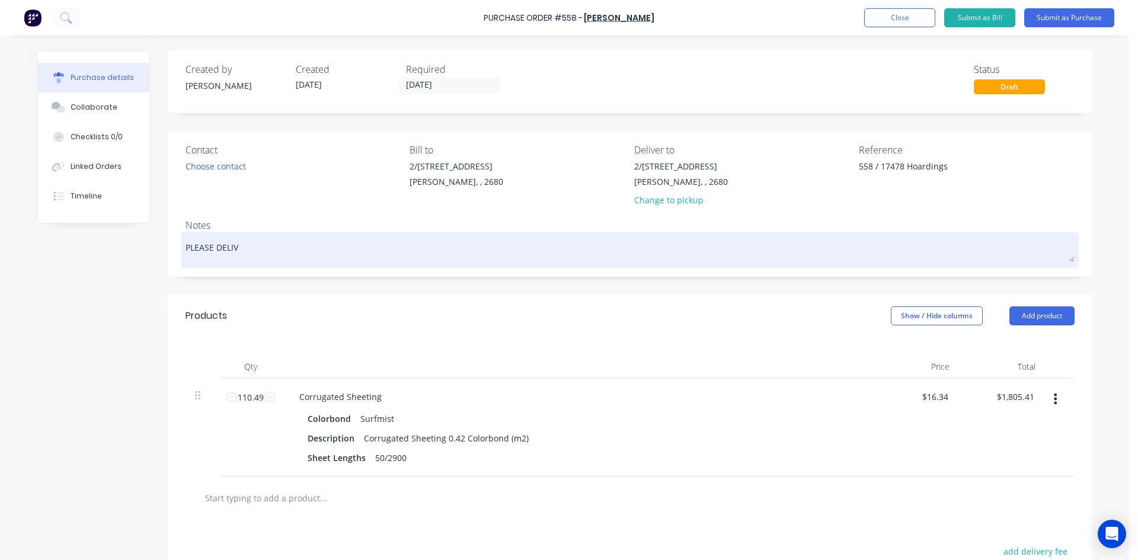
type textarea "x"
type textarea "PLEASE DELIVE"
type textarea "x"
type textarea "PLEASE DELIVER"
type textarea "x"
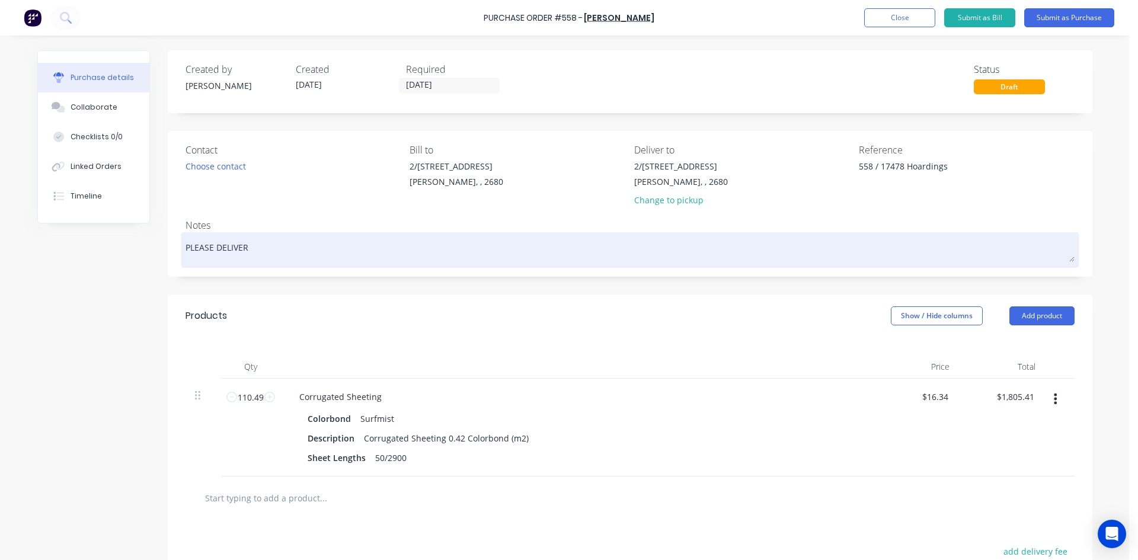
type textarea "PLEASE DELIVER"
type textarea "x"
type textarea "PLEASE DELIVER W"
type textarea "x"
type textarea "PLEASE DELIVER WI"
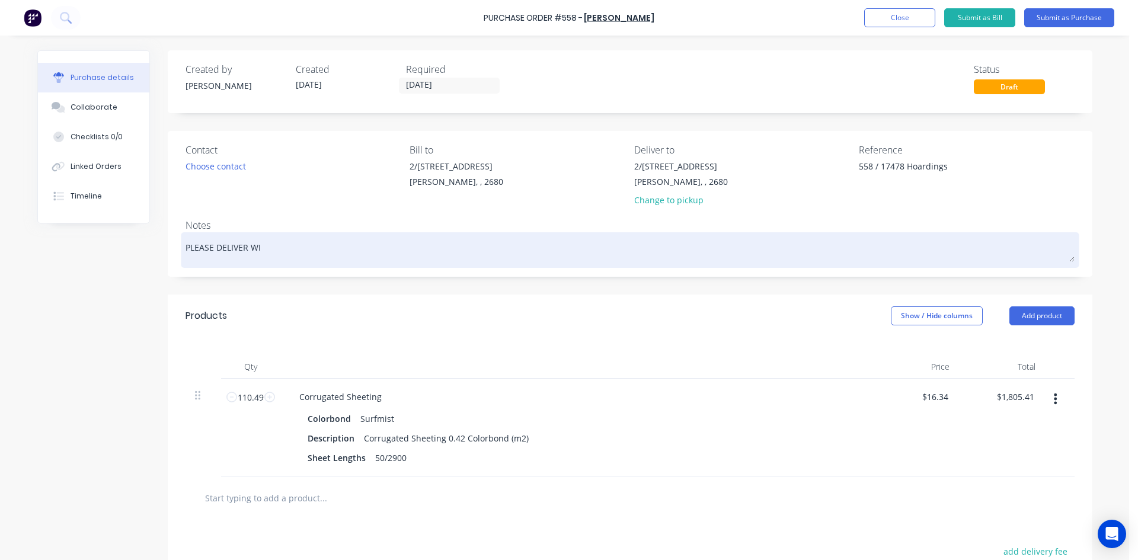
type textarea "x"
type textarea "PLEASE DELIVER WIT"
type textarea "x"
type textarea "PLEASE DELIVER WITH"
type textarea "x"
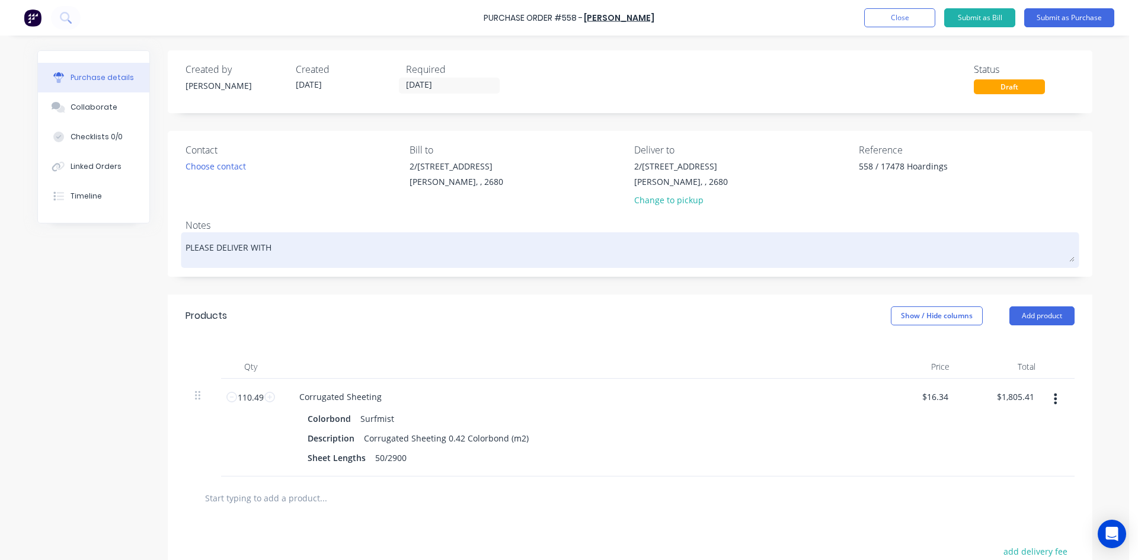
type textarea "PLEASE DELIVER WITH"
type textarea "x"
type textarea "PLEASE DELIVER WITH P"
type textarea "x"
type textarea "PLEASE DELIVER WITH PO"
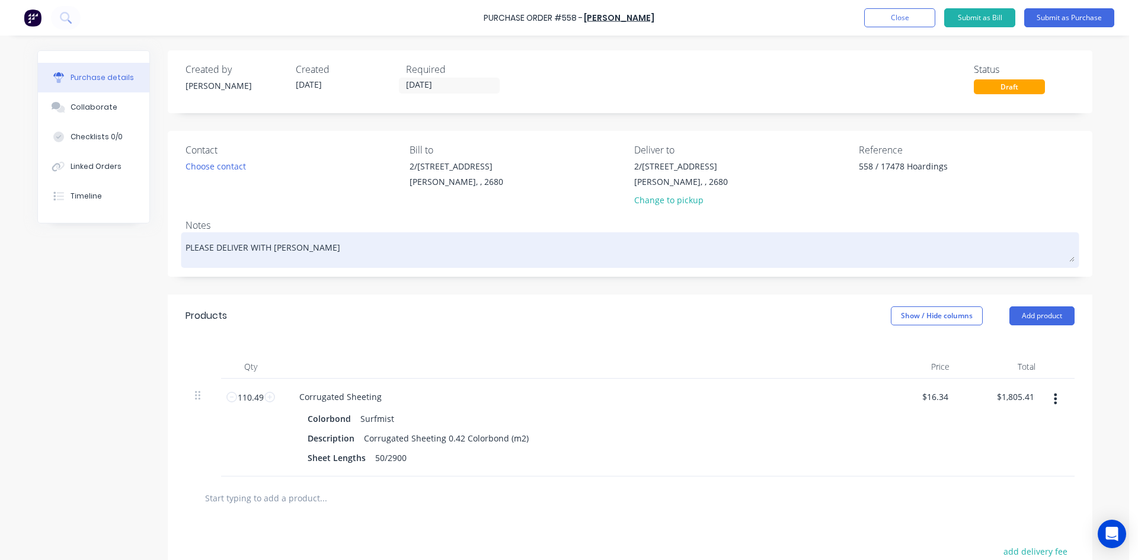
type textarea "x"
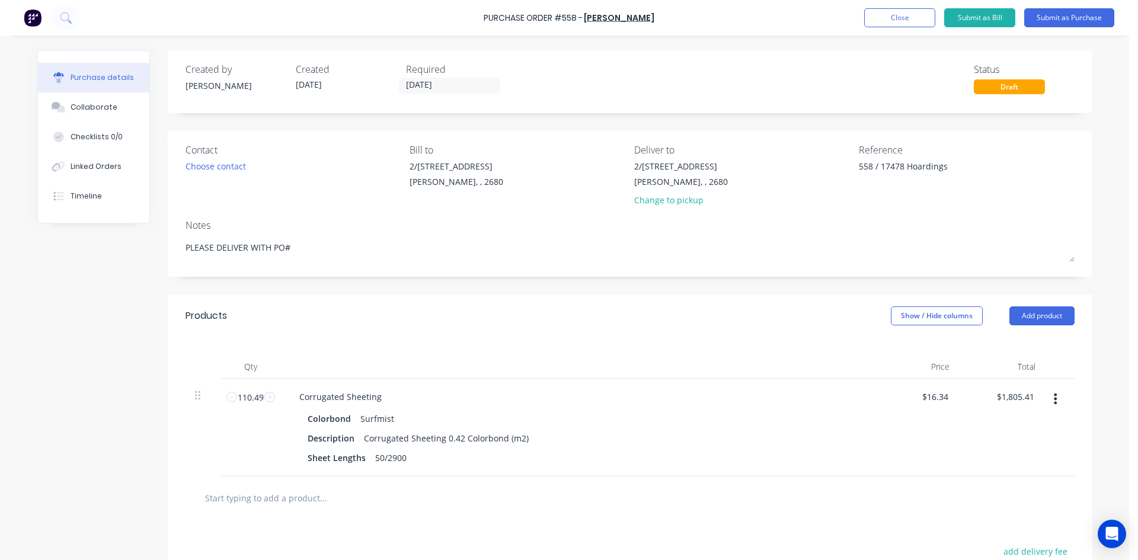
type textarea "PLEASE DELIVER WITH PO#"
type textarea "x"
type textarea "PLEASE DELIVER WITH PO#"
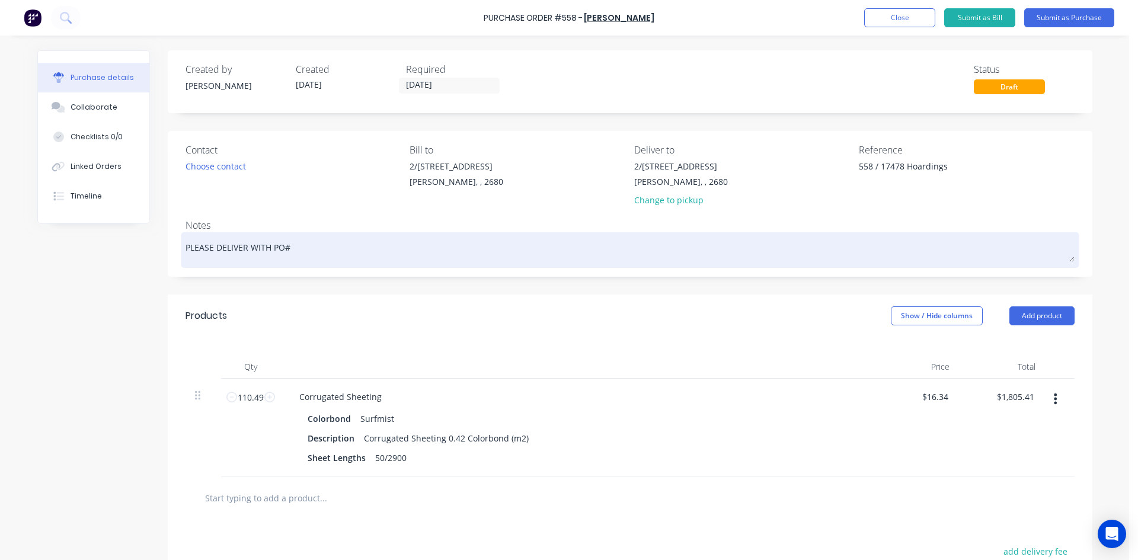
type textarea "x"
type textarea "PLEASE DELIVER WITH PO#5"
type textarea "x"
type textarea "PLEASE DELIVER WITH PO#55"
type textarea "x"
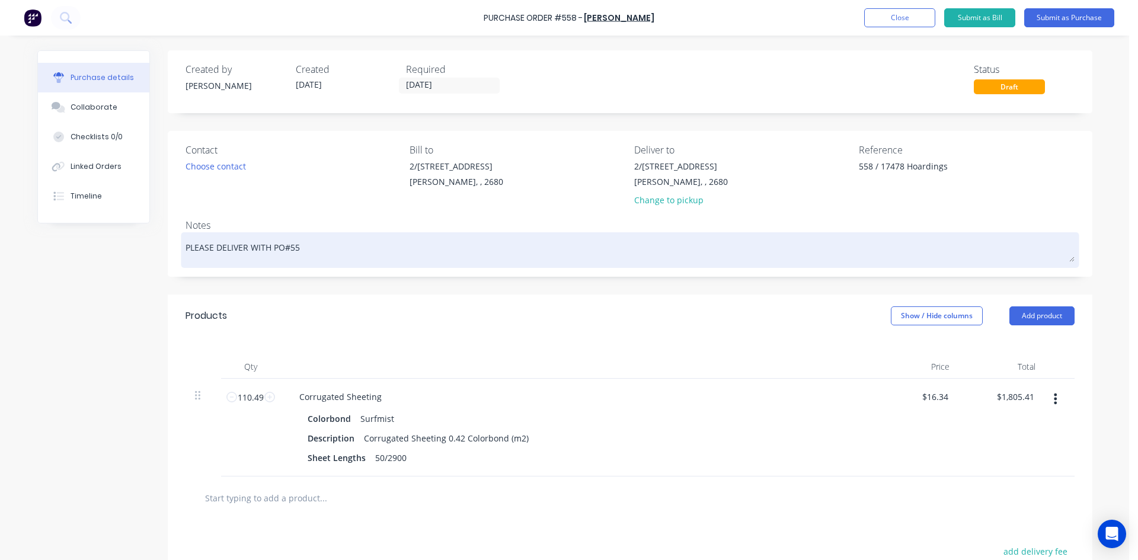
type textarea "PLEASE DELIVER WITH PO#557"
type textarea "x"
type textarea "PLEASE DELIVER WITH PO#557"
type textarea "x"
type textarea "PLEASE DELIVER WITH PO#557 -"
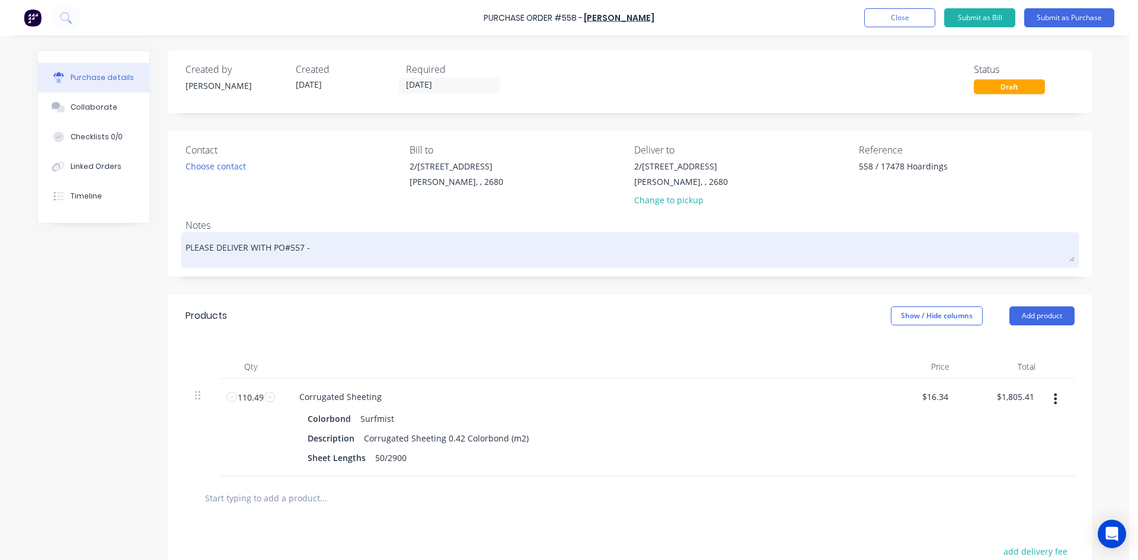
type textarea "x"
type textarea "PLEASE DELIVER WITH PO#557 -"
type textarea "x"
type textarea "PLEASE DELIVER WITH PO#557 - N"
type textarea "x"
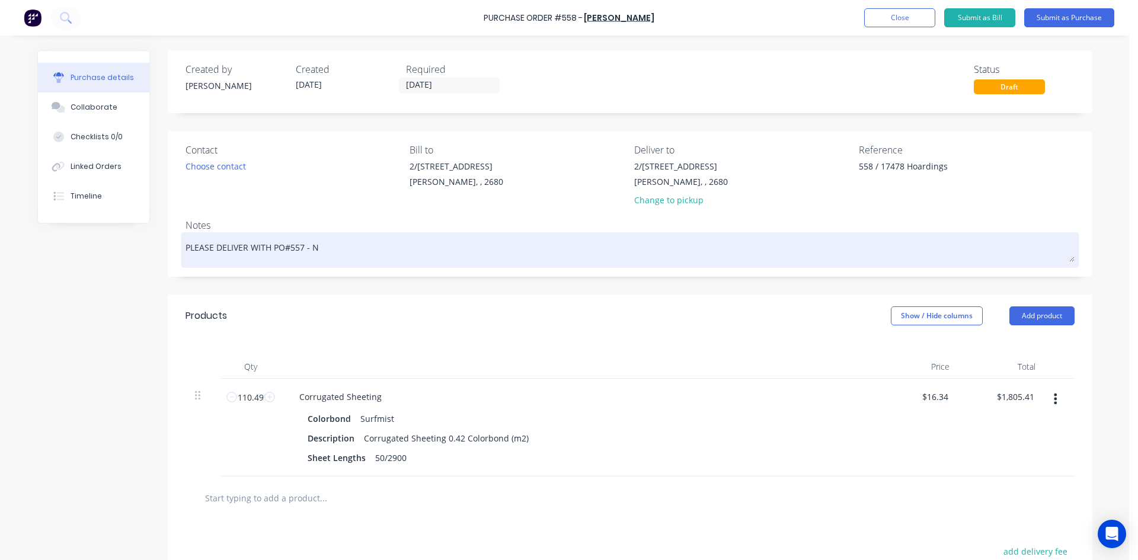
type textarea "PLEASE DELIVER WITH PO#557 - NO"
type textarea "x"
type textarea "PLEASE DELIVER WITH PO#557 - NO"
type textarea "x"
type textarea "PLEASE DELIVER WITH PO#557 - NO E"
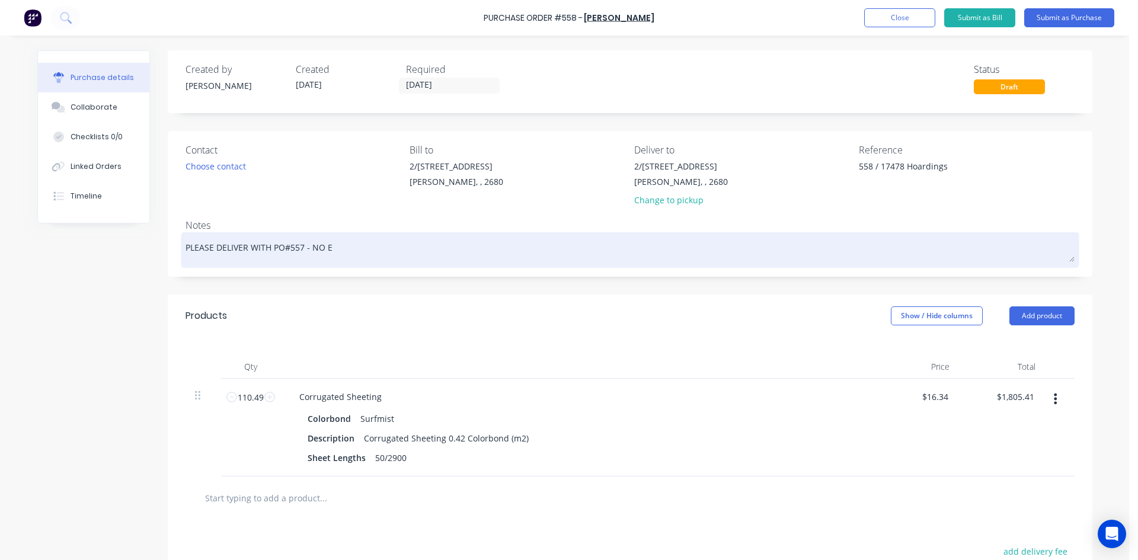
type textarea "x"
type textarea "PLEASE DELIVER WITH PO#557 - NO EX"
type textarea "x"
type textarea "PLEASE DELIVER WITH PO#557 - NO EXT"
type textarea "x"
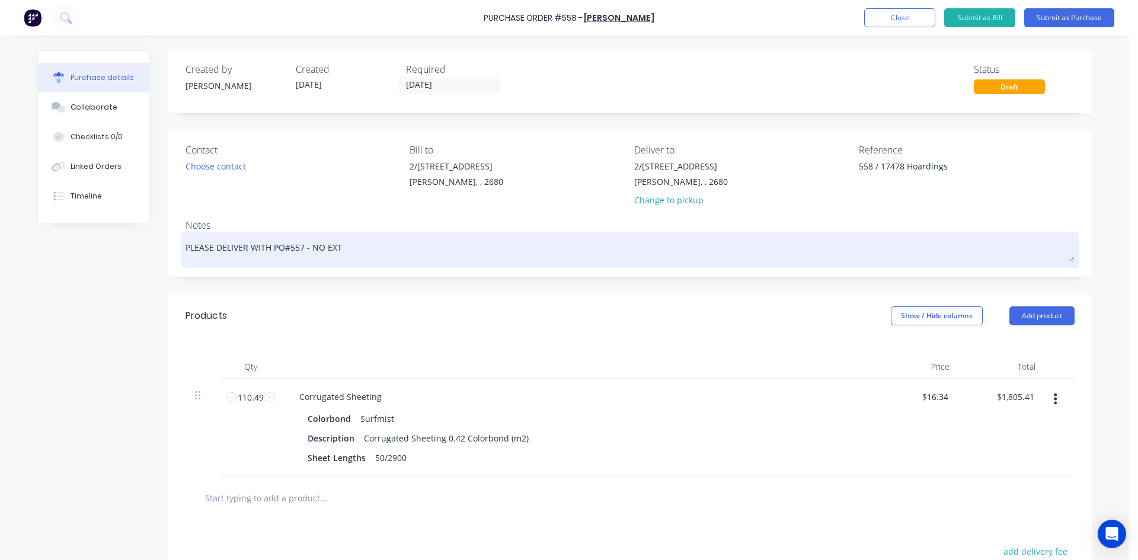
type textarea "PLEASE DELIVER WITH PO#557 - NO EXTR"
type textarea "x"
type textarea "PLEASE DELIVER WITH PO#557 - NO EXTRA"
type textarea "x"
type textarea "PLEASE DELIVER WITH PO#557 - NO EXTRA"
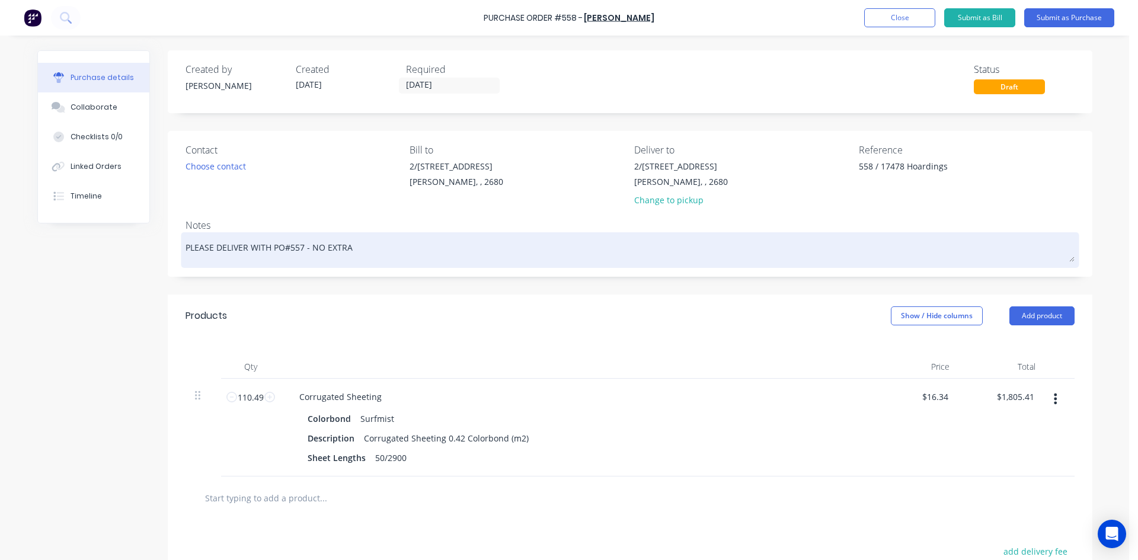
type textarea "x"
type textarea "PLEASE DELIVER WITH PO#557 - NO EXTRA F"
type textarea "x"
type textarea "PLEASE DELIVER WITH PO#557 - NO EXTRA FR"
type textarea "x"
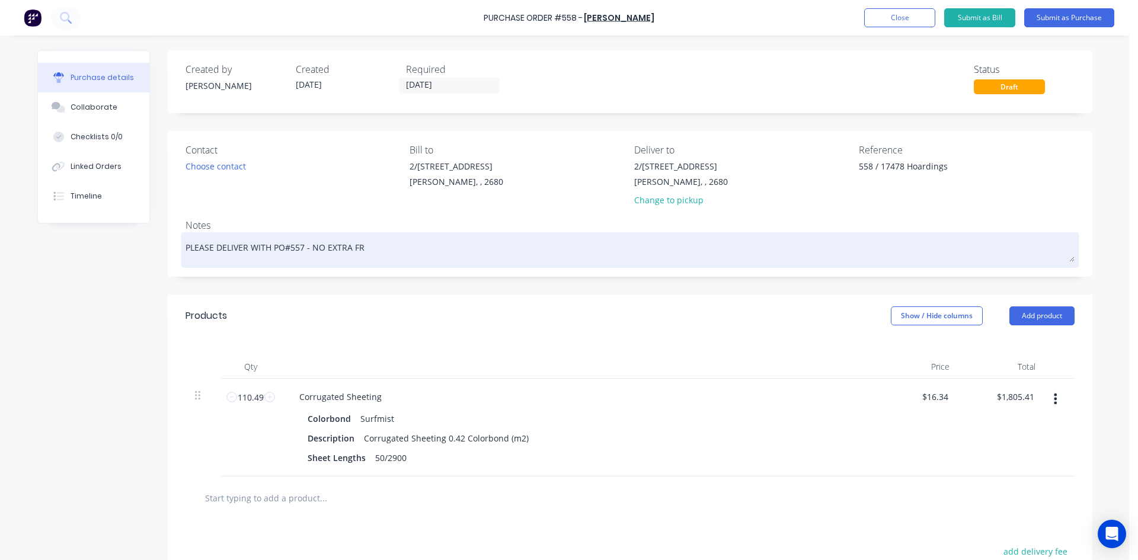
type textarea "PLEASE DELIVER WITH PO#557 - NO EXTRA FRE"
type textarea "x"
type textarea "PLEASE DELIVER WITH PO#557 - NO EXTRA FREI"
type textarea "x"
type textarea "PLEASE DELIVER WITH PO#557 - NO EXTRA FREIG"
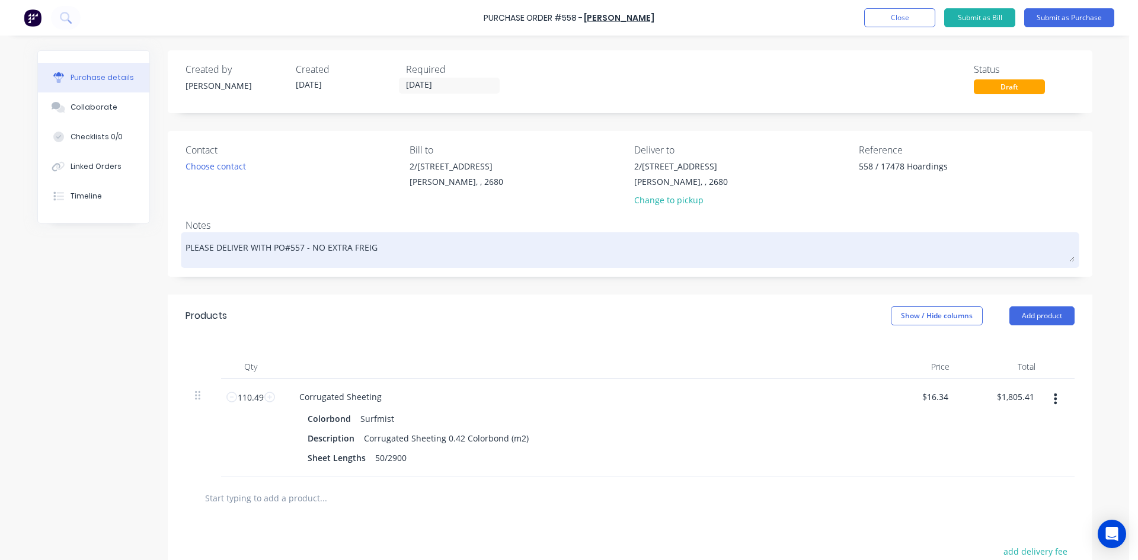
type textarea "x"
type textarea "PLEASE DELIVER WITH PO#557 - NO EXTRA FREIGH"
type textarea "x"
type textarea "PLEASE DELIVER WITH PO#557 - NO EXTRA FREIGHT"
type textarea "x"
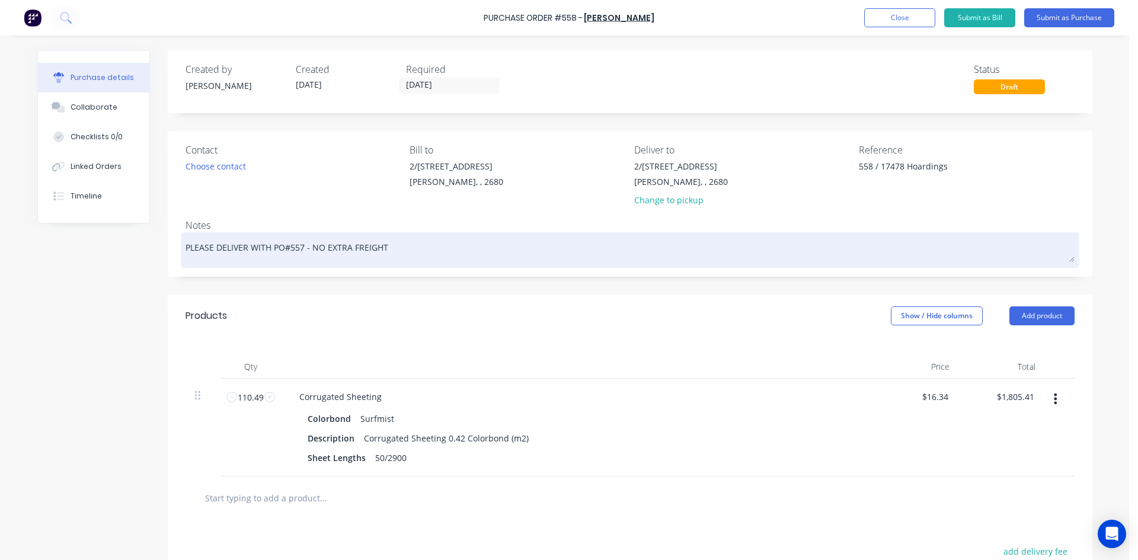
type textarea "PLEASE DELIVER WITH PO#557 - NO EXTRA FREIGHT"
type textarea "x"
type textarea "PLEASE DELIVER WITH PO#557 - NO EXTRA FREIGHT C"
type textarea "x"
type textarea "PLEASE DELIVER WITH PO#557 - NO EXTRA FREIGHT CH"
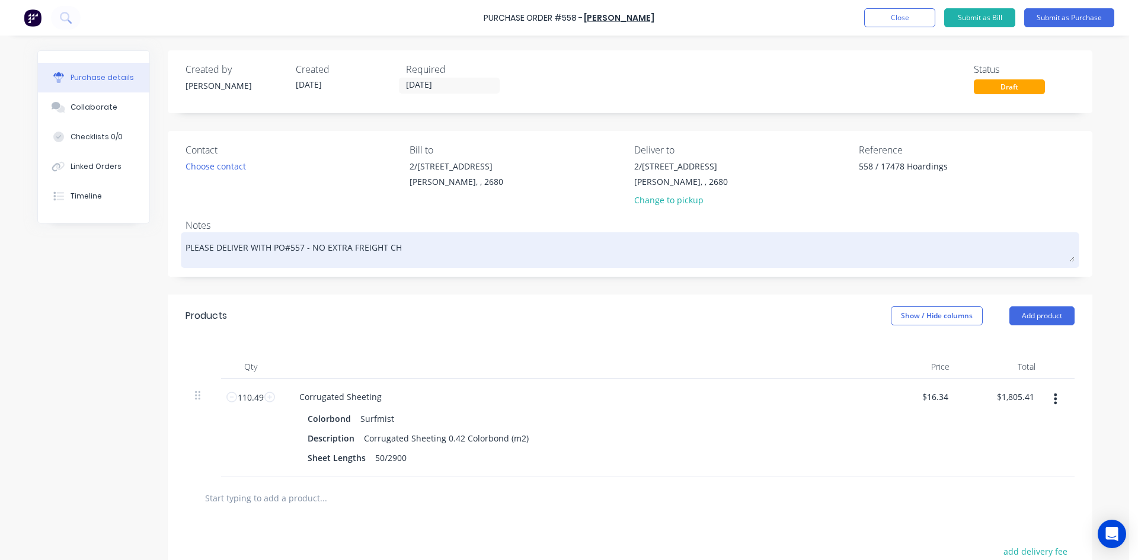
type textarea "x"
type textarea "PLEASE DELIVER WITH PO#557 - NO EXTRA FREIGHT CHA"
type textarea "x"
type textarea "PLEASE DELIVER WITH PO#557 - NO EXTRA FREIGHT CHAR"
type textarea "x"
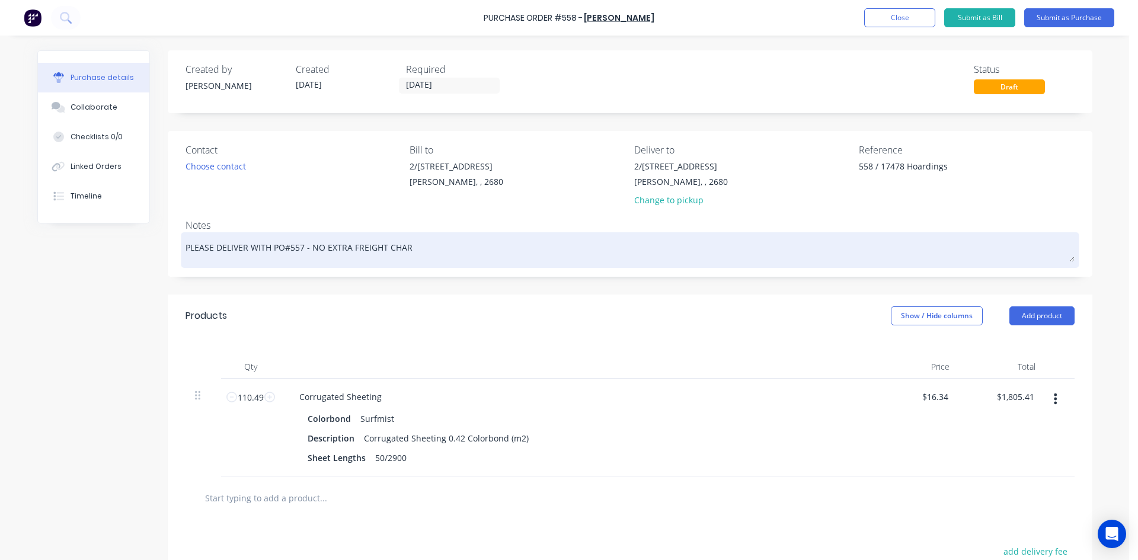
type textarea "PLEASE DELIVER WITH PO#557 - NO EXTRA FREIGHT CHARG"
type textarea "x"
type textarea "PLEASE DELIVER WITH PO#557 - NO EXTRA FREIGHT CHARGE"
type textarea "x"
type textarea "PLEASE DELIVER WITH PO#557 - NO EXTRA FREIGHT CHARGE."
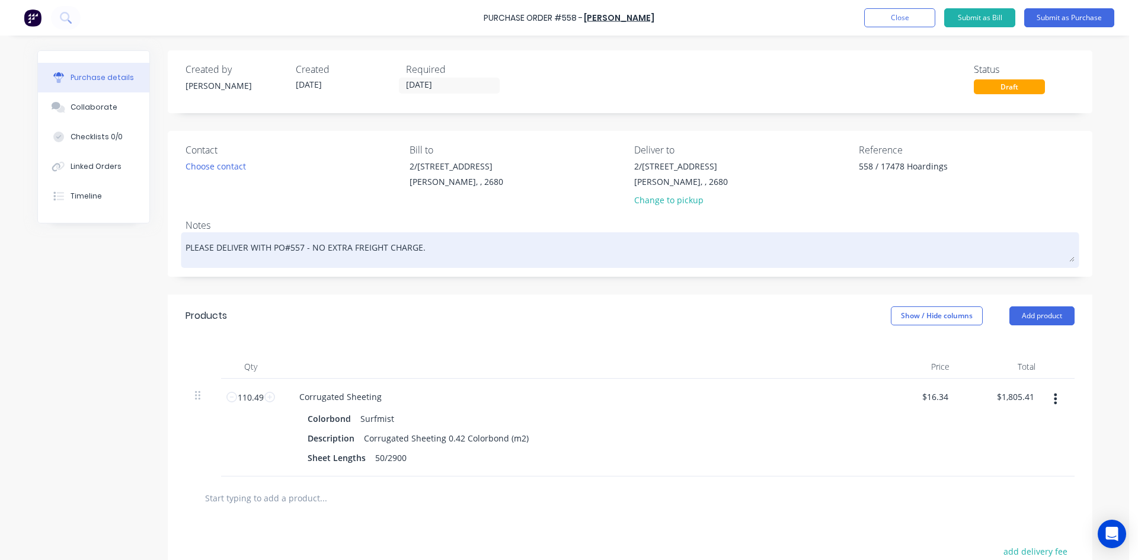
type textarea "x"
type textarea "PLEASE DELIVER WITH PO#557 - NO EXTRA FREIGHT CHARGE."
type textarea "x"
type textarea "PLEASE DELIVER WITH PO#557 - NO EXTRA FREIGHT CHARGE. T"
type textarea "x"
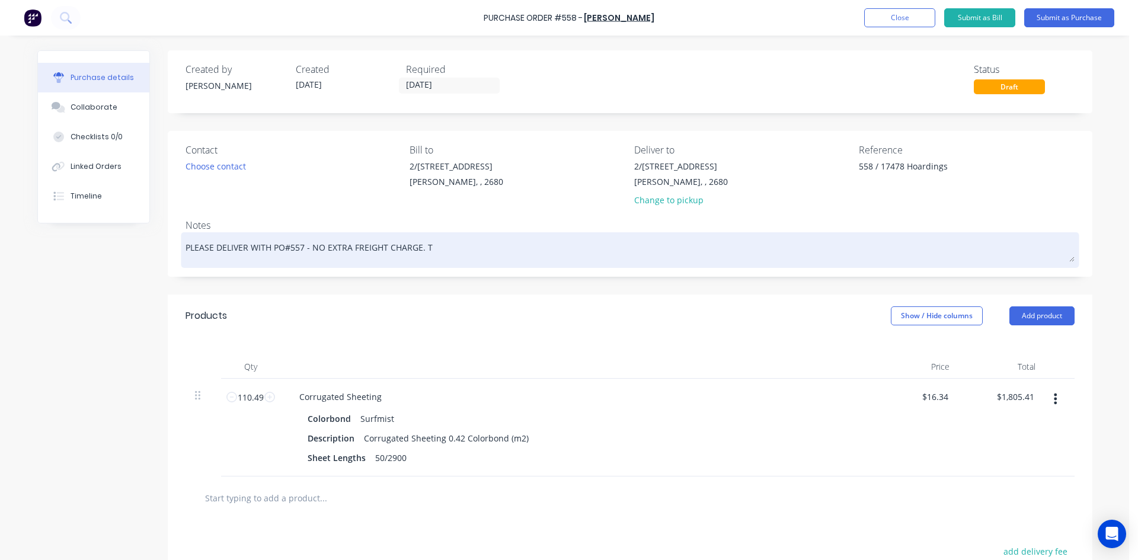
type textarea "PLEASE DELIVER WITH PO#557 - NO EXTRA FREIGHT CHARGE. TH"
type textarea "x"
type textarea "PLEASE DELIVER WITH PO#557 - NO EXTRA FREIGHT CHARGE. THA"
type textarea "x"
type textarea "PLEASE DELIVER WITH PO#557 - NO EXTRA FREIGHT CHARGE. THAN"
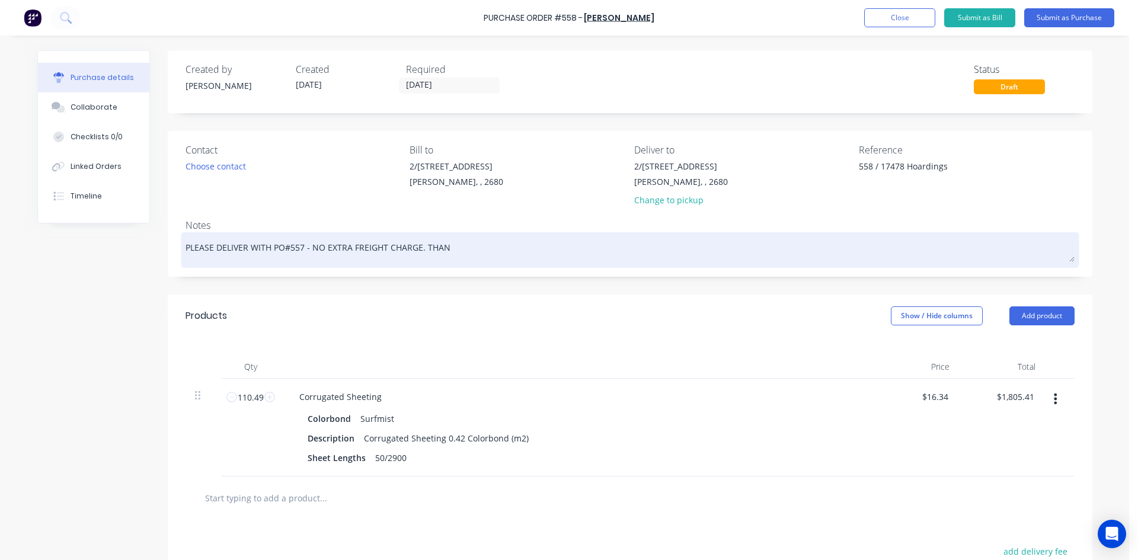
type textarea "x"
type textarea "PLEASE DELIVER WITH PO#557 - NO EXTRA FREIGHT CHARGE. THANK"
type textarea "x"
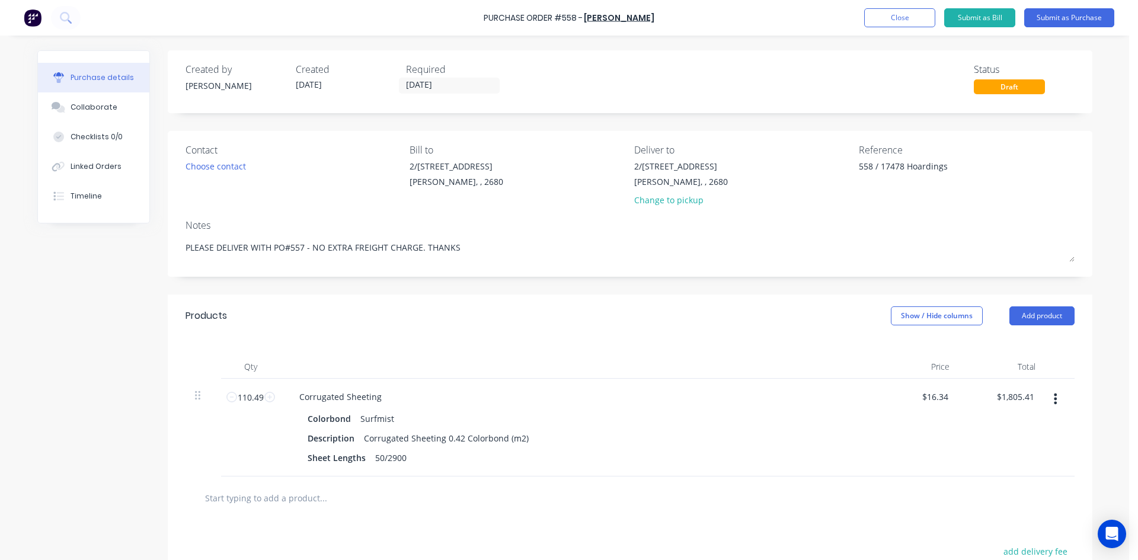
type textarea "PLEASE DELIVER WITH PO#557 - NO EXTRA FREIGHT CHARGE. THANKS"
type textarea "x"
type textarea "PLEASE DELIVER WITH PO#557 - NO EXTRA FREIGHT CHARGE. THANKS"
click at [592, 301] on div "Products Show / Hide columns Add product" at bounding box center [630, 316] width 925 height 43
click at [1064, 21] on button "Submit as Purchase" at bounding box center [1069, 17] width 90 height 19
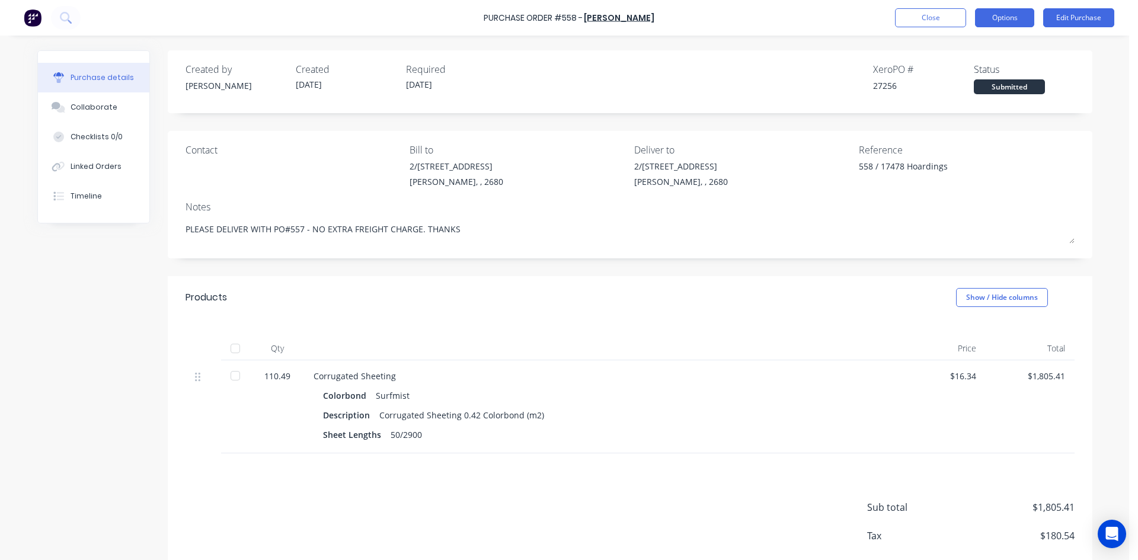
click at [1010, 18] on button "Options" at bounding box center [1004, 17] width 59 height 19
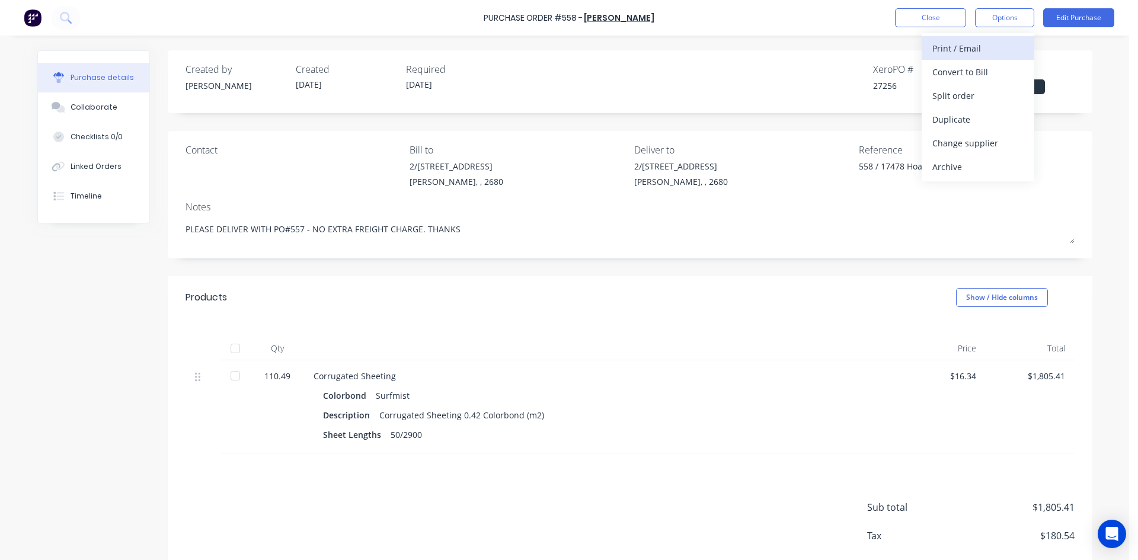
click at [969, 49] on div "Print / Email" at bounding box center [978, 48] width 91 height 17
click at [984, 74] on div "With pricing" at bounding box center [978, 71] width 91 height 17
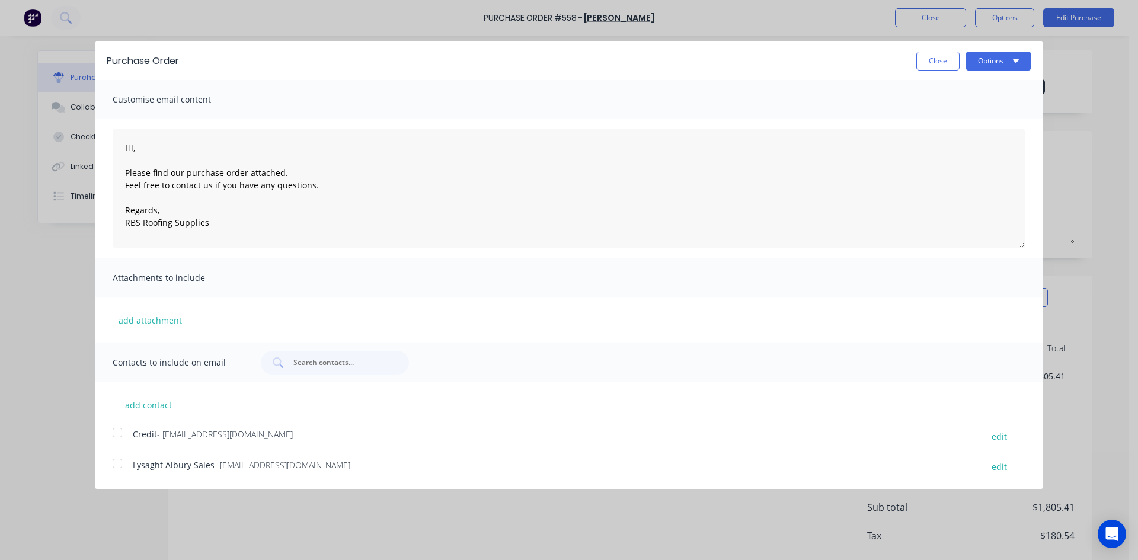
click at [121, 462] on div at bounding box center [118, 464] width 24 height 24
click at [1010, 58] on button "Options" at bounding box center [999, 61] width 66 height 19
click at [986, 118] on div "Email" at bounding box center [975, 114] width 91 height 17
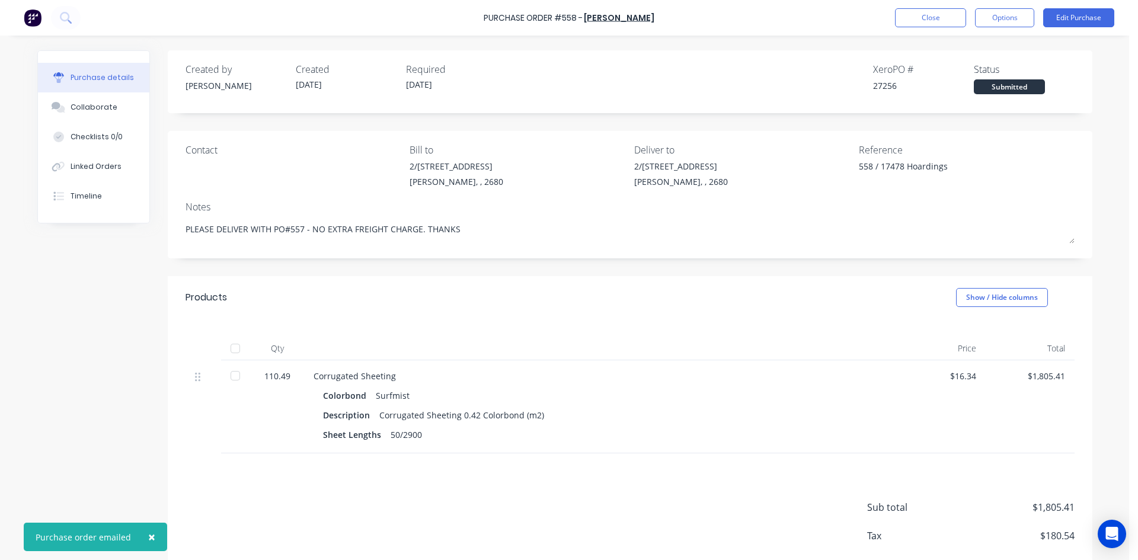
click at [148, 539] on span "×" at bounding box center [151, 537] width 7 height 17
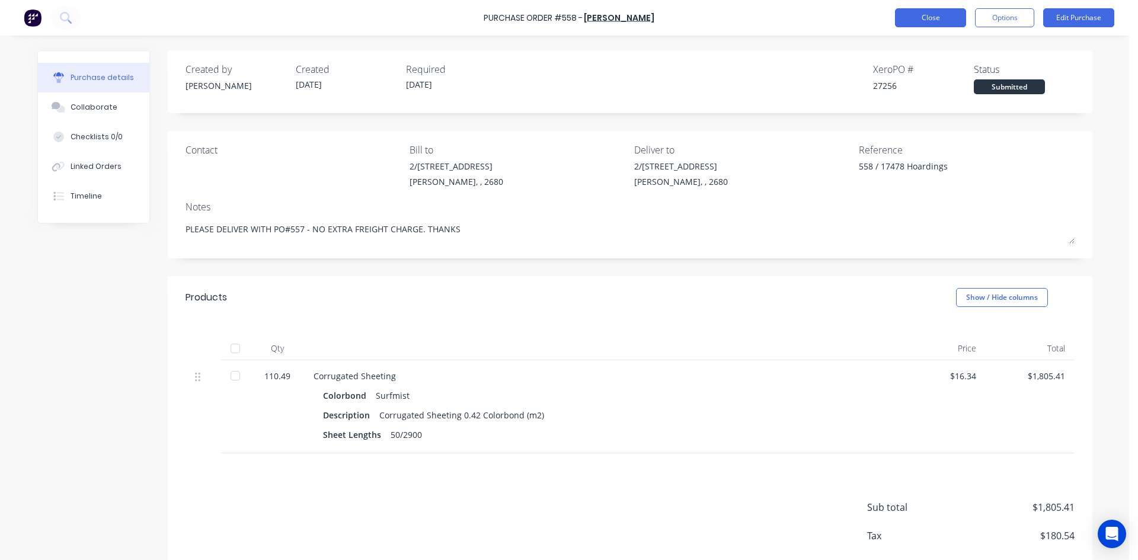
type textarea "x"
click at [944, 20] on button "Close" at bounding box center [930, 17] width 71 height 19
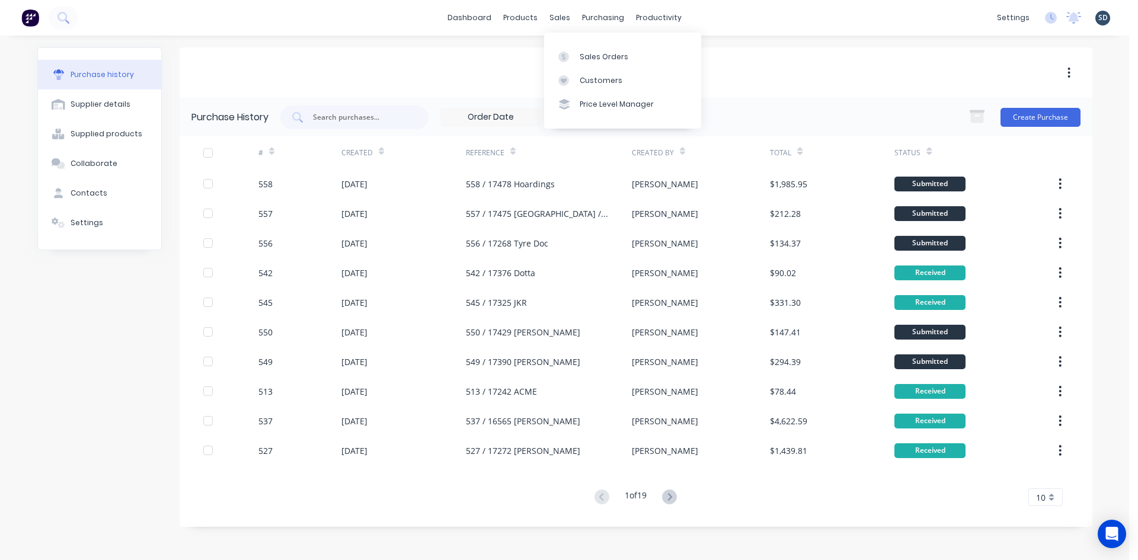
click at [710, 17] on div "dashboard products sales purchasing productivity dashboard products Product Cat…" at bounding box center [564, 18] width 1129 height 36
drag, startPoint x: 710, startPoint y: 17, endPoint x: 717, endPoint y: 17, distance: 6.5
click at [710, 16] on div "dashboard products sales purchasing productivity dashboard products Product Cat…" at bounding box center [564, 18] width 1129 height 36
click at [718, 17] on div "dashboard products sales purchasing productivity dashboard products Product Cat…" at bounding box center [564, 18] width 1129 height 36
click at [583, 55] on div "Sales Orders" at bounding box center [604, 57] width 49 height 11
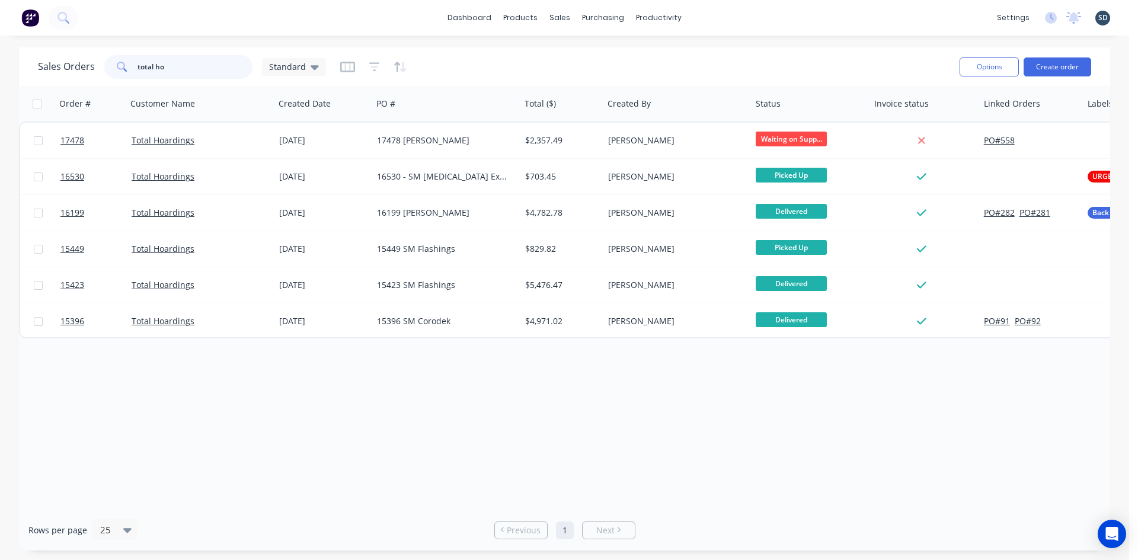
click at [198, 66] on input "total ho" at bounding box center [196, 67] width 116 height 24
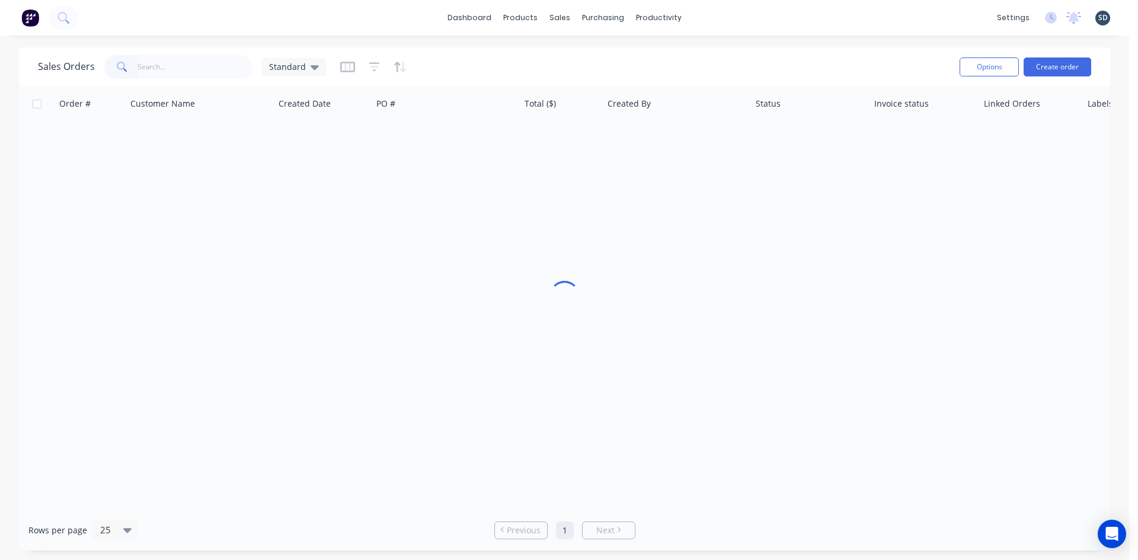
click at [255, 14] on div "dashboard products sales purchasing productivity dashboard products Product Cat…" at bounding box center [564, 18] width 1129 height 36
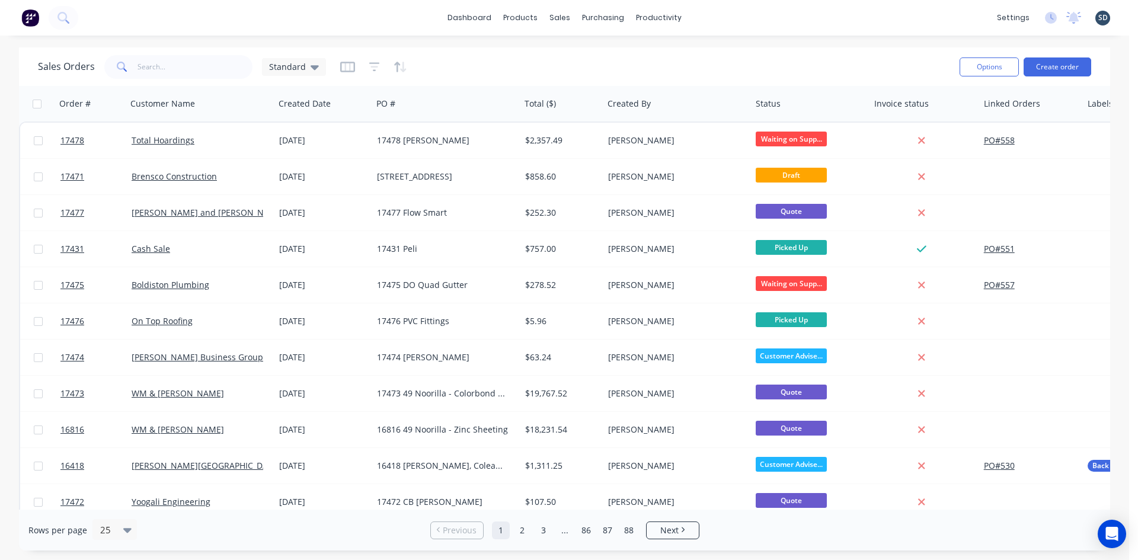
click at [708, 17] on div "dashboard products sales purchasing productivity dashboard products Product Cat…" at bounding box center [564, 18] width 1129 height 36
click at [714, 17] on div "dashboard products sales purchasing productivity dashboard products Product Cat…" at bounding box center [564, 18] width 1129 height 36
click at [636, 50] on link "Purchase Orders" at bounding box center [652, 56] width 157 height 24
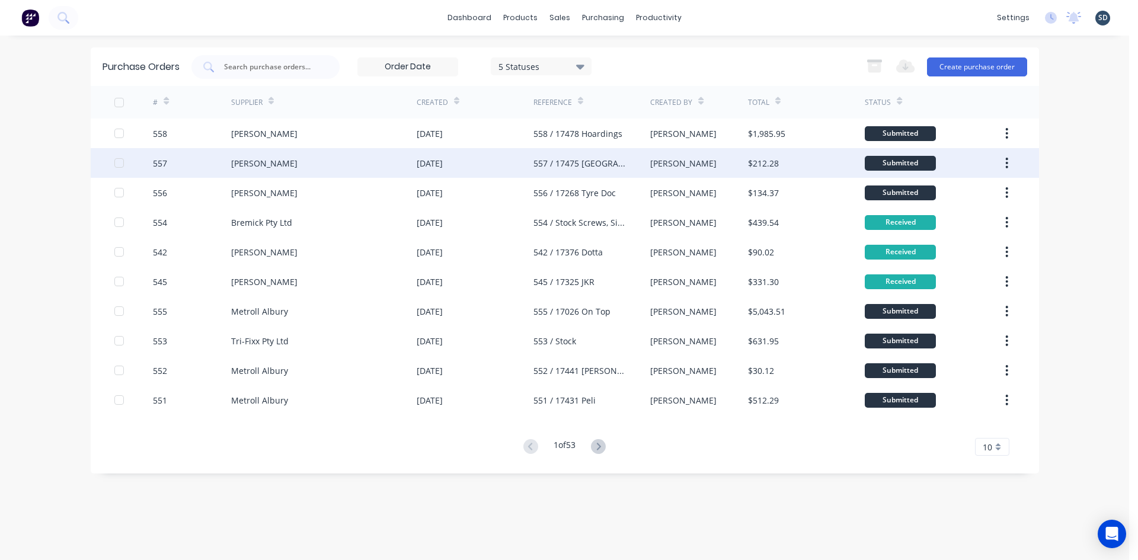
click at [321, 159] on div "[PERSON_NAME]" at bounding box center [324, 163] width 186 height 30
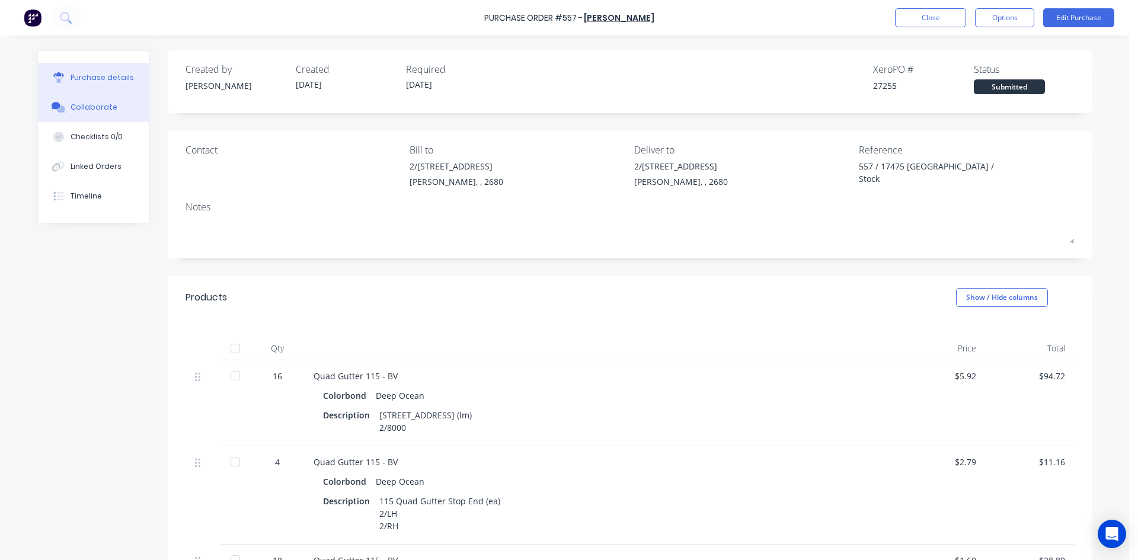
click at [109, 110] on button "Collaborate" at bounding box center [93, 107] width 111 height 30
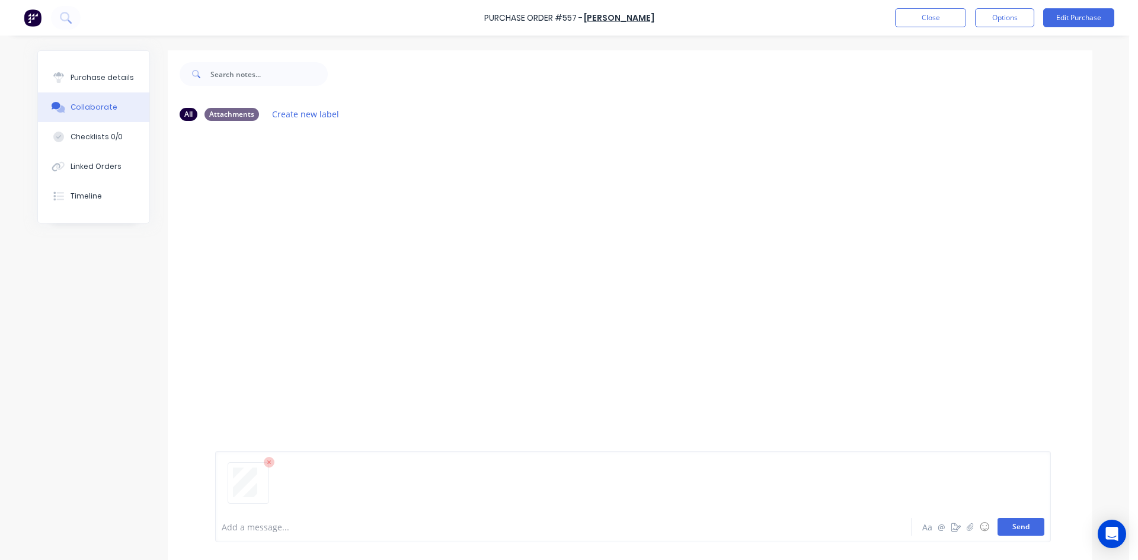
click at [1022, 526] on button "Send" at bounding box center [1021, 527] width 47 height 18
click at [63, 80] on button "Purchase details" at bounding box center [93, 78] width 111 height 30
type textarea "x"
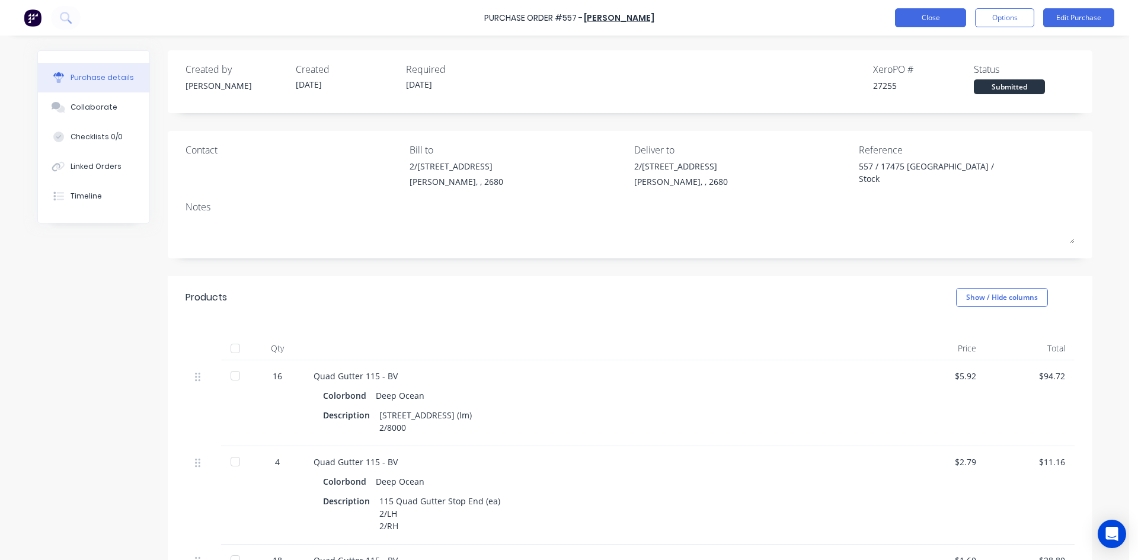
click at [937, 18] on button "Close" at bounding box center [930, 17] width 71 height 19
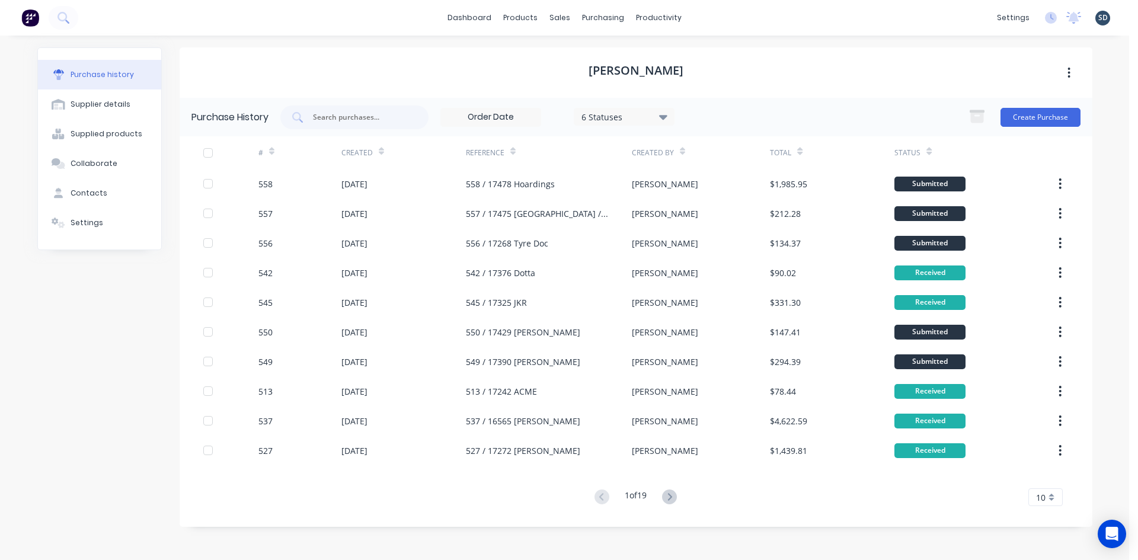
click at [716, 20] on div "dashboard products sales purchasing productivity dashboard products Product Cat…" at bounding box center [564, 18] width 1129 height 36
click at [627, 58] on link "Sales Orders" at bounding box center [622, 56] width 157 height 24
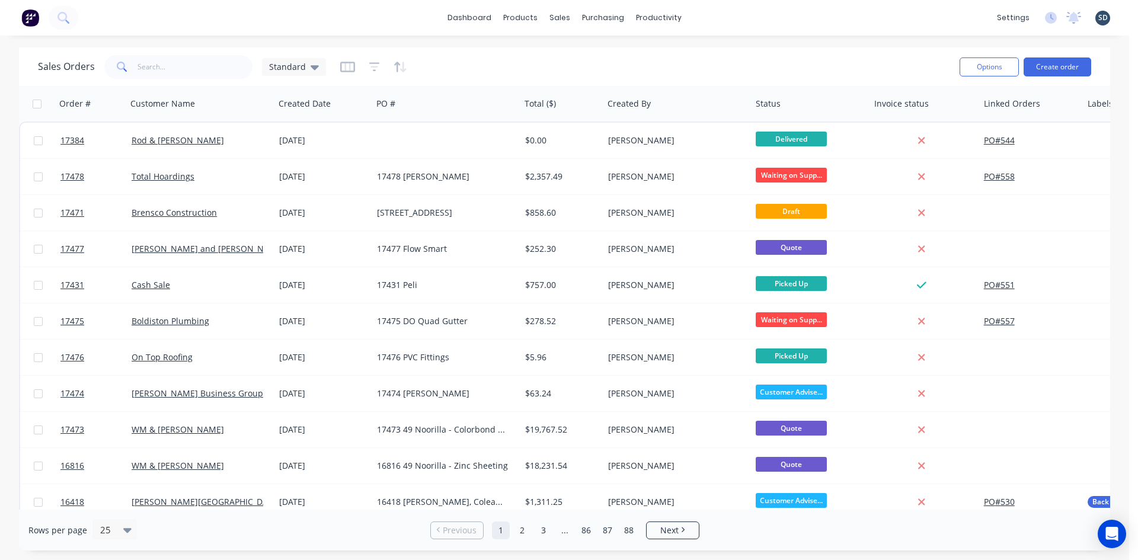
click at [700, 23] on div "dashboard products sales purchasing productivity dashboard products Product Cat…" at bounding box center [564, 18] width 1129 height 36
click at [706, 17] on div "dashboard products sales purchasing productivity dashboard products Product Cat…" at bounding box center [564, 18] width 1129 height 36
click at [719, 16] on div "dashboard products sales purchasing productivity dashboard products Product Cat…" at bounding box center [564, 18] width 1129 height 36
click at [718, 15] on div "dashboard products sales purchasing productivity dashboard products Product Cat…" at bounding box center [564, 18] width 1129 height 36
click at [703, 15] on div "dashboard products sales purchasing productivity dashboard products Product Cat…" at bounding box center [564, 18] width 1129 height 36
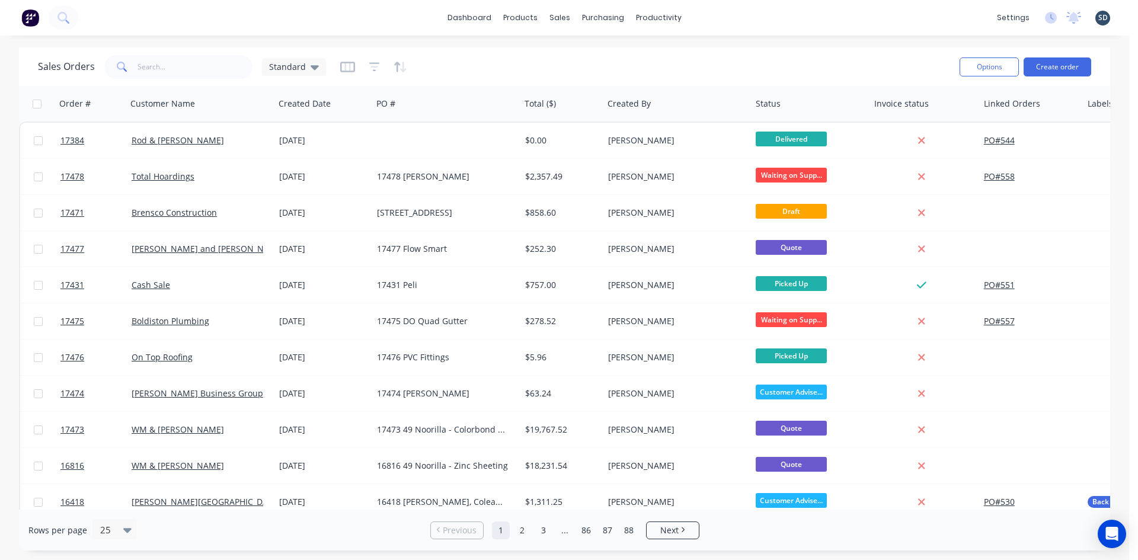
click at [703, 15] on div "dashboard products sales purchasing productivity dashboard products Product Cat…" at bounding box center [564, 18] width 1129 height 36
click at [711, 17] on div "dashboard products sales purchasing productivity dashboard products Product Cat…" at bounding box center [564, 18] width 1129 height 36
click at [715, 16] on div "dashboard products sales purchasing productivity dashboard products Product Cat…" at bounding box center [564, 18] width 1129 height 36
click at [708, 15] on div "dashboard products sales purchasing productivity dashboard products Product Cat…" at bounding box center [564, 18] width 1129 height 36
drag, startPoint x: 719, startPoint y: 17, endPoint x: 712, endPoint y: 16, distance: 6.5
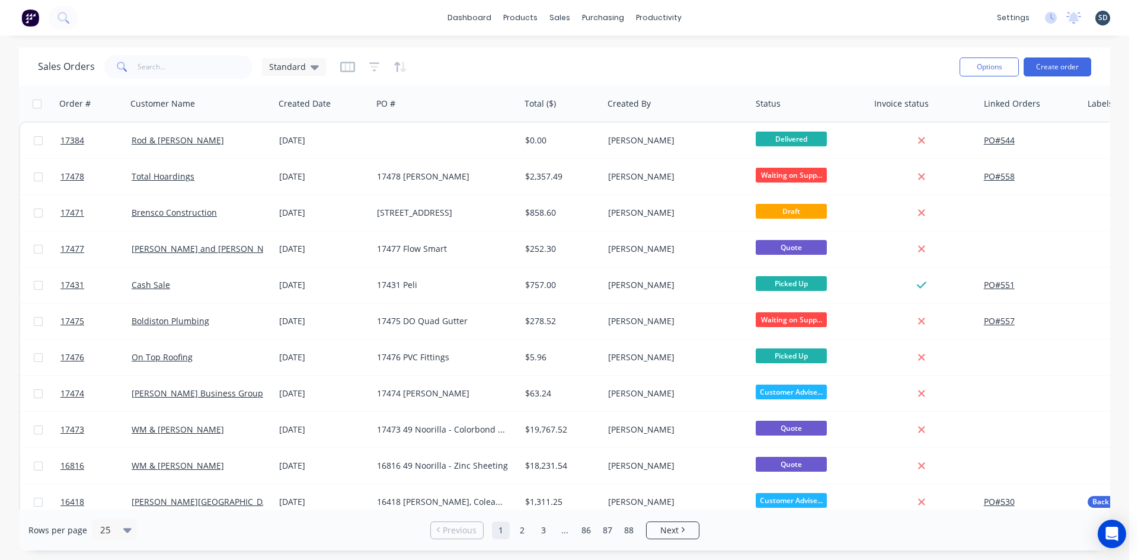
click at [712, 16] on div "dashboard products sales purchasing productivity dashboard products Product Cat…" at bounding box center [564, 18] width 1129 height 36
click at [714, 16] on div "dashboard products sales purchasing productivity dashboard products Product Cat…" at bounding box center [564, 18] width 1129 height 36
click at [574, 55] on div at bounding box center [567, 57] width 18 height 11
click at [736, 21] on div "dashboard products sales purchasing productivity dashboard products Product Cat…" at bounding box center [564, 18] width 1129 height 36
click at [720, 20] on div "dashboard products sales purchasing productivity dashboard products Product Cat…" at bounding box center [564, 18] width 1129 height 36
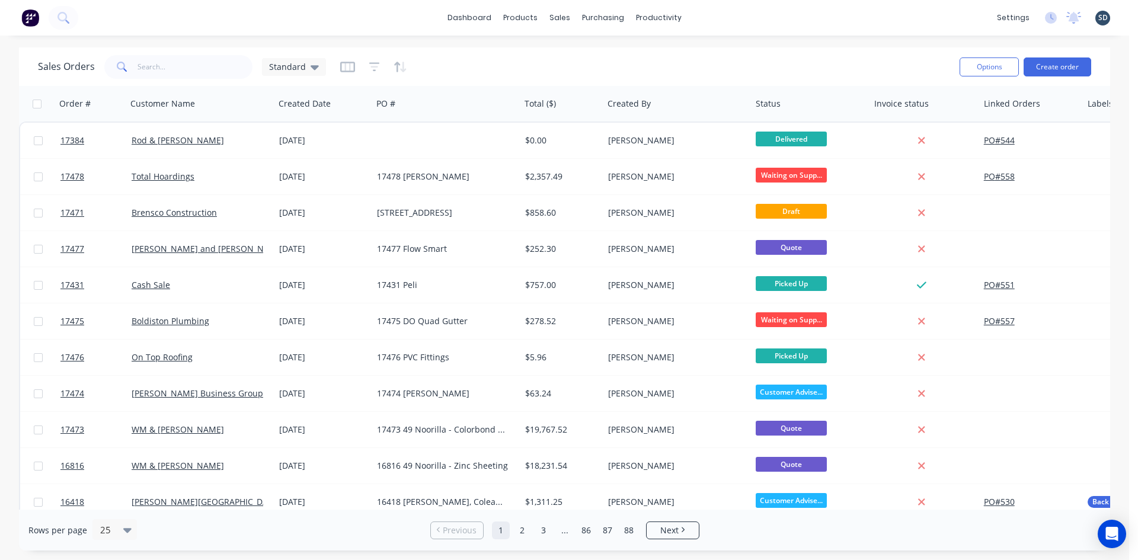
click at [751, 12] on div "dashboard products sales purchasing productivity dashboard products Product Cat…" at bounding box center [564, 18] width 1129 height 36
click at [193, 66] on input "text" at bounding box center [196, 67] width 116 height 24
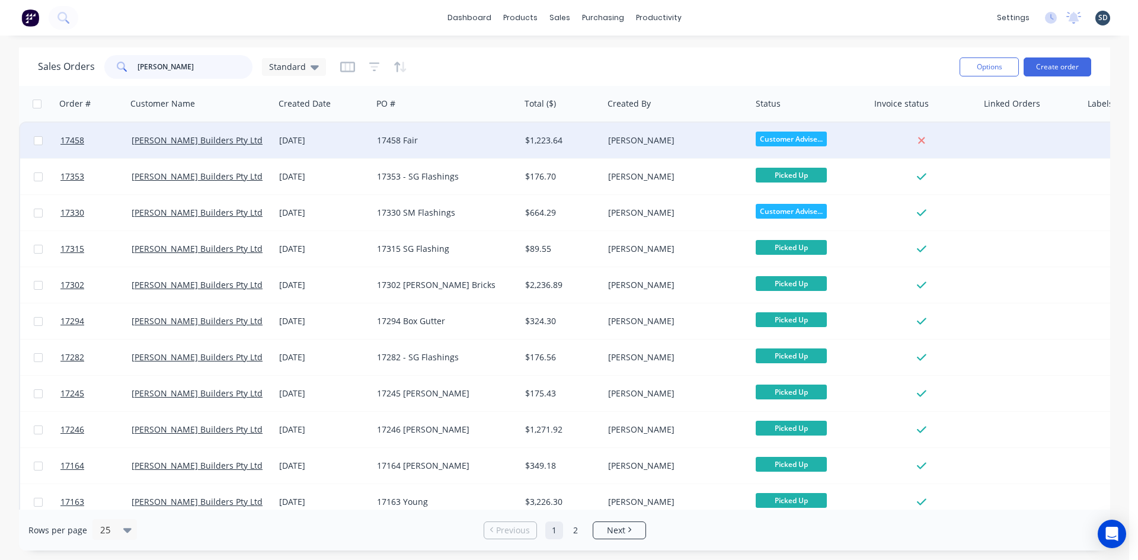
type input "casagrande"
click at [459, 142] on div "17458 Fair" at bounding box center [443, 141] width 132 height 12
click at [454, 143] on div "17458 Fair" at bounding box center [443, 141] width 132 height 12
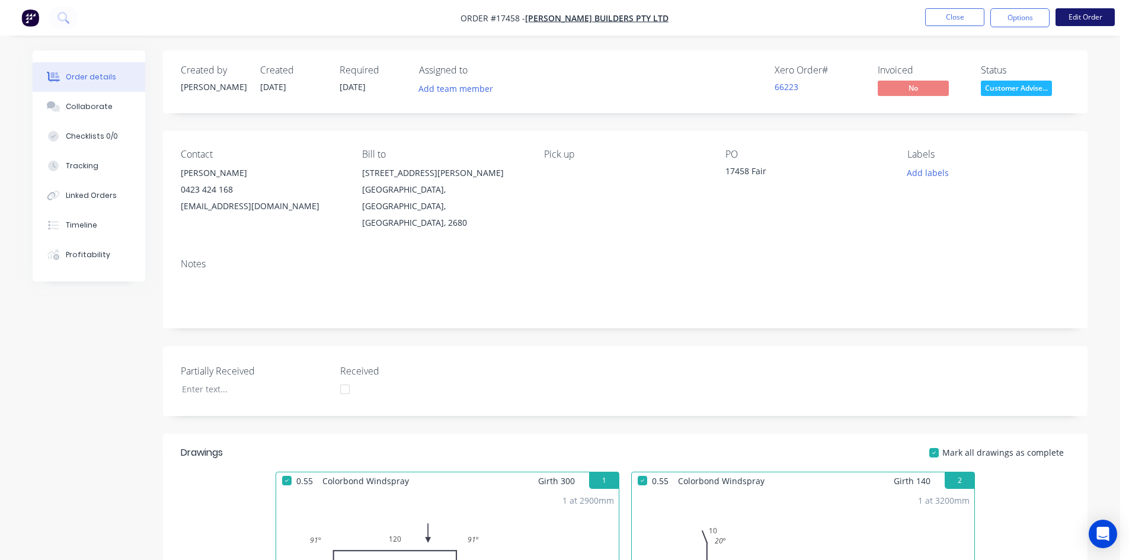
click at [1092, 18] on button "Edit Order" at bounding box center [1085, 17] width 59 height 18
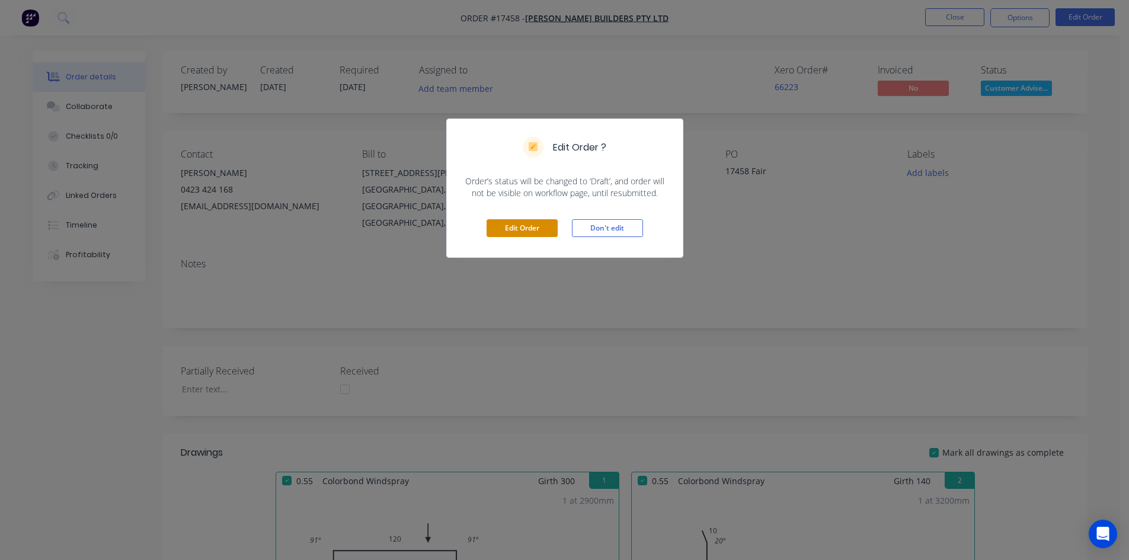
click at [530, 230] on button "Edit Order" at bounding box center [522, 228] width 71 height 18
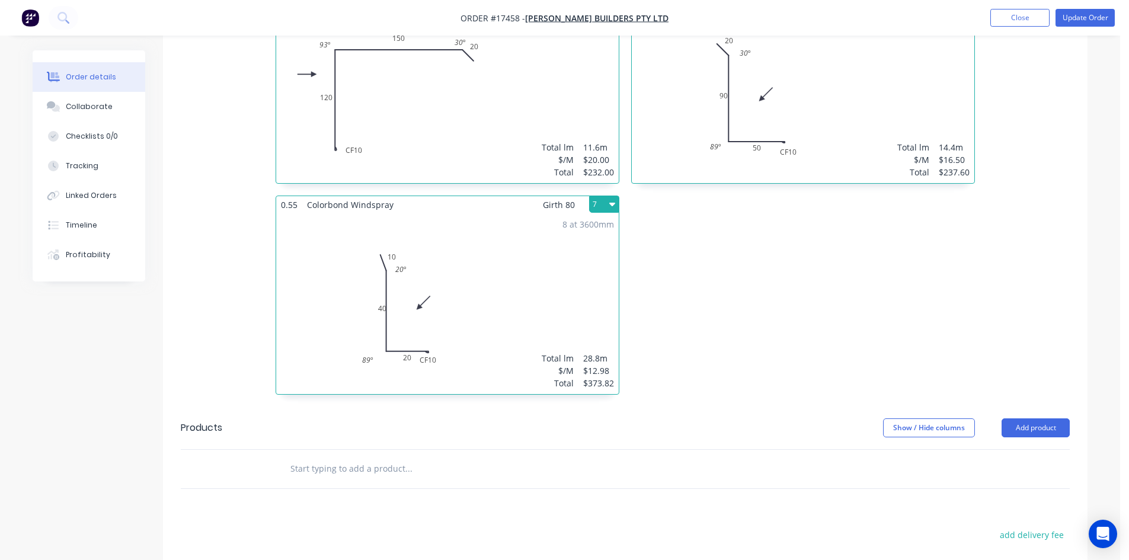
scroll to position [1131, 0]
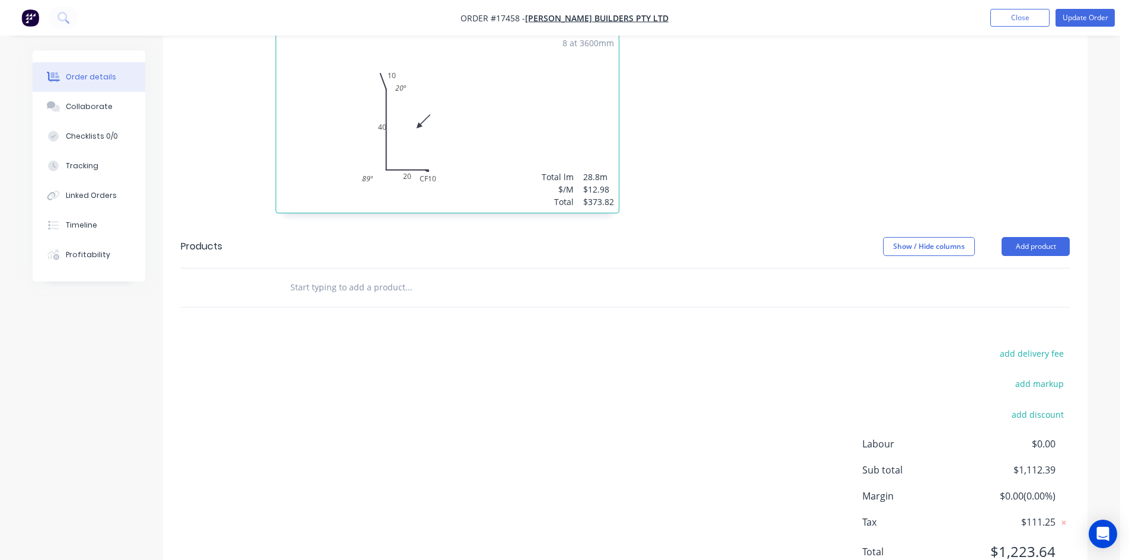
click at [331, 276] on input "text" at bounding box center [408, 288] width 237 height 24
click at [1039, 237] on button "Add product" at bounding box center [1036, 246] width 68 height 19
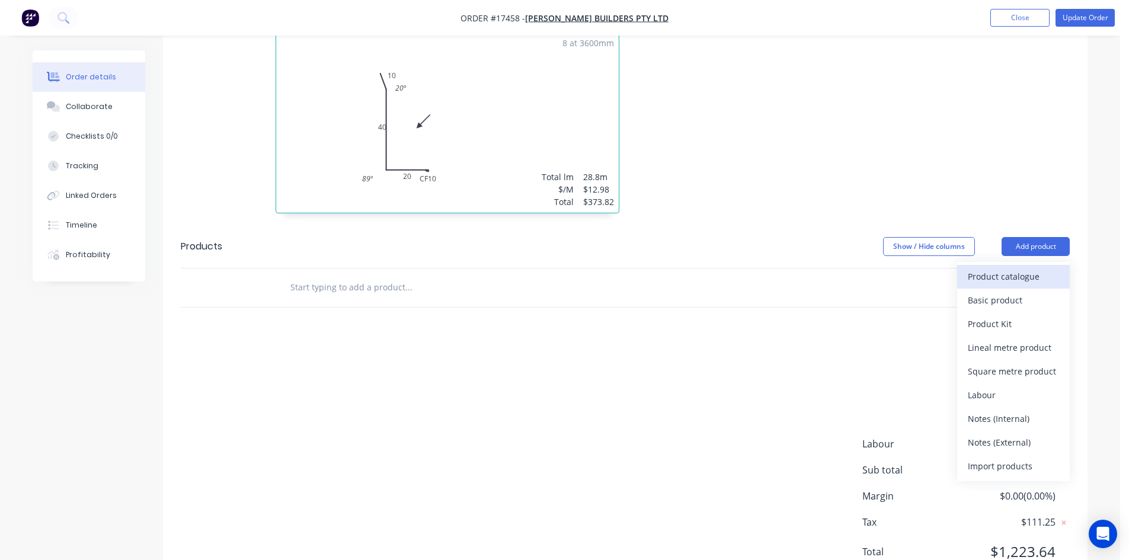
click at [1000, 268] on div "Product catalogue" at bounding box center [1013, 276] width 91 height 17
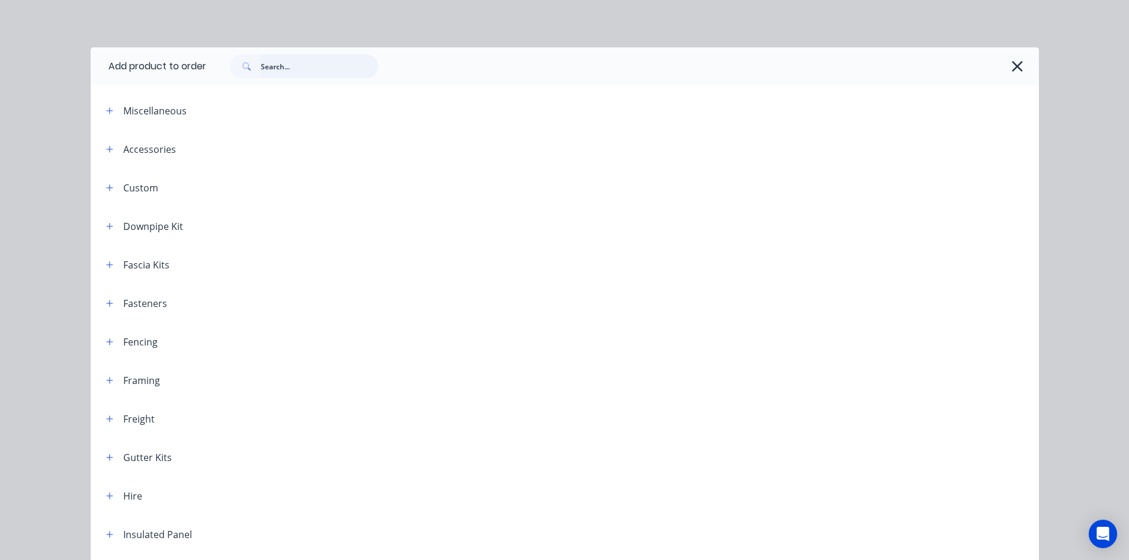
click at [280, 69] on input "text" at bounding box center [319, 67] width 117 height 24
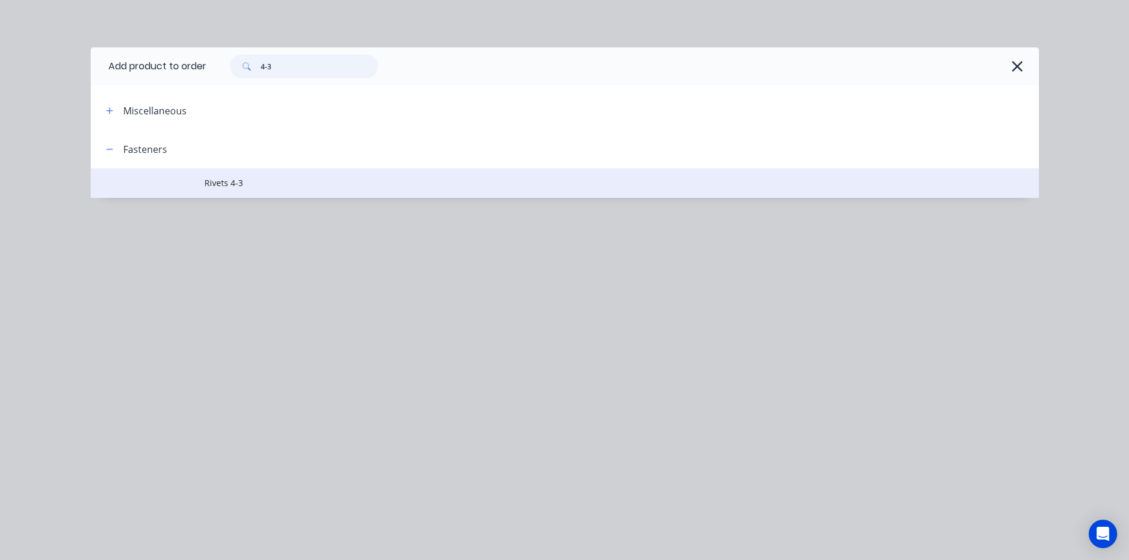
type input "4-3"
click at [289, 186] on span "Rivets 4-3" at bounding box center [539, 183] width 668 height 12
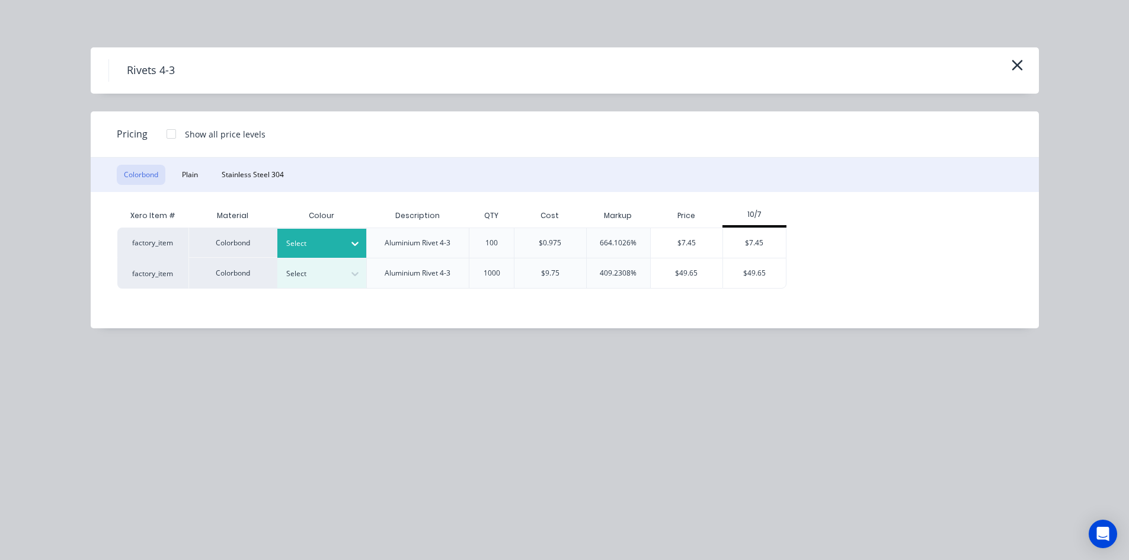
click at [343, 244] on div "Select" at bounding box center [311, 243] width 66 height 15
click at [767, 243] on div "$7.45" at bounding box center [754, 243] width 63 height 30
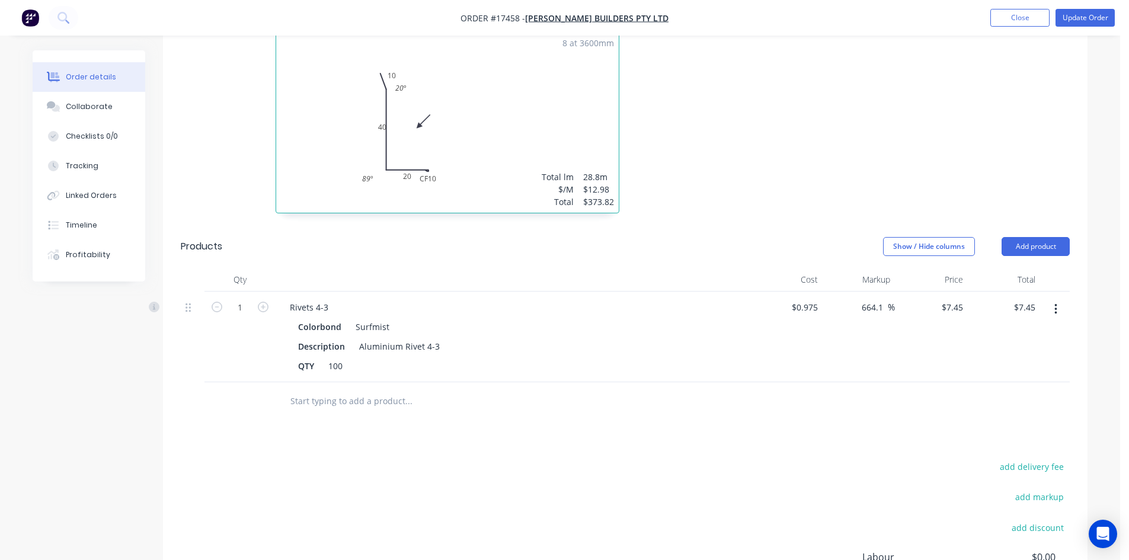
click at [1058, 299] on button "button" at bounding box center [1056, 309] width 28 height 21
click at [1040, 356] on div "Duplicate" at bounding box center [1013, 364] width 91 height 17
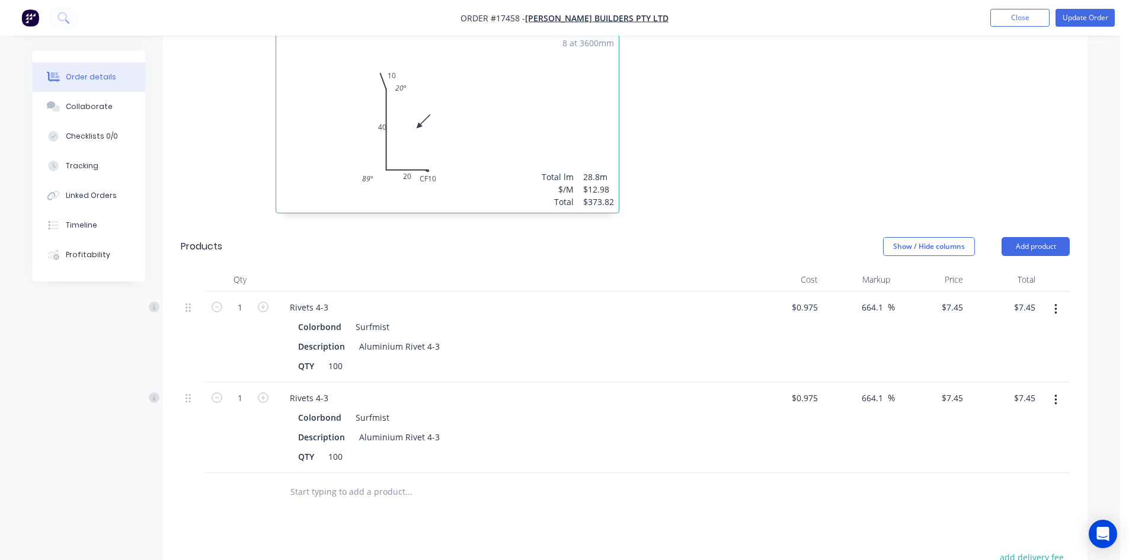
click at [1057, 394] on icon "button" at bounding box center [1056, 400] width 3 height 13
click at [1014, 423] on div "Edit" at bounding box center [1013, 431] width 91 height 17
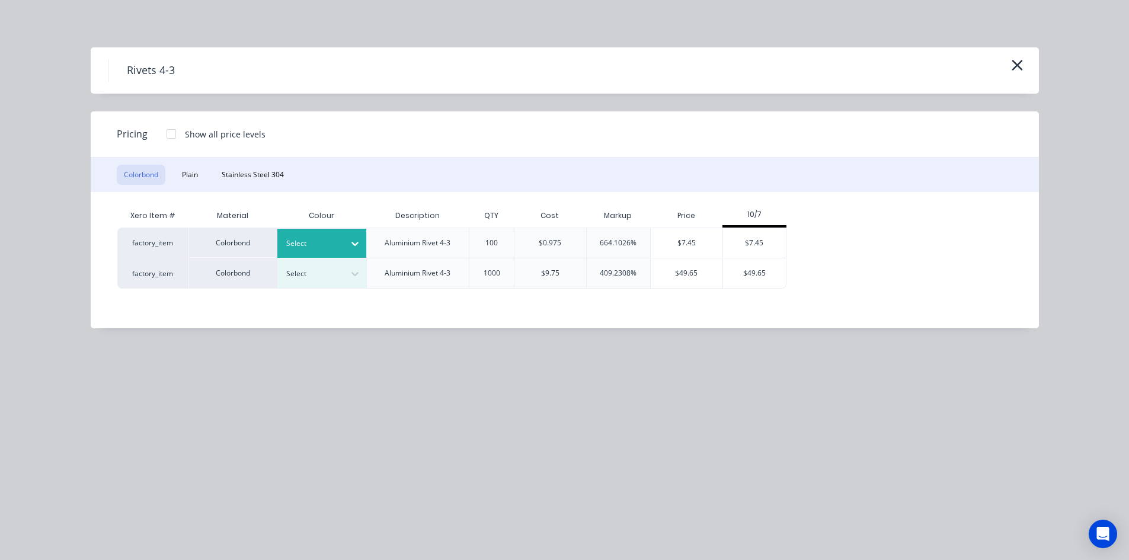
click at [340, 245] on div "Select" at bounding box center [311, 243] width 66 height 15
click at [749, 244] on div "$7.45" at bounding box center [754, 243] width 63 height 30
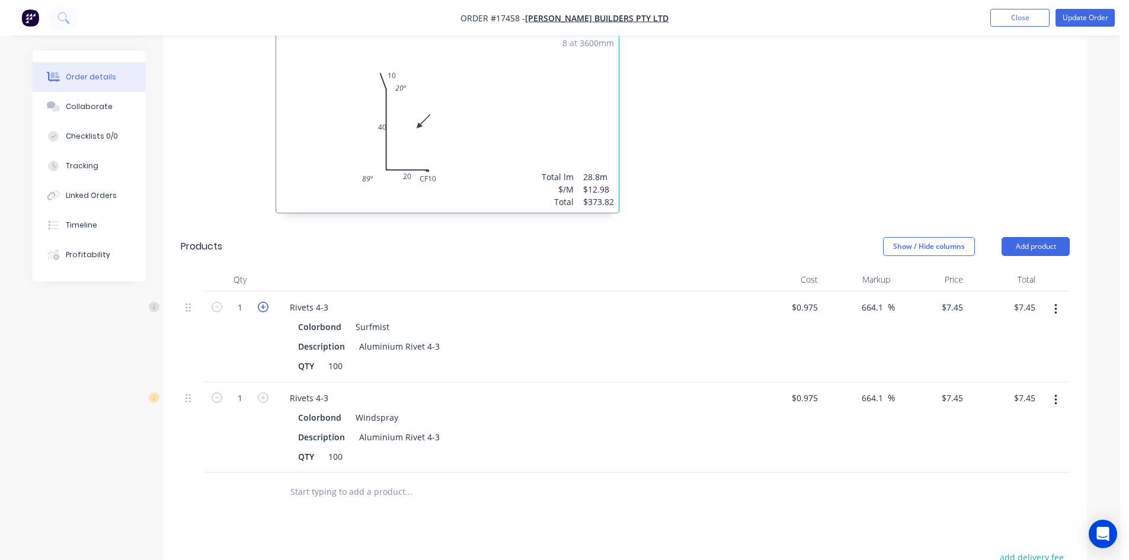
click at [268, 302] on icon "button" at bounding box center [263, 307] width 11 height 11
type input "2"
type input "$14.90"
click at [557, 268] on div at bounding box center [513, 280] width 474 height 24
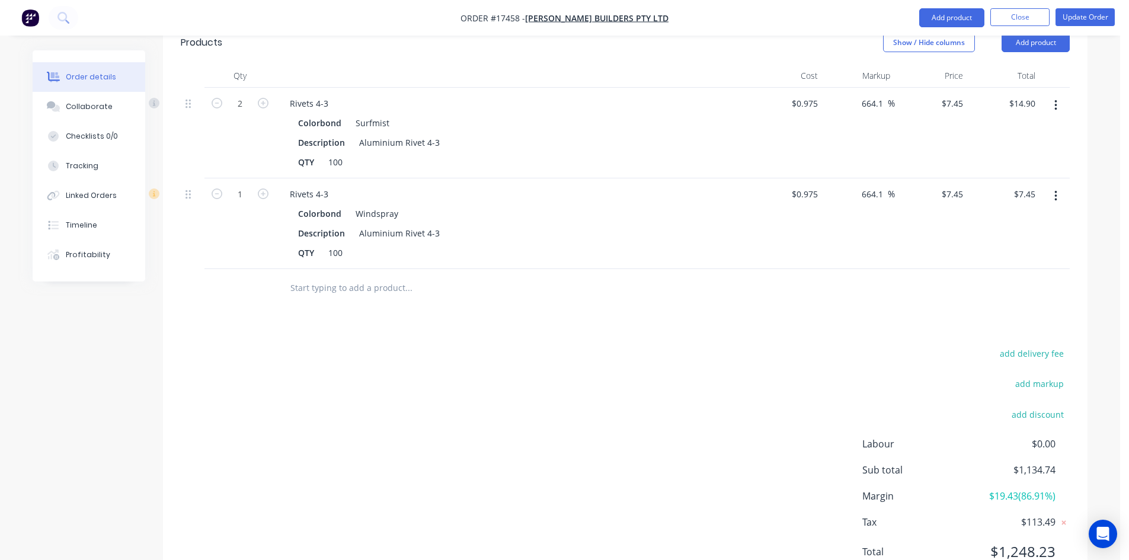
click at [484, 346] on div "add delivery fee add markup add discount Labour $0.00 Sub total $1,134.74 Margi…" at bounding box center [625, 460] width 889 height 229
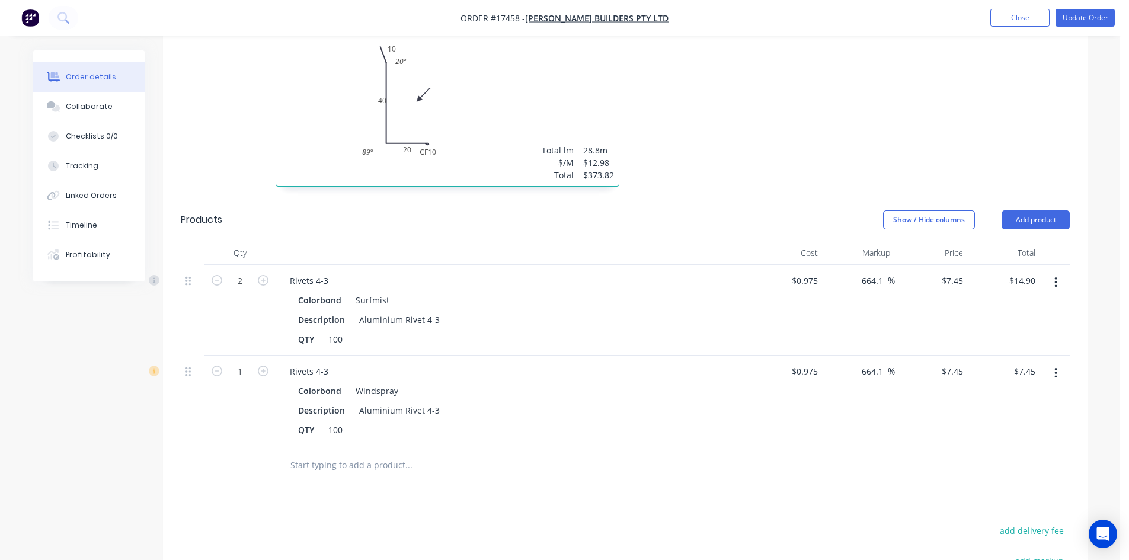
scroll to position [1157, 0]
click at [1091, 17] on button "Update Order" at bounding box center [1085, 18] width 59 height 18
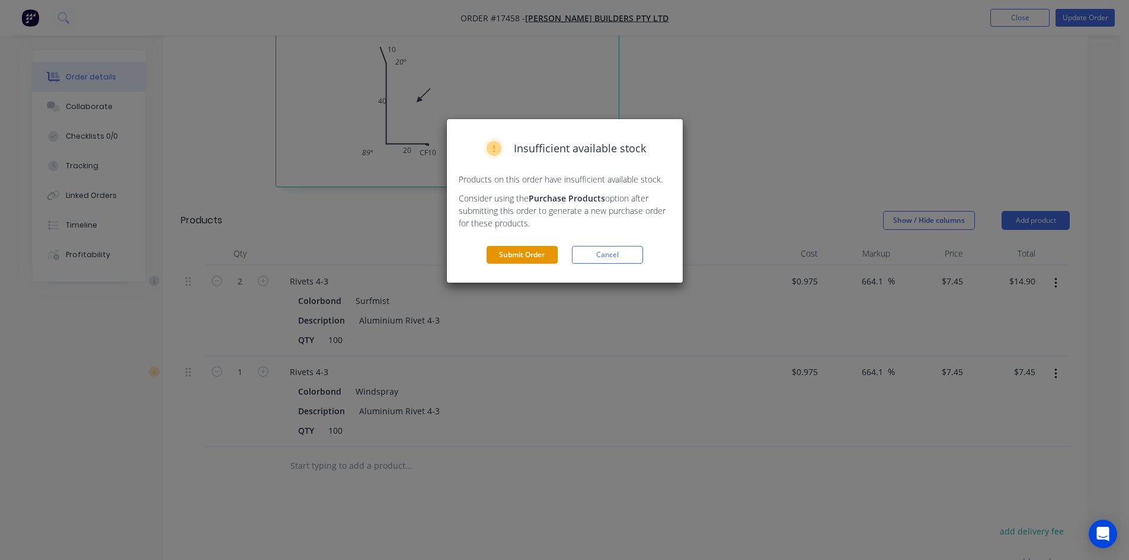
click at [540, 259] on button "Submit Order" at bounding box center [522, 255] width 71 height 18
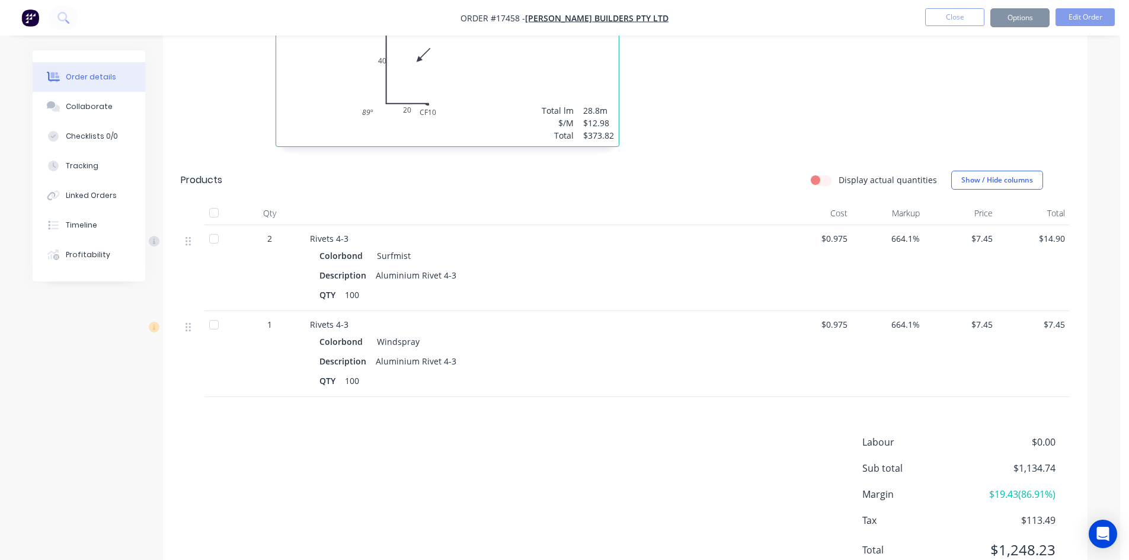
scroll to position [1150, 0]
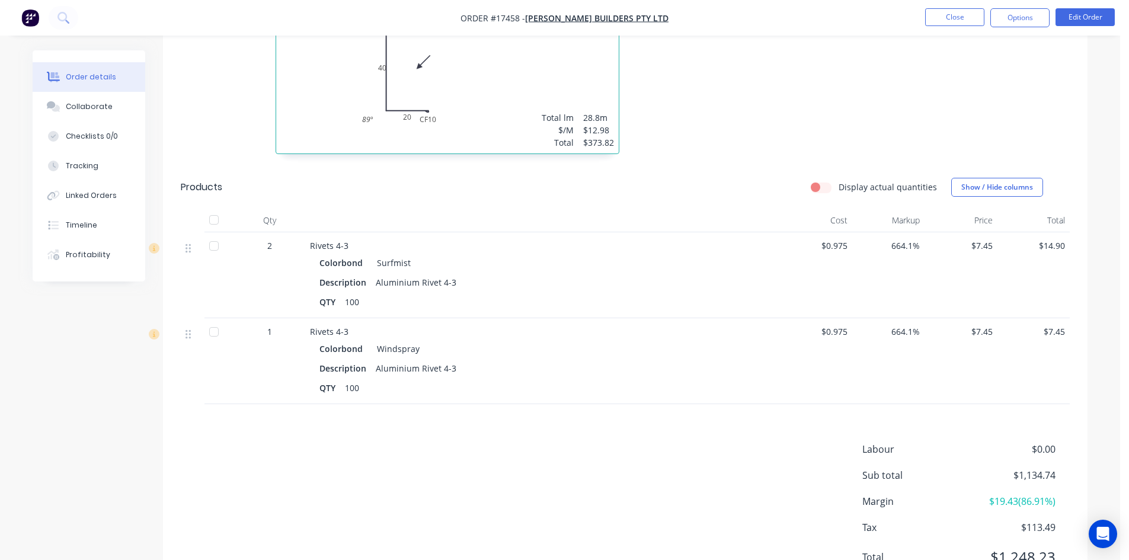
click at [212, 208] on div at bounding box center [214, 220] width 24 height 24
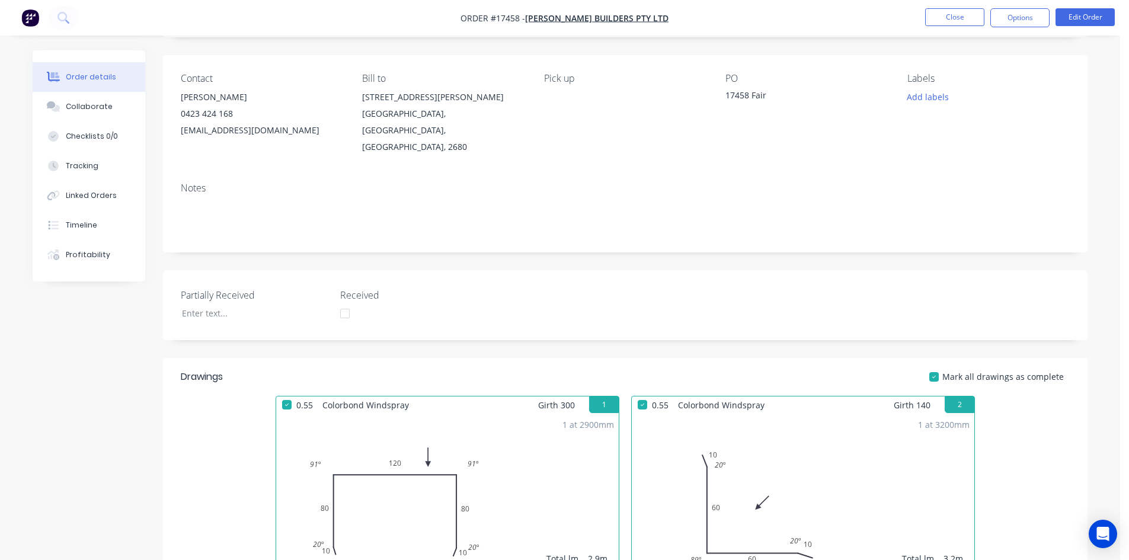
scroll to position [0, 0]
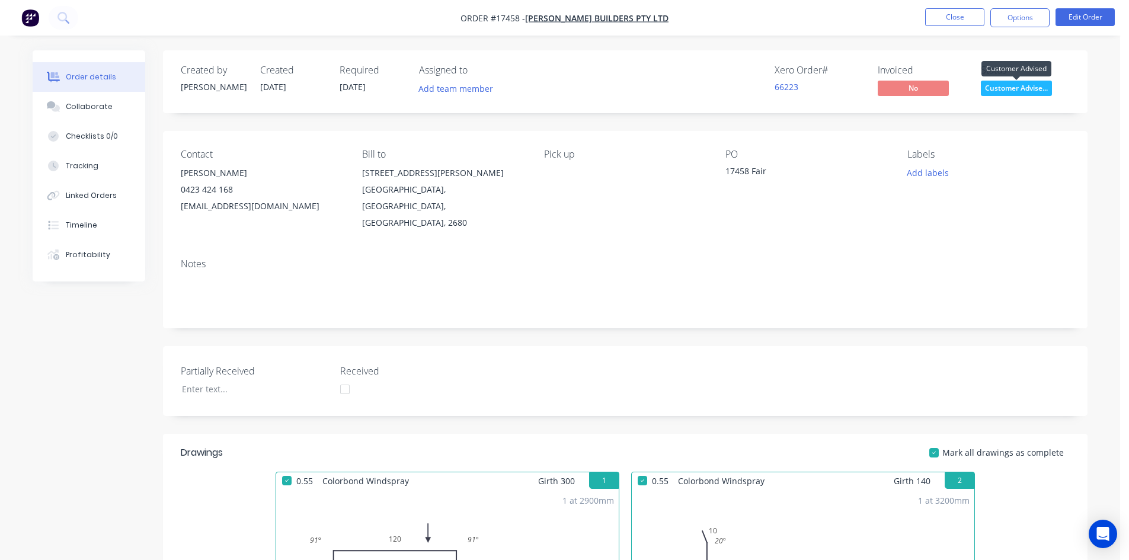
click at [1010, 94] on span "Customer Advise..." at bounding box center [1016, 88] width 71 height 15
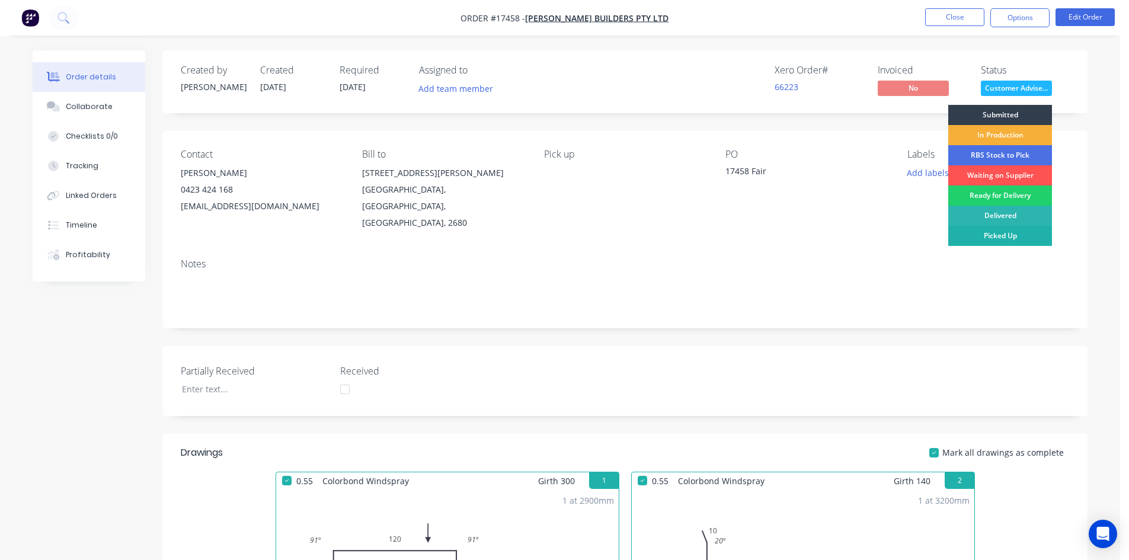
click at [1003, 237] on div "Picked Up" at bounding box center [1001, 236] width 104 height 20
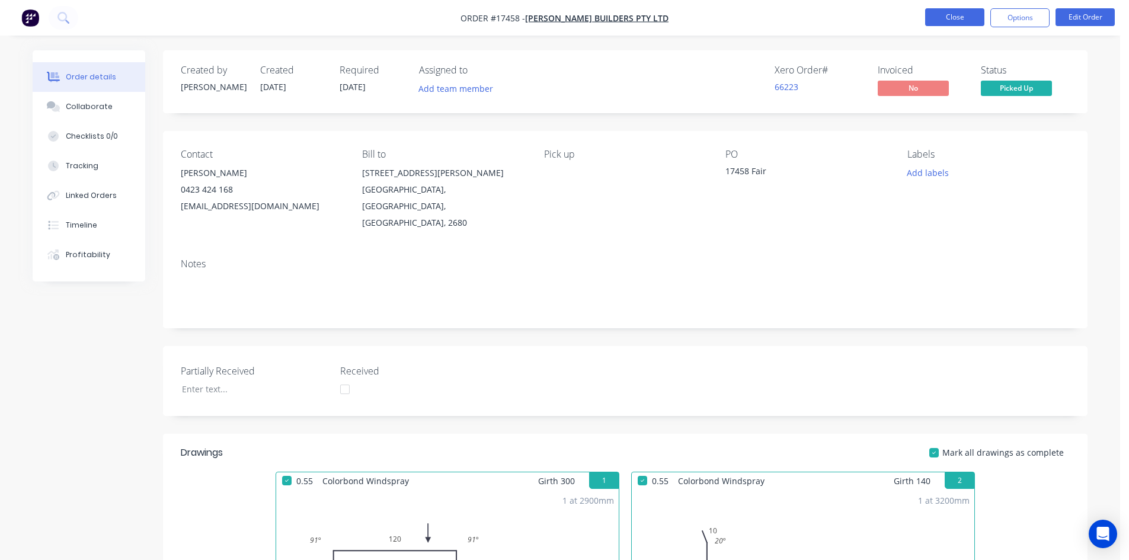
click at [957, 18] on button "Close" at bounding box center [954, 17] width 59 height 18
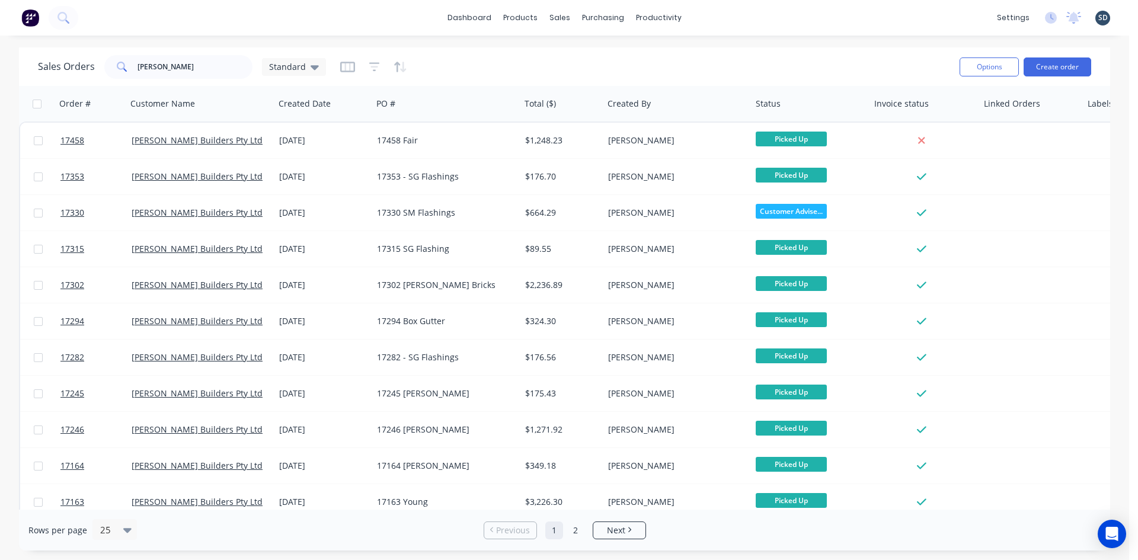
click at [729, 11] on div "dashboard products sales purchasing productivity dashboard products Product Cat…" at bounding box center [564, 18] width 1129 height 36
click at [194, 66] on input "casagrande" at bounding box center [196, 67] width 116 height 24
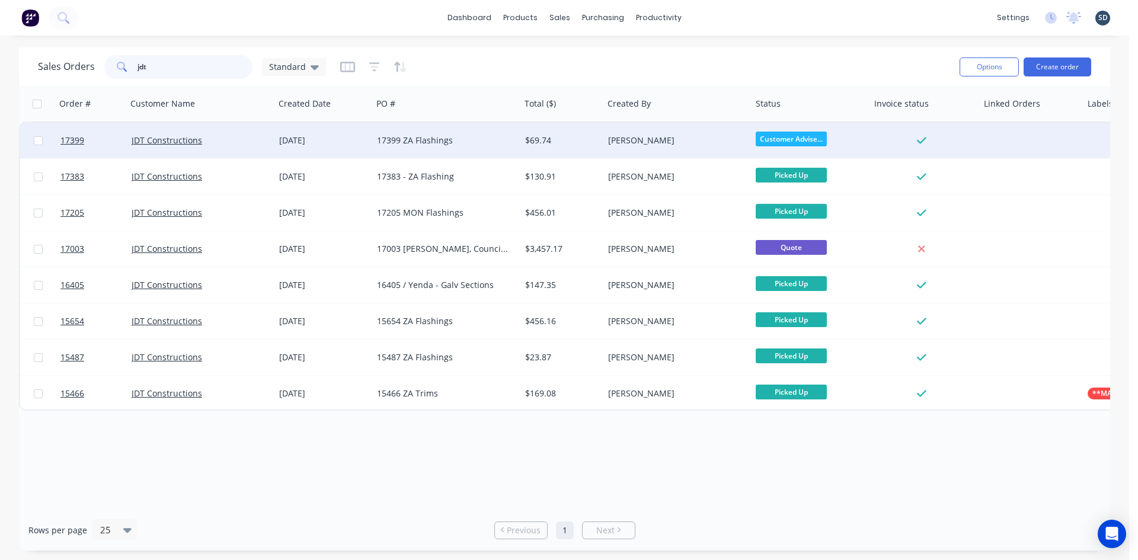
type input "jdt"
click at [477, 145] on div "17399 ZA Flashings" at bounding box center [443, 141] width 132 height 12
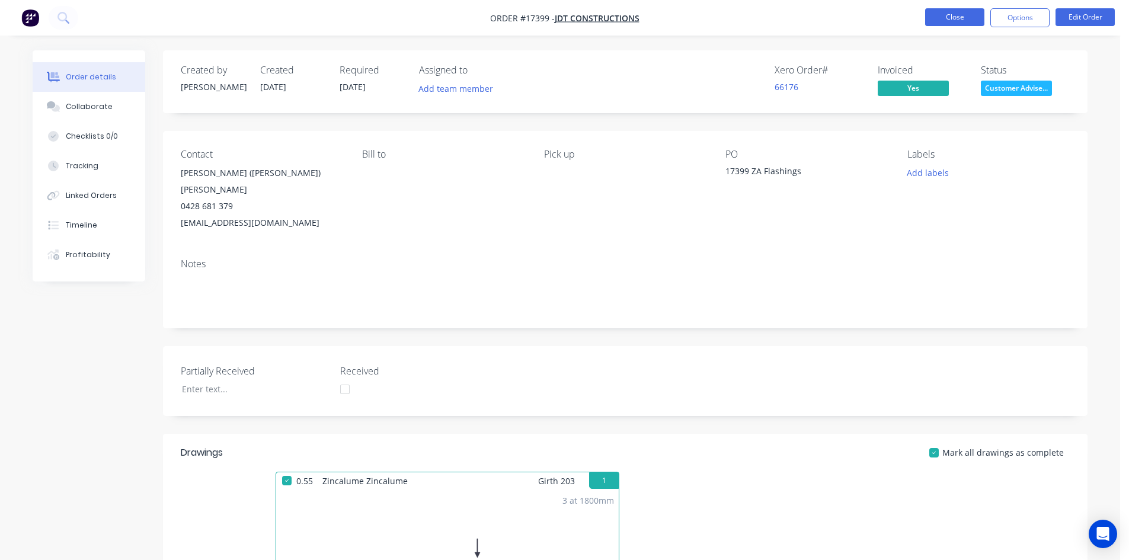
click at [962, 17] on button "Close" at bounding box center [954, 17] width 59 height 18
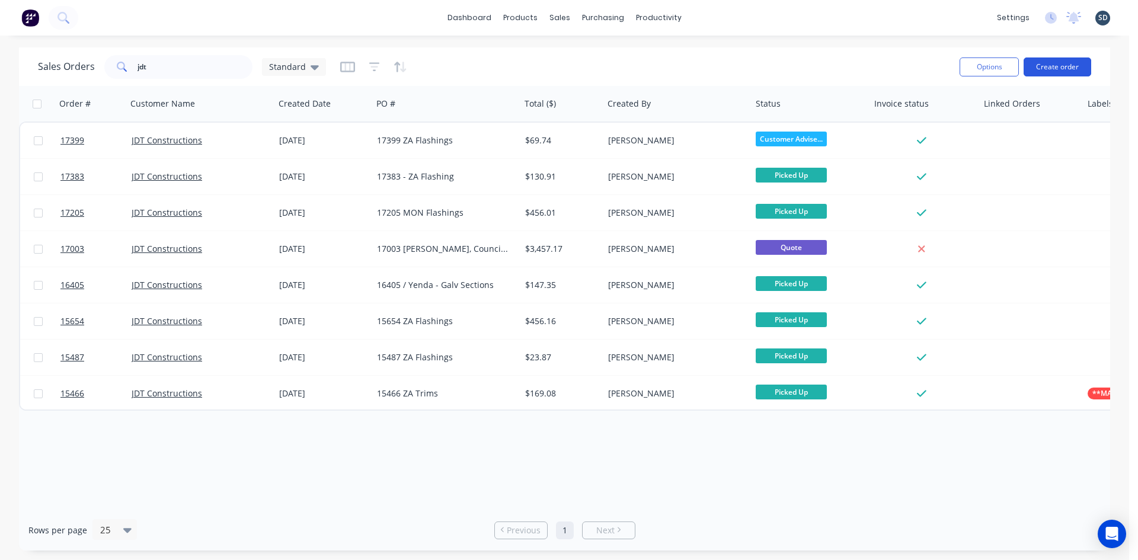
click at [1063, 67] on button "Create order" at bounding box center [1058, 67] width 68 height 19
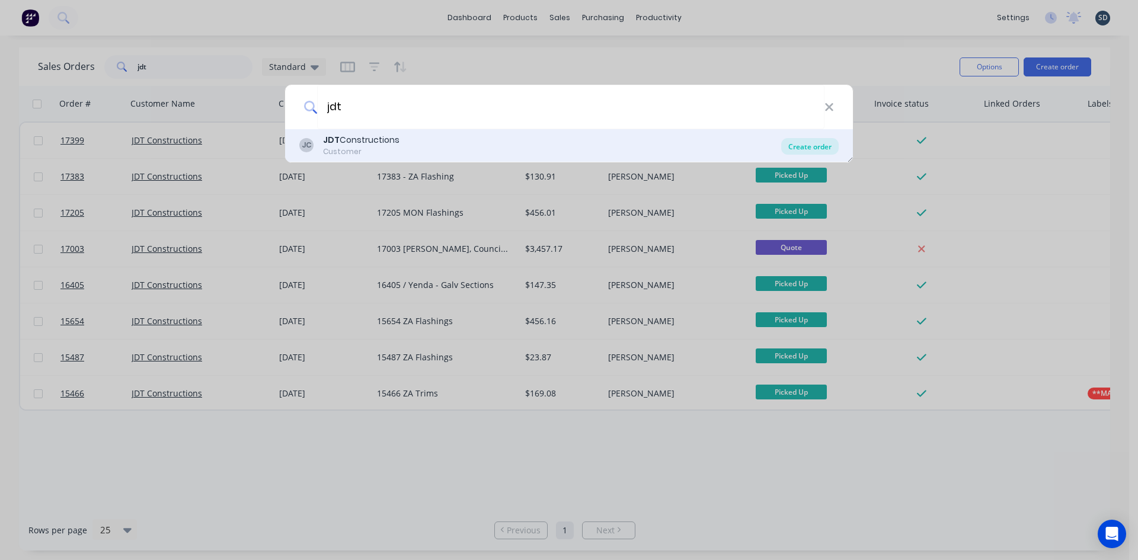
type input "jdt"
click at [797, 151] on div "Create order" at bounding box center [810, 146] width 58 height 17
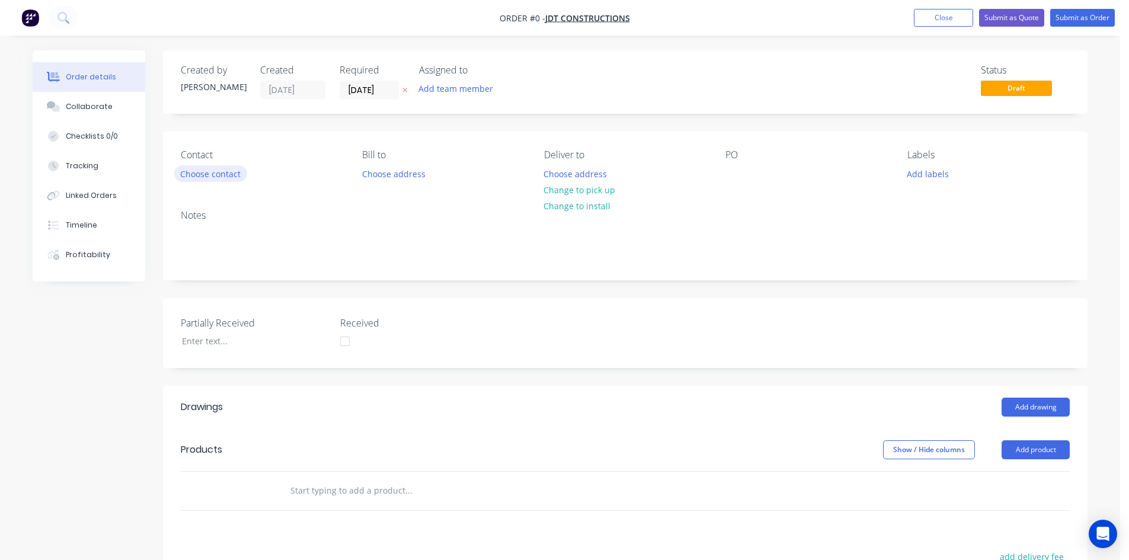
click at [229, 175] on button "Choose contact" at bounding box center [210, 173] width 73 height 16
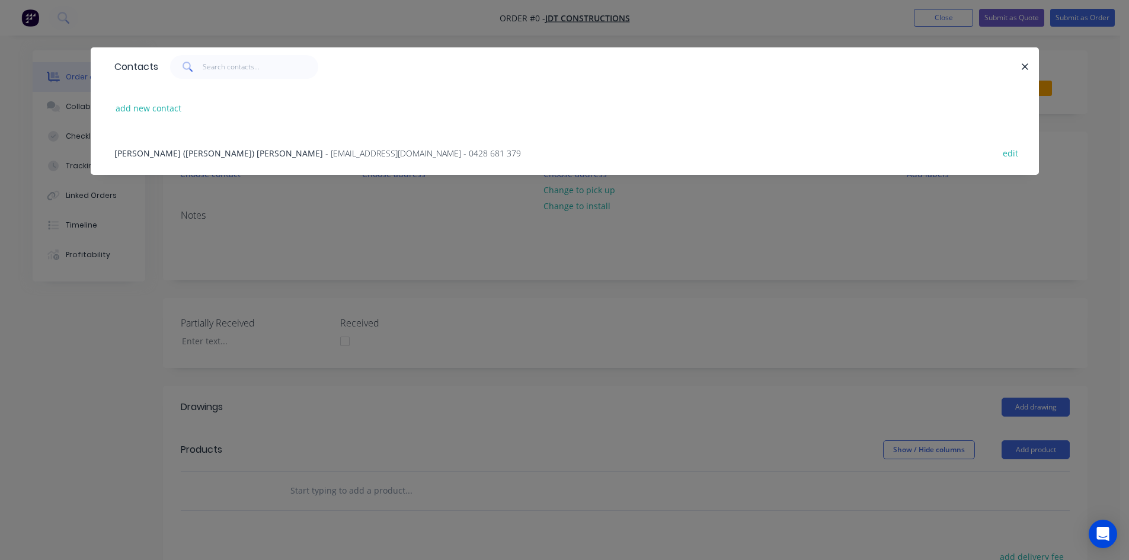
click at [325, 157] on span "- jdtconstructions@westnet.com.au - 0428 681 379" at bounding box center [423, 153] width 196 height 11
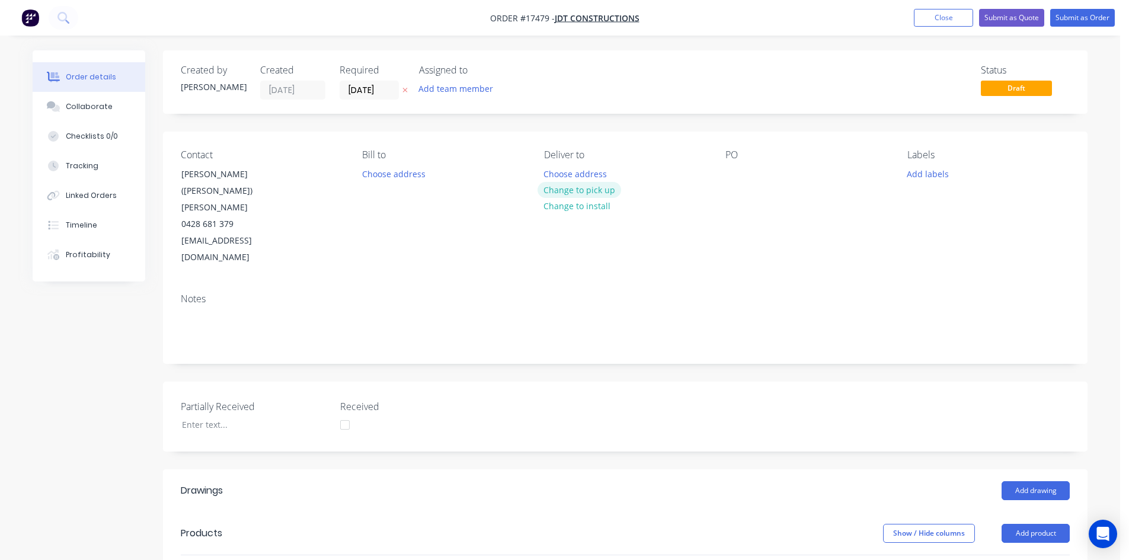
click at [593, 191] on button "Change to pick up" at bounding box center [580, 190] width 84 height 16
click at [732, 173] on div at bounding box center [735, 173] width 19 height 17
click at [770, 226] on div "Contact Javier (Harvey) Terrazas 0428 681 379 jdtconstructions@westnet.com.au B…" at bounding box center [625, 208] width 925 height 152
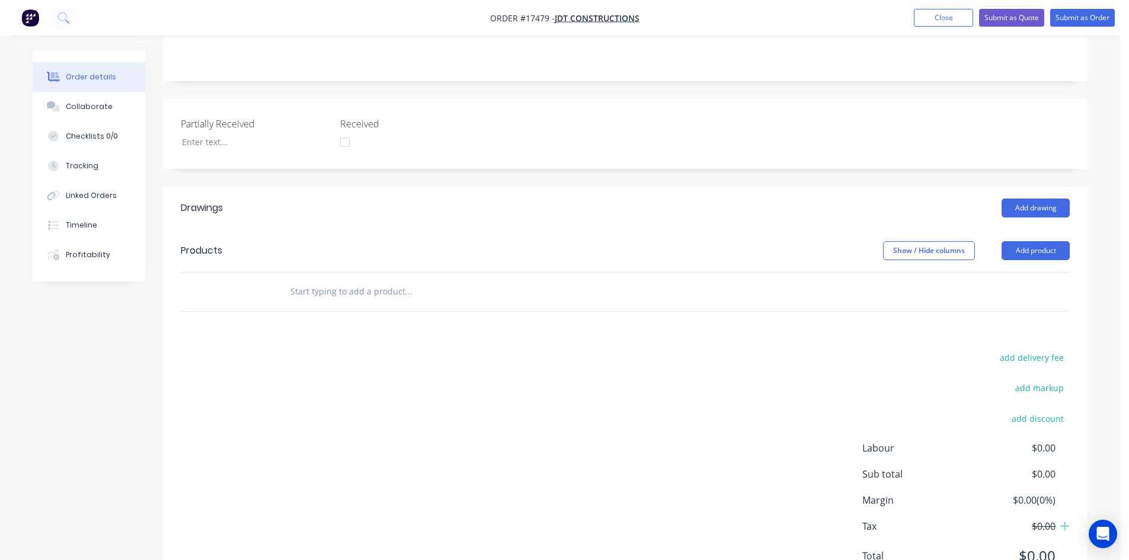
scroll to position [287, 0]
click at [332, 276] on input "text" at bounding box center [408, 288] width 237 height 24
click at [1031, 237] on button "Add product" at bounding box center [1036, 246] width 68 height 19
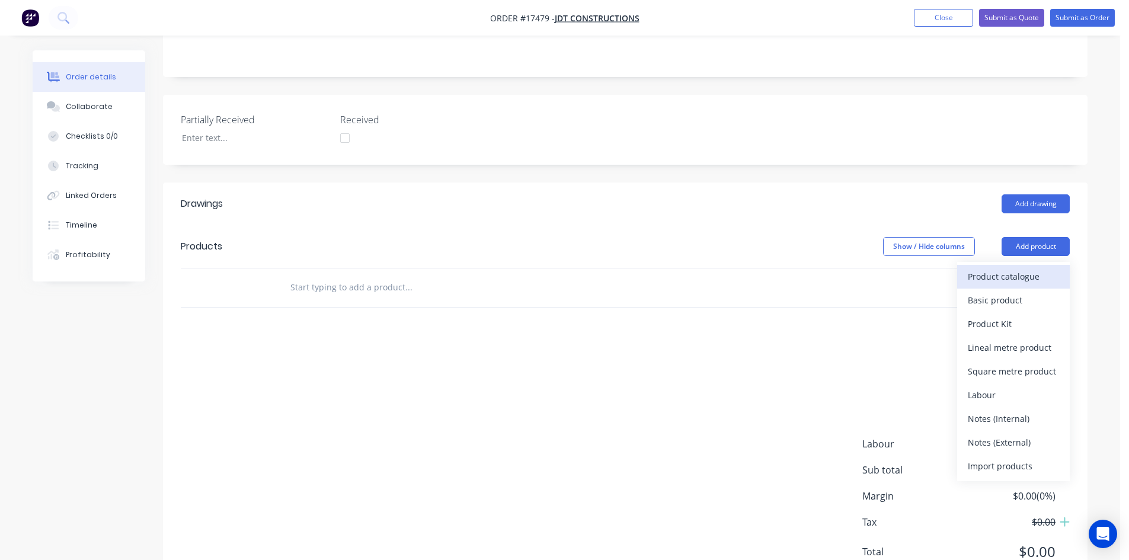
click at [1023, 268] on div "Product catalogue" at bounding box center [1013, 276] width 91 height 17
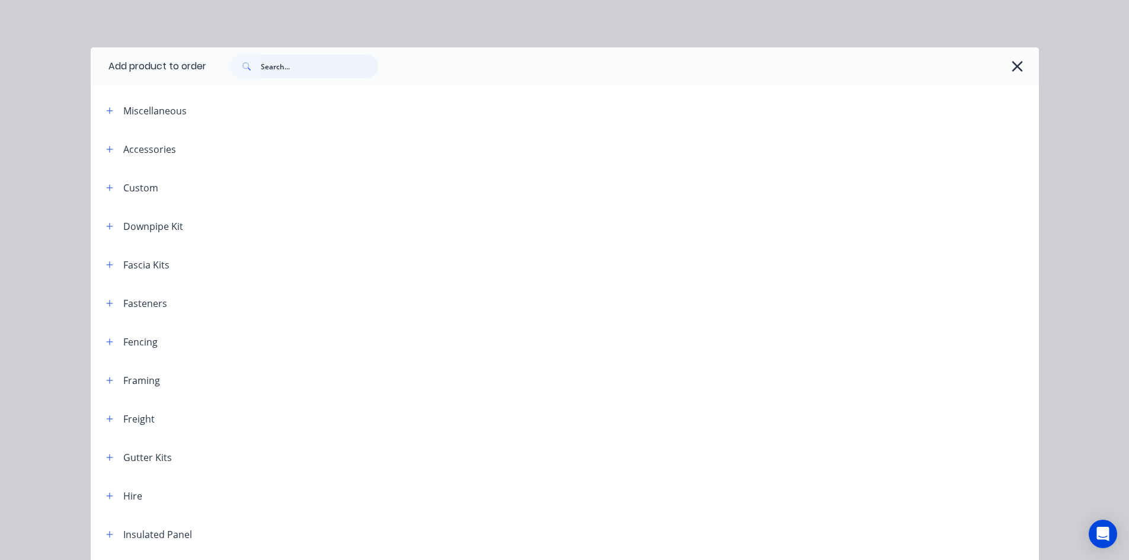
click at [282, 61] on input "text" at bounding box center [319, 67] width 117 height 24
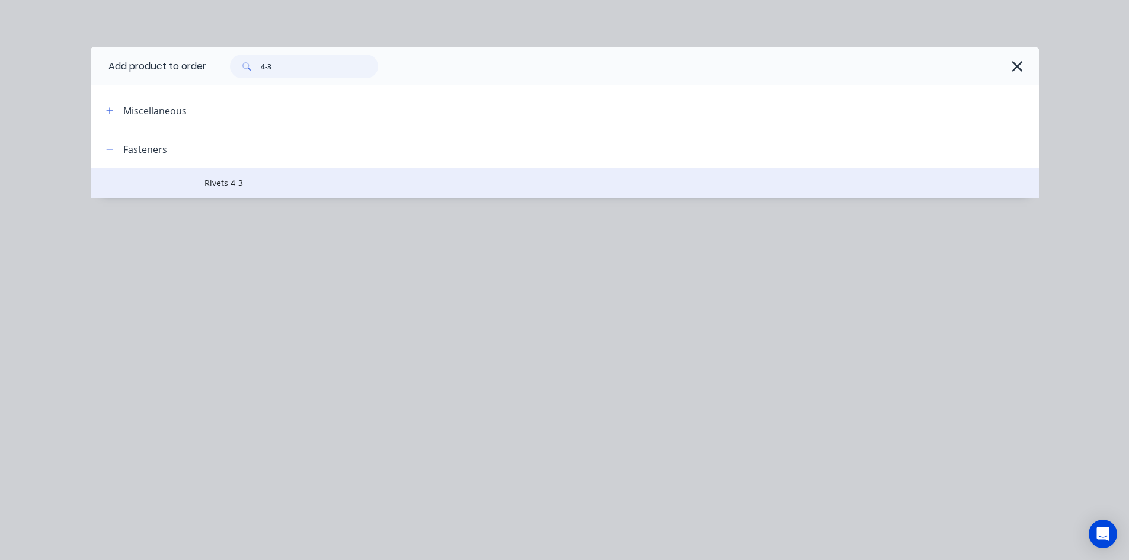
type input "4-3"
click at [286, 183] on span "Rivets 4-3" at bounding box center [539, 183] width 668 height 12
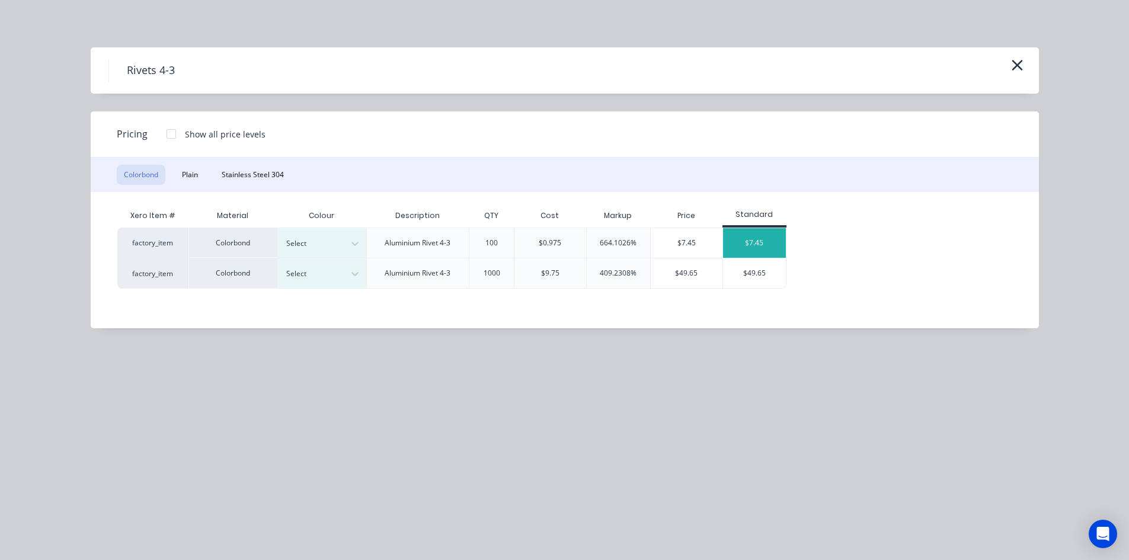
click at [766, 240] on div "$7.45" at bounding box center [754, 243] width 63 height 30
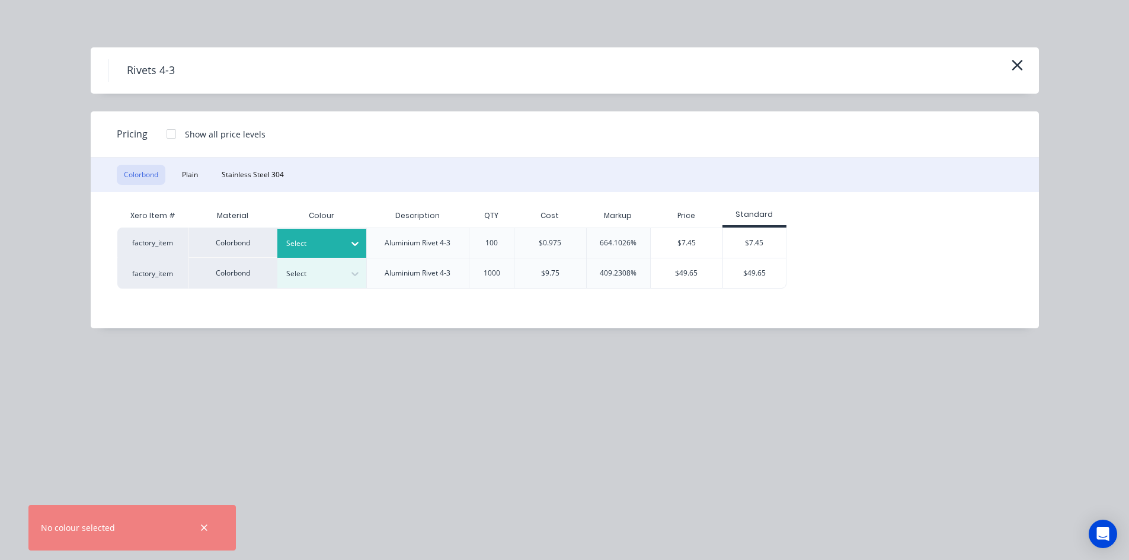
click at [335, 238] on div at bounding box center [312, 243] width 53 height 13
click at [148, 344] on div "Jasper" at bounding box center [74, 355] width 148 height 22
click at [766, 242] on div "$7.45" at bounding box center [754, 243] width 63 height 30
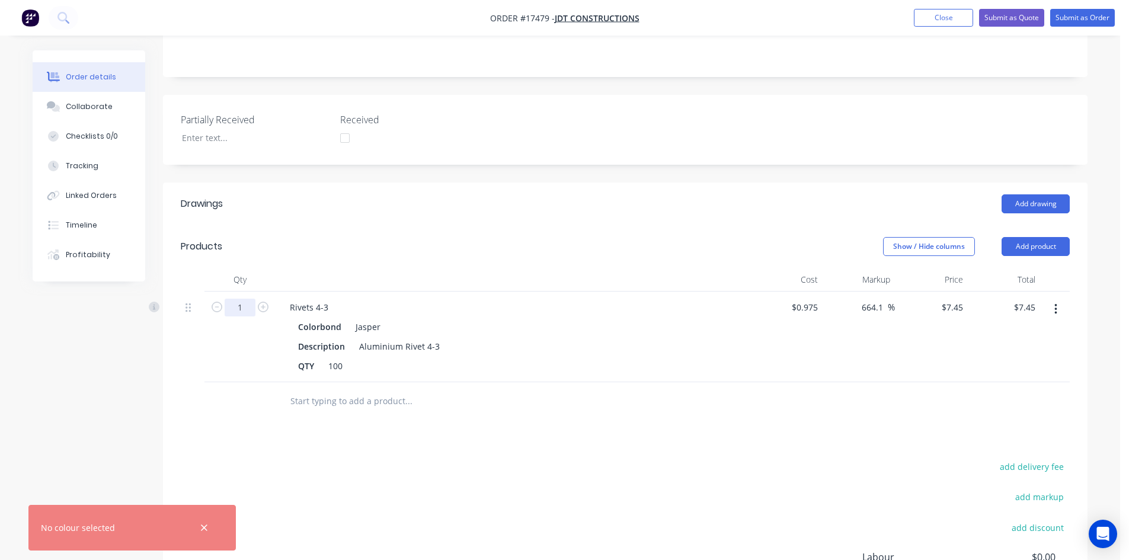
click at [240, 299] on input "1" at bounding box center [240, 308] width 31 height 18
type input "0.1"
type input "$0.75"
click at [231, 381] on div "Drawings Add drawing Products Show / Hide columns Add product Qty Cost Markup P…" at bounding box center [625, 444] width 925 height 523
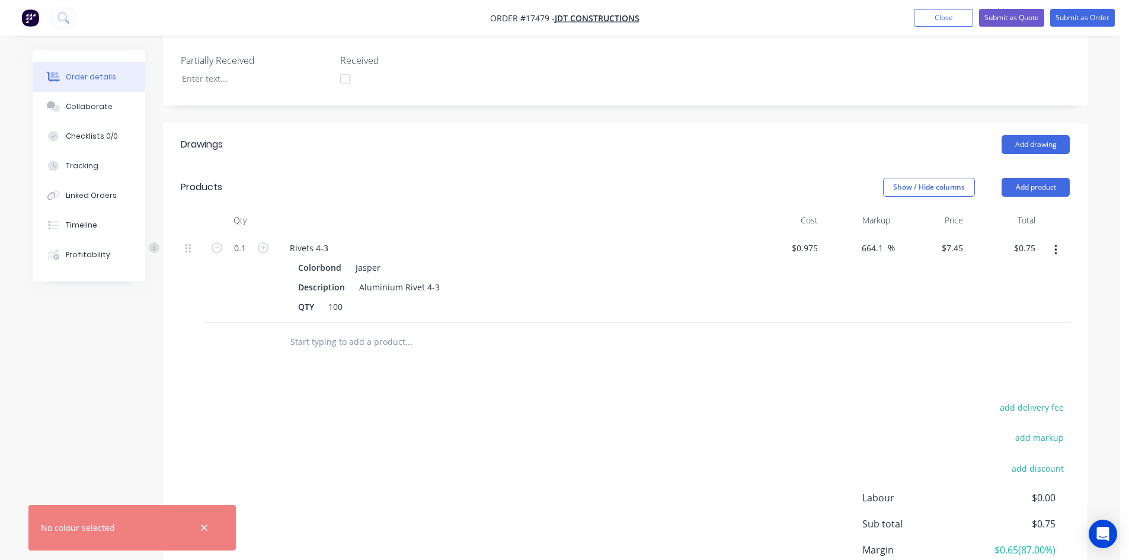
click at [318, 330] on input "text" at bounding box center [408, 342] width 237 height 24
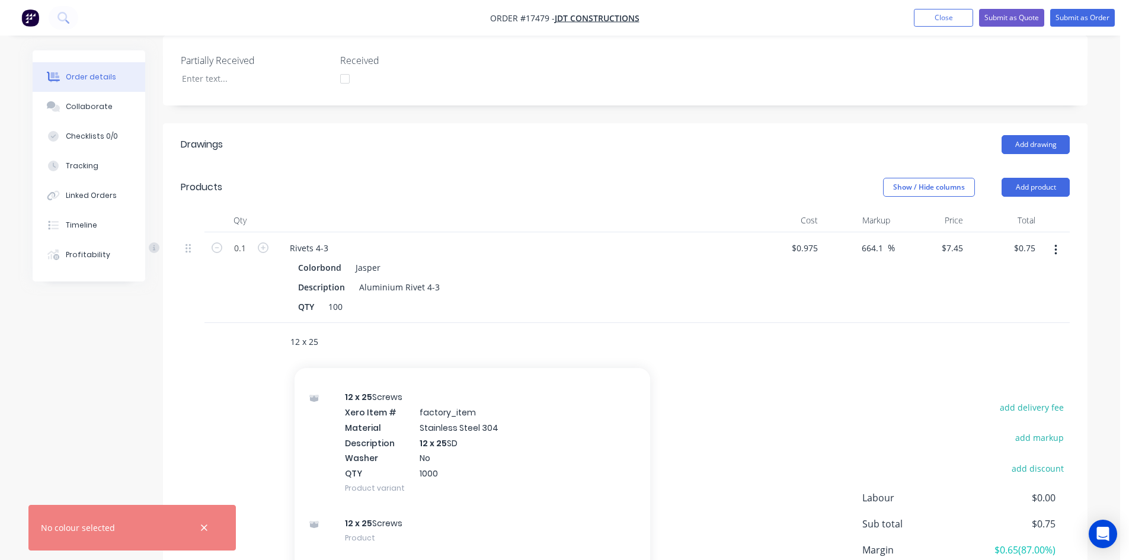
scroll to position [1764, 0]
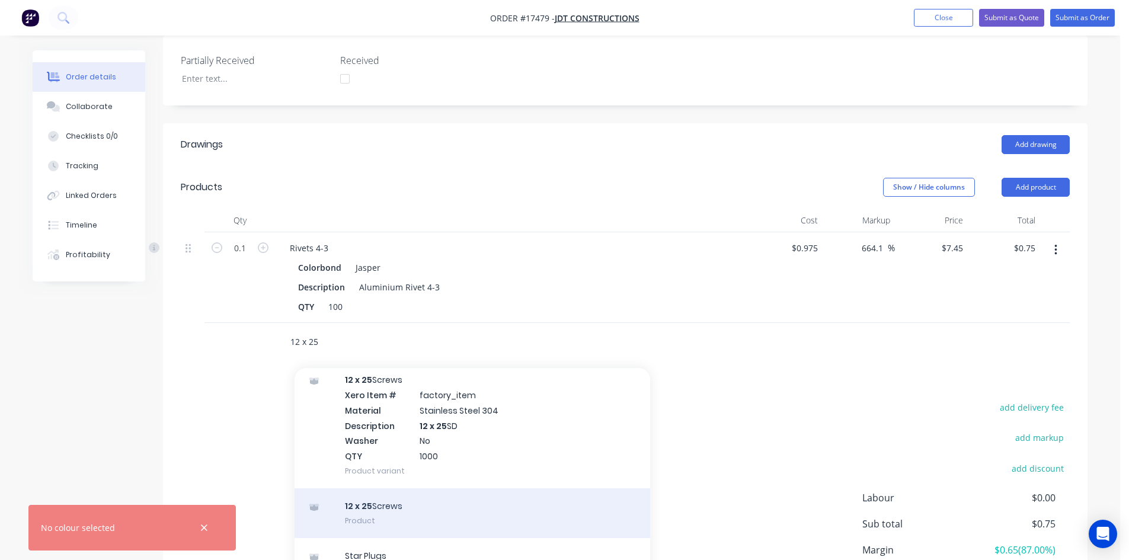
type input "12 x 25"
click at [429, 489] on div "12 x 25 Screws Product" at bounding box center [473, 514] width 356 height 50
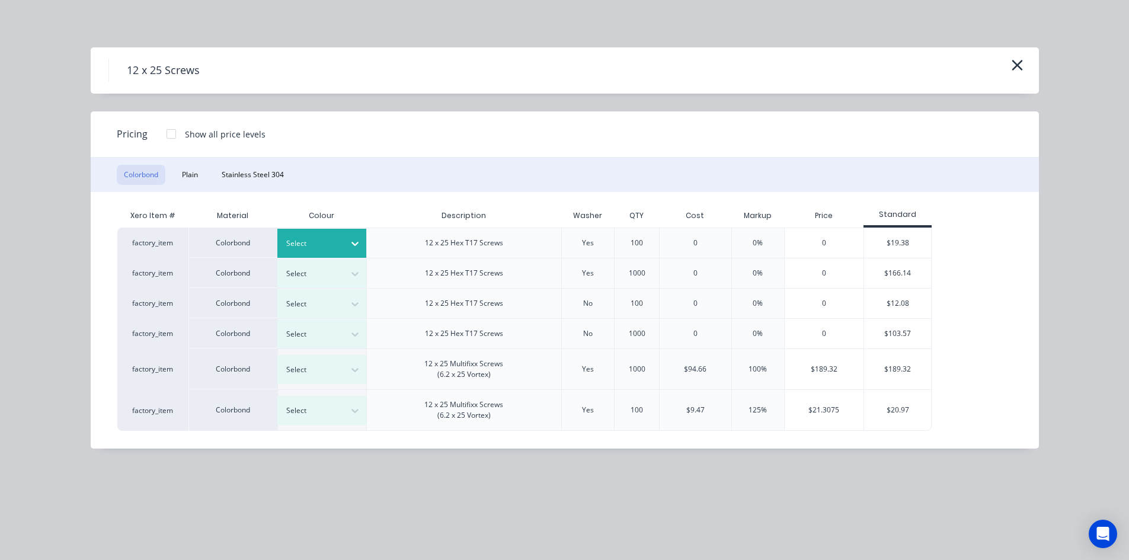
click at [341, 243] on div "Select" at bounding box center [311, 243] width 66 height 15
click at [148, 307] on div "Jasper" at bounding box center [74, 296] width 148 height 22
click at [881, 245] on div "$19.38" at bounding box center [897, 243] width 67 height 30
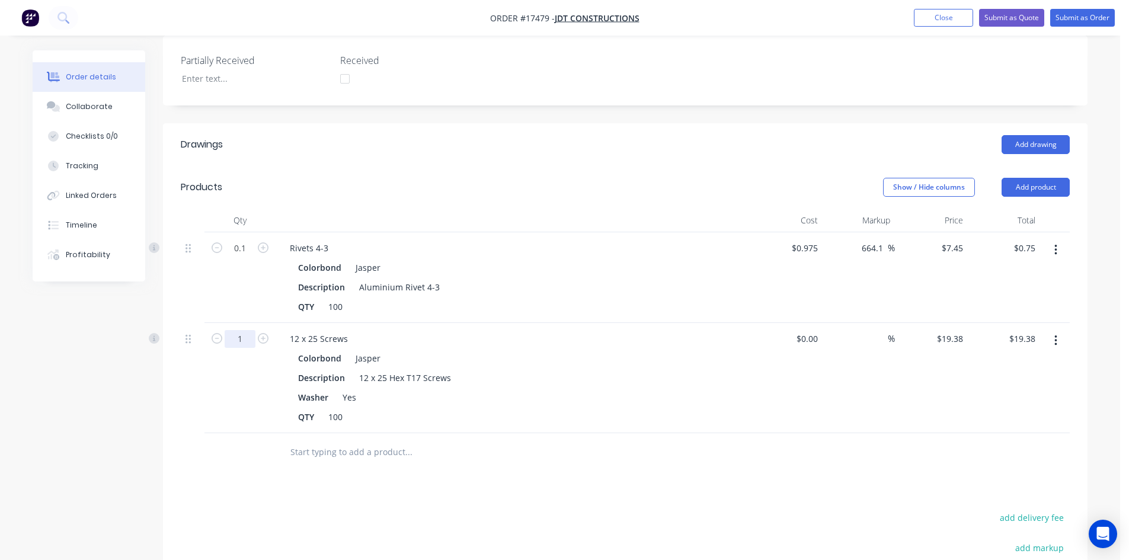
click at [244, 257] on input "1" at bounding box center [240, 249] width 31 height 18
type input "0.2"
type input "$3.88"
click at [291, 451] on div "Drawings Add drawing Products Show / Hide columns Add product Qty Cost Markup P…" at bounding box center [625, 439] width 925 height 633
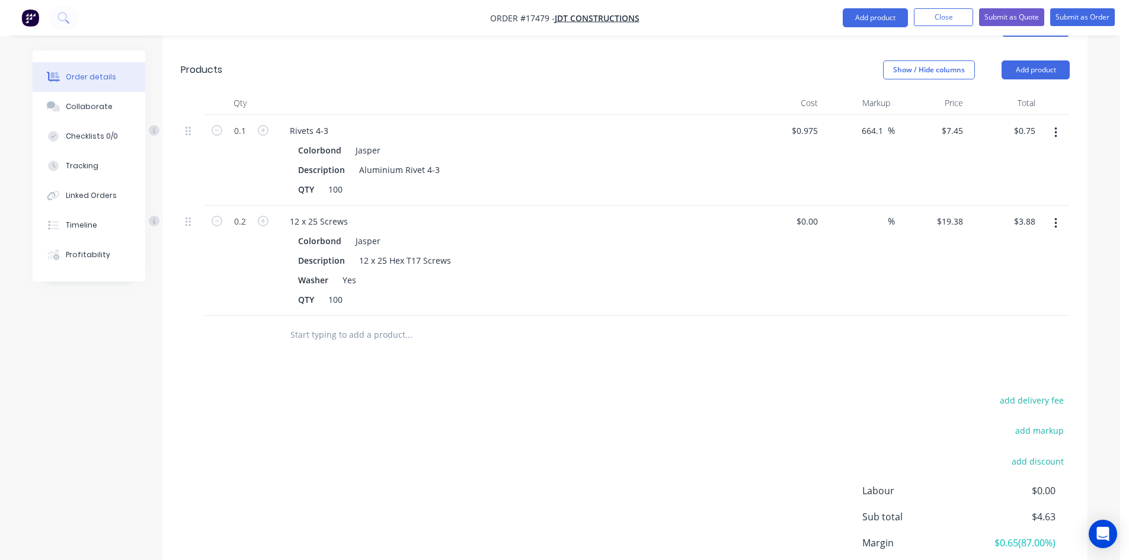
scroll to position [465, 0]
click at [318, 322] on input "text" at bounding box center [408, 334] width 237 height 24
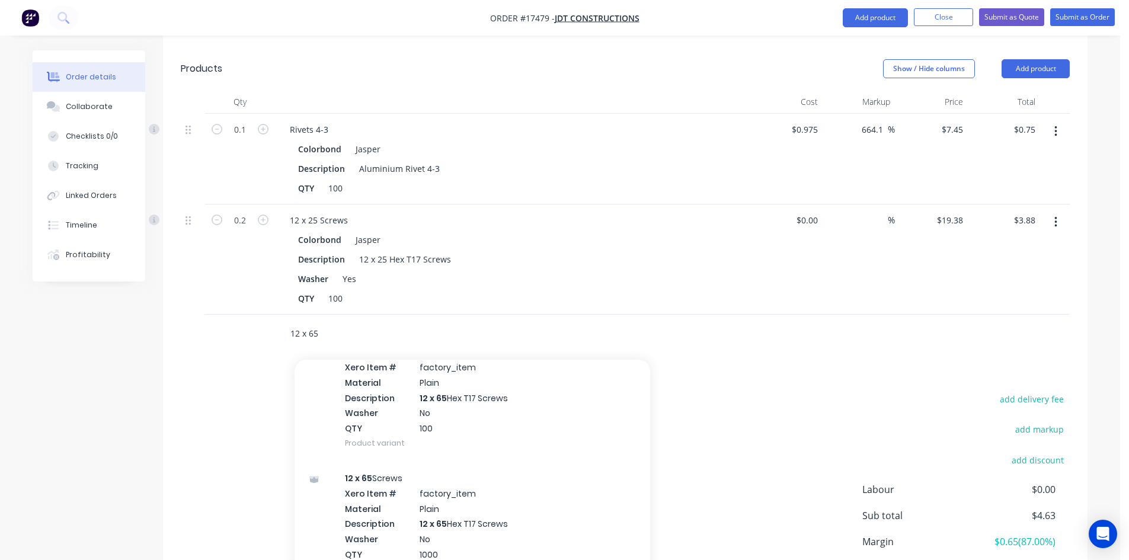
scroll to position [877, 0]
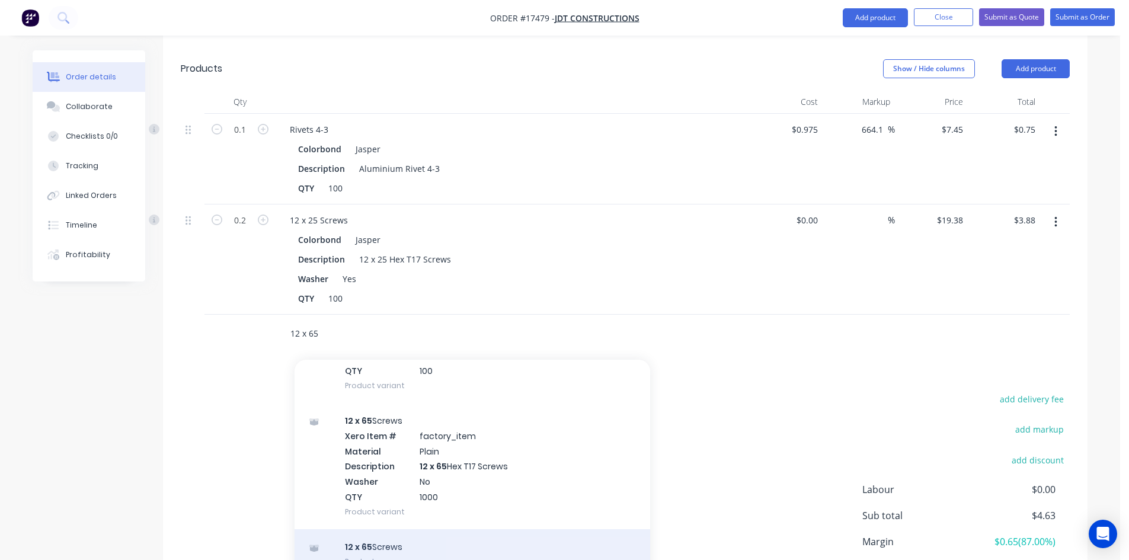
type input "12 x 65"
click at [412, 529] on div "12 x 65 Screws Product" at bounding box center [473, 554] width 356 height 50
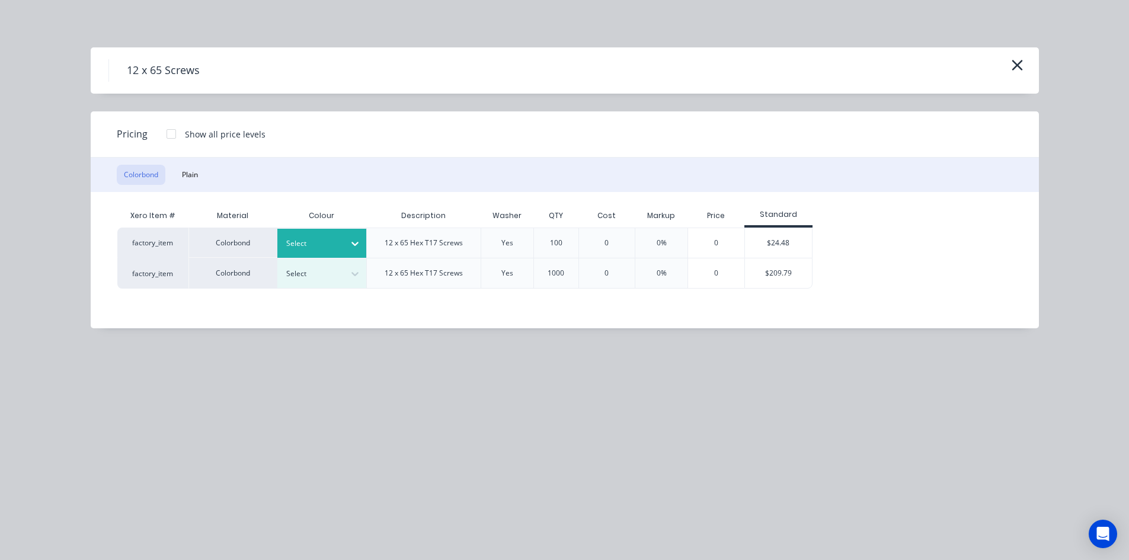
click at [339, 245] on div at bounding box center [312, 243] width 53 height 13
click at [148, 188] on div "Jasper" at bounding box center [74, 177] width 148 height 22
click at [783, 244] on div "$24.48" at bounding box center [778, 243] width 67 height 30
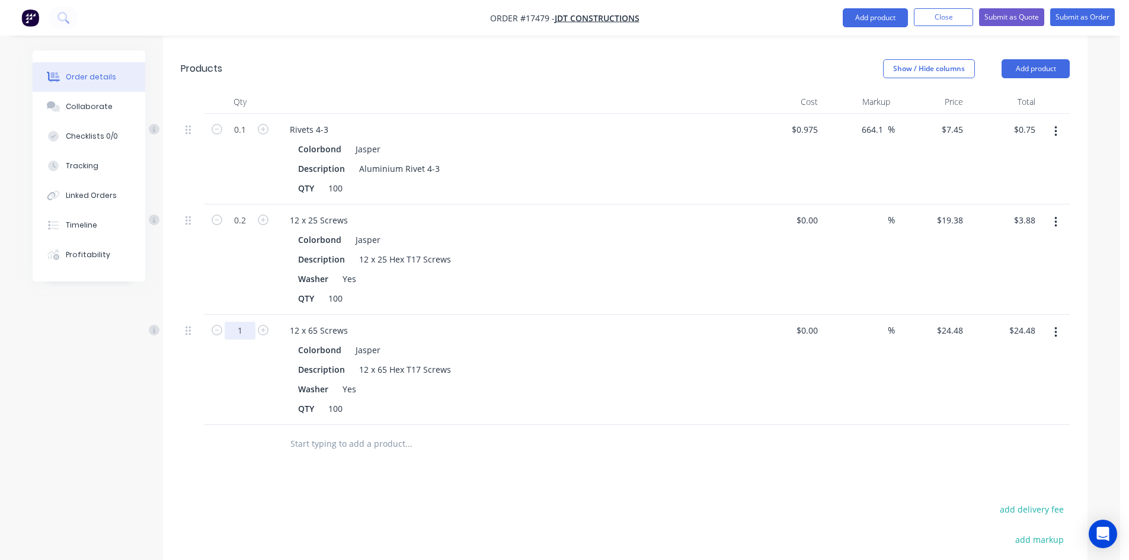
click at [241, 139] on input "1" at bounding box center [240, 130] width 31 height 18
type input "0.1"
type input "$2.45"
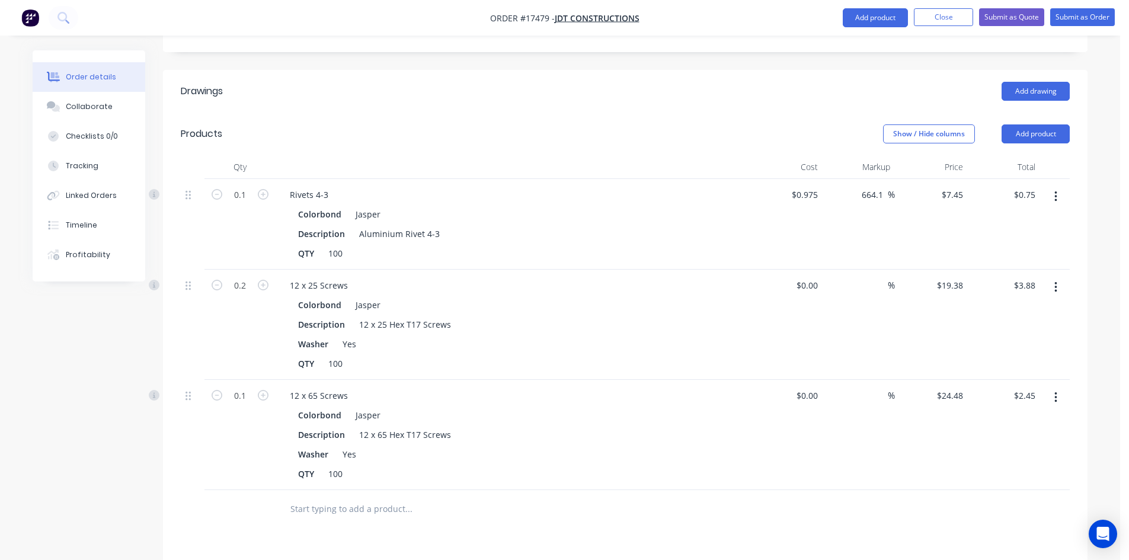
scroll to position [324, 0]
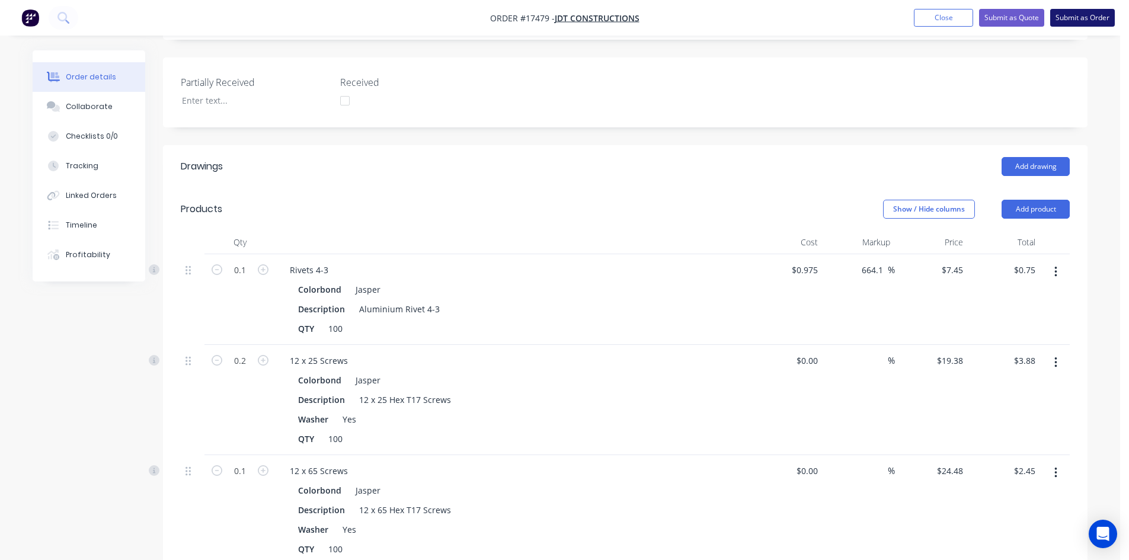
click at [1082, 21] on button "Submit as Order" at bounding box center [1083, 18] width 65 height 18
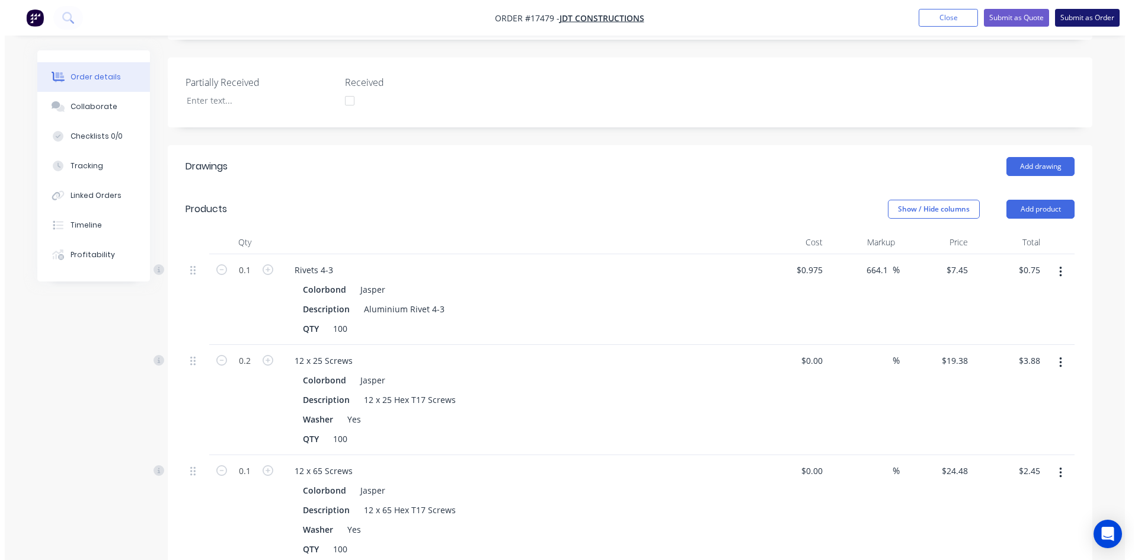
scroll to position [0, 0]
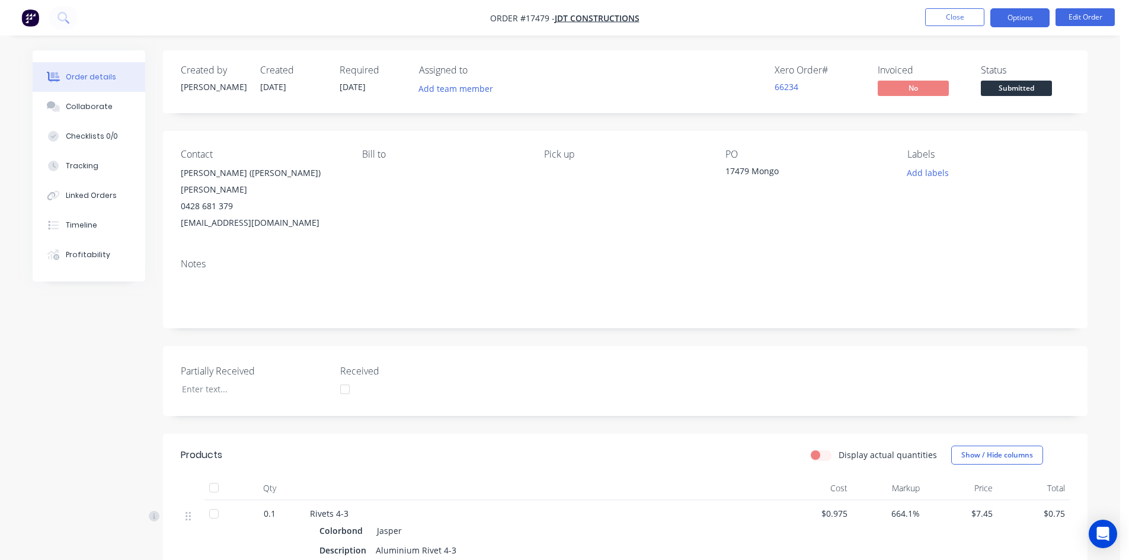
click at [1024, 22] on button "Options" at bounding box center [1020, 17] width 59 height 19
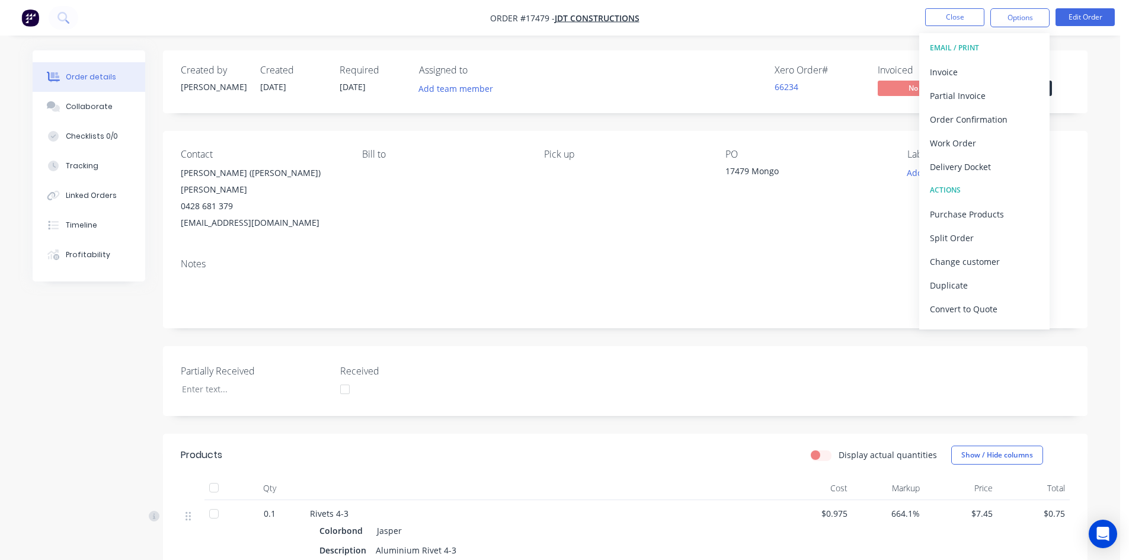
click at [1097, 62] on div "Order details Collaborate Checklists 0/0 Tracking Linked Orders Timeline Profit…" at bounding box center [560, 529] width 1079 height 958
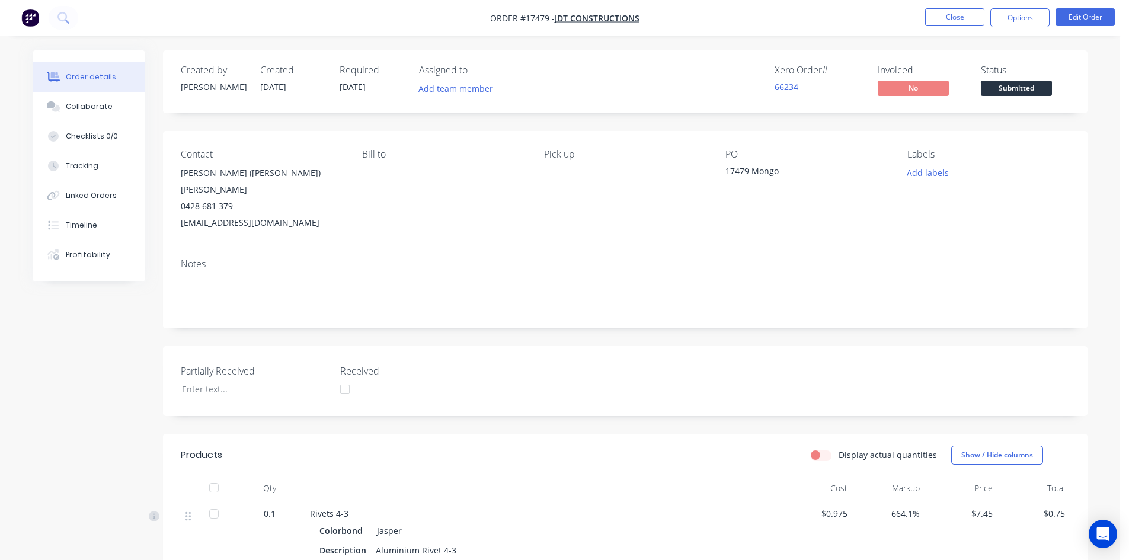
click at [1024, 81] on body "Order #17479 - JDT Constructions Close Options Edit Order Order details Collabo…" at bounding box center [564, 504] width 1129 height 1008
click at [1022, 90] on span "Submitted" at bounding box center [1016, 88] width 71 height 15
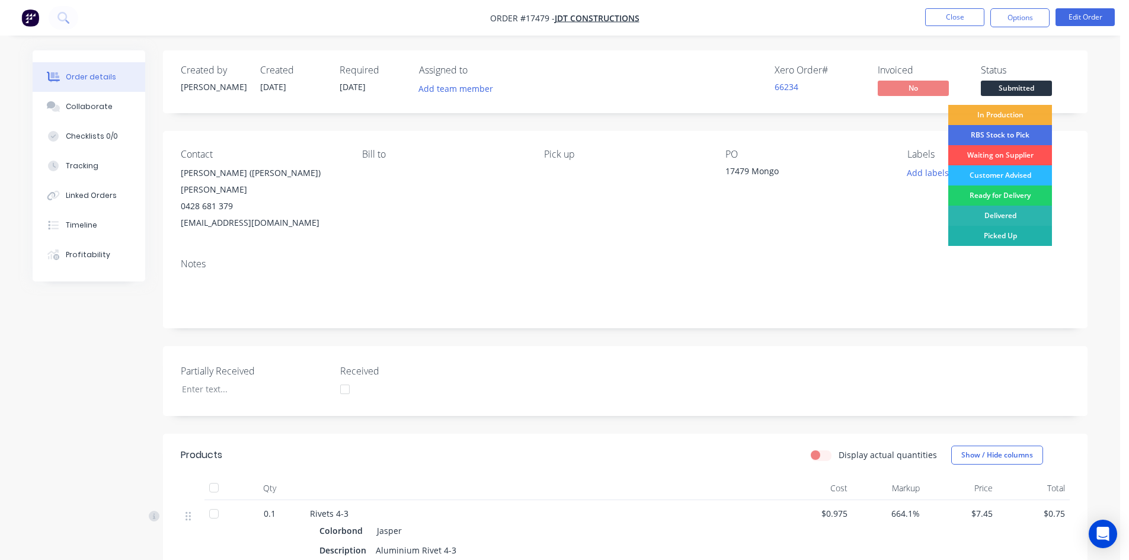
click at [1023, 238] on div "Picked Up" at bounding box center [1001, 236] width 104 height 20
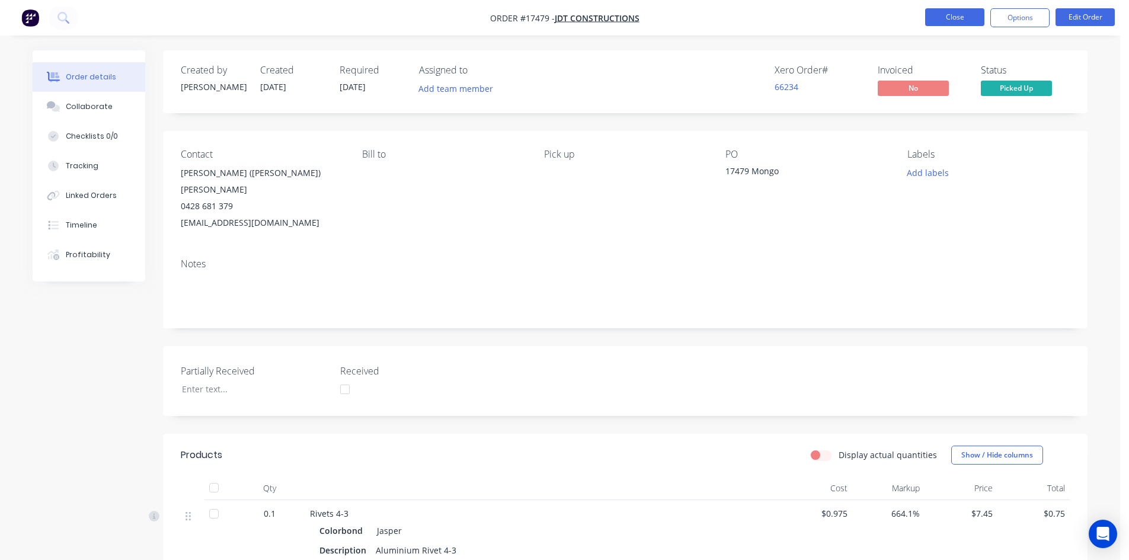
click at [959, 20] on button "Close" at bounding box center [954, 17] width 59 height 18
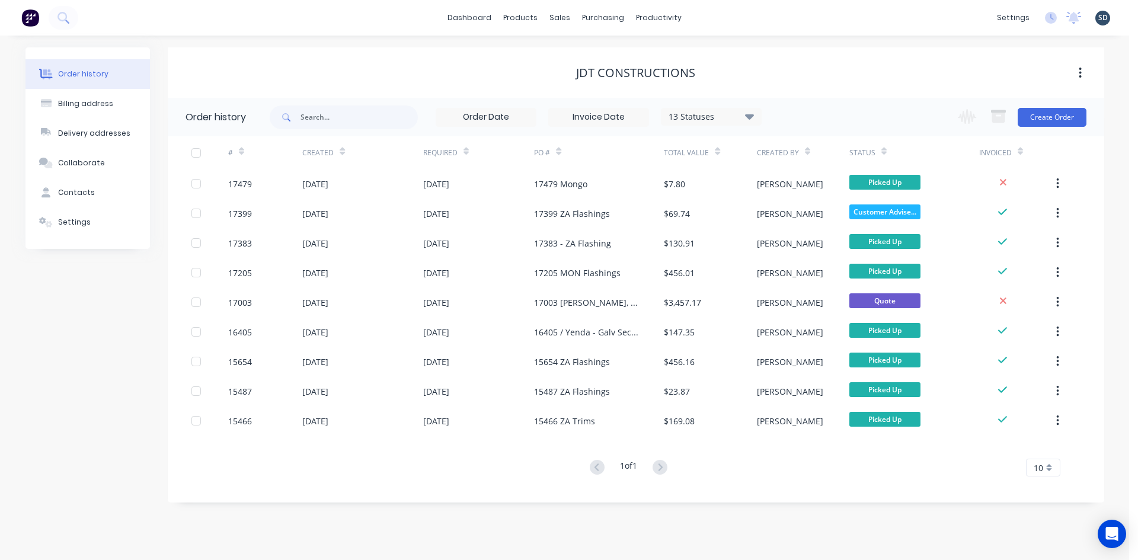
click at [724, 19] on div "dashboard products sales purchasing productivity dashboard products Product Cat…" at bounding box center [564, 18] width 1129 height 36
click at [557, 18] on div "sales" at bounding box center [560, 18] width 33 height 18
click at [853, 15] on div "dashboard products sales purchasing productivity dashboard products Product Cat…" at bounding box center [564, 18] width 1129 height 36
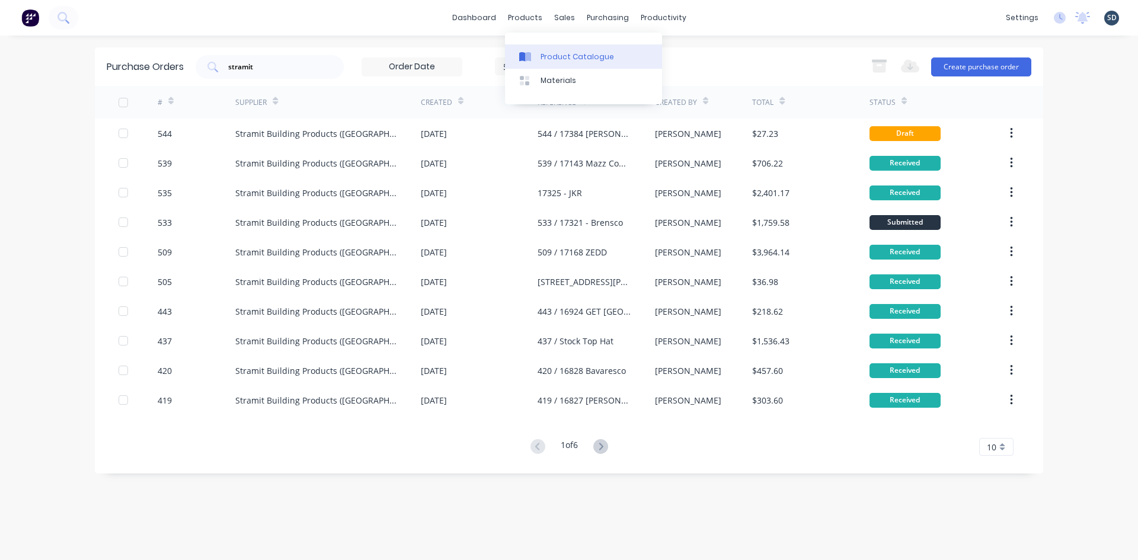
drag, startPoint x: 0, startPoint y: 0, endPoint x: 553, endPoint y: 58, distance: 555.5
click at [553, 58] on div "Product Catalogue" at bounding box center [578, 57] width 74 height 11
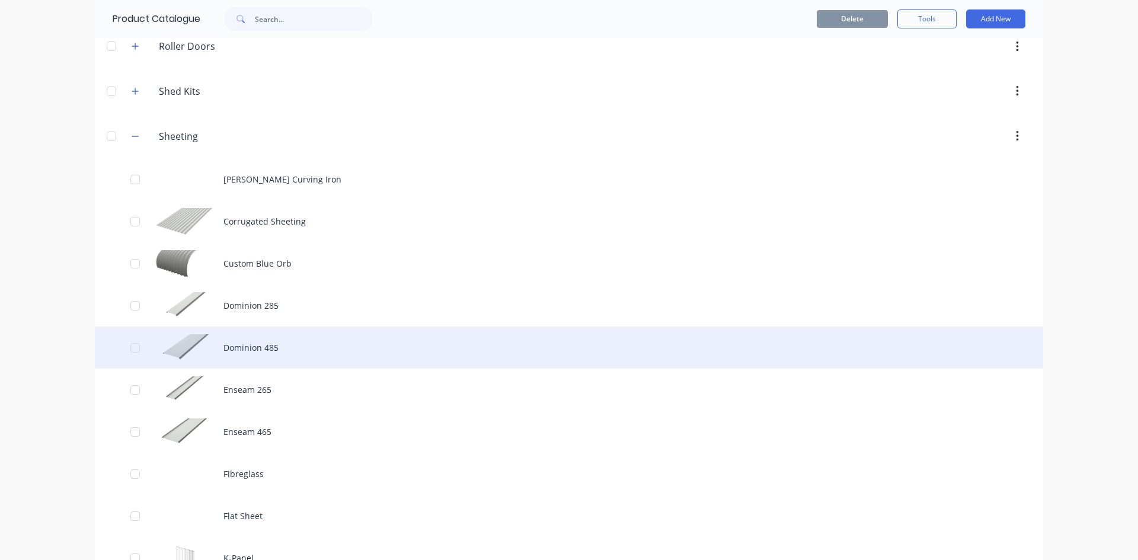
scroll to position [949, 0]
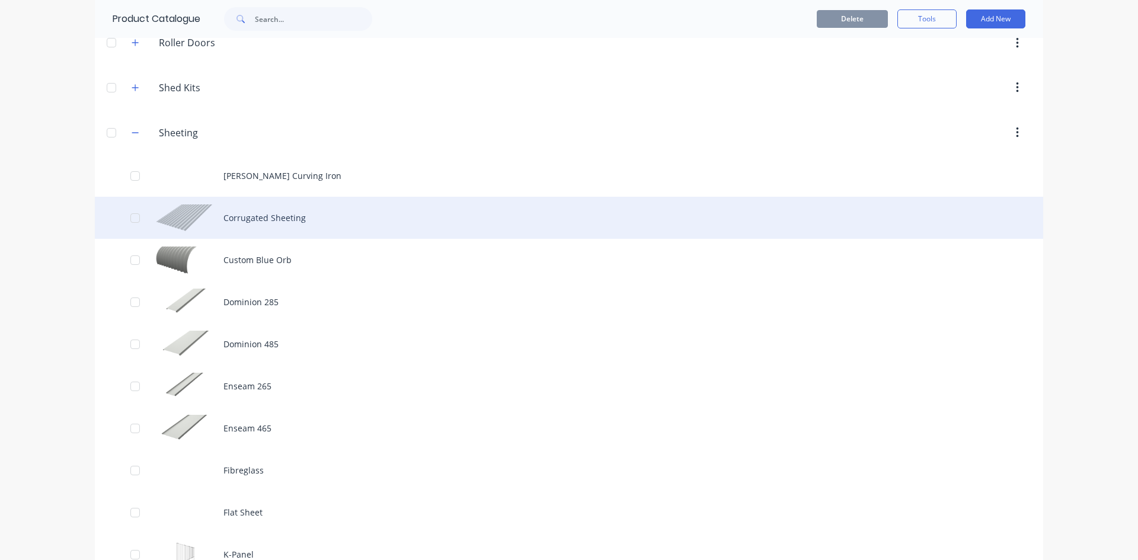
click at [365, 219] on div "Corrugated Sheeting" at bounding box center [569, 218] width 949 height 42
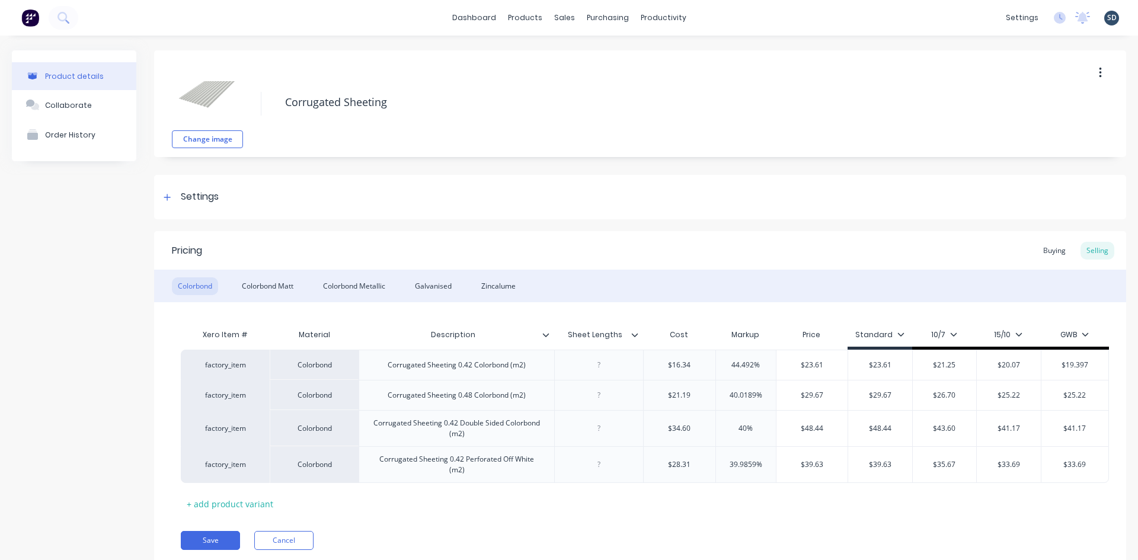
type textarea "x"
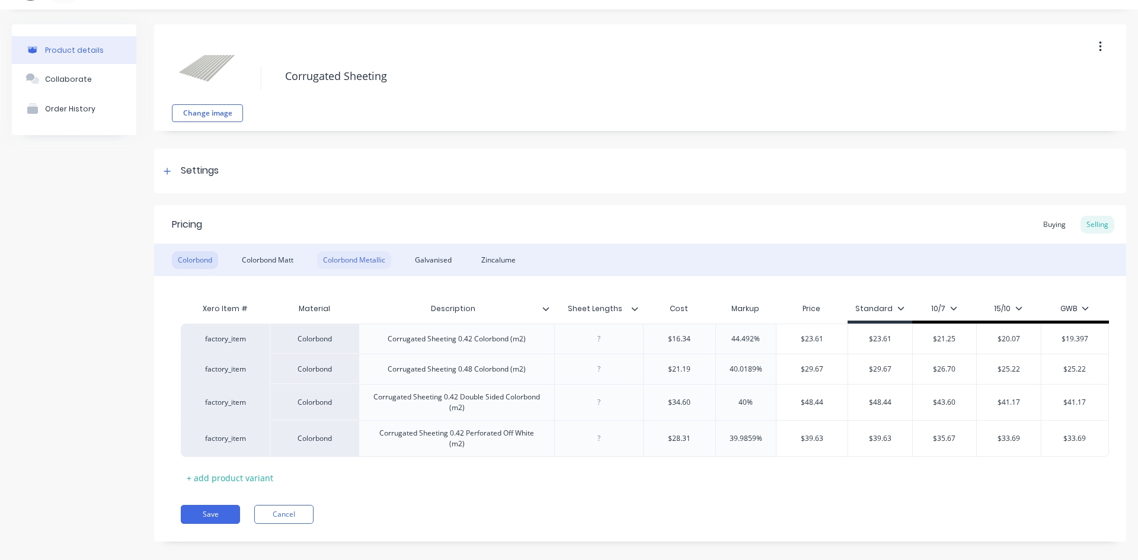
scroll to position [40, 0]
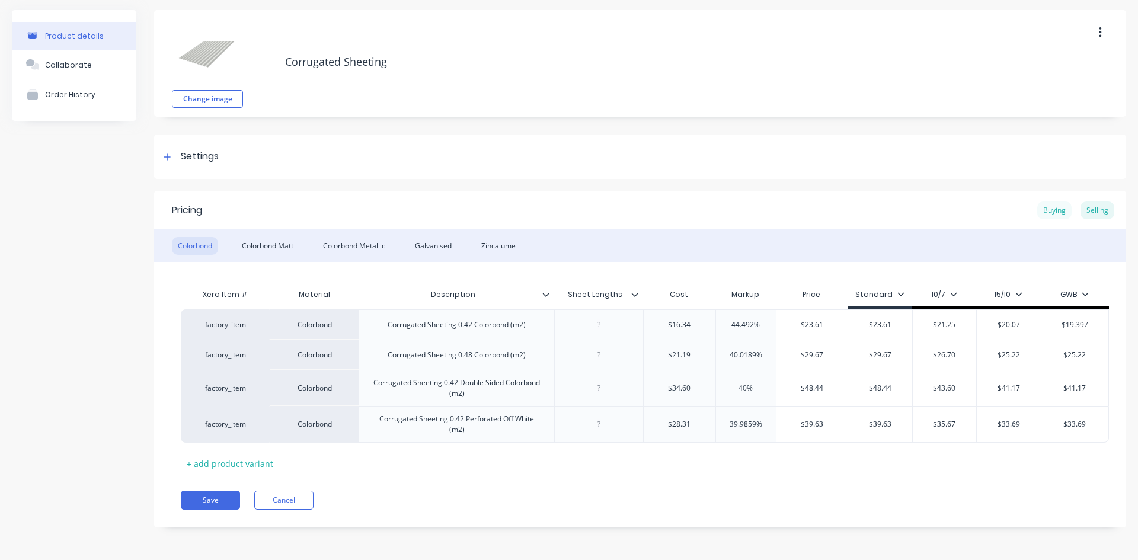
click at [1039, 210] on div "Buying" at bounding box center [1055, 211] width 34 height 18
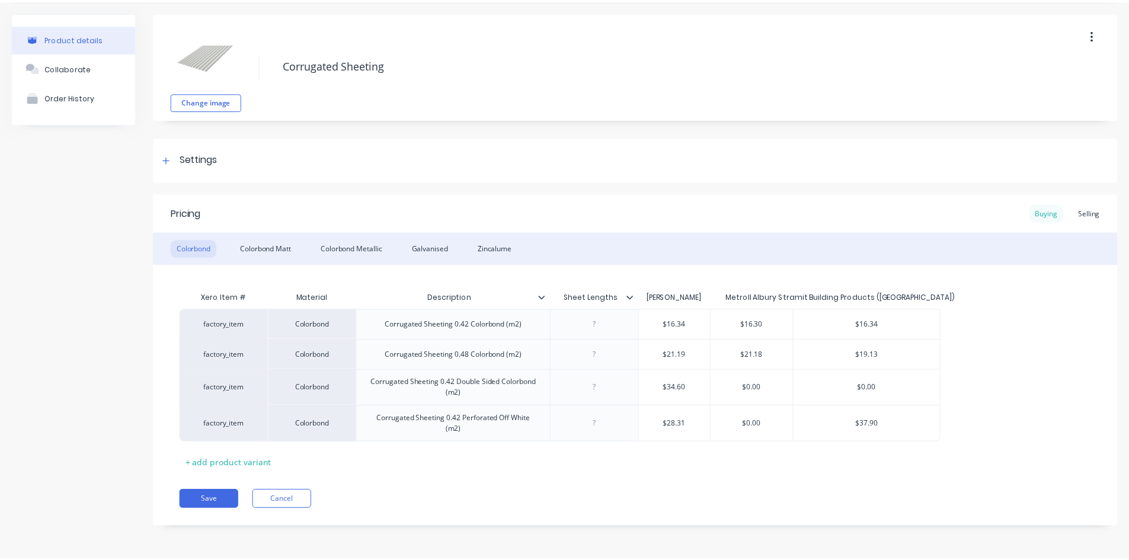
scroll to position [37, 0]
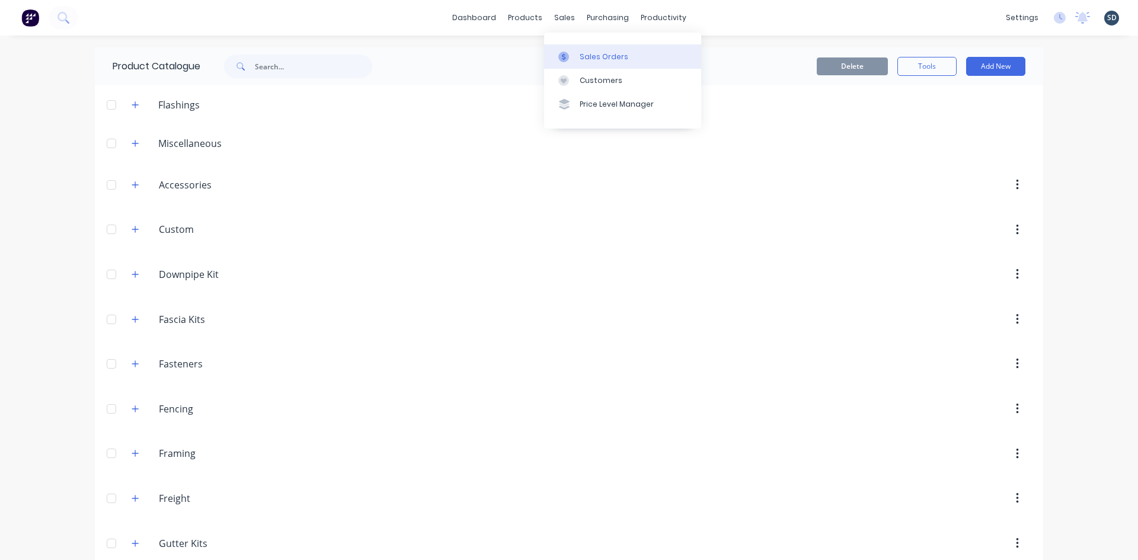
click at [596, 53] on div "Sales Orders" at bounding box center [604, 57] width 49 height 11
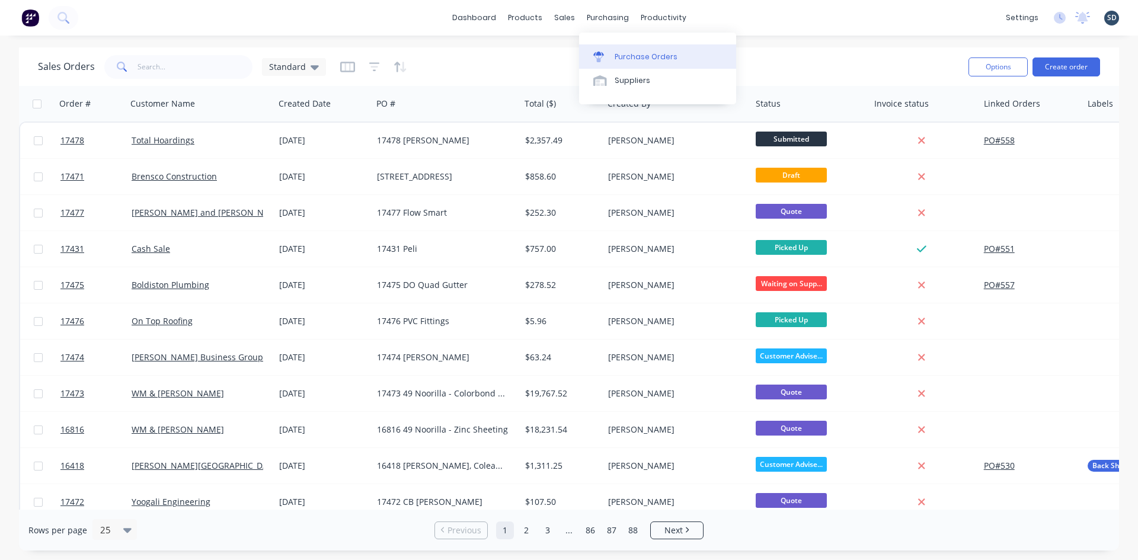
click at [624, 60] on div "Purchase Orders" at bounding box center [646, 57] width 63 height 11
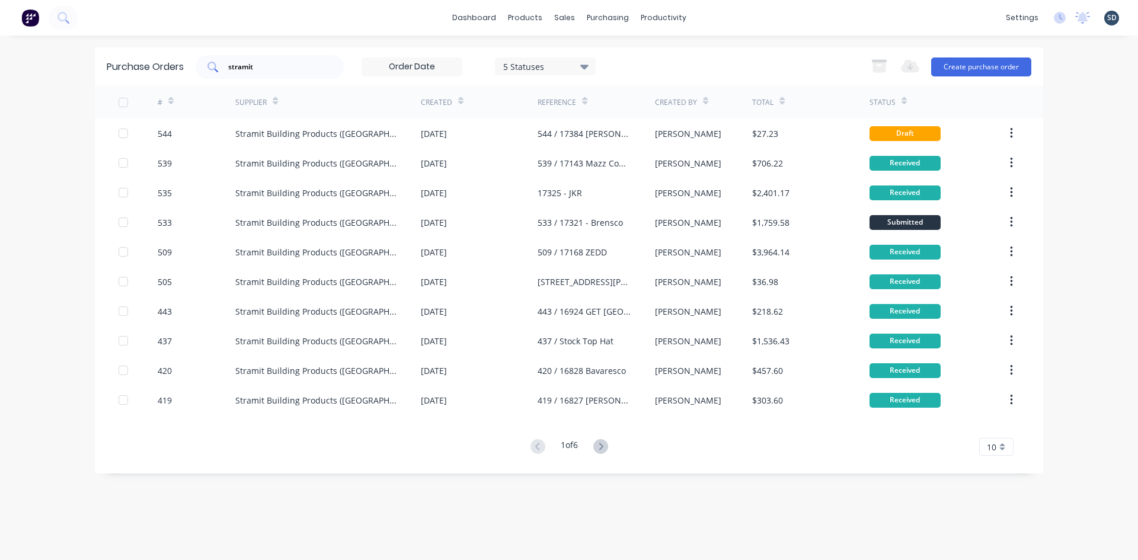
click at [259, 68] on input "stramit" at bounding box center [276, 67] width 98 height 12
click at [340, 47] on div "Purchase Orders 5 Statuses 5 Statuses Export to Excel (XLSX) Create purchase or…" at bounding box center [569, 66] width 949 height 39
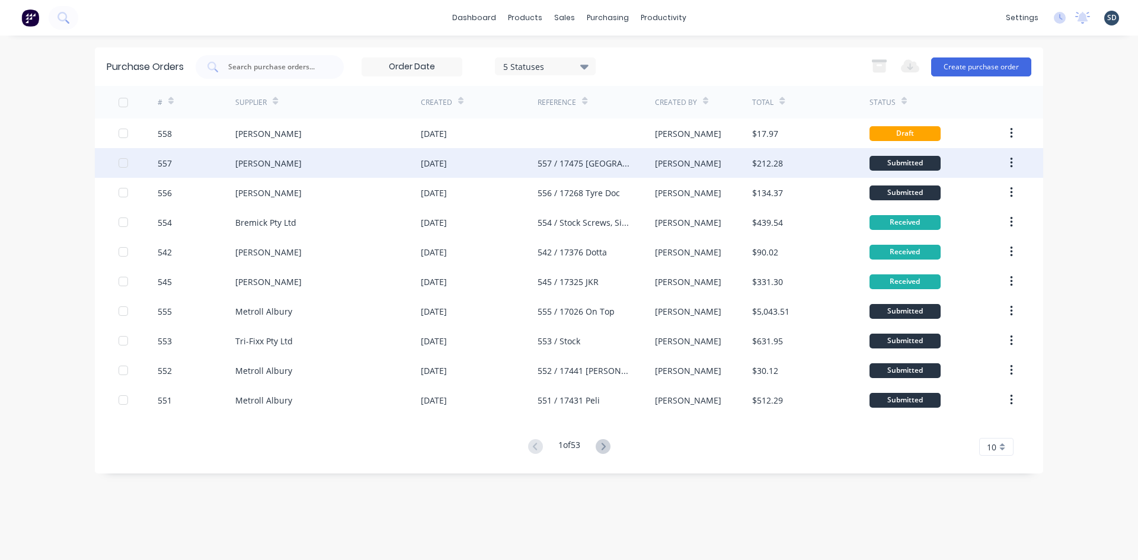
click at [307, 162] on div "[PERSON_NAME]" at bounding box center [328, 163] width 186 height 30
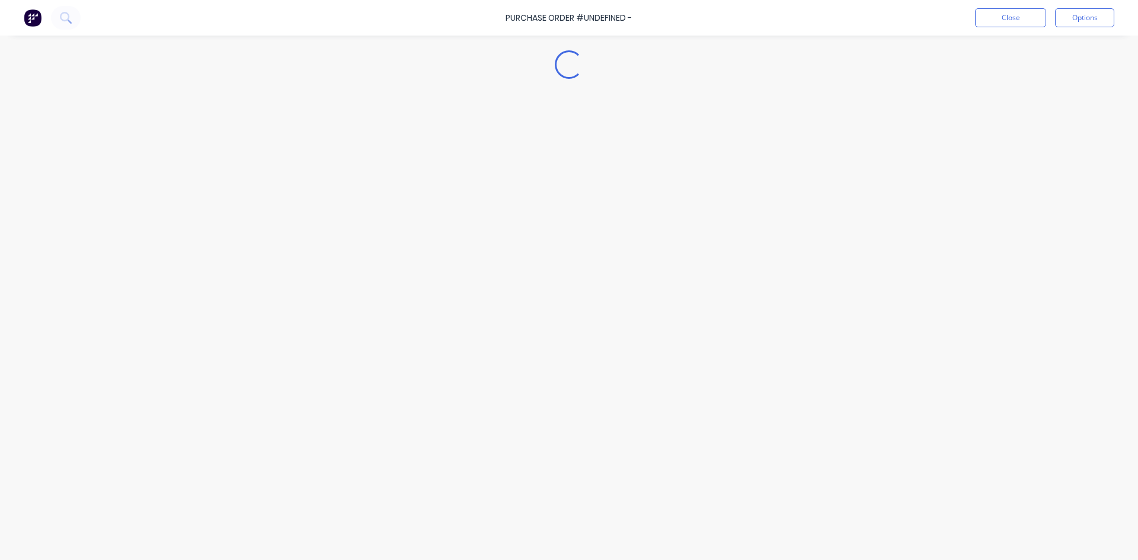
type textarea "x"
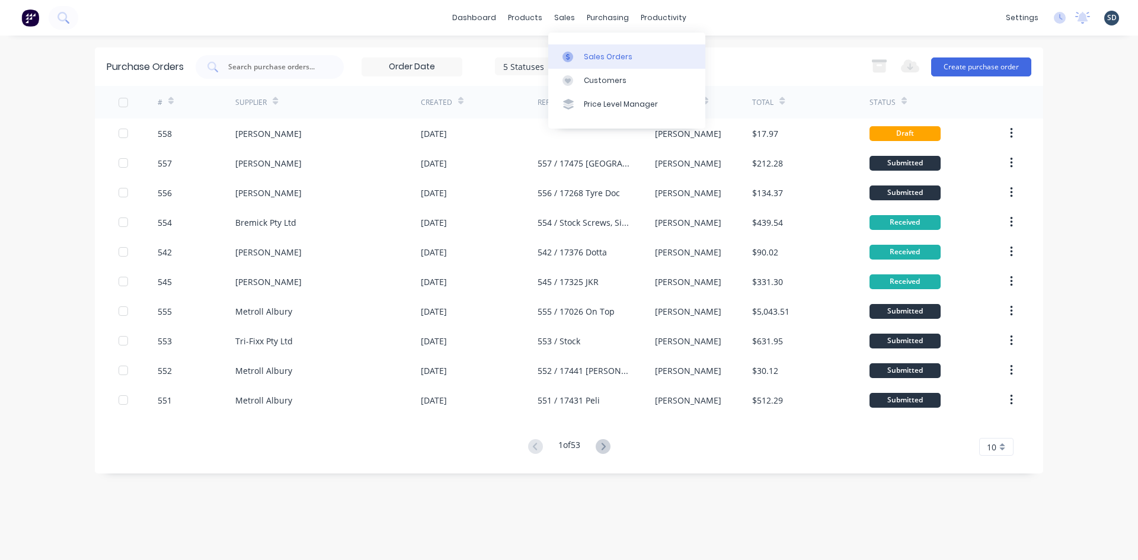
click at [582, 57] on link "Sales Orders" at bounding box center [626, 56] width 157 height 24
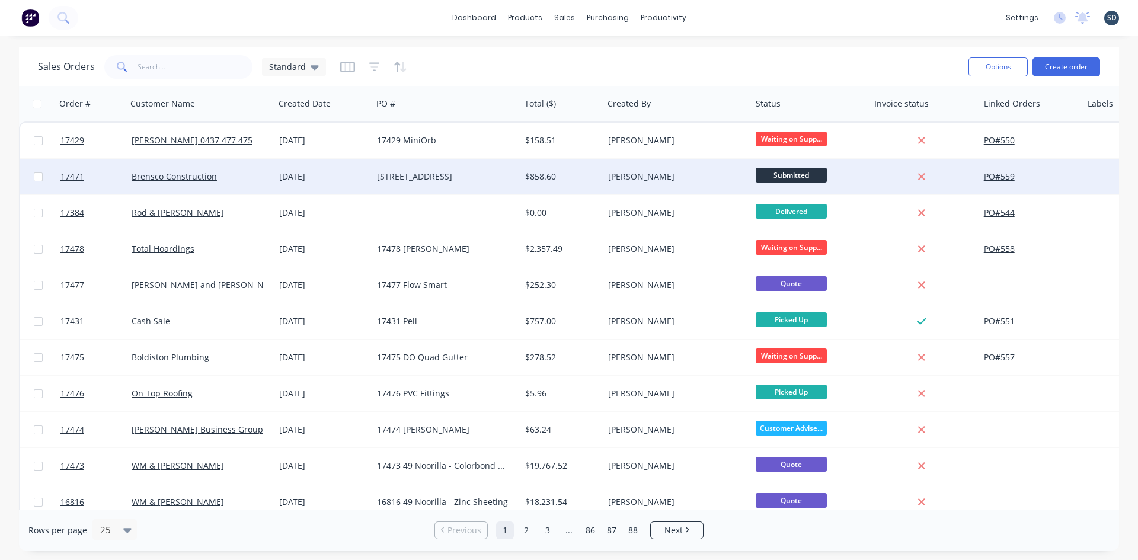
click at [436, 183] on div "[STREET_ADDRESS]" at bounding box center [446, 177] width 148 height 36
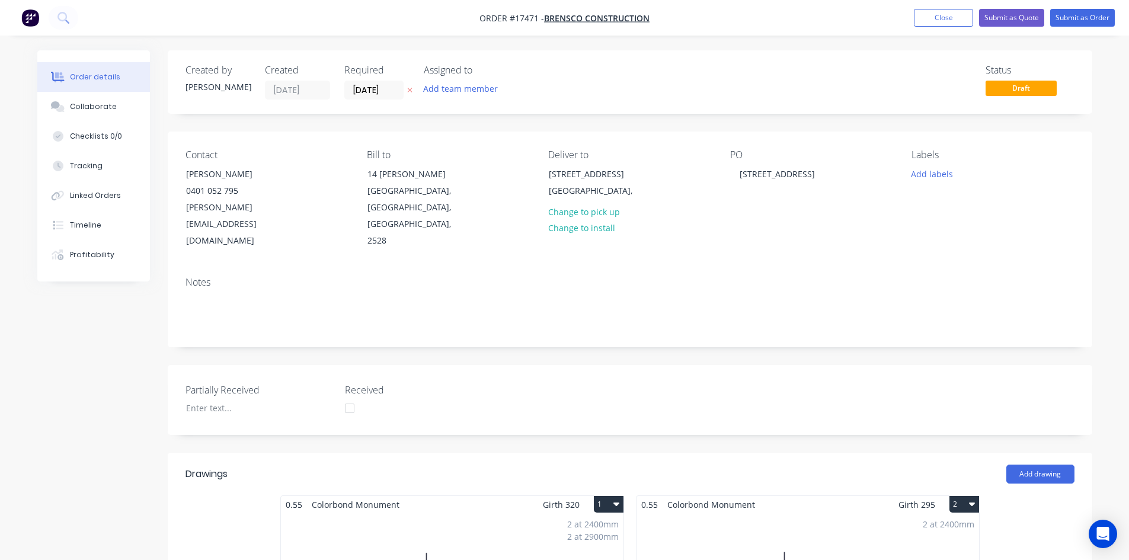
click at [84, 223] on div "Timeline" at bounding box center [85, 225] width 31 height 11
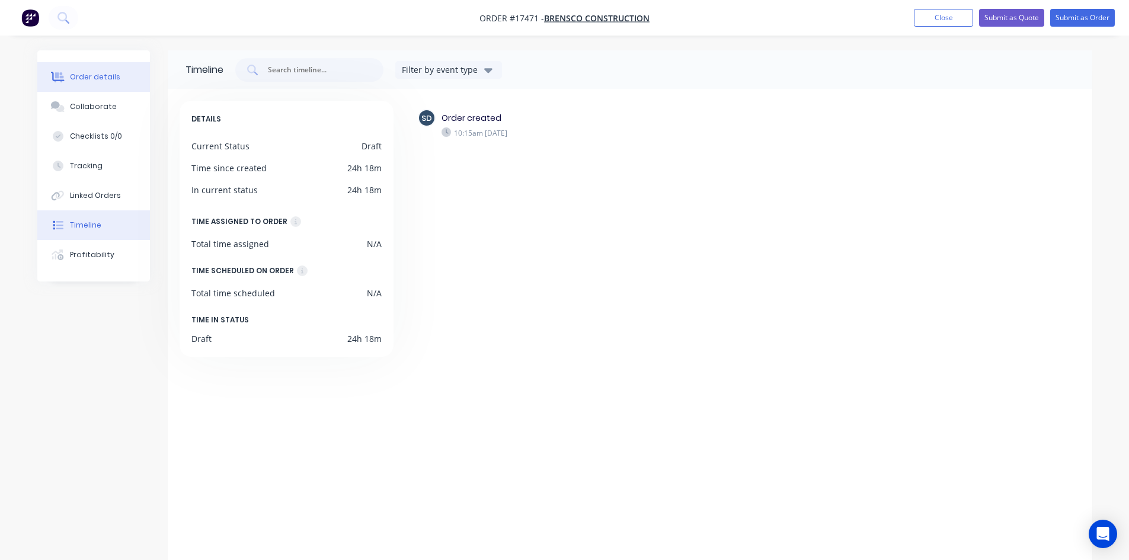
click at [95, 81] on div "Order details" at bounding box center [95, 77] width 50 height 11
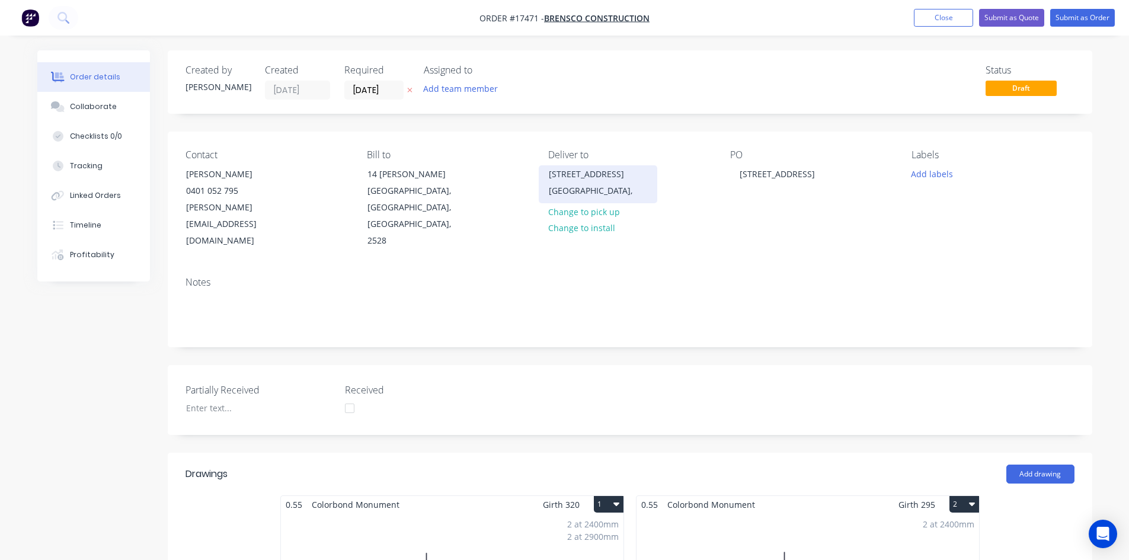
click at [601, 177] on div "[STREET_ADDRESS]" at bounding box center [598, 174] width 98 height 17
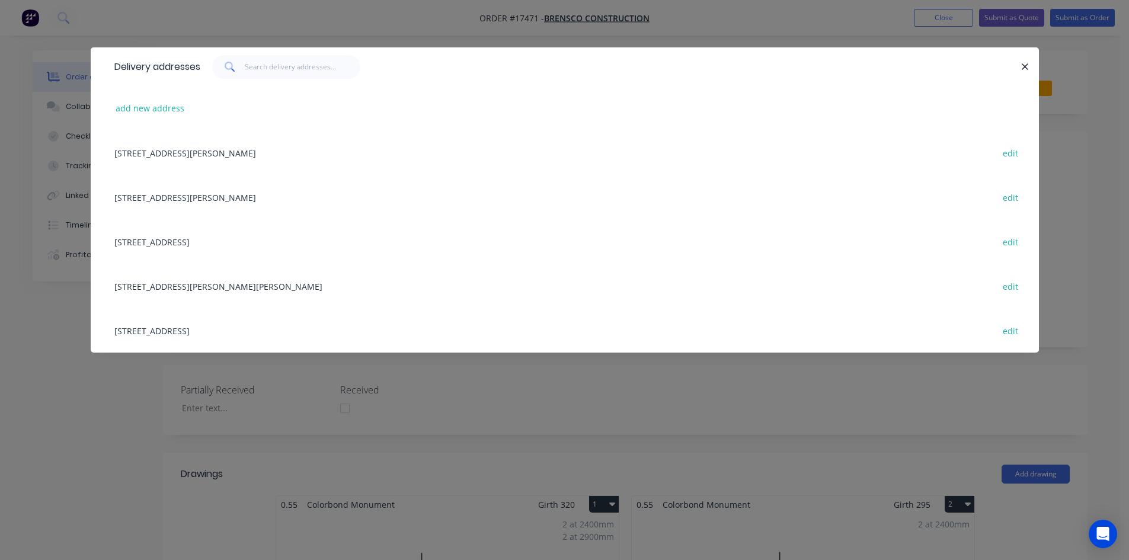
click at [335, 331] on div "[STREET_ADDRESS] edit" at bounding box center [564, 330] width 913 height 44
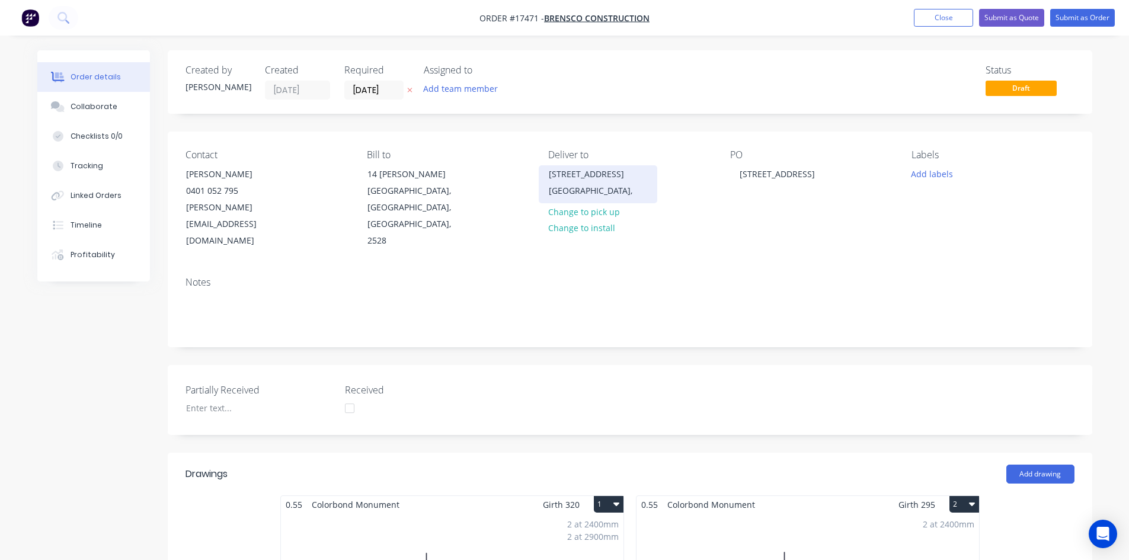
click at [611, 175] on div "[STREET_ADDRESS]" at bounding box center [598, 174] width 98 height 17
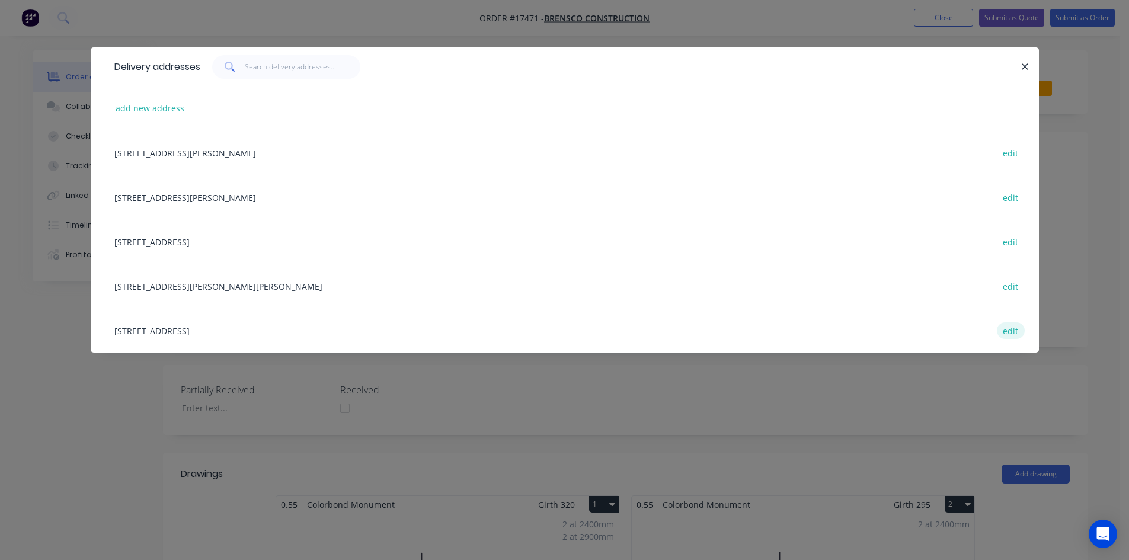
click at [1014, 329] on button "edit" at bounding box center [1011, 331] width 28 height 16
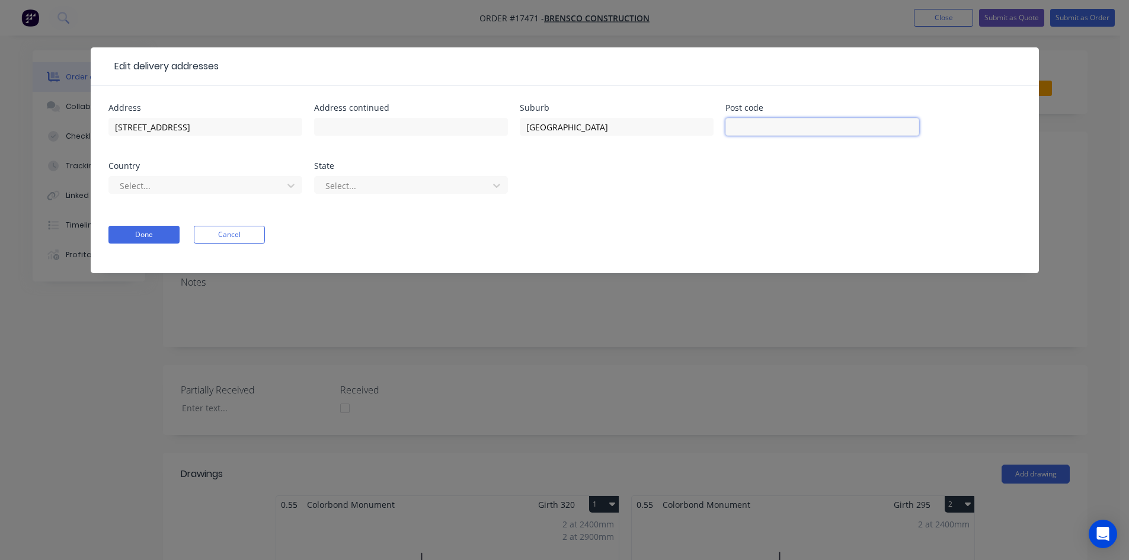
click at [754, 126] on input "text" at bounding box center [823, 127] width 194 height 18
type input "2519"
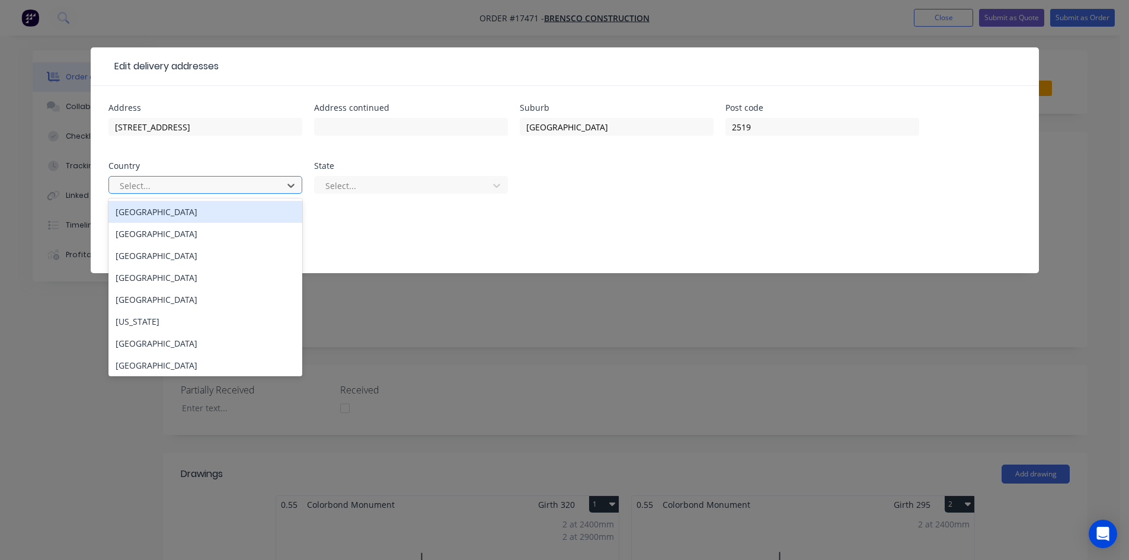
click at [195, 185] on div at bounding box center [198, 185] width 158 height 15
click at [191, 217] on div "[GEOGRAPHIC_DATA]" at bounding box center [205, 212] width 194 height 22
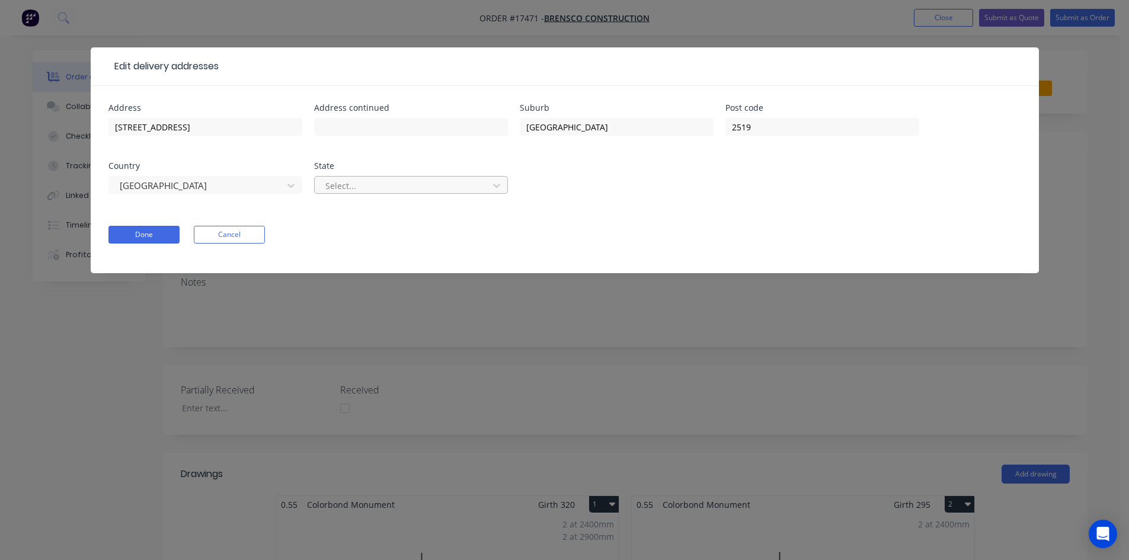
click at [345, 183] on div at bounding box center [403, 185] width 158 height 15
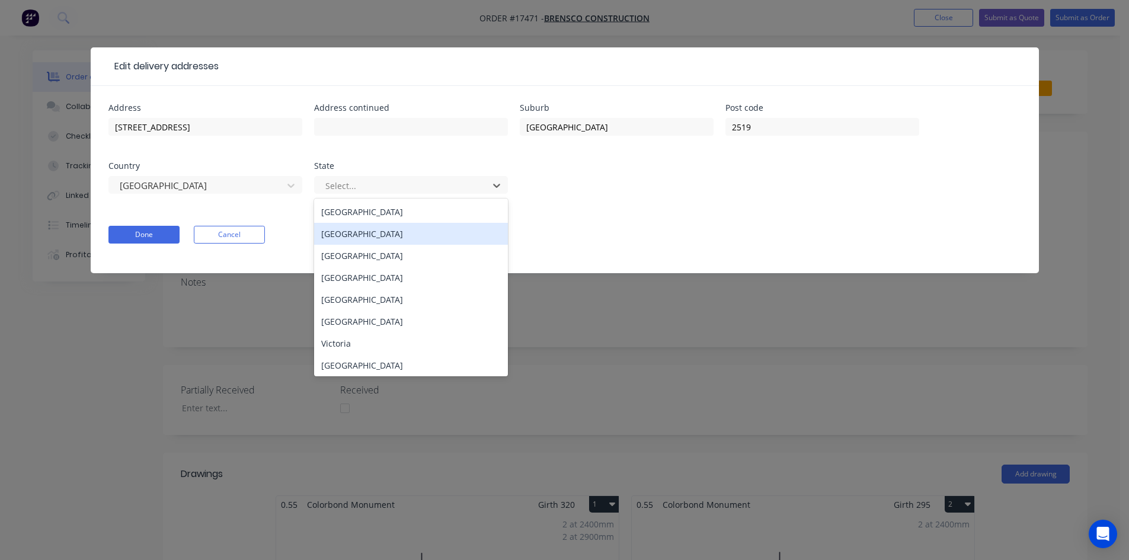
click at [365, 233] on div "[GEOGRAPHIC_DATA]" at bounding box center [411, 234] width 194 height 22
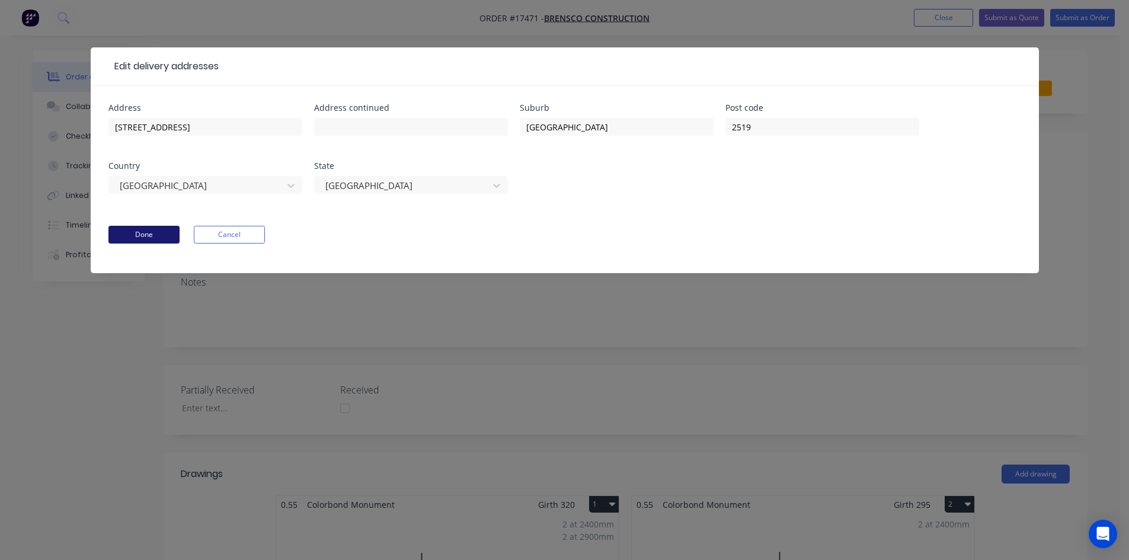
click at [159, 230] on button "Done" at bounding box center [143, 235] width 71 height 18
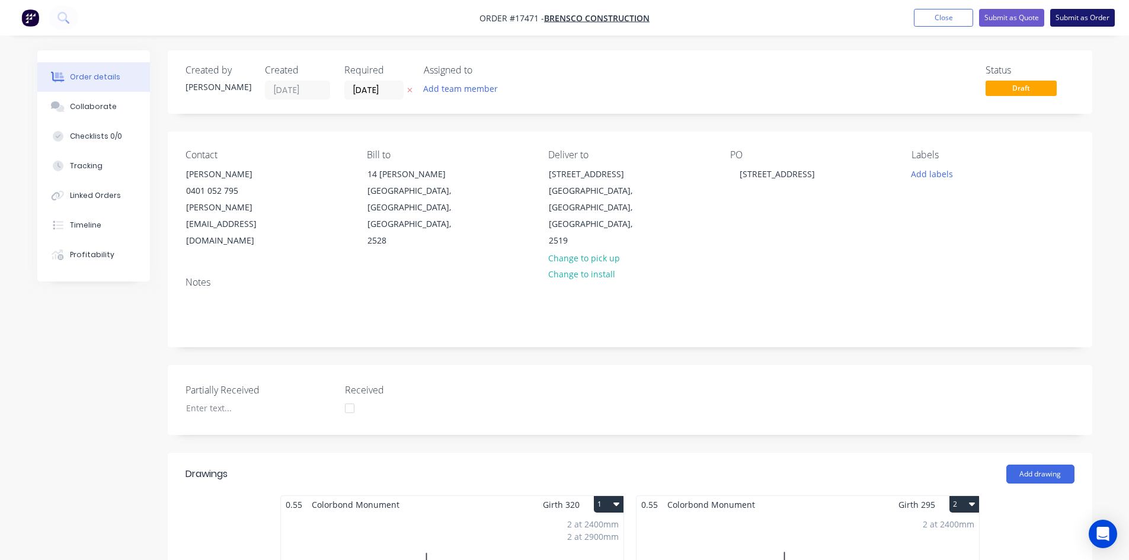
click at [1076, 18] on button "Submit as Order" at bounding box center [1083, 18] width 65 height 18
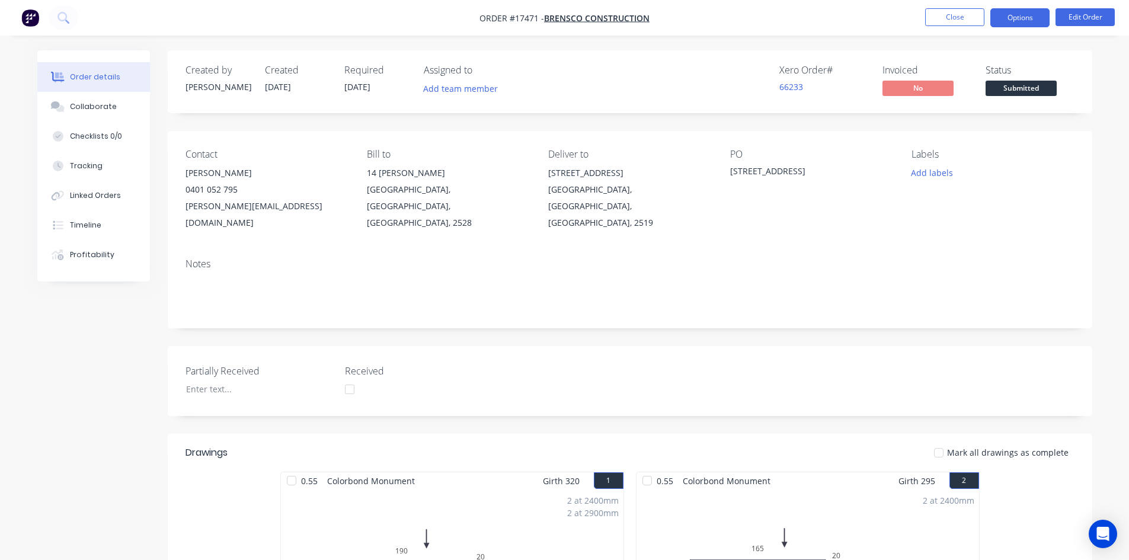
click at [1020, 18] on button "Options" at bounding box center [1020, 17] width 59 height 19
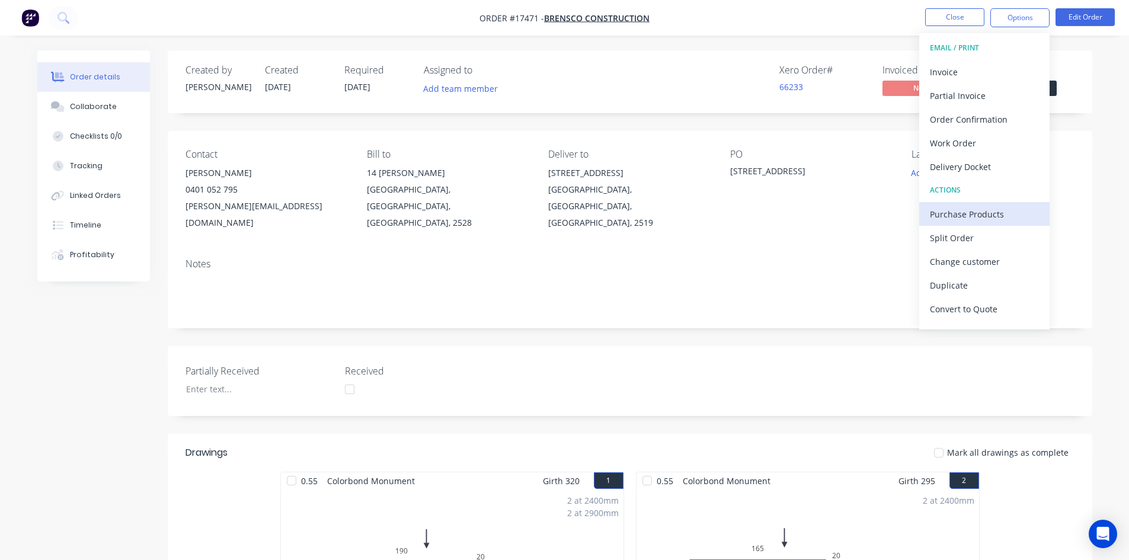
click at [981, 212] on div "Purchase Products" at bounding box center [984, 214] width 109 height 17
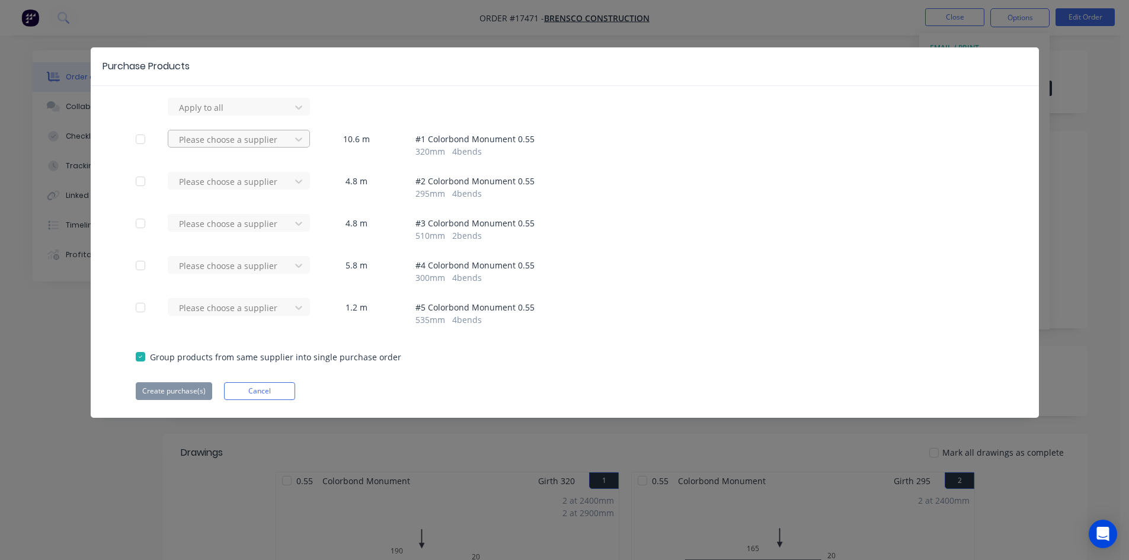
click at [277, 115] on div at bounding box center [231, 107] width 107 height 15
click at [225, 140] on div at bounding box center [231, 139] width 107 height 15
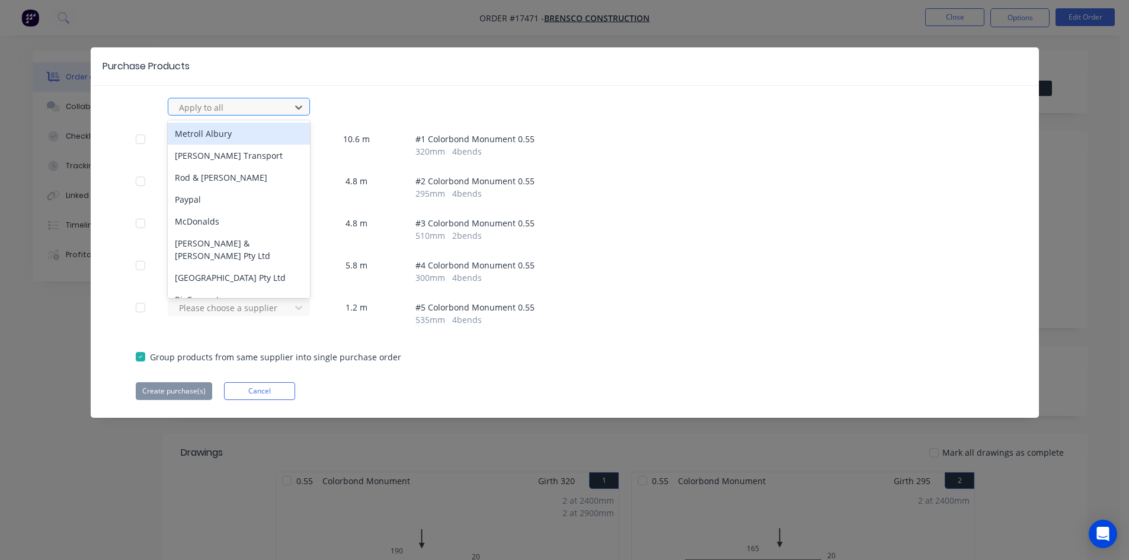
click at [244, 106] on div at bounding box center [231, 107] width 107 height 15
click at [140, 138] on div at bounding box center [141, 139] width 24 height 24
click at [140, 139] on div at bounding box center [141, 139] width 24 height 24
click at [219, 108] on div at bounding box center [231, 107] width 107 height 15
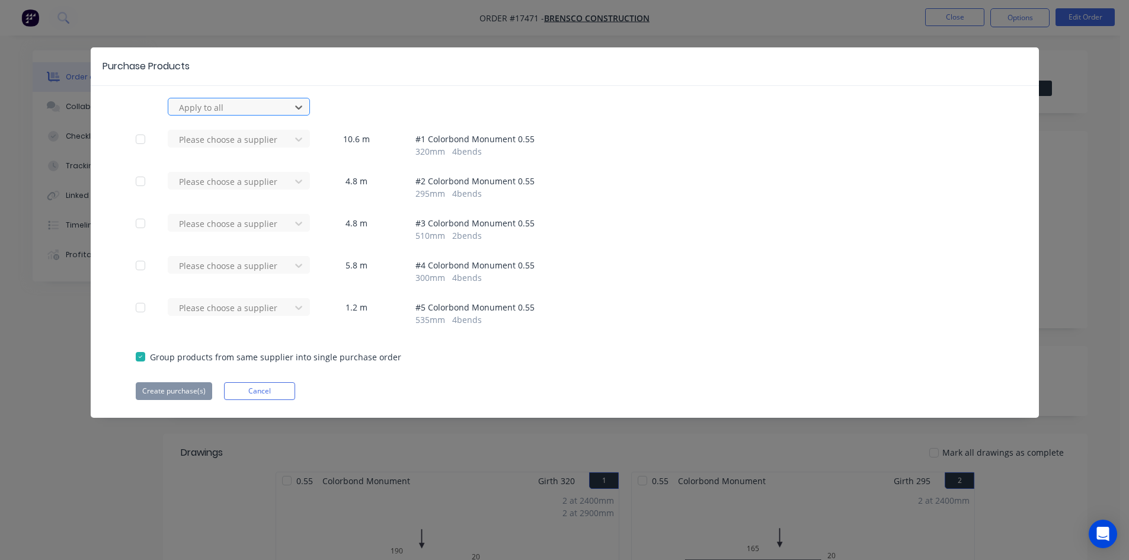
click at [218, 108] on div at bounding box center [231, 107] width 107 height 15
type input "STRAMI"
click at [227, 138] on div "Stramit Building Products ([GEOGRAPHIC_DATA])" at bounding box center [239, 140] width 142 height 34
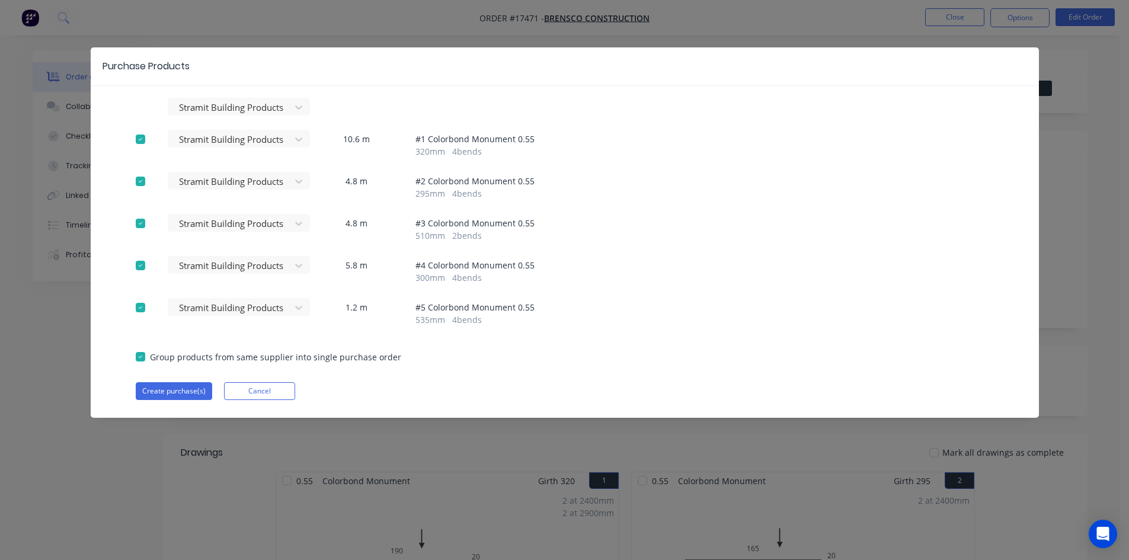
click at [438, 112] on div "Stramit Building Products ([GEOGRAPHIC_DATA])" at bounding box center [565, 107] width 858 height 18
click at [159, 390] on button "Create purchase(s)" at bounding box center [174, 391] width 76 height 18
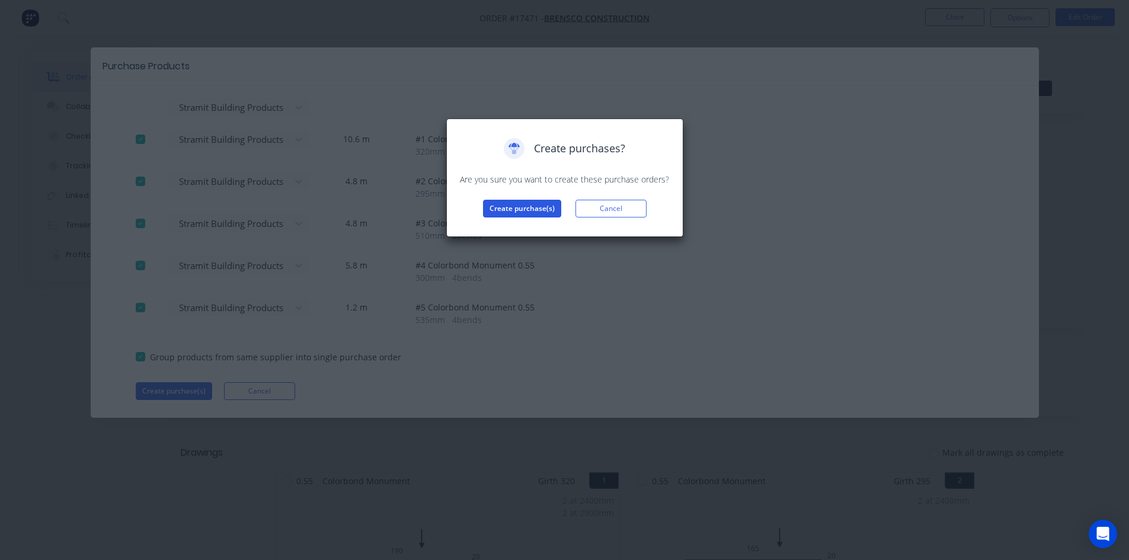
click at [521, 209] on button "Create purchase(s)" at bounding box center [522, 209] width 78 height 18
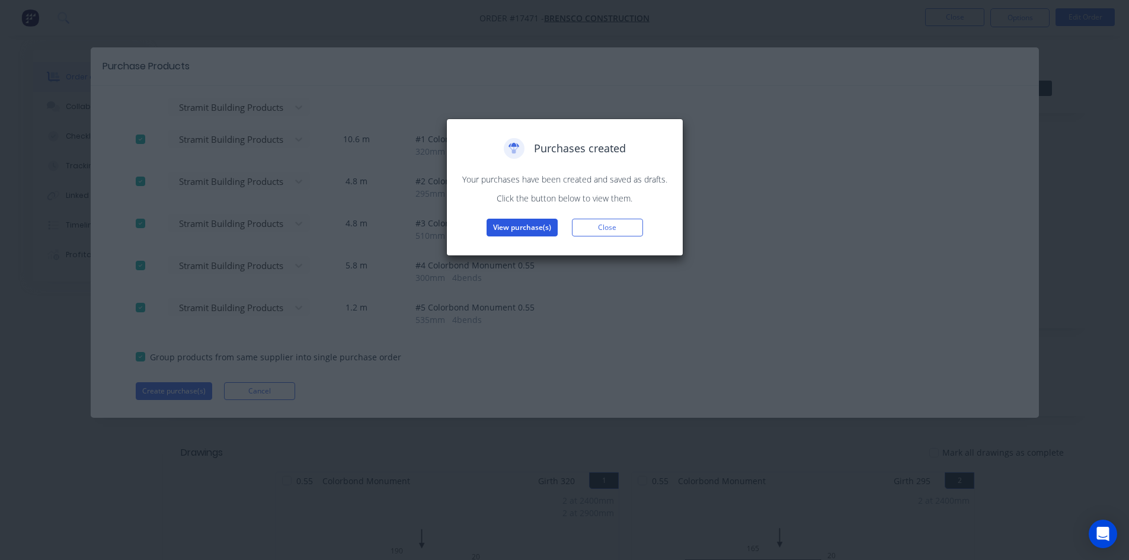
click at [524, 228] on button "View purchase(s)" at bounding box center [522, 228] width 71 height 18
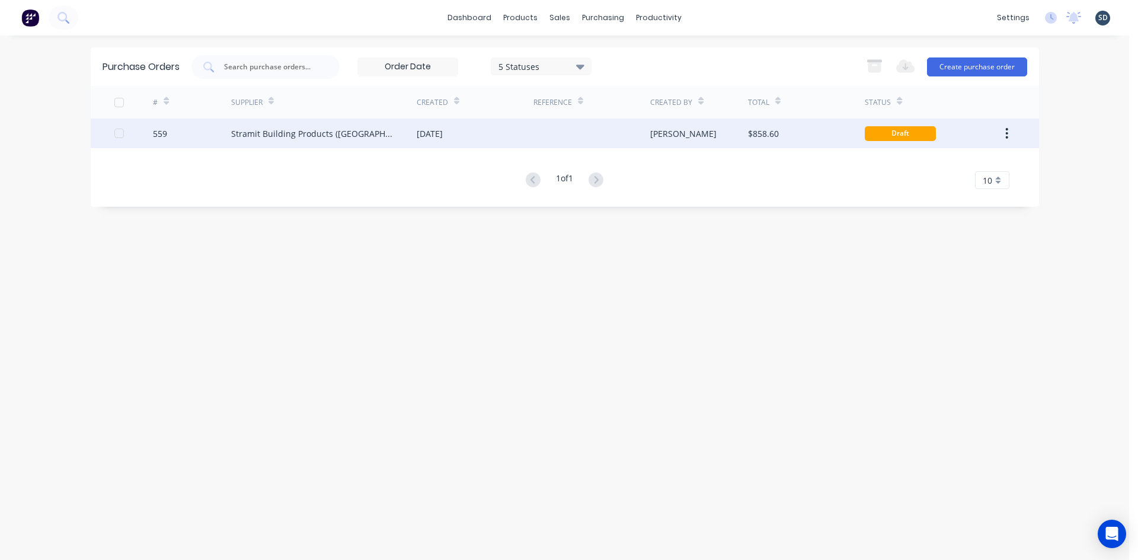
click at [479, 137] on div "[DATE]" at bounding box center [475, 134] width 117 height 30
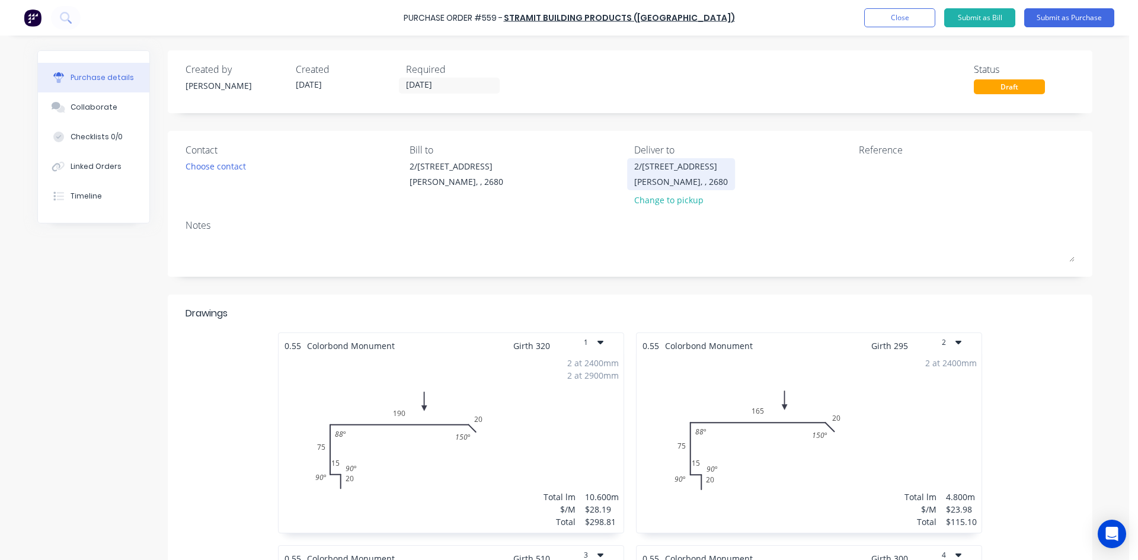
click at [665, 171] on div "2/[STREET_ADDRESS]" at bounding box center [681, 166] width 94 height 12
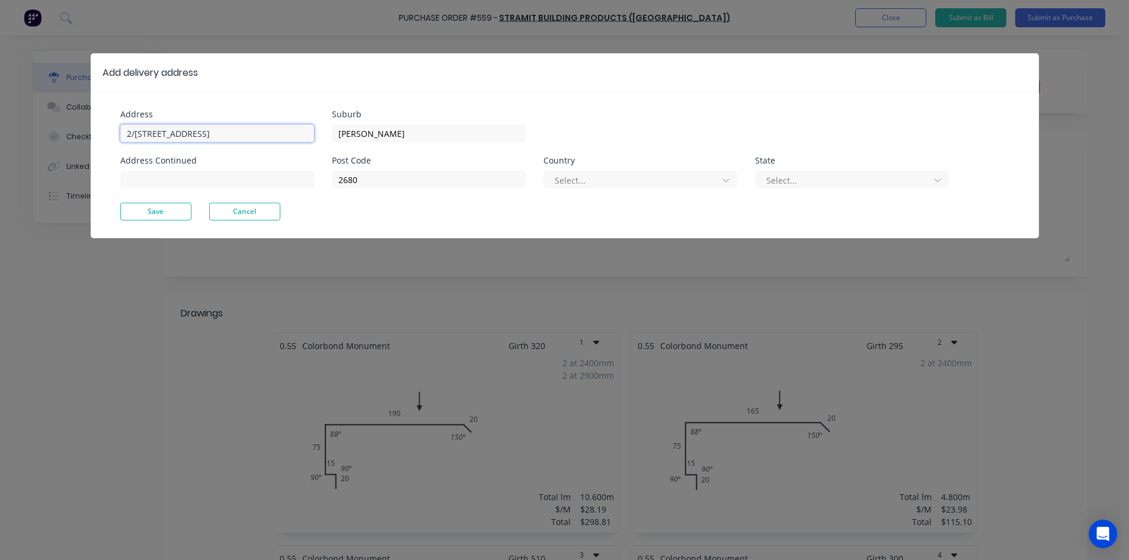
drag, startPoint x: 224, startPoint y: 135, endPoint x: 69, endPoint y: 129, distance: 155.4
click at [69, 129] on div "Add delivery address Address [STREET_ADDRESS] Address Continued Suburb [PERSON_…" at bounding box center [564, 280] width 1129 height 560
click at [170, 135] on input "[STREET_ADDRESS]" at bounding box center [217, 134] width 194 height 18
click at [271, 133] on input "[STREET_ADDRESS]" at bounding box center [217, 134] width 194 height 18
type input "[STREET_ADDRESS]"
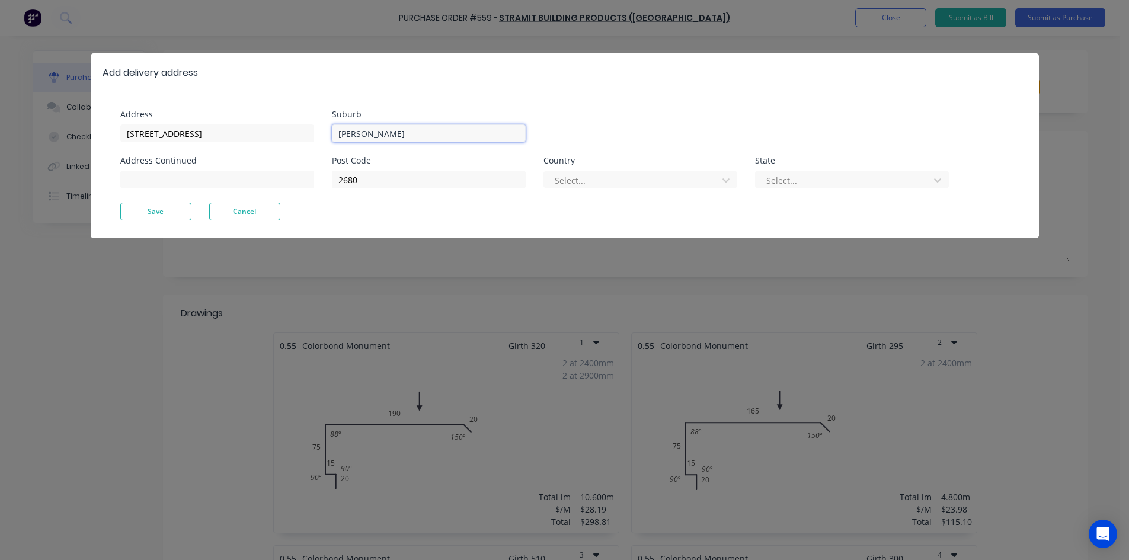
drag, startPoint x: 395, startPoint y: 134, endPoint x: 333, endPoint y: 130, distance: 62.9
click at [333, 130] on input "Griffith" at bounding box center [429, 134] width 194 height 18
type input "Mount Pleasant"
drag, startPoint x: 369, startPoint y: 183, endPoint x: 325, endPoint y: 180, distance: 44.6
click at [325, 180] on div "Address 153 New Mount Pleasant Rd Address Continued Suburb Mount Pleasant Post …" at bounding box center [342, 156] width 445 height 92
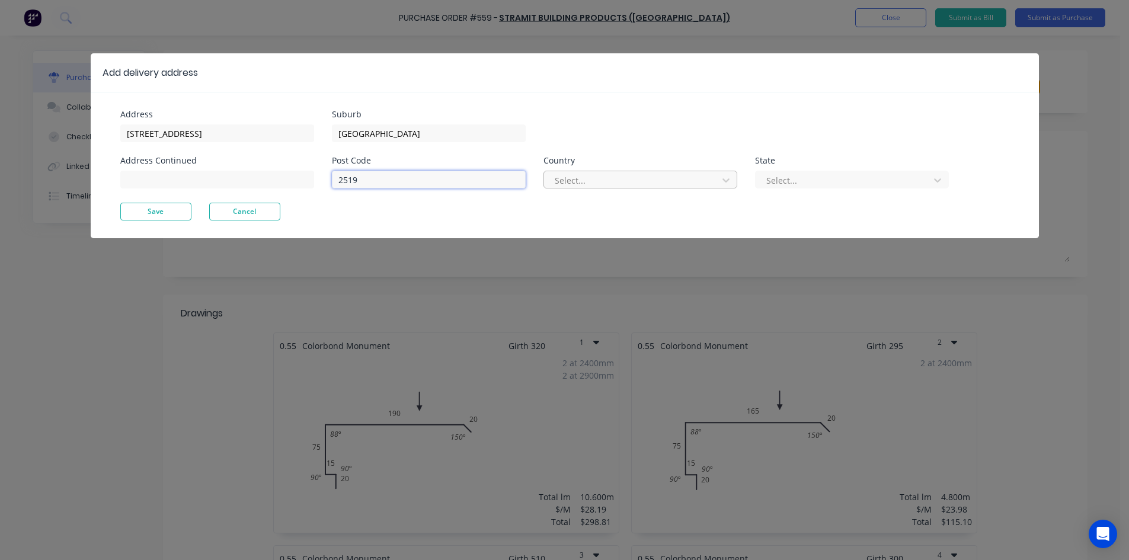
type input "2519"
click at [599, 181] on div at bounding box center [633, 180] width 158 height 15
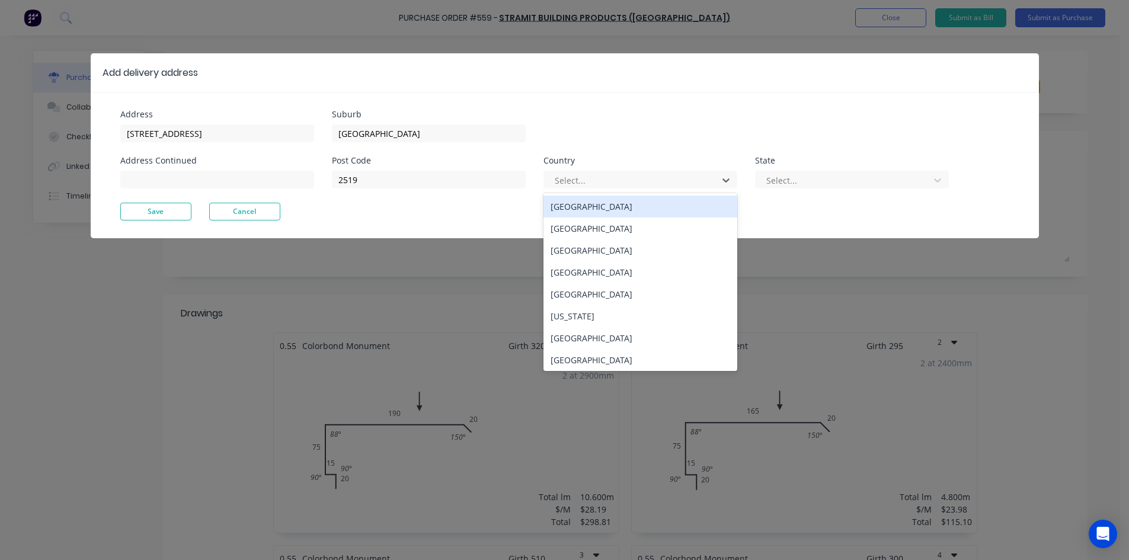
click at [594, 205] on div "Australia" at bounding box center [641, 207] width 194 height 22
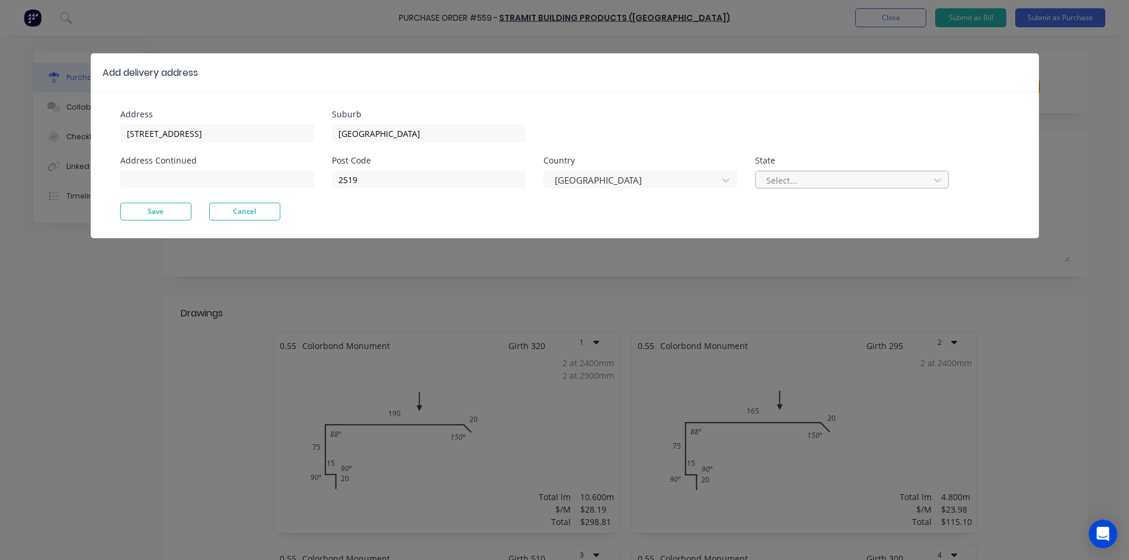
click at [790, 176] on div at bounding box center [844, 180] width 158 height 15
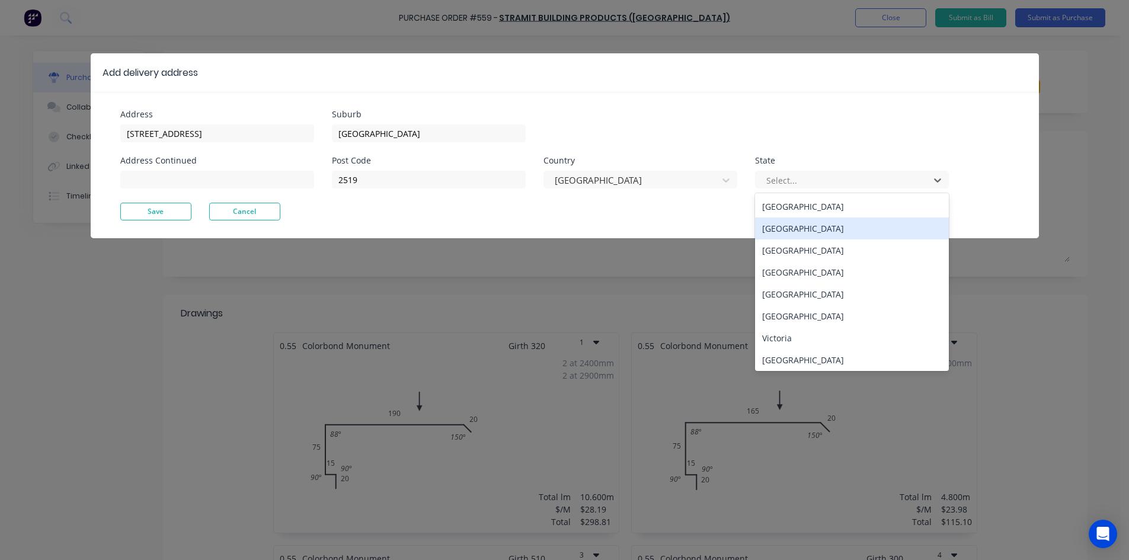
click at [780, 231] on div "New South Wales" at bounding box center [852, 229] width 194 height 22
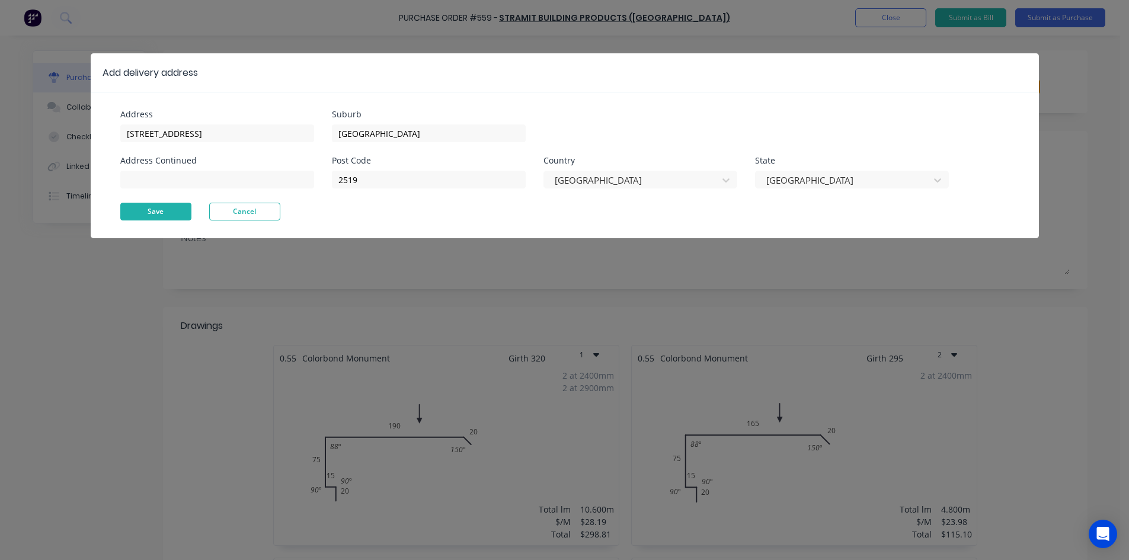
click at [157, 212] on button "Save" at bounding box center [155, 212] width 71 height 18
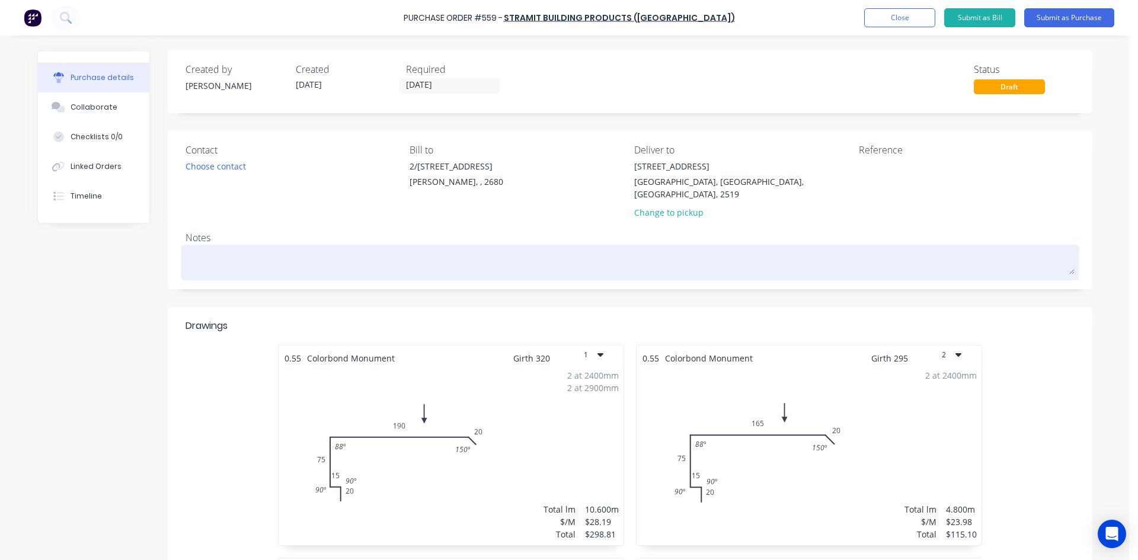
click at [219, 248] on textarea at bounding box center [630, 261] width 889 height 27
type textarea "x"
type textarea "S"
type textarea "x"
type textarea "SI"
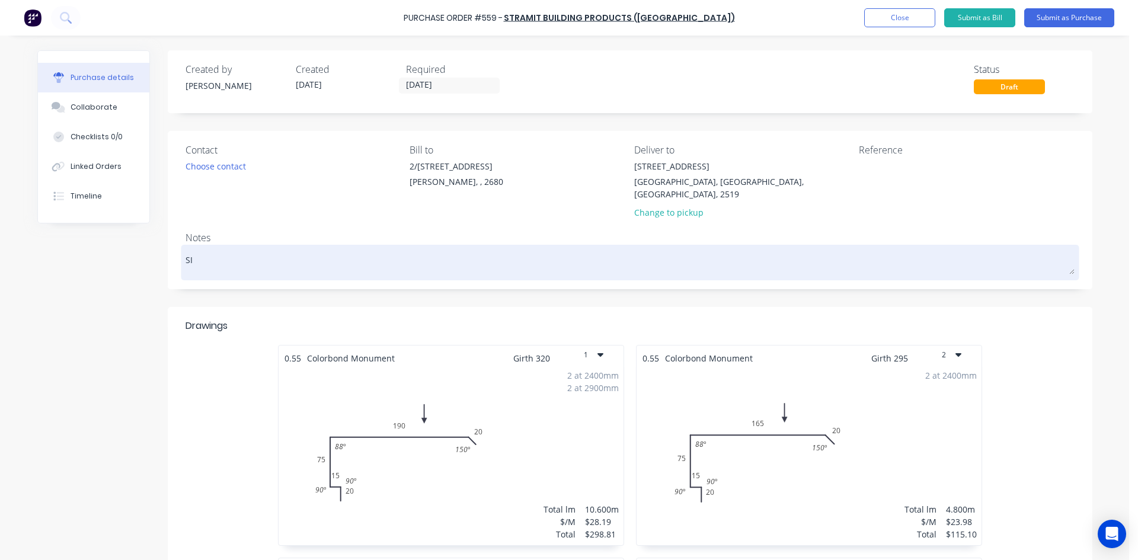
type textarea "x"
type textarea "SIT"
type textarea "x"
type textarea "SITE"
type textarea "x"
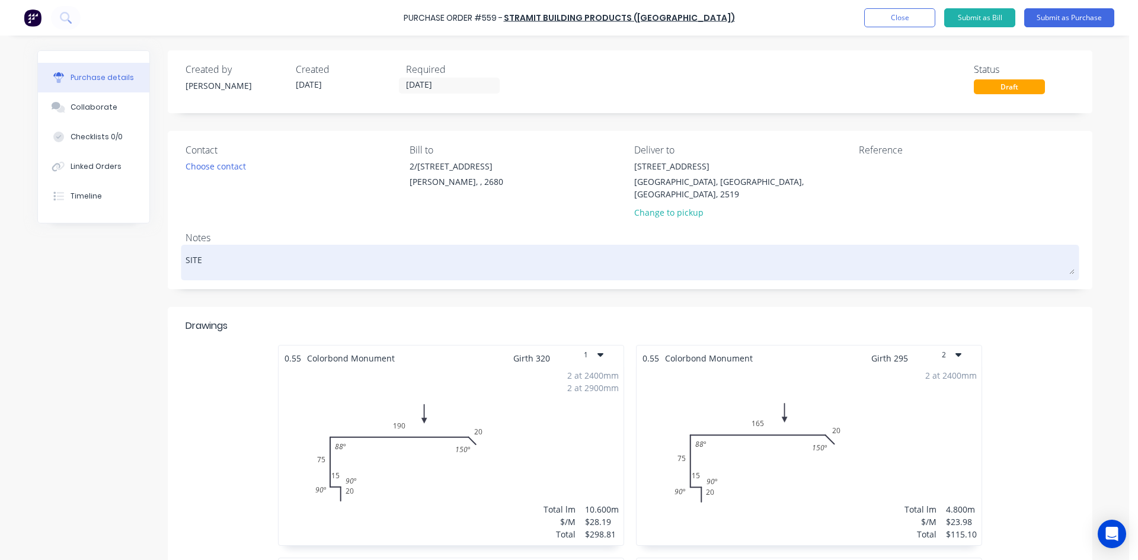
type textarea "SITE"
type textarea "x"
type textarea "SITE C"
type textarea "x"
type textarea "SITE CO"
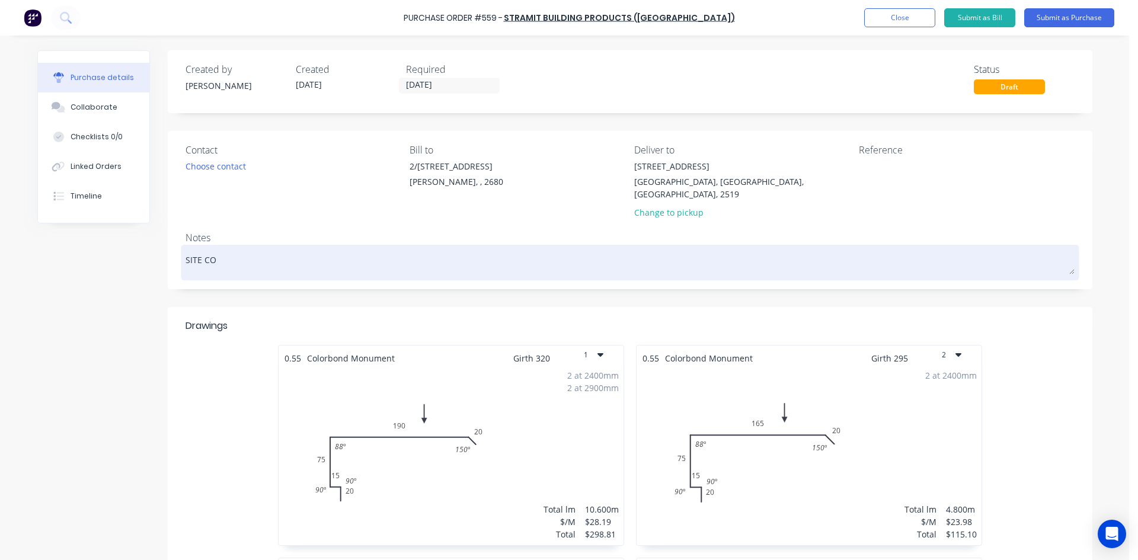
type textarea "x"
type textarea "SITE CON"
type textarea "x"
type textarea "SITE CONT"
type textarea "x"
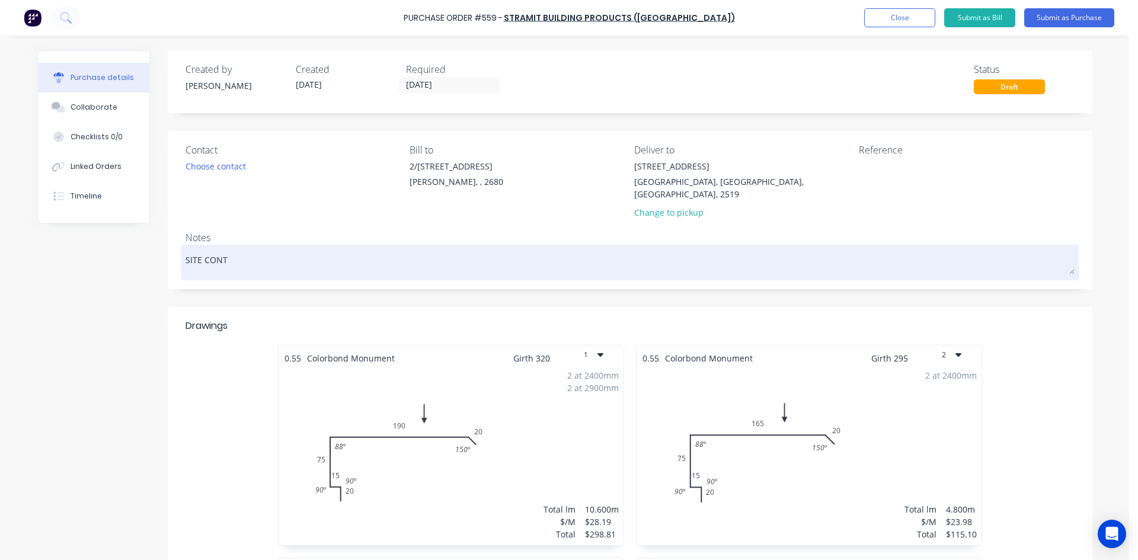
type textarea "SITE CONTA"
type textarea "x"
type textarea "SITE CONTAC"
type textarea "x"
type textarea "SITE CONTACT"
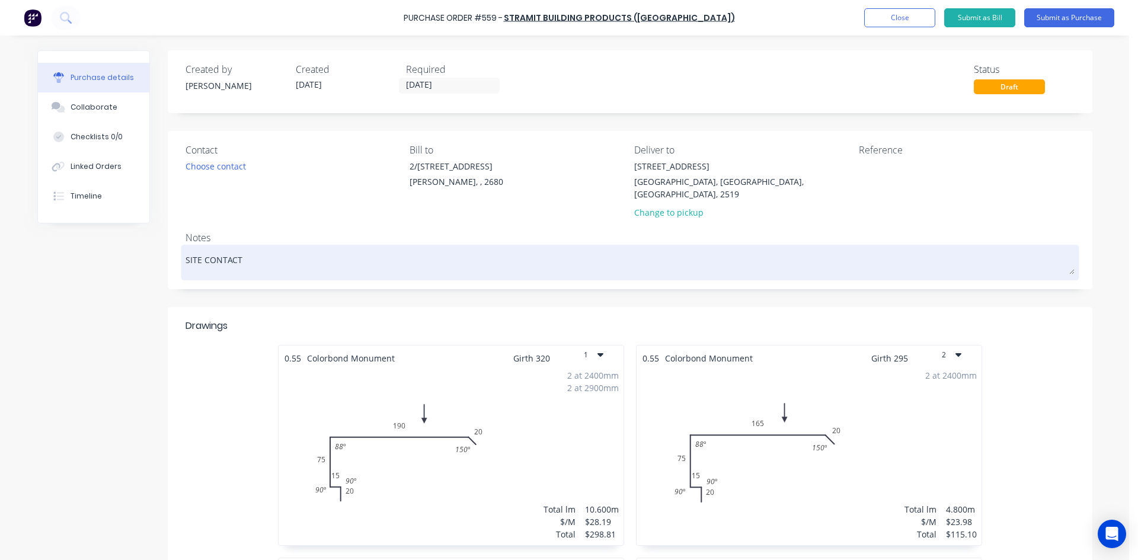
type textarea "x"
type textarea "SITE CONTACT_"
type textarea "x"
type textarea "SITE CONTACT"
type textarea "x"
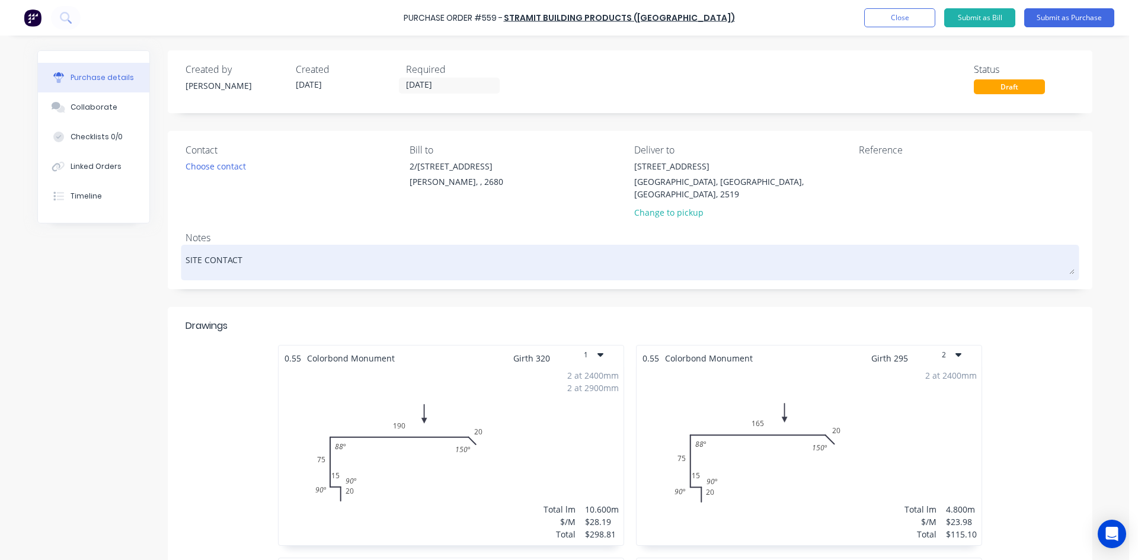
type textarea "SITE CONTACT"
type textarea "x"
type textarea "SITE CONTACT -"
type textarea "x"
type textarea "SITE CONTACT -"
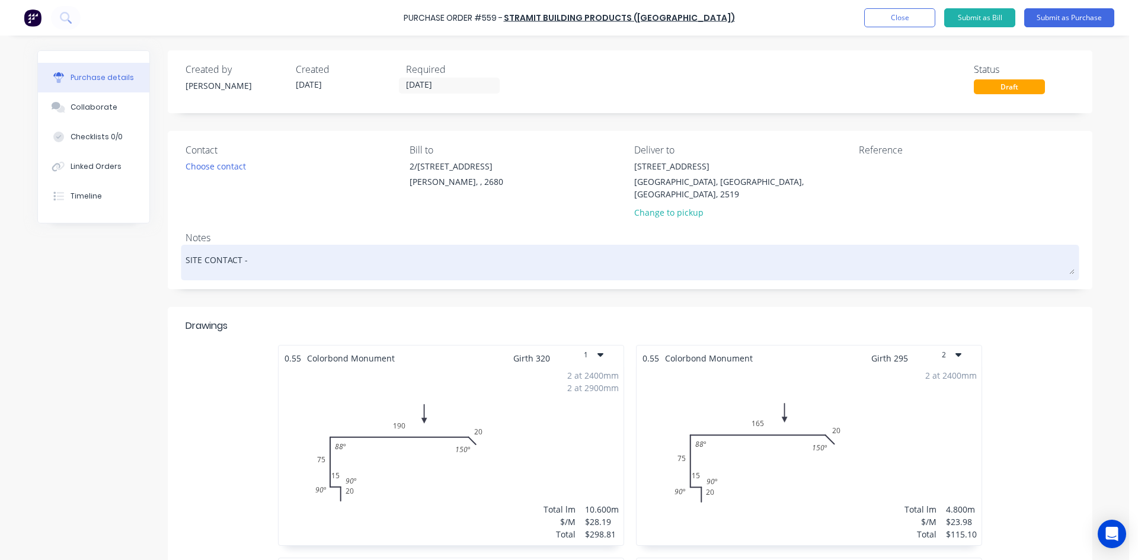
type textarea "x"
type textarea "SITE CONTACT - B"
type textarea "x"
type textarea "SITE CONTACT - Br"
type textarea "x"
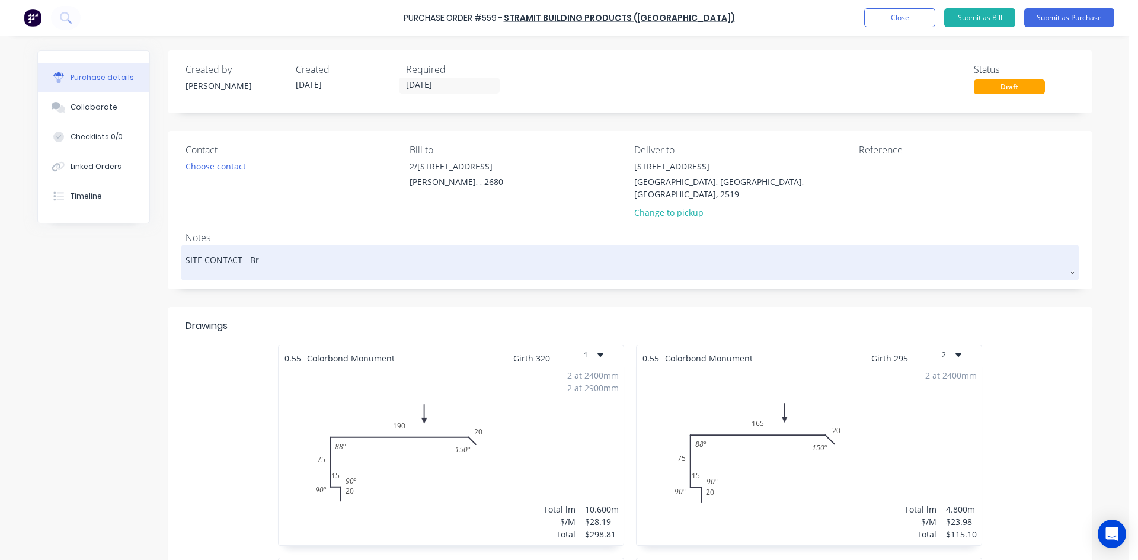
type textarea "SITE CONTACT - Bre"
type textarea "x"
type textarea "SITE CONTACT - Bren"
type textarea "x"
type textarea "SITE CONTACT - Brent"
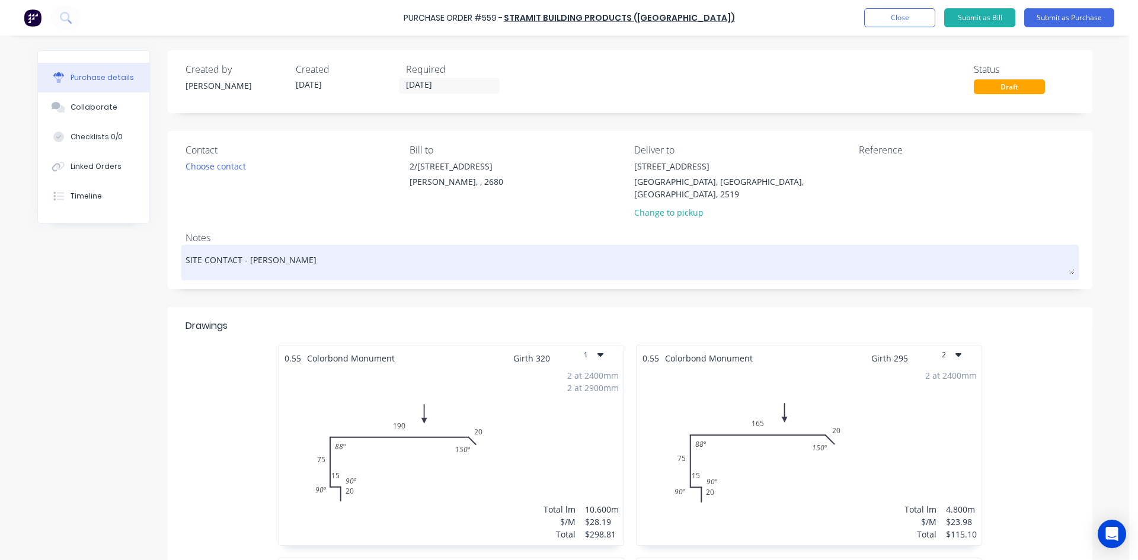
type textarea "x"
type textarea "SITE CONTACT - Brento"
type textarea "x"
type textarea "SITE CONTACT - Brenton"
type textarea "x"
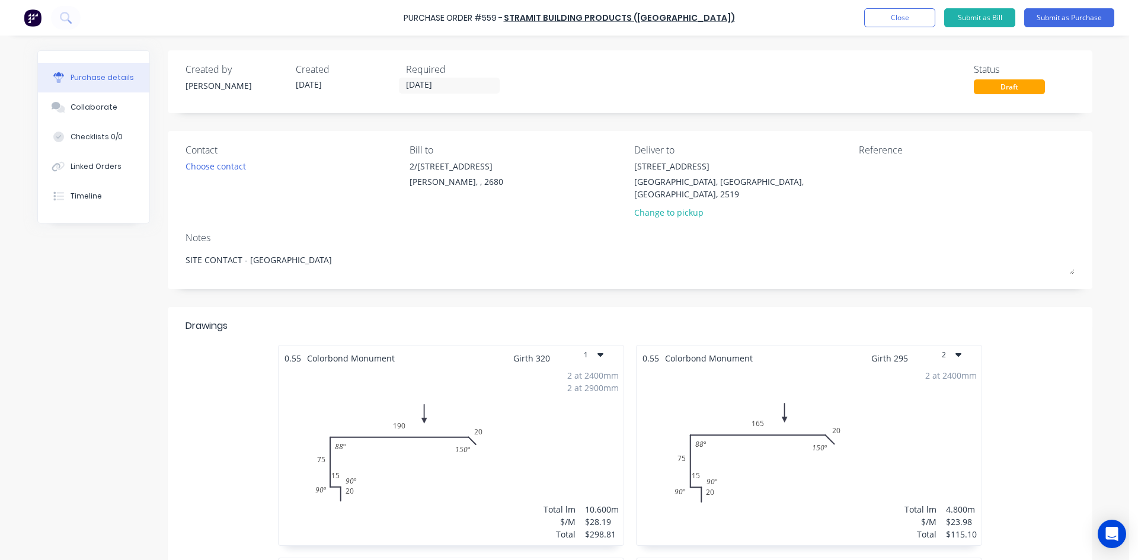
type textarea "SITE CONTACT - Brenton"
type textarea "x"
type textarea "SITE CONTACT - Brenton"
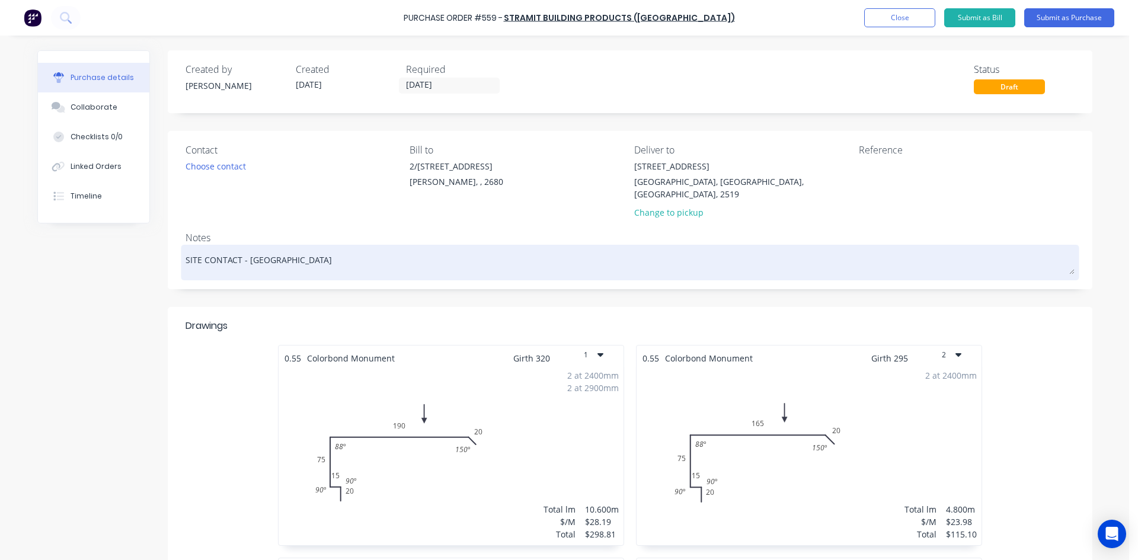
type textarea "x"
type textarea "SITE CONTACT - Brenton p"
type textarea "x"
type textarea "SITE CONTACT - Brenton ph"
type textarea "x"
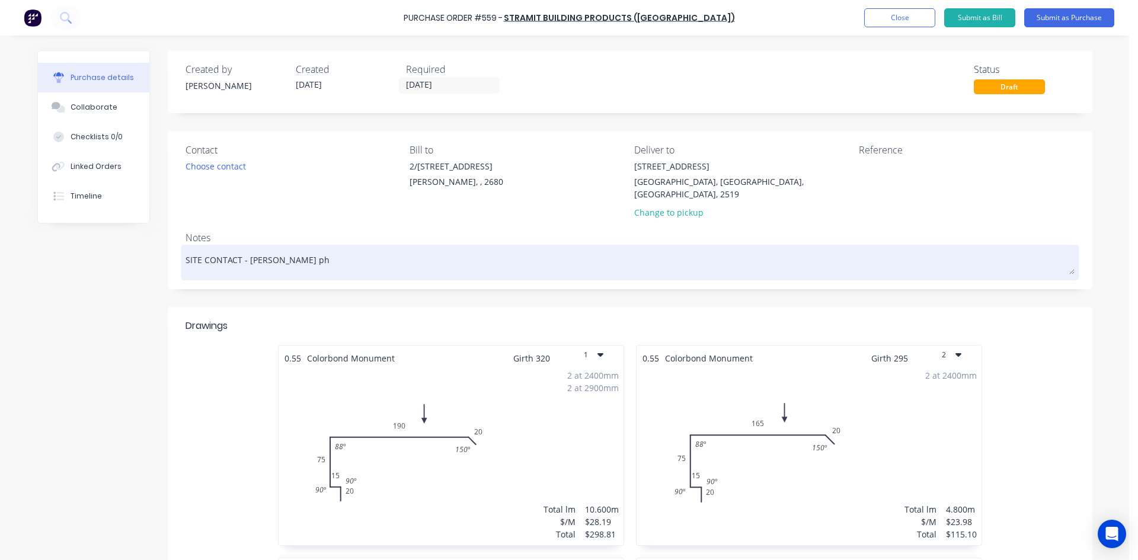
type textarea "SITE CONTACT - Brenton ph."
type textarea "x"
type textarea "SITE CONTACT - Brenton ph.0"
type textarea "x"
type textarea "SITE CONTACT - Brenton ph.04"
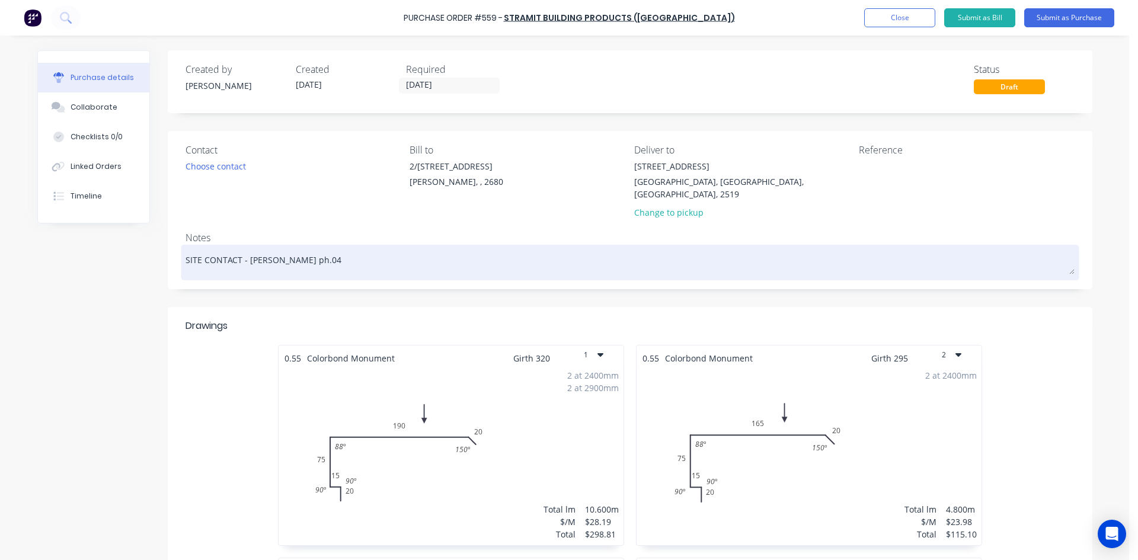
type textarea "x"
type textarea "SITE CONTACT - Brenton ph.040"
type textarea "x"
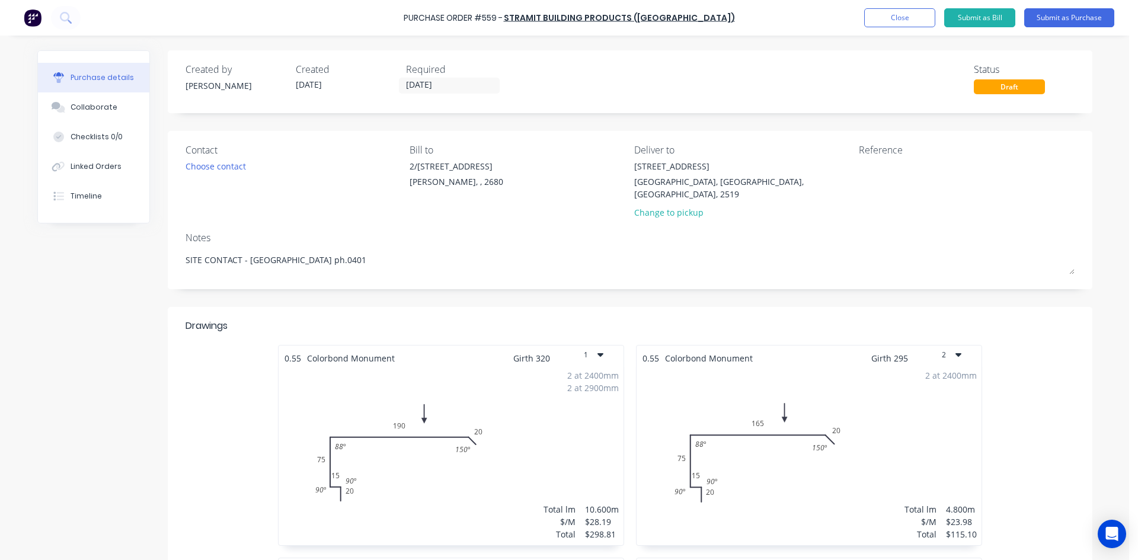
type textarea "SITE CONTACT - Brenton ph.0401"
type textarea "x"
type textarea "SITE CONTACT - Brenton ph.0401"
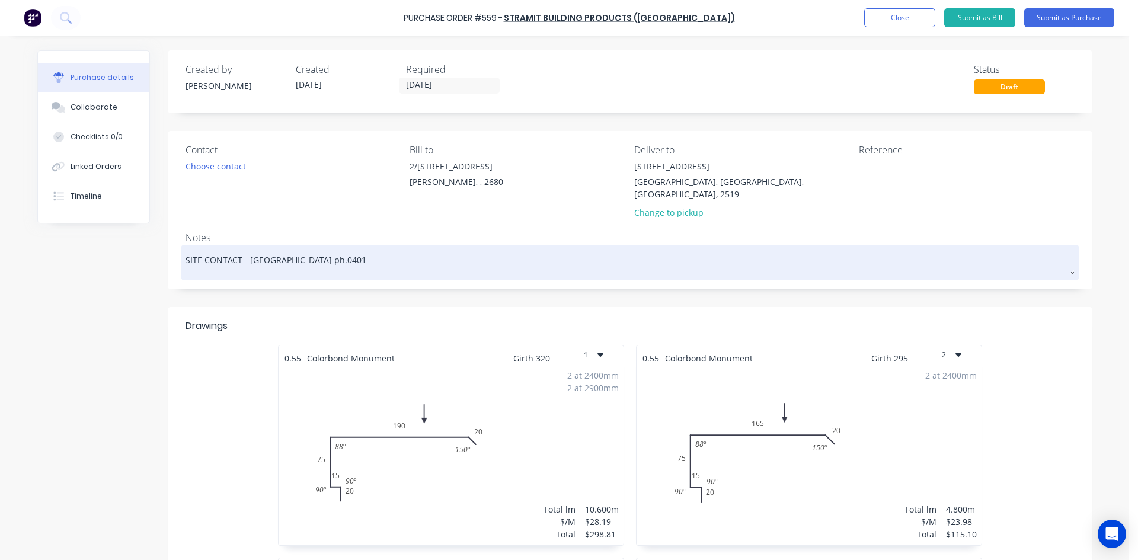
type textarea "x"
type textarea "SITE CONTACT - Brenton ph.0401"
type textarea "x"
type textarea "SITE CONTACT - Brenton ph.0401 0"
type textarea "x"
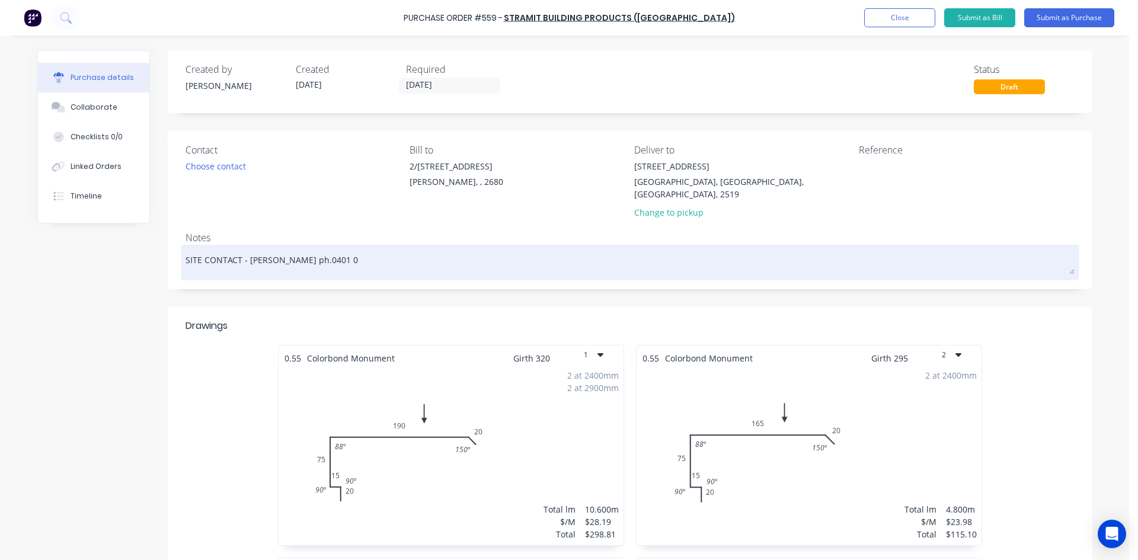
type textarea "SITE CONTACT - Brenton ph.0401 05"
type textarea "x"
type textarea "SITE CONTACT - Brenton ph.0401 052"
type textarea "x"
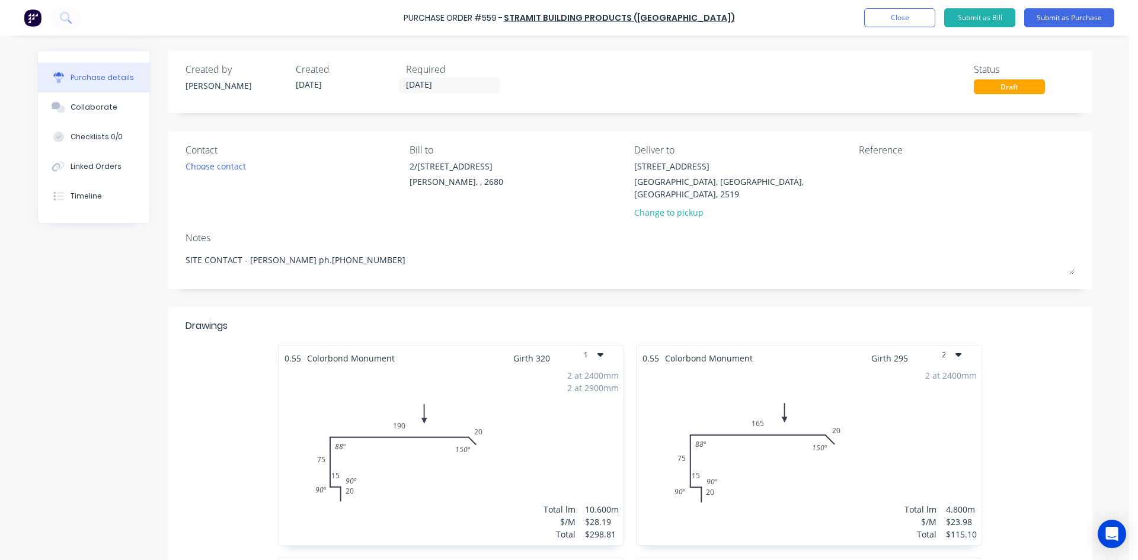
type textarea "SITE CONTACT - Brenton ph.0401 052"
type textarea "x"
type textarea "SITE CONTACT - Brenton ph.0401 052"
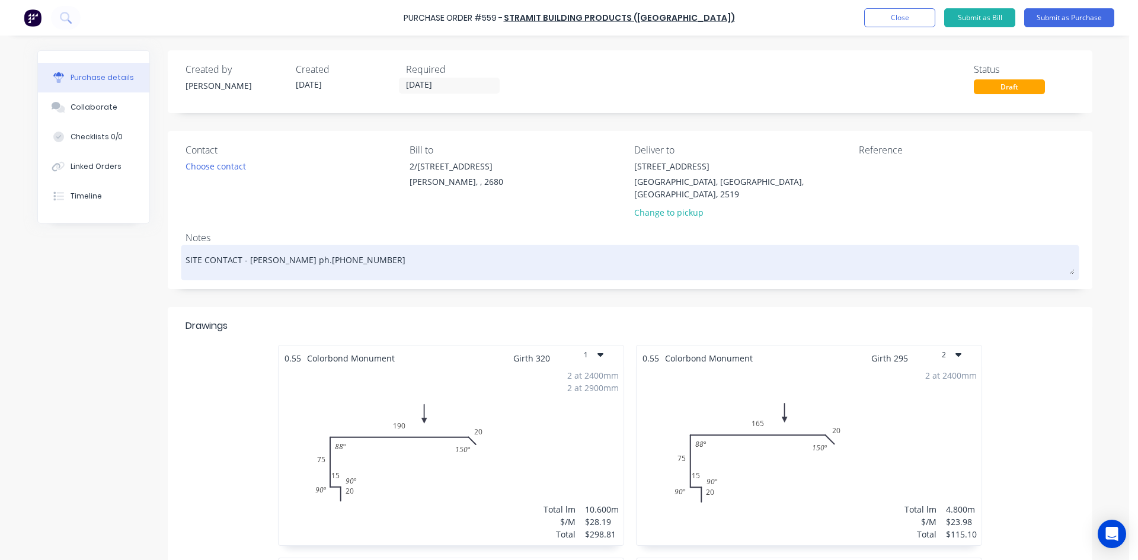
type textarea "x"
type textarea "SITE CONTACT - Brenton ph.0401 052 7"
type textarea "x"
type textarea "SITE CONTACT - Brenton ph.0401 052 79"
type textarea "x"
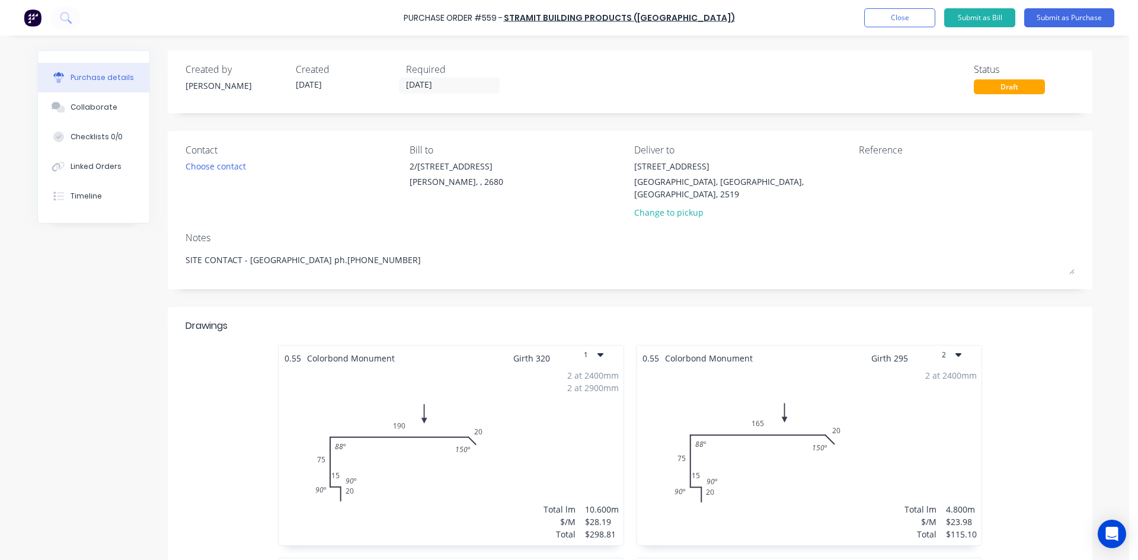
type textarea "SITE CONTACT - Brenton ph.0401 052 795"
type textarea "x"
type textarea "SITE CONTACT - Brenton ph.0401 052 795"
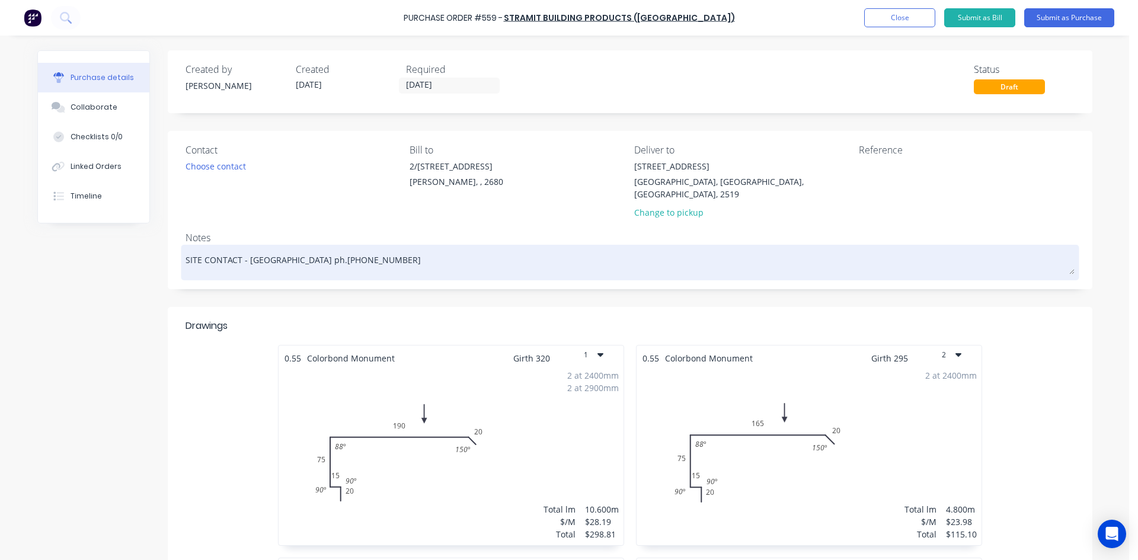
click at [289, 248] on textarea "SITE CONTACT - Brenton ph.0401 052 795" at bounding box center [630, 261] width 889 height 27
type textarea "x"
type textarea "SITE CONTACT - Brenton ph. 0401 052 795"
click at [276, 248] on textarea "SITE CONTACT - Brenton ph. 0401 052 795" at bounding box center [630, 261] width 889 height 27
type textarea "x"
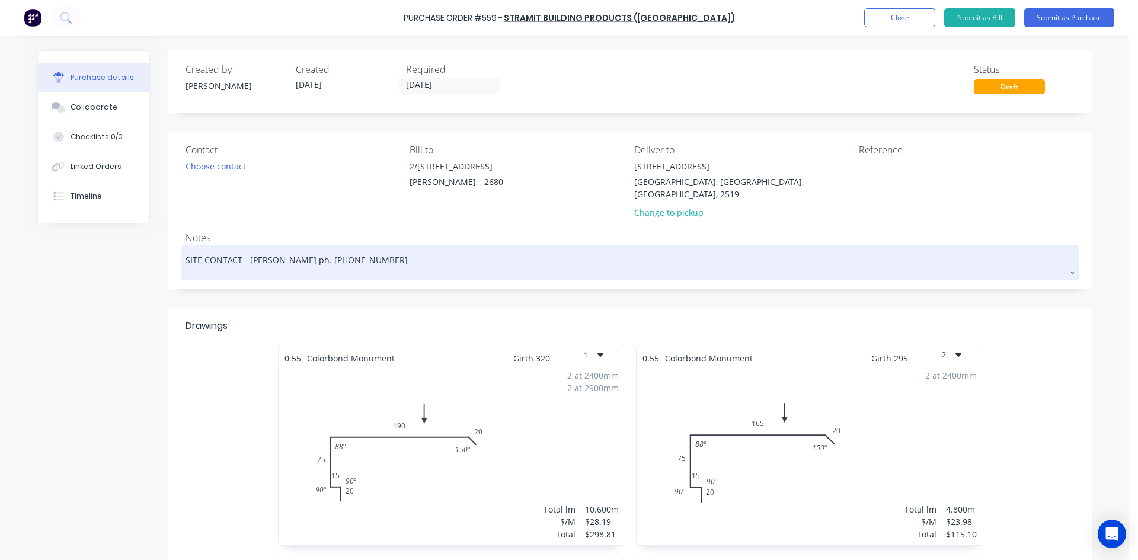
type textarea "SITE CONTACT - Brenton -ph. 0401 052 795"
type textarea "x"
type textarea "SITE CONTACT - Brenton - ph. 0401 052 795"
type textarea "x"
click at [442, 248] on textarea "SITE CONTACT - Brenton - ph. 0401 052 795" at bounding box center [630, 261] width 889 height 27
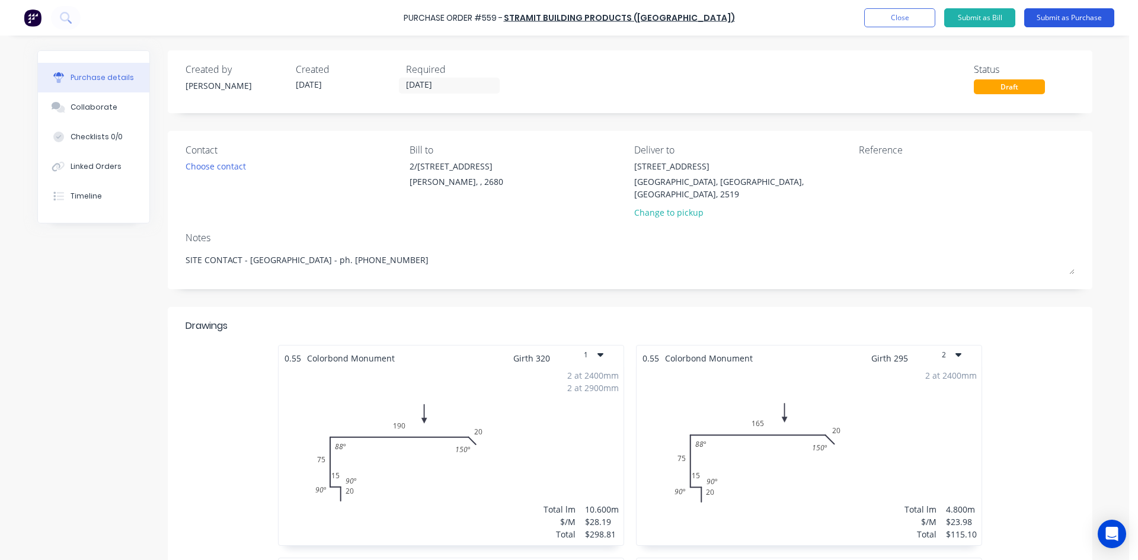
type textarea "SITE CONTACT - Brenton - ph. 0401 052 795"
type textarea "x"
type textarea "SITE CONTACT - Brenton - ph. 0401 052 795"
click at [1048, 14] on button "Submit as Purchase" at bounding box center [1069, 17] width 90 height 19
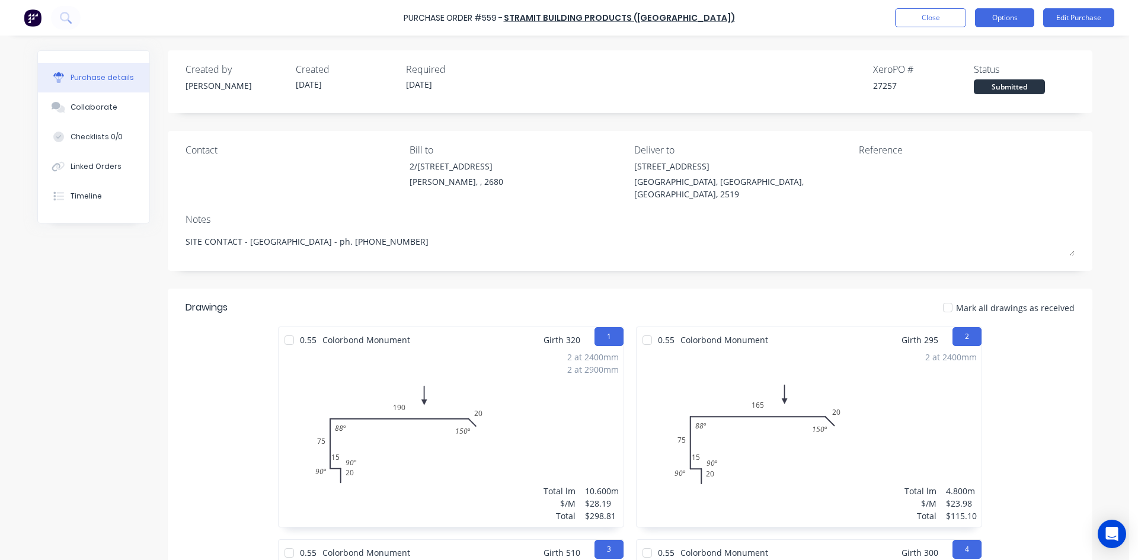
click at [1004, 15] on button "Options" at bounding box center [1004, 17] width 59 height 19
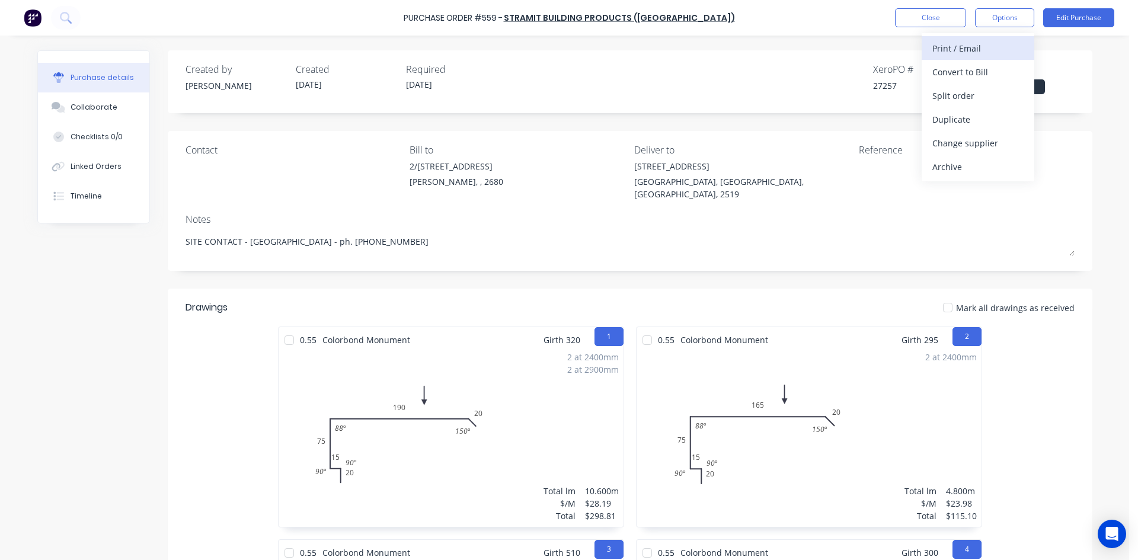
click at [983, 45] on div "Print / Email" at bounding box center [978, 48] width 91 height 17
click at [981, 97] on div "Without pricing" at bounding box center [978, 95] width 91 height 17
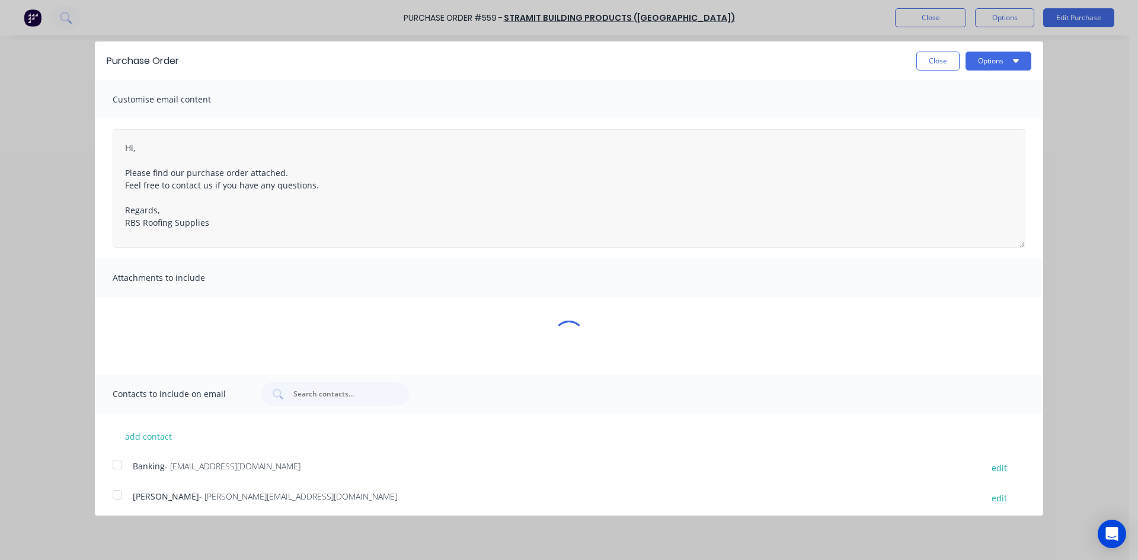
type textarea "x"
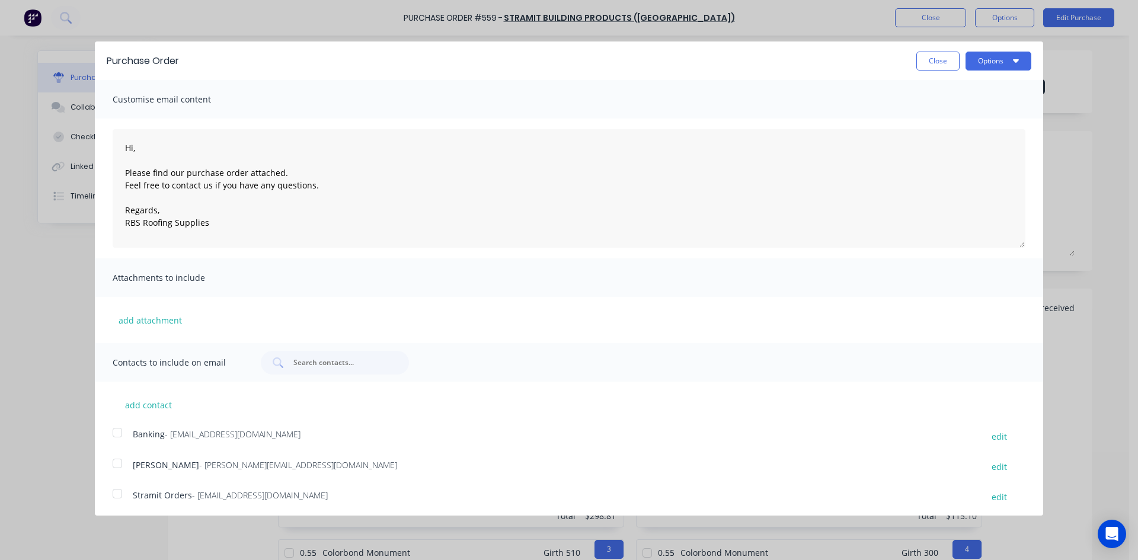
click at [120, 496] on div at bounding box center [118, 494] width 24 height 24
click at [125, 148] on textarea "Hi, Please find our purchase order attached. Feel free to contact us if you hav…" at bounding box center [569, 188] width 913 height 119
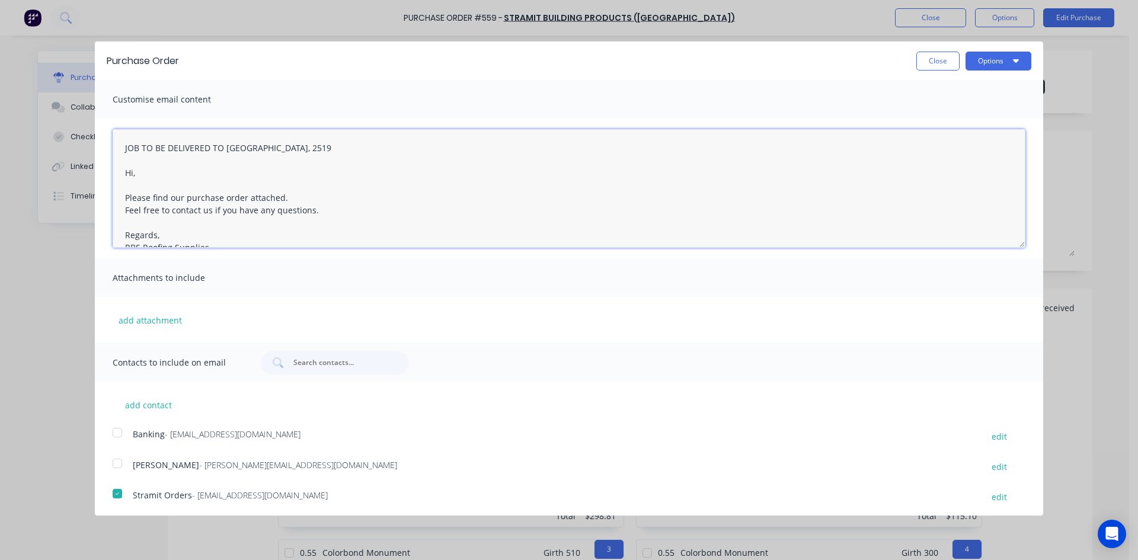
click at [388, 197] on textarea "JOB TO BE DELIVERED TO MOUNT PLEASANT, 2519 Hi, Please find our purchase order …" at bounding box center [569, 188] width 913 height 119
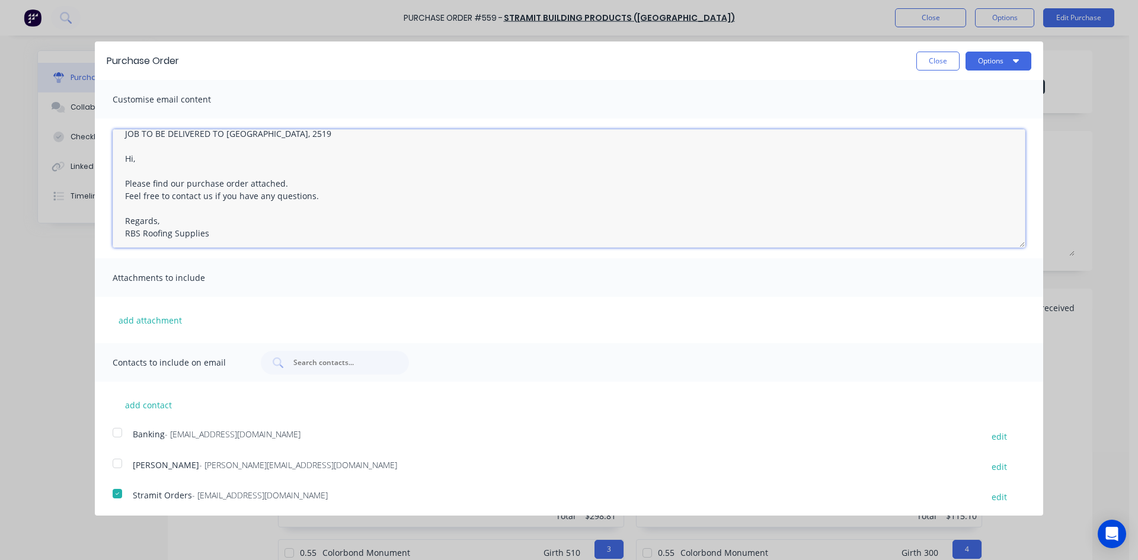
scroll to position [18, 0]
type textarea "JOB TO BE DELIVERED TO MOUNT PLEASANT, 2519 Hi, Please find our purchase order …"
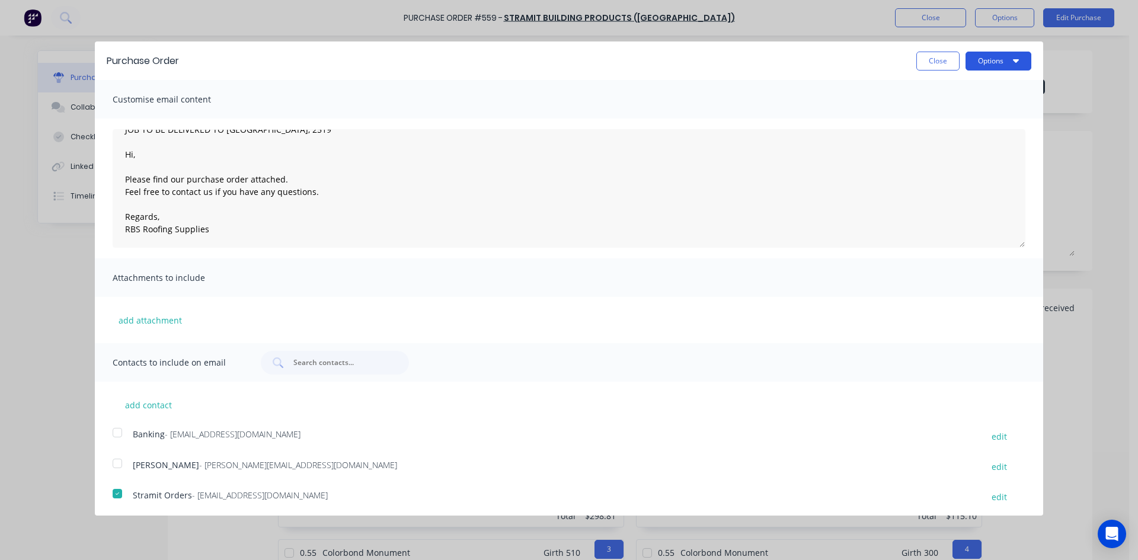
click at [1004, 59] on button "Options" at bounding box center [999, 61] width 66 height 19
click at [989, 107] on div "Email" at bounding box center [975, 114] width 91 height 17
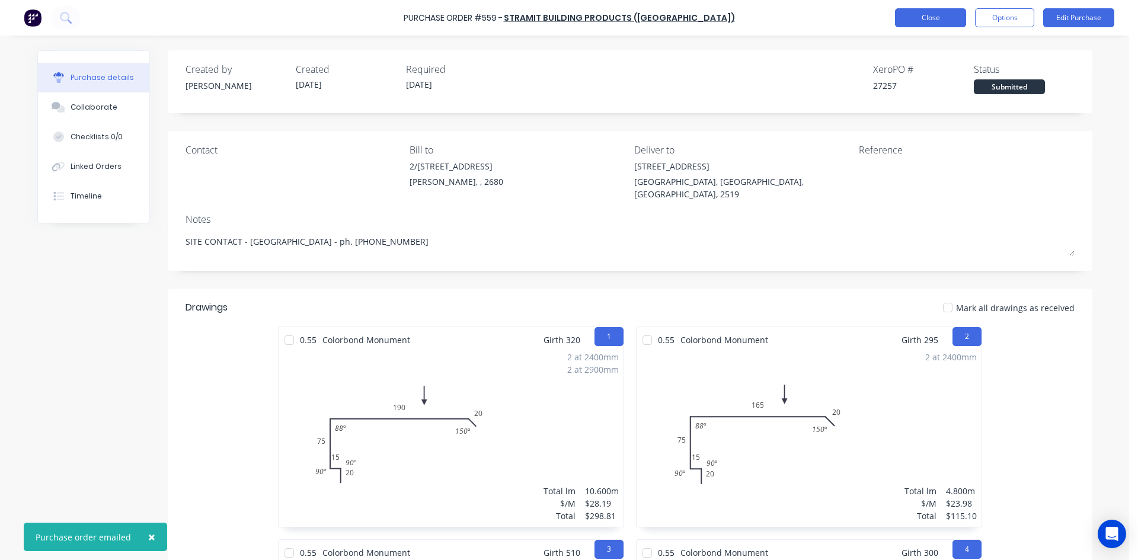
click at [928, 13] on button "Close" at bounding box center [930, 17] width 71 height 19
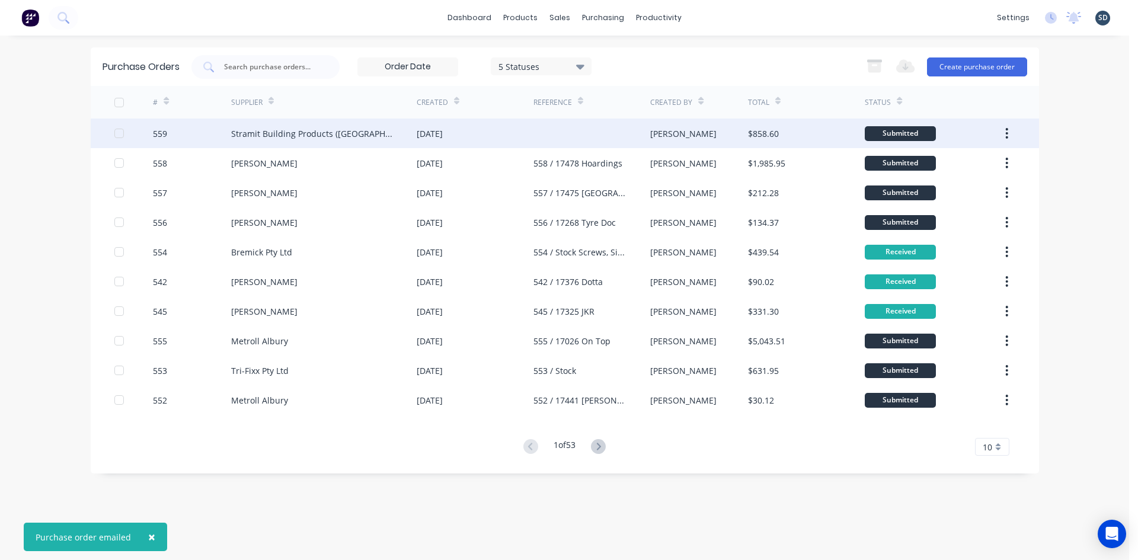
click at [509, 135] on div "[DATE]" at bounding box center [475, 134] width 117 height 30
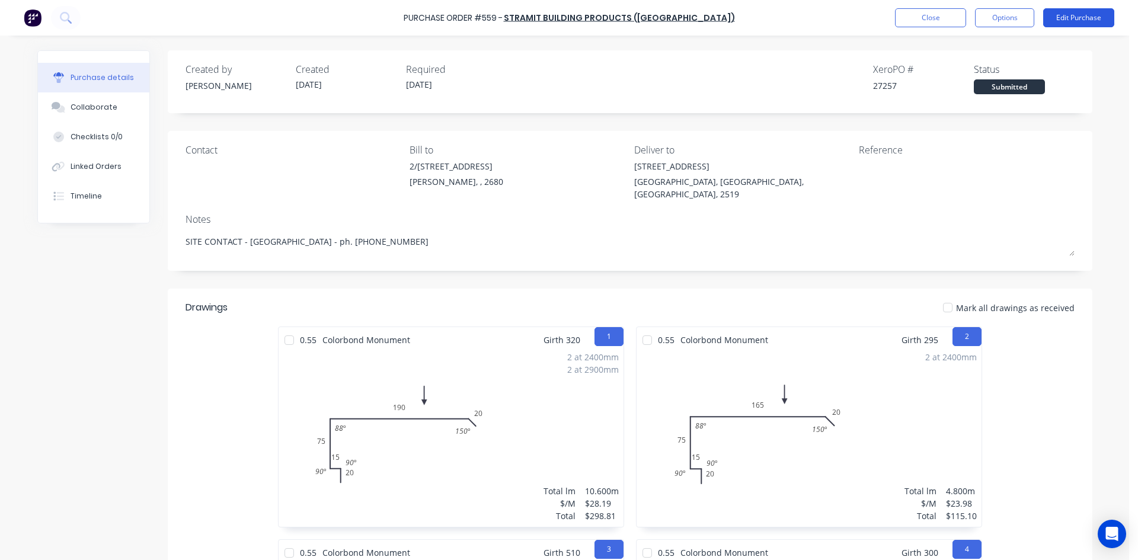
click at [1084, 21] on button "Edit Purchase" at bounding box center [1078, 17] width 71 height 19
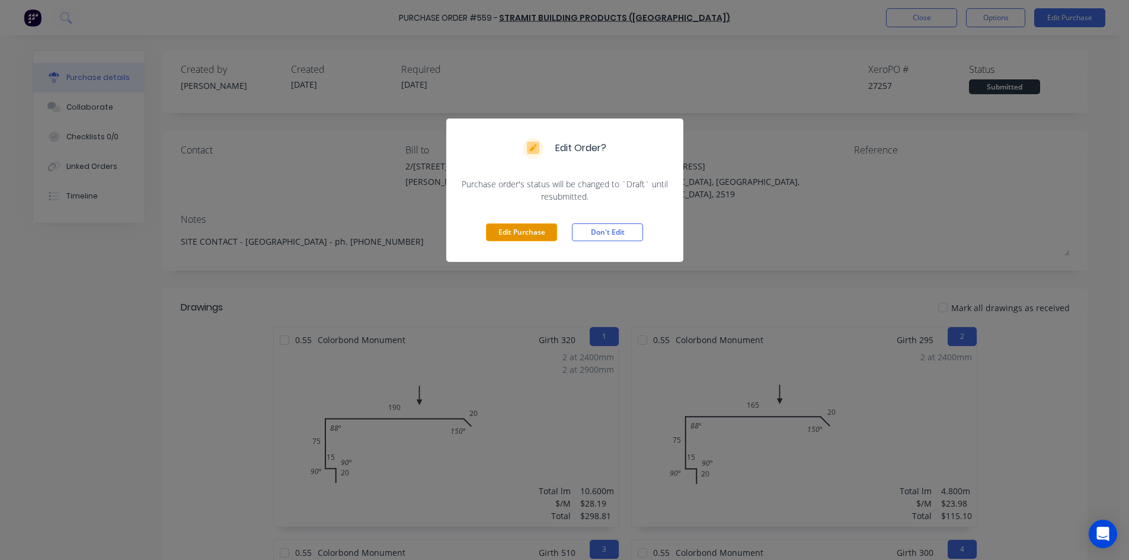
click at [517, 234] on button "Edit Purchase" at bounding box center [521, 233] width 71 height 18
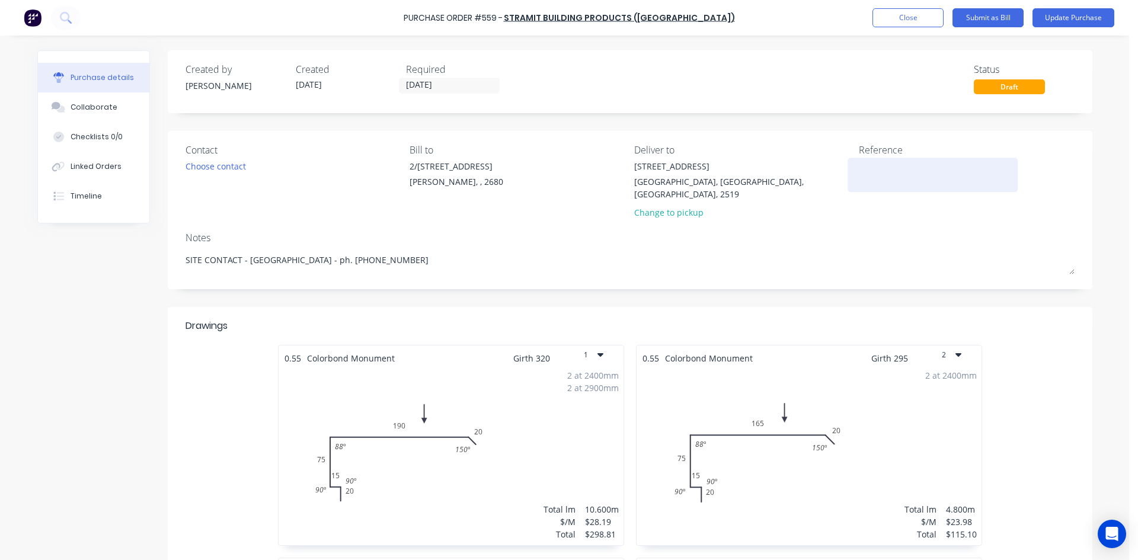
click at [868, 166] on textarea at bounding box center [933, 173] width 148 height 27
type textarea "x"
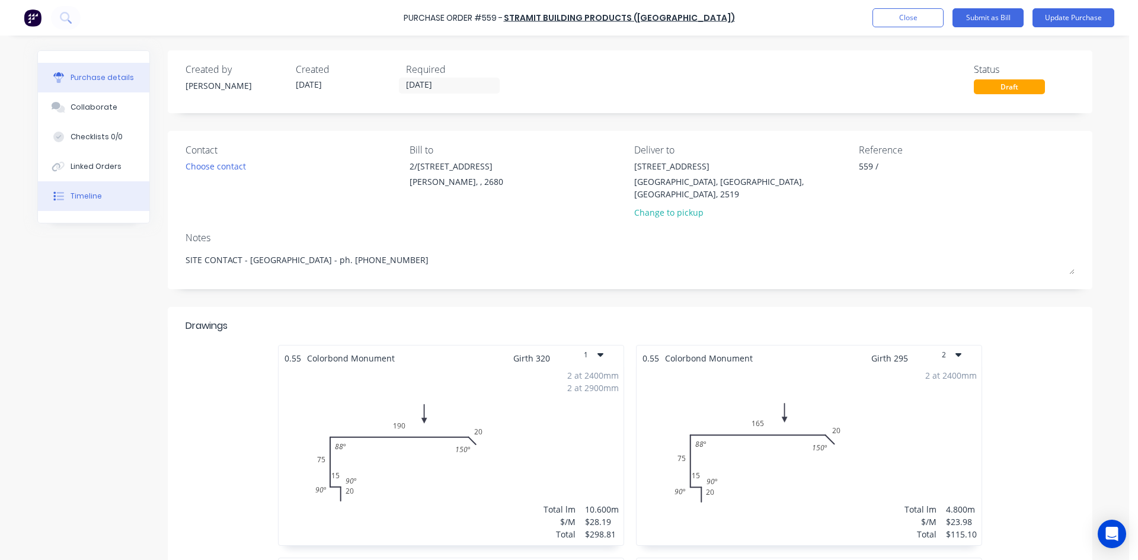
type textarea "559 /"
type textarea "x"
type textarea "559 /"
click at [88, 192] on div "Timeline" at bounding box center [86, 196] width 31 height 11
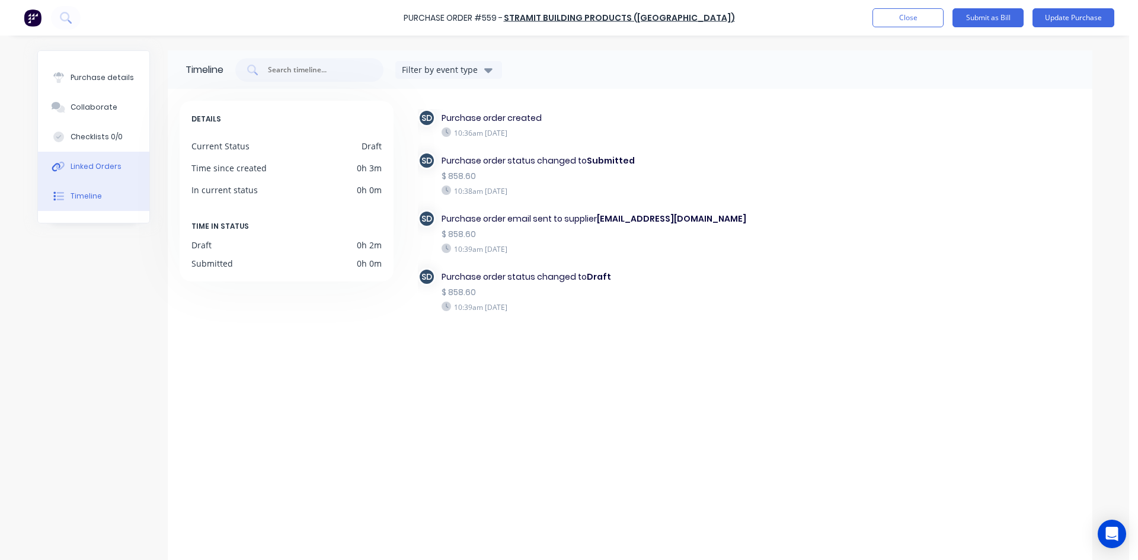
click at [102, 164] on div "Linked Orders" at bounding box center [96, 166] width 51 height 11
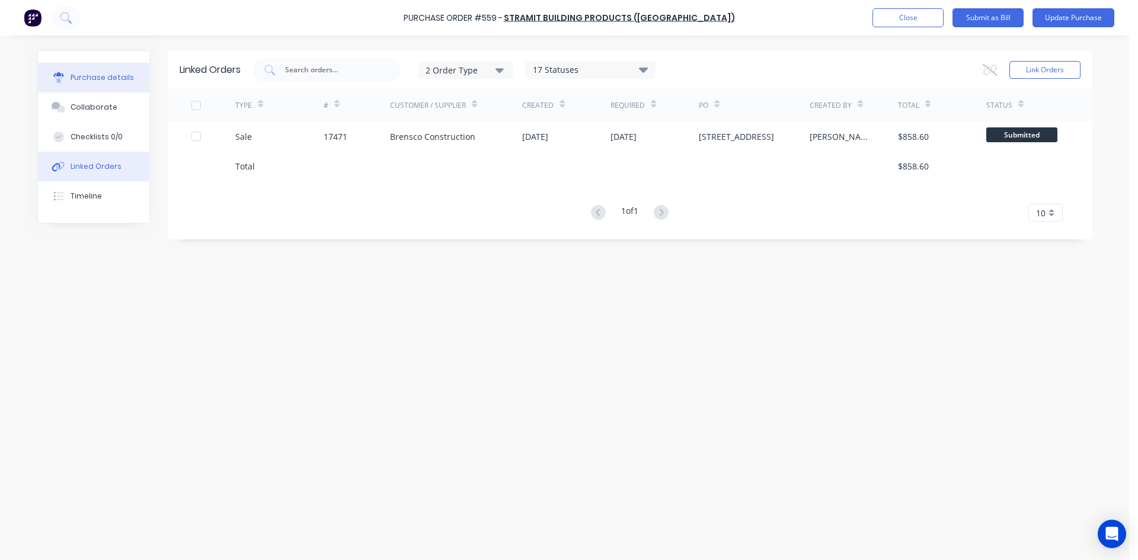
click at [94, 77] on div "Purchase details" at bounding box center [102, 77] width 63 height 11
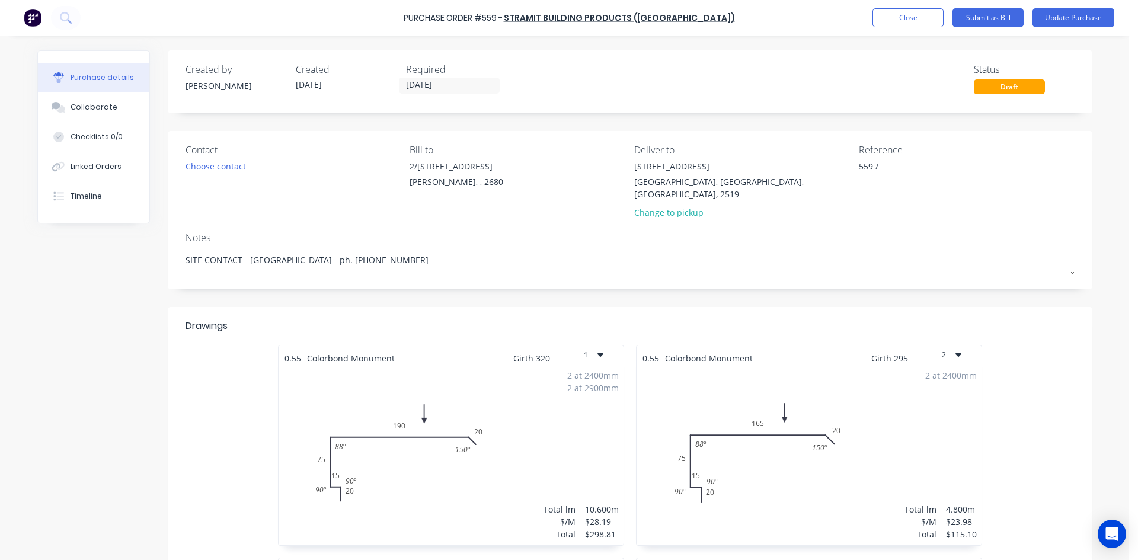
type textarea "x"
click at [889, 169] on textarea "559 /" at bounding box center [933, 173] width 148 height 27
type textarea "559 / 17471 B"
type textarea "x"
type textarea "559 / 17471 Br"
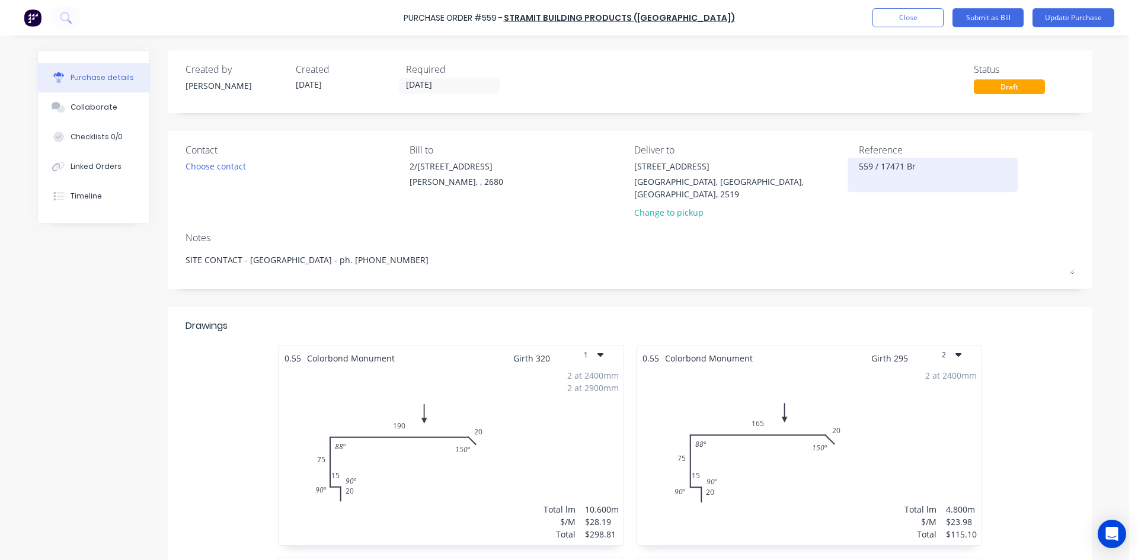
type textarea "x"
type textarea "559 / 17471 Bre"
type textarea "x"
type textarea "559 / 17471 Bren"
type textarea "x"
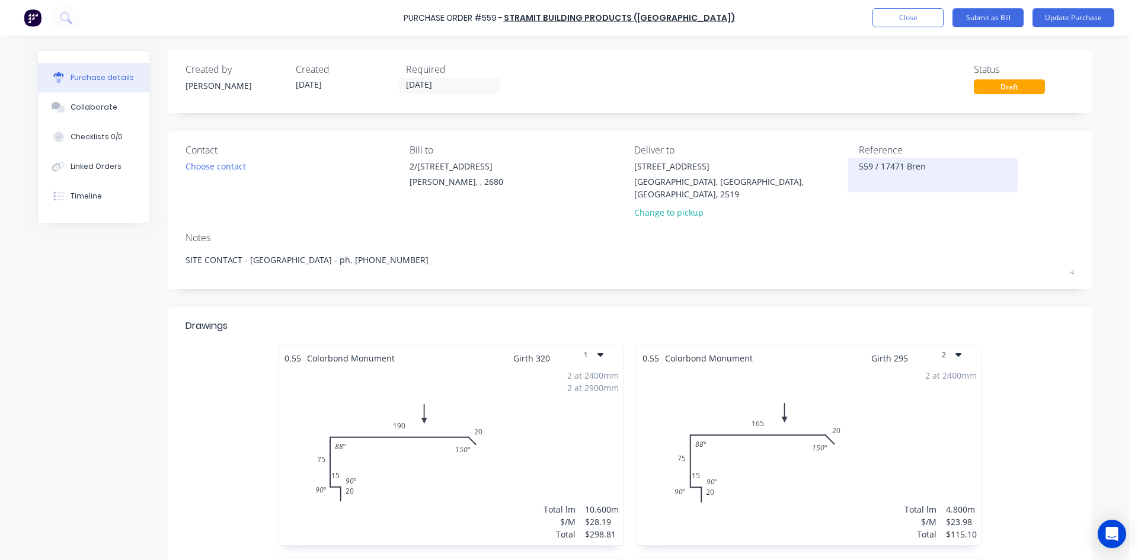
type textarea "559 / 17471 Brens"
type textarea "x"
type textarea "559 / 17471 Brensc"
type textarea "x"
type textarea "559 / 17471 Brensco"
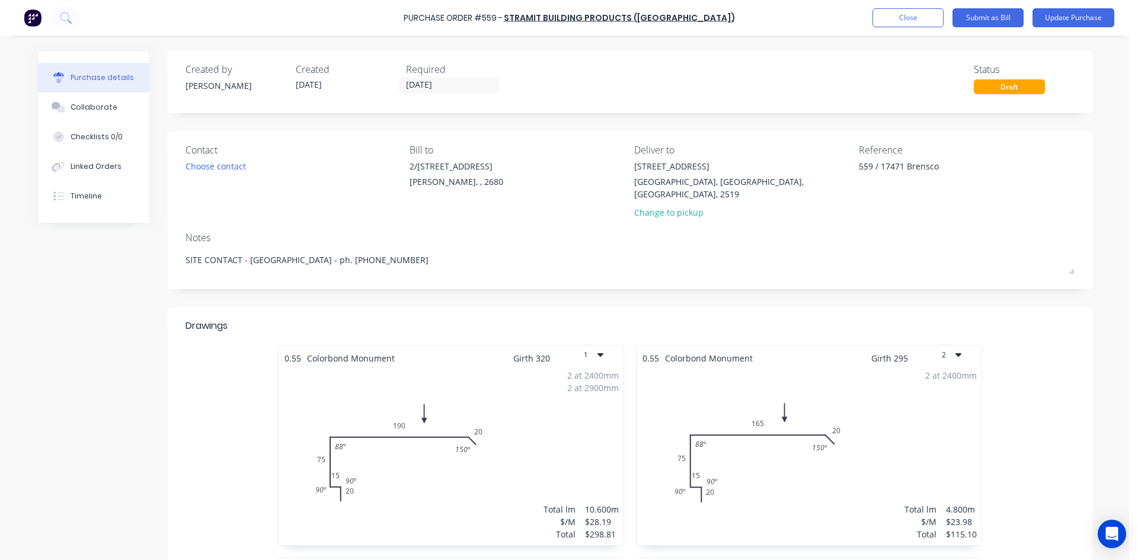
type textarea "x"
type textarea "559 / 17471 Brensco"
click at [897, 231] on div "Notes" at bounding box center [630, 238] width 889 height 14
click at [94, 165] on div "Linked Orders" at bounding box center [96, 166] width 51 height 11
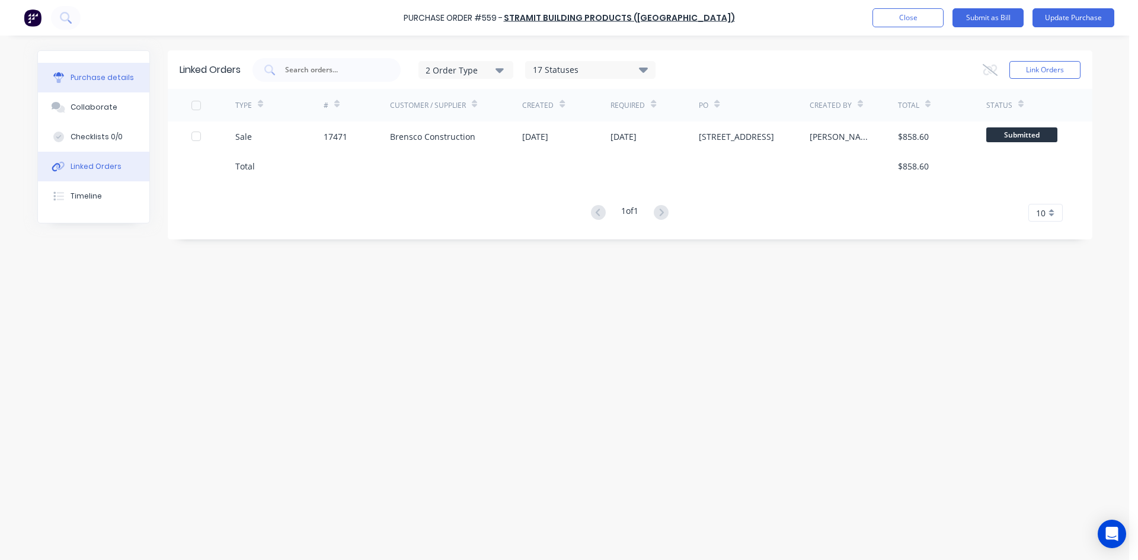
click at [105, 81] on div "Purchase details" at bounding box center [102, 77] width 63 height 11
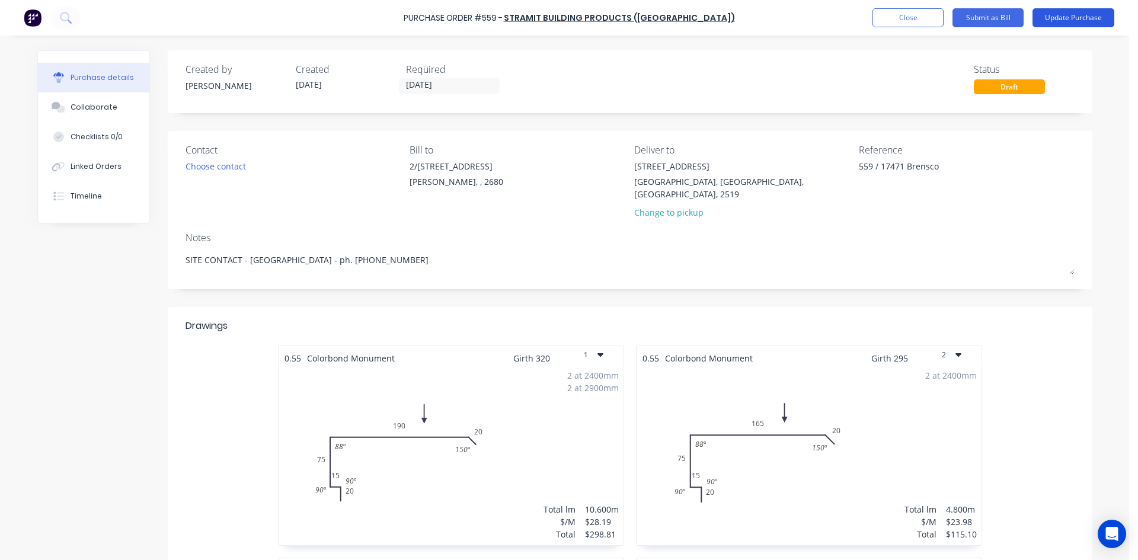
click at [1081, 15] on button "Update Purchase" at bounding box center [1074, 17] width 82 height 19
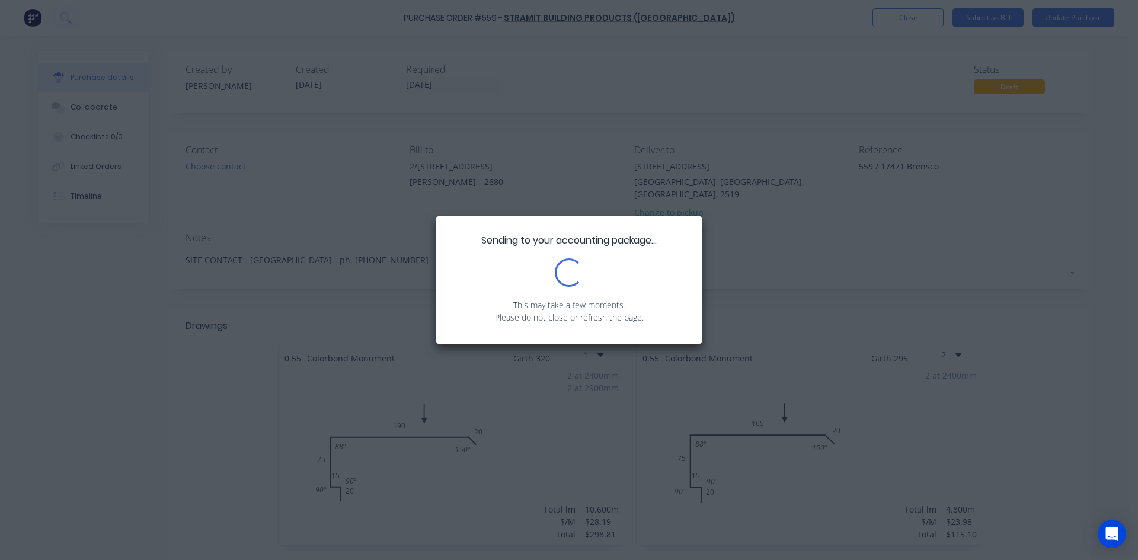
type textarea "x"
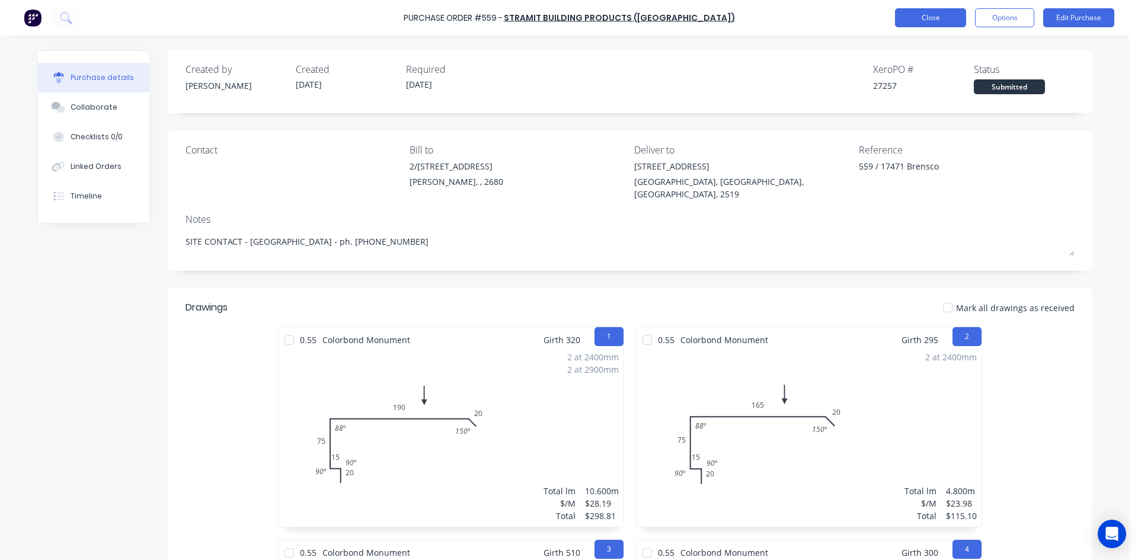
click at [945, 20] on button "Close" at bounding box center [930, 17] width 71 height 19
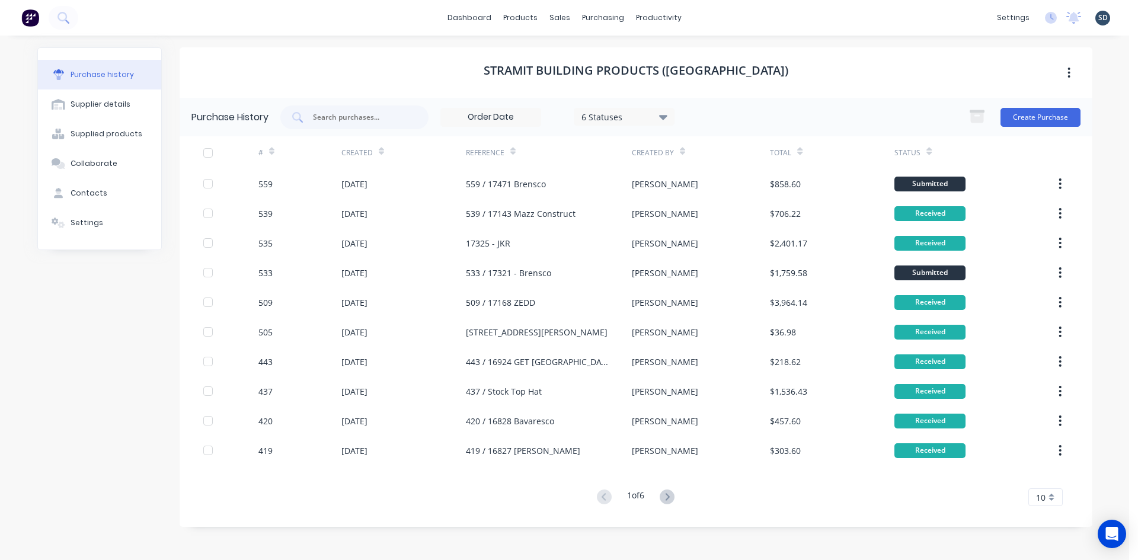
click at [720, 19] on div "dashboard products sales purchasing productivity dashboard products Product Cat…" at bounding box center [564, 18] width 1129 height 36
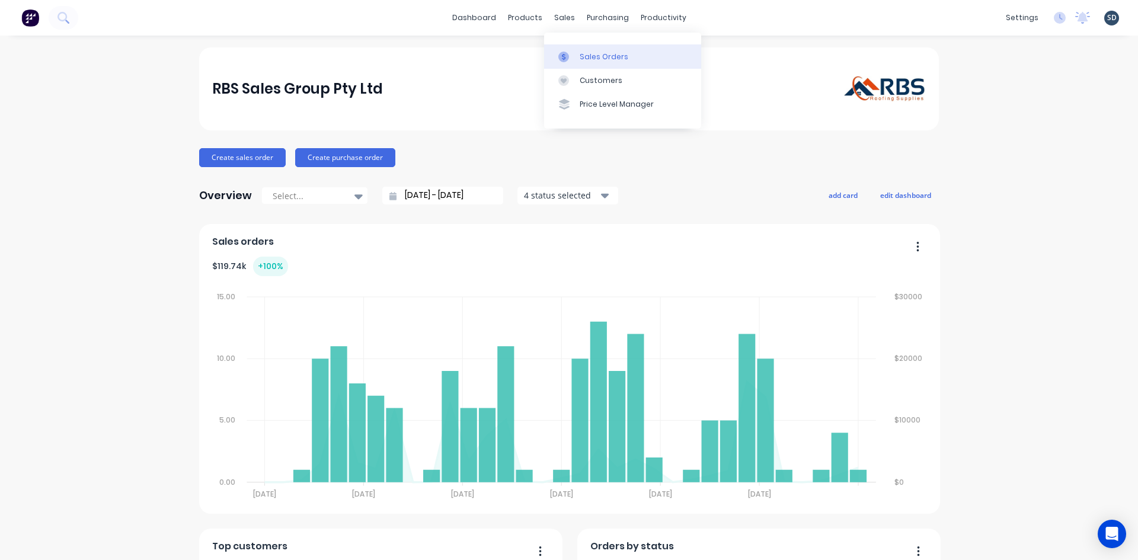
click at [593, 59] on div "Sales Orders" at bounding box center [604, 57] width 49 height 11
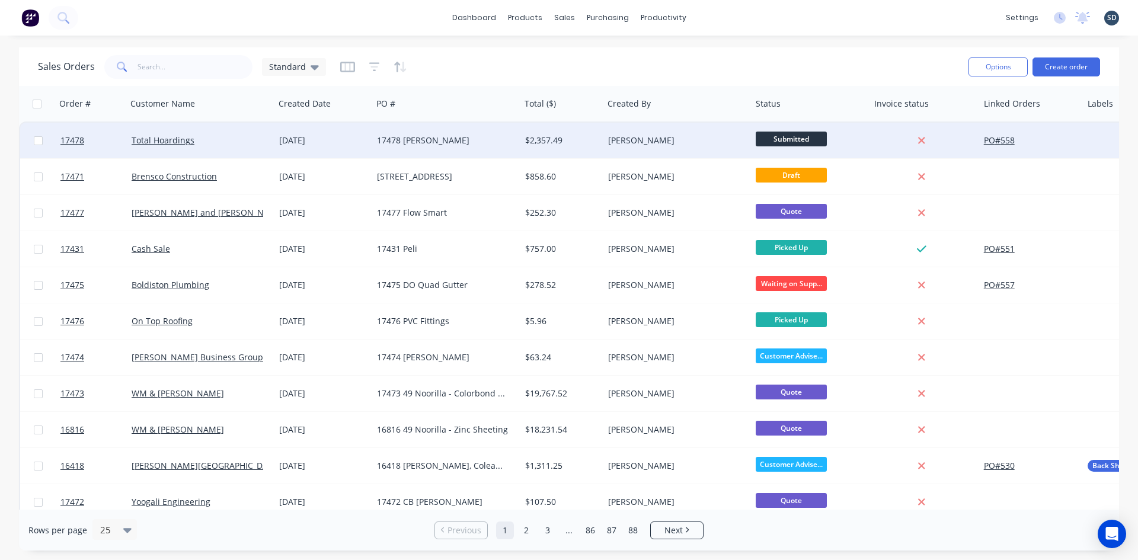
click at [471, 141] on div "17478 [PERSON_NAME]" at bounding box center [443, 141] width 132 height 12
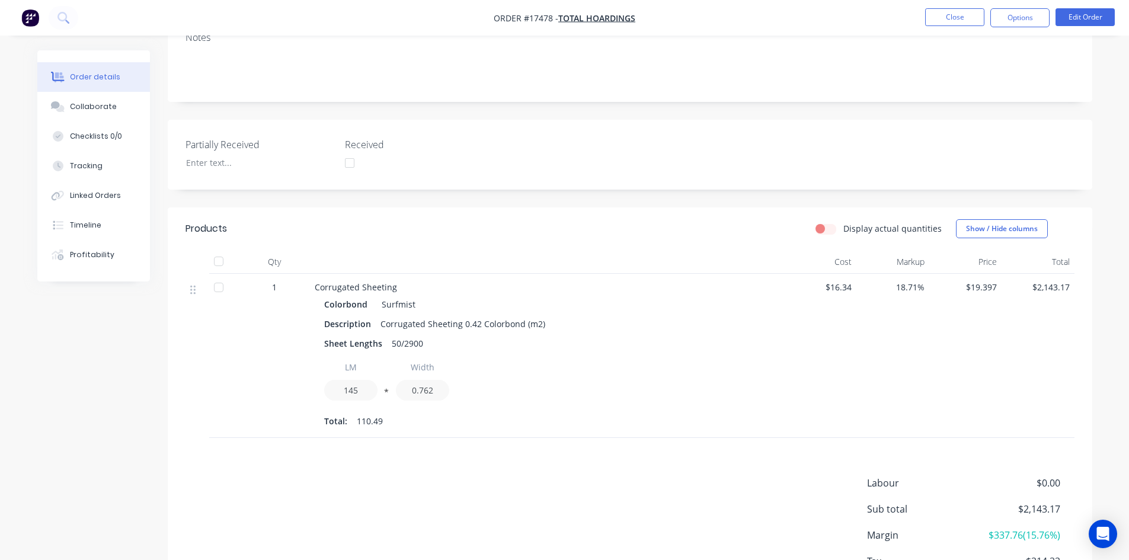
scroll to position [237, 0]
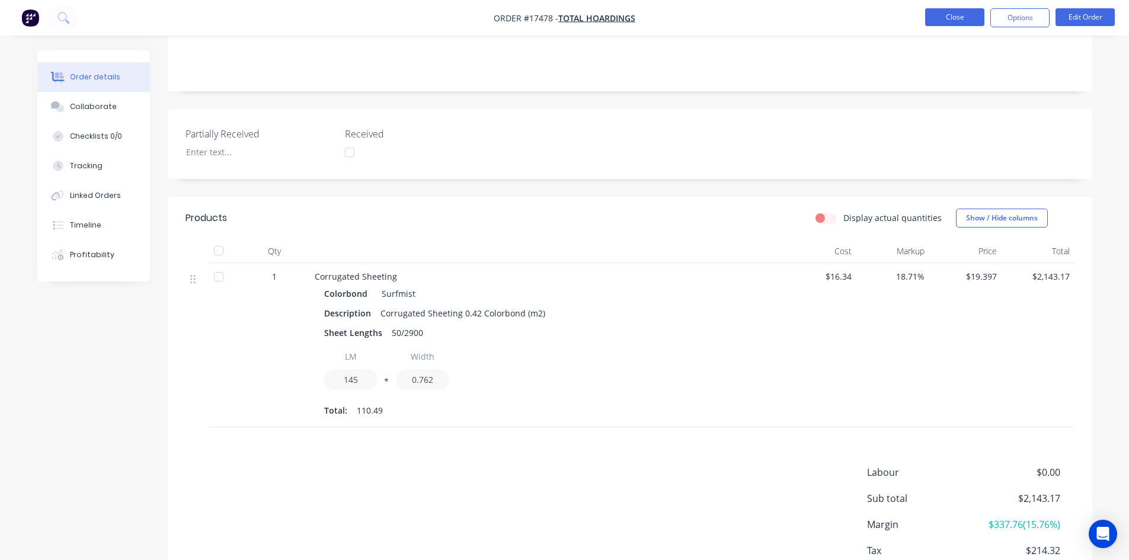
click at [937, 20] on button "Close" at bounding box center [954, 17] width 59 height 18
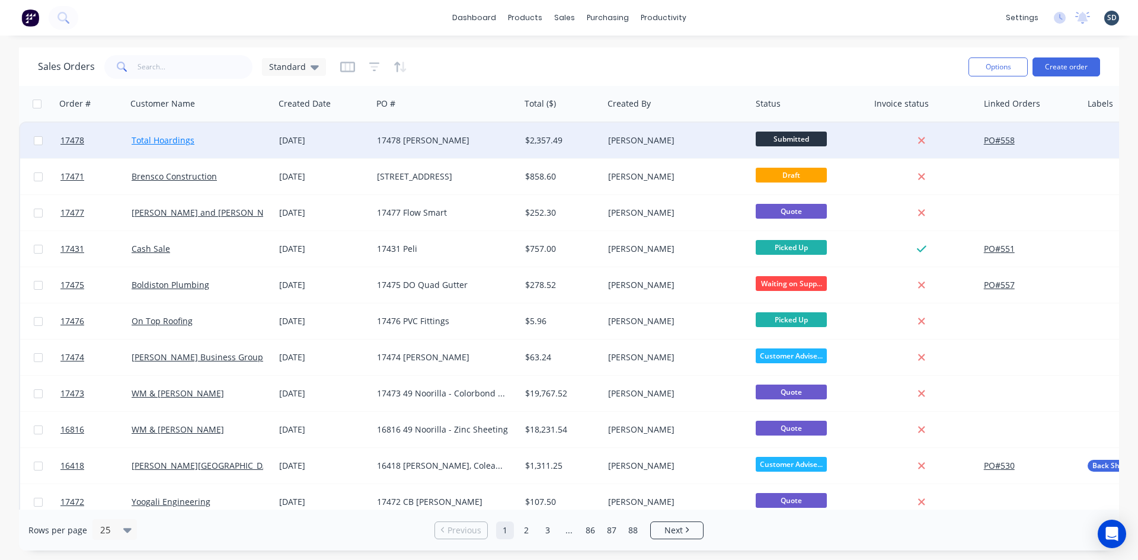
click at [174, 140] on link "Total Hoardings" at bounding box center [163, 140] width 63 height 11
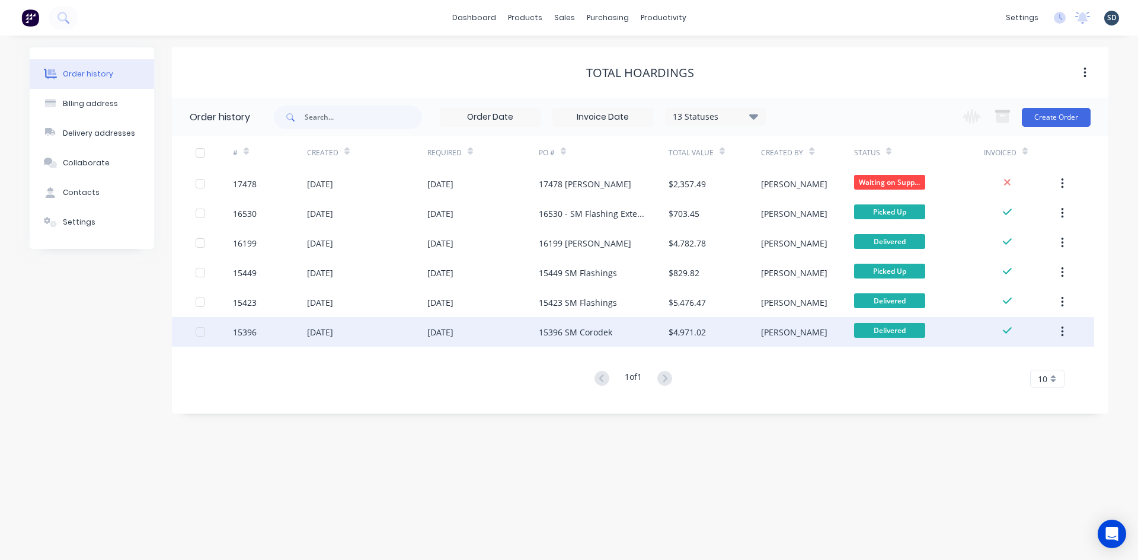
click at [637, 333] on div "15396 SM Corodek" at bounding box center [604, 332] width 130 height 30
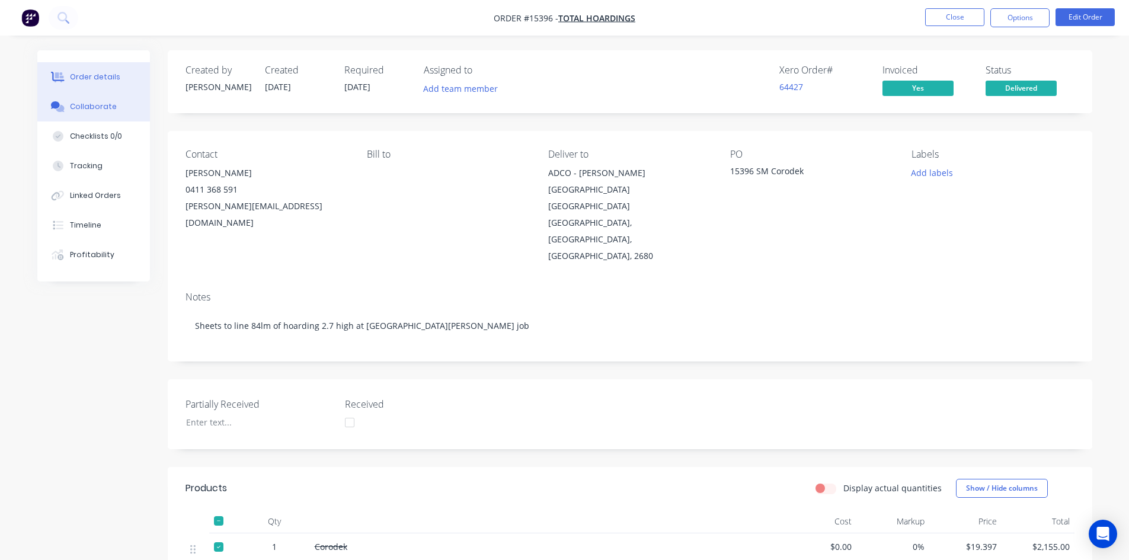
click at [90, 103] on div "Collaborate" at bounding box center [93, 106] width 47 height 11
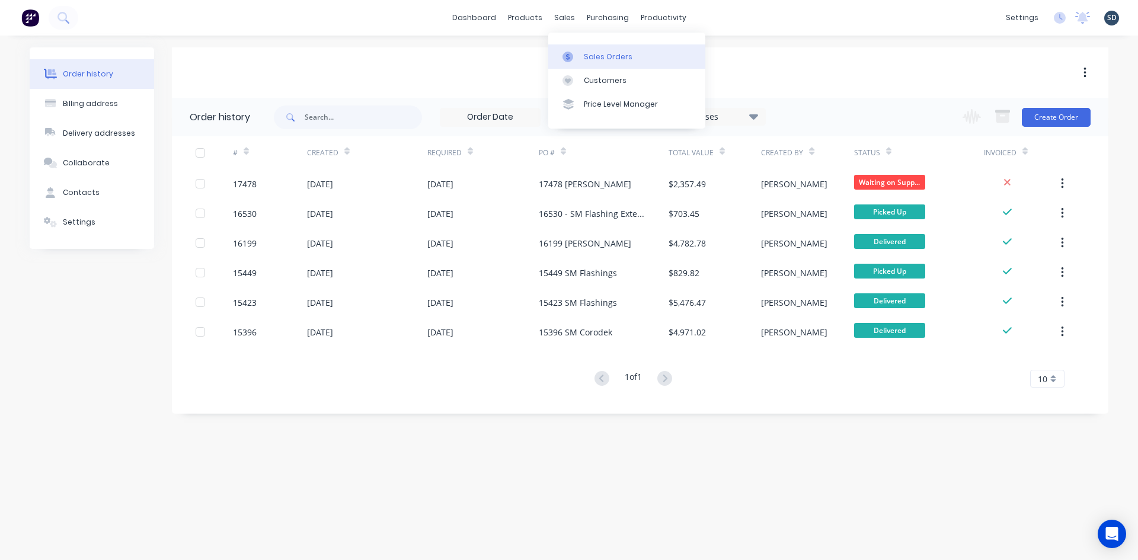
click at [596, 61] on div "Sales Orders" at bounding box center [608, 57] width 49 height 11
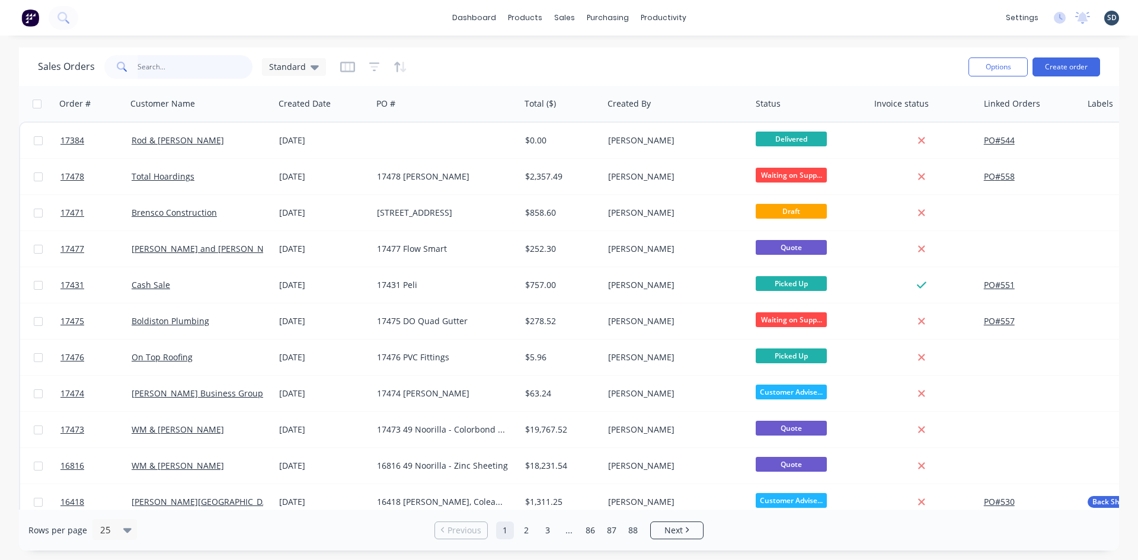
click at [175, 69] on input "text" at bounding box center [196, 67] width 116 height 24
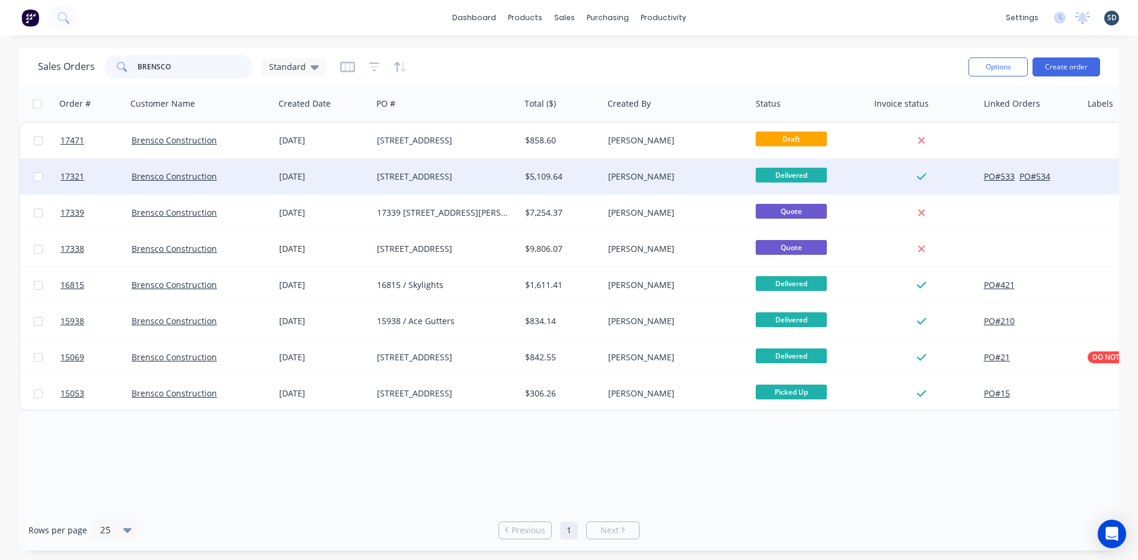
type input "BRENSCO"
click at [422, 177] on div "[STREET_ADDRESS]" at bounding box center [443, 177] width 132 height 12
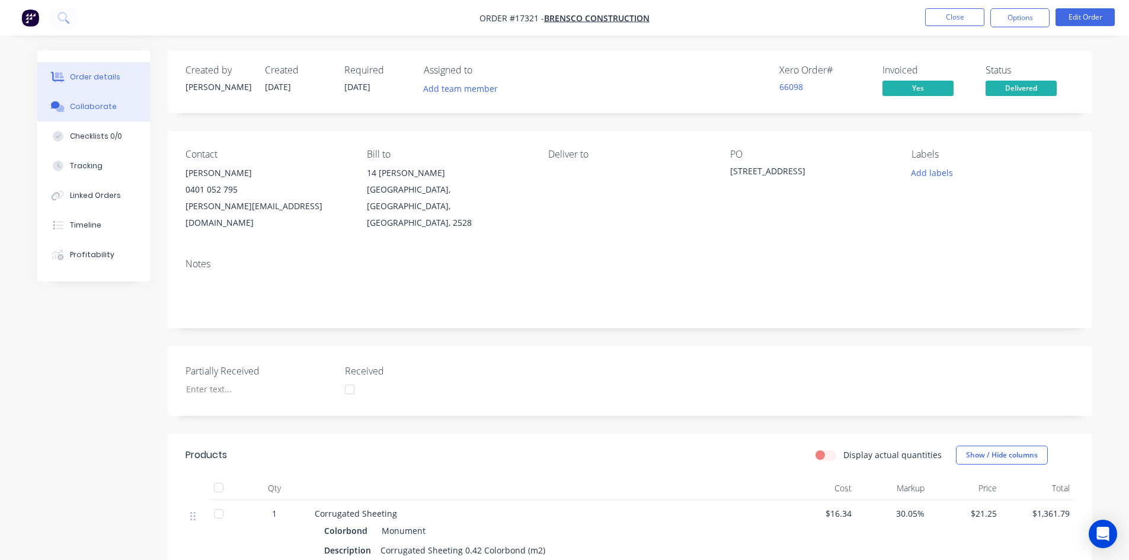
click at [116, 106] on button "Collaborate" at bounding box center [93, 107] width 113 height 30
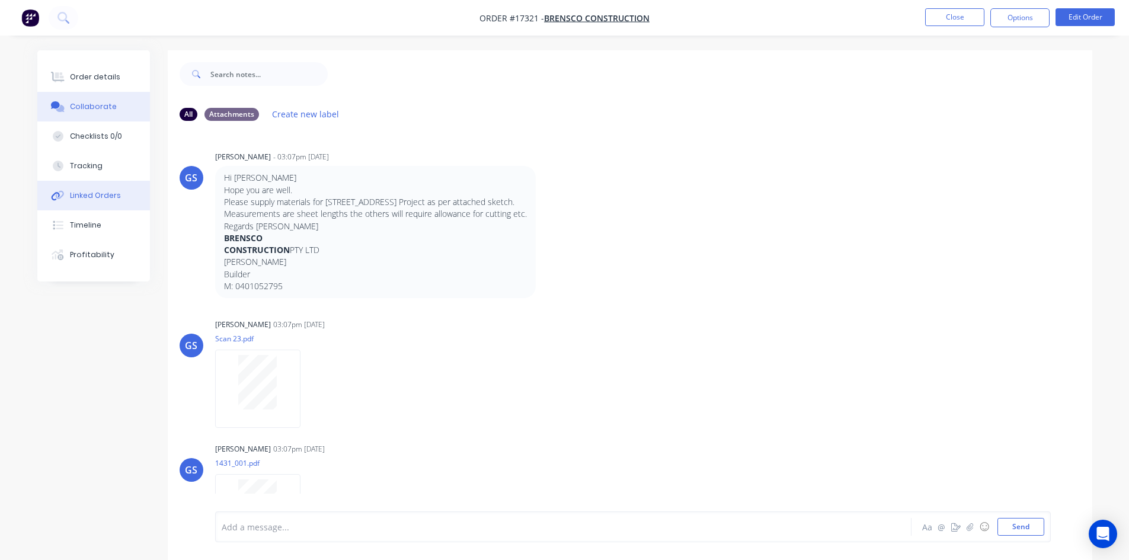
click at [105, 196] on div "Linked Orders" at bounding box center [95, 195] width 51 height 11
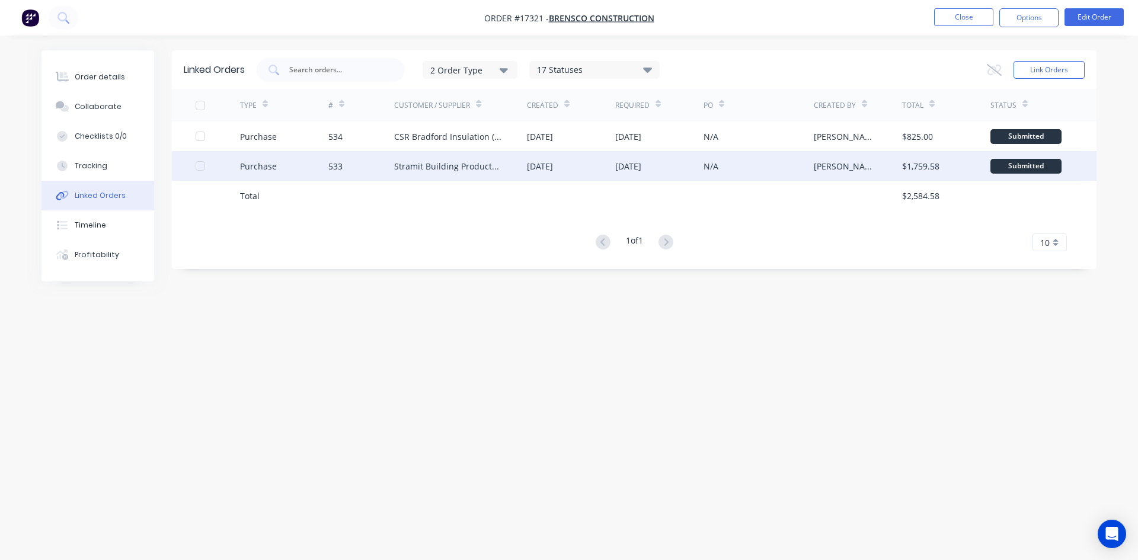
click at [455, 171] on div "Stramit Building Products ([GEOGRAPHIC_DATA])" at bounding box center [448, 166] width 109 height 12
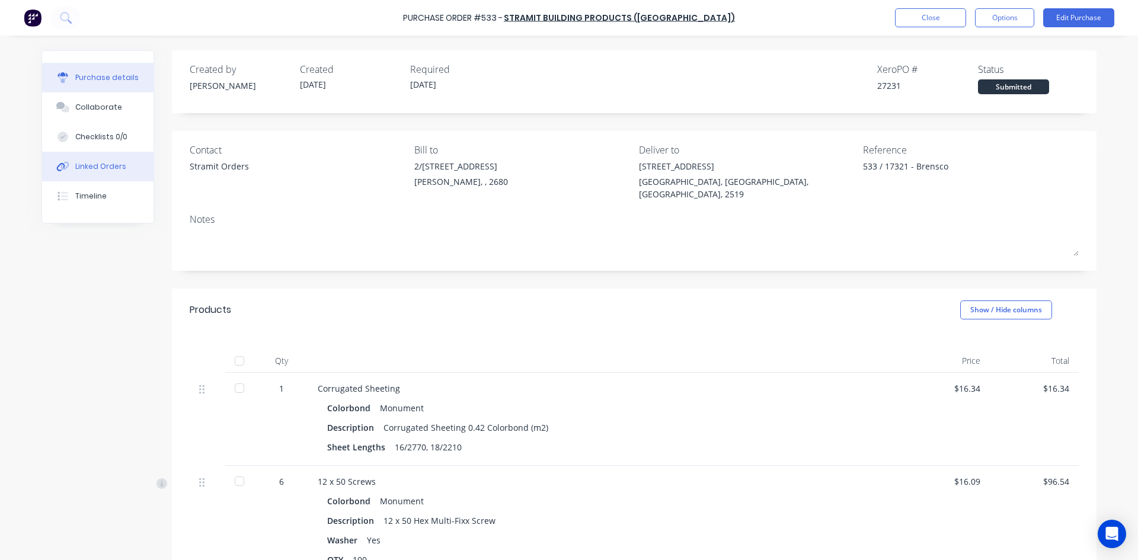
click at [111, 164] on div "Linked Orders" at bounding box center [100, 166] width 51 height 11
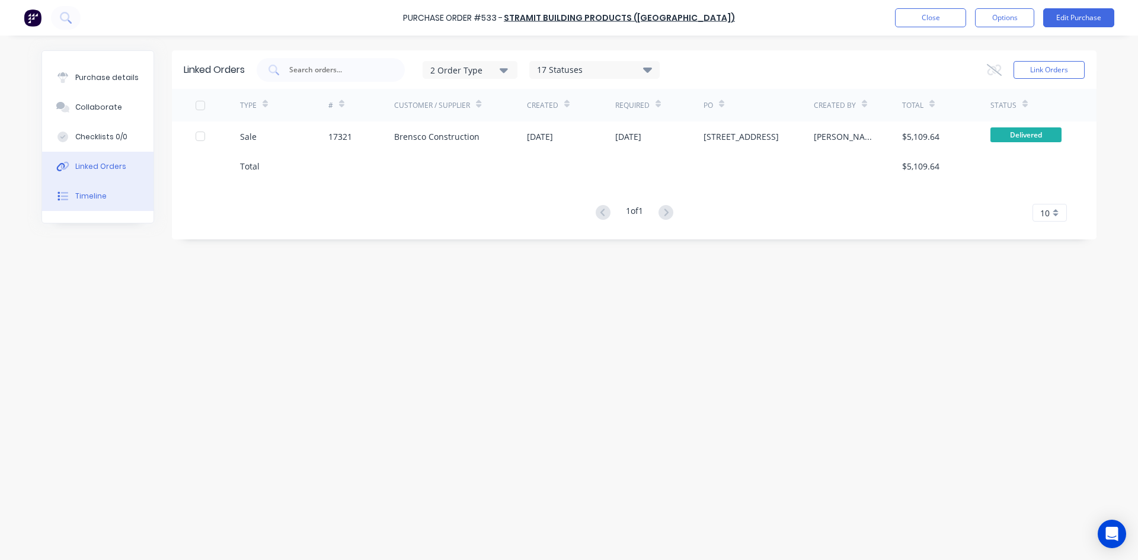
click at [104, 192] on div "Timeline" at bounding box center [90, 196] width 31 height 11
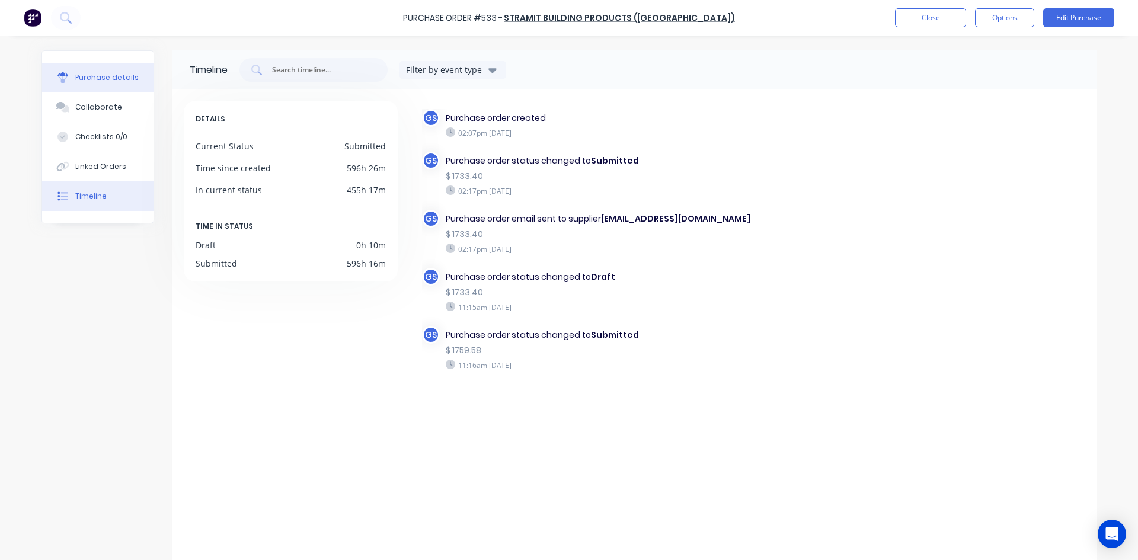
click at [82, 76] on div "Purchase details" at bounding box center [106, 77] width 63 height 11
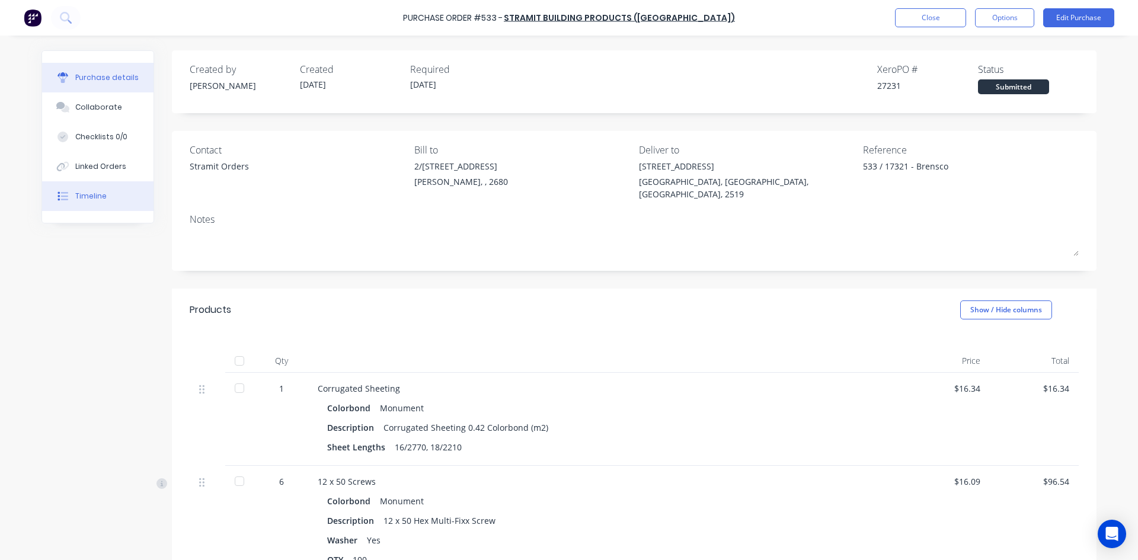
click at [89, 194] on div "Timeline" at bounding box center [90, 196] width 31 height 11
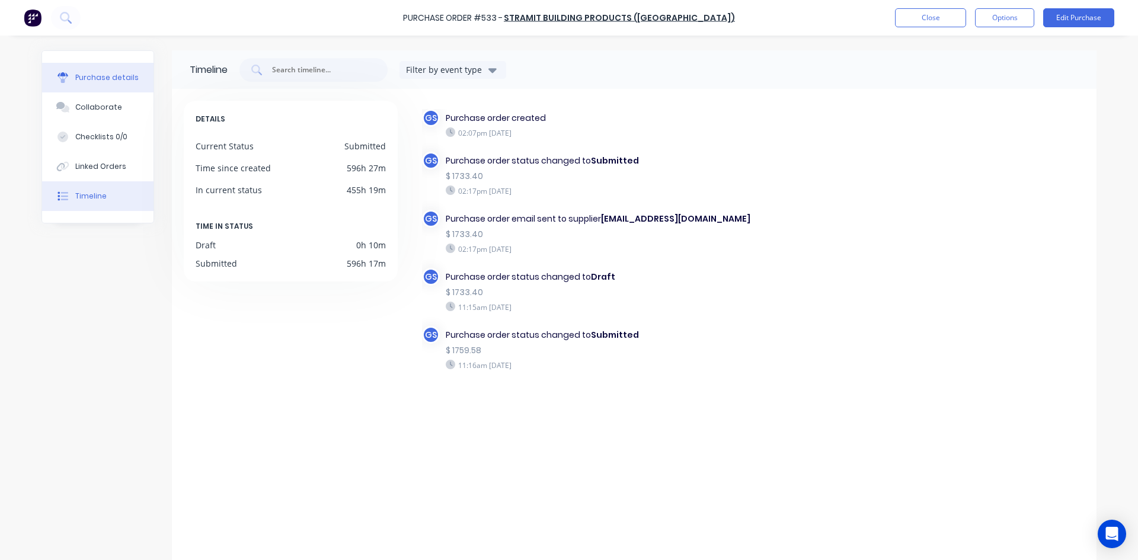
click at [103, 80] on div "Purchase details" at bounding box center [106, 77] width 63 height 11
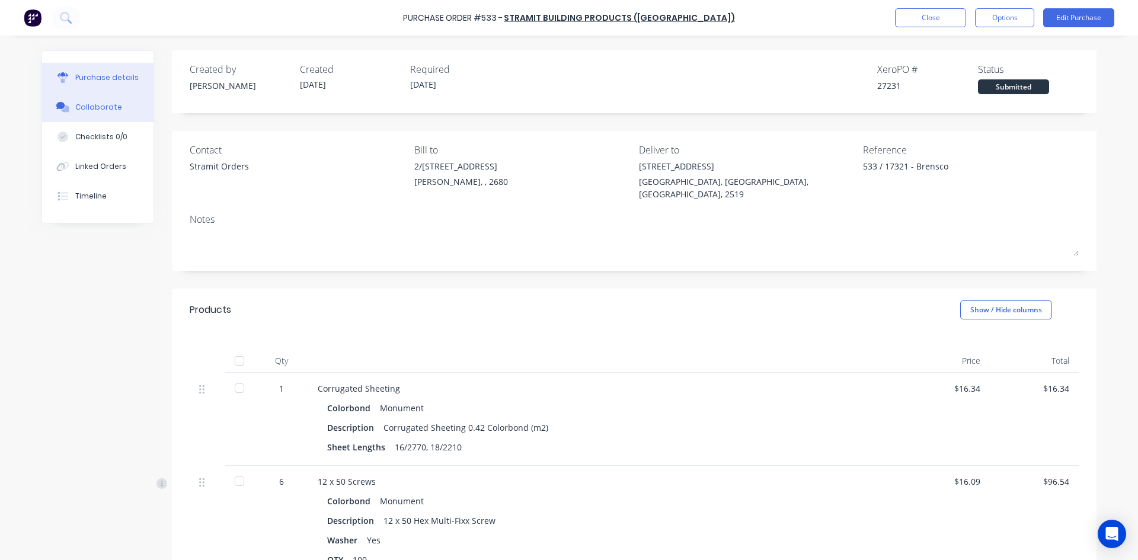
click at [62, 120] on button "Collaborate" at bounding box center [97, 107] width 111 height 30
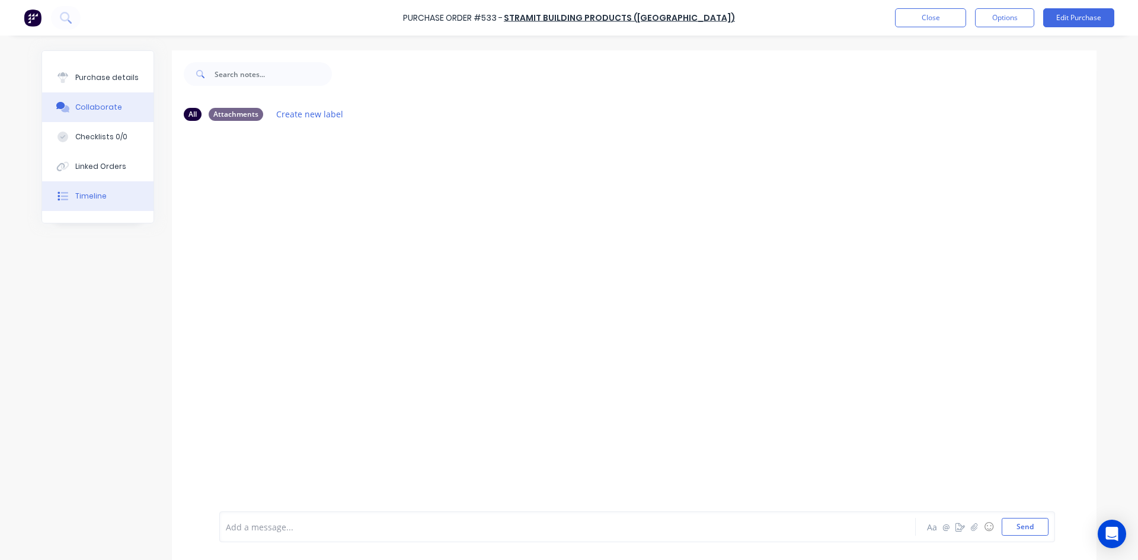
click at [93, 201] on div "Timeline" at bounding box center [90, 196] width 31 height 11
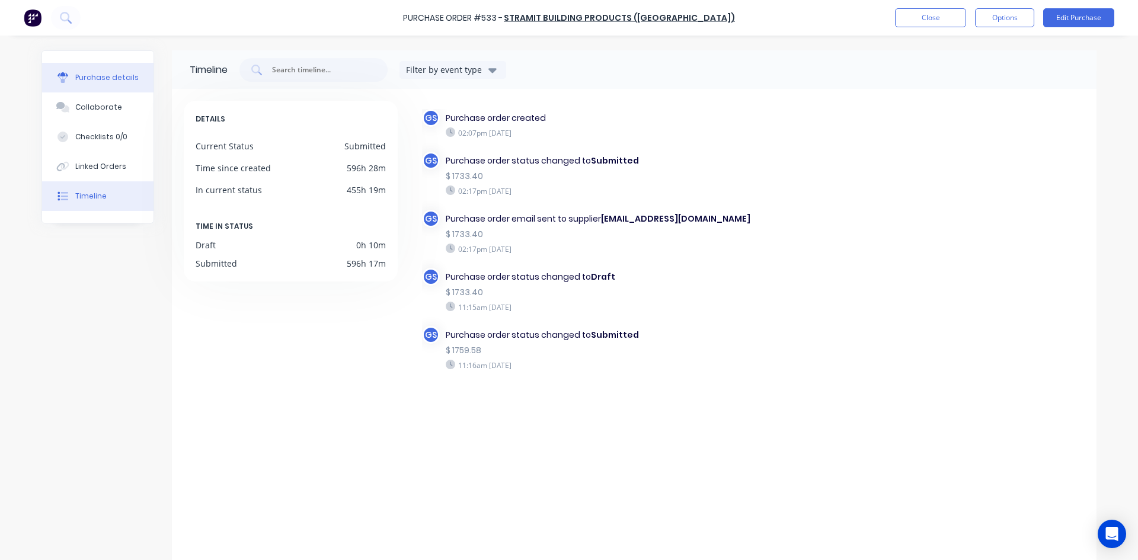
click at [105, 79] on div "Purchase details" at bounding box center [106, 77] width 63 height 11
type textarea "x"
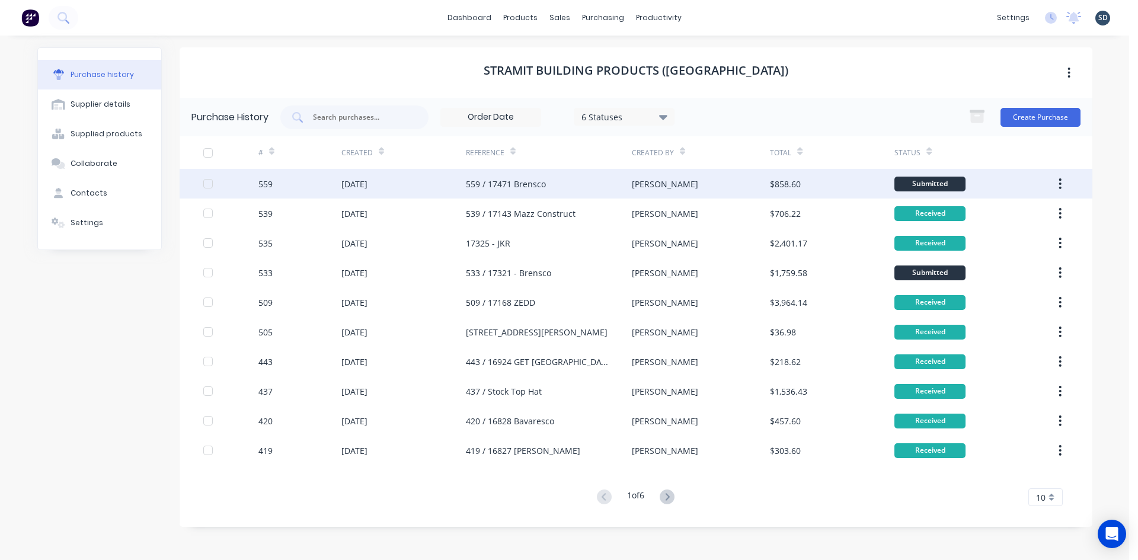
click at [551, 187] on div "559 / 17471 Brensco" at bounding box center [549, 184] width 166 height 30
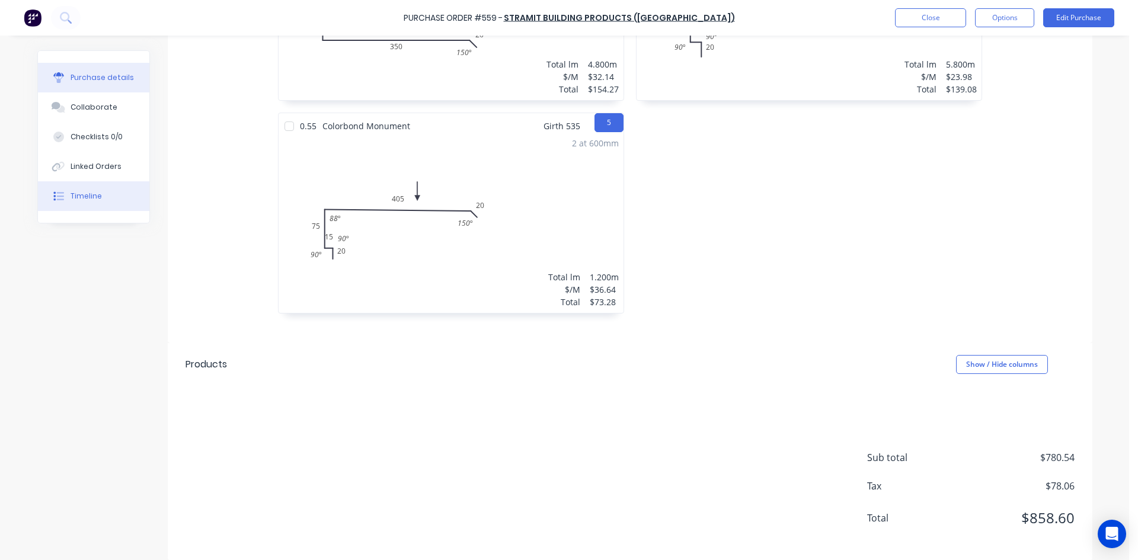
click at [111, 204] on button "Timeline" at bounding box center [93, 196] width 111 height 30
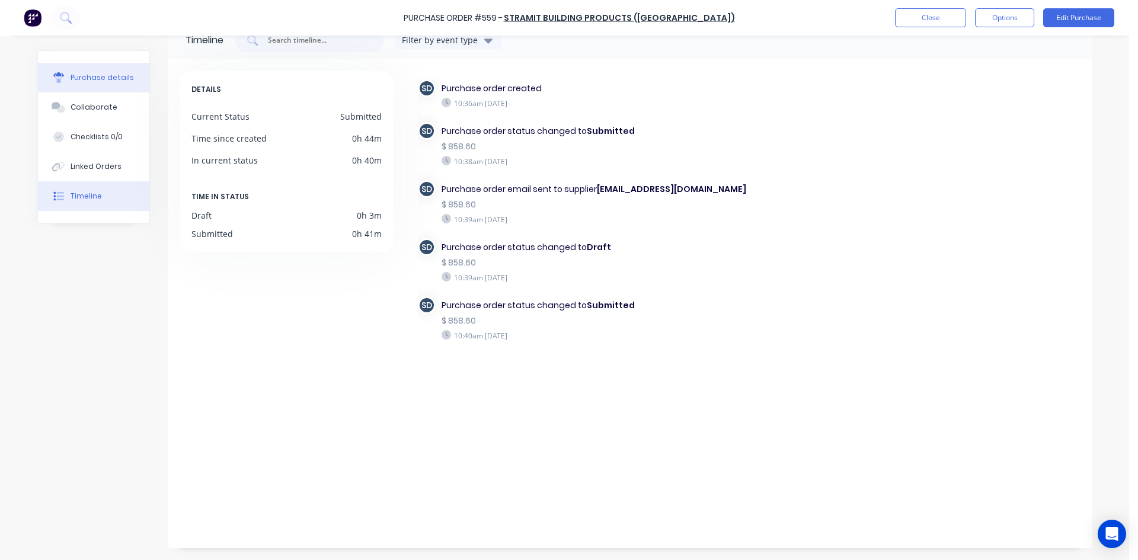
click at [80, 68] on button "Purchase details" at bounding box center [93, 78] width 111 height 30
type textarea "x"
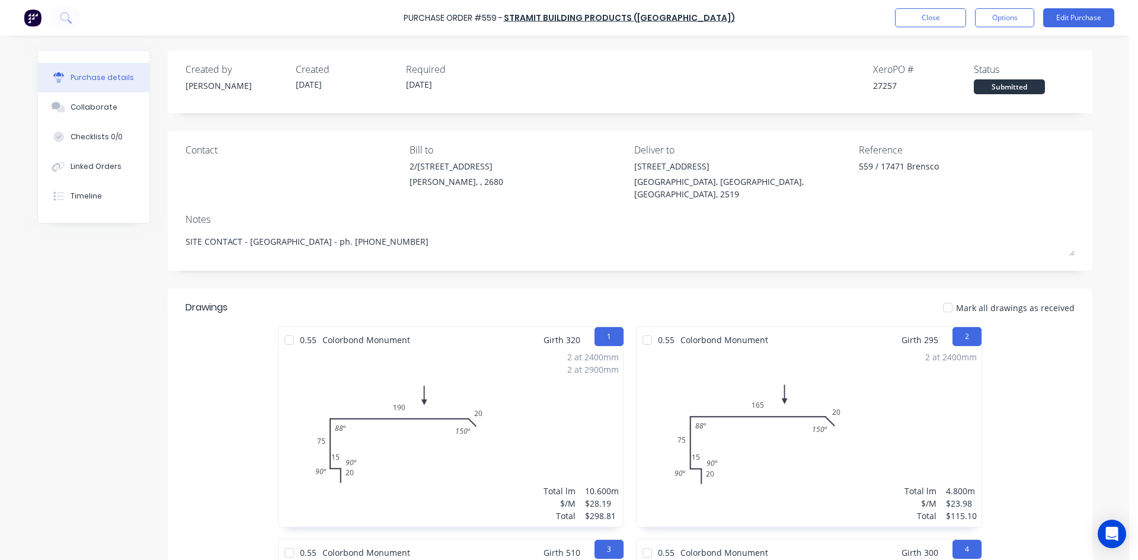
click at [1005, 84] on div "Submitted" at bounding box center [1009, 86] width 71 height 15
click at [1013, 90] on div "Submitted" at bounding box center [1009, 86] width 71 height 15
click at [93, 162] on div "Linked Orders" at bounding box center [96, 166] width 51 height 11
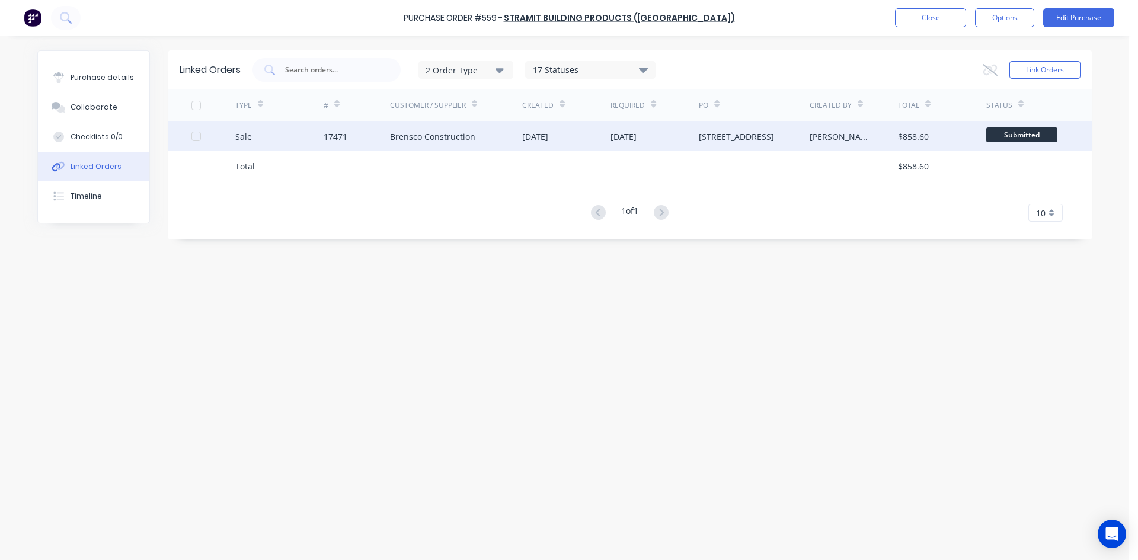
click at [434, 136] on div "Brensco Construction" at bounding box center [432, 136] width 85 height 12
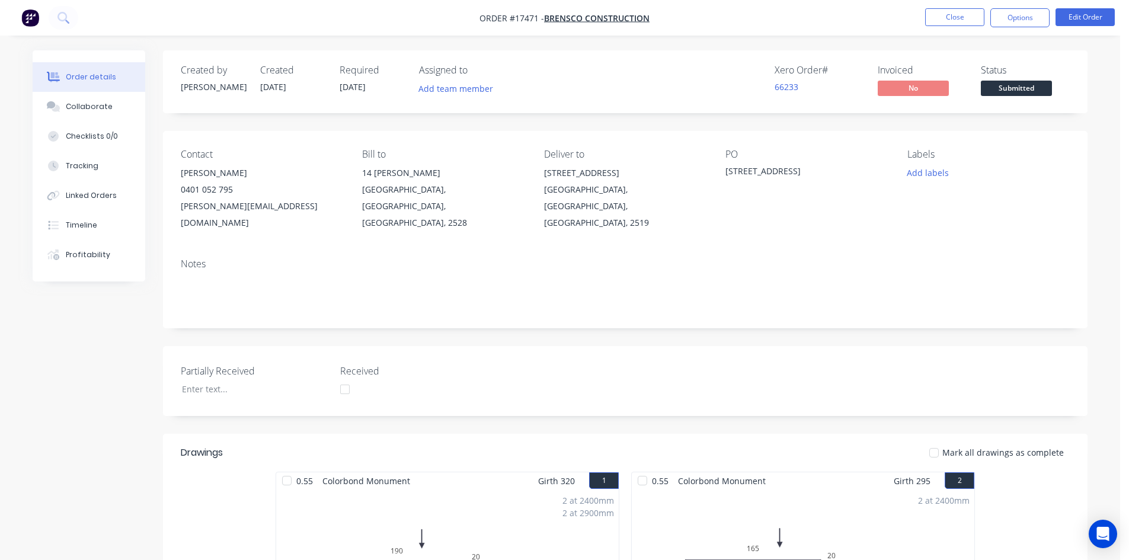
click at [1030, 84] on span "Submitted" at bounding box center [1016, 88] width 71 height 15
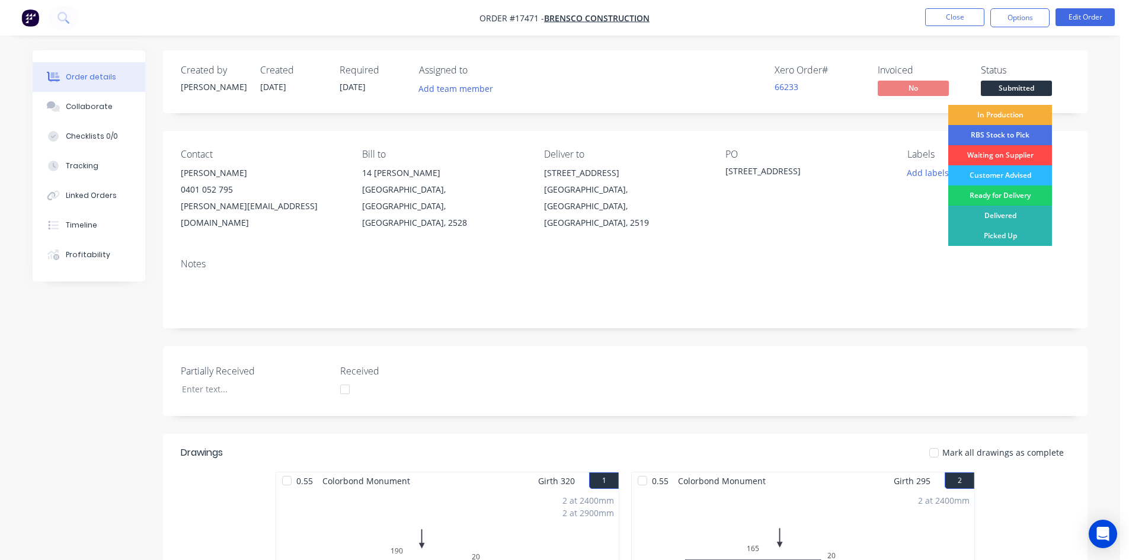
click at [1020, 158] on div "Waiting on Supplier" at bounding box center [1001, 155] width 104 height 20
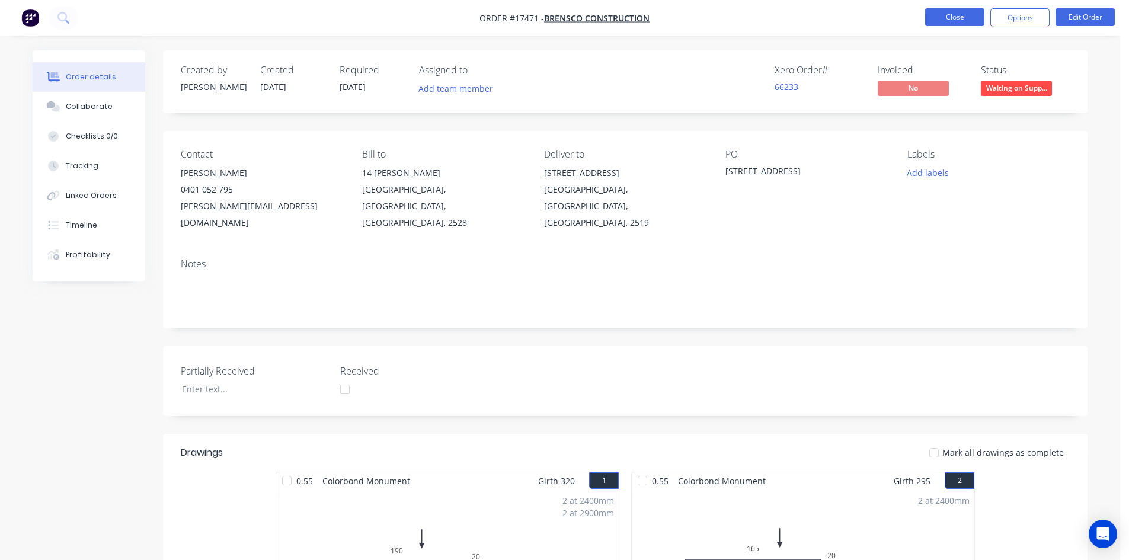
click at [963, 14] on button "Close" at bounding box center [954, 17] width 59 height 18
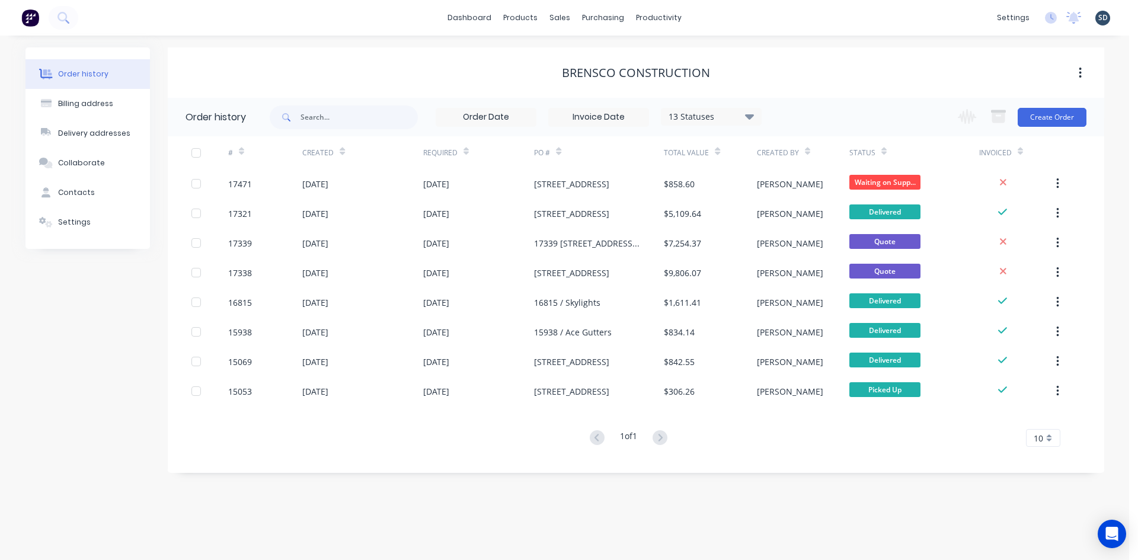
click at [733, 22] on div "dashboard products sales purchasing productivity dashboard products Product Cat…" at bounding box center [564, 18] width 1129 height 36
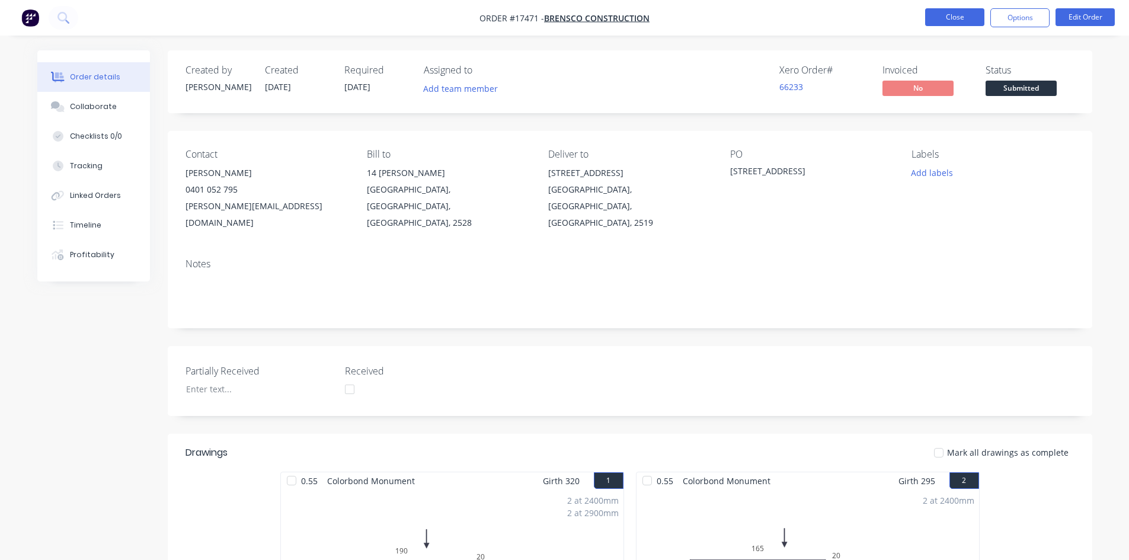
click at [963, 17] on button "Close" at bounding box center [954, 17] width 59 height 18
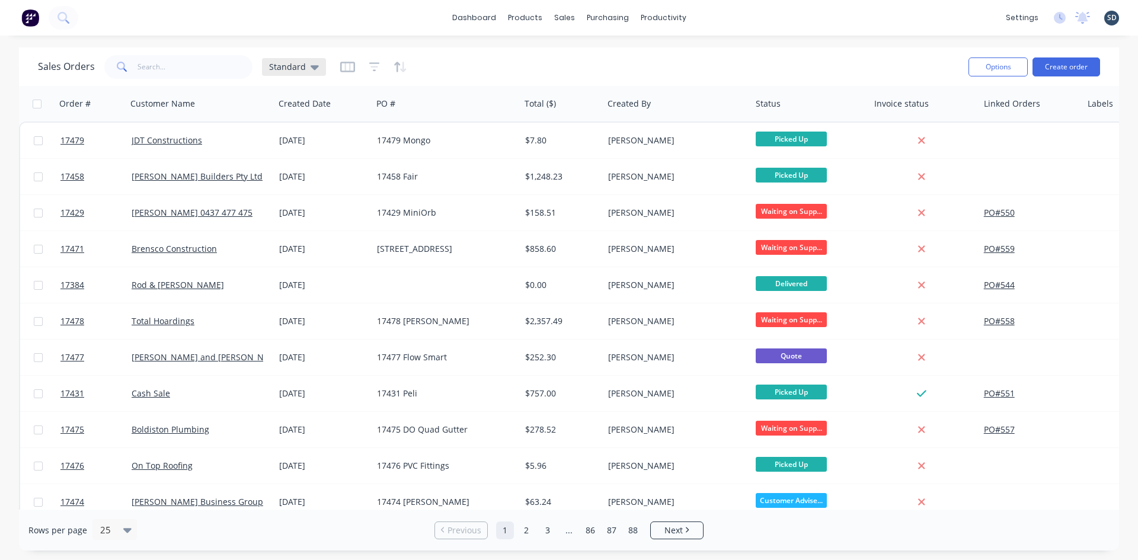
click at [311, 71] on icon at bounding box center [315, 66] width 8 height 13
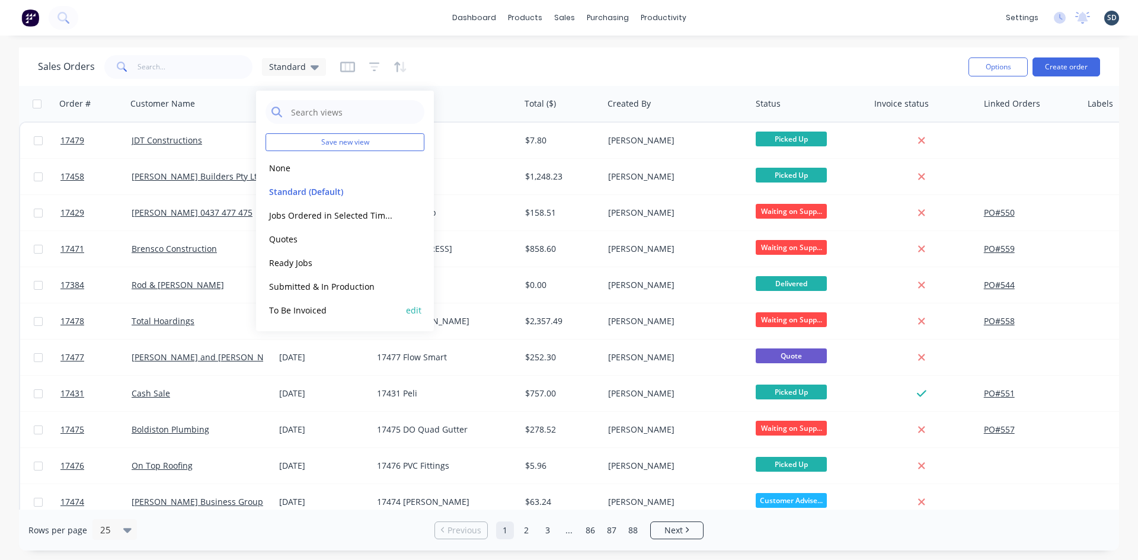
click at [340, 309] on button "To Be Invoiced" at bounding box center [333, 311] width 135 height 14
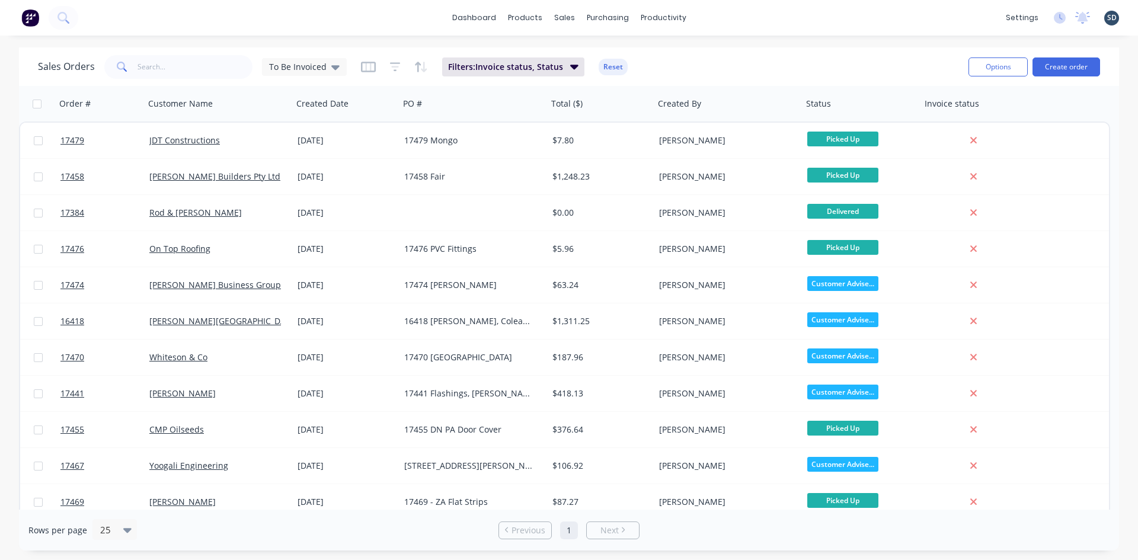
click at [710, 15] on div "dashboard products sales purchasing productivity dashboard products Product Cat…" at bounding box center [569, 18] width 1138 height 36
click at [415, 27] on div "dashboard products sales purchasing productivity dashboard products Product Cat…" at bounding box center [569, 18] width 1138 height 36
click at [707, 17] on div "dashboard products sales purchasing productivity dashboard products Product Cat…" at bounding box center [569, 18] width 1138 height 36
click at [717, 18] on div "dashboard products sales purchasing productivity dashboard products Product Cat…" at bounding box center [569, 18] width 1138 height 36
click at [716, 14] on div "dashboard products sales purchasing productivity dashboard products Product Cat…" at bounding box center [569, 18] width 1138 height 36
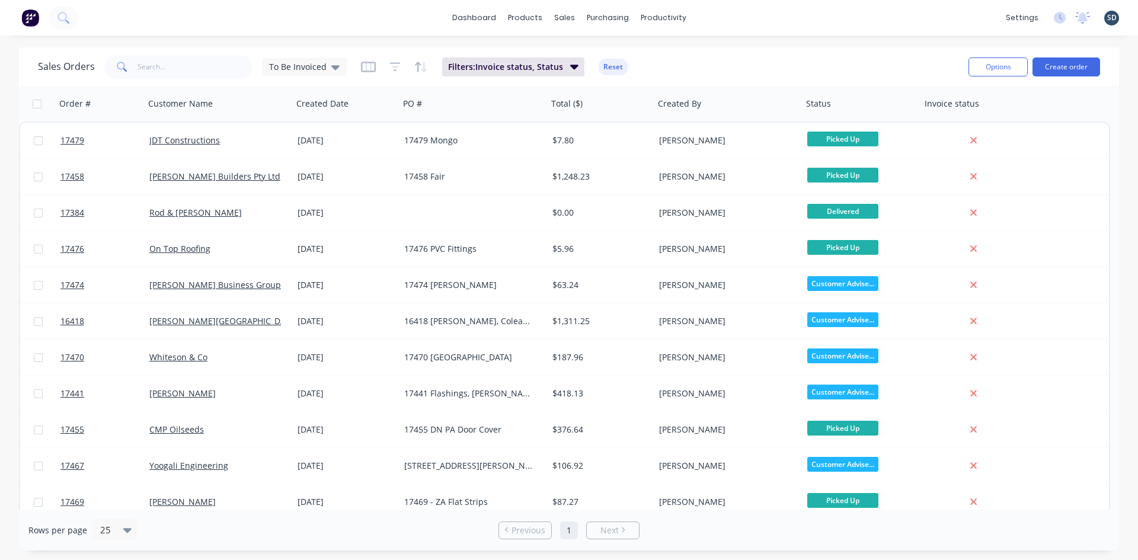
click at [716, 14] on div "dashboard products sales purchasing productivity dashboard products Product Cat…" at bounding box center [569, 18] width 1138 height 36
click at [717, 15] on div "dashboard products sales purchasing productivity dashboard products Product Cat…" at bounding box center [569, 18] width 1138 height 36
click at [727, 16] on div "dashboard products sales purchasing productivity dashboard products Product Cat…" at bounding box center [569, 18] width 1138 height 36
click at [729, 16] on div "dashboard products sales purchasing productivity dashboard products Product Cat…" at bounding box center [569, 18] width 1138 height 36
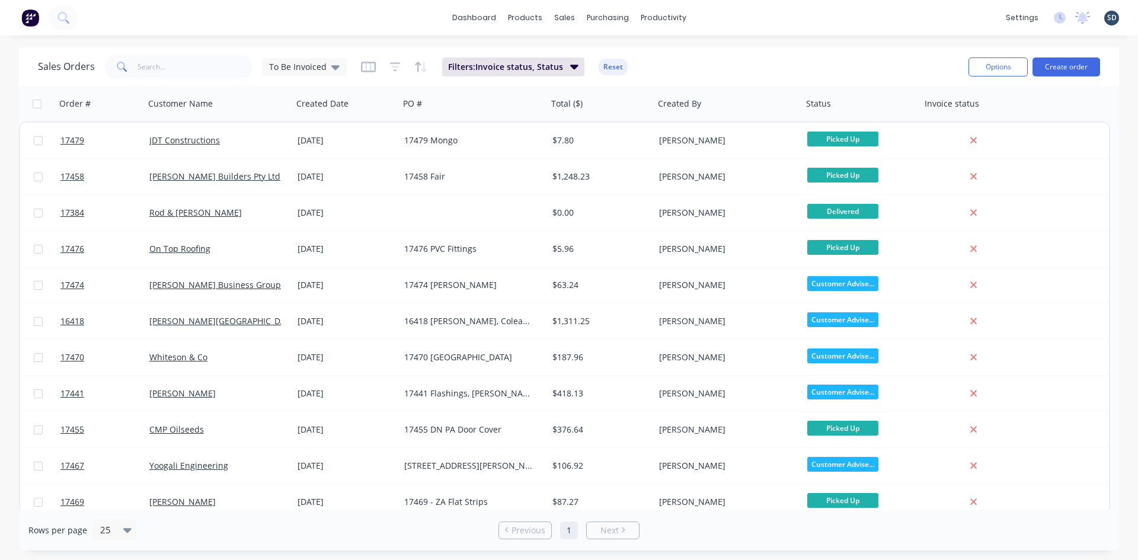
click at [726, 17] on div "dashboard products sales purchasing productivity dashboard products Product Cat…" at bounding box center [569, 18] width 1138 height 36
click at [175, 71] on input "text" at bounding box center [196, 67] width 116 height 24
click at [633, 52] on div "Purchase Orders" at bounding box center [646, 57] width 63 height 11
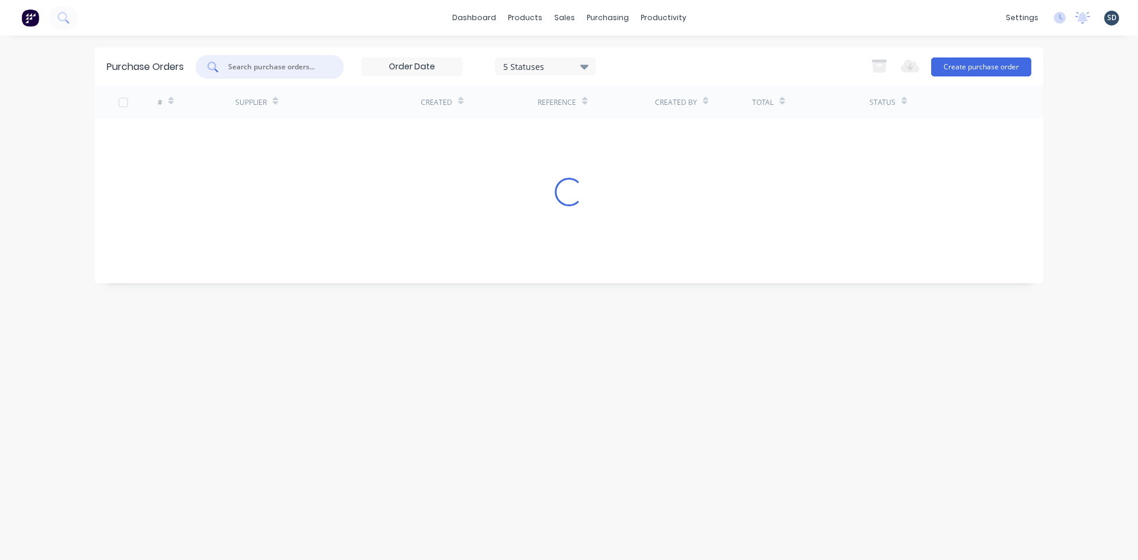
click at [246, 63] on input "text" at bounding box center [276, 67] width 98 height 12
type input "555"
click at [282, 31] on div "dashboard products sales purchasing productivity dashboard products Product Cat…" at bounding box center [569, 18] width 1138 height 36
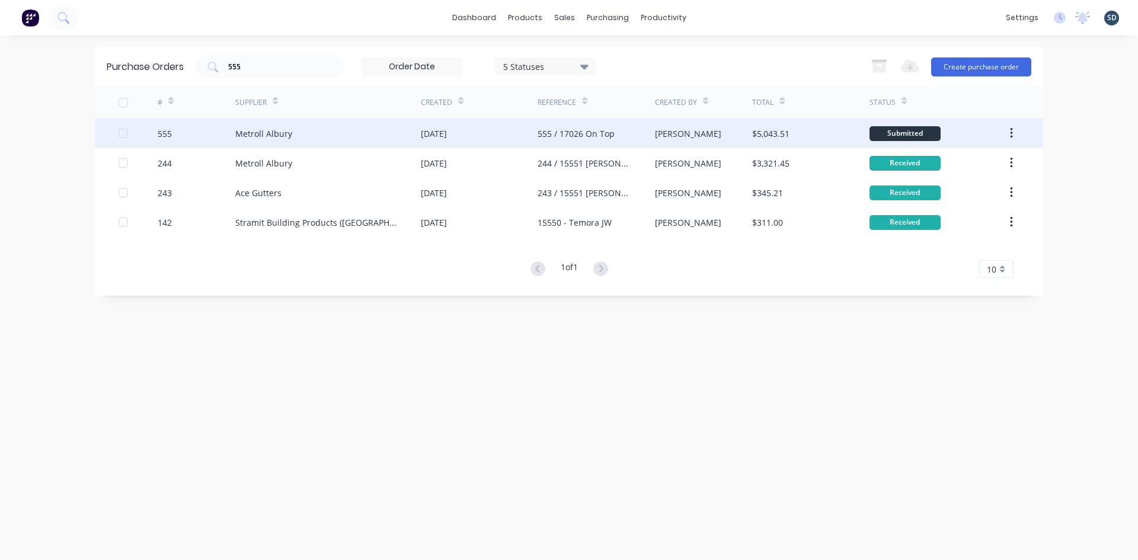
click at [349, 137] on div "Metroll Albury" at bounding box center [328, 134] width 186 height 30
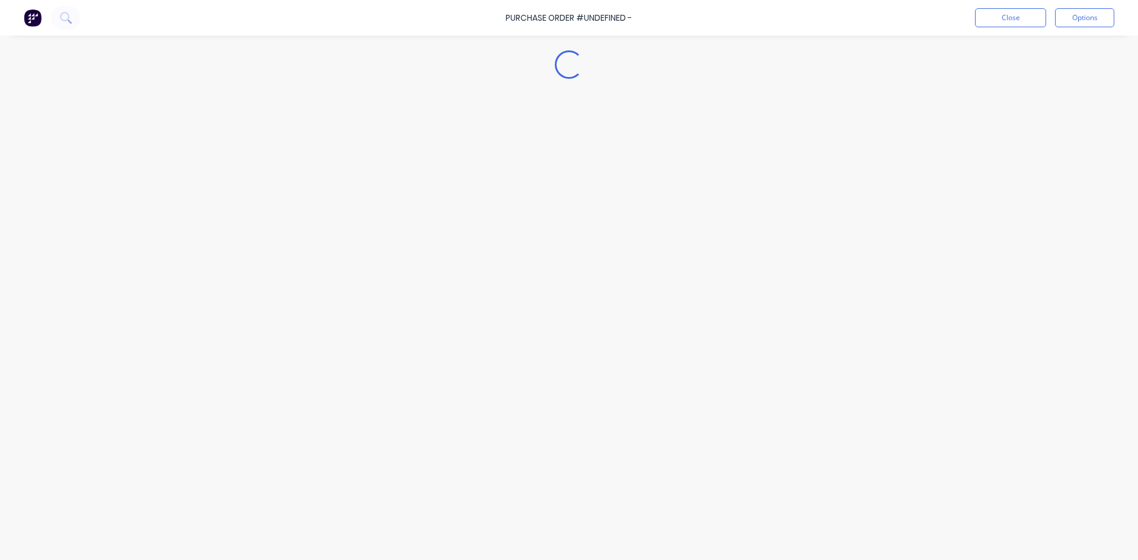
type textarea "x"
